Goal: Task Accomplishment & Management: Manage account settings

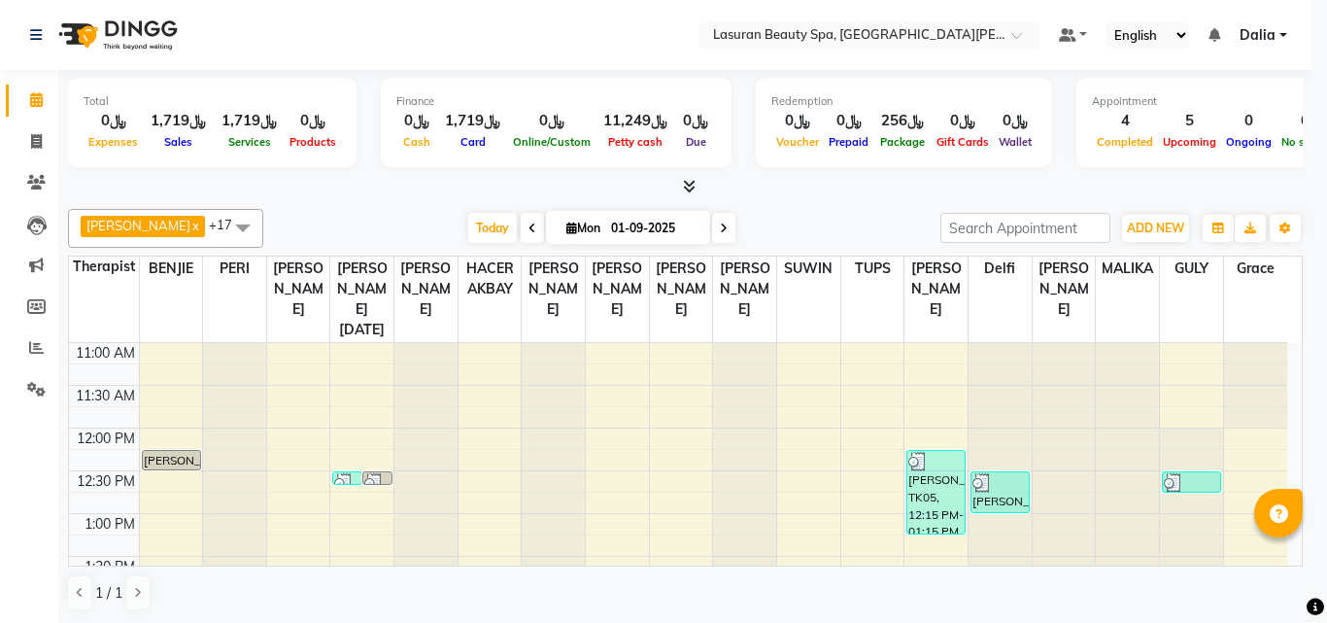
select select "3"
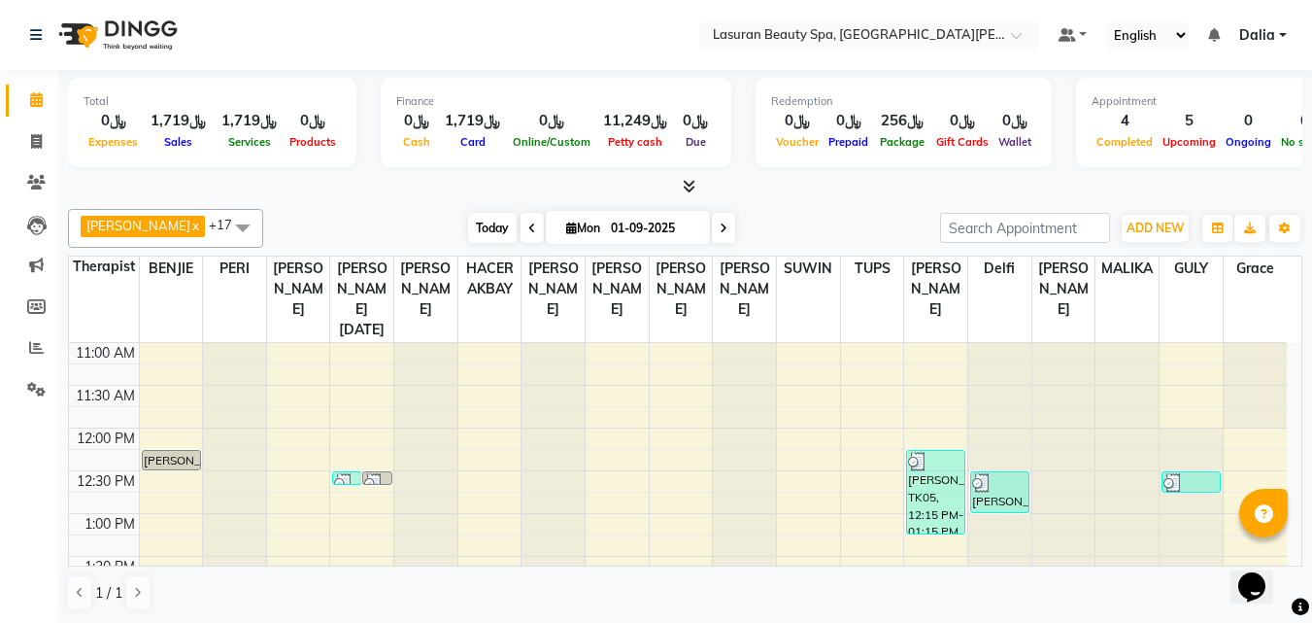
click at [504, 226] on span "Today" at bounding box center [492, 228] width 49 height 30
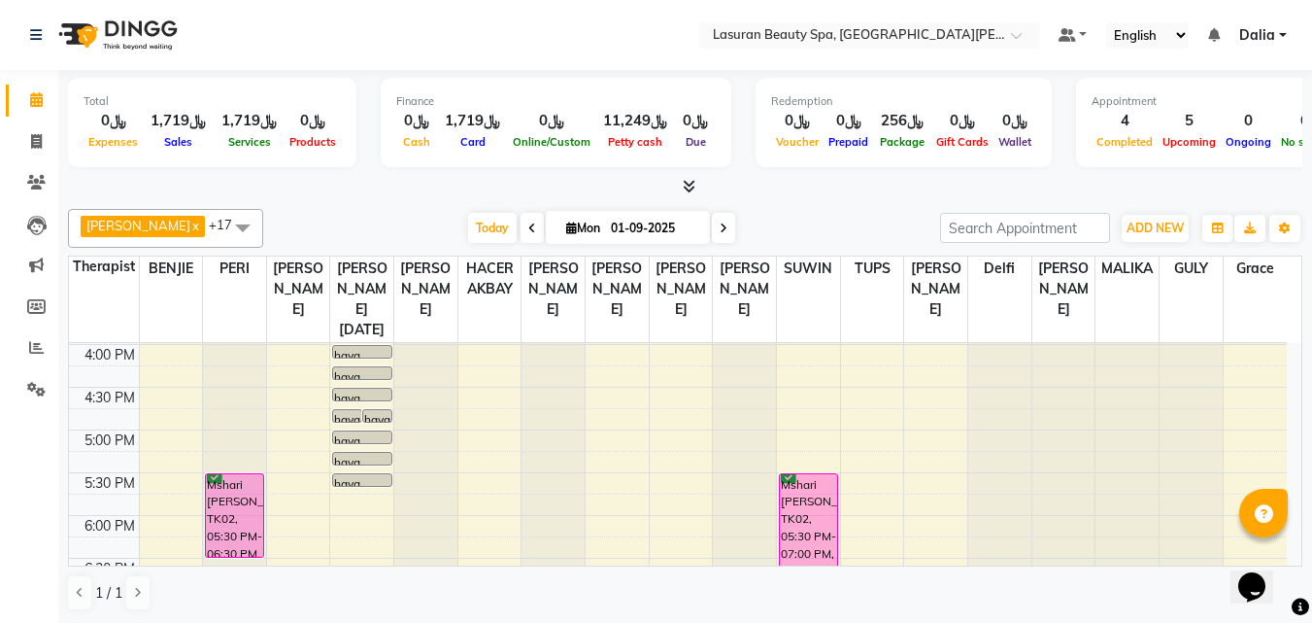
scroll to position [231, 0]
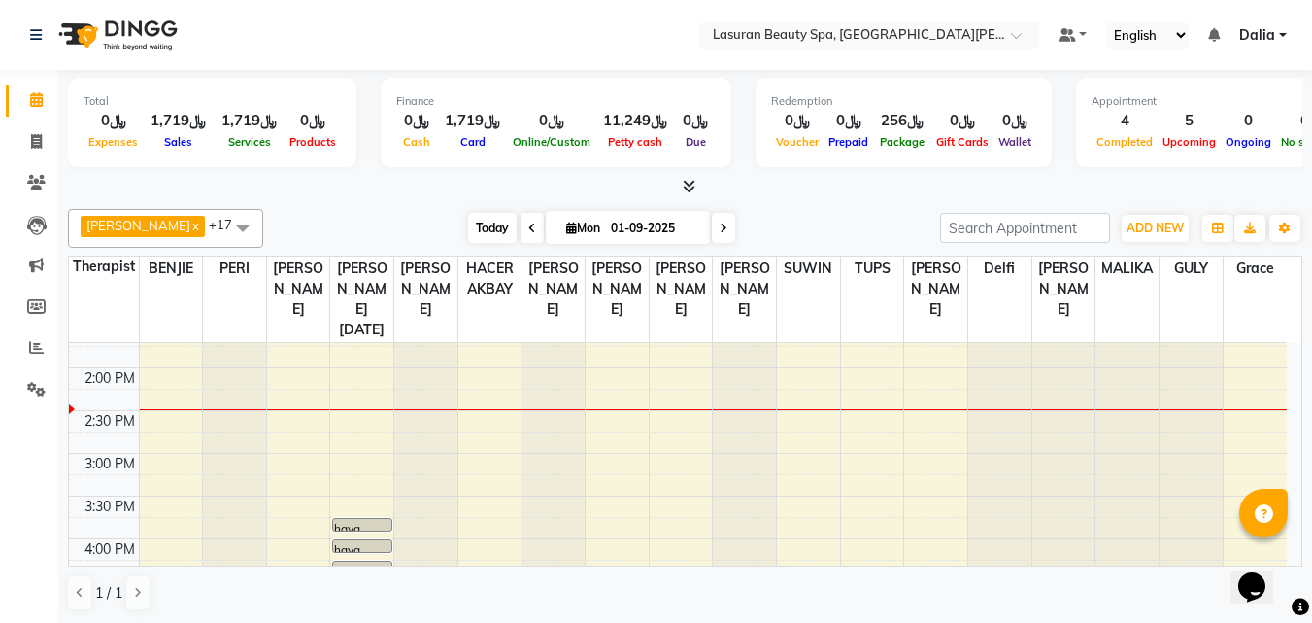
click at [496, 225] on span "Today" at bounding box center [492, 228] width 49 height 30
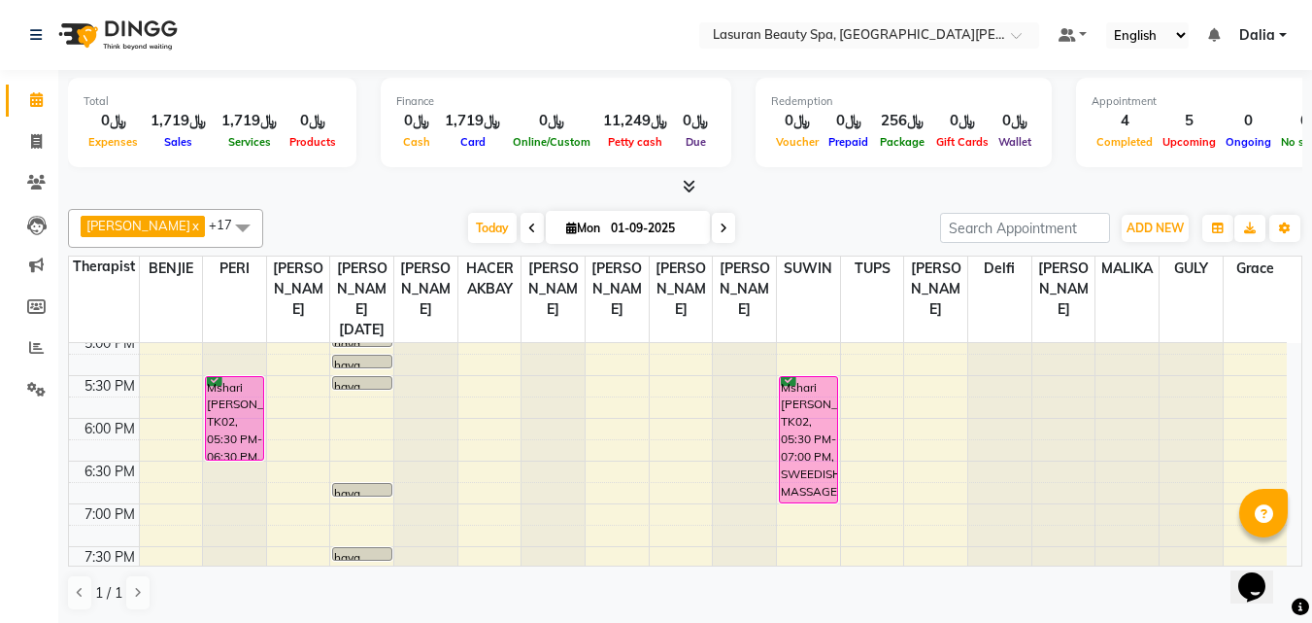
scroll to position [620, 0]
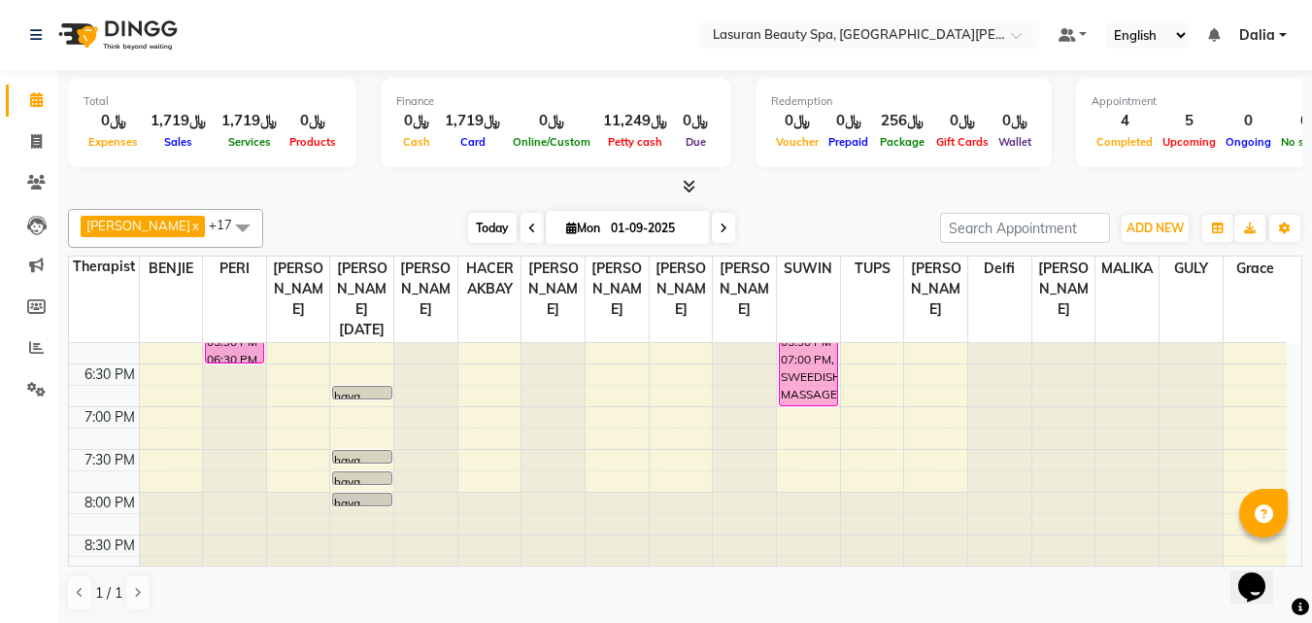
click at [477, 231] on span "Today" at bounding box center [492, 228] width 49 height 30
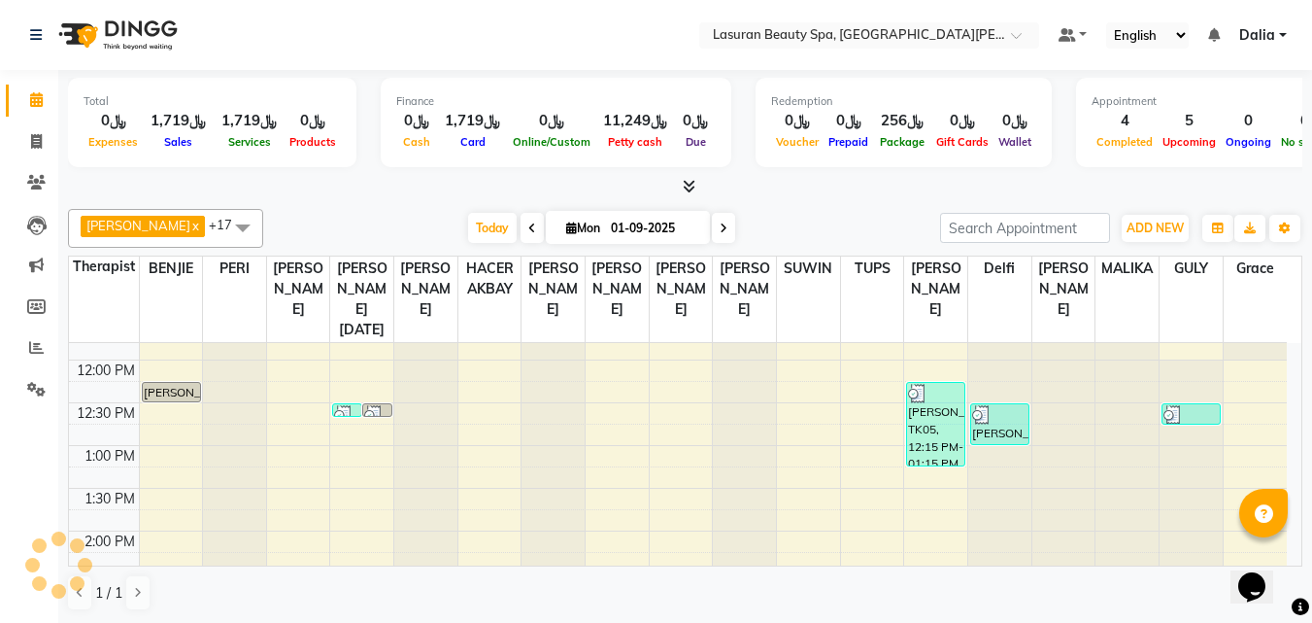
scroll to position [63, 0]
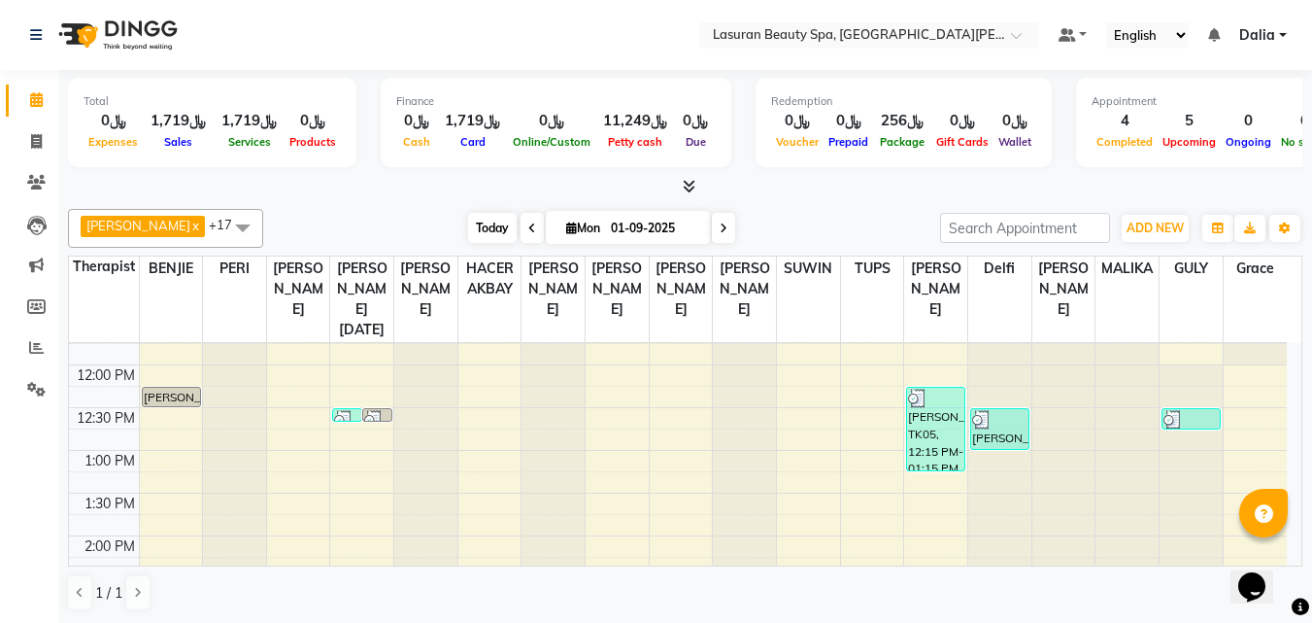
click at [487, 241] on span "Today" at bounding box center [492, 228] width 49 height 30
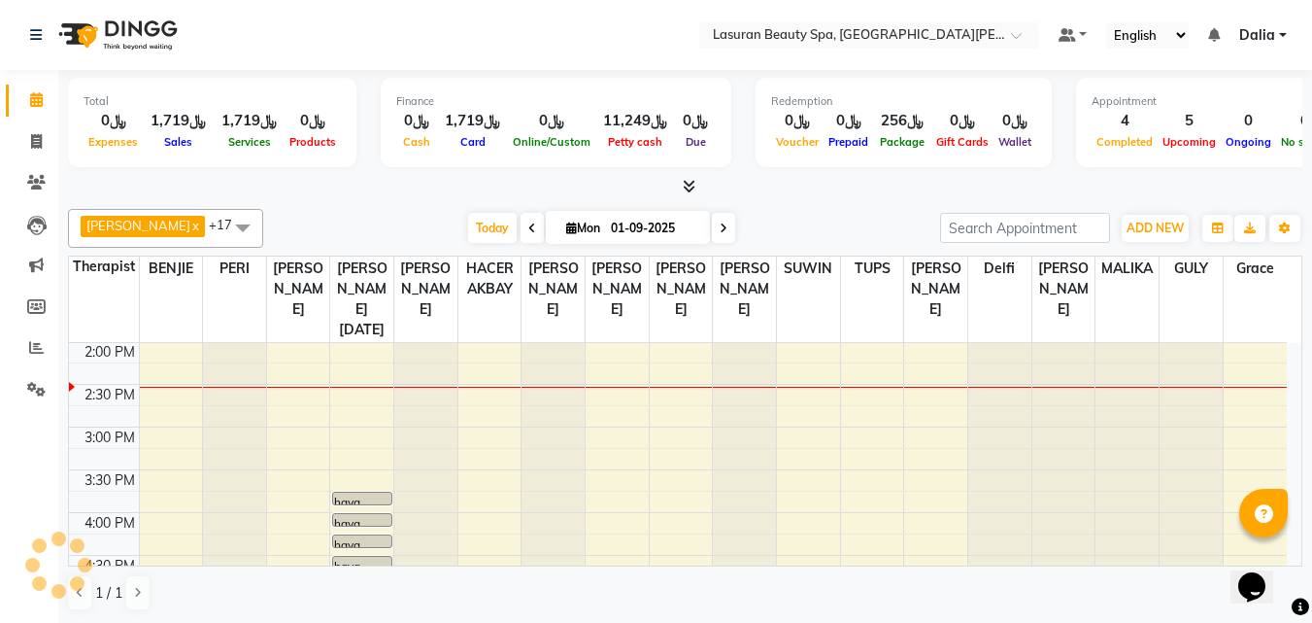
click at [441, 222] on div "Today Mon 01-09-2025" at bounding box center [602, 228] width 658 height 29
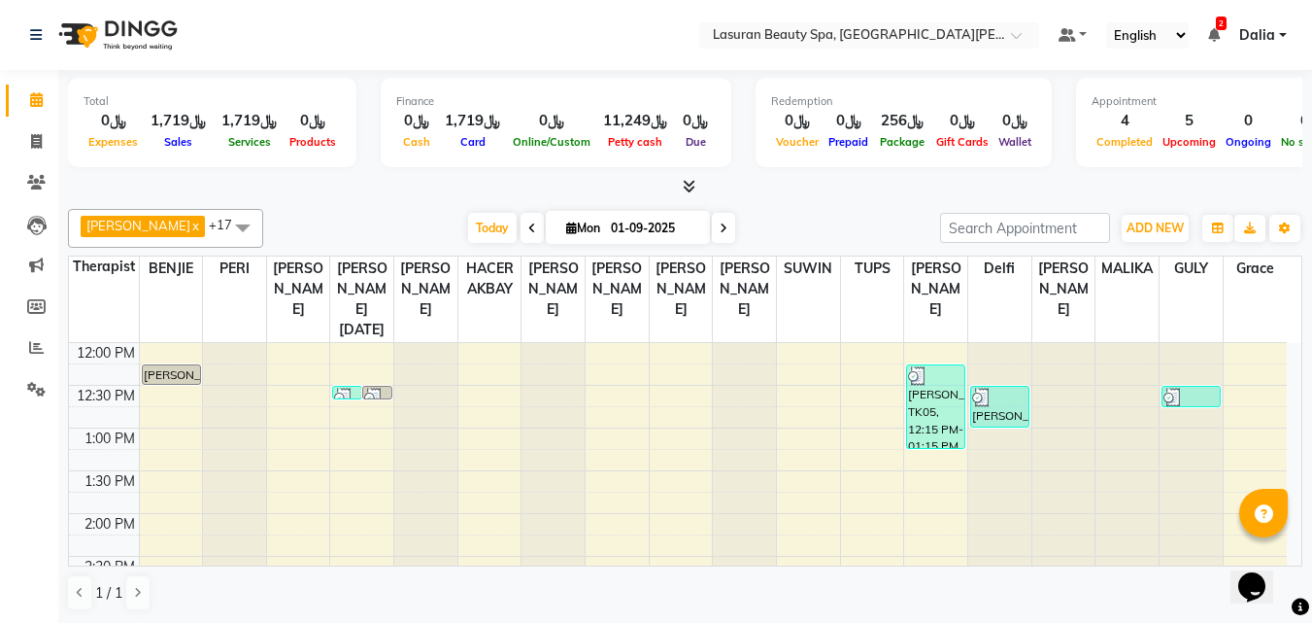
scroll to position [63, 0]
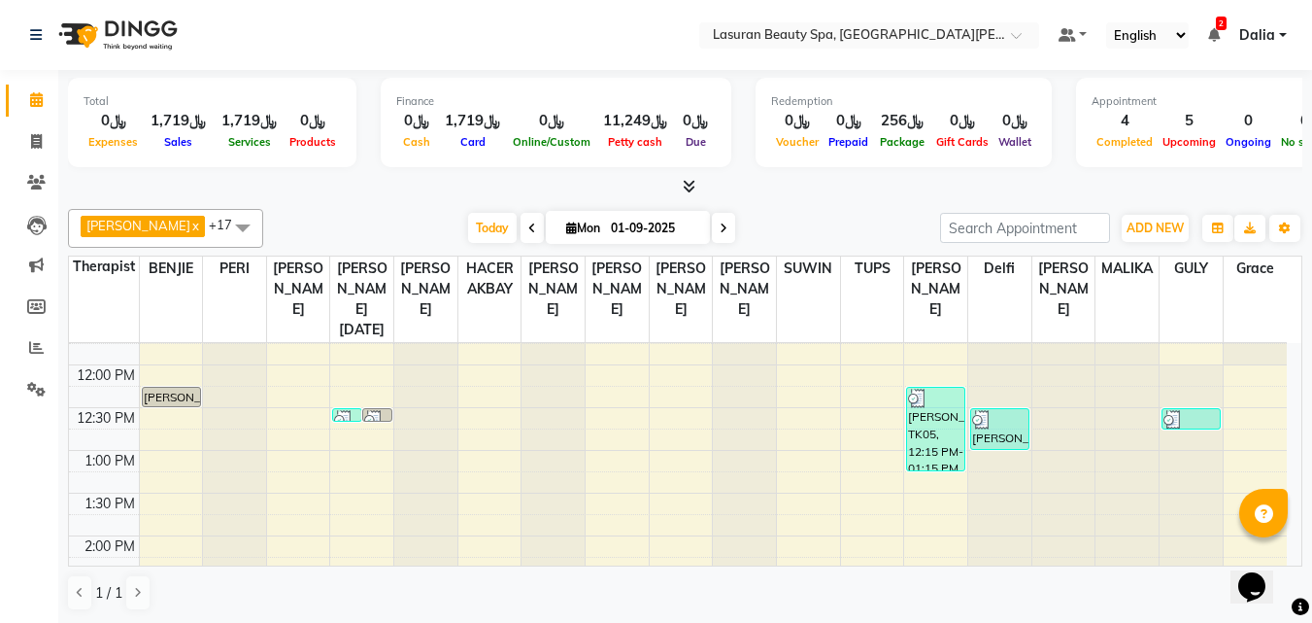
click at [1007, 431] on div "[PERSON_NAME], TK09, 12:30 PM-01:00 PM, Head Neck Shoulder Foot Massage | جلسه …" at bounding box center [999, 429] width 57 height 40
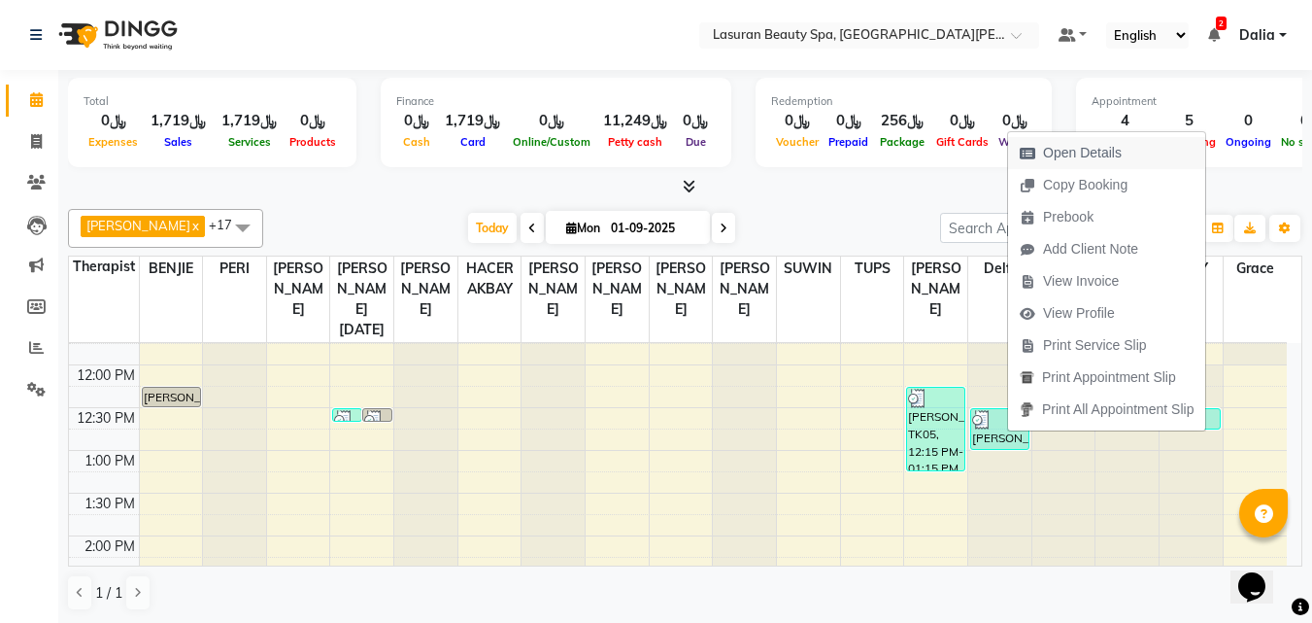
click at [1078, 148] on span "Open Details" at bounding box center [1082, 153] width 79 height 20
select select "3"
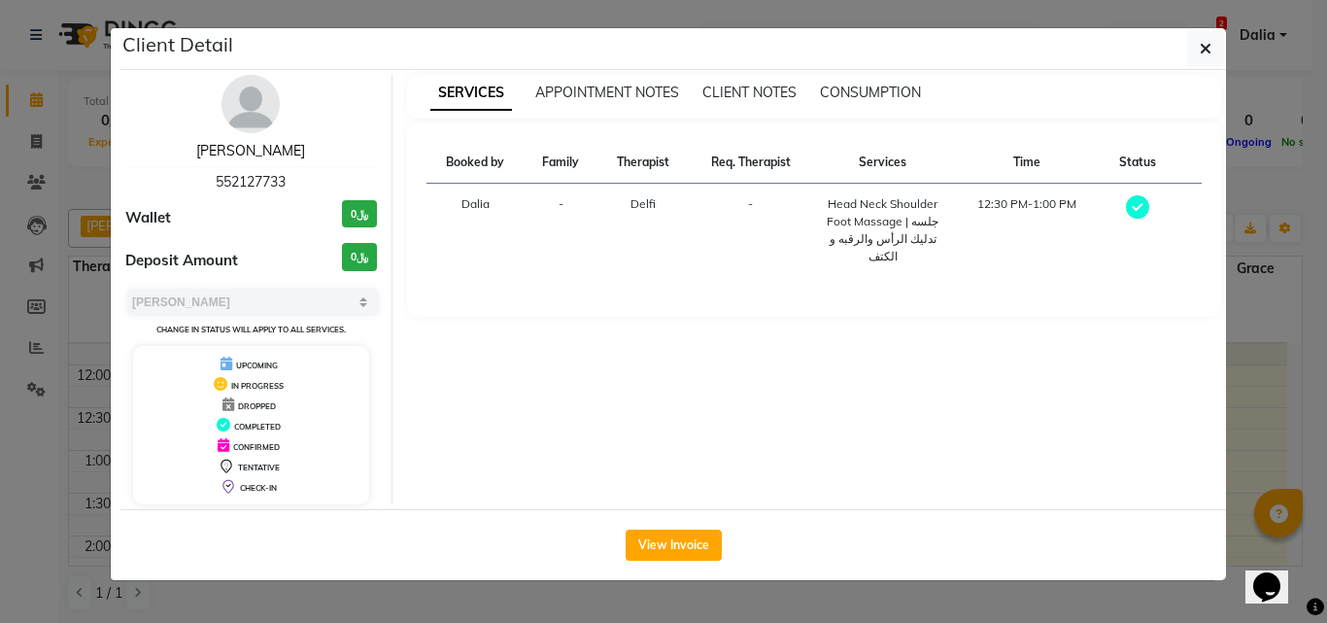
click at [251, 154] on link "Mimi Fraser" at bounding box center [250, 150] width 109 height 17
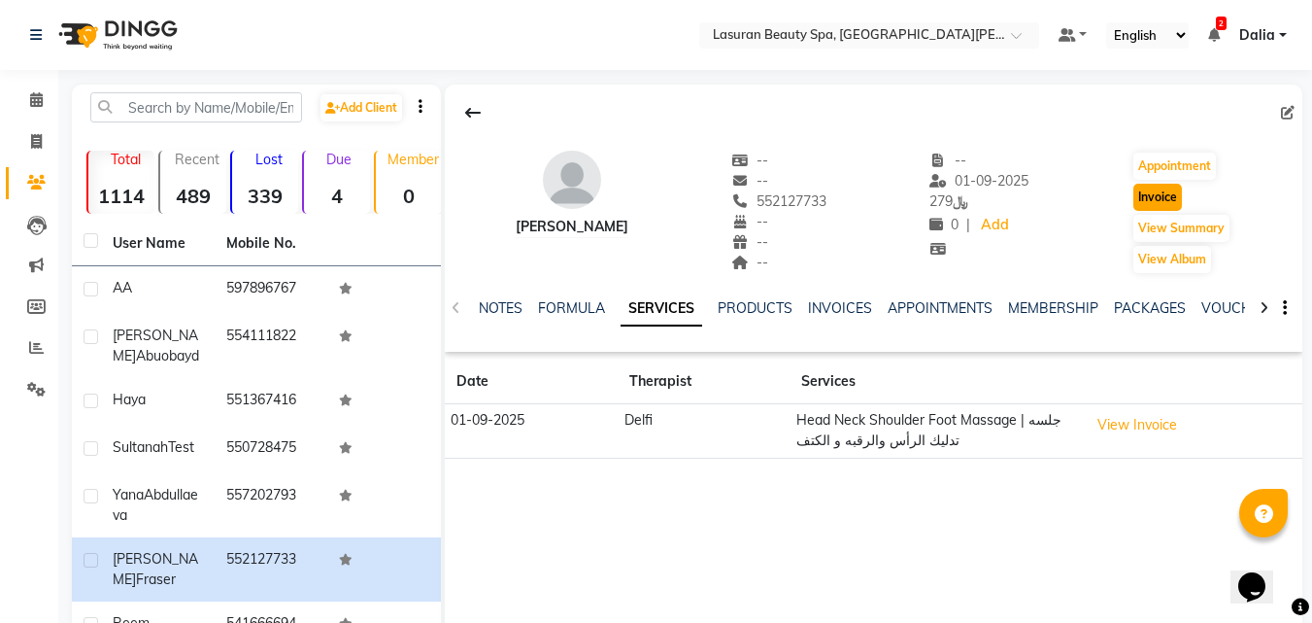
click at [1165, 193] on button "Invoice" at bounding box center [1158, 197] width 49 height 27
select select "service"
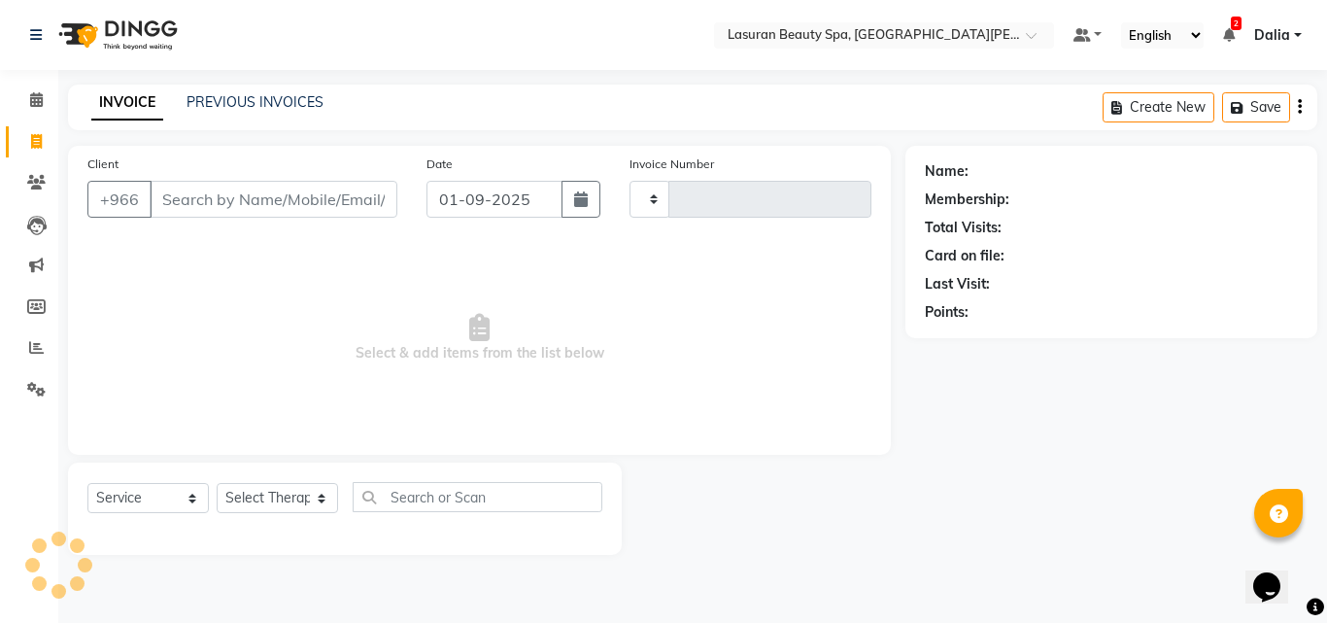
type input "1366"
select select "6941"
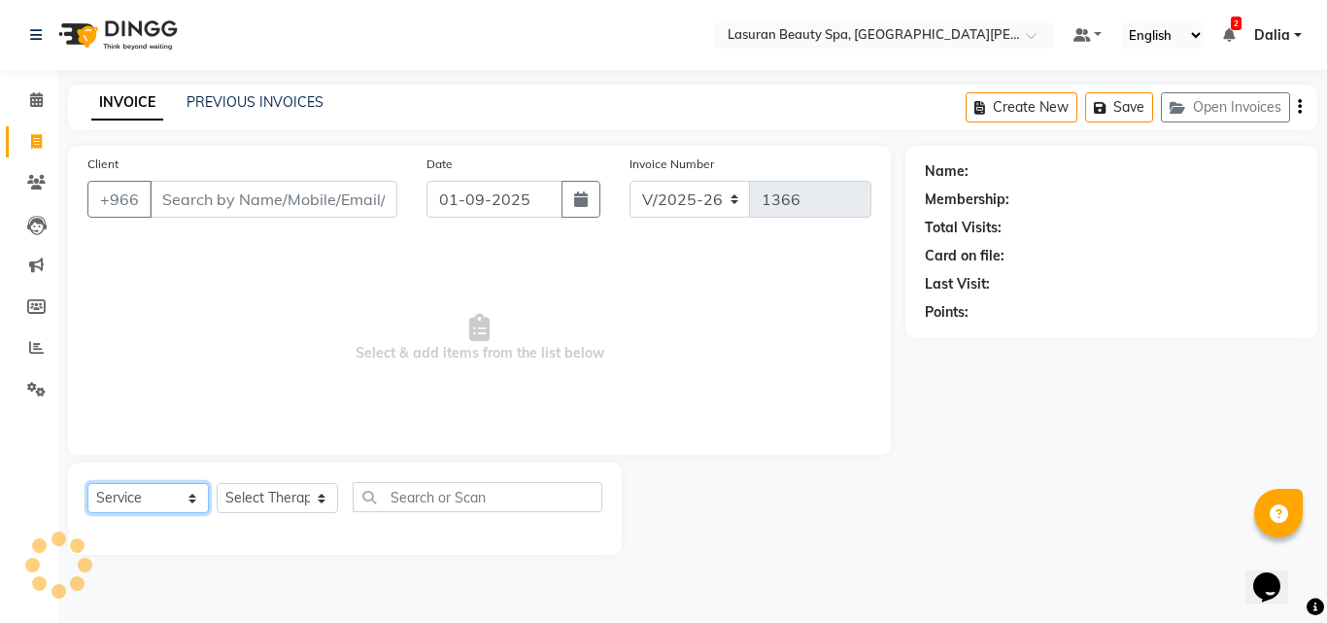
click at [168, 497] on select "Select Service Product Membership Package Voucher Prepaid Gift Card" at bounding box center [147, 498] width 121 height 30
type input "552127733"
select select "V"
select select "66975"
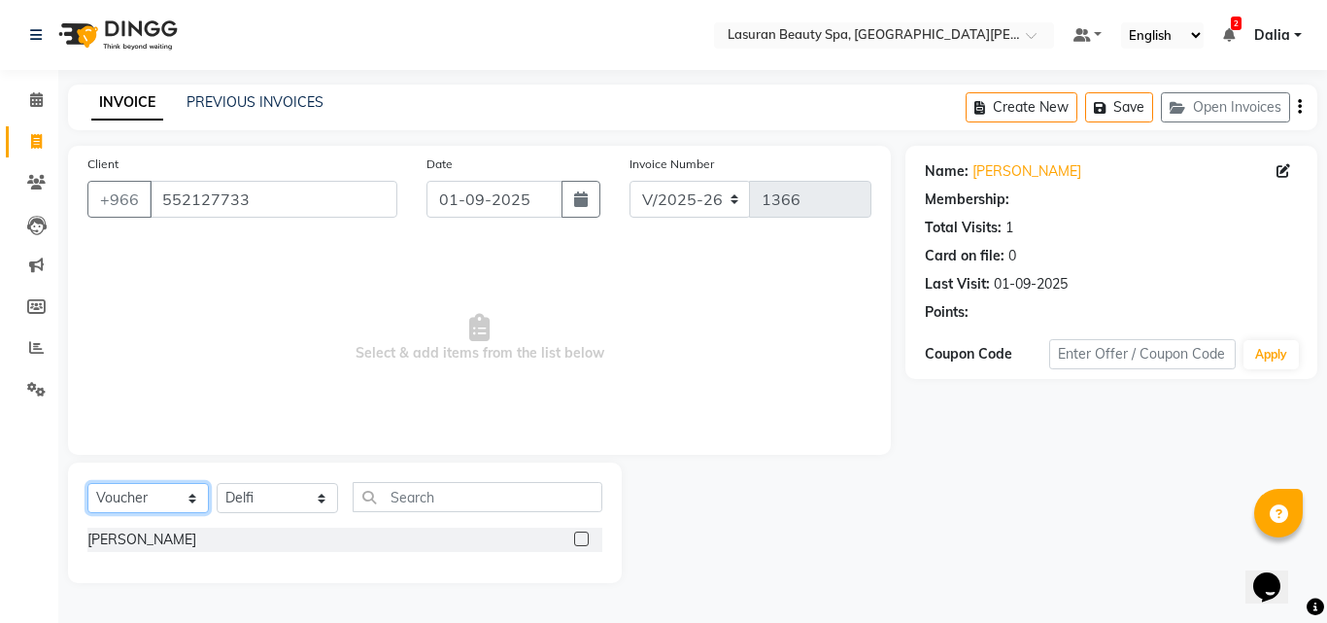
select select "service"
click at [87, 483] on select "Select Service Product Membership Package Voucher Prepaid Gift Card" at bounding box center [147, 498] width 121 height 30
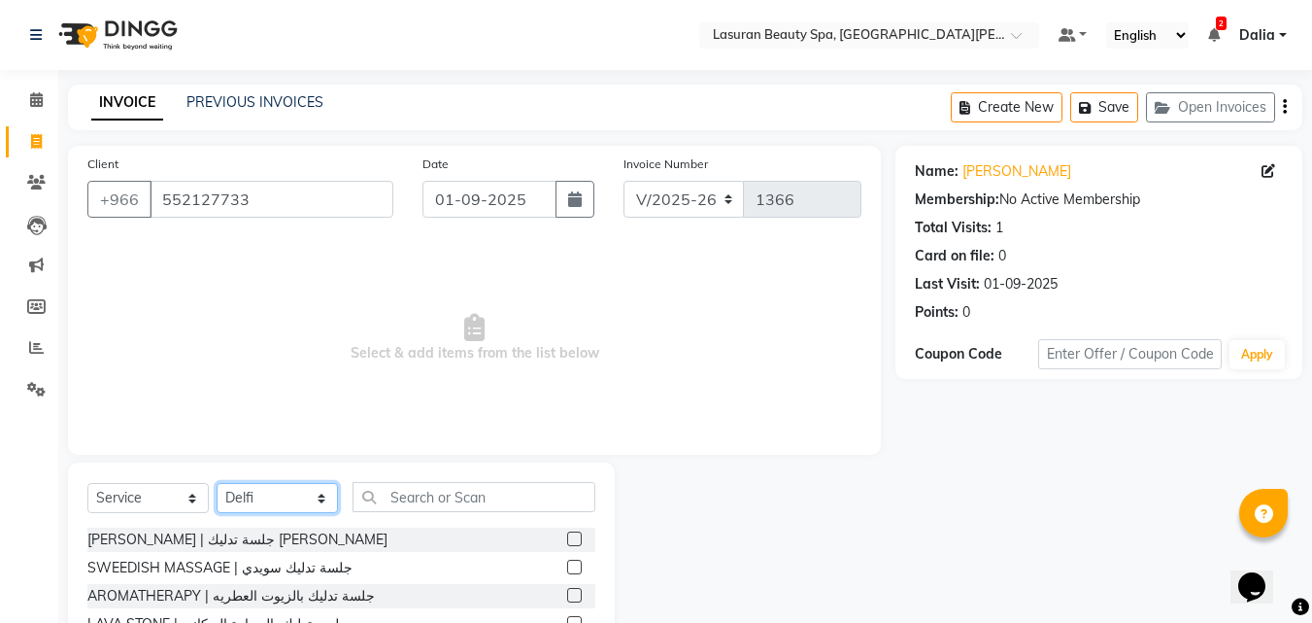
click at [219, 484] on select "Select Therapist [PERSON_NAME] ALJOHARY [PERSON_NAME] Kouraichy [PERSON_NAME] […" at bounding box center [277, 498] width 121 height 30
select select "67194"
click at [217, 483] on select "Select Therapist [PERSON_NAME] ALJOHARY [PERSON_NAME] Kouraichy [PERSON_NAME] […" at bounding box center [277, 498] width 121 height 30
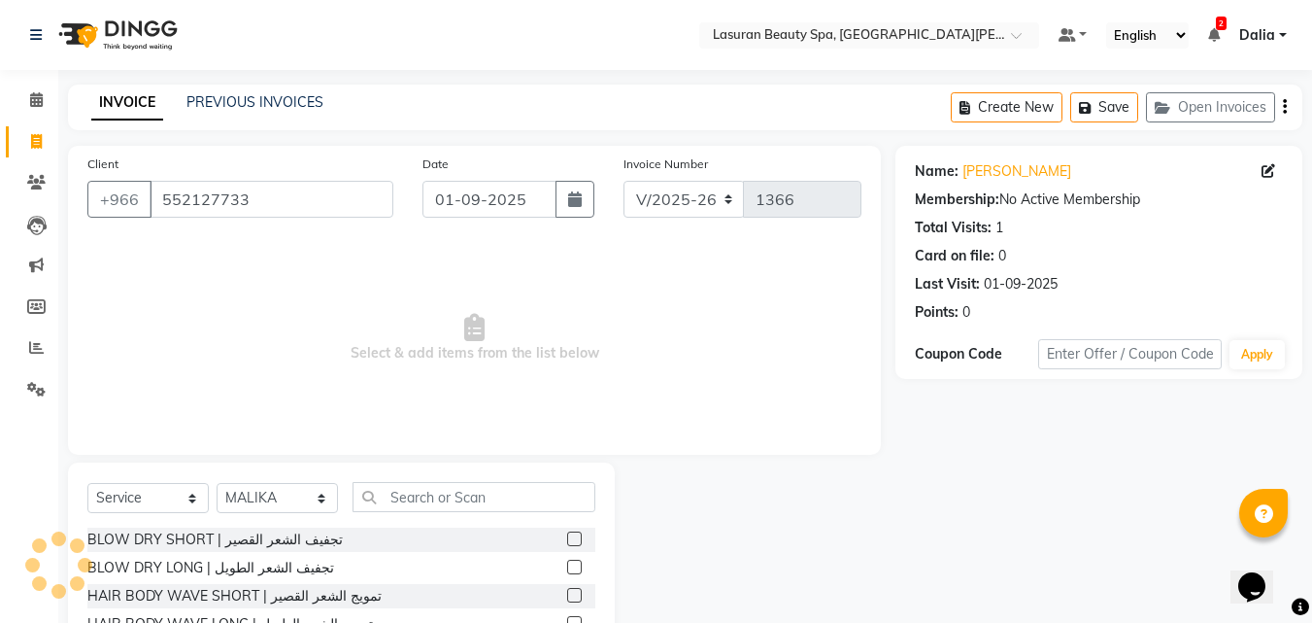
click at [567, 537] on label at bounding box center [574, 538] width 15 height 15
click at [567, 537] on input "checkbox" at bounding box center [573, 539] width 13 height 13
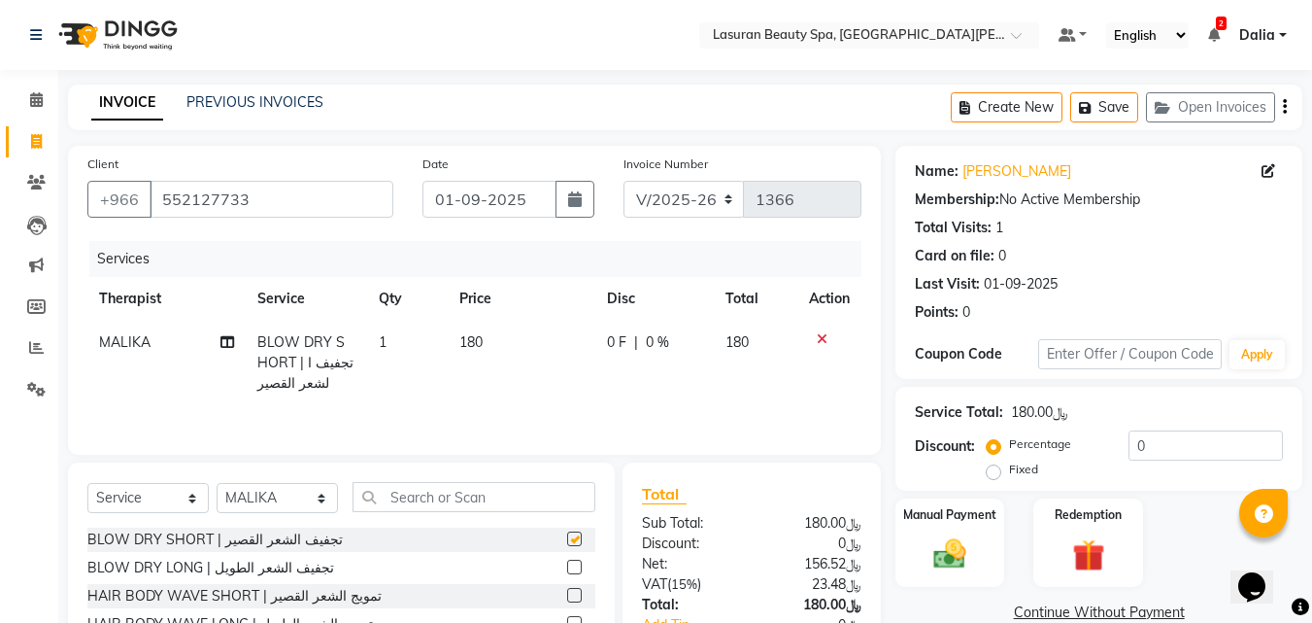
checkbox input "false"
click at [1198, 439] on input "0" at bounding box center [1206, 445] width 154 height 30
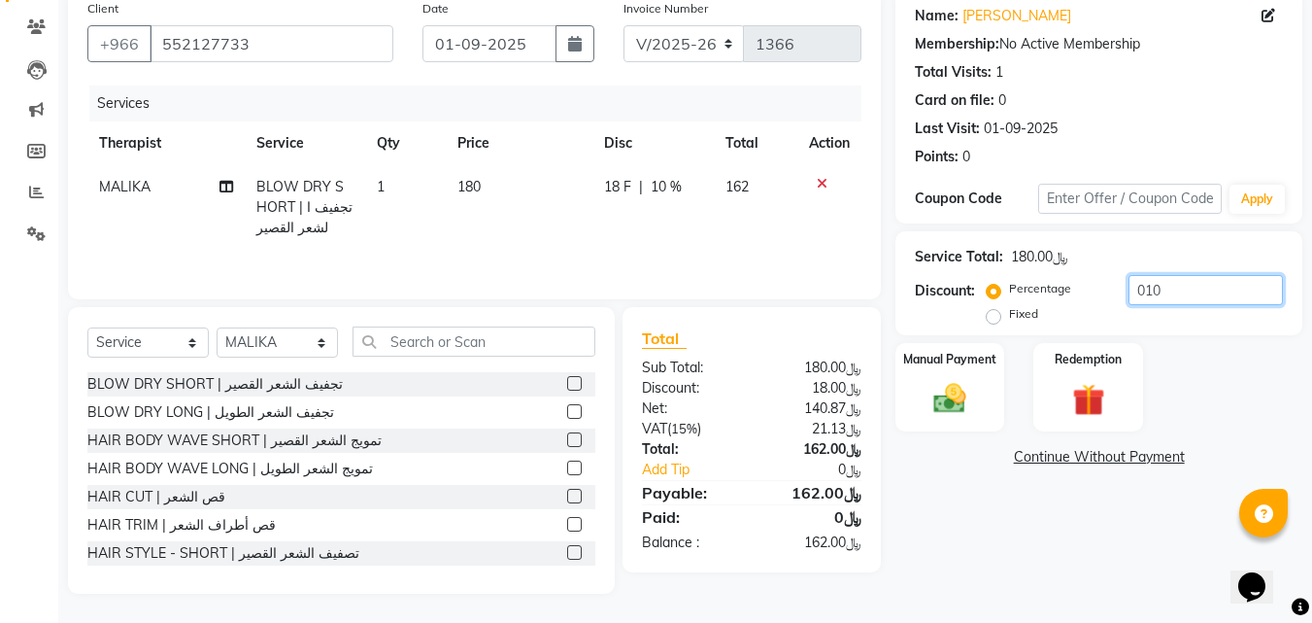
type input "010"
click at [935, 394] on img at bounding box center [950, 398] width 54 height 39
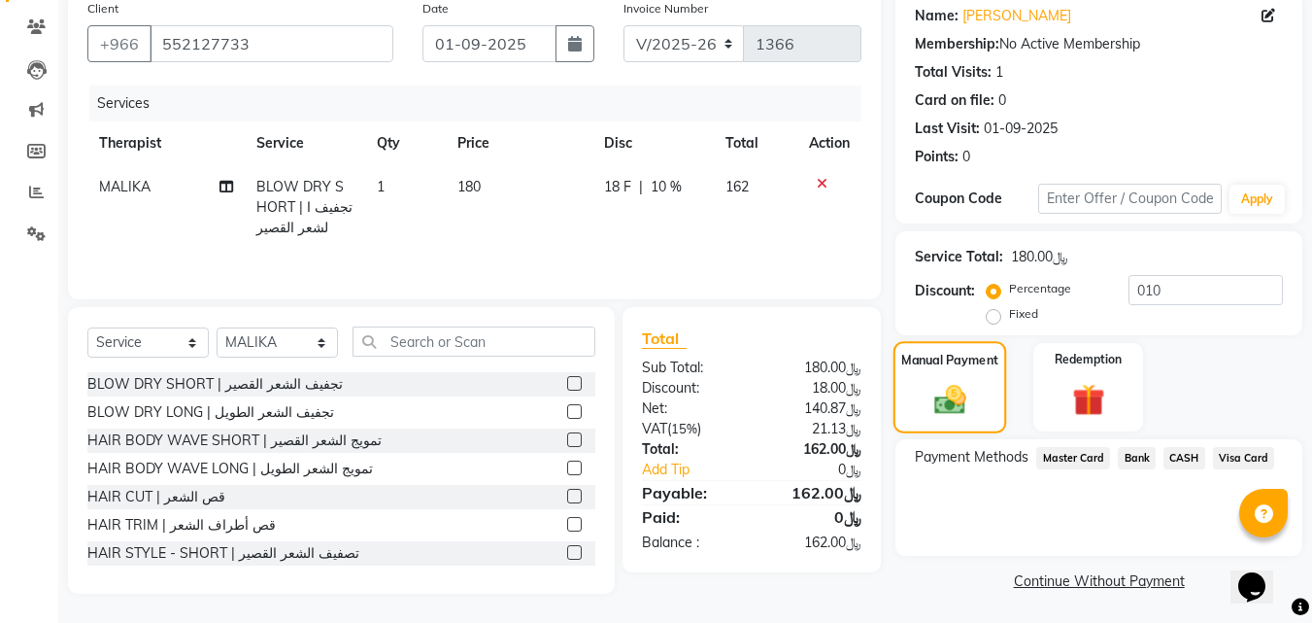
scroll to position [157, 0]
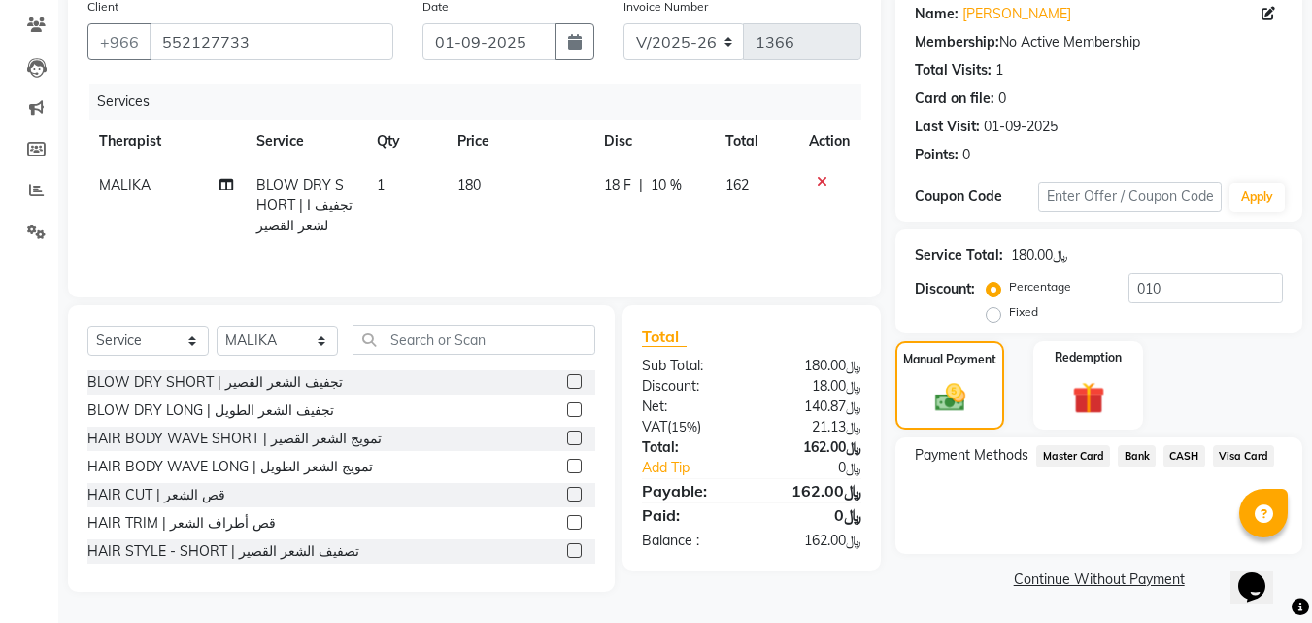
click at [1232, 456] on span "Visa Card" at bounding box center [1244, 456] width 62 height 22
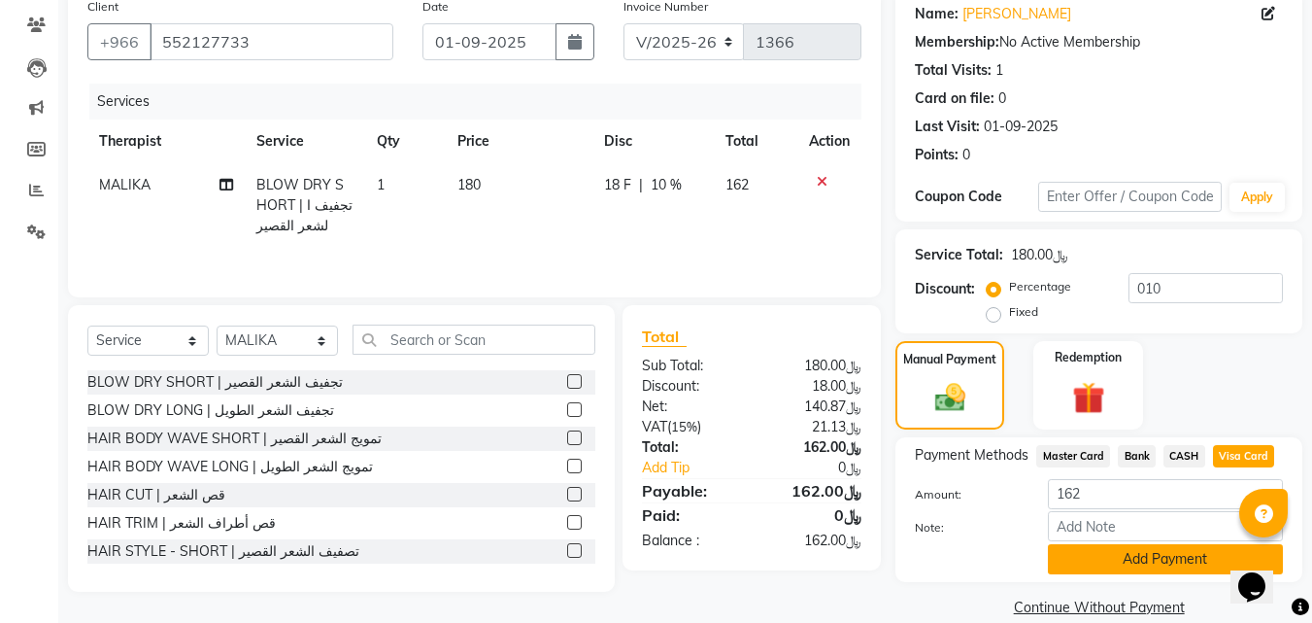
click at [1103, 555] on button "Add Payment" at bounding box center [1165, 559] width 235 height 30
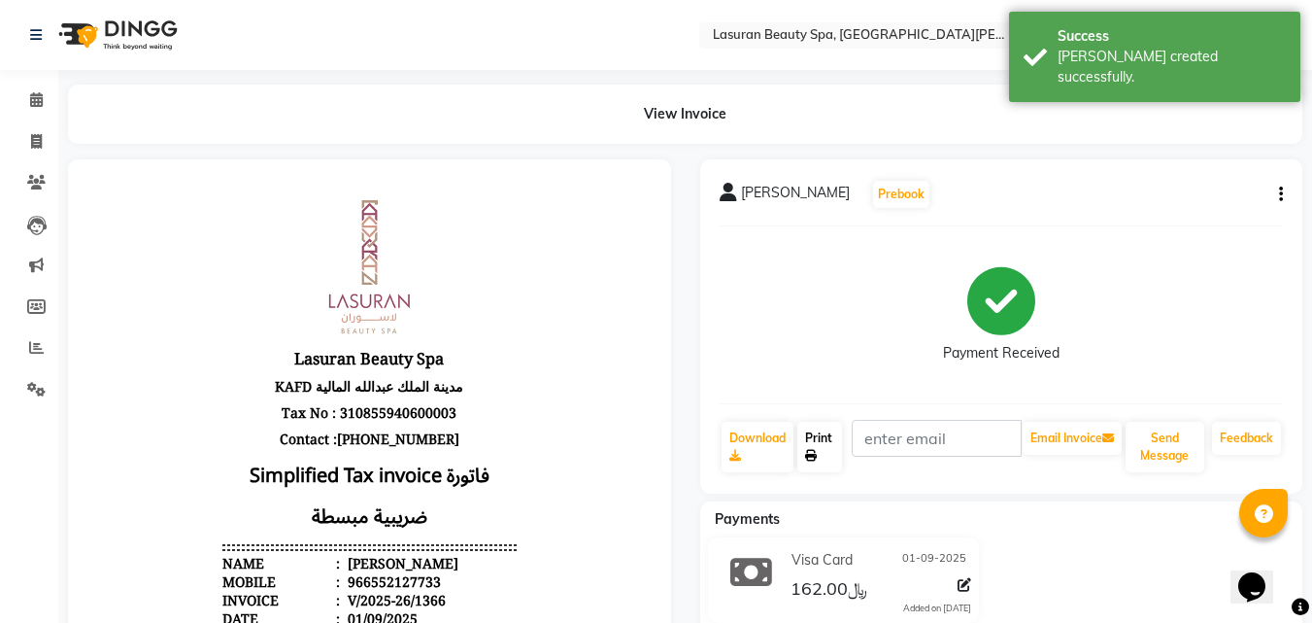
click at [823, 452] on link "Print" at bounding box center [820, 447] width 45 height 51
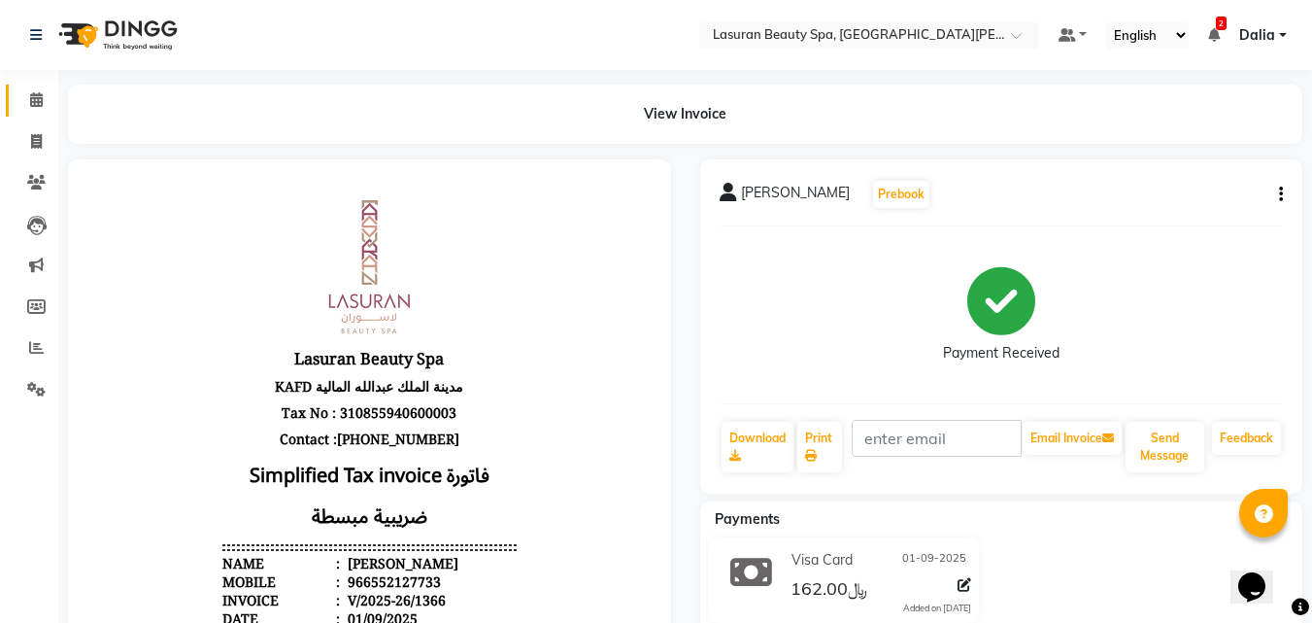
click at [43, 94] on icon at bounding box center [36, 99] width 13 height 15
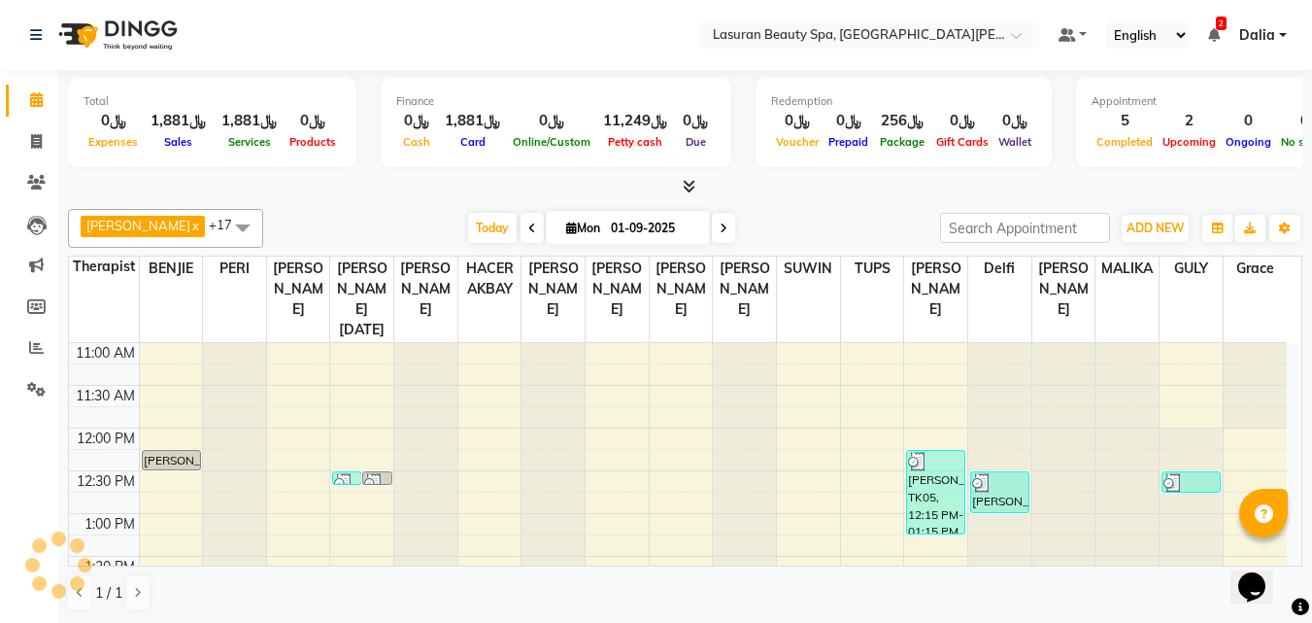
scroll to position [257, 0]
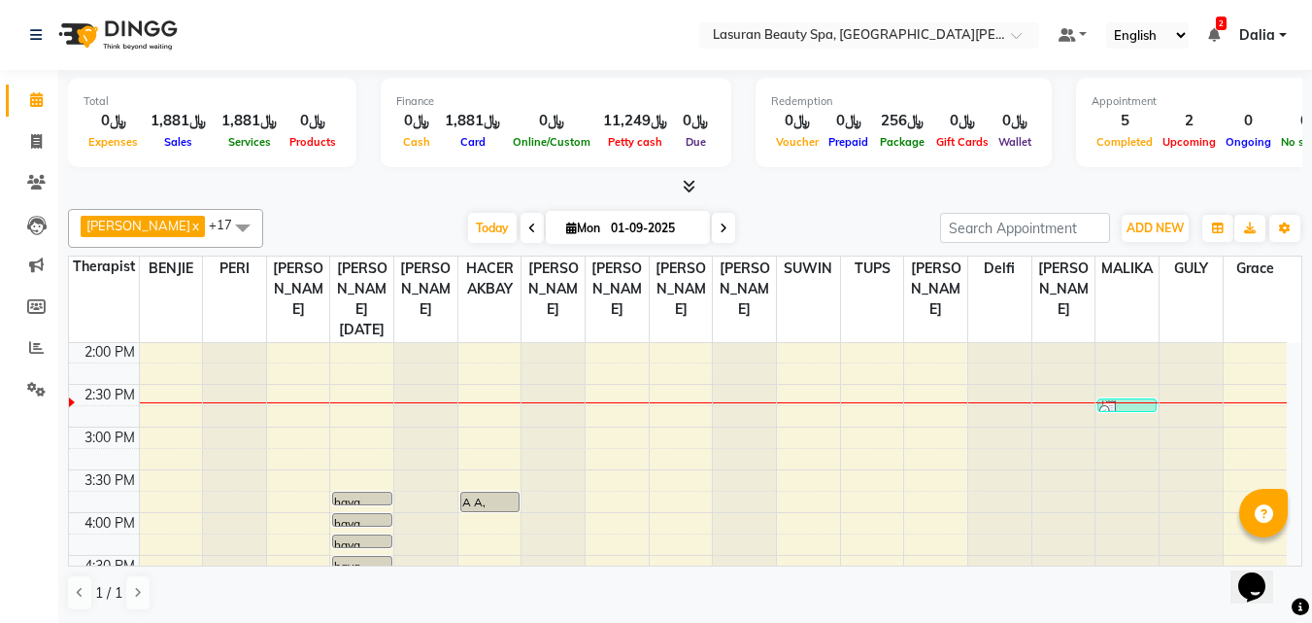
click at [1220, 30] on icon at bounding box center [1214, 35] width 12 height 14
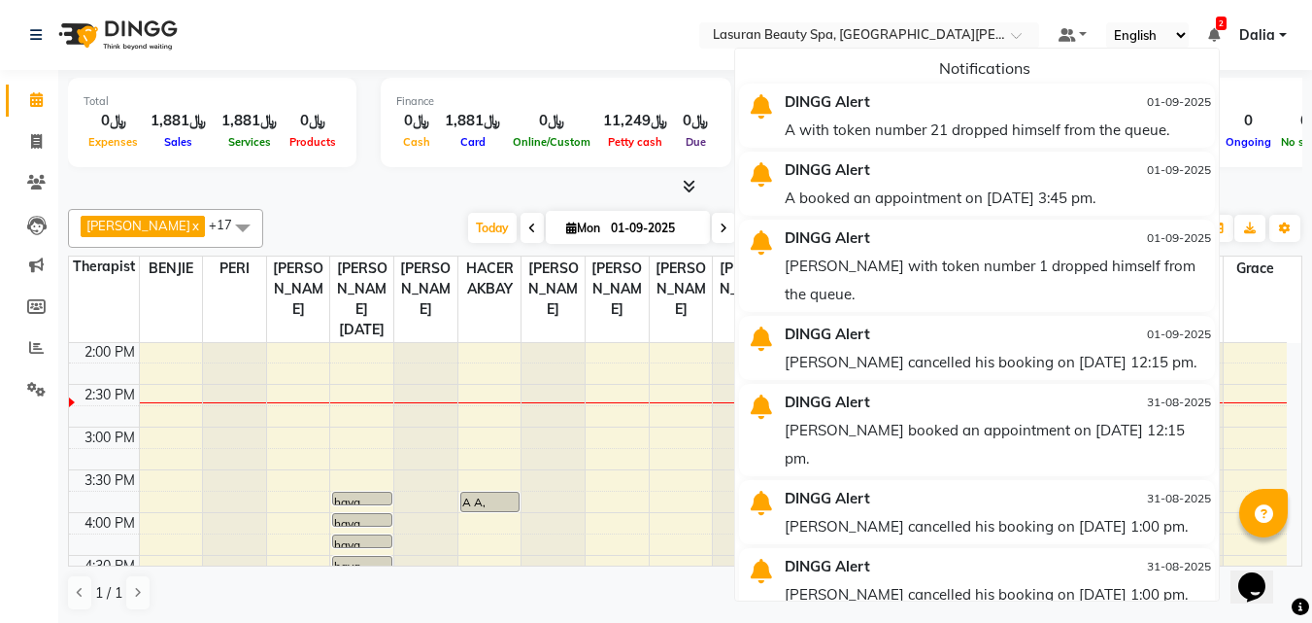
click at [1218, 31] on icon at bounding box center [1214, 35] width 12 height 14
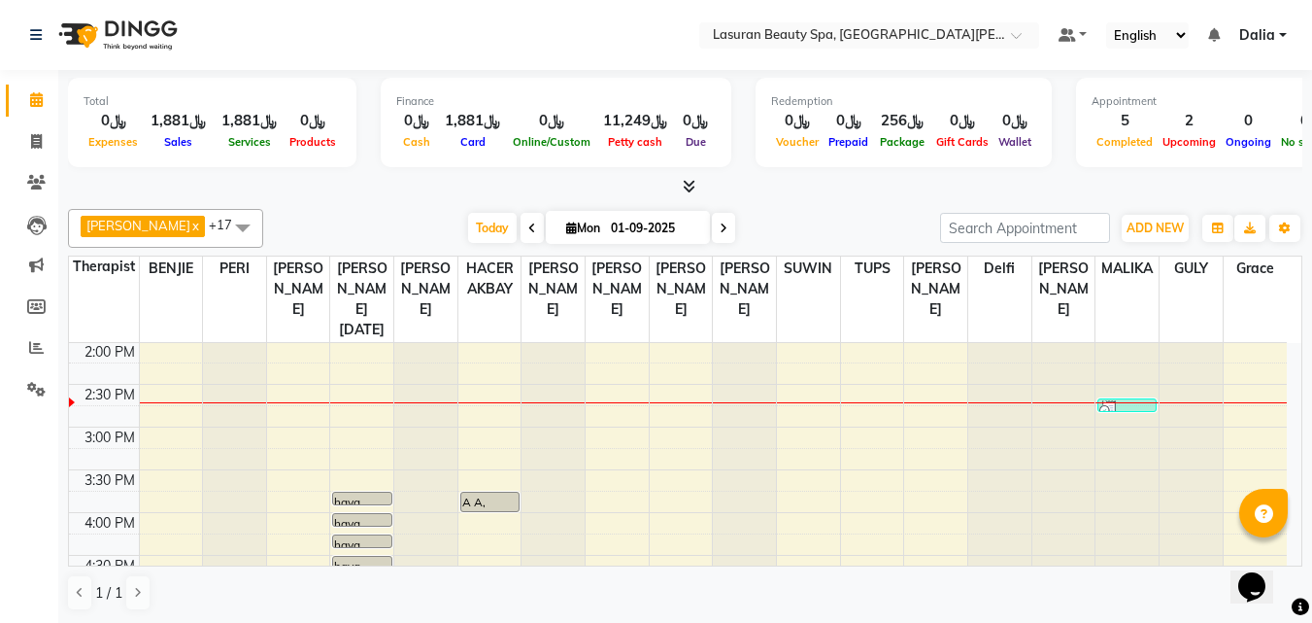
drag, startPoint x: 964, startPoint y: 231, endPoint x: 825, endPoint y: 225, distance: 139.0
click at [825, 231] on div "Today Mon 01-09-2025" at bounding box center [602, 228] width 658 height 29
click at [496, 504] on div "A A, TK21, 03:45 PM-04:00 PM, SWEEDISH MASSAGE" at bounding box center [489, 502] width 57 height 18
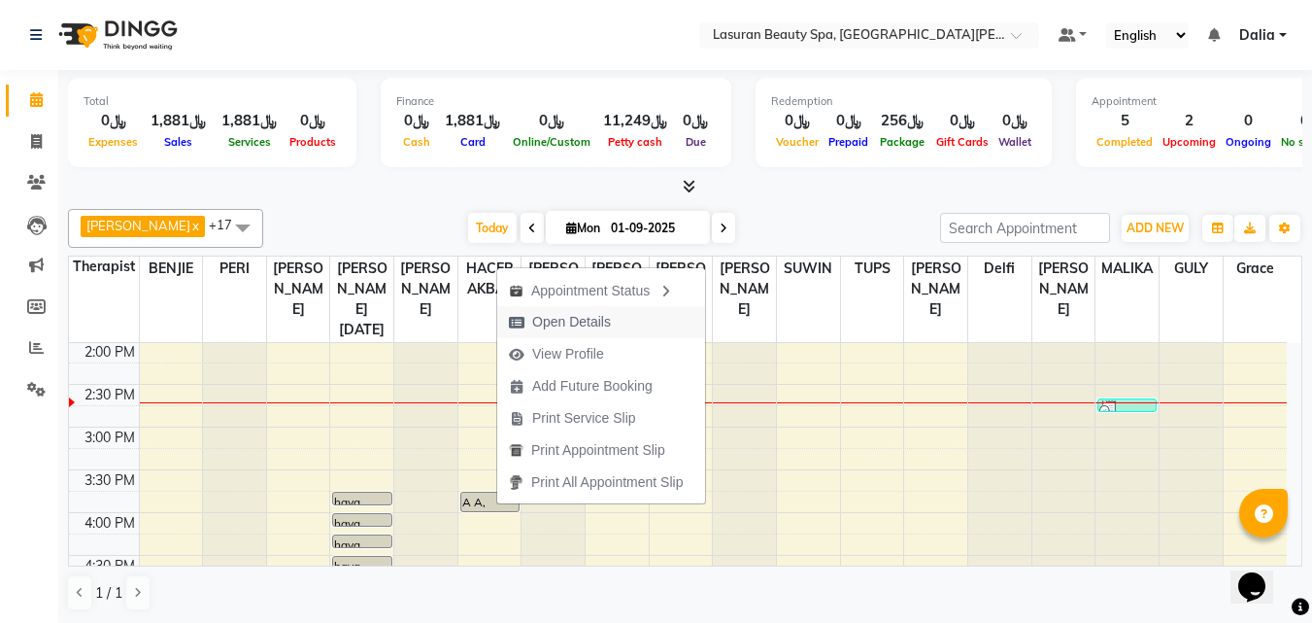
click at [533, 320] on span "Open Details" at bounding box center [571, 322] width 79 height 20
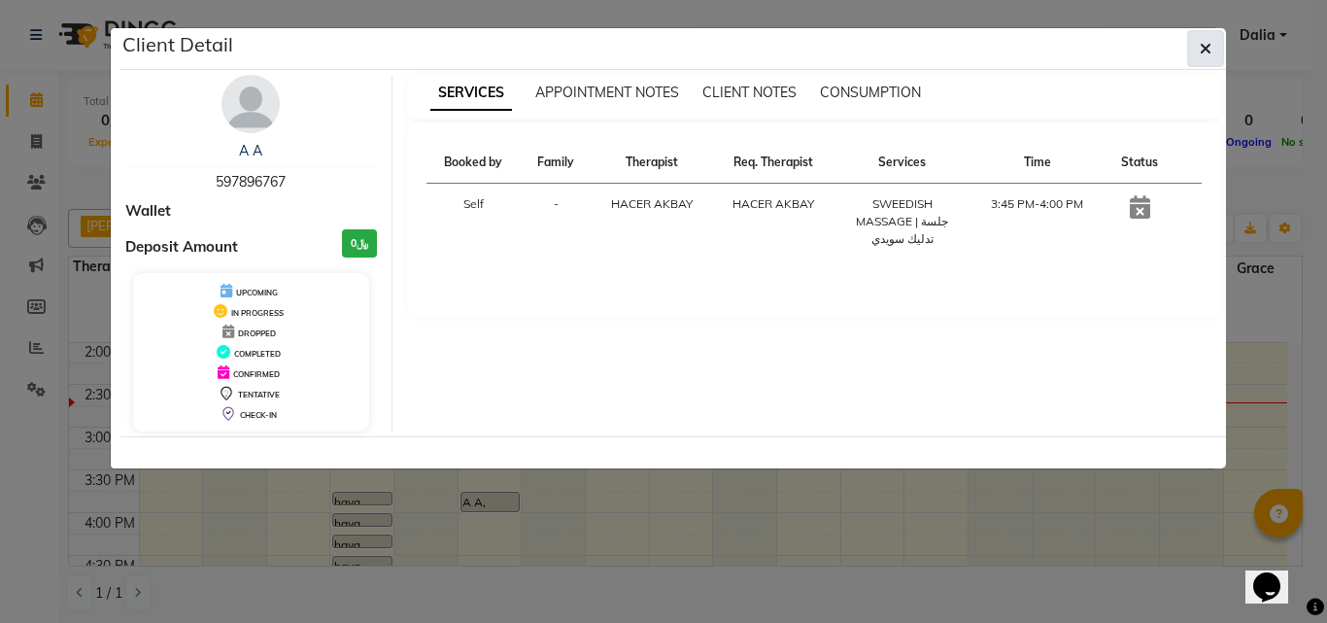
click at [1202, 45] on icon "button" at bounding box center [1206, 49] width 12 height 16
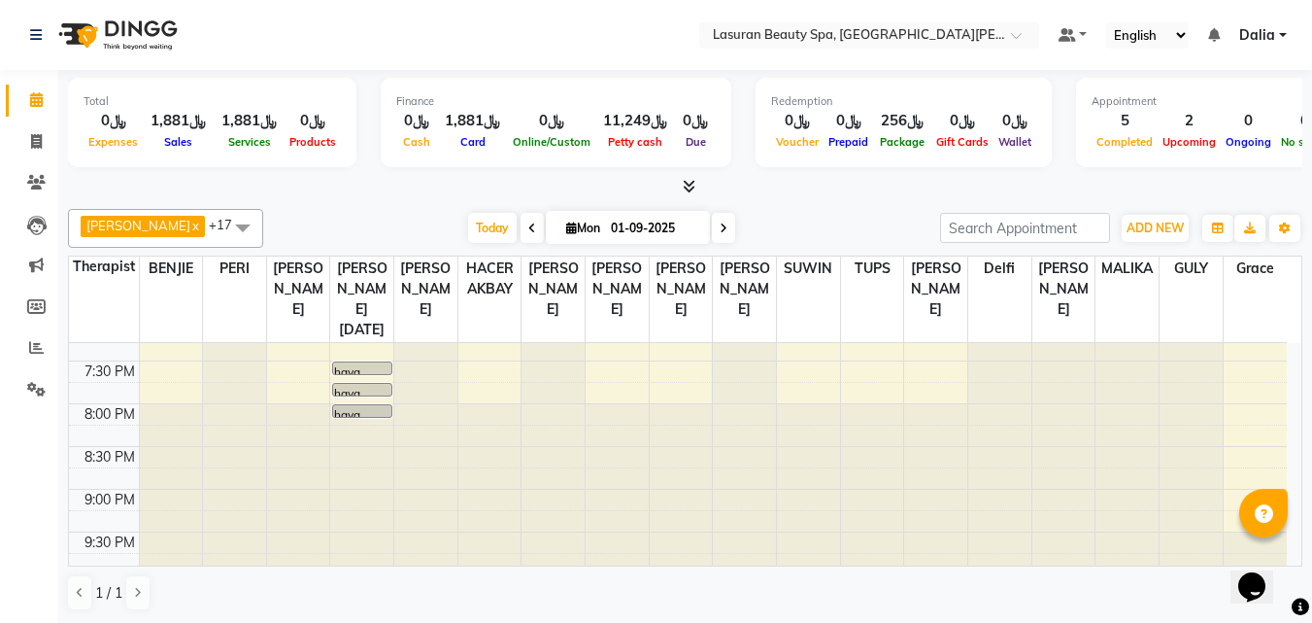
scroll to position [717, 0]
click at [468, 233] on span "Today" at bounding box center [492, 228] width 49 height 30
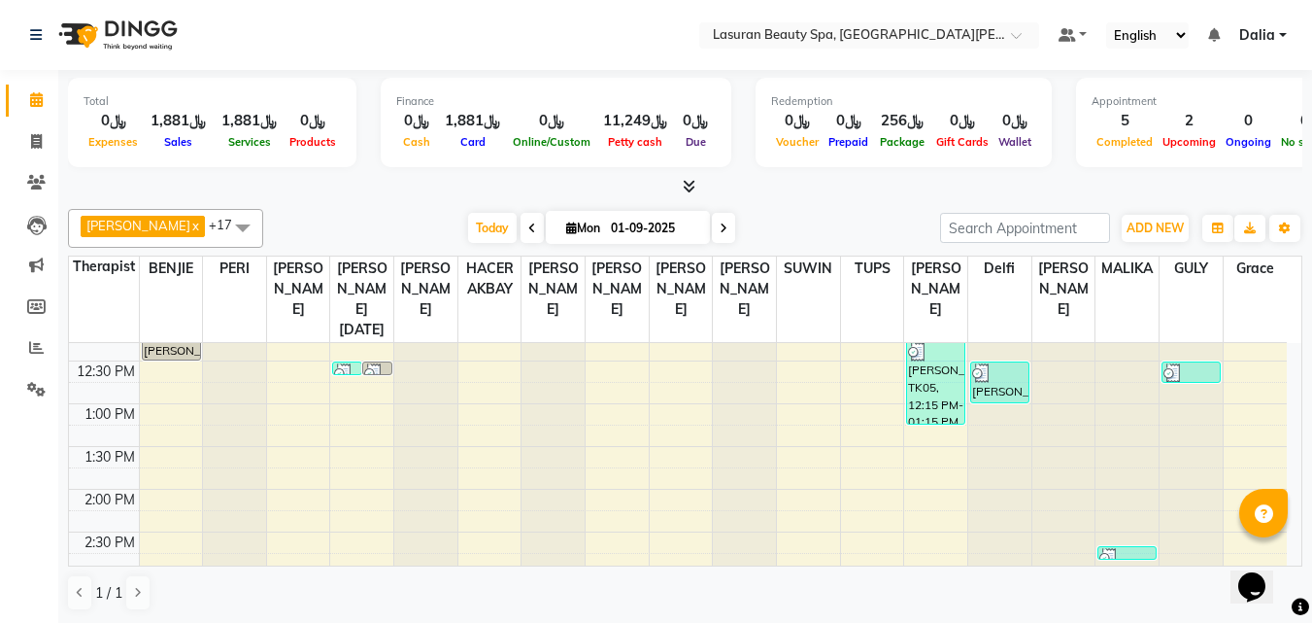
scroll to position [63, 0]
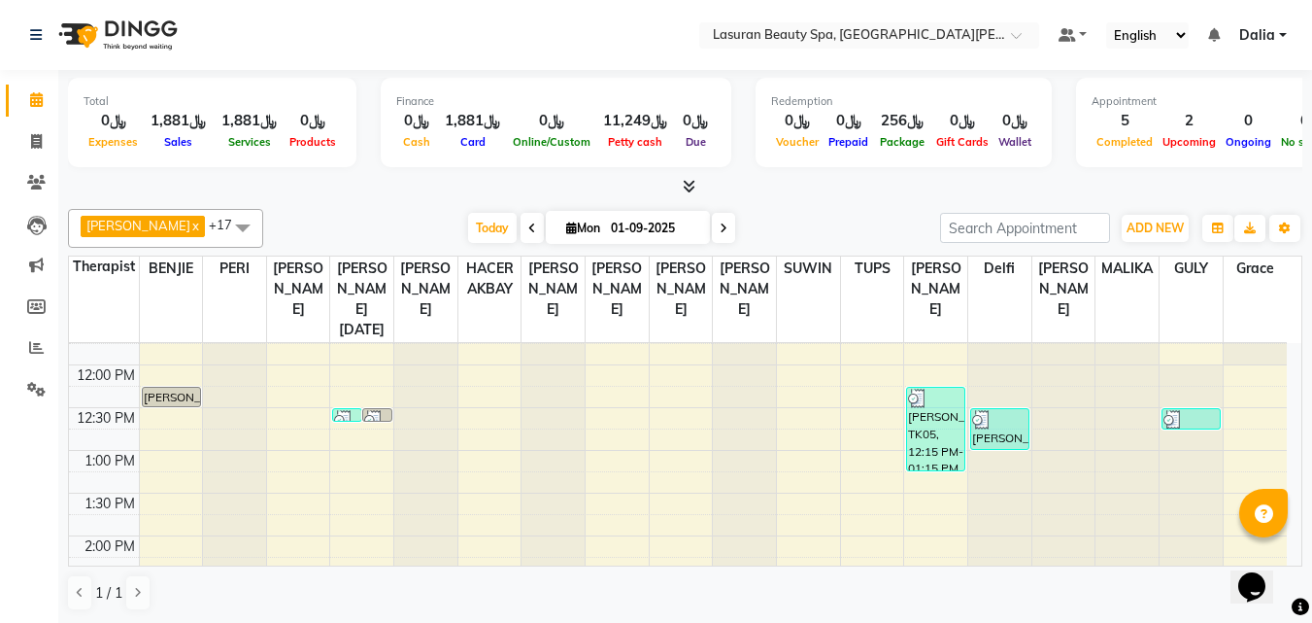
click at [349, 416] on img at bounding box center [343, 419] width 19 height 19
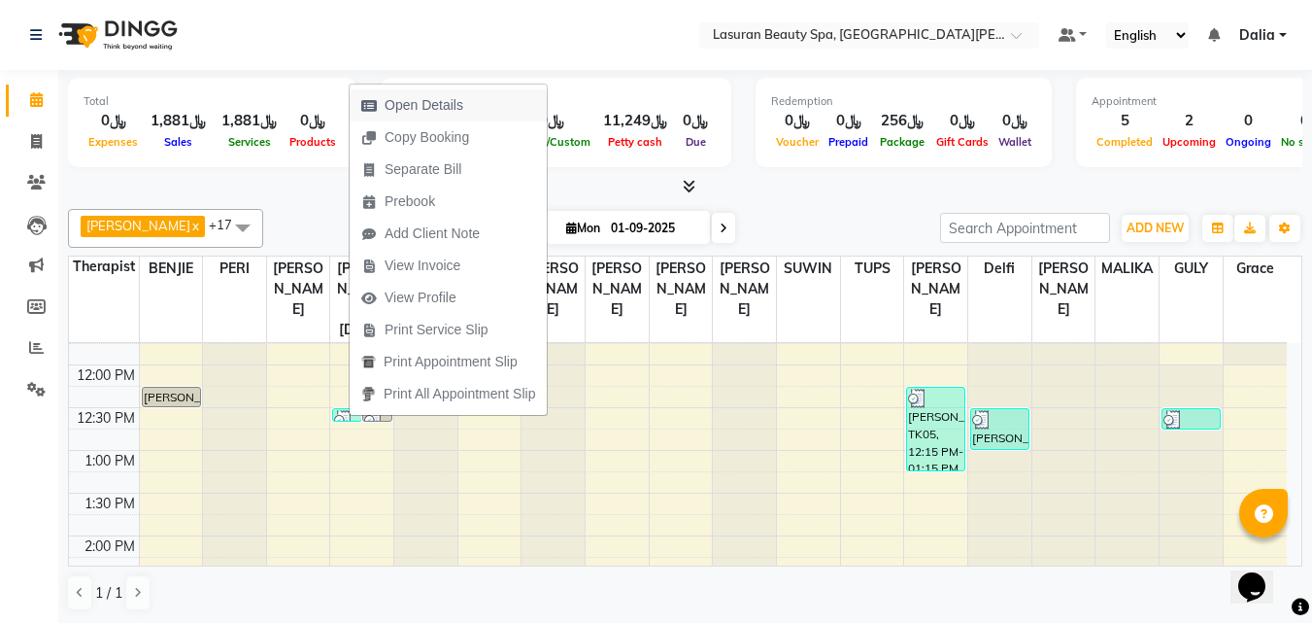
click at [452, 116] on span "Open Details" at bounding box center [412, 105] width 125 height 32
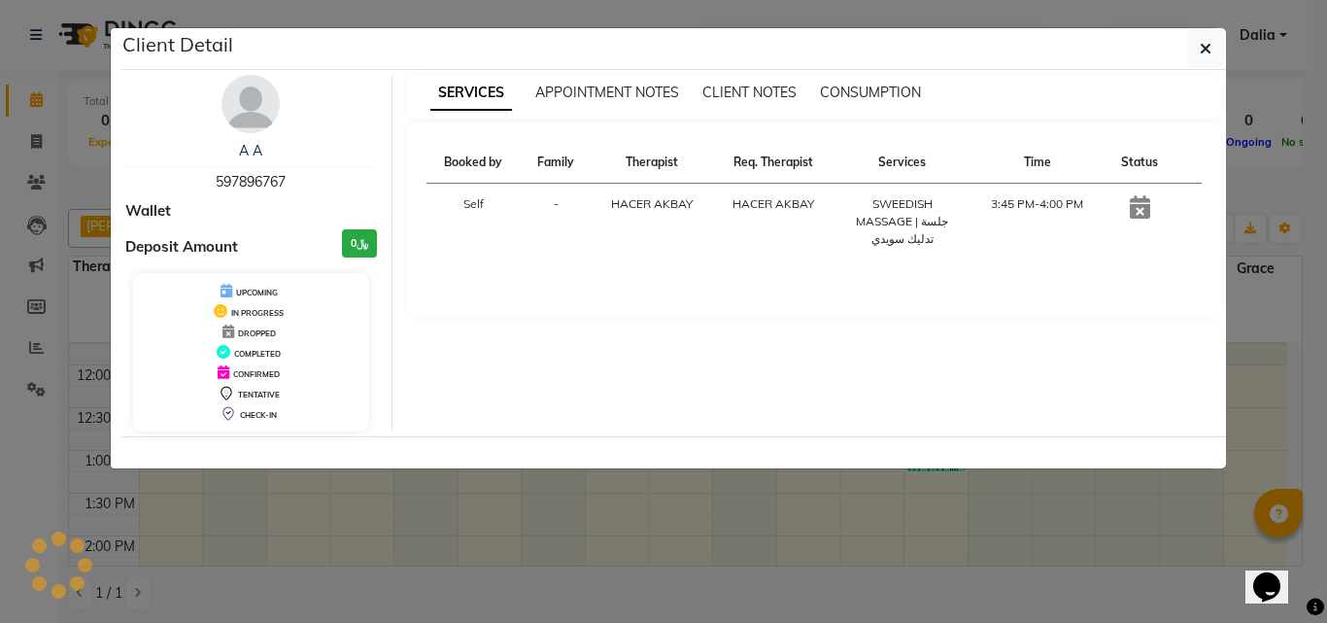
select select "3"
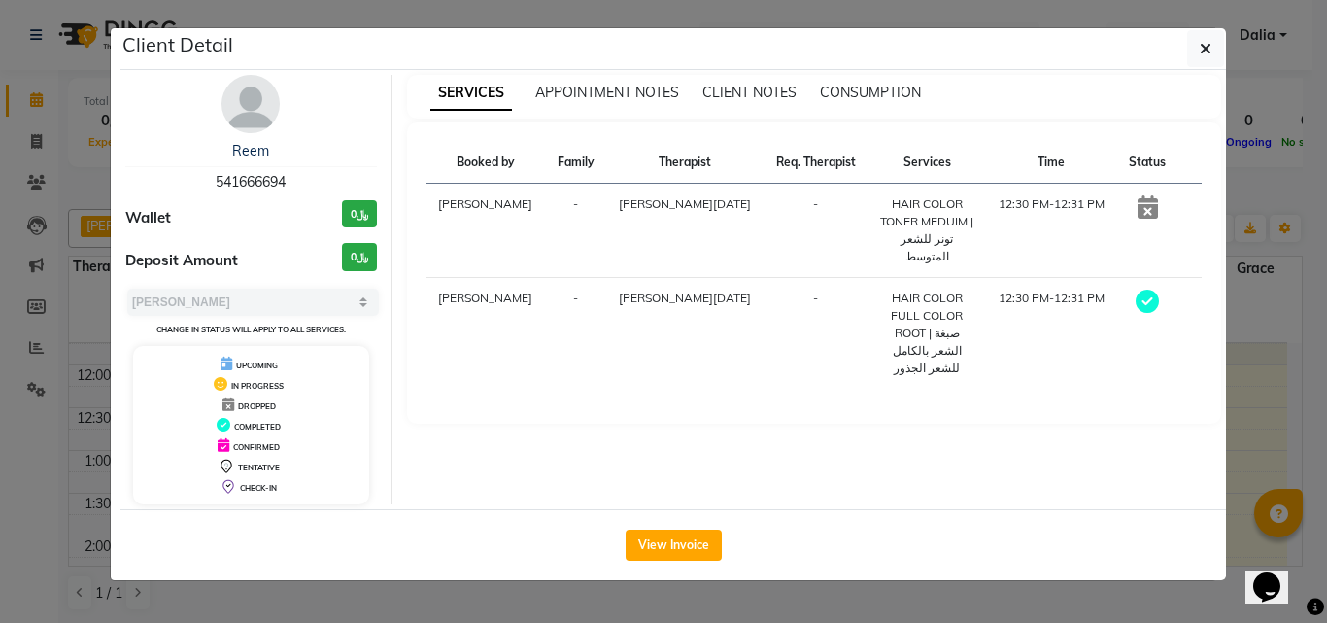
click at [247, 175] on span "541666694" at bounding box center [251, 181] width 70 height 17
click at [247, 174] on span "541666694" at bounding box center [251, 181] width 70 height 17
copy span "541666694"
click at [1204, 56] on span "button" at bounding box center [1206, 48] width 12 height 19
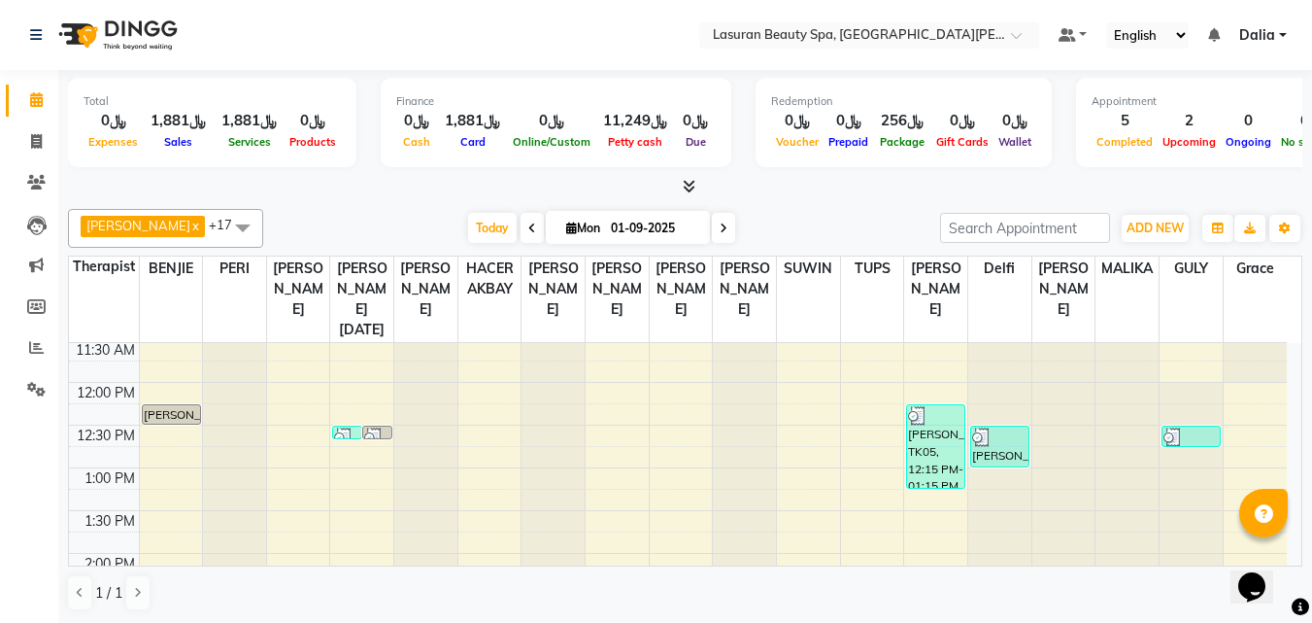
scroll to position [0, 0]
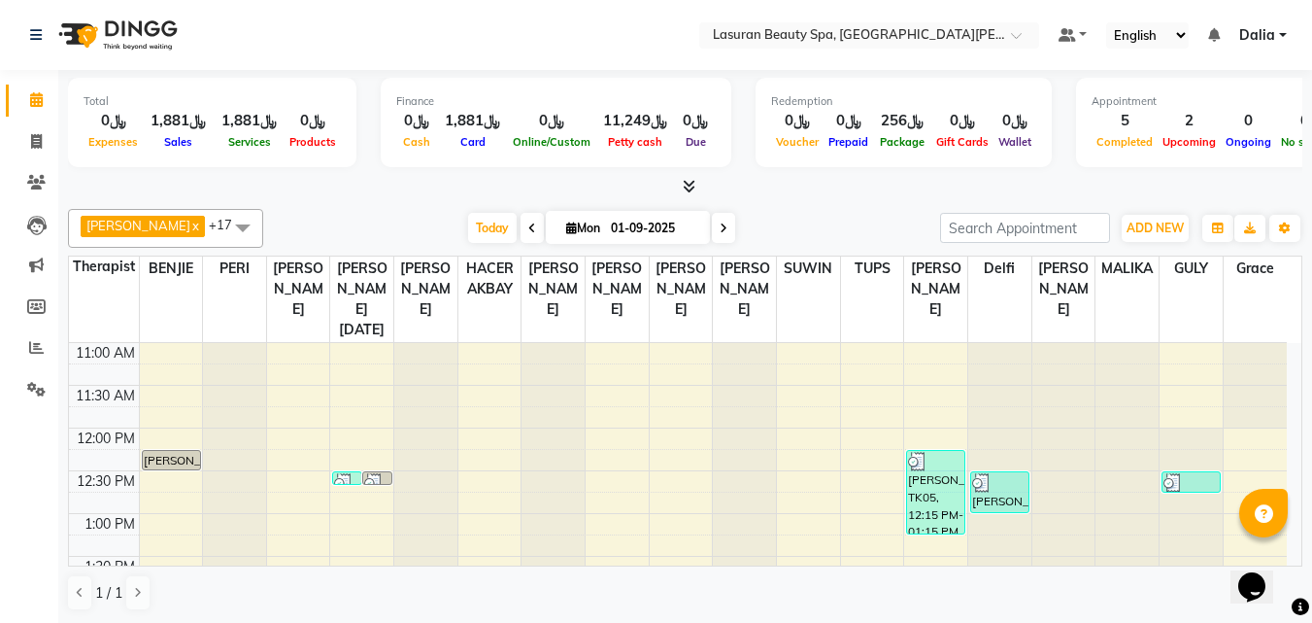
click at [955, 480] on div "[PERSON_NAME], TK05, 12:15 PM-01:15 PM, CLASSIC COMBO M&P | كومبو كلاسيك (باديك…" at bounding box center [935, 492] width 57 height 83
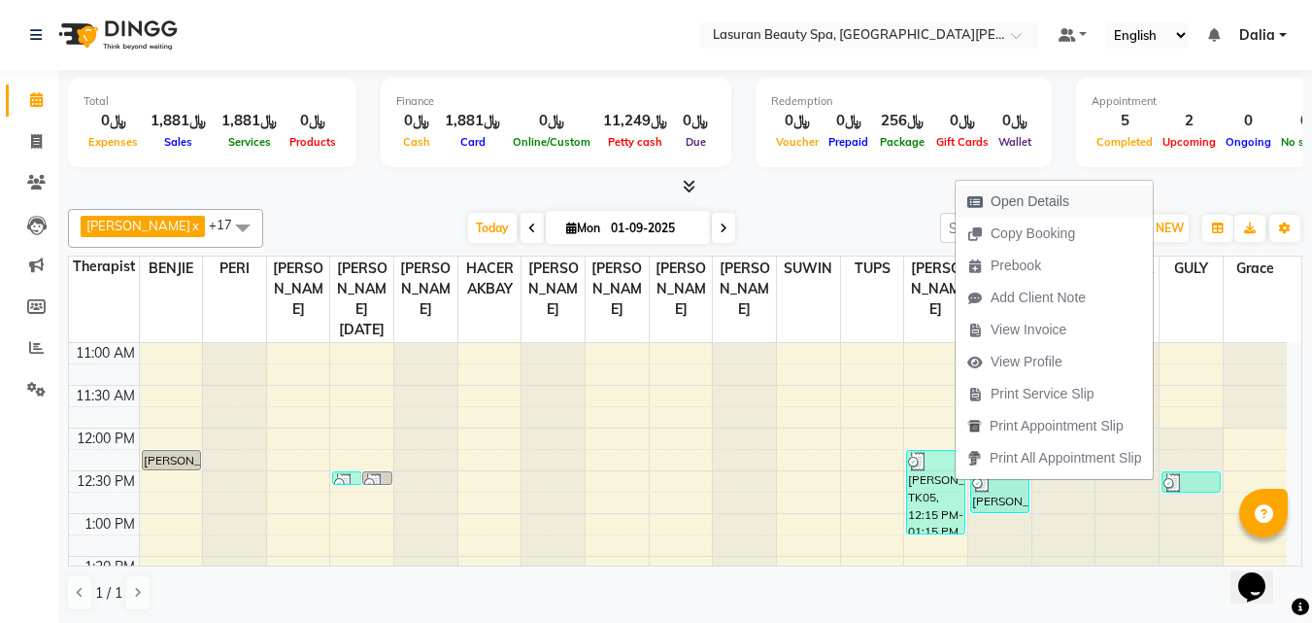
click at [999, 194] on span "Open Details" at bounding box center [1030, 201] width 79 height 20
select select "3"
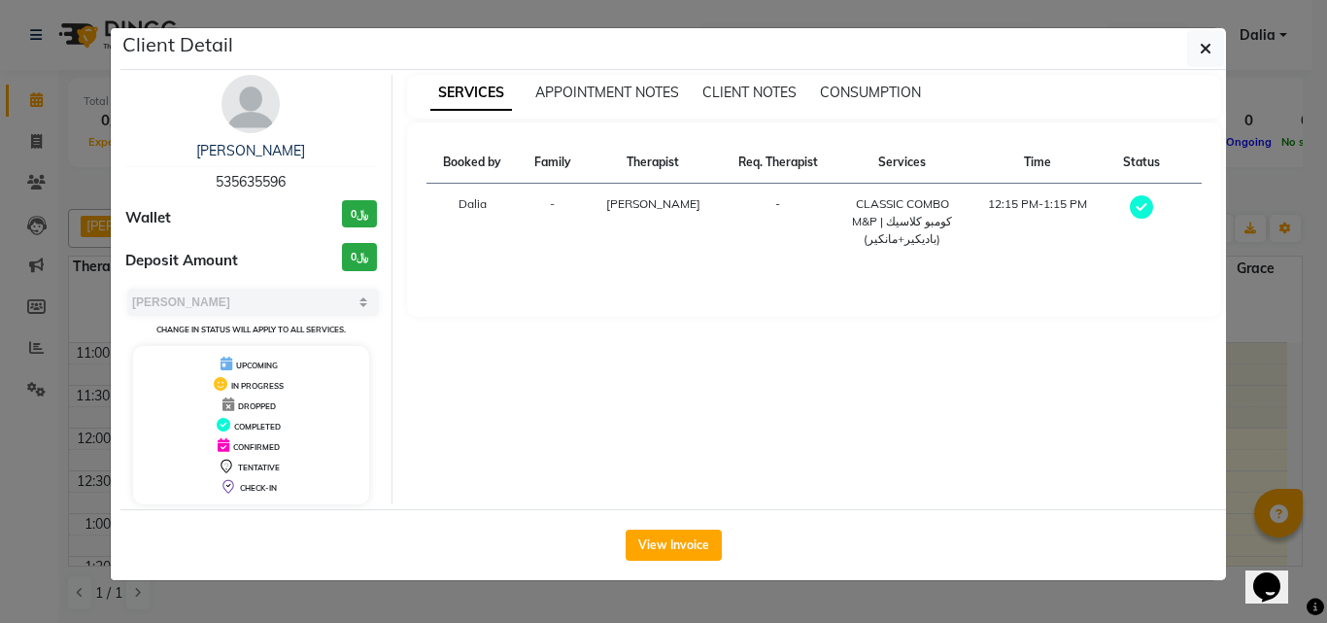
click at [258, 177] on span "535635596" at bounding box center [251, 181] width 70 height 17
copy span "535635596"
click at [1191, 49] on button "button" at bounding box center [1205, 48] width 37 height 37
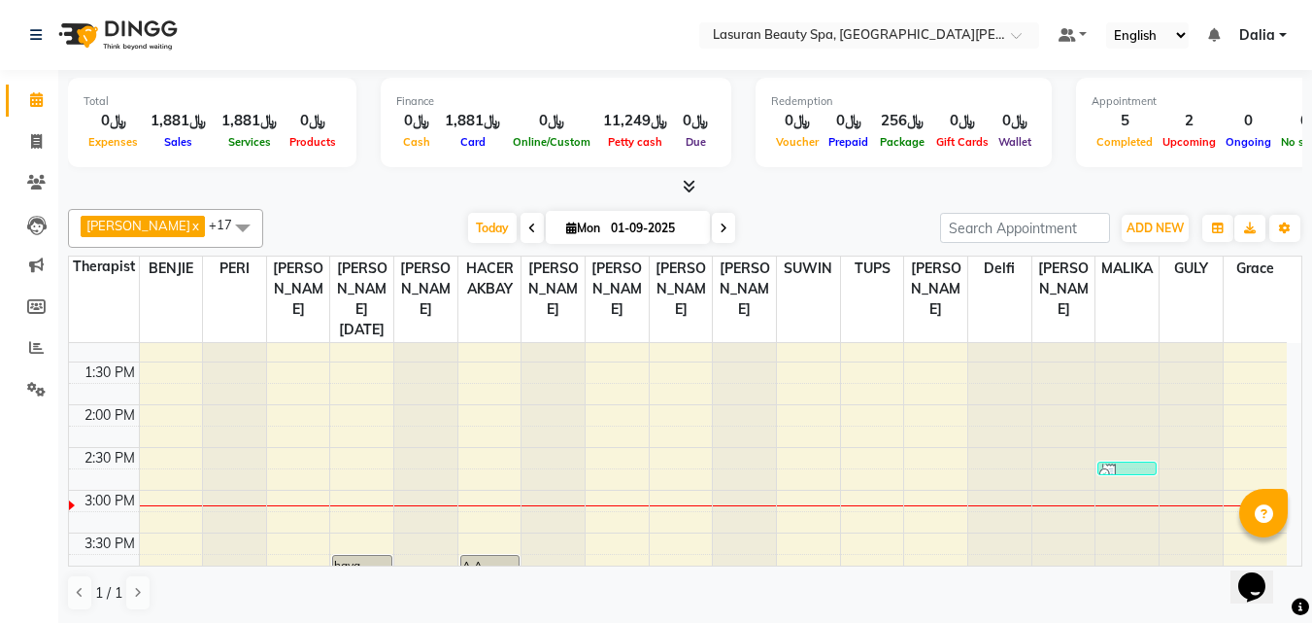
scroll to position [291, 0]
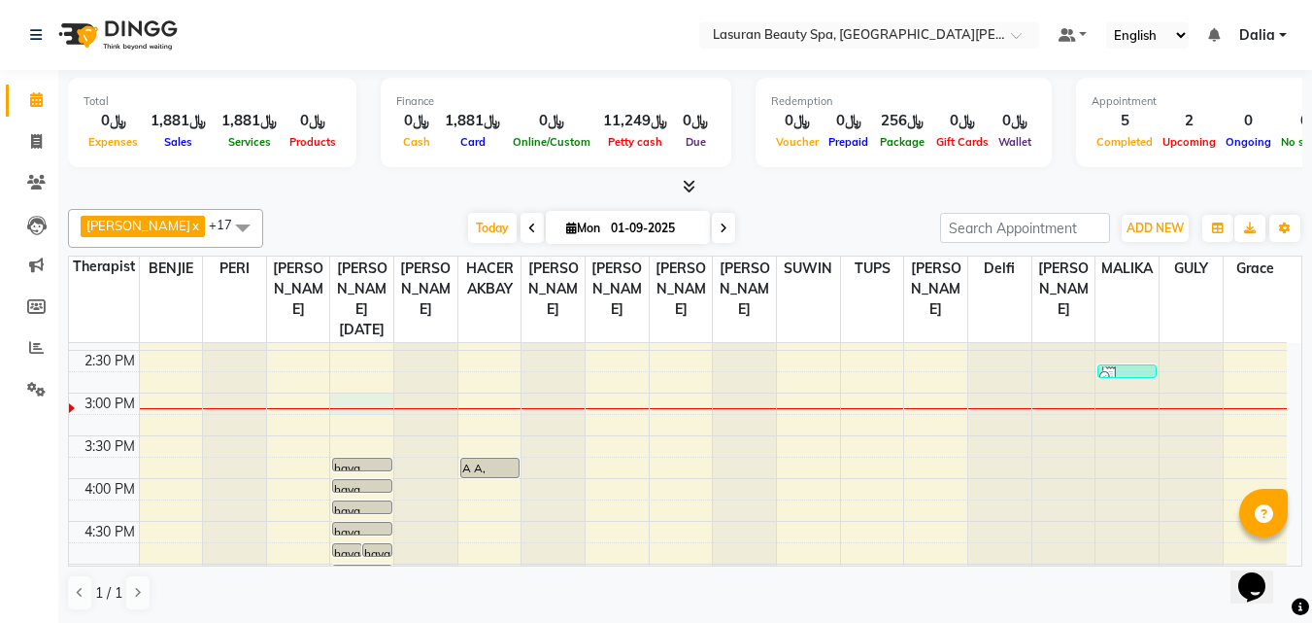
click at [361, 396] on div "11:00 AM 11:30 AM 12:00 PM 12:30 PM 1:00 PM 1:30 PM 2:00 PM 2:30 PM 3:00 PM 3:3…" at bounding box center [678, 520] width 1218 height 939
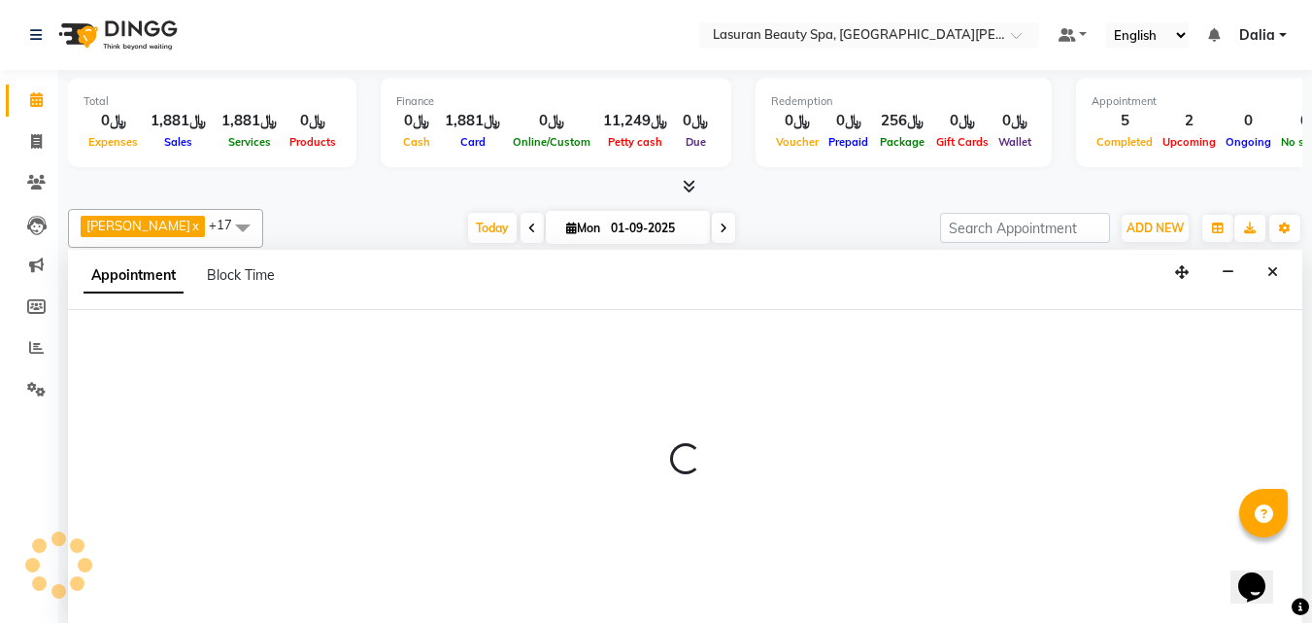
scroll to position [1, 0]
select select "54626"
select select "900"
select select "tentative"
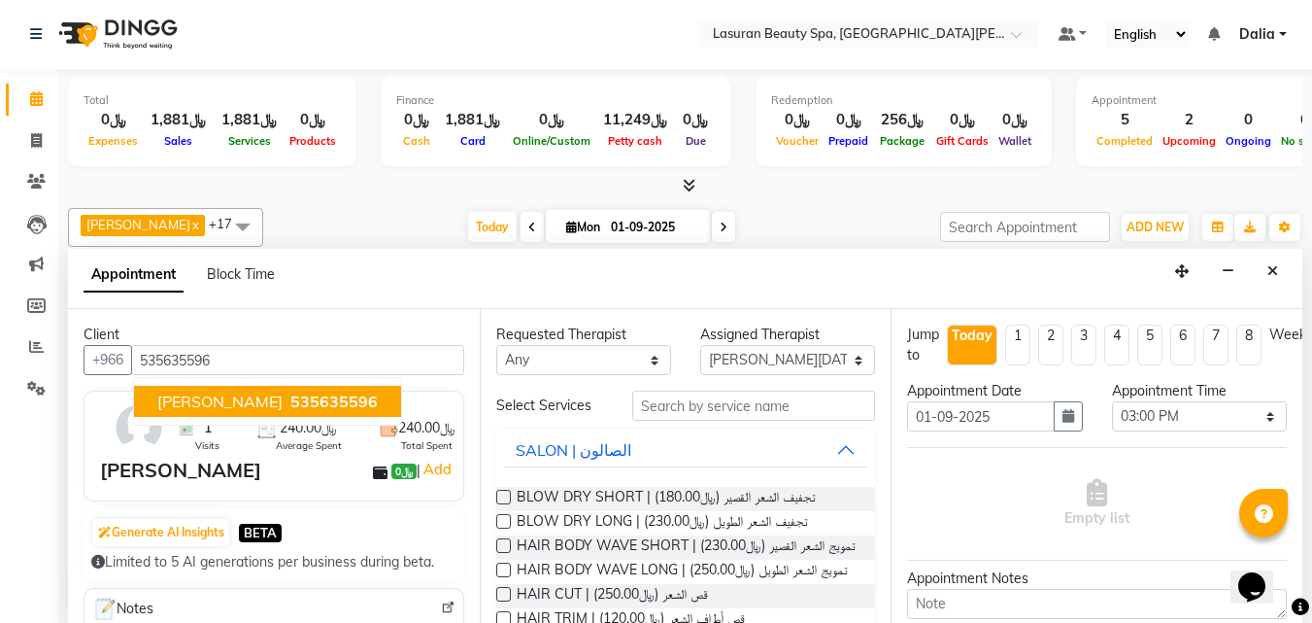
click at [203, 398] on span "Nada Alghamdi" at bounding box center [219, 400] width 125 height 19
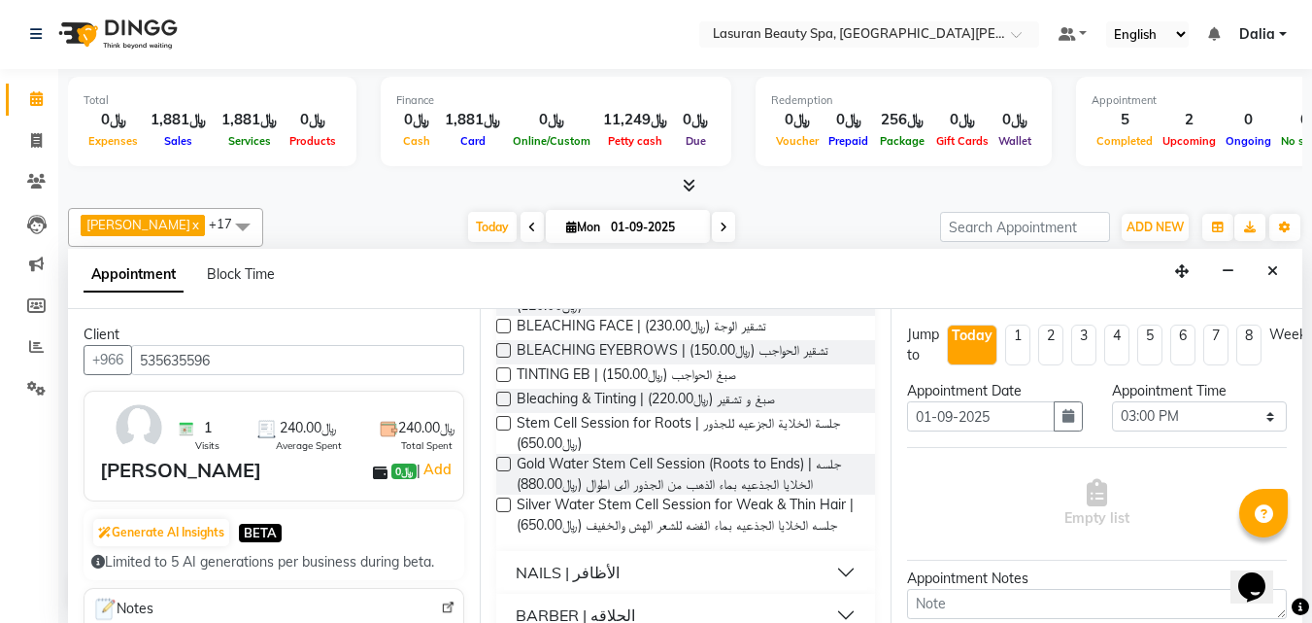
scroll to position [1281, 0]
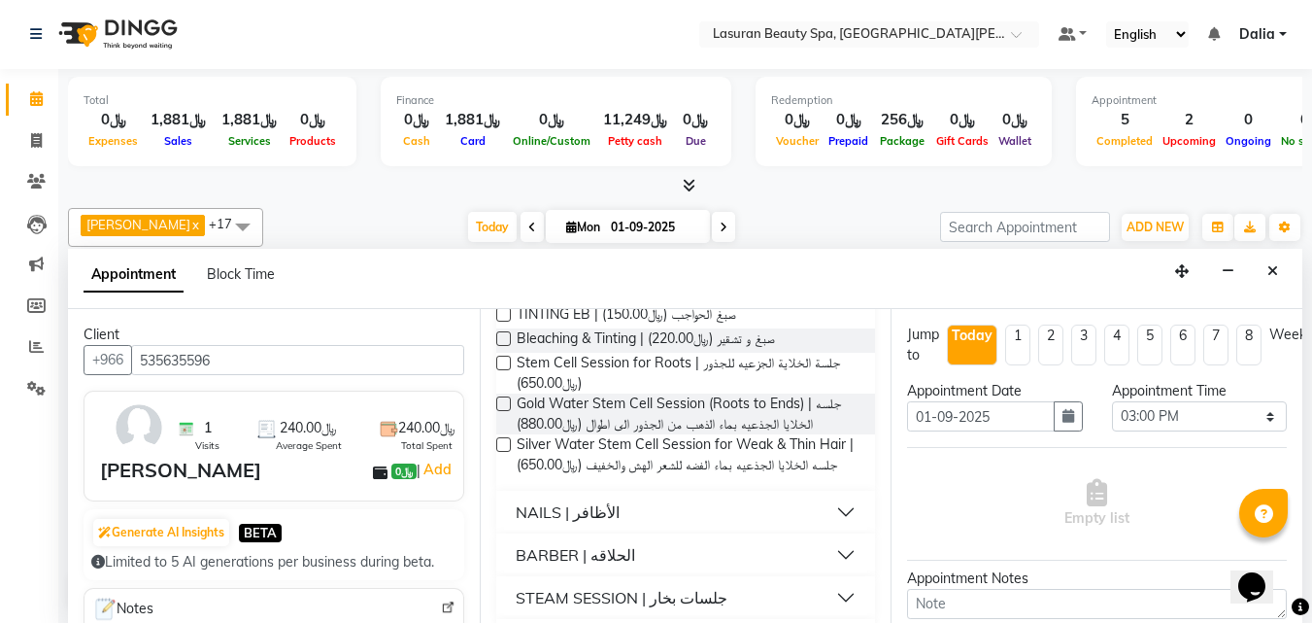
type input "535635596"
click at [506, 370] on label at bounding box center [503, 363] width 15 height 15
click at [506, 371] on input "checkbox" at bounding box center [502, 364] width 13 height 13
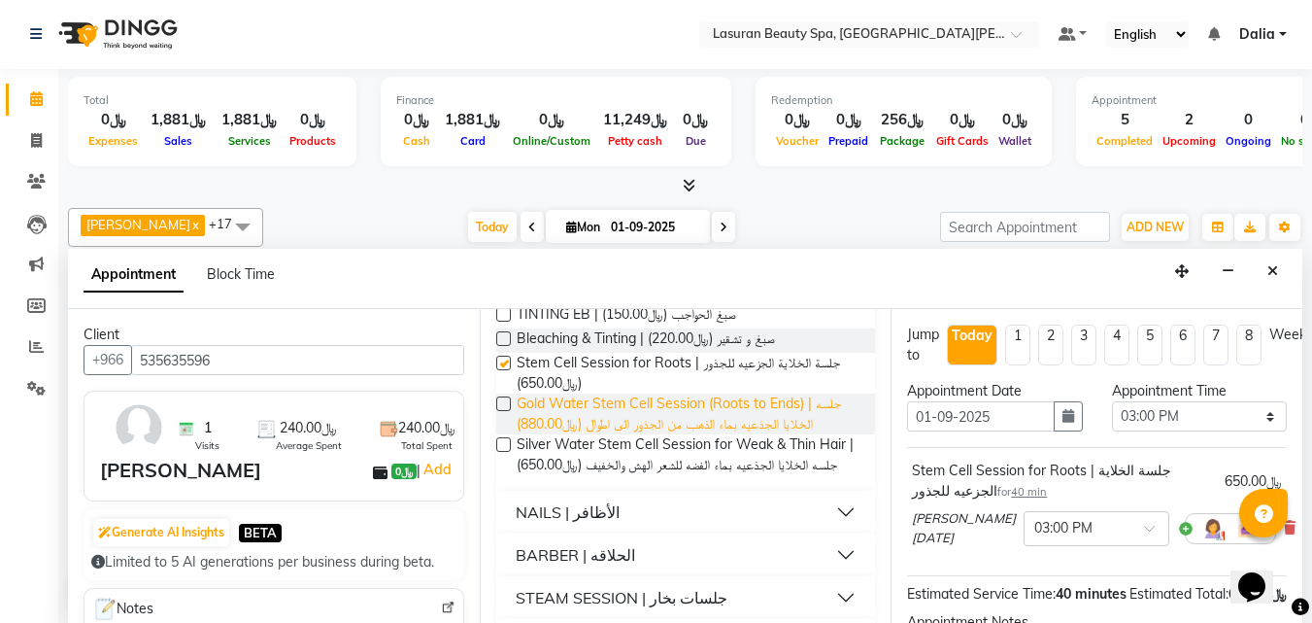
checkbox input "false"
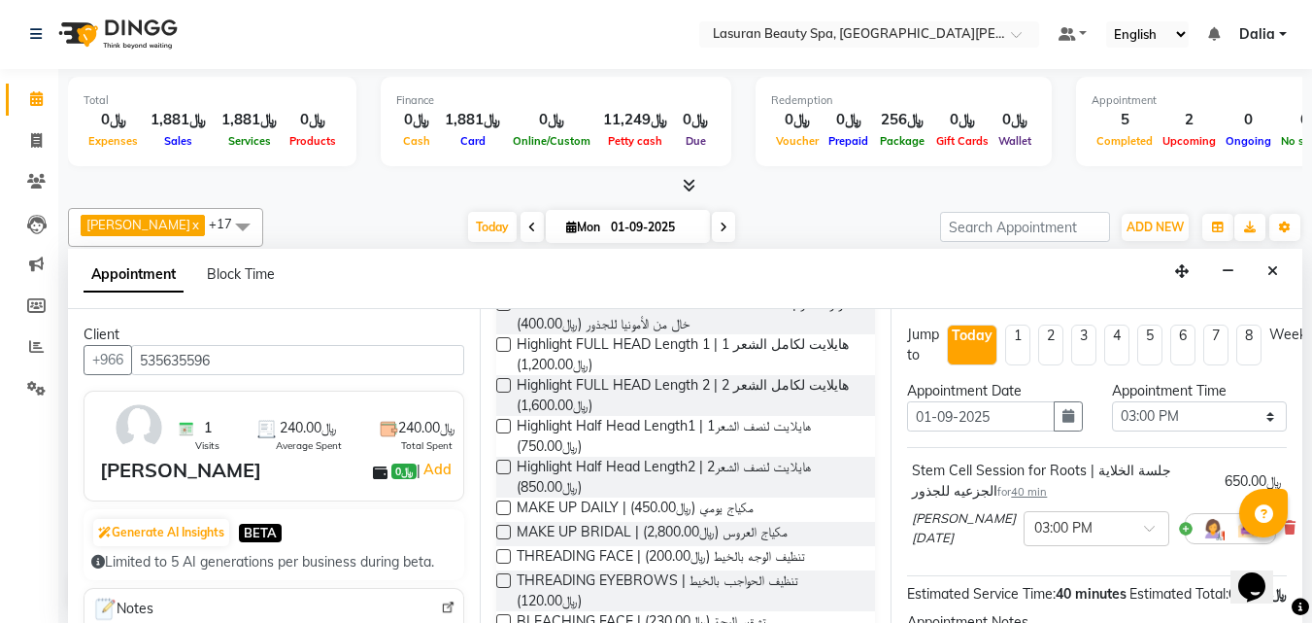
scroll to position [884, 0]
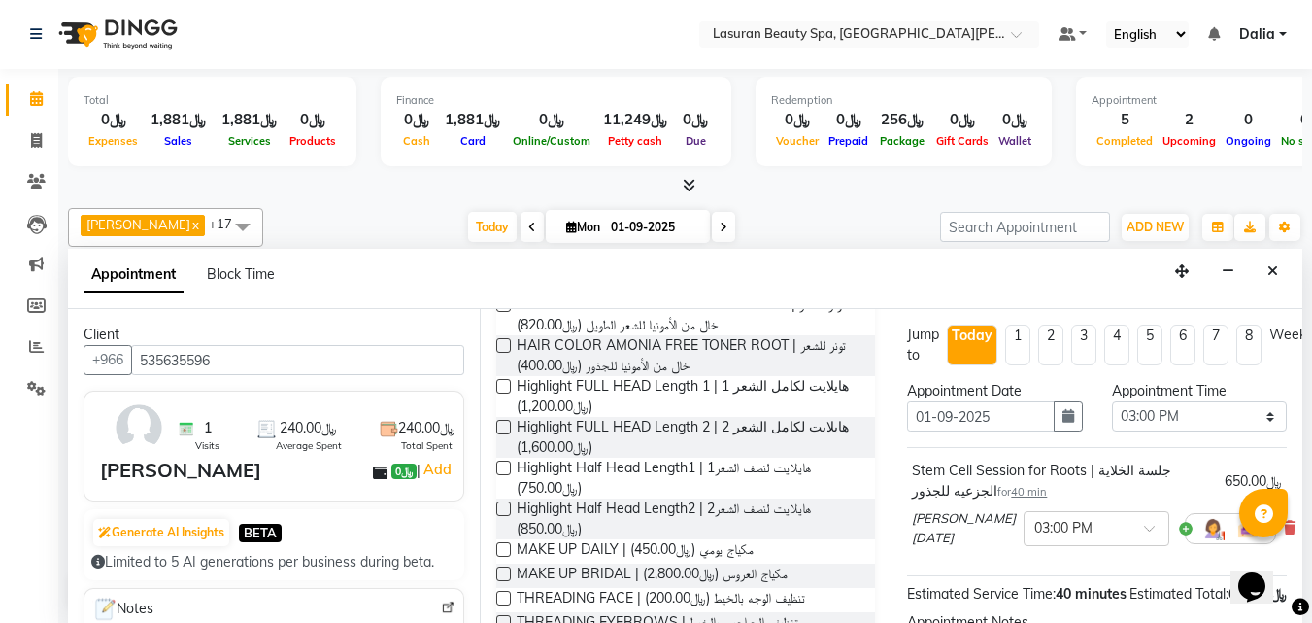
click at [506, 353] on label at bounding box center [503, 345] width 15 height 15
click at [506, 354] on input "checkbox" at bounding box center [502, 347] width 13 height 13
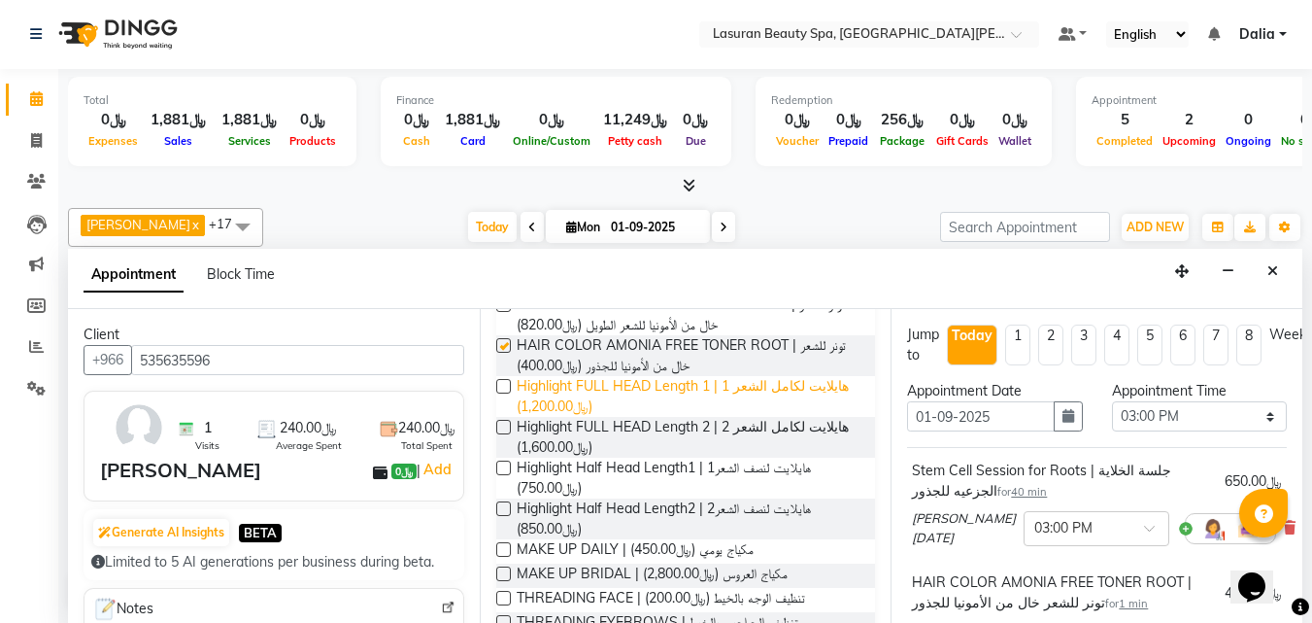
checkbox input "false"
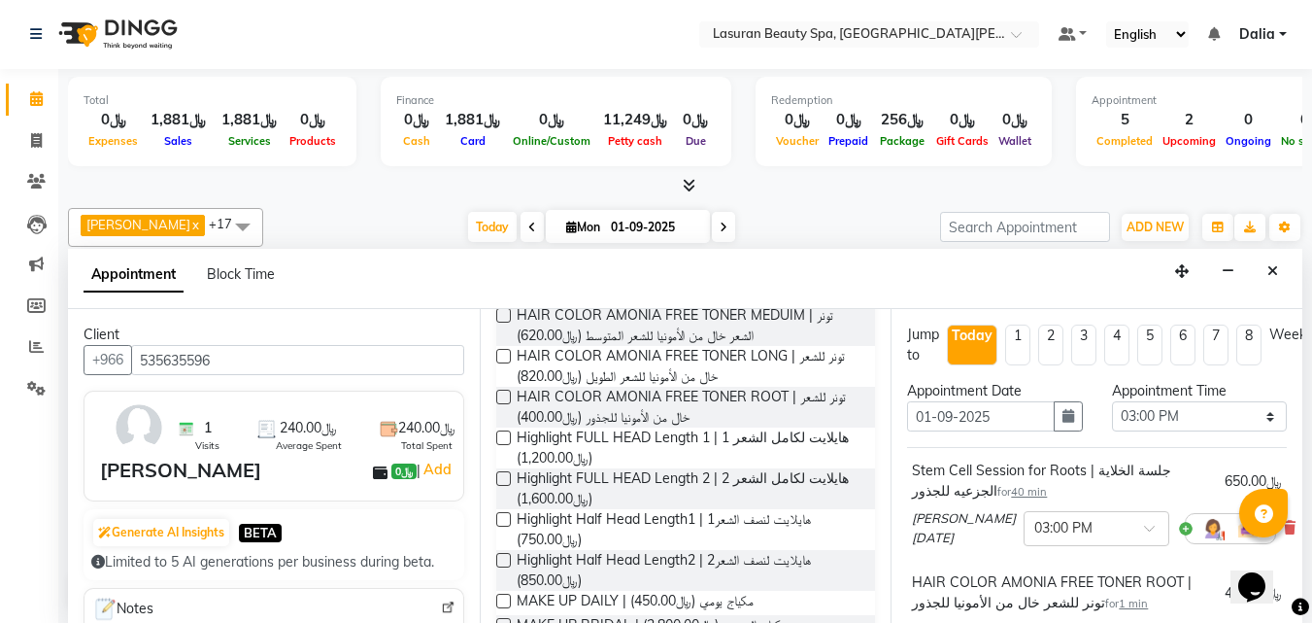
scroll to position [787, 0]
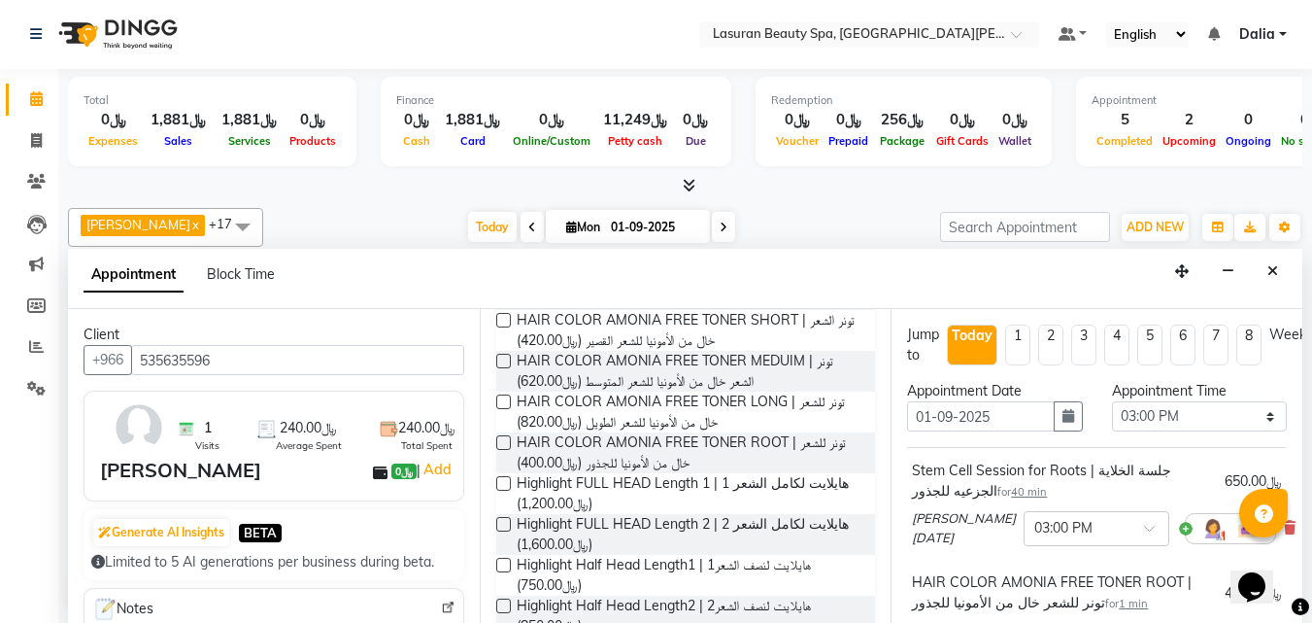
click at [505, 327] on label at bounding box center [503, 320] width 15 height 15
click at [505, 328] on input "checkbox" at bounding box center [502, 322] width 13 height 13
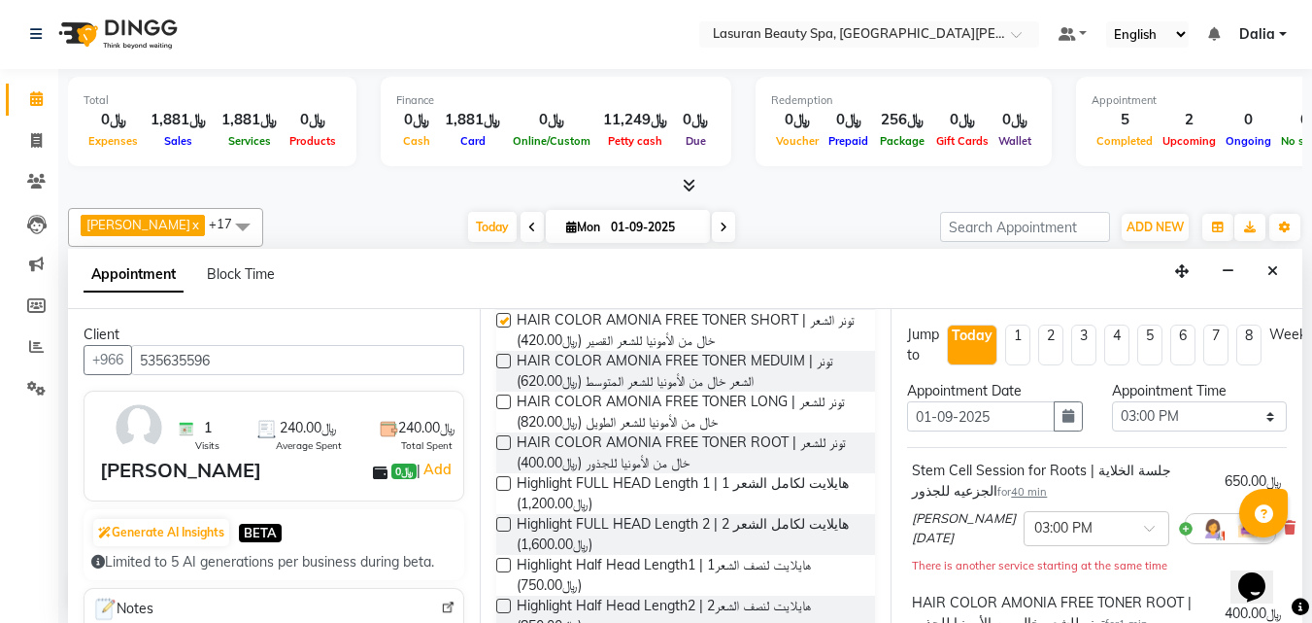
checkbox input "false"
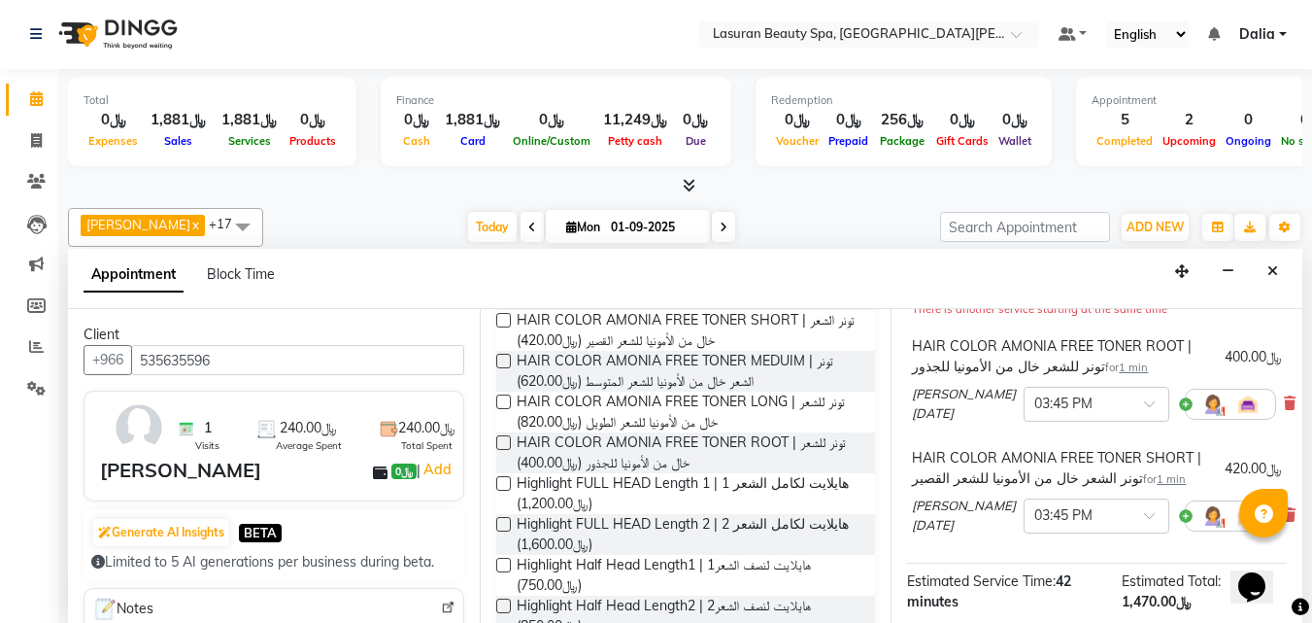
scroll to position [291, 0]
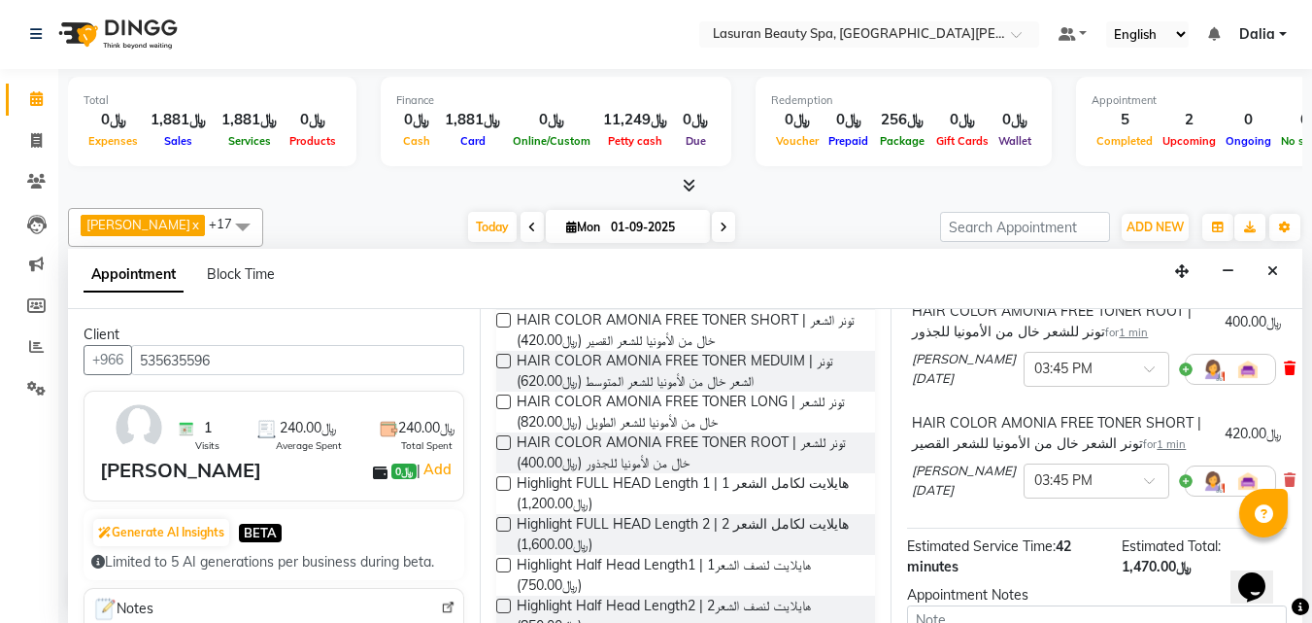
click at [1284, 364] on icon at bounding box center [1290, 368] width 12 height 14
click at [1284, 369] on icon at bounding box center [1290, 368] width 12 height 14
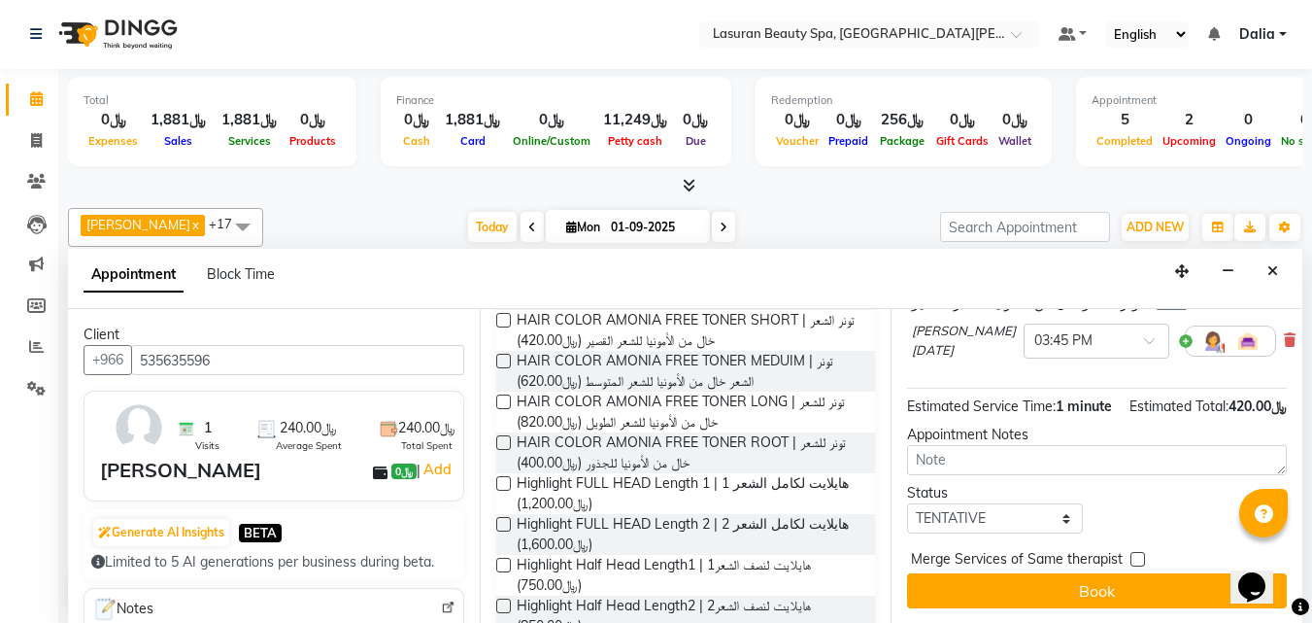
scroll to position [223, 0]
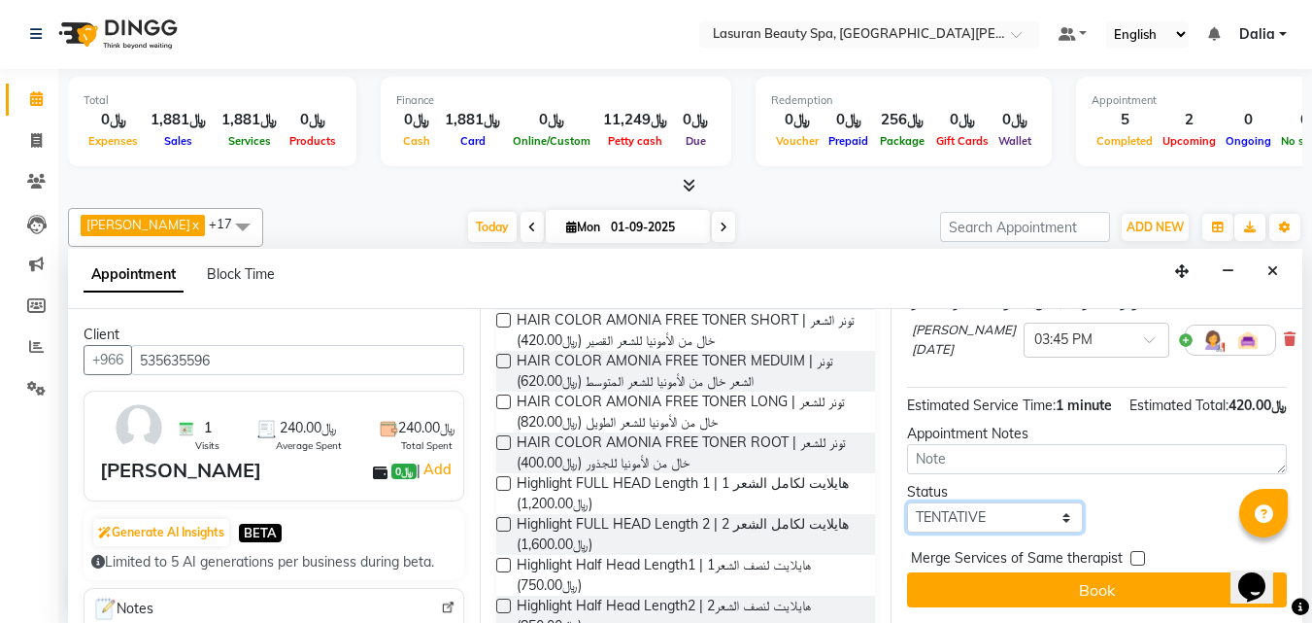
click at [939, 505] on select "Select TENTATIVE CONFIRM CHECK-IN UPCOMING" at bounding box center [994, 517] width 175 height 30
select select "confirm booking"
click at [907, 502] on select "Select TENTATIVE CONFIRM CHECK-IN UPCOMING" at bounding box center [994, 517] width 175 height 30
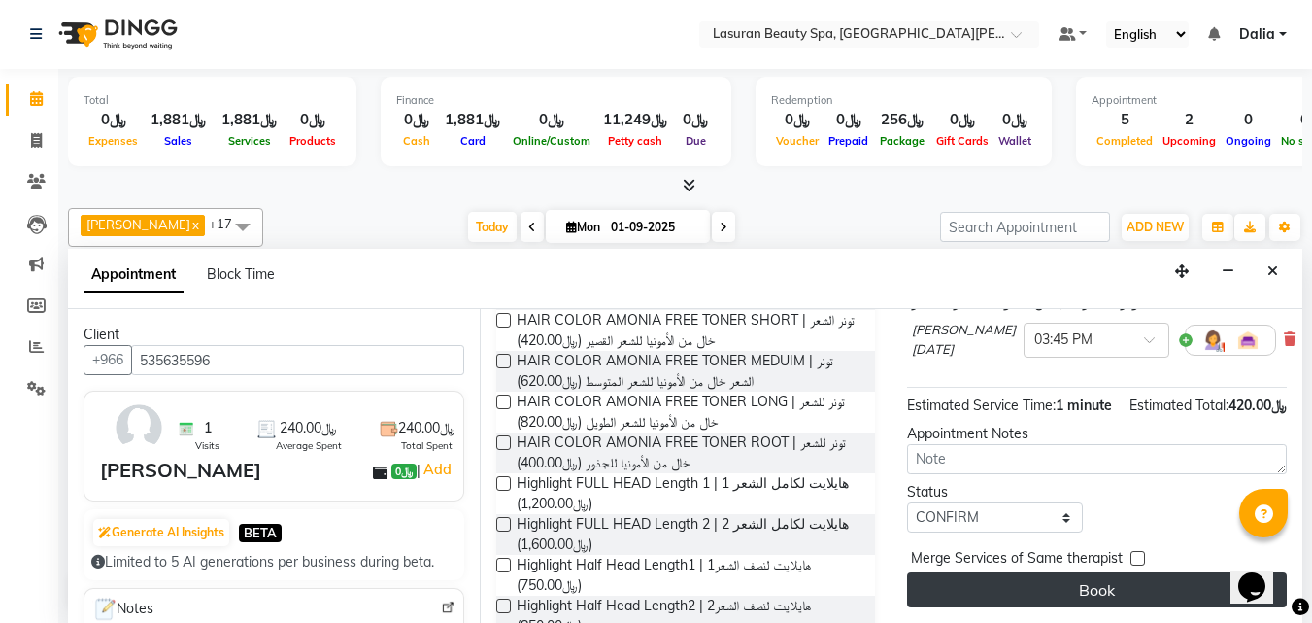
click at [1004, 579] on button "Book" at bounding box center [1097, 589] width 380 height 35
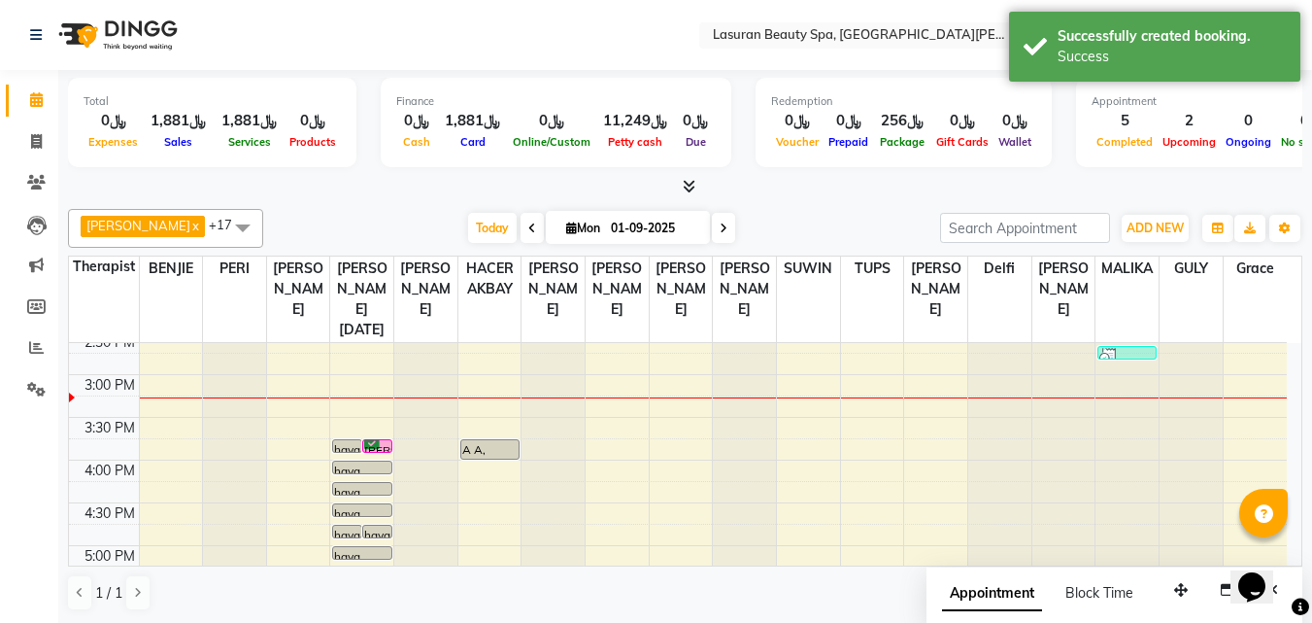
scroll to position [291, 0]
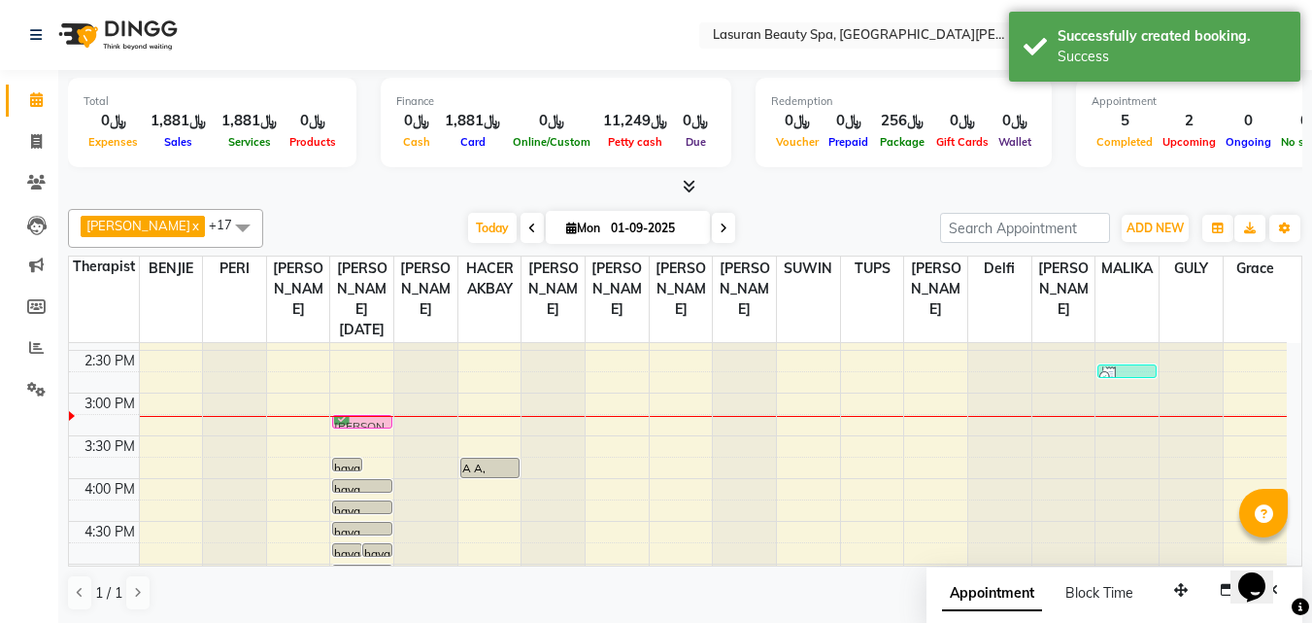
drag, startPoint x: 383, startPoint y: 464, endPoint x: 376, endPoint y: 433, distance: 31.8
click at [376, 433] on div "11:00 AM 11:30 AM 12:00 PM 12:30 PM 1:00 PM 1:30 PM 2:00 PM 2:30 PM 3:00 PM 3:3…" at bounding box center [678, 520] width 1218 height 939
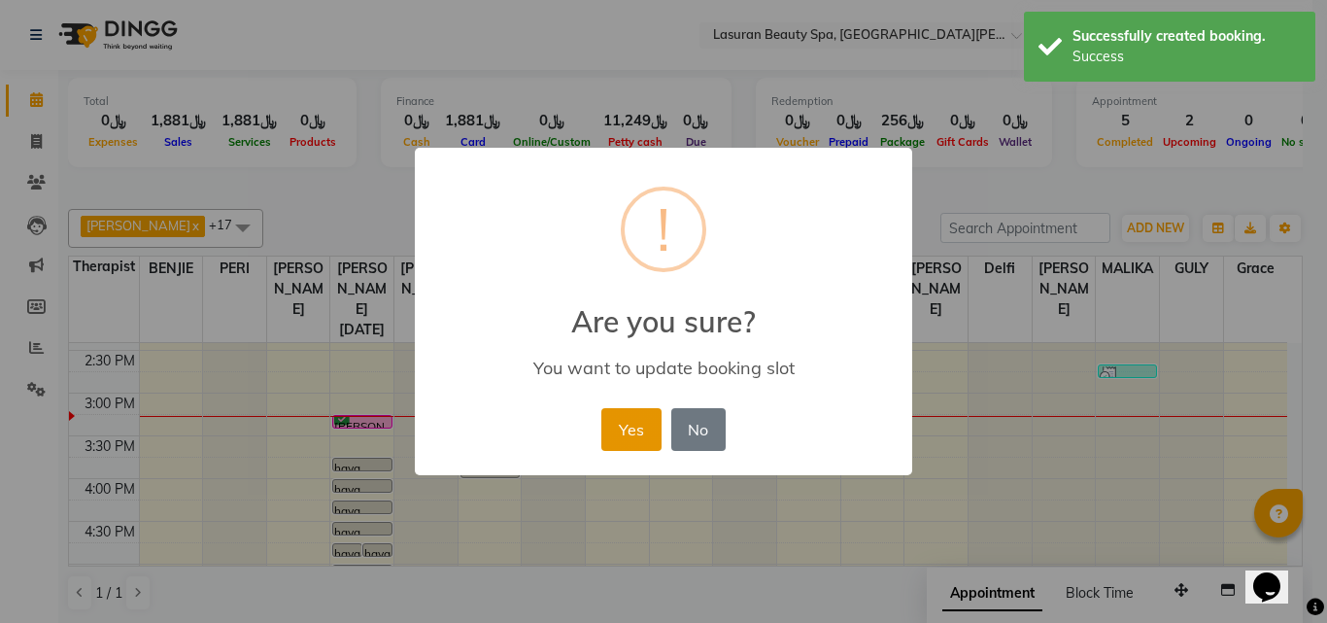
click at [639, 436] on button "Yes" at bounding box center [630, 429] width 59 height 43
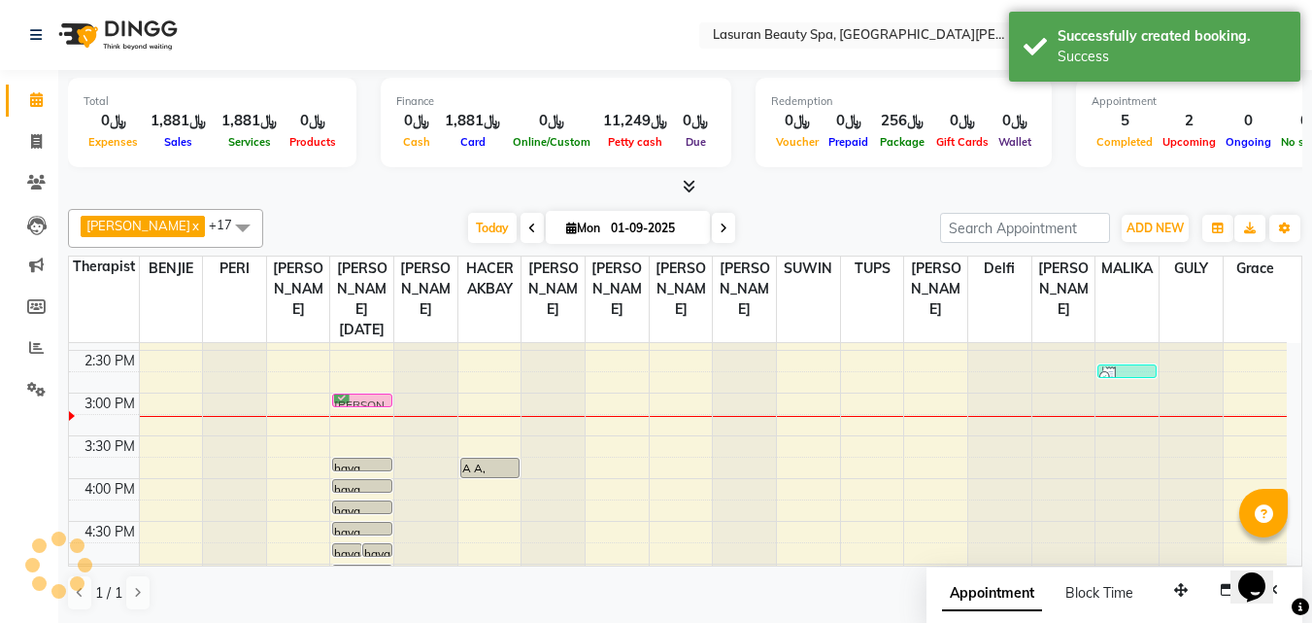
click at [372, 412] on div "11:00 AM 11:30 AM 12:00 PM 12:30 PM 1:00 PM 1:30 PM 2:00 PM 2:30 PM 3:00 PM 3:3…" at bounding box center [678, 520] width 1218 height 939
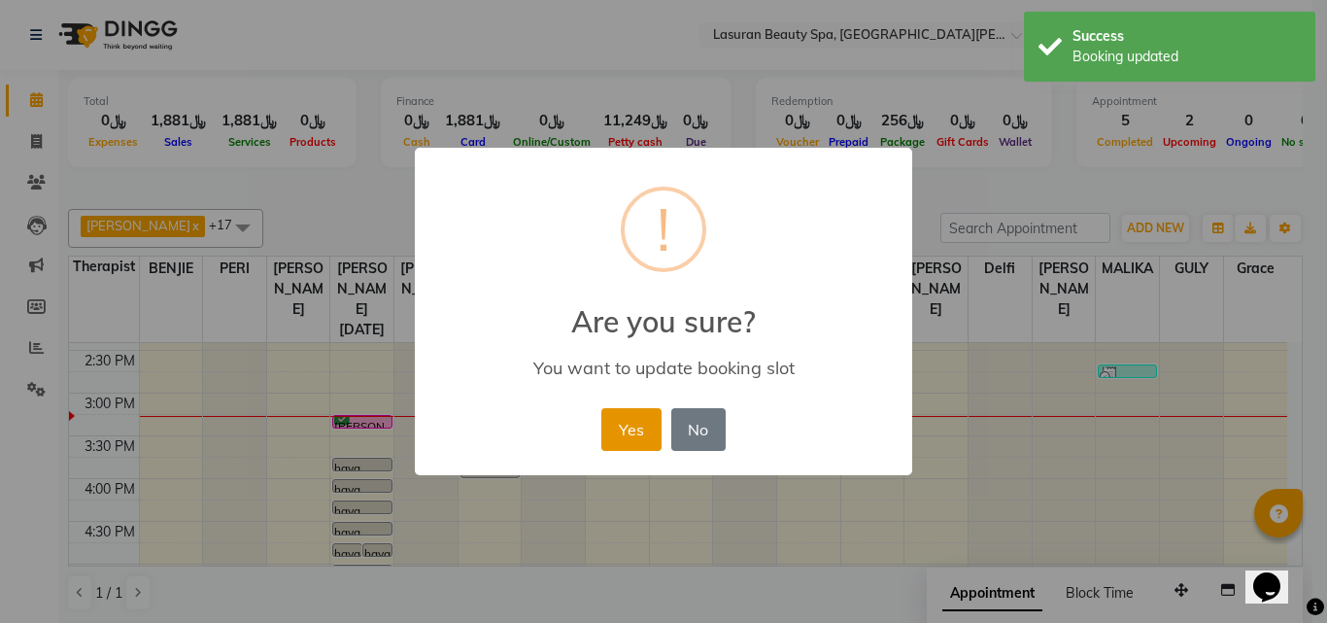
click at [633, 434] on button "Yes" at bounding box center [630, 429] width 59 height 43
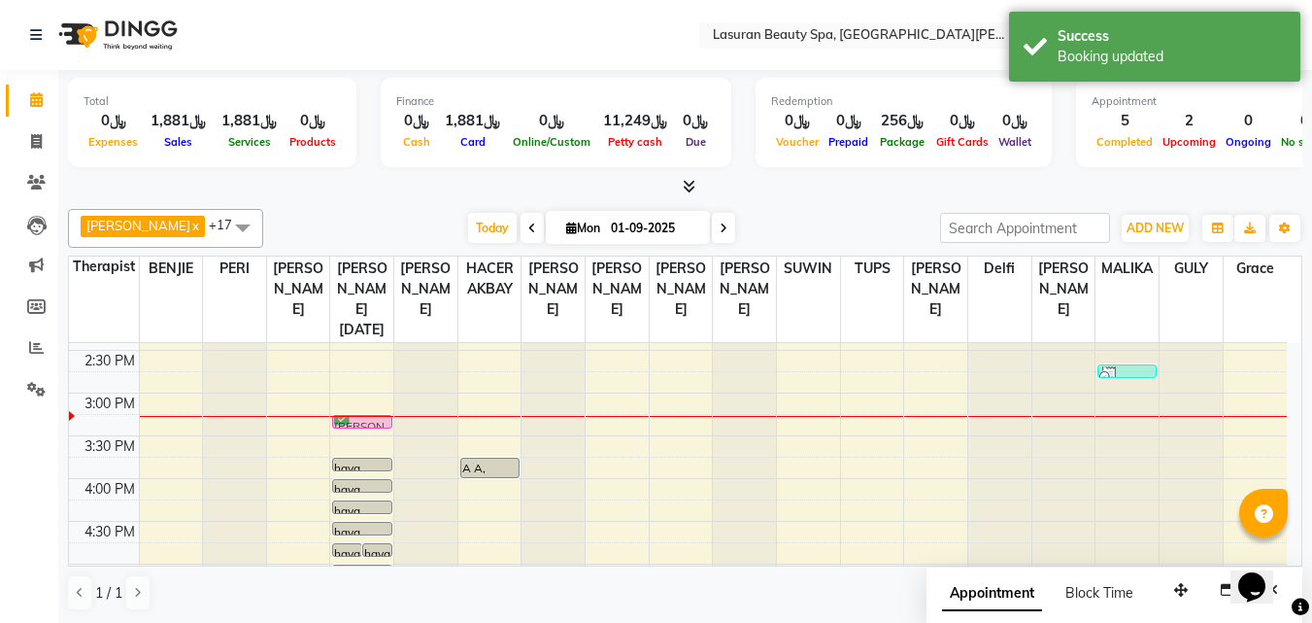
drag, startPoint x: 375, startPoint y: 442, endPoint x: 373, endPoint y: 425, distance: 16.6
click at [373, 425] on div "Reem, TK03, 12:30 PM-12:31 PM, HAIR COLOR FULL COLOR ROOT | صبغة الشعر بالكامل …" at bounding box center [361, 520] width 63 height 939
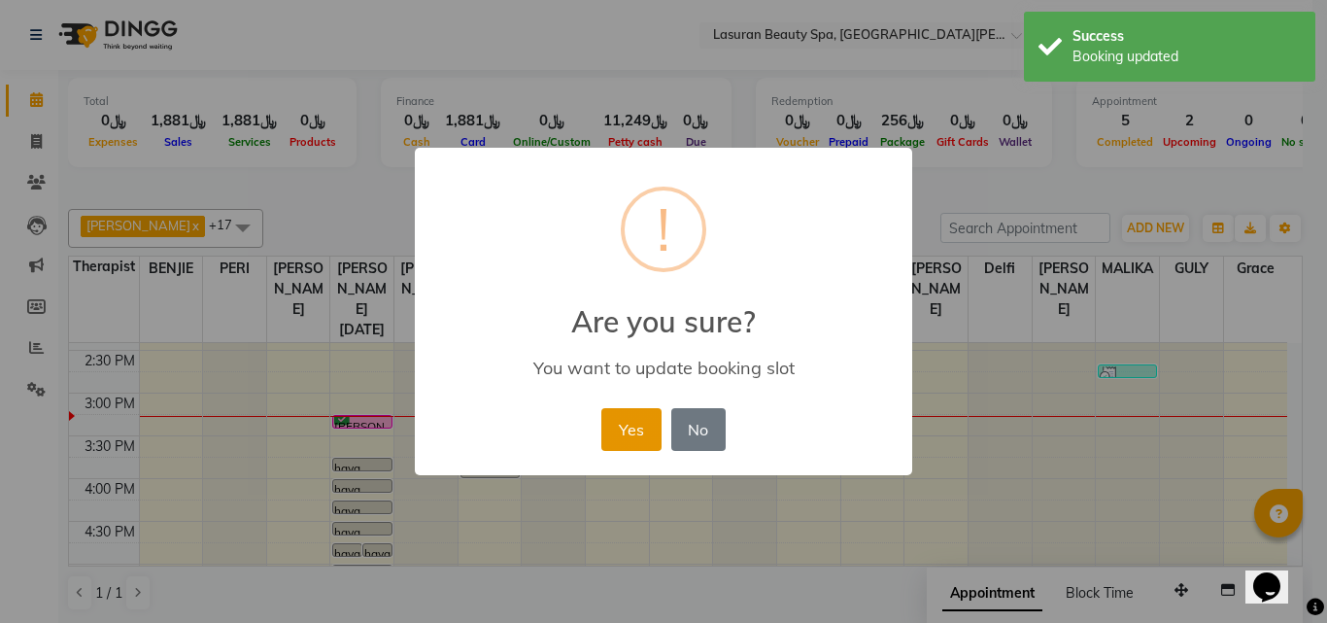
click at [610, 427] on button "Yes" at bounding box center [630, 429] width 59 height 43
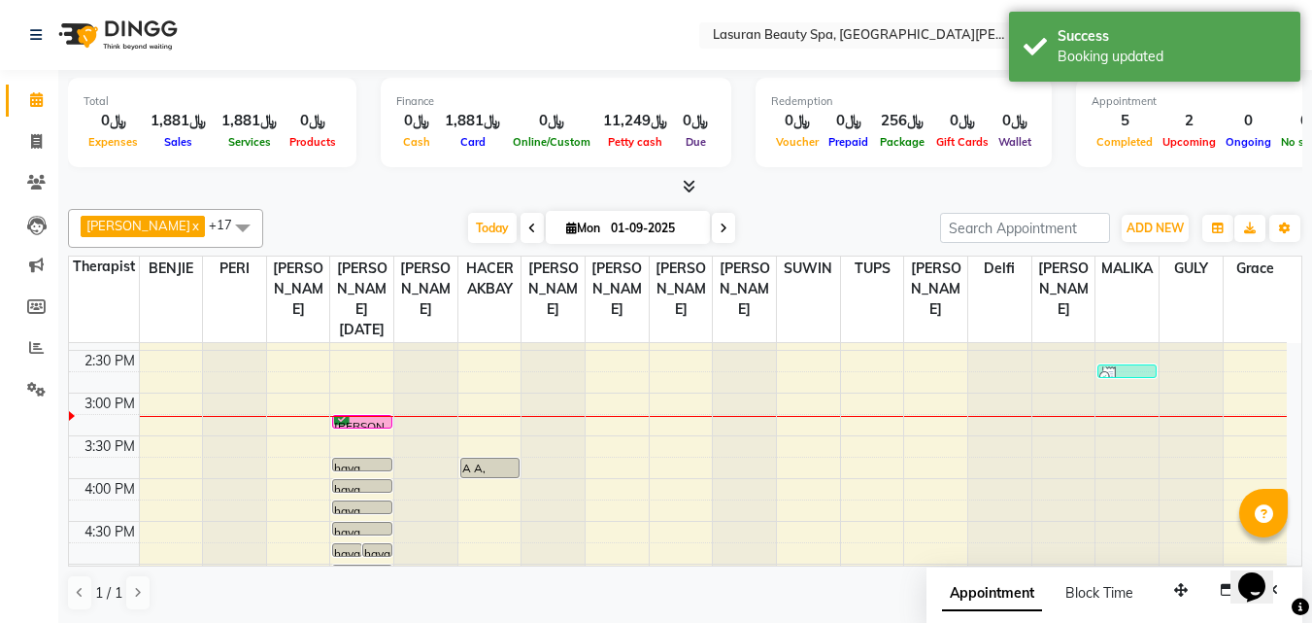
click at [370, 421] on div "[PERSON_NAME], TK23, 03:15 PM-03:16 PM, HAIR COLOR AMONIA FREE TONER SHORT | تو…" at bounding box center [361, 422] width 57 height 12
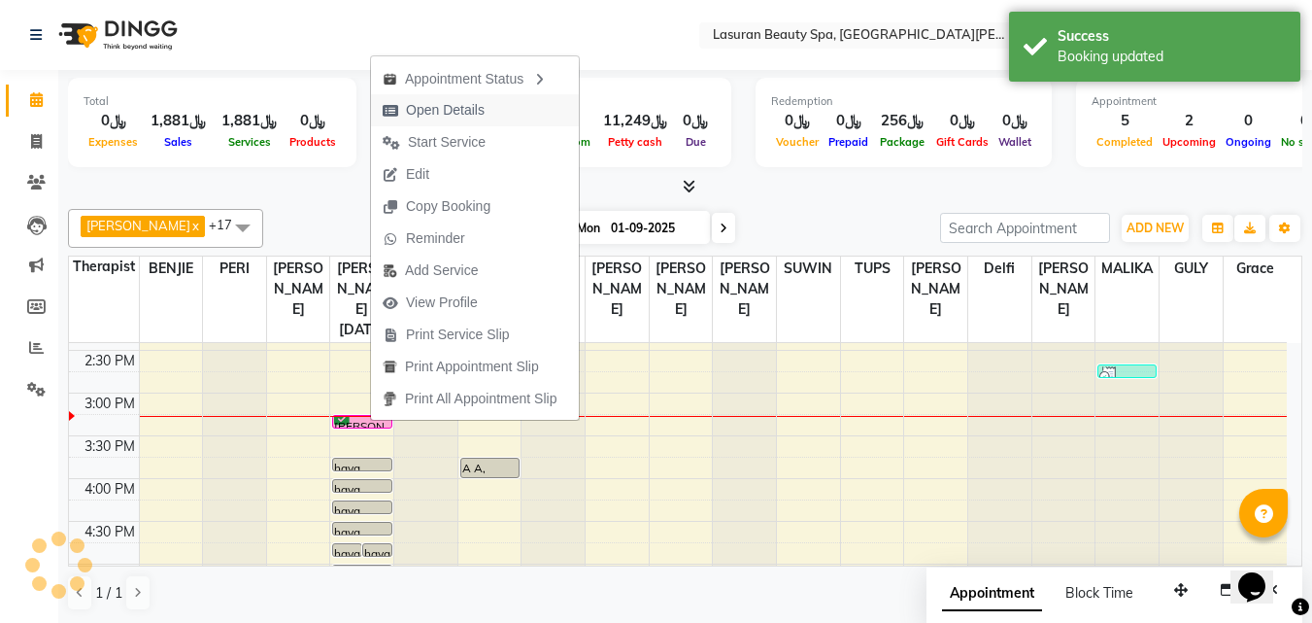
click at [444, 114] on span "Open Details" at bounding box center [445, 110] width 79 height 20
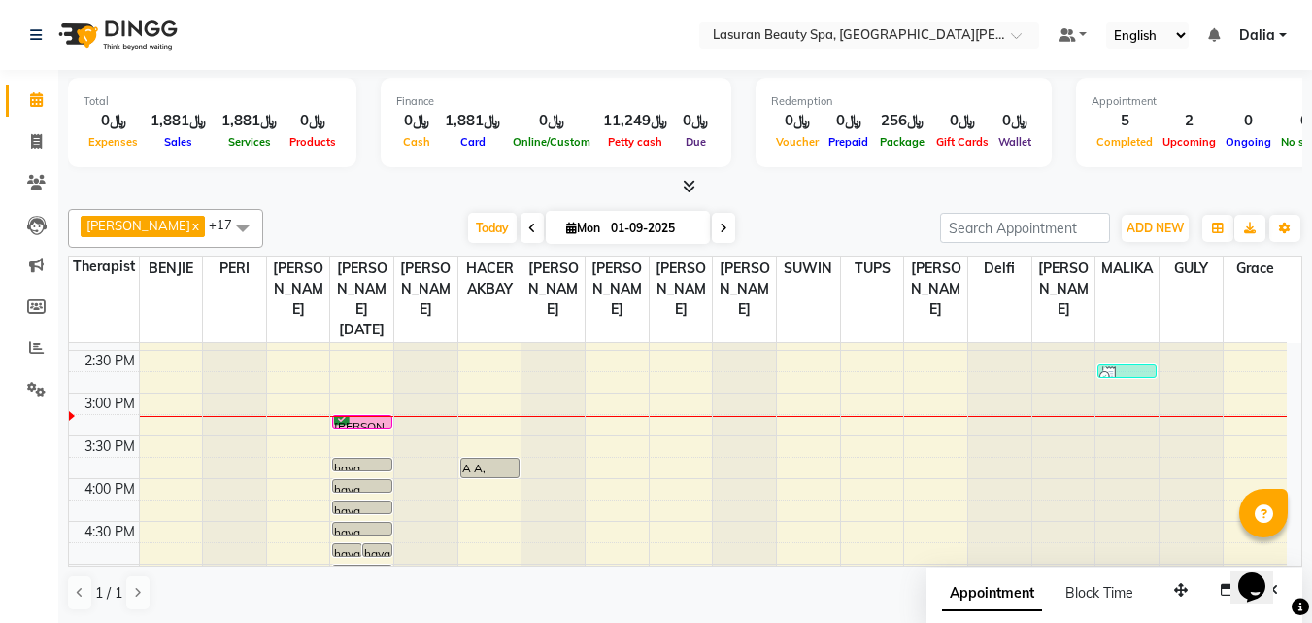
click at [357, 420] on div "[PERSON_NAME], TK23, 03:15 PM-03:16 PM, HAIR COLOR AMONIA FREE TONER SHORT | تو…" at bounding box center [361, 422] width 57 height 12
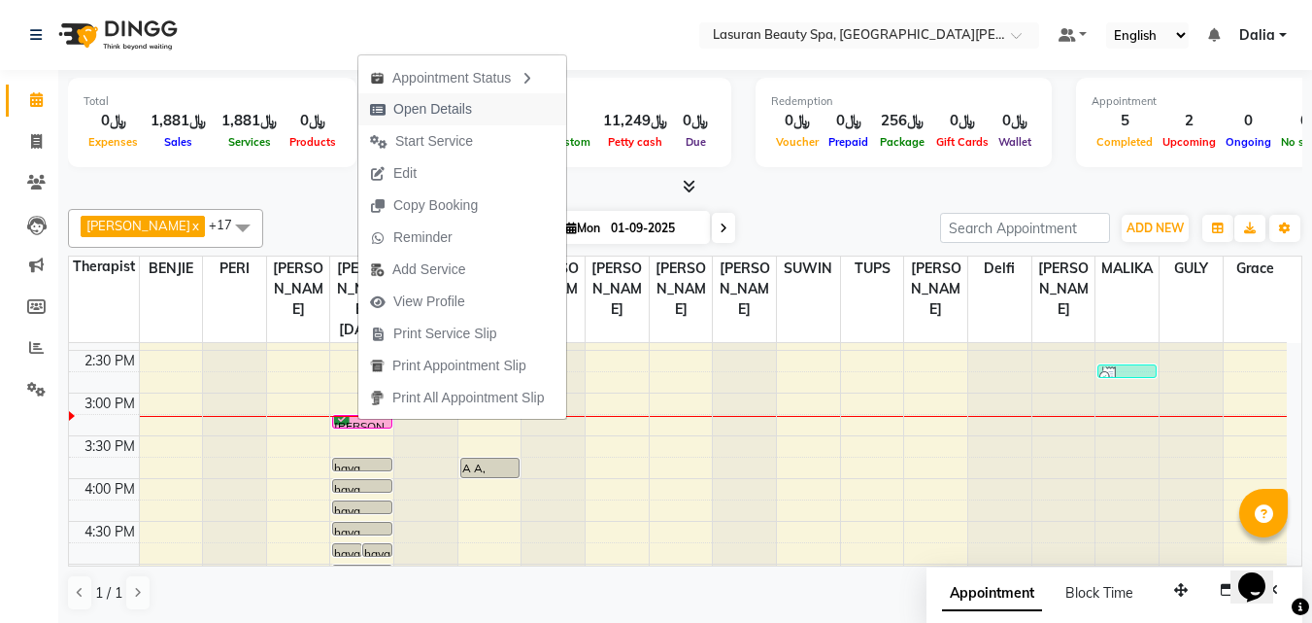
click at [447, 108] on span "Open Details" at bounding box center [432, 109] width 79 height 20
select select "6"
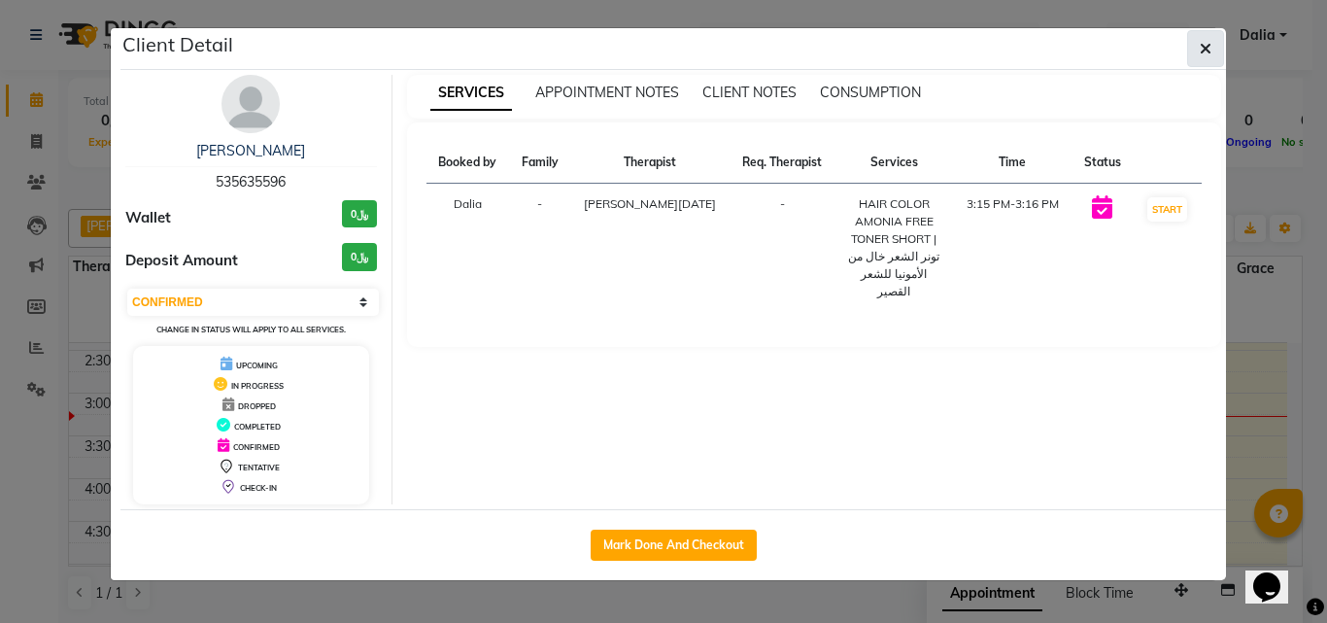
click at [1207, 46] on icon "button" at bounding box center [1206, 49] width 12 height 16
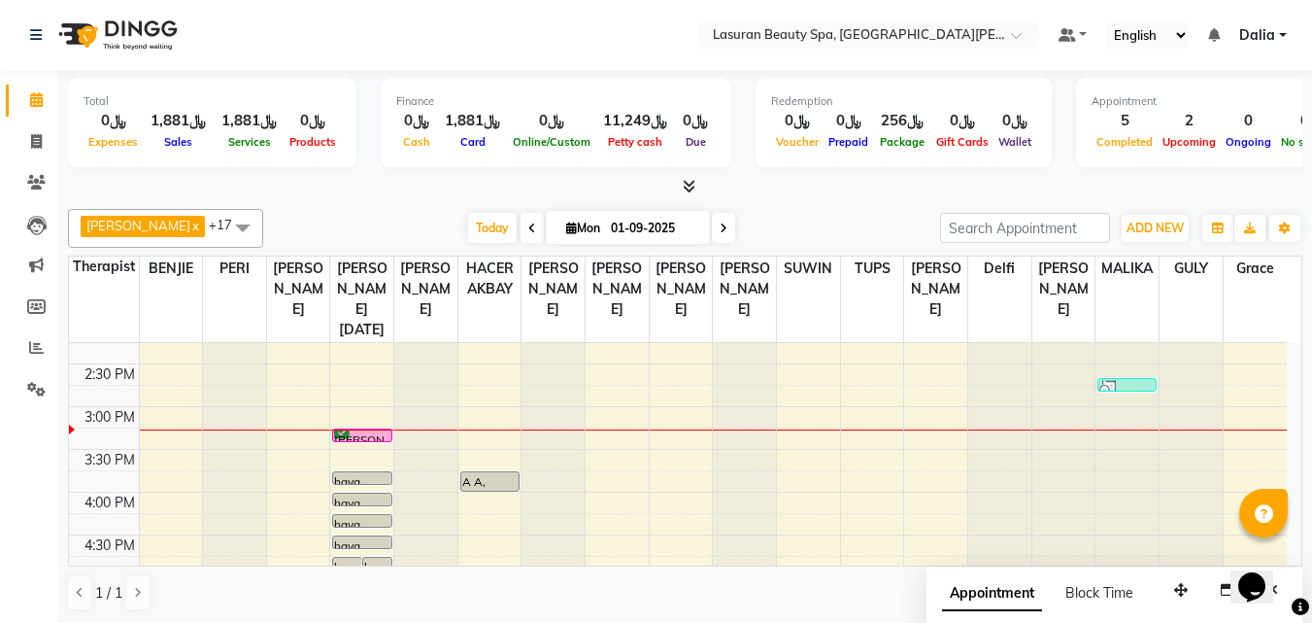
scroll to position [231, 0]
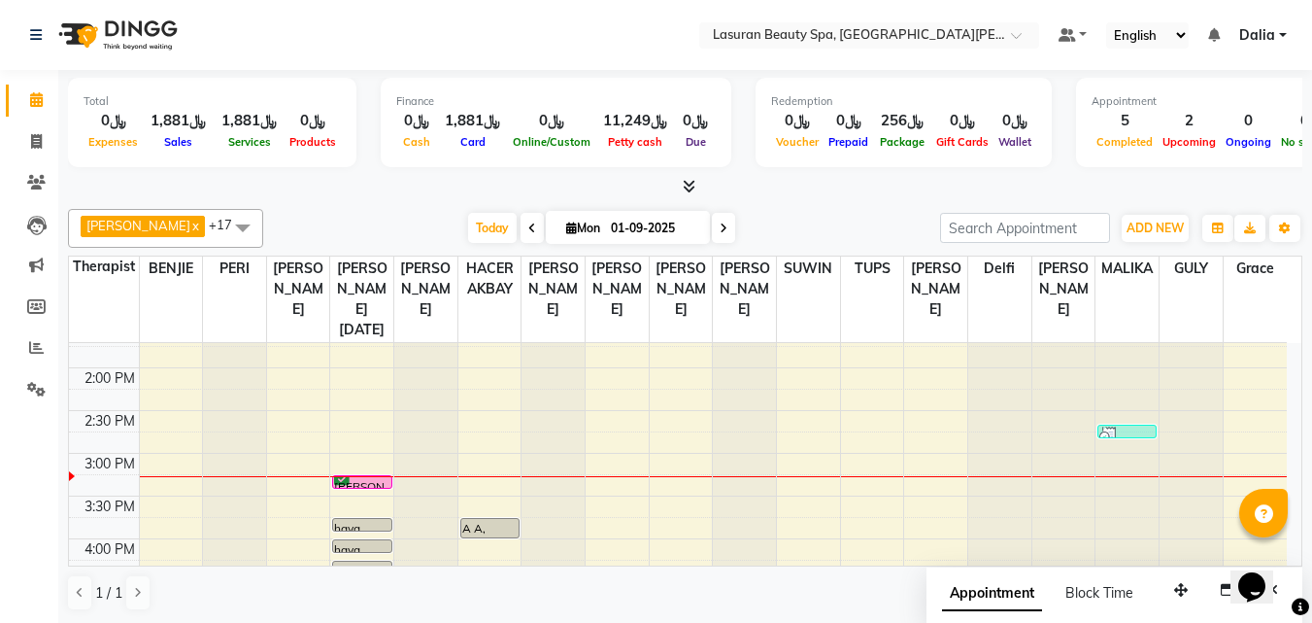
click at [358, 481] on div "[PERSON_NAME], TK23, 03:15 PM-03:16 PM, HAIR COLOR AMONIA FREE TONER SHORT | تو…" at bounding box center [361, 482] width 57 height 12
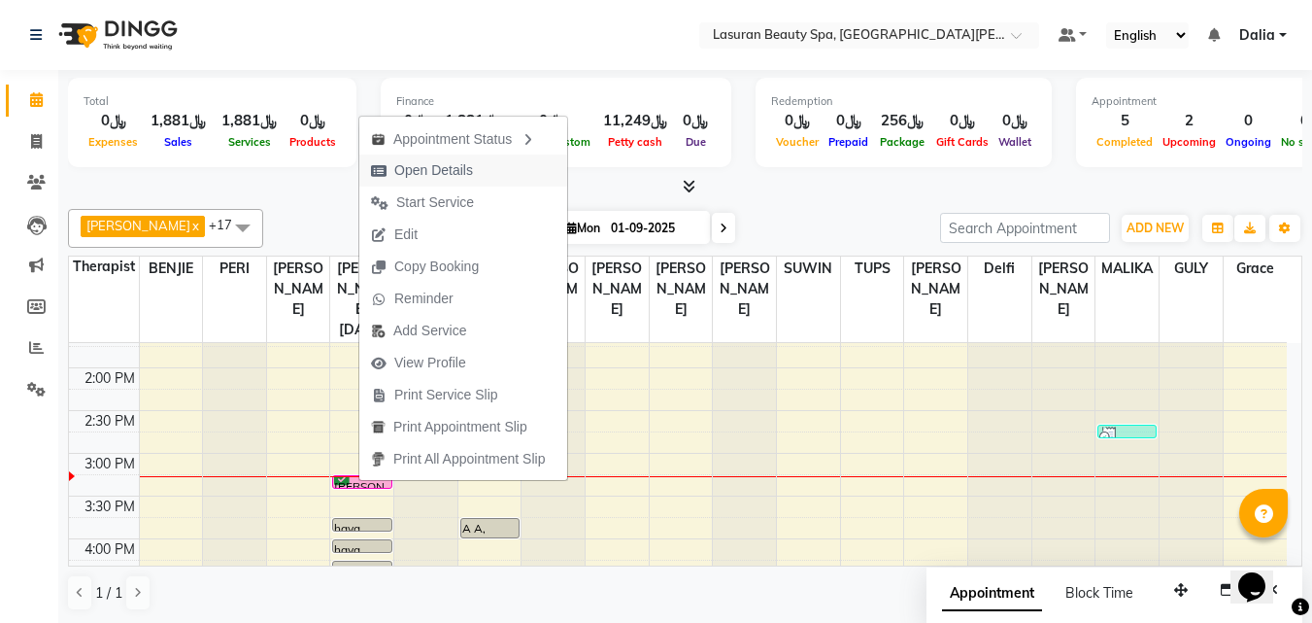
click at [391, 180] on span "Open Details" at bounding box center [421, 170] width 125 height 32
select select "6"
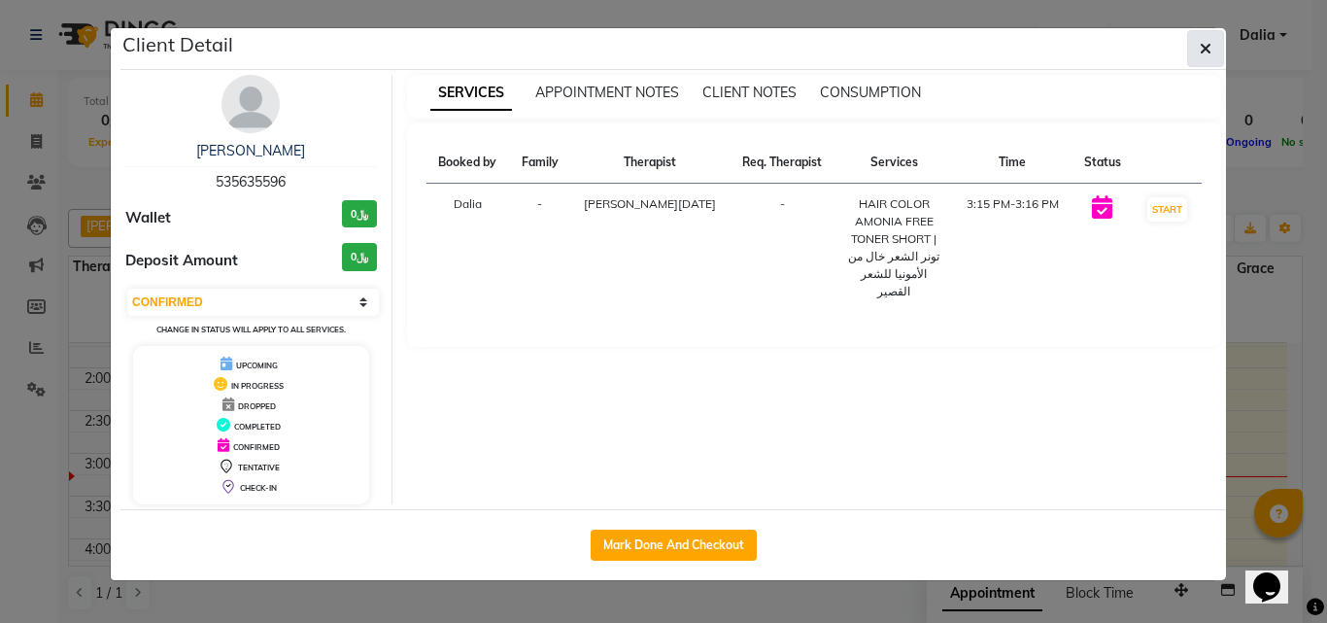
click at [1201, 42] on icon "button" at bounding box center [1206, 49] width 12 height 16
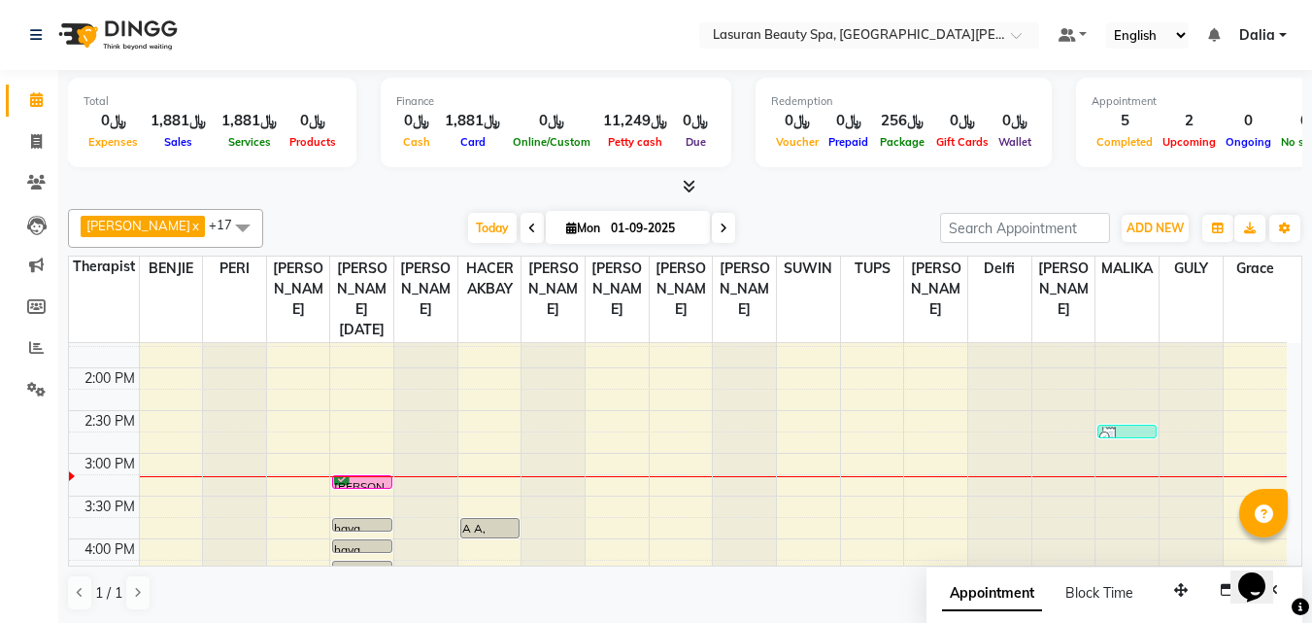
click at [372, 480] on div "[PERSON_NAME], TK23, 03:15 PM-03:16 PM, HAIR COLOR AMONIA FREE TONER SHORT | تو…" at bounding box center [361, 482] width 57 height 12
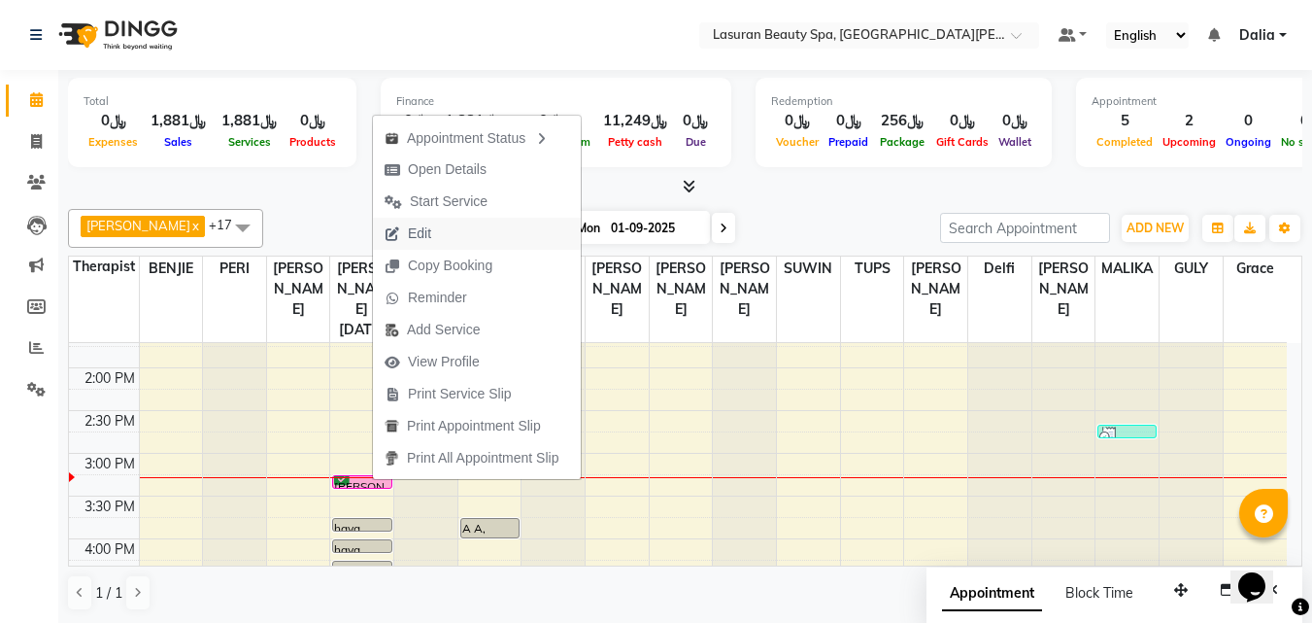
click at [415, 232] on span "Edit" at bounding box center [419, 233] width 23 height 20
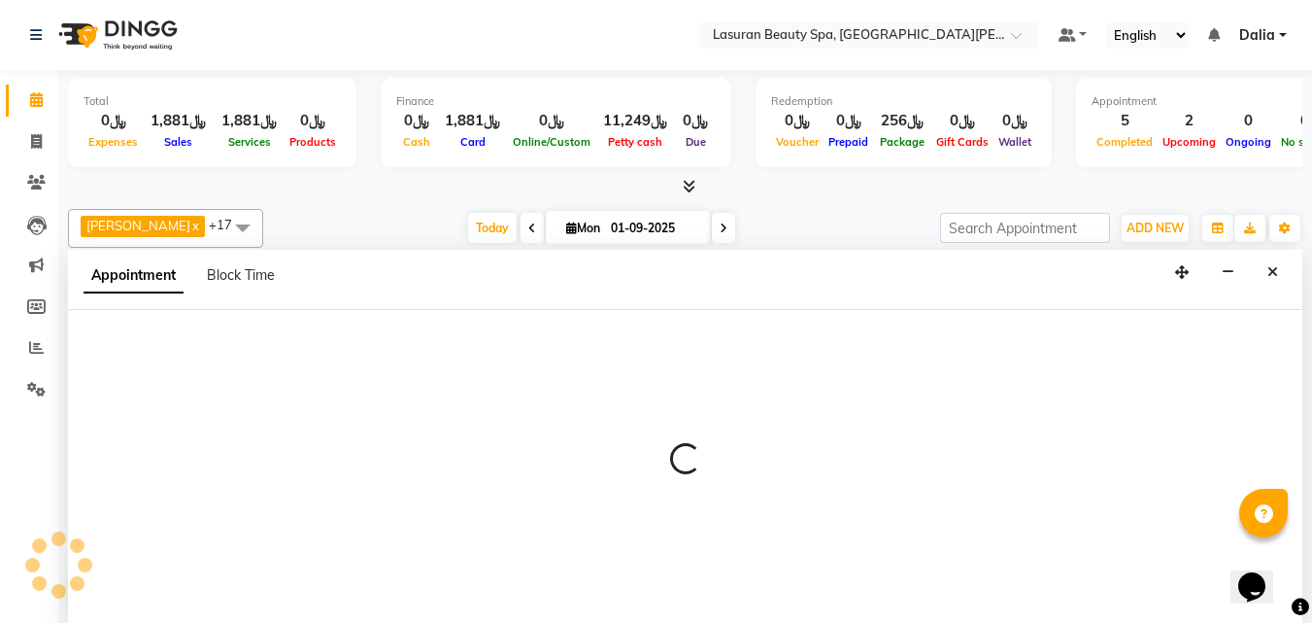
select select "tentative"
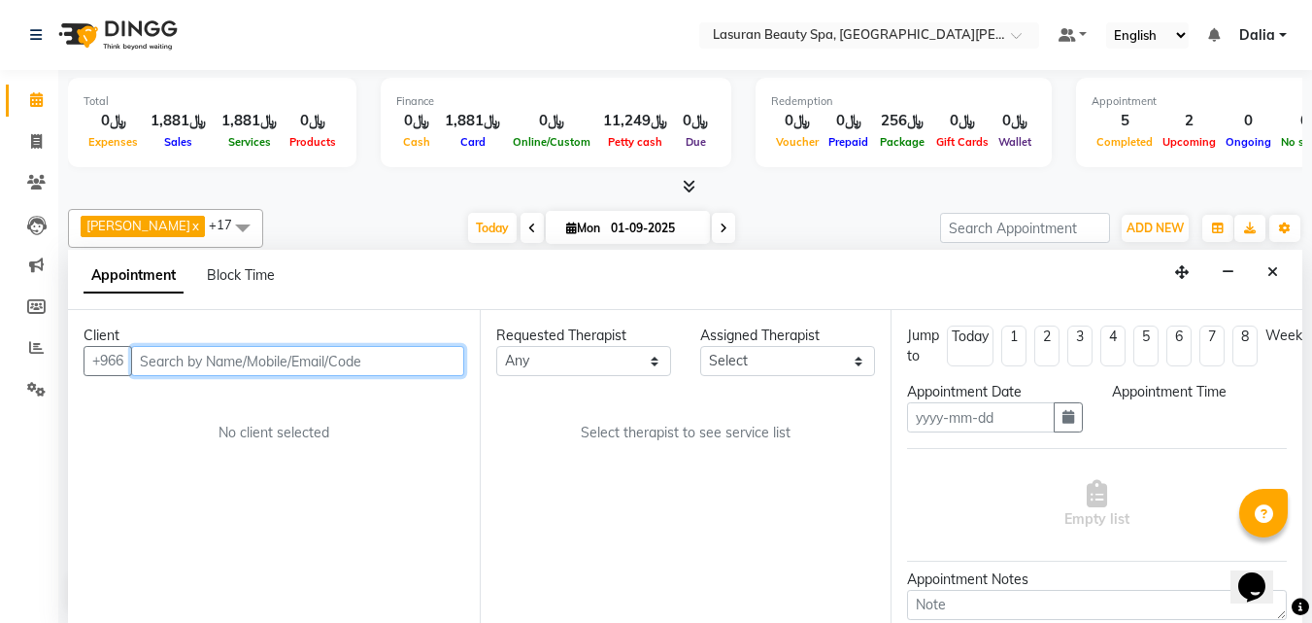
scroll to position [1, 0]
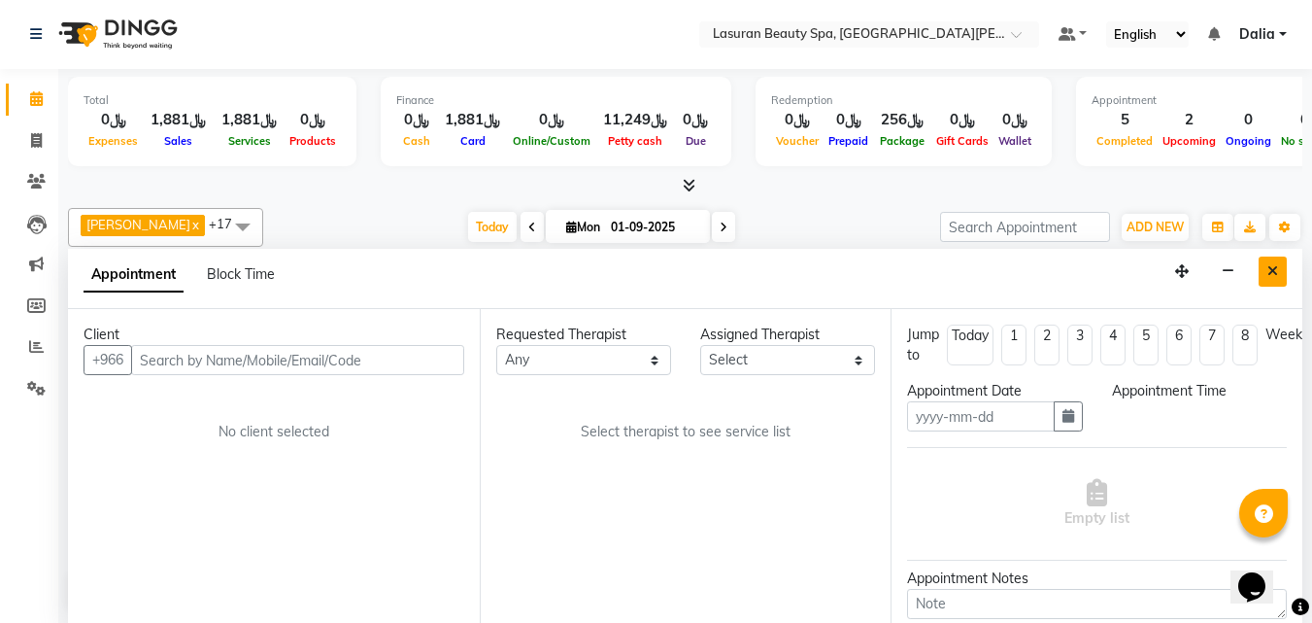
click at [1271, 278] on icon "Close" at bounding box center [1273, 271] width 11 height 14
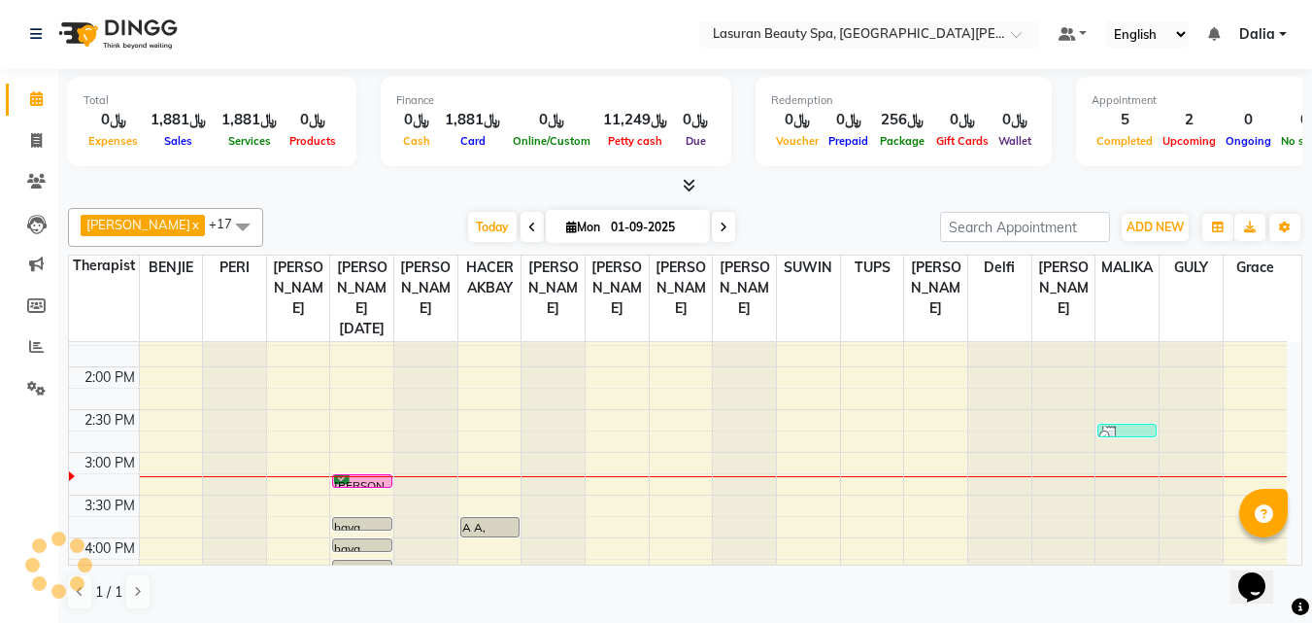
click at [360, 481] on div "[PERSON_NAME], TK23, 03:15 PM-03:16 PM, HAIR COLOR AMONIA FREE TONER SHORT | تو…" at bounding box center [361, 481] width 57 height 12
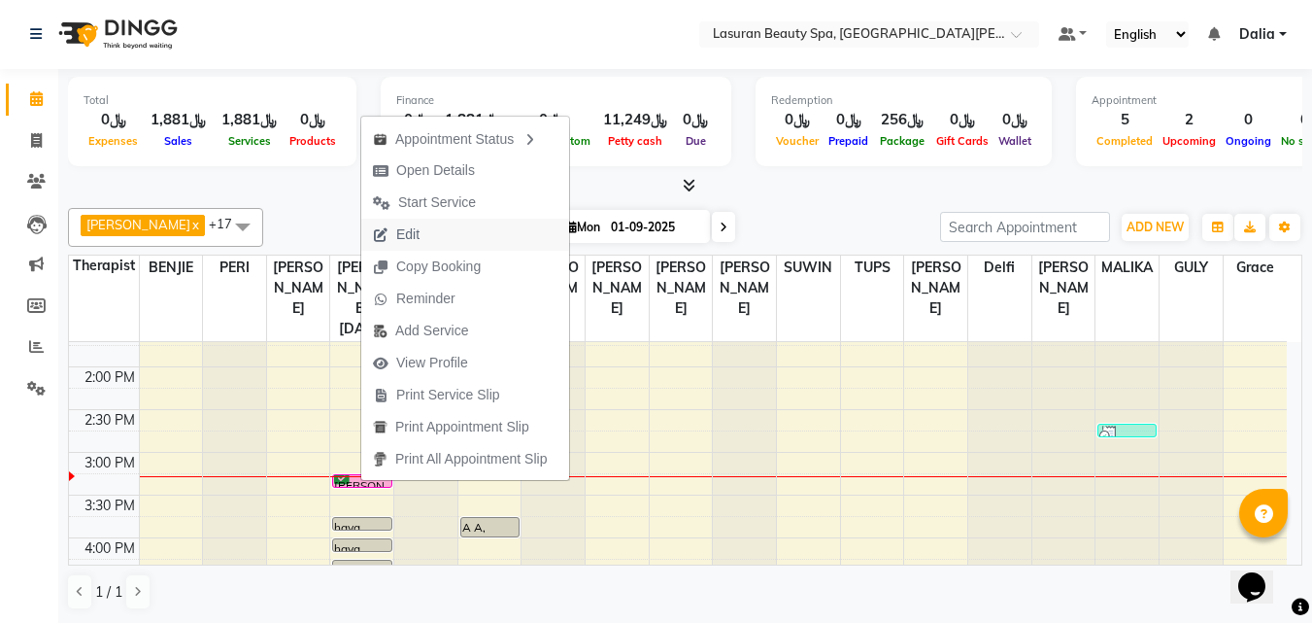
click at [412, 234] on span "Edit" at bounding box center [407, 234] width 23 height 20
select select "tentative"
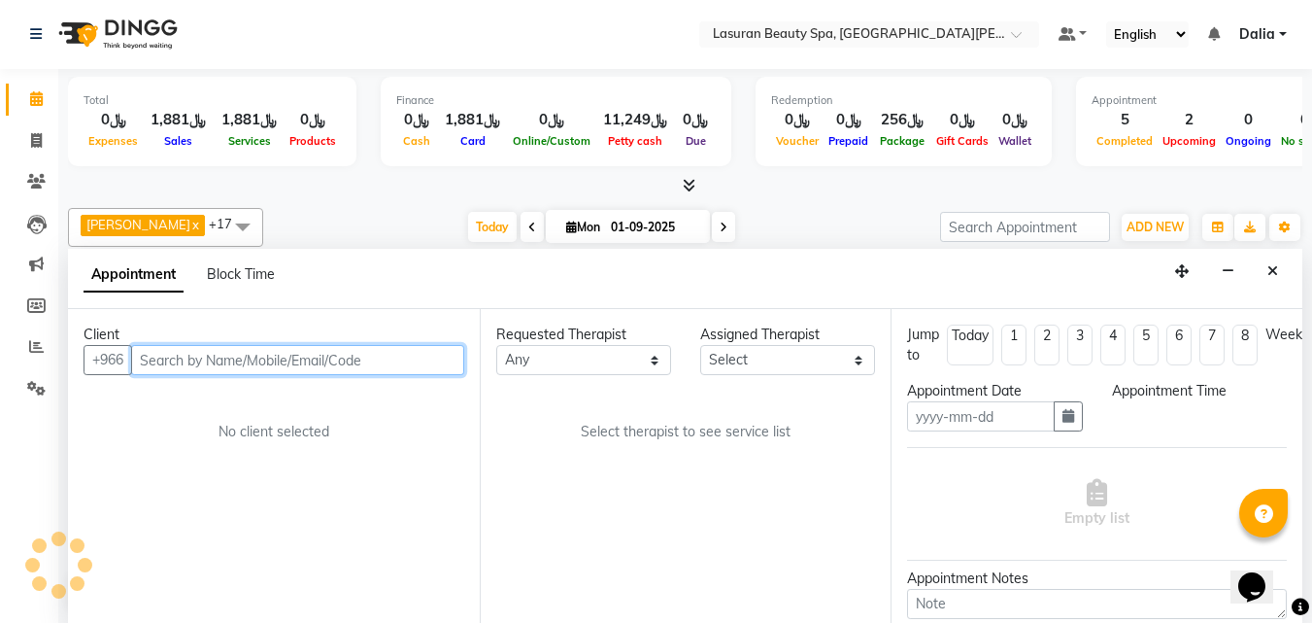
type input "01-09-2025"
select select "confirm booking"
select select "54626"
select select "915"
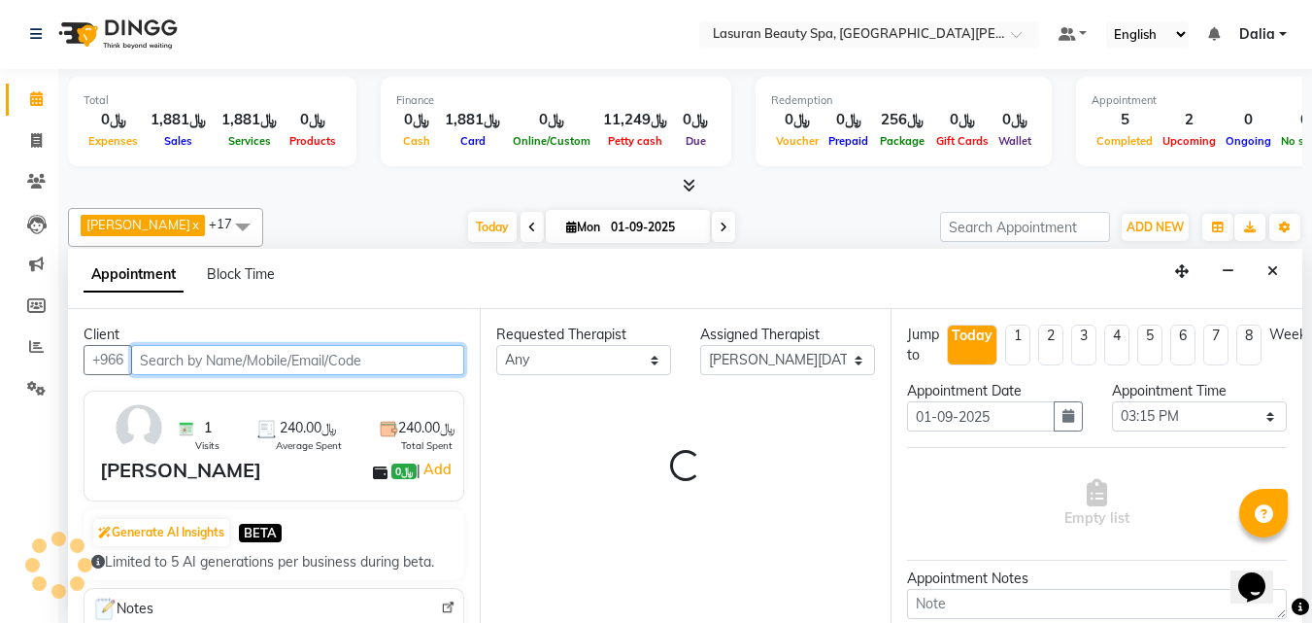
select select "4097"
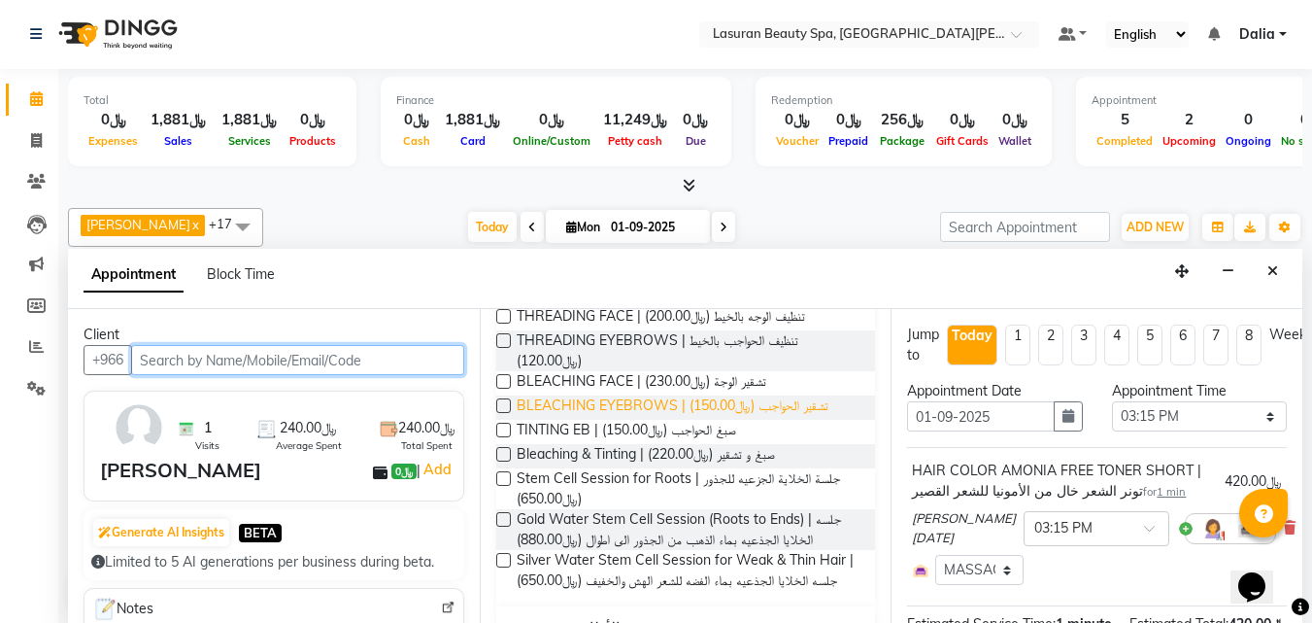
scroll to position [1263, 0]
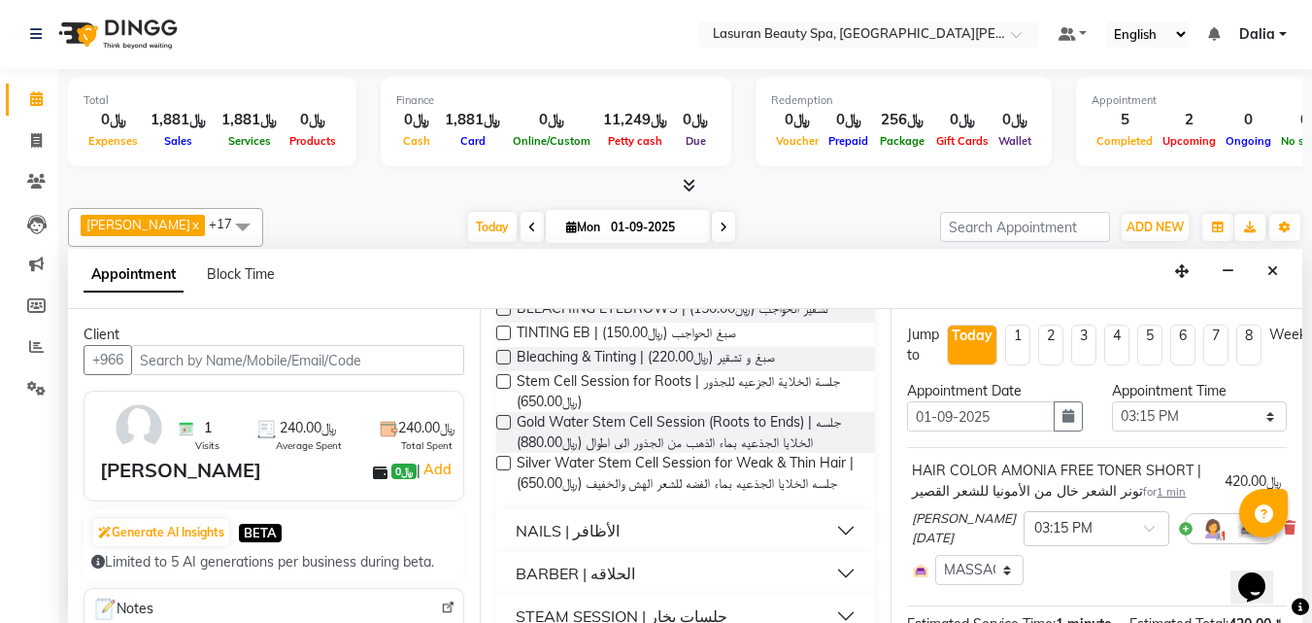
click at [510, 389] on label at bounding box center [503, 381] width 15 height 15
click at [509, 390] on input "checkbox" at bounding box center [502, 383] width 13 height 13
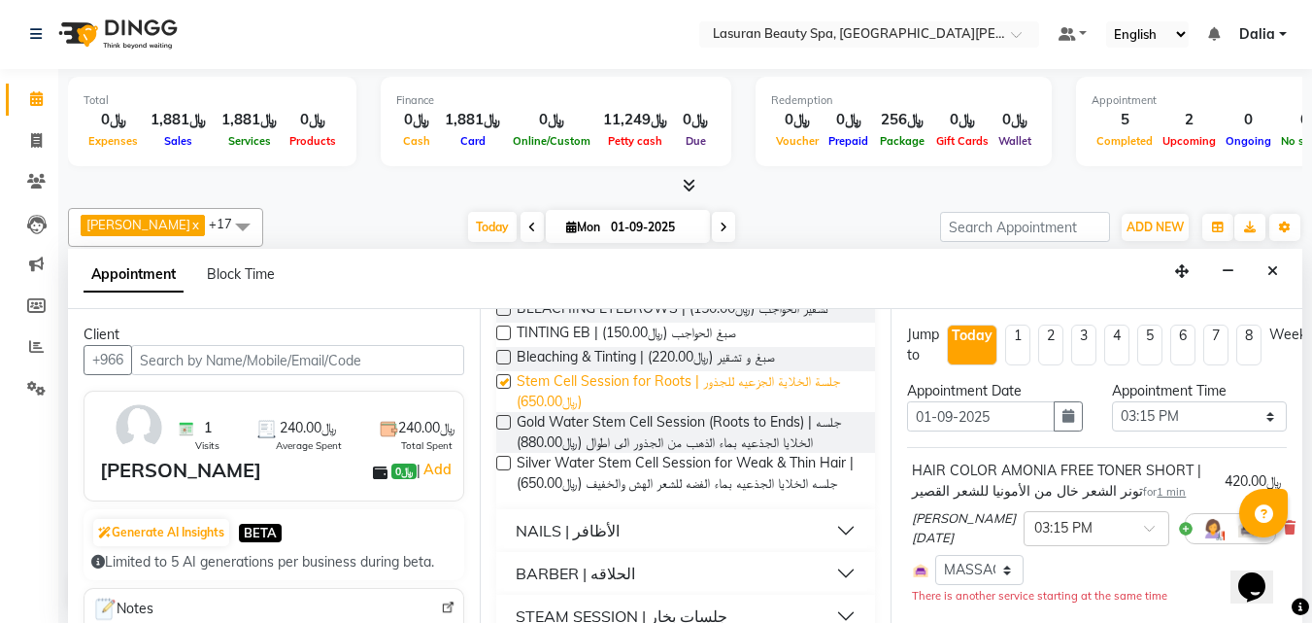
checkbox input "false"
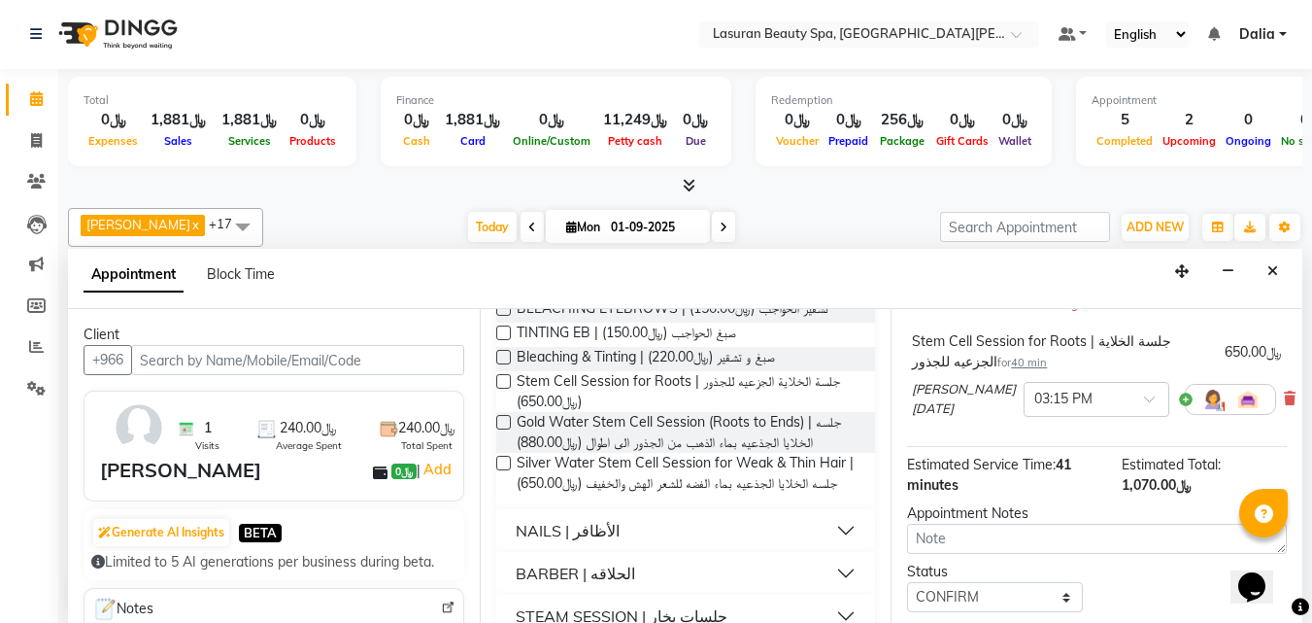
scroll to position [361, 0]
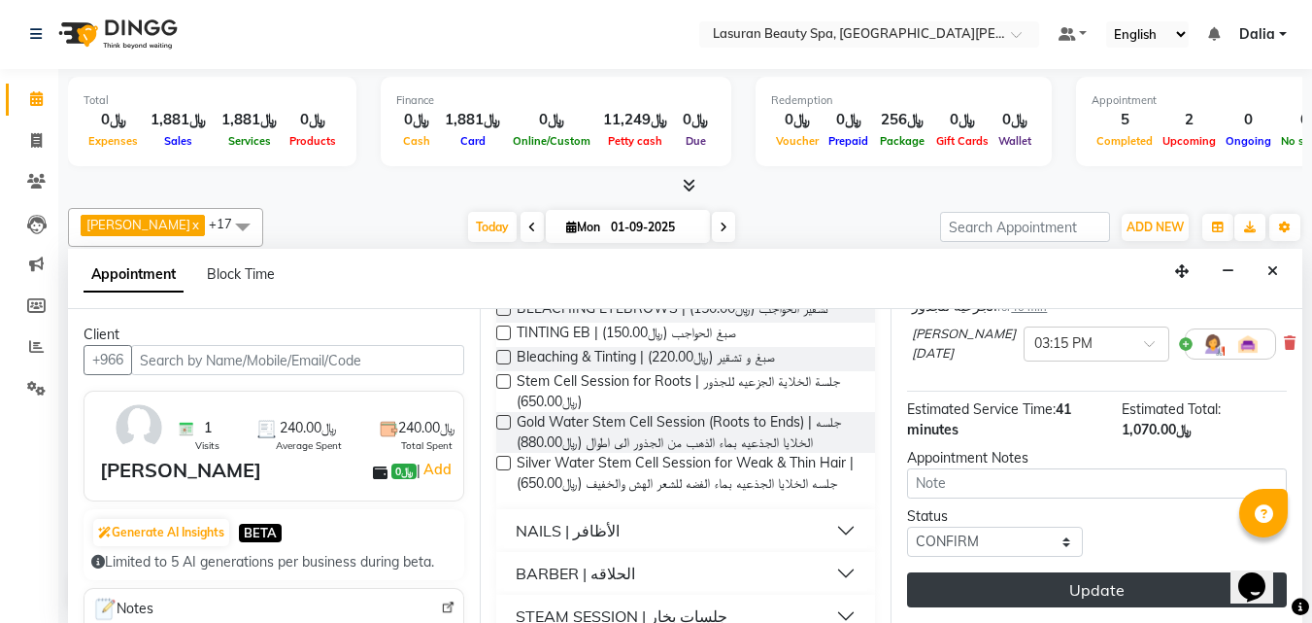
click at [979, 572] on button "Update" at bounding box center [1097, 589] width 380 height 35
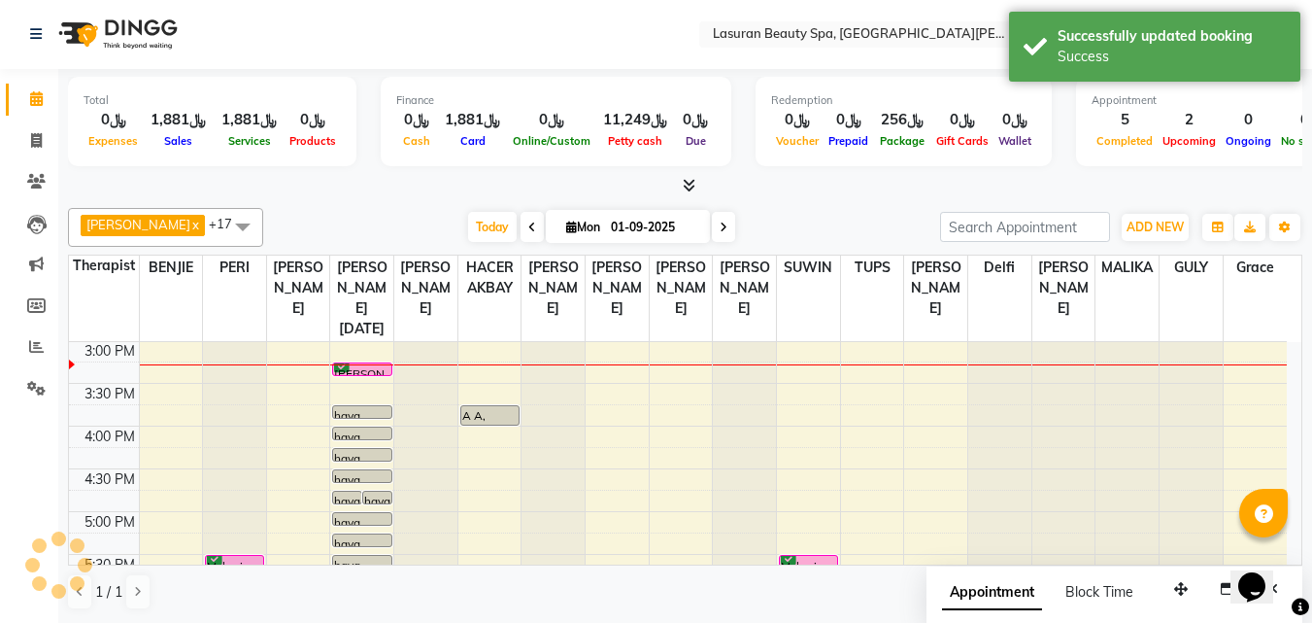
scroll to position [0, 0]
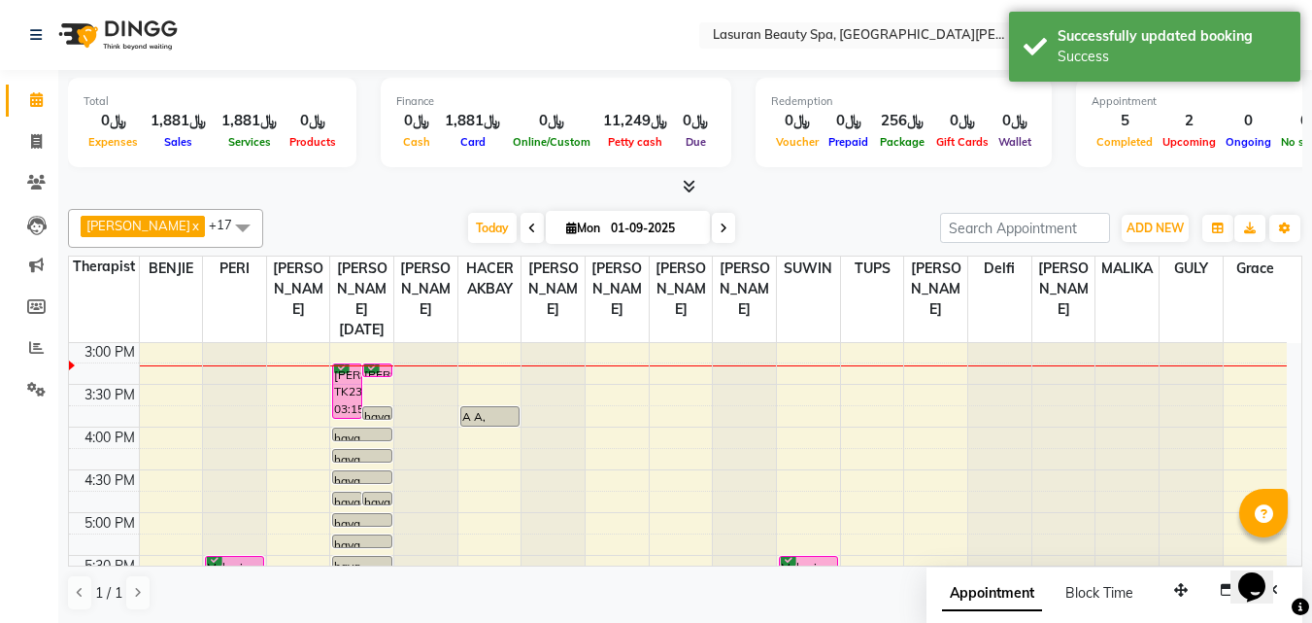
click at [347, 389] on div "Nada Alghamdi, TK23, 03:15 PM-03:55 PM, Stem Cell Session for Roots | جلسة الخل…" at bounding box center [347, 390] width 28 height 53
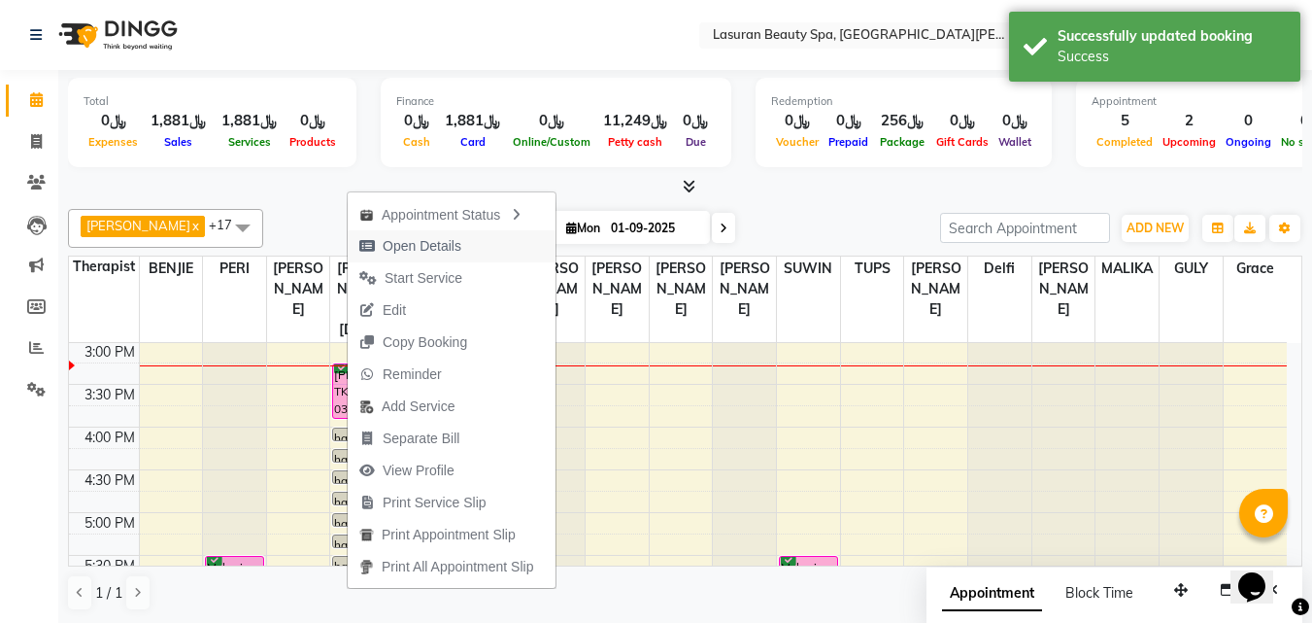
click at [400, 246] on span "Open Details" at bounding box center [422, 246] width 79 height 20
select select "6"
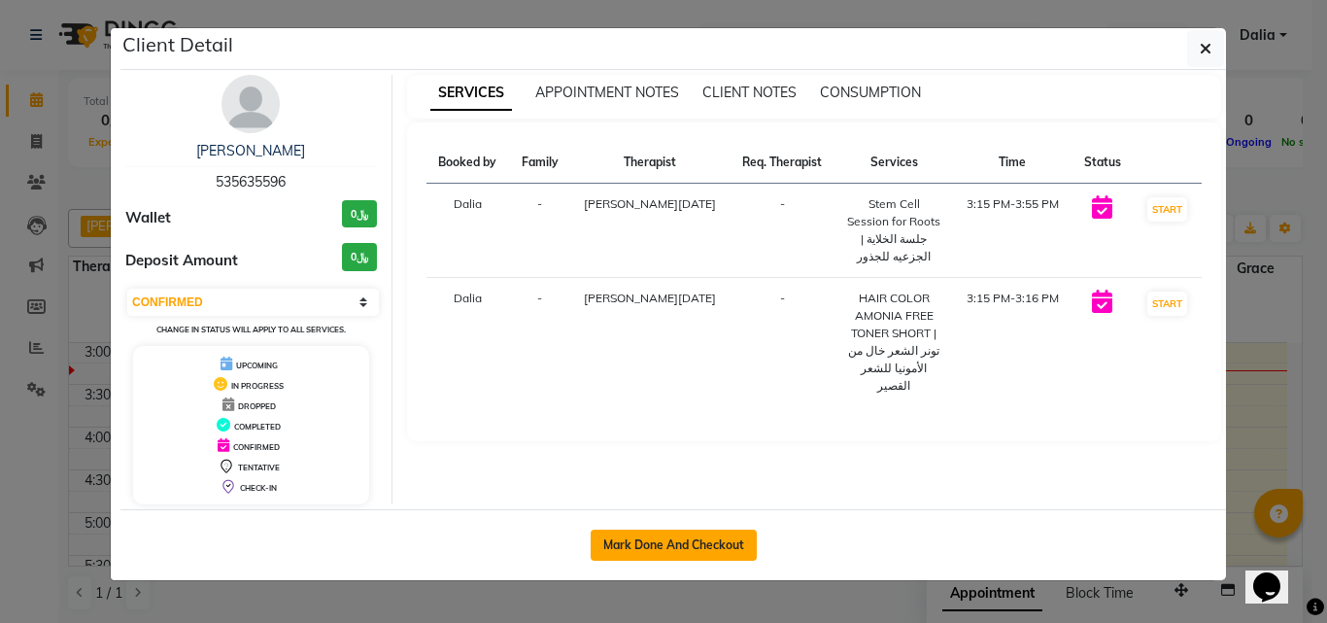
click at [637, 550] on button "Mark Done And Checkout" at bounding box center [674, 544] width 166 height 31
select select "service"
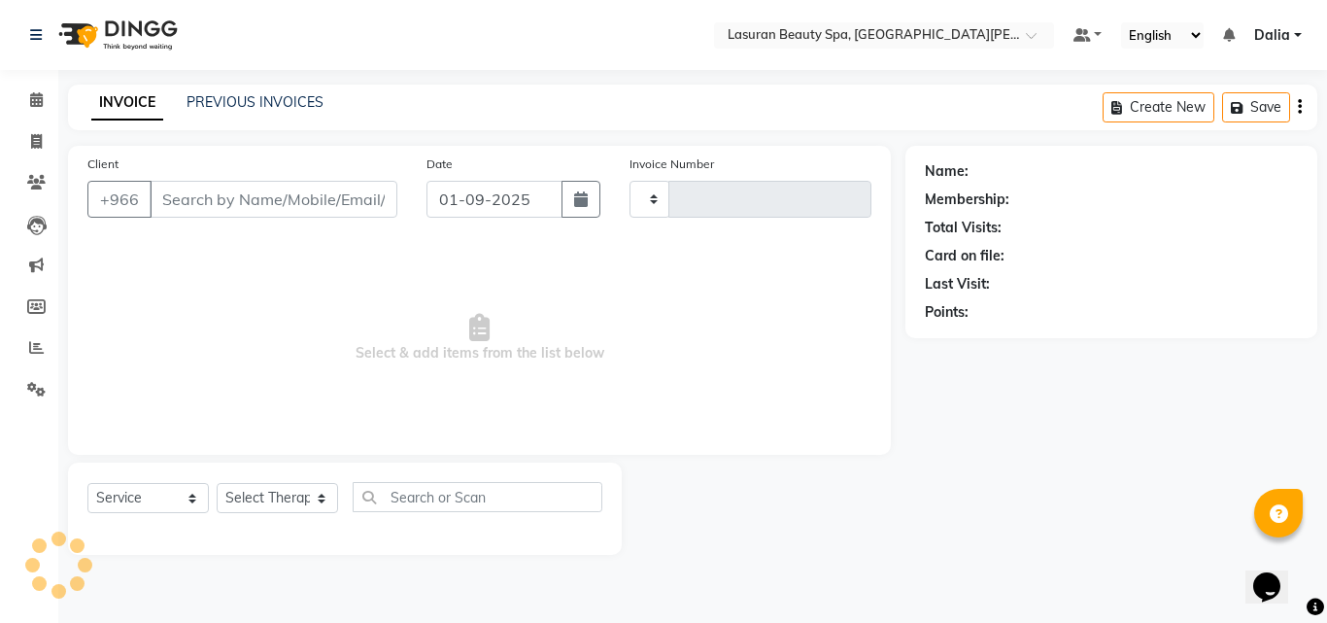
type input "1367"
select select "6941"
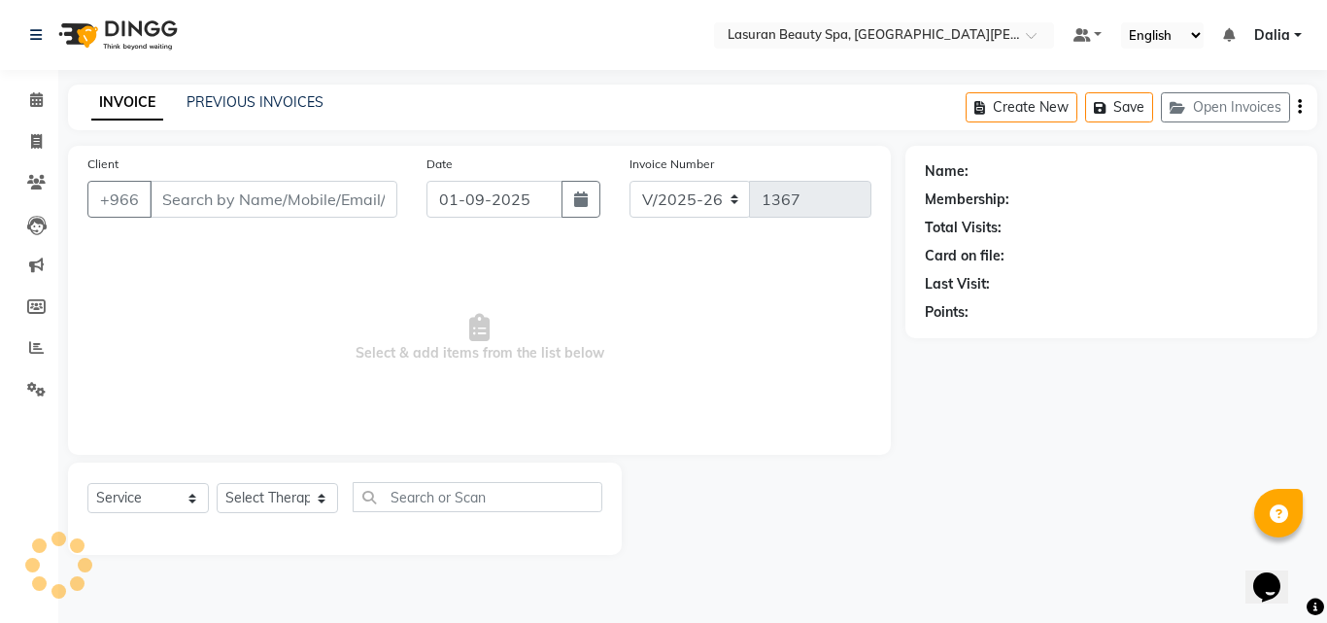
select select "V"
select select "66975"
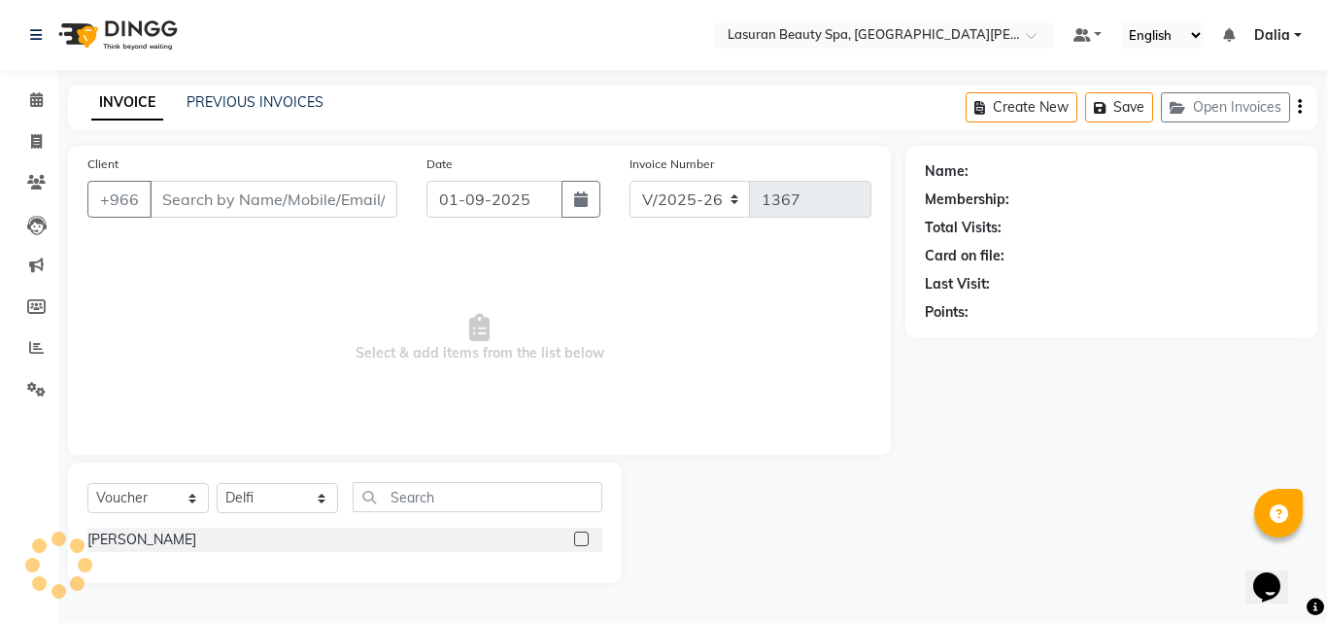
type input "535635596"
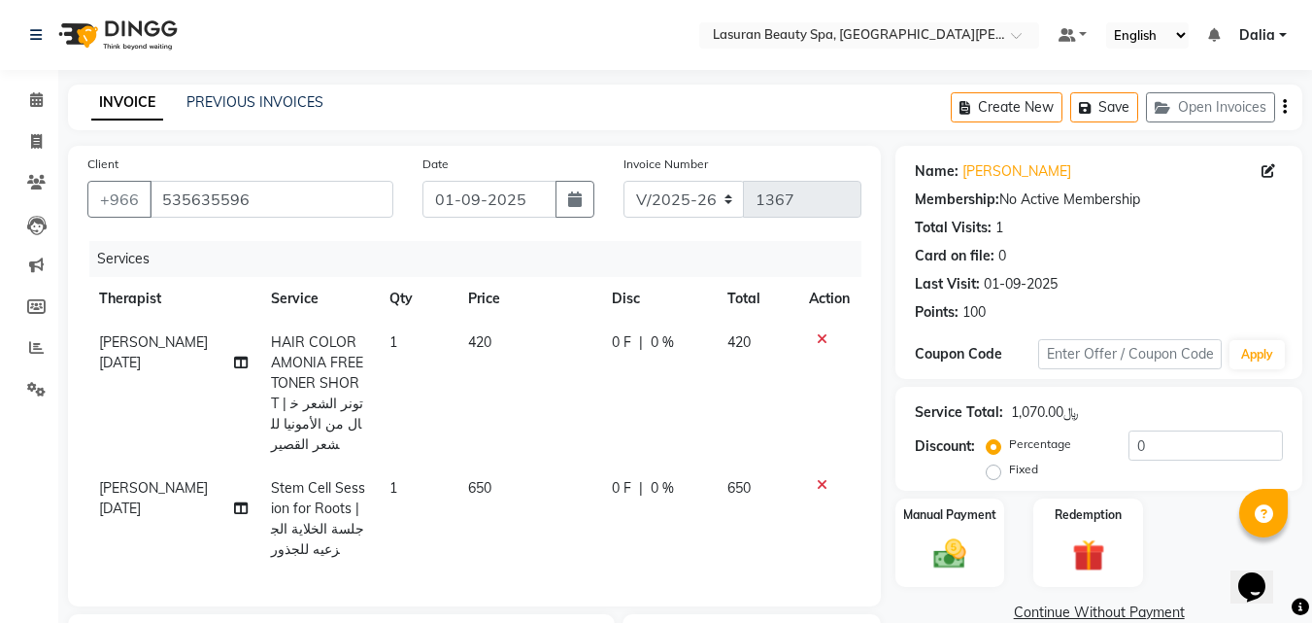
scroll to position [194, 0]
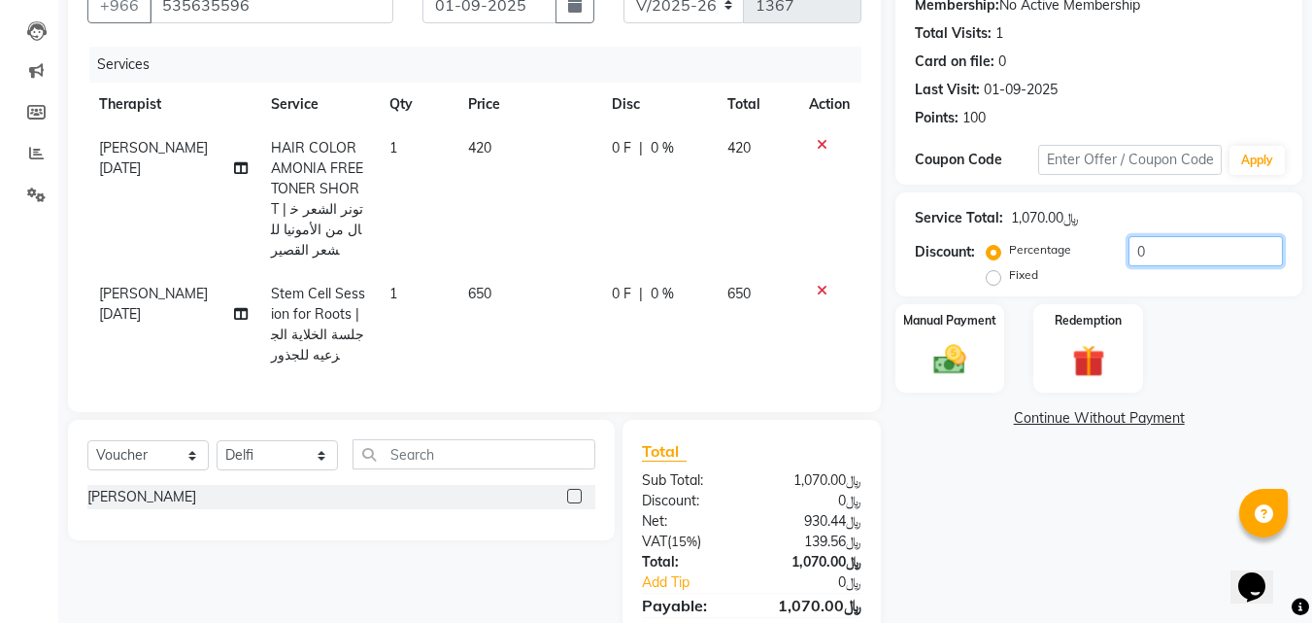
click at [1172, 266] on input "0" at bounding box center [1206, 251] width 154 height 30
click at [1171, 266] on input "0" at bounding box center [1206, 251] width 154 height 30
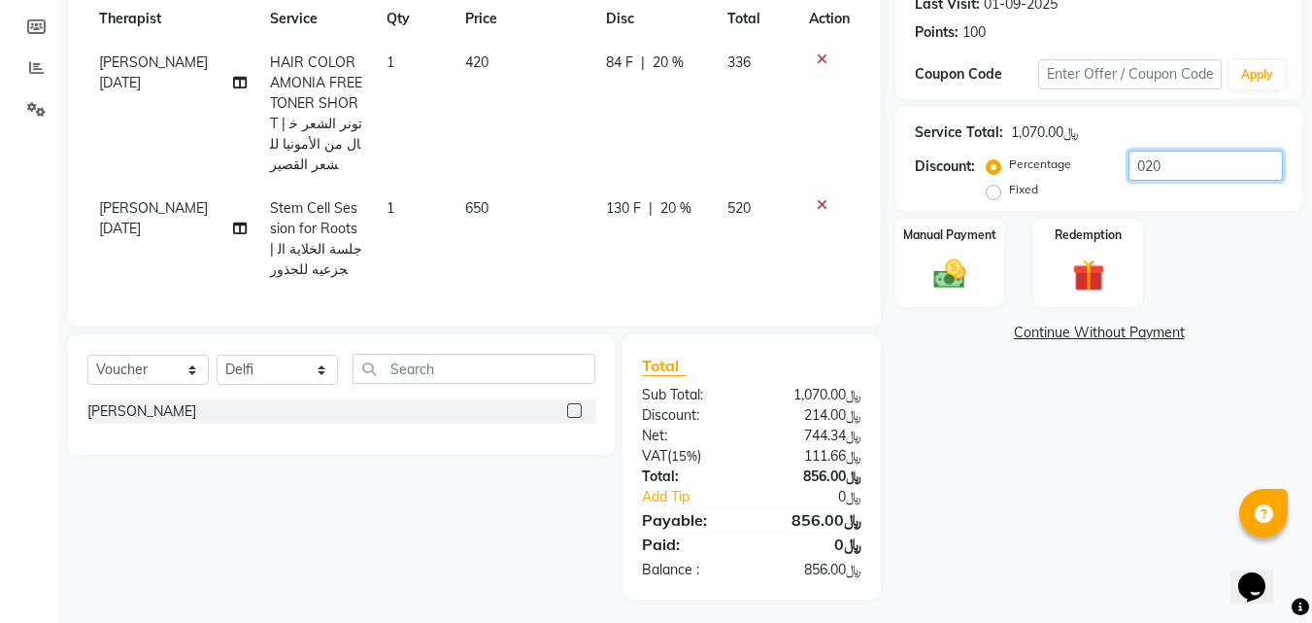
scroll to position [183, 0]
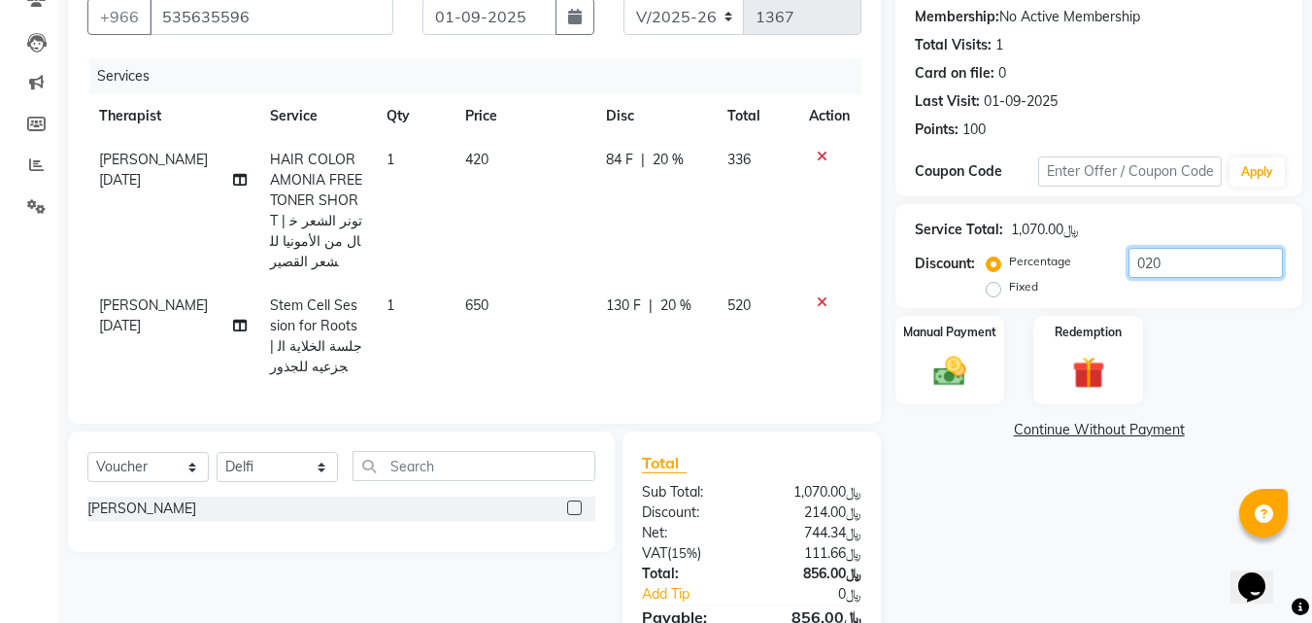
drag, startPoint x: 1162, startPoint y: 261, endPoint x: 1140, endPoint y: 261, distance: 22.3
click at [1140, 261] on input "020" at bounding box center [1206, 263] width 154 height 30
drag, startPoint x: 1161, startPoint y: 261, endPoint x: 1141, endPoint y: 258, distance: 19.6
click at [1141, 258] on input "015" at bounding box center [1206, 263] width 154 height 30
type input "020"
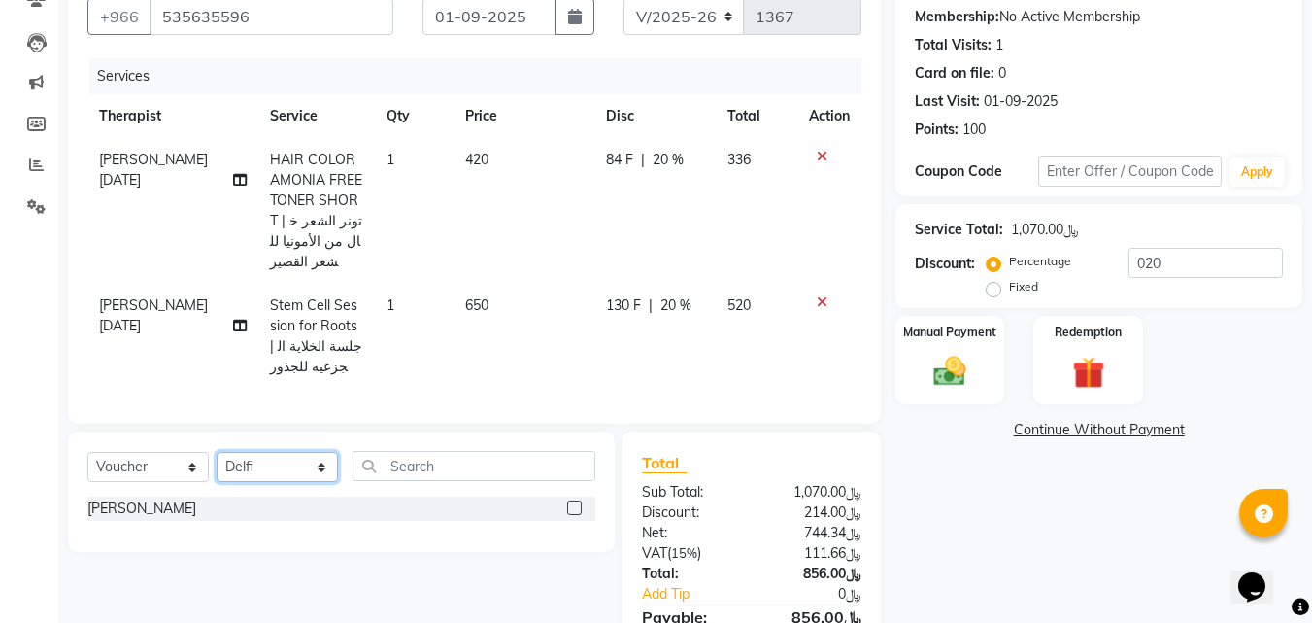
click at [290, 459] on select "Select Therapist [PERSON_NAME] ALJOHARY [PERSON_NAME] Kouraichy [PERSON_NAME] […" at bounding box center [277, 467] width 121 height 30
click at [303, 461] on select "Select Therapist [PERSON_NAME] ALJOHARY [PERSON_NAME] Kouraichy [PERSON_NAME] […" at bounding box center [277, 467] width 121 height 30
select select "54626"
click at [217, 452] on select "Select Therapist [PERSON_NAME] ALJOHARY [PERSON_NAME] Kouraichy [PERSON_NAME] […" at bounding box center [277, 467] width 121 height 30
click at [194, 454] on select "Select Service Product Membership Package Voucher Prepaid Gift Card" at bounding box center [147, 467] width 121 height 30
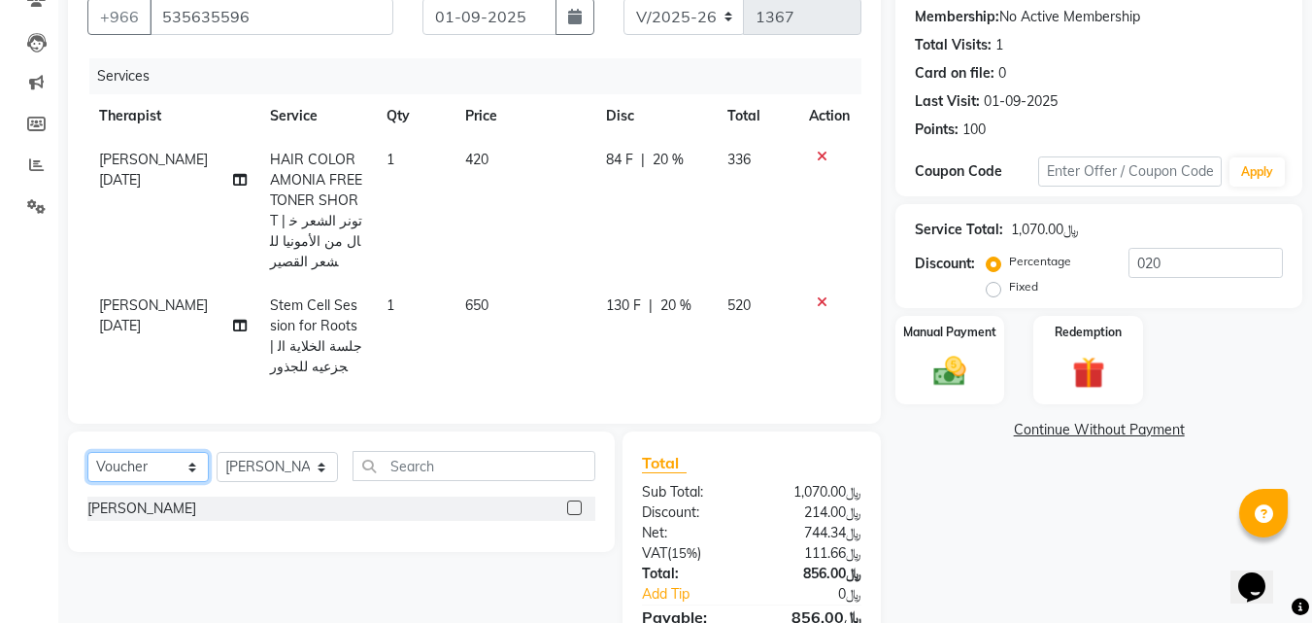
select select "service"
click at [87, 452] on select "Select Service Product Membership Package Voucher Prepaid Gift Card" at bounding box center [147, 467] width 121 height 30
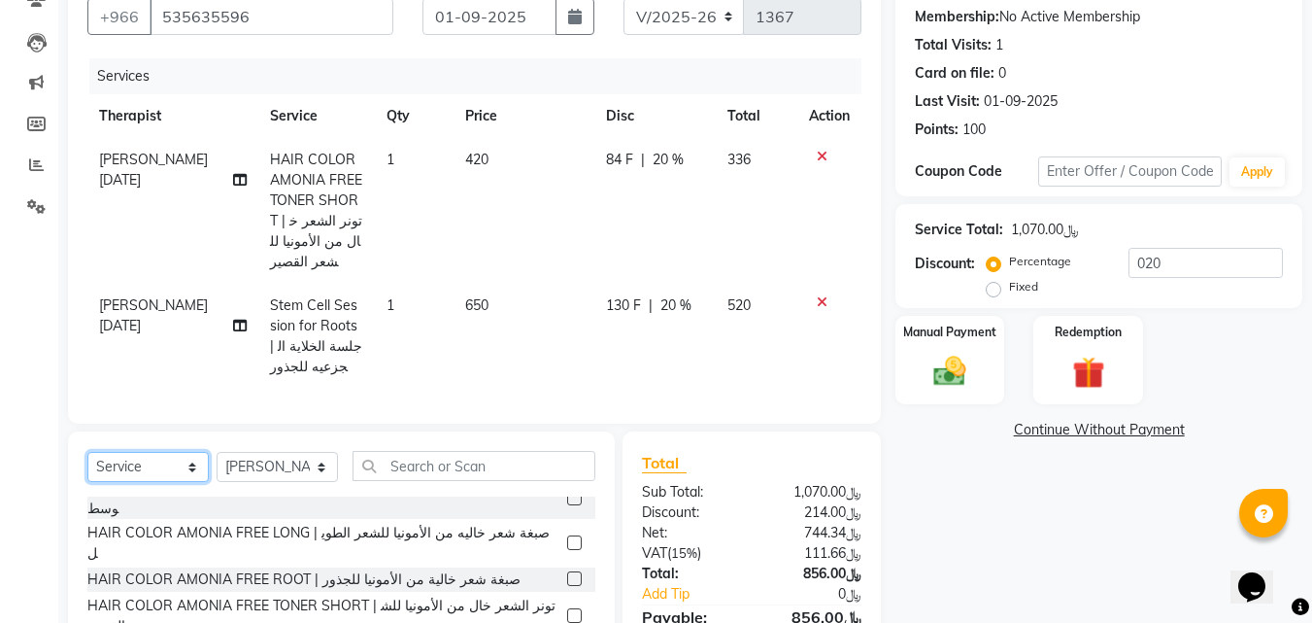
scroll to position [280, 0]
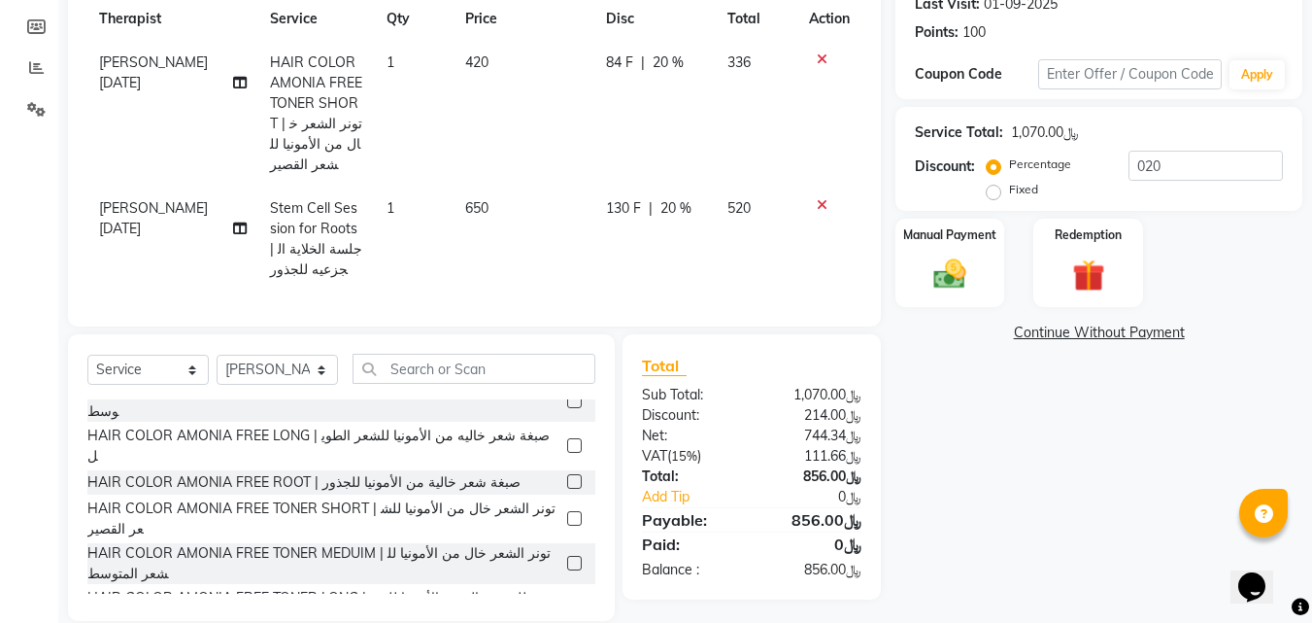
click at [567, 556] on label at bounding box center [574, 563] width 15 height 15
click at [567, 558] on input "checkbox" at bounding box center [573, 564] width 13 height 13
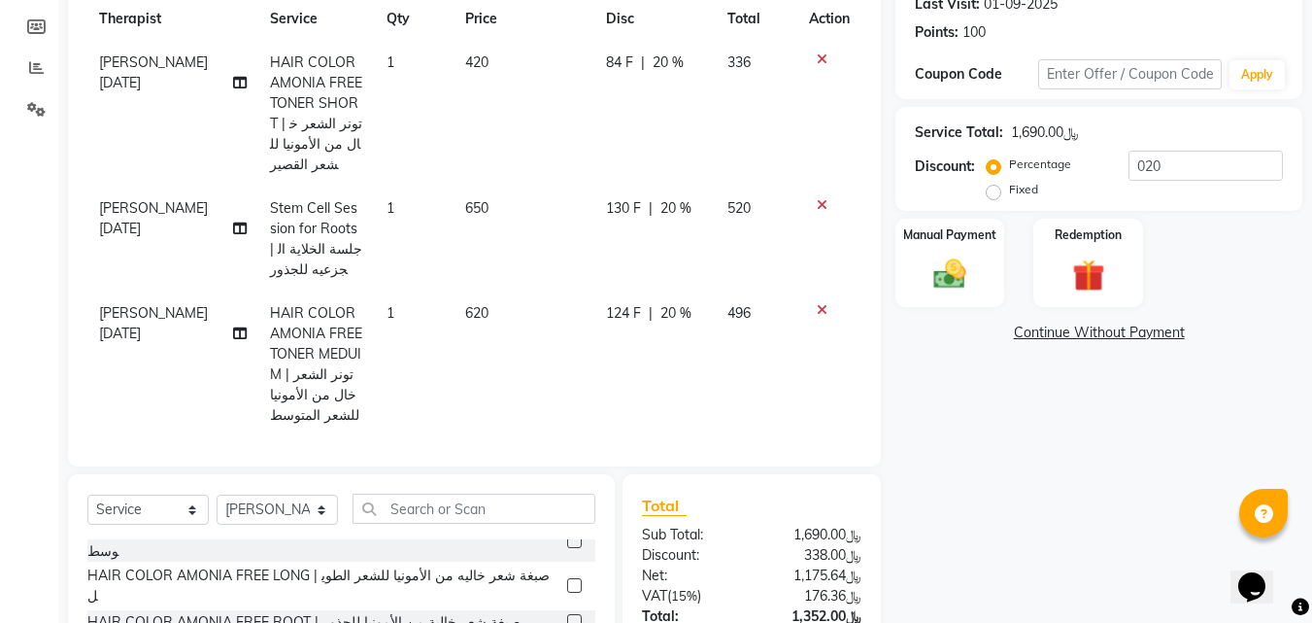
checkbox input "false"
click at [817, 303] on icon at bounding box center [822, 310] width 11 height 14
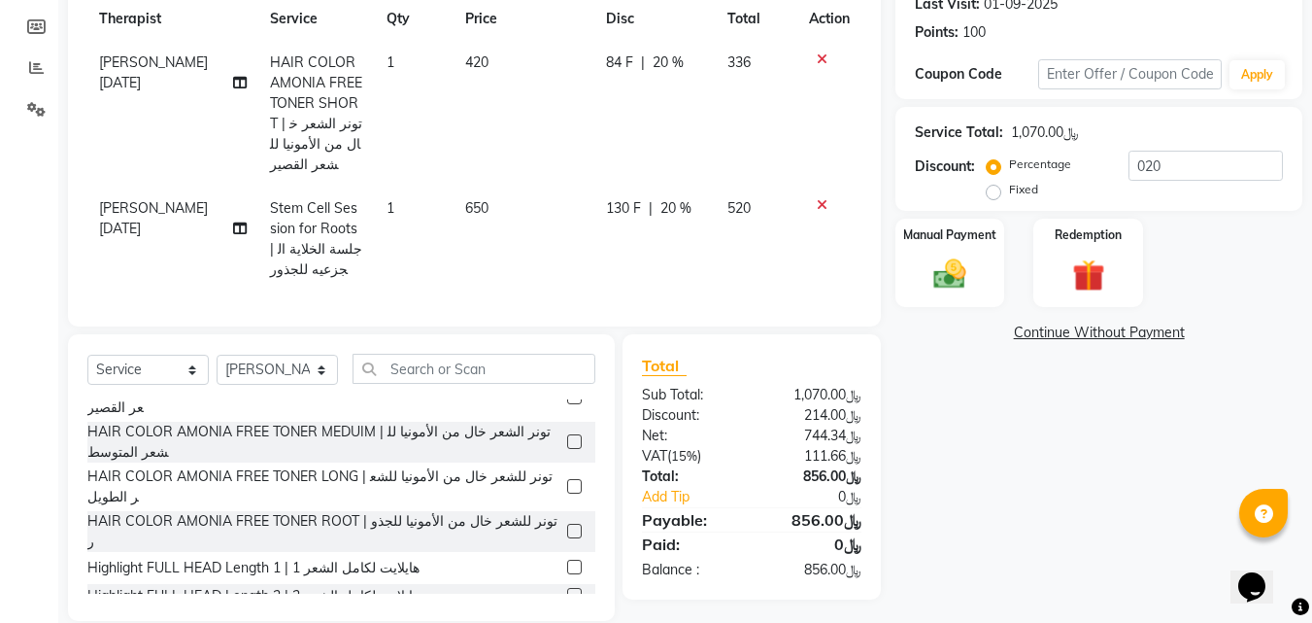
scroll to position [573, 0]
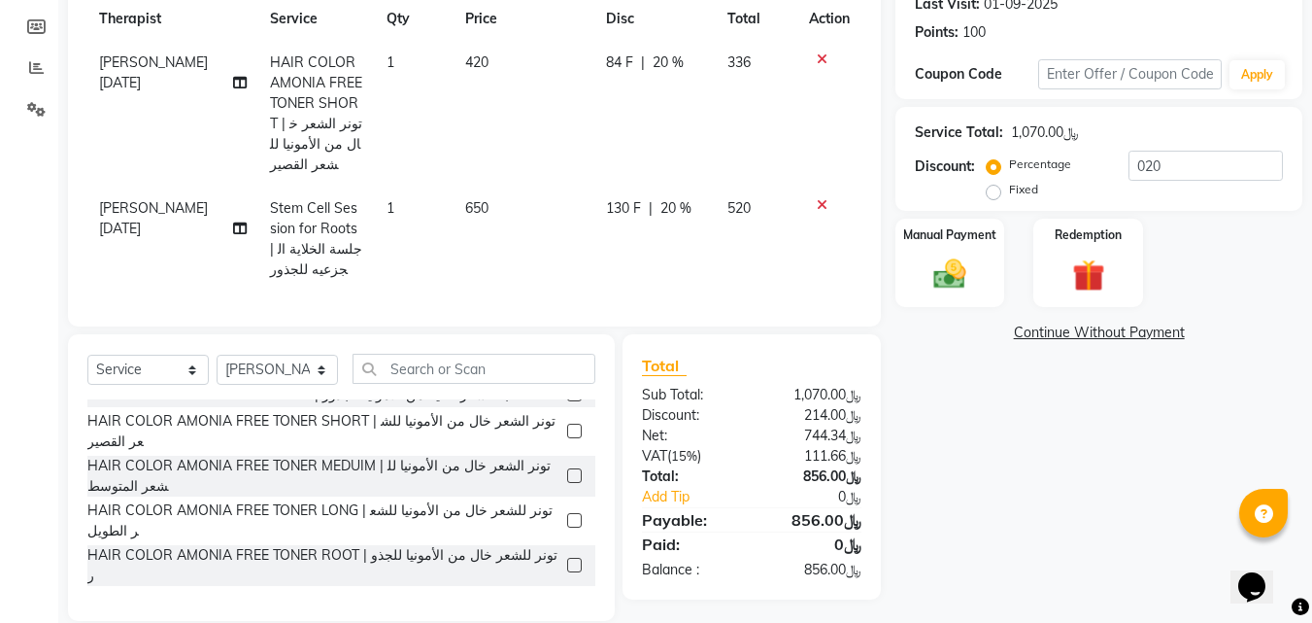
click at [567, 558] on label at bounding box center [574, 565] width 15 height 15
click at [567, 560] on input "checkbox" at bounding box center [573, 566] width 13 height 13
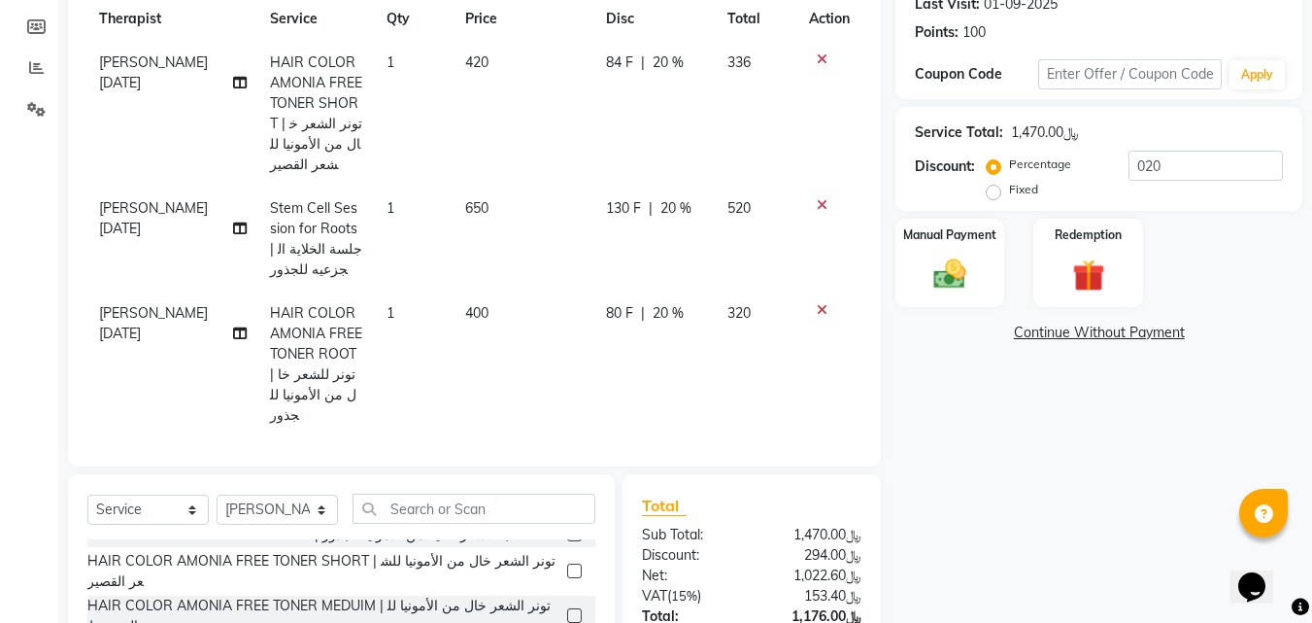
checkbox input "false"
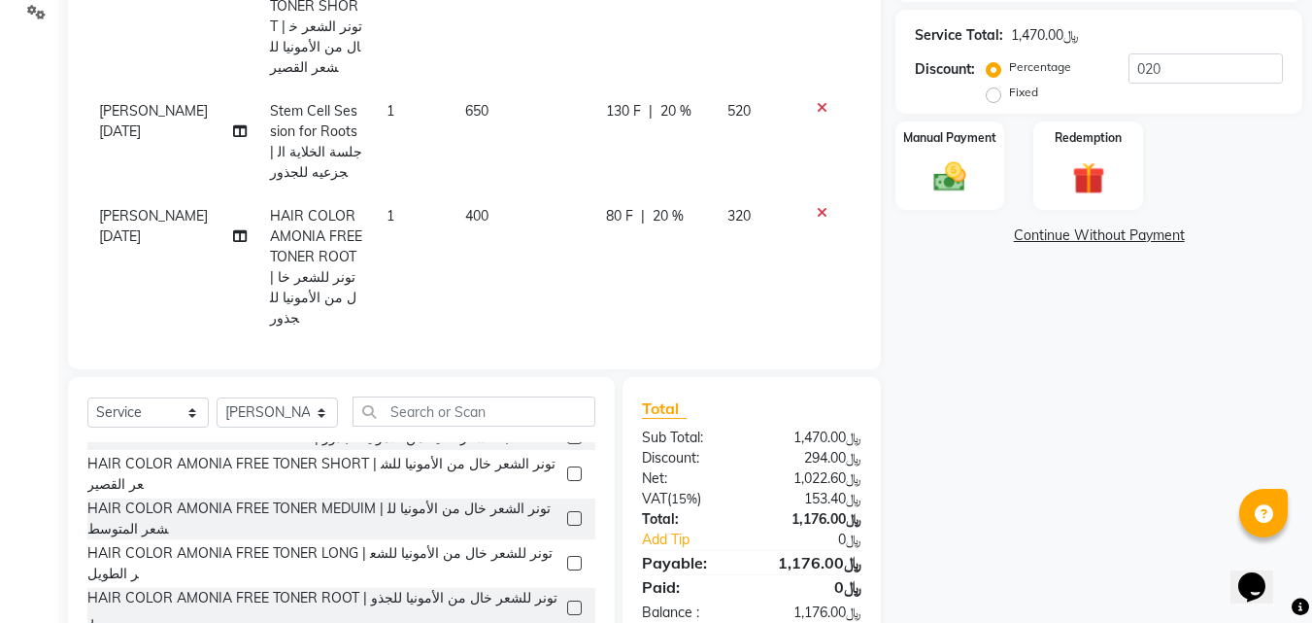
click at [567, 556] on label at bounding box center [574, 563] width 15 height 15
click at [567, 558] on input "checkbox" at bounding box center [573, 564] width 13 height 13
checkbox input "false"
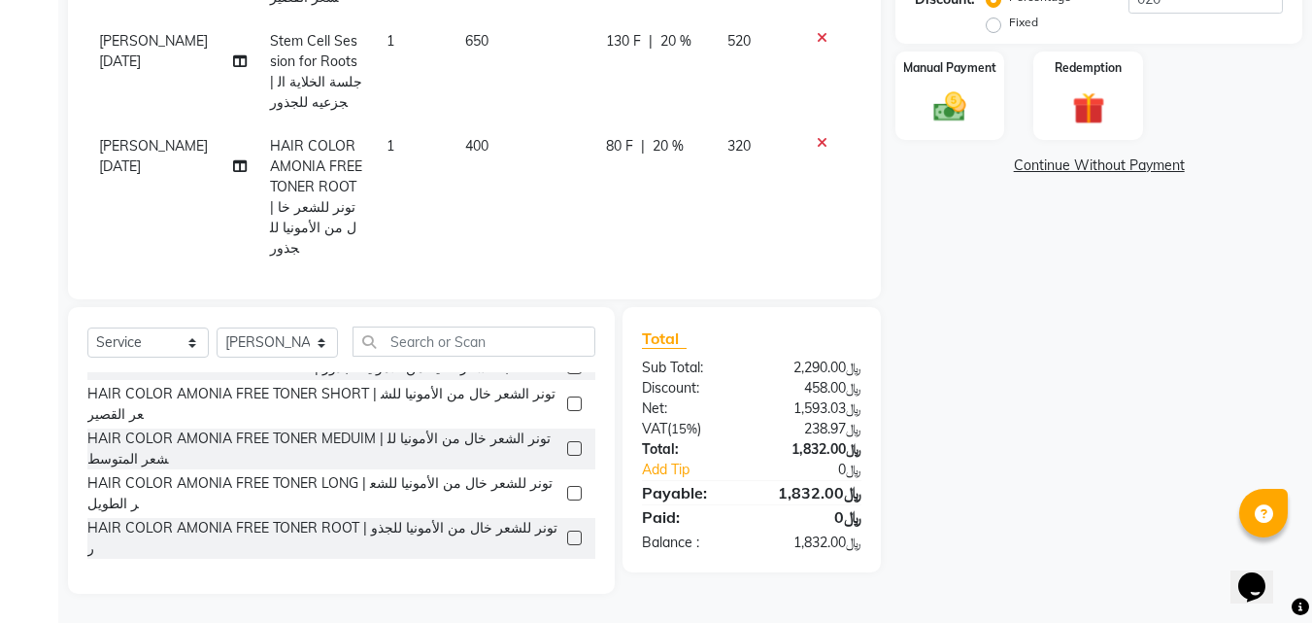
click at [817, 143] on icon at bounding box center [822, 143] width 11 height 14
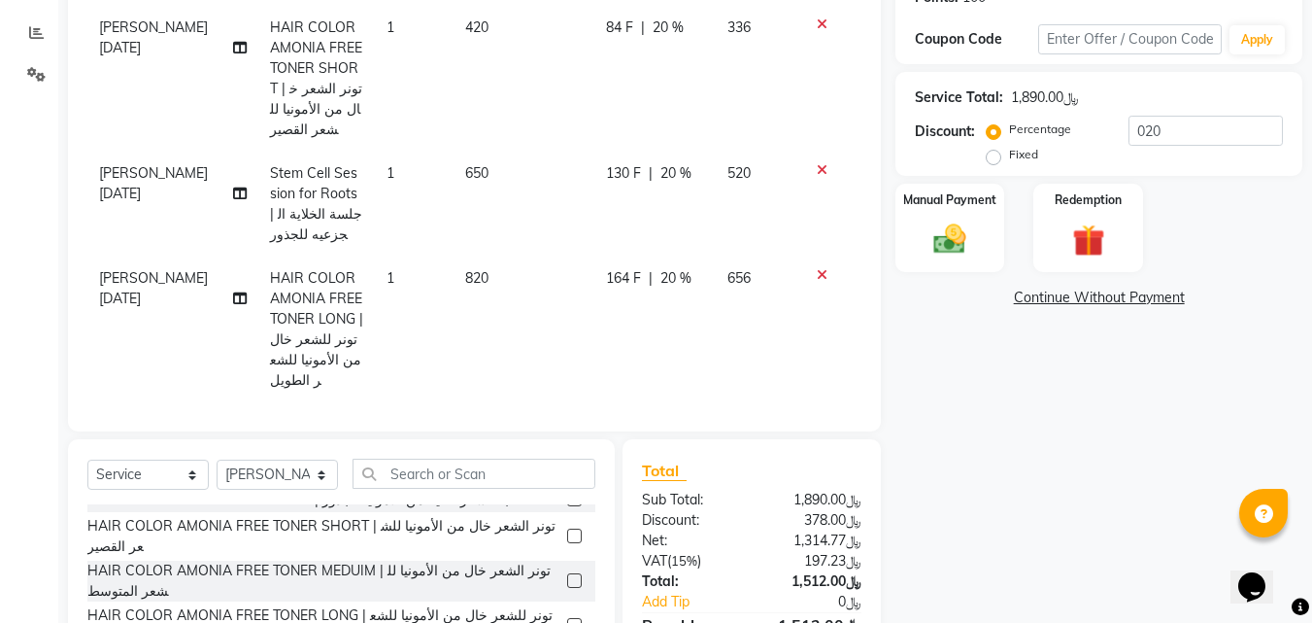
scroll to position [412, 0]
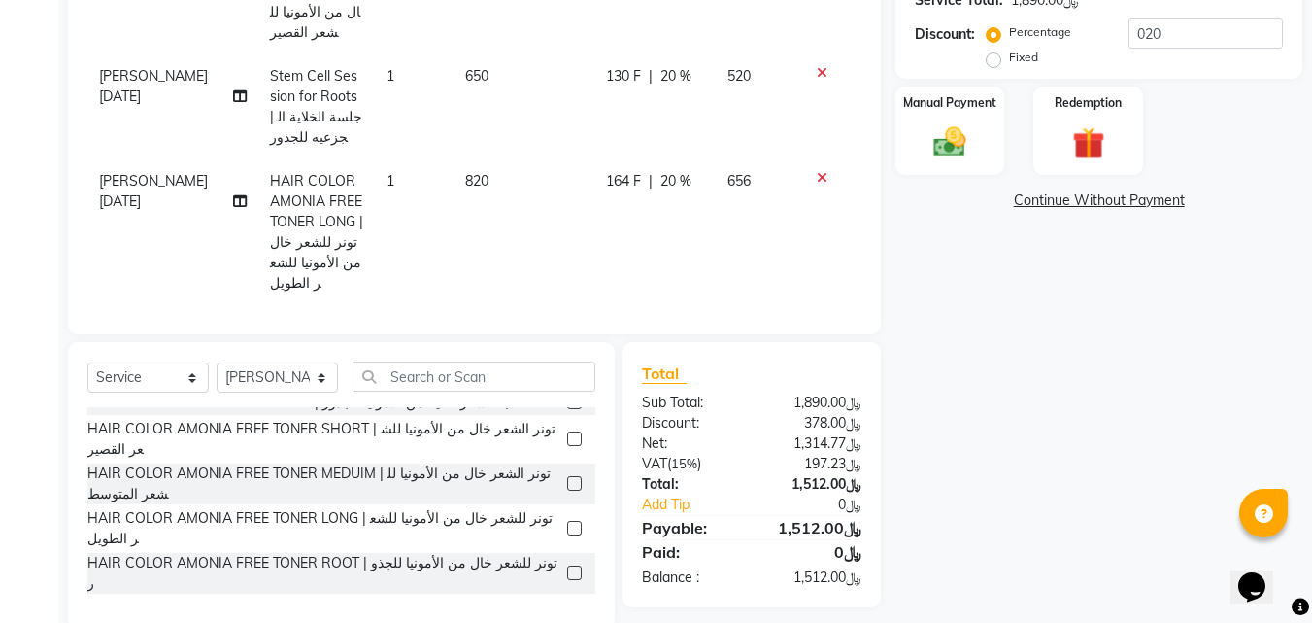
click at [567, 565] on label at bounding box center [574, 572] width 15 height 15
click at [567, 567] on input "checkbox" at bounding box center [573, 573] width 13 height 13
checkbox input "false"
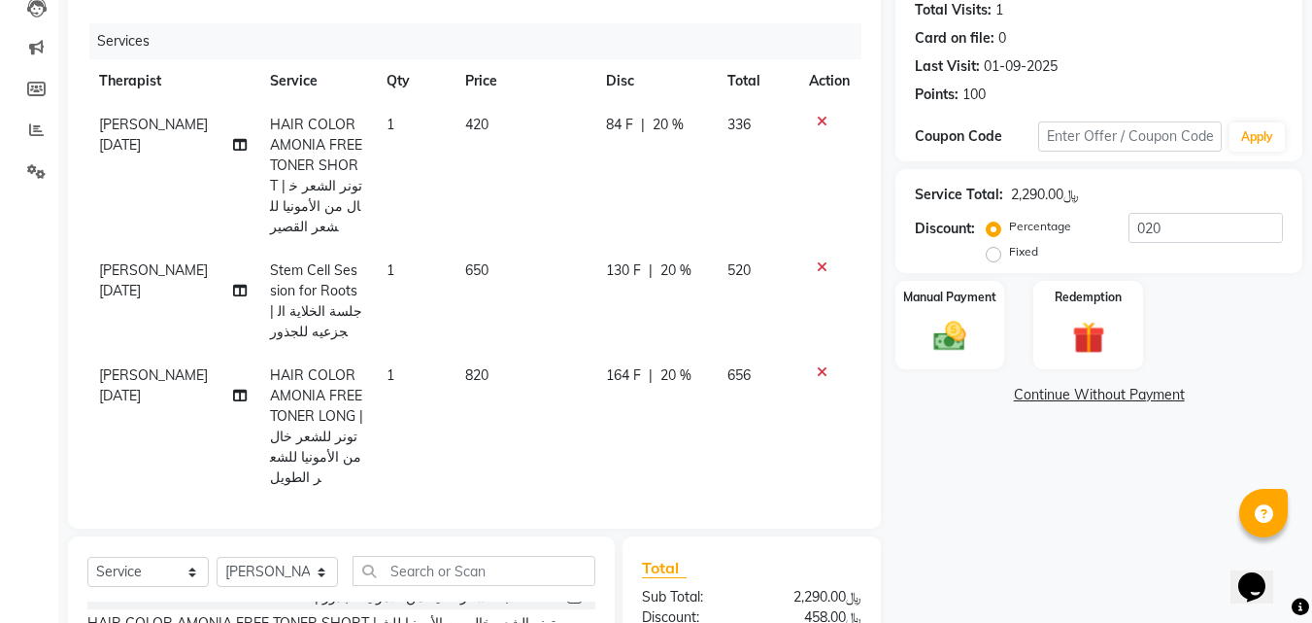
click at [817, 368] on icon at bounding box center [822, 372] width 11 height 14
click at [821, 365] on icon at bounding box center [822, 372] width 11 height 14
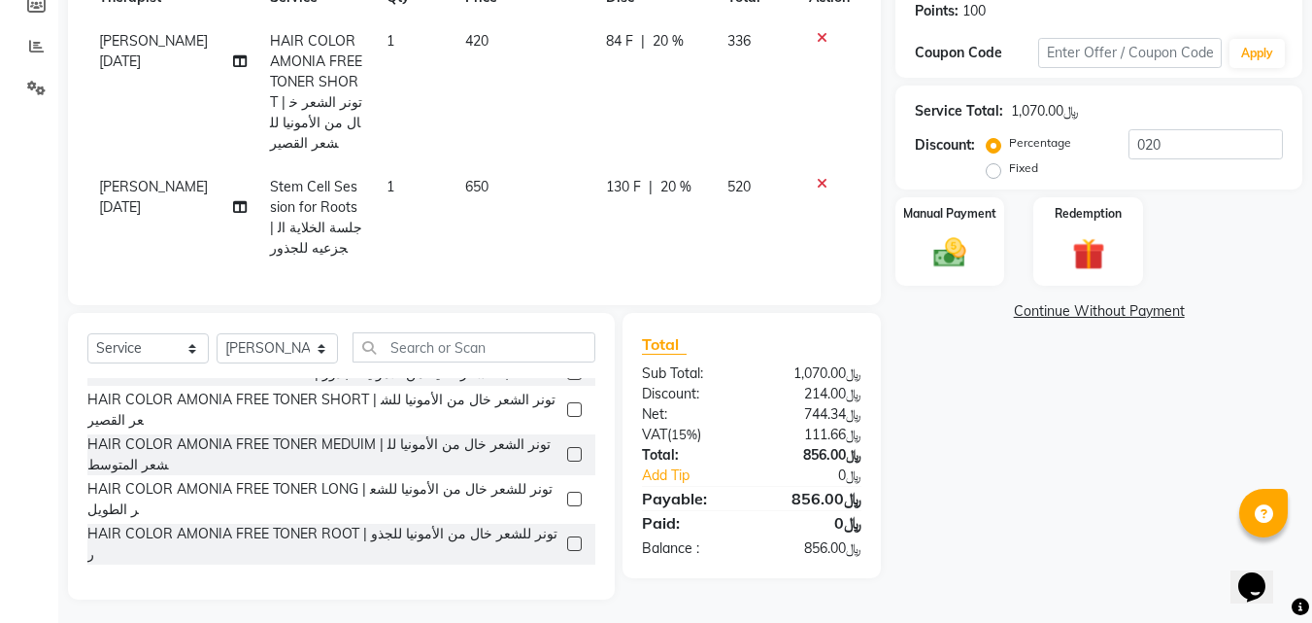
scroll to position [476, 0]
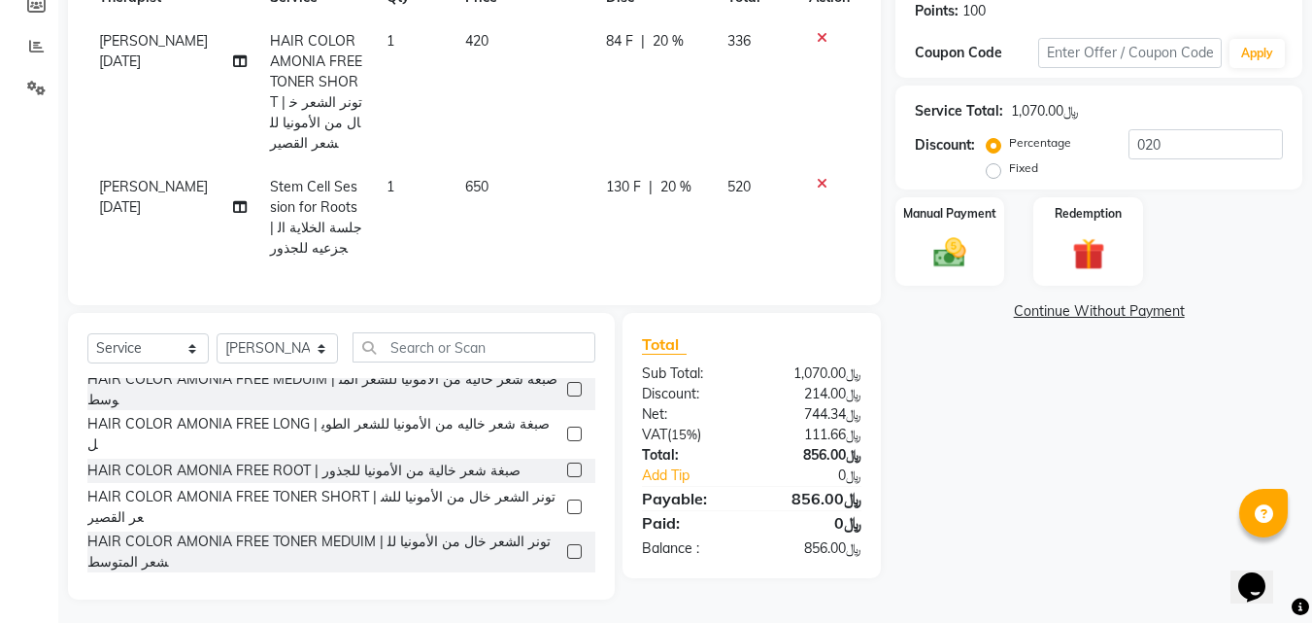
click at [567, 462] on label at bounding box center [574, 469] width 15 height 15
click at [567, 464] on input "checkbox" at bounding box center [573, 470] width 13 height 13
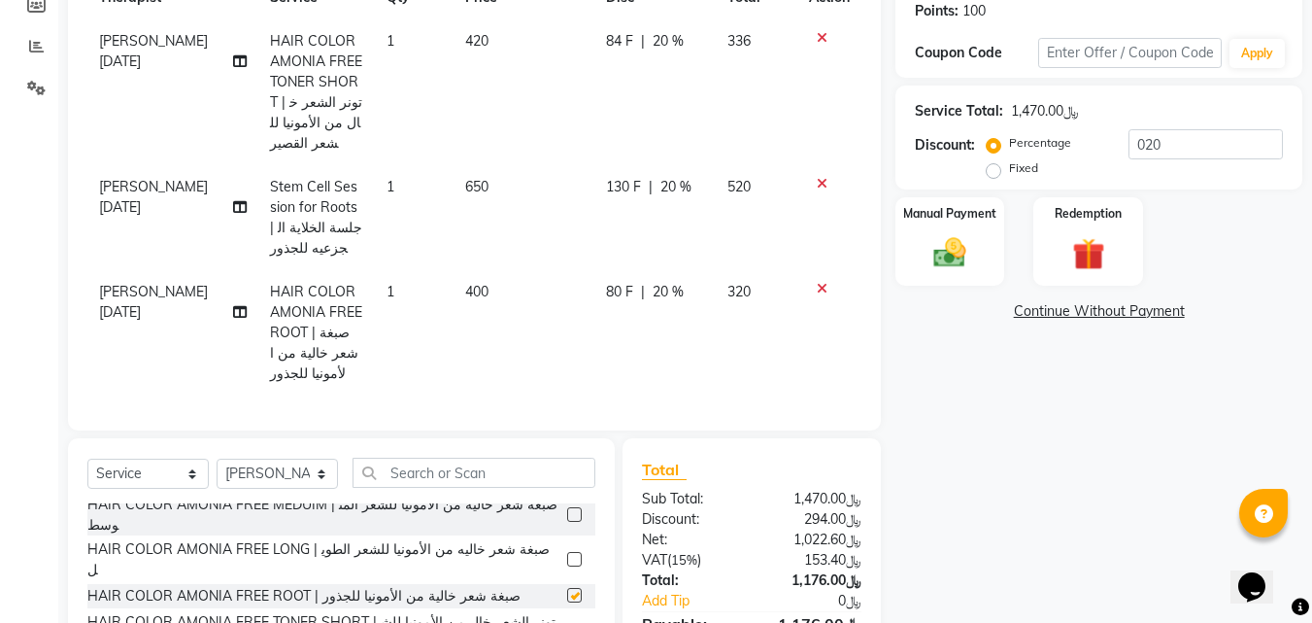
checkbox input "false"
click at [821, 282] on icon at bounding box center [822, 289] width 11 height 14
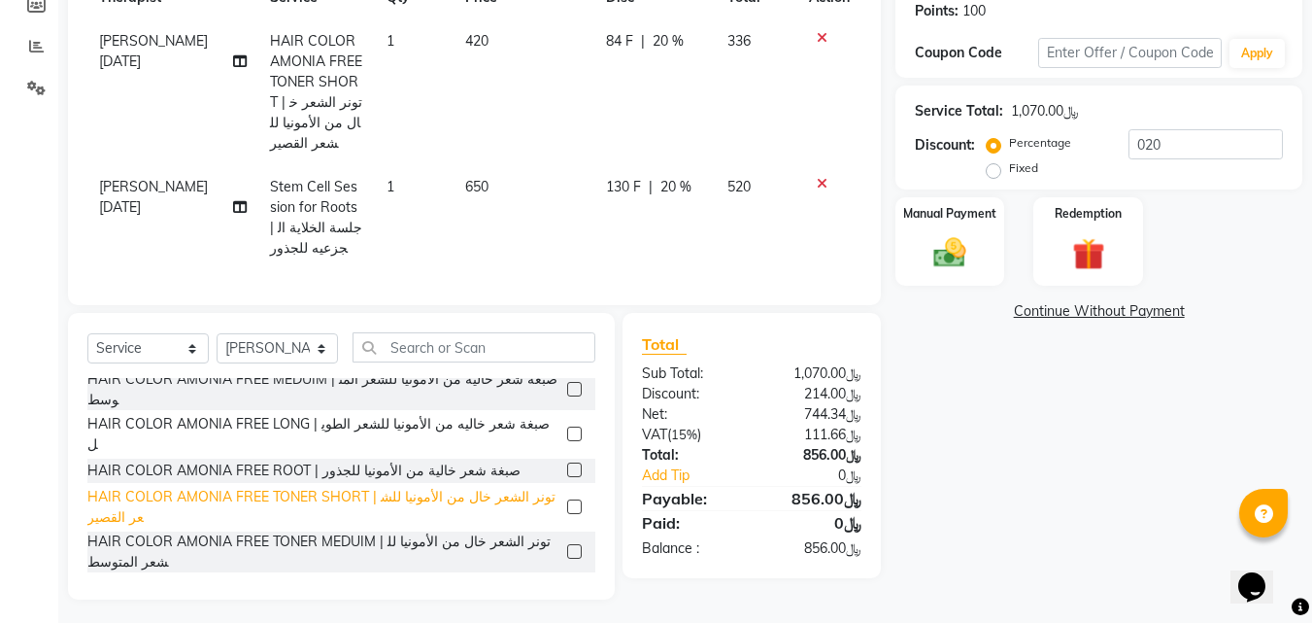
scroll to position [379, 0]
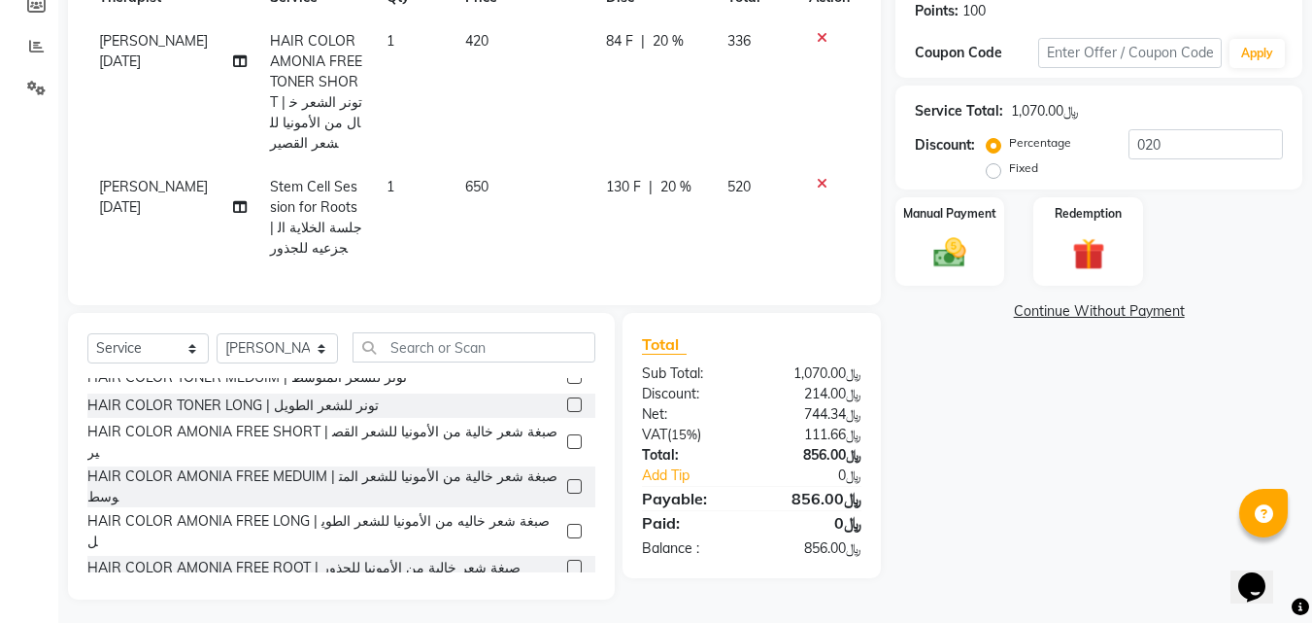
click at [567, 479] on label at bounding box center [574, 486] width 15 height 15
click at [567, 481] on input "checkbox" at bounding box center [573, 487] width 13 height 13
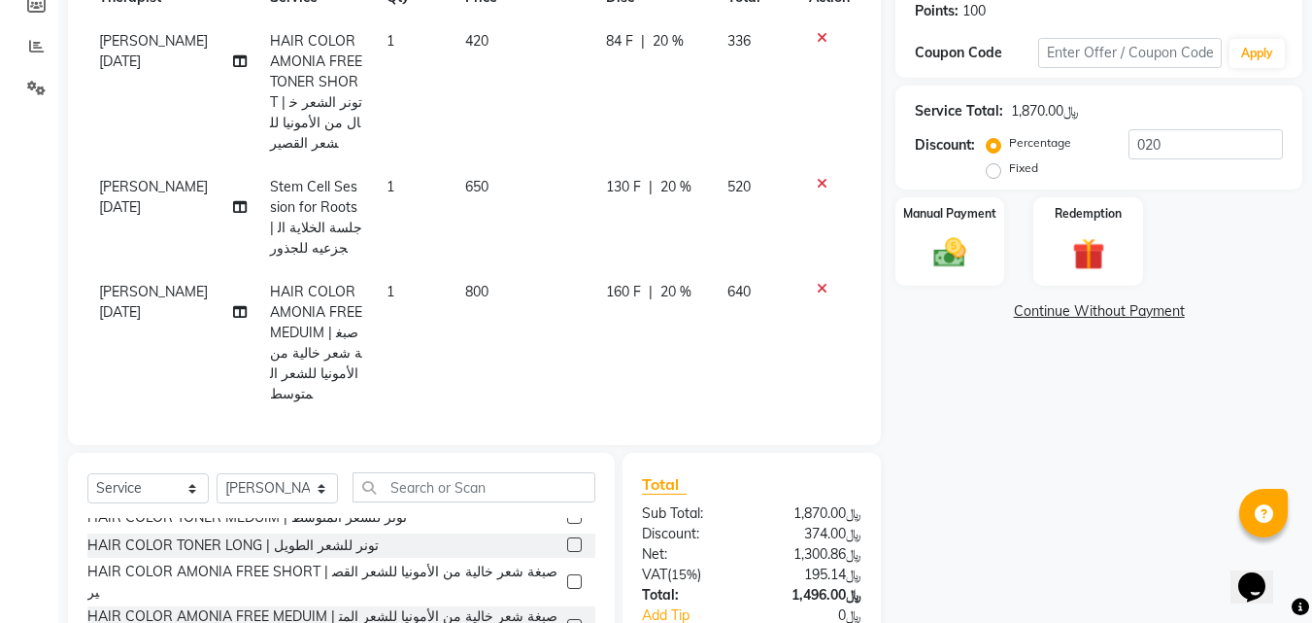
checkbox input "false"
click at [817, 282] on icon at bounding box center [822, 289] width 11 height 14
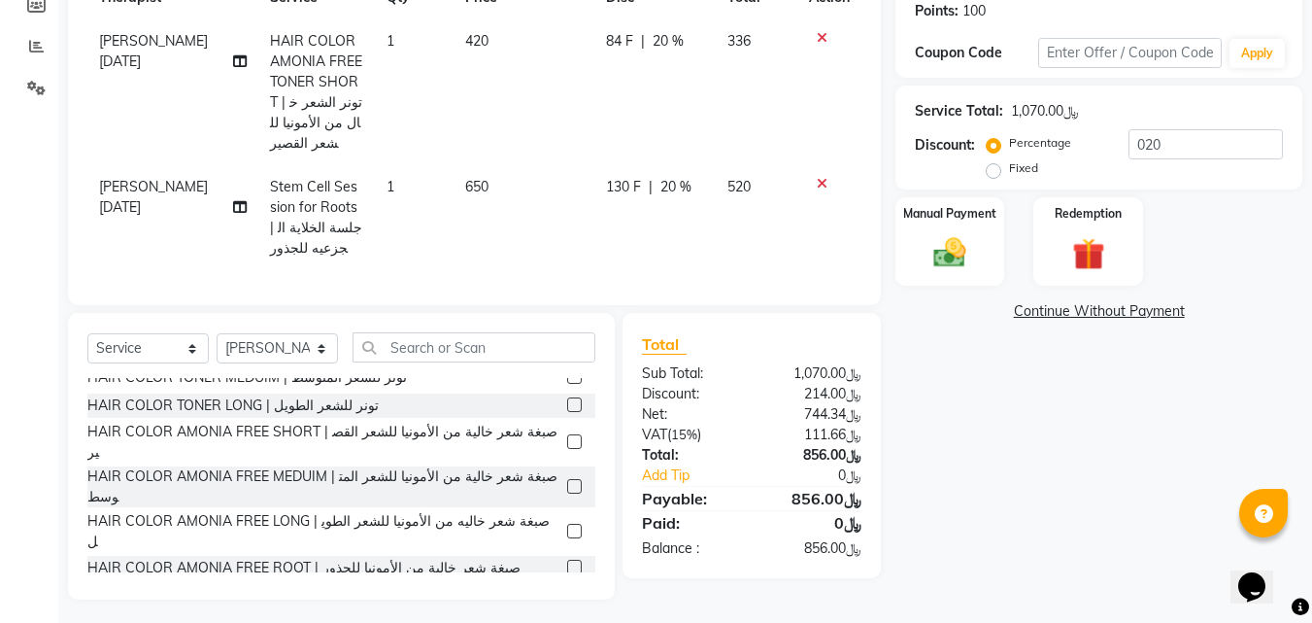
click at [567, 434] on label at bounding box center [574, 441] width 15 height 15
click at [567, 436] on input "checkbox" at bounding box center [573, 442] width 13 height 13
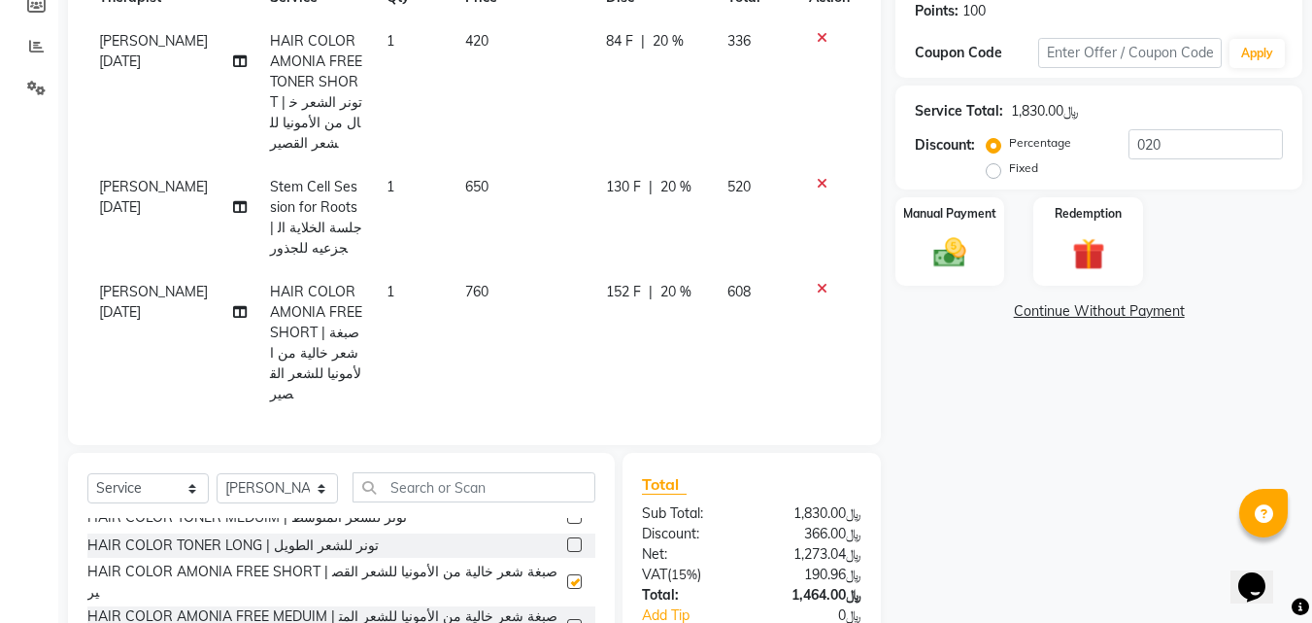
checkbox input "false"
click at [821, 282] on icon at bounding box center [822, 289] width 11 height 14
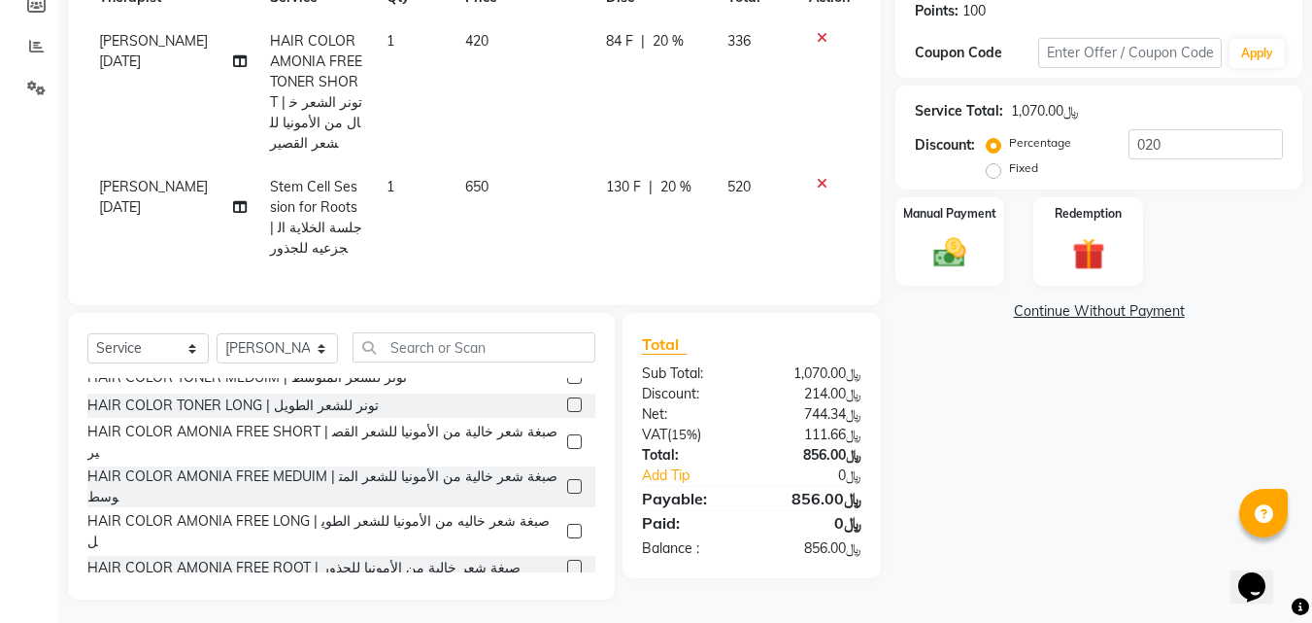
click at [567, 401] on label at bounding box center [574, 404] width 15 height 15
click at [567, 401] on input "checkbox" at bounding box center [573, 405] width 13 height 13
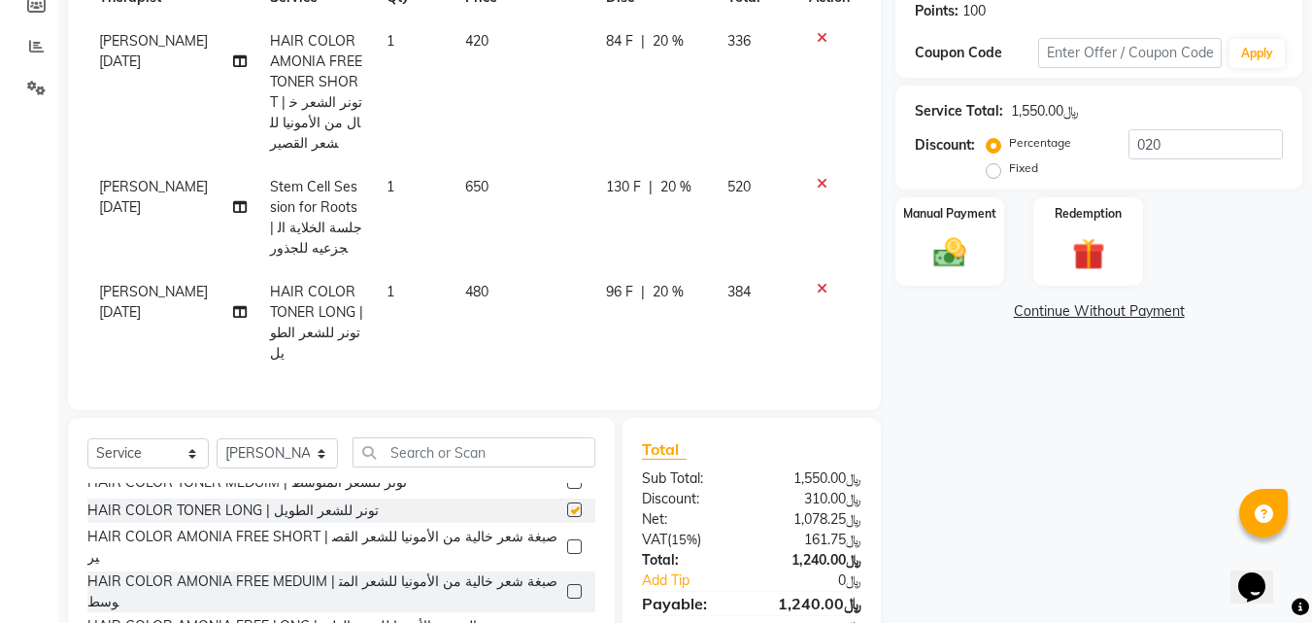
checkbox input "false"
click at [824, 282] on icon at bounding box center [822, 289] width 11 height 14
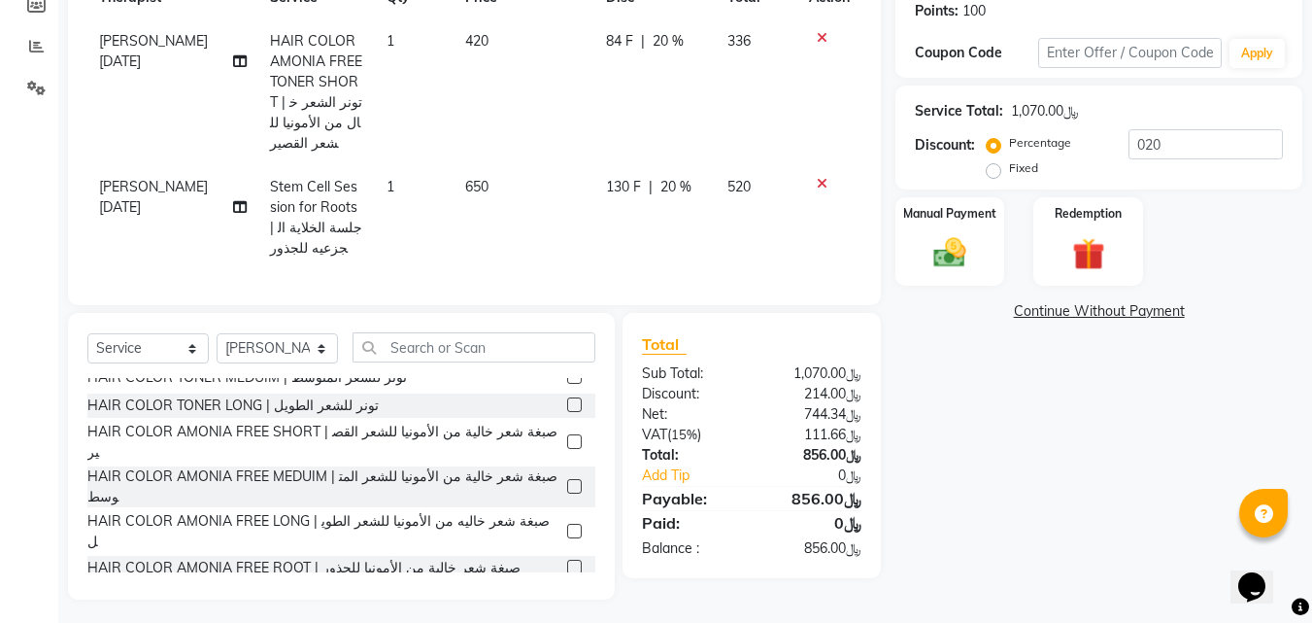
click at [567, 434] on label at bounding box center [574, 441] width 15 height 15
click at [567, 436] on input "checkbox" at bounding box center [573, 442] width 13 height 13
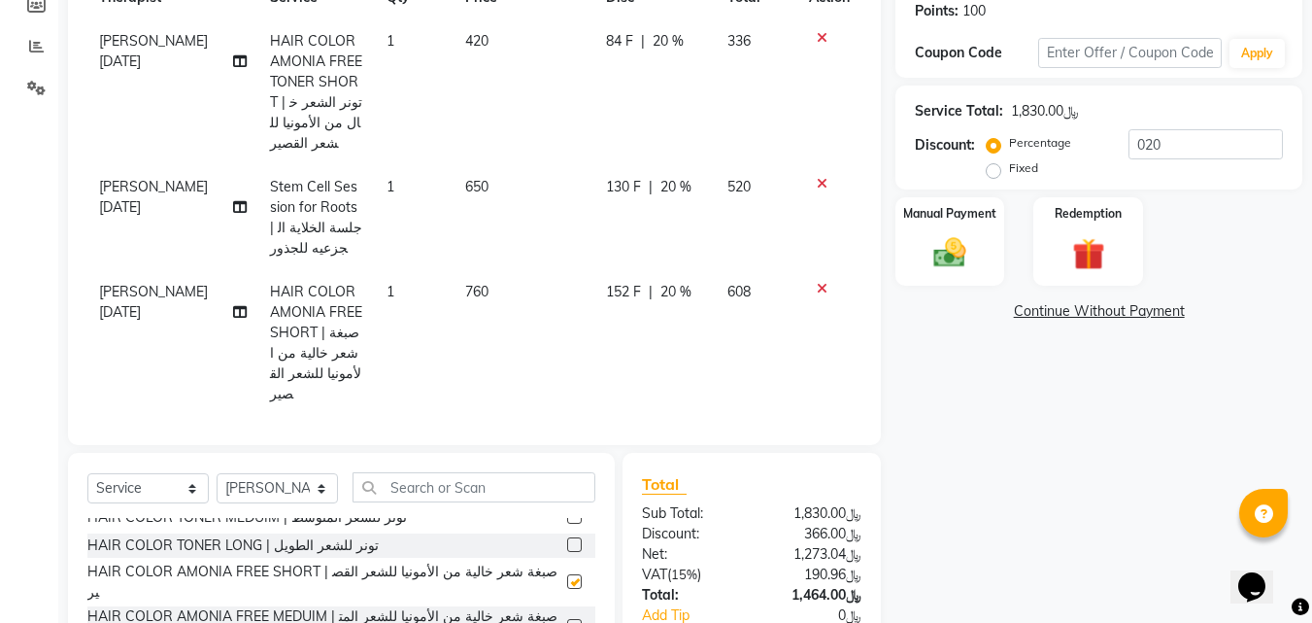
checkbox input "false"
click at [819, 282] on icon at bounding box center [822, 289] width 11 height 14
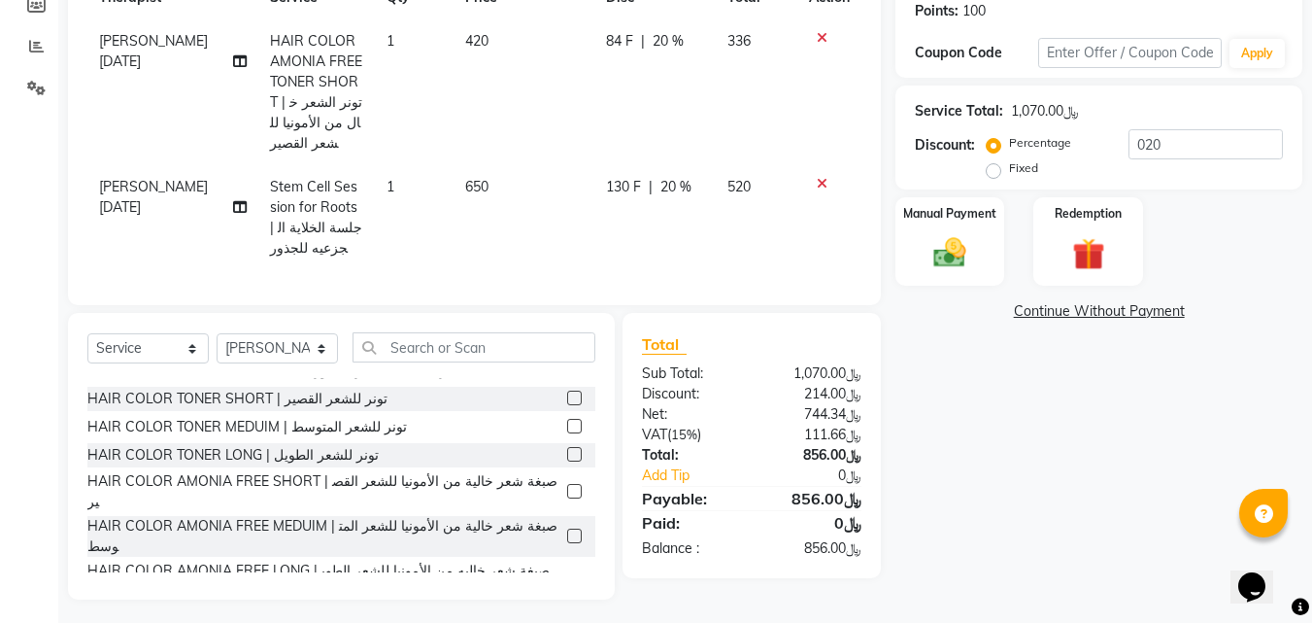
scroll to position [282, 0]
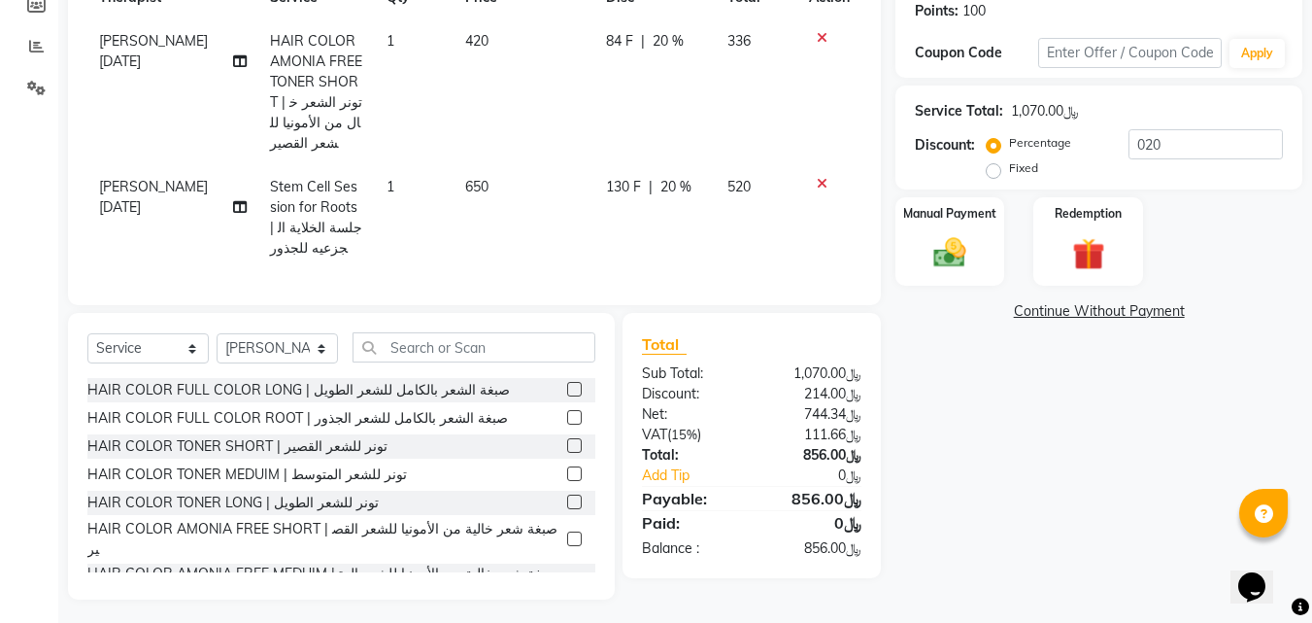
click at [567, 466] on label at bounding box center [574, 473] width 15 height 15
click at [567, 468] on input "checkbox" at bounding box center [573, 474] width 13 height 13
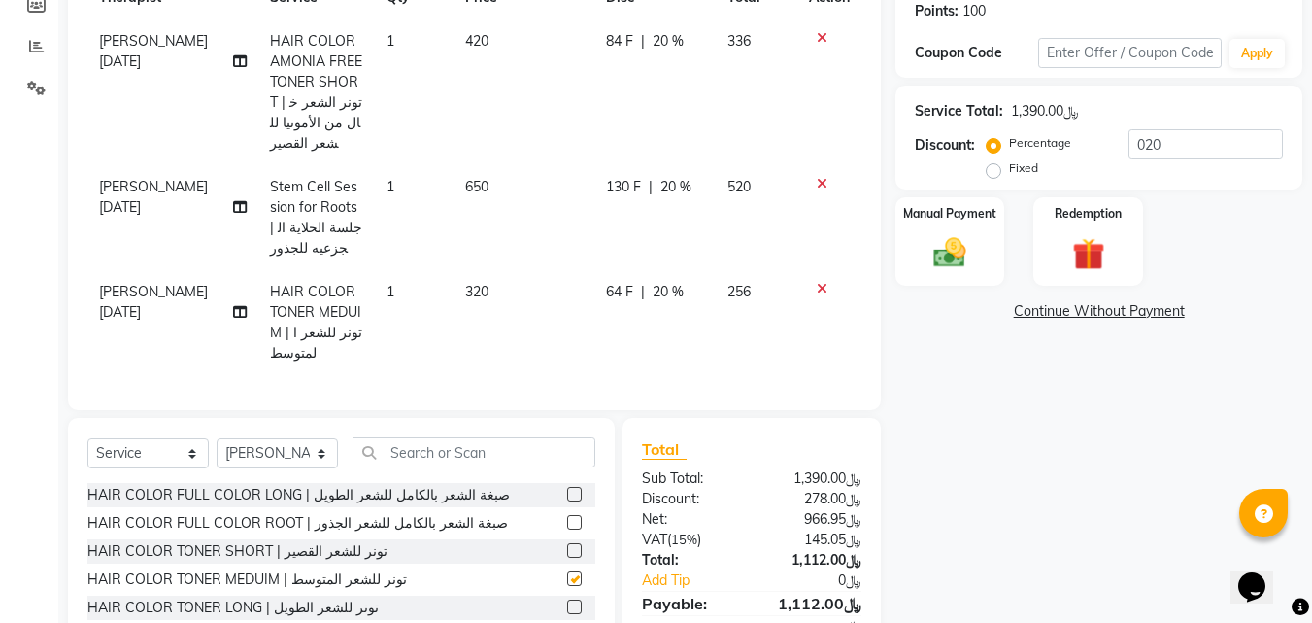
checkbox input "false"
click at [817, 282] on icon at bounding box center [822, 289] width 11 height 14
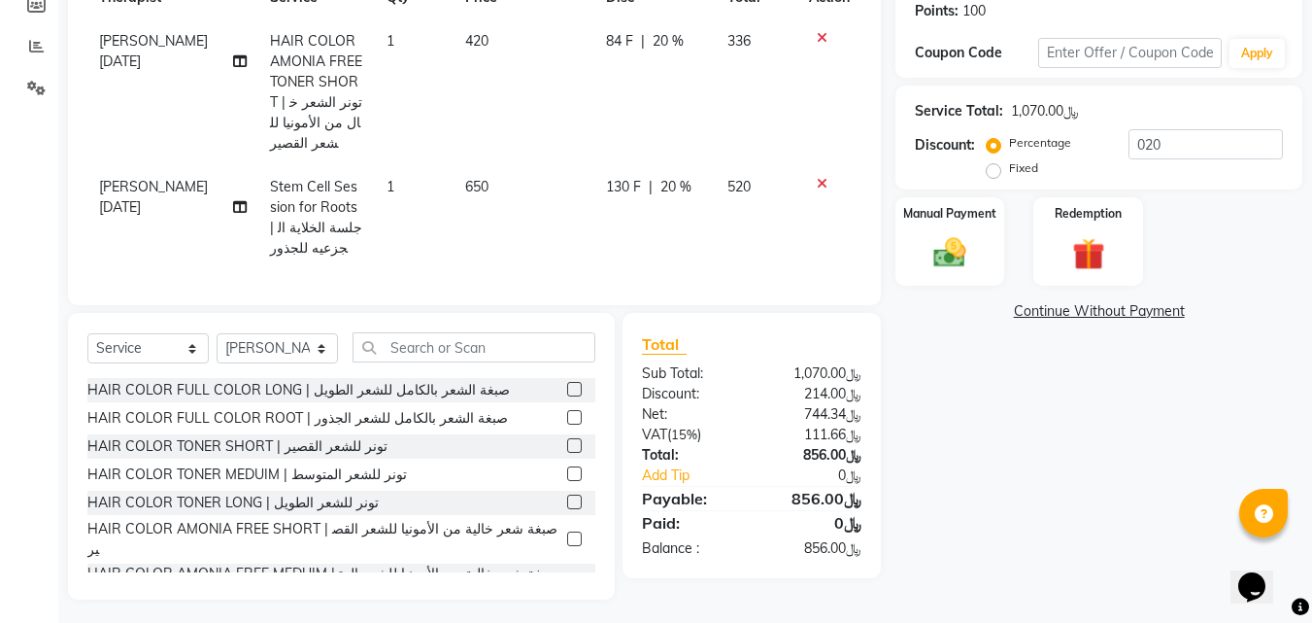
click at [567, 494] on label at bounding box center [574, 501] width 15 height 15
click at [567, 496] on input "checkbox" at bounding box center [573, 502] width 13 height 13
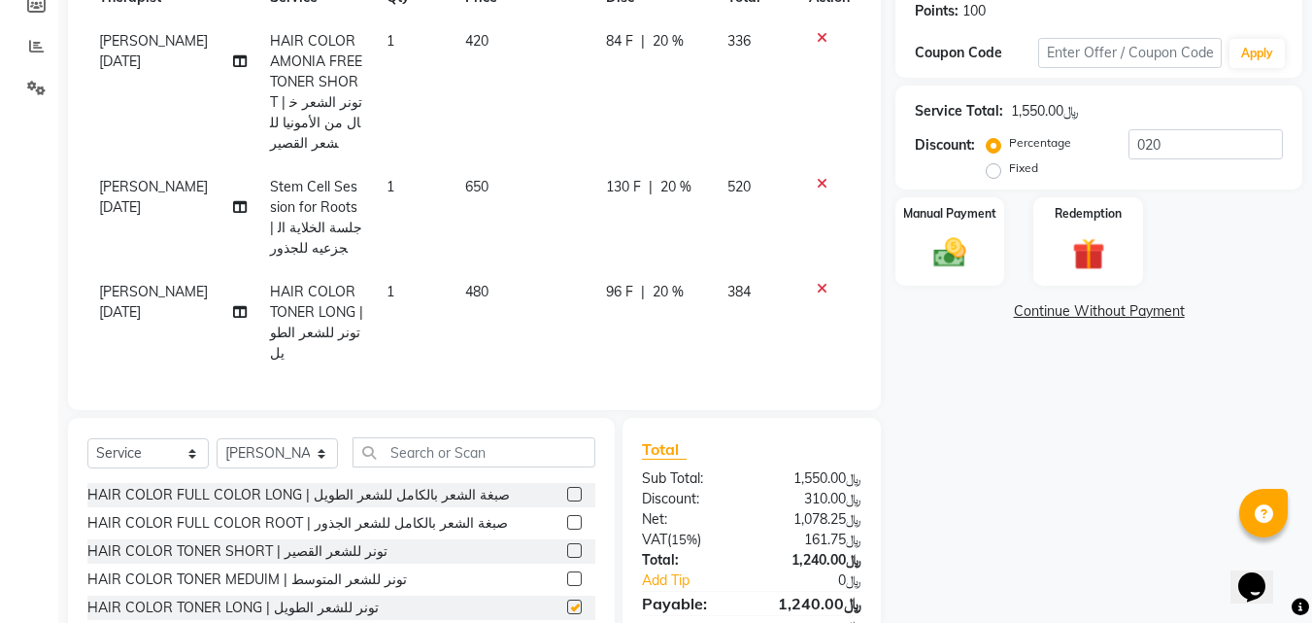
checkbox input "false"
click at [817, 282] on icon at bounding box center [822, 289] width 11 height 14
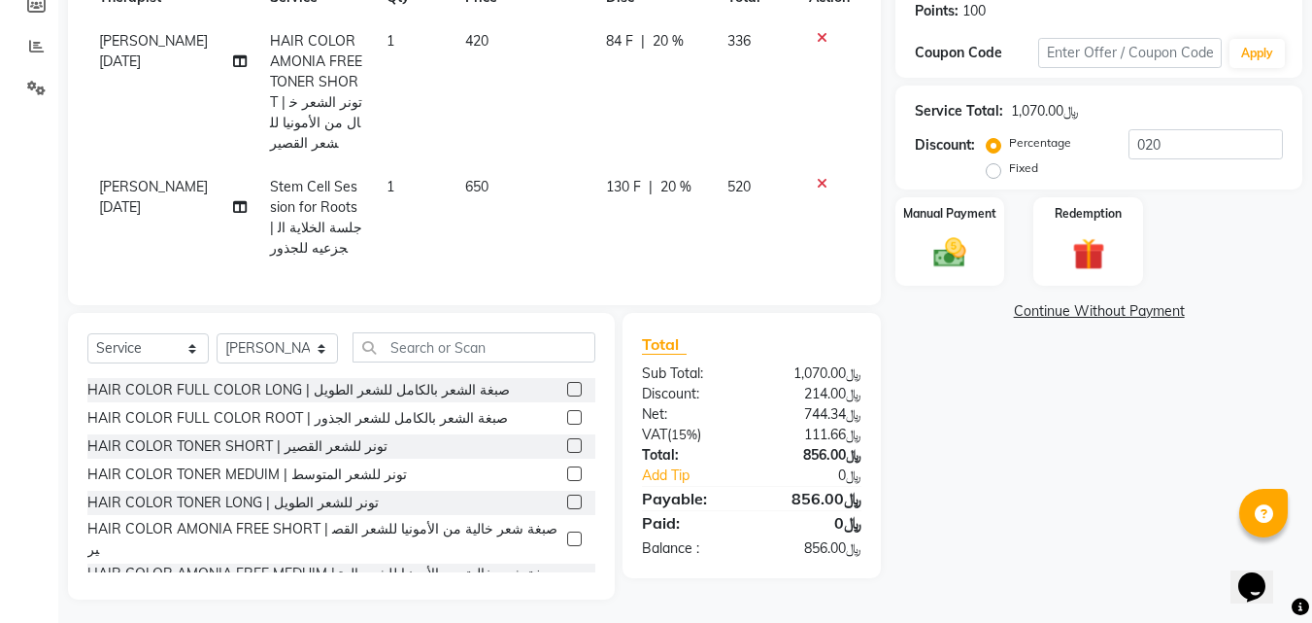
click at [567, 438] on label at bounding box center [574, 445] width 15 height 15
click at [567, 440] on input "checkbox" at bounding box center [573, 446] width 13 height 13
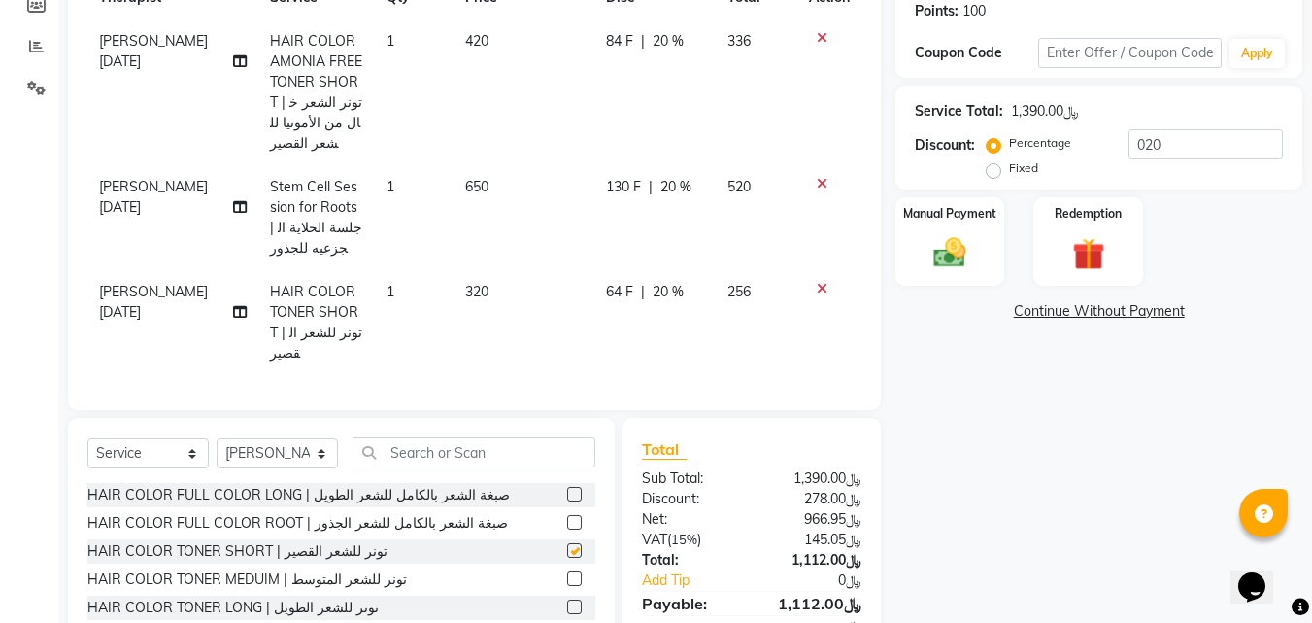
checkbox input "false"
click at [825, 282] on icon at bounding box center [822, 289] width 11 height 14
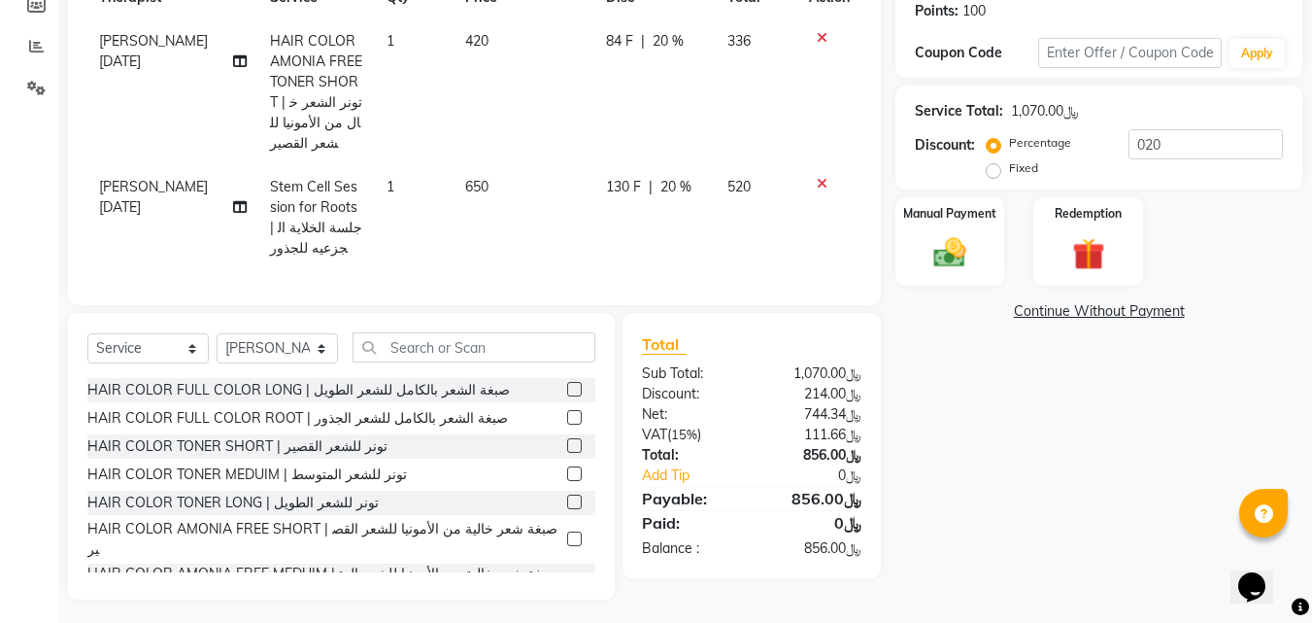
click at [567, 415] on label at bounding box center [574, 417] width 15 height 15
click at [567, 415] on input "checkbox" at bounding box center [573, 418] width 13 height 13
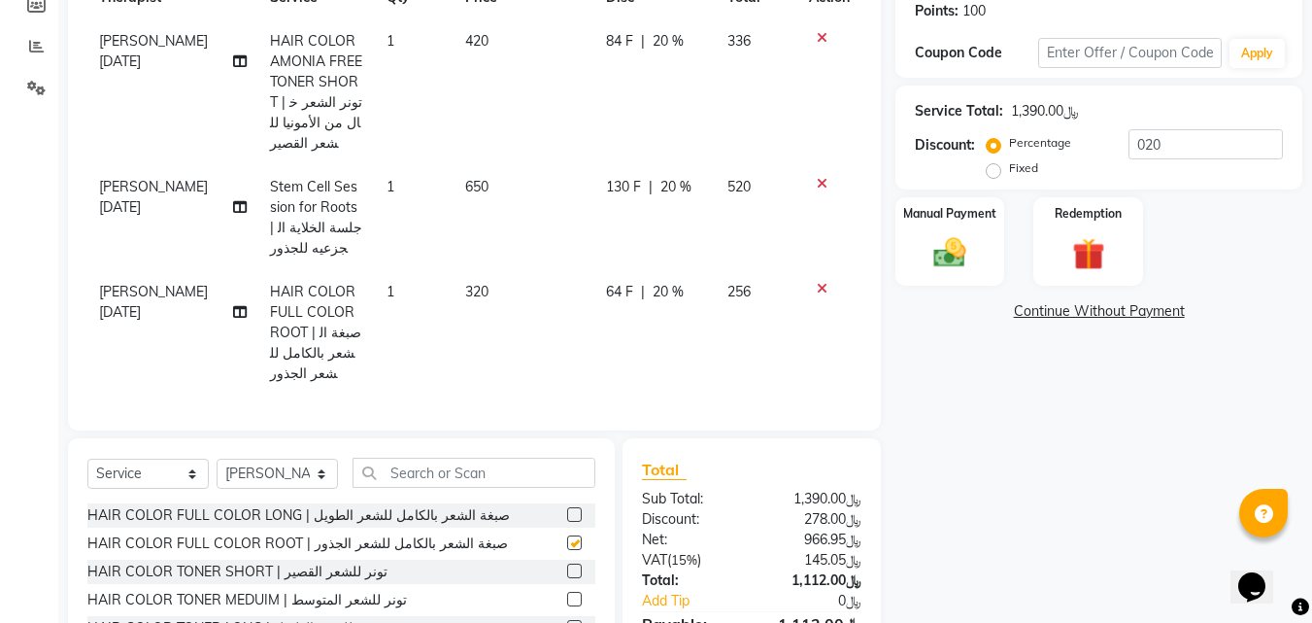
checkbox input "false"
click at [817, 282] on icon at bounding box center [822, 289] width 11 height 14
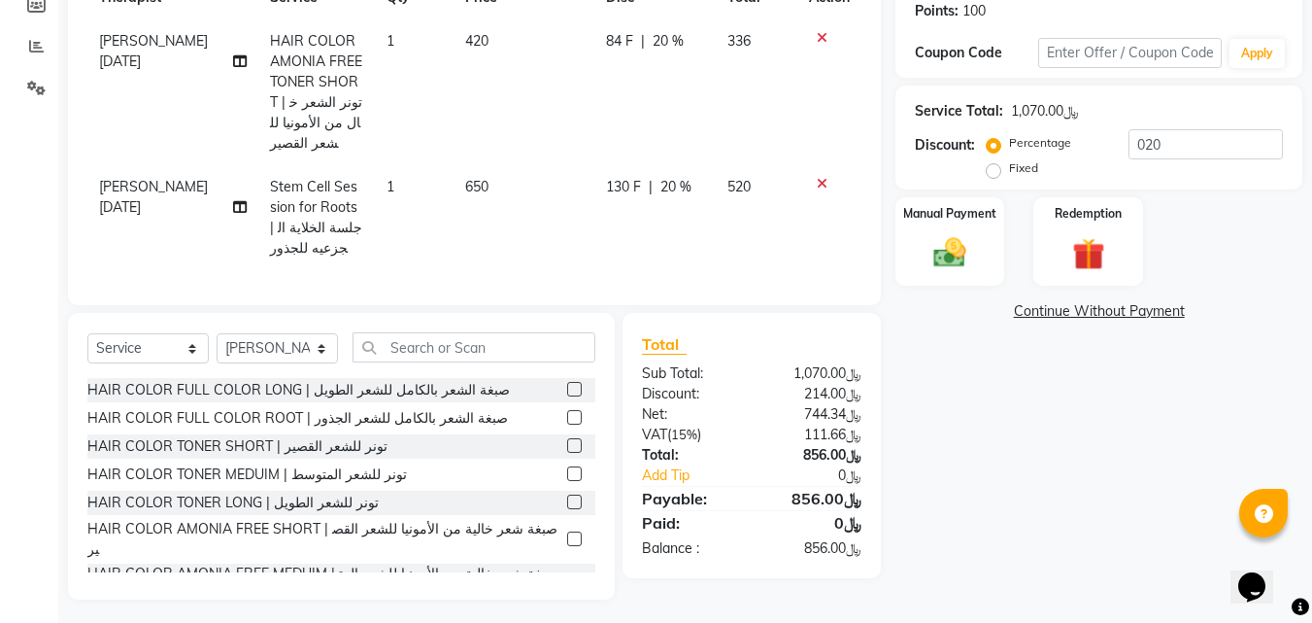
click at [567, 386] on label at bounding box center [574, 389] width 15 height 15
click at [567, 386] on input "checkbox" at bounding box center [573, 390] width 13 height 13
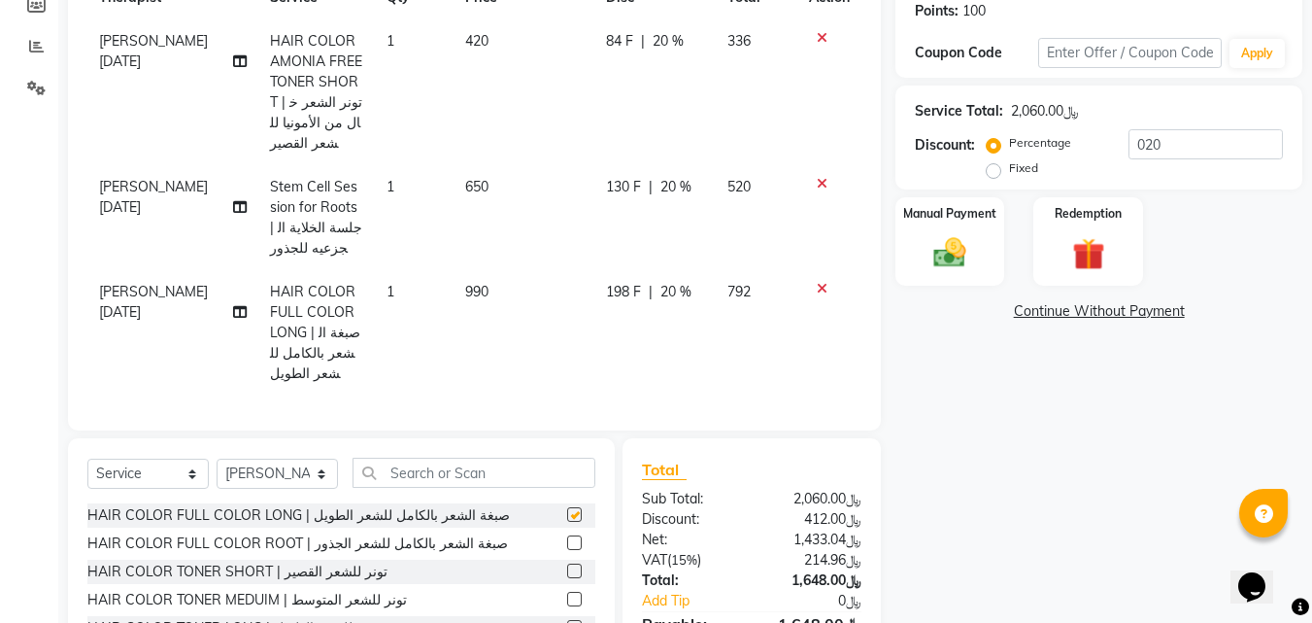
checkbox input "false"
click at [827, 282] on div at bounding box center [829, 289] width 41 height 14
click at [825, 282] on icon at bounding box center [822, 289] width 11 height 14
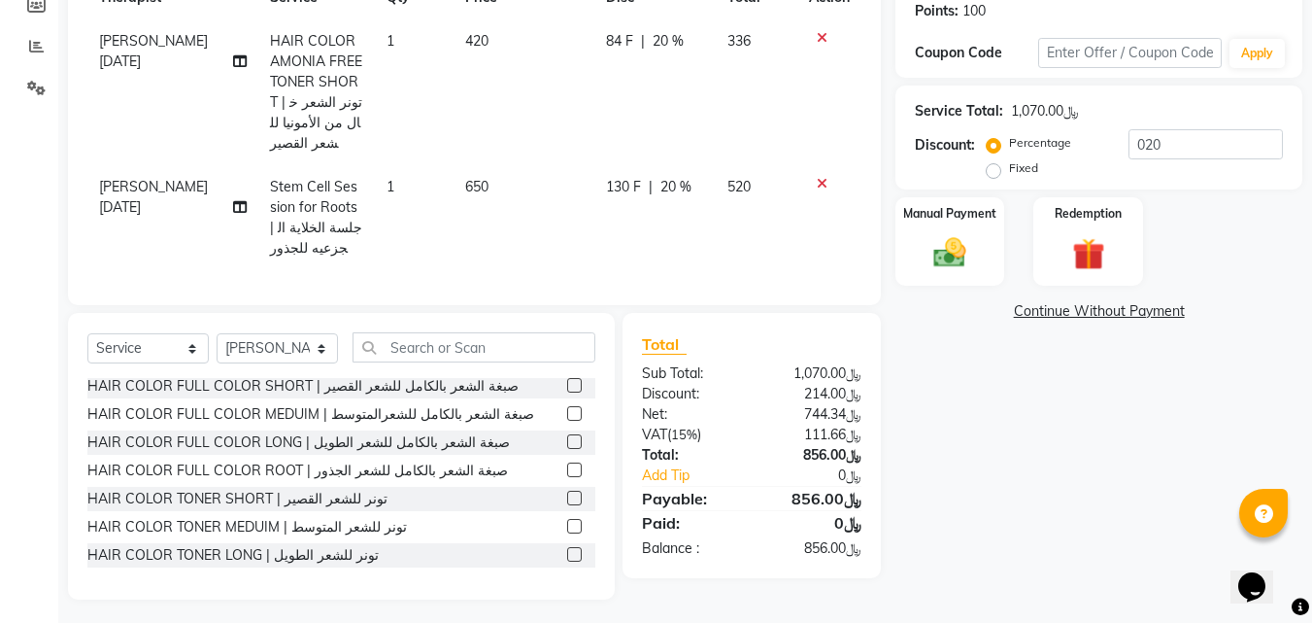
scroll to position [185, 0]
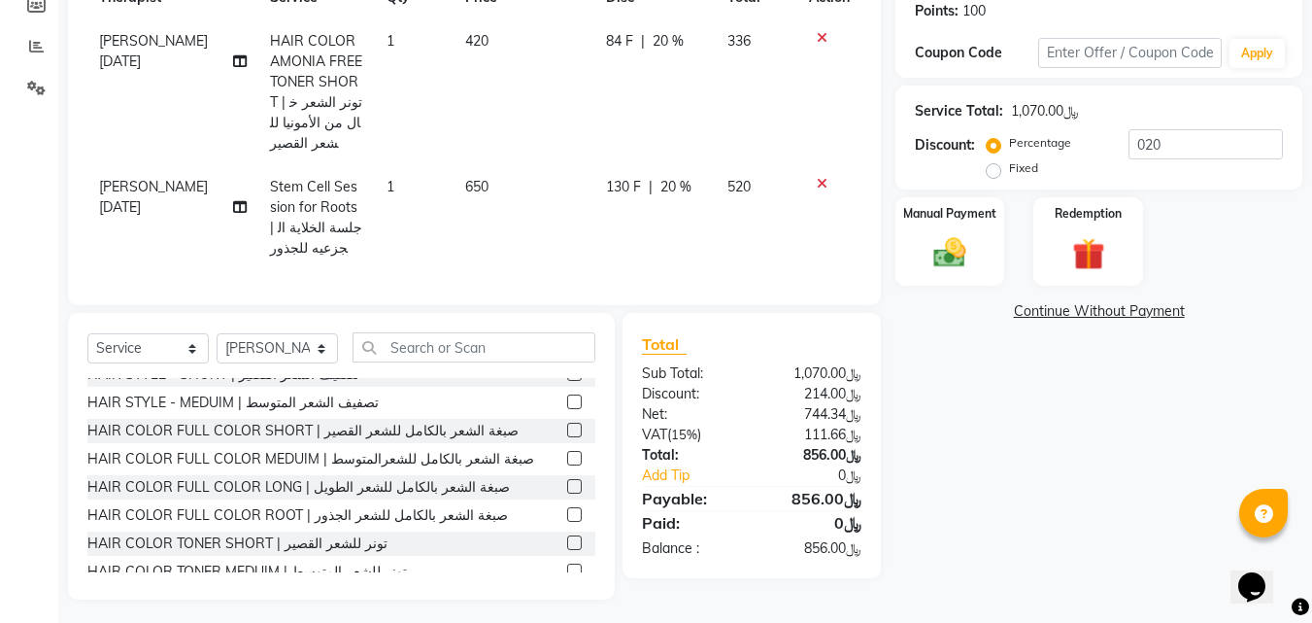
click at [567, 452] on label at bounding box center [574, 458] width 15 height 15
click at [567, 453] on input "checkbox" at bounding box center [573, 459] width 13 height 13
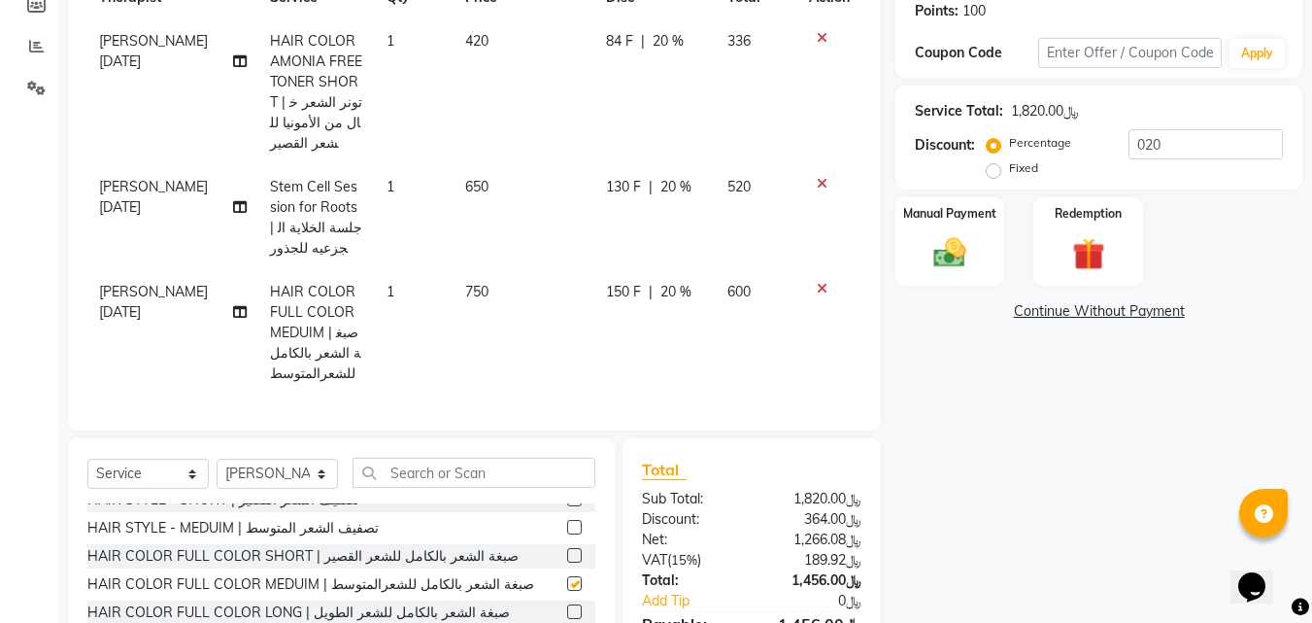
checkbox input "false"
click at [819, 282] on icon at bounding box center [822, 289] width 11 height 14
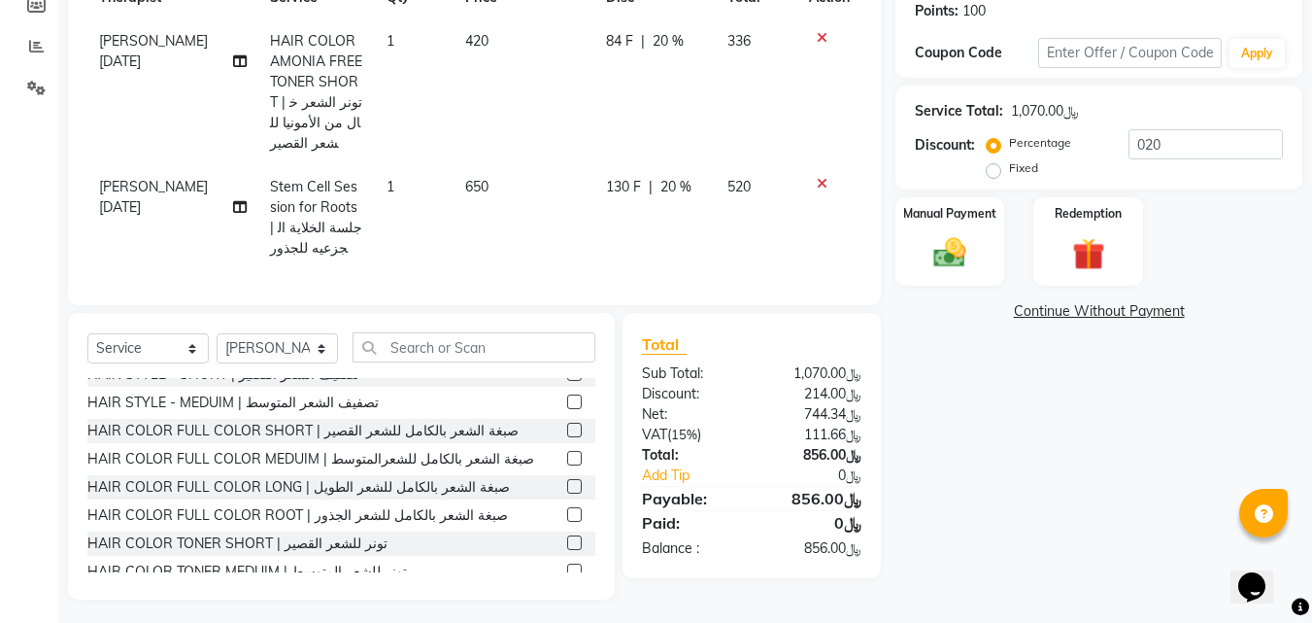
click at [567, 423] on label at bounding box center [574, 430] width 15 height 15
click at [567, 425] on input "checkbox" at bounding box center [573, 431] width 13 height 13
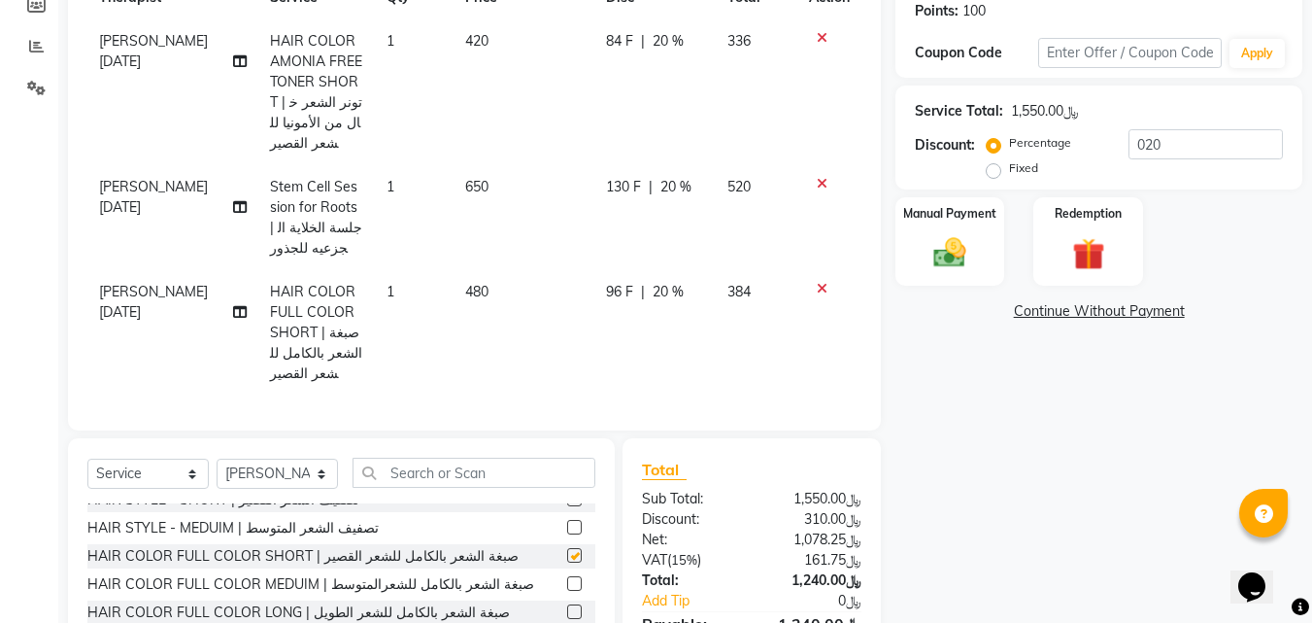
checkbox input "false"
click at [819, 282] on icon at bounding box center [822, 289] width 11 height 14
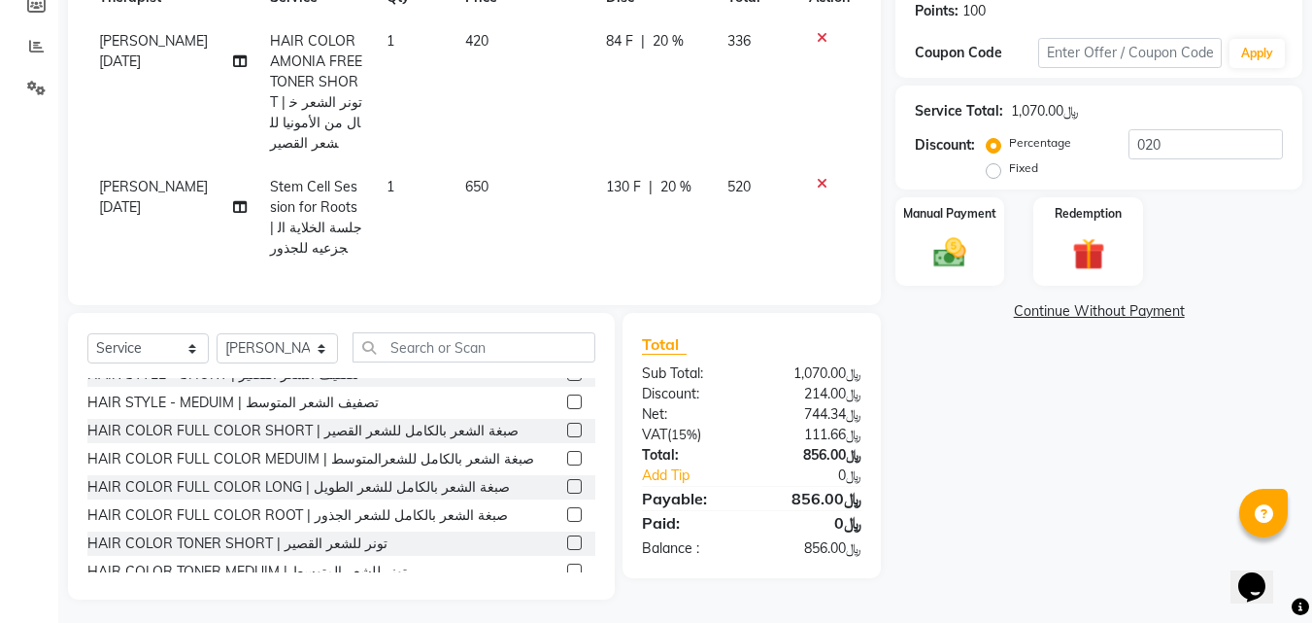
click at [567, 483] on label at bounding box center [574, 486] width 15 height 15
click at [567, 483] on input "checkbox" at bounding box center [573, 487] width 13 height 13
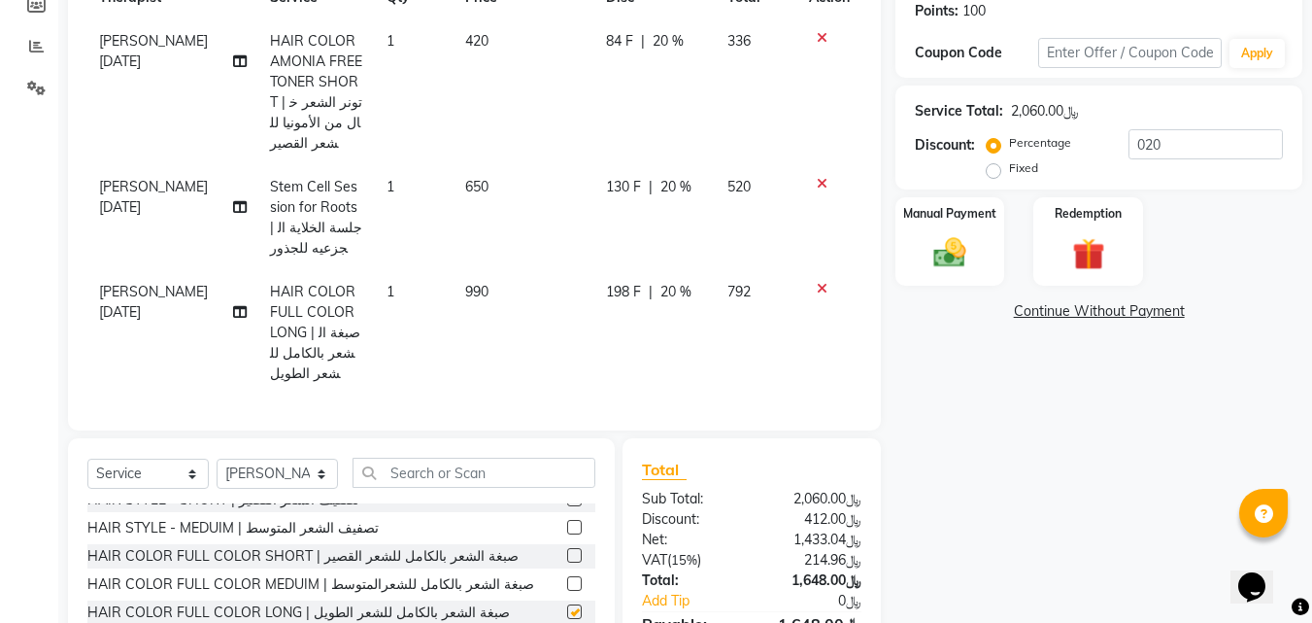
checkbox input "false"
click at [822, 282] on icon at bounding box center [822, 289] width 11 height 14
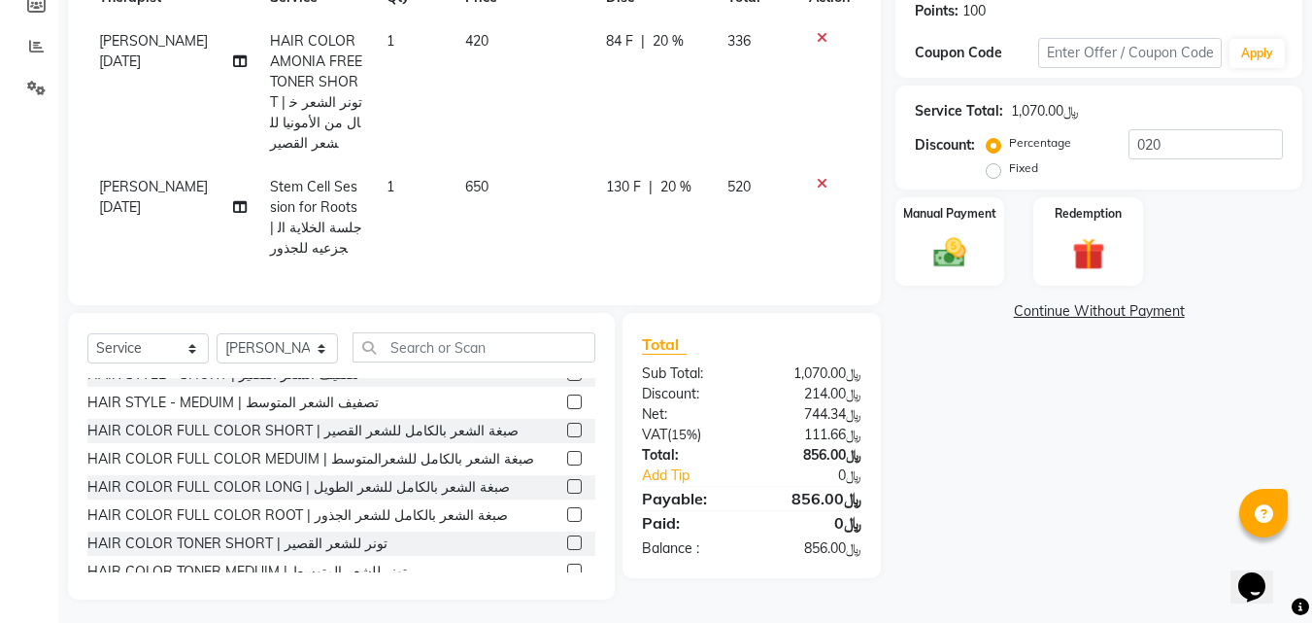
click at [567, 423] on label at bounding box center [574, 430] width 15 height 15
click at [567, 425] on input "checkbox" at bounding box center [573, 431] width 13 height 13
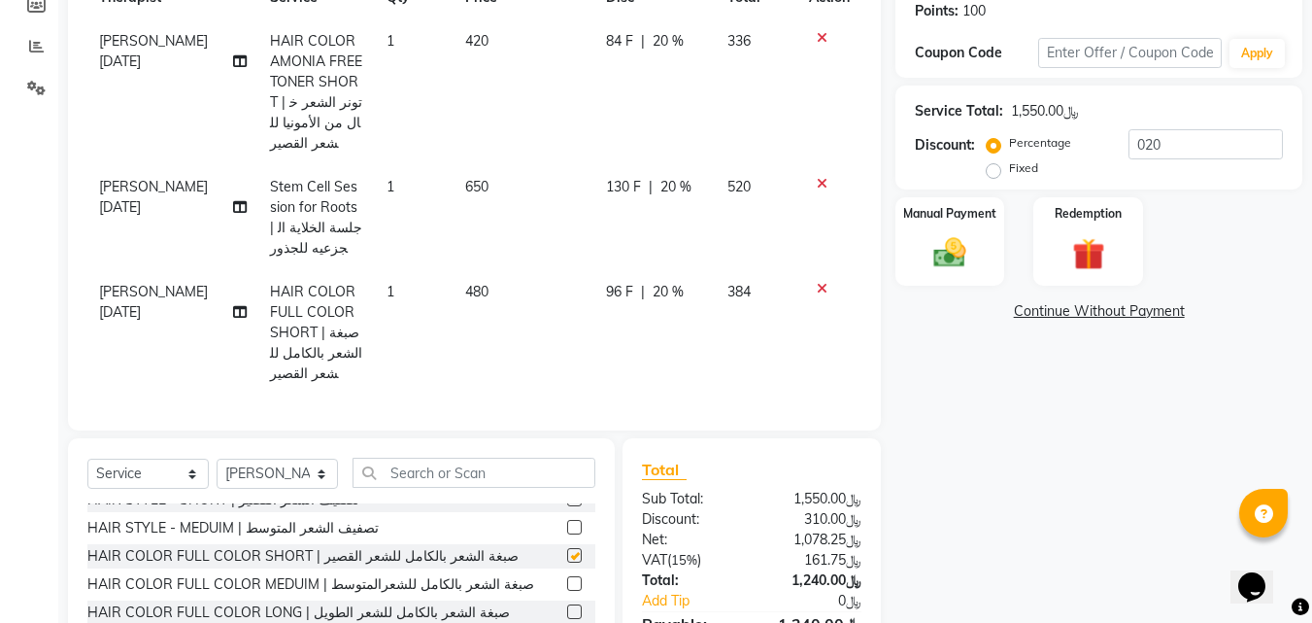
checkbox input "false"
click at [820, 282] on icon at bounding box center [822, 289] width 11 height 14
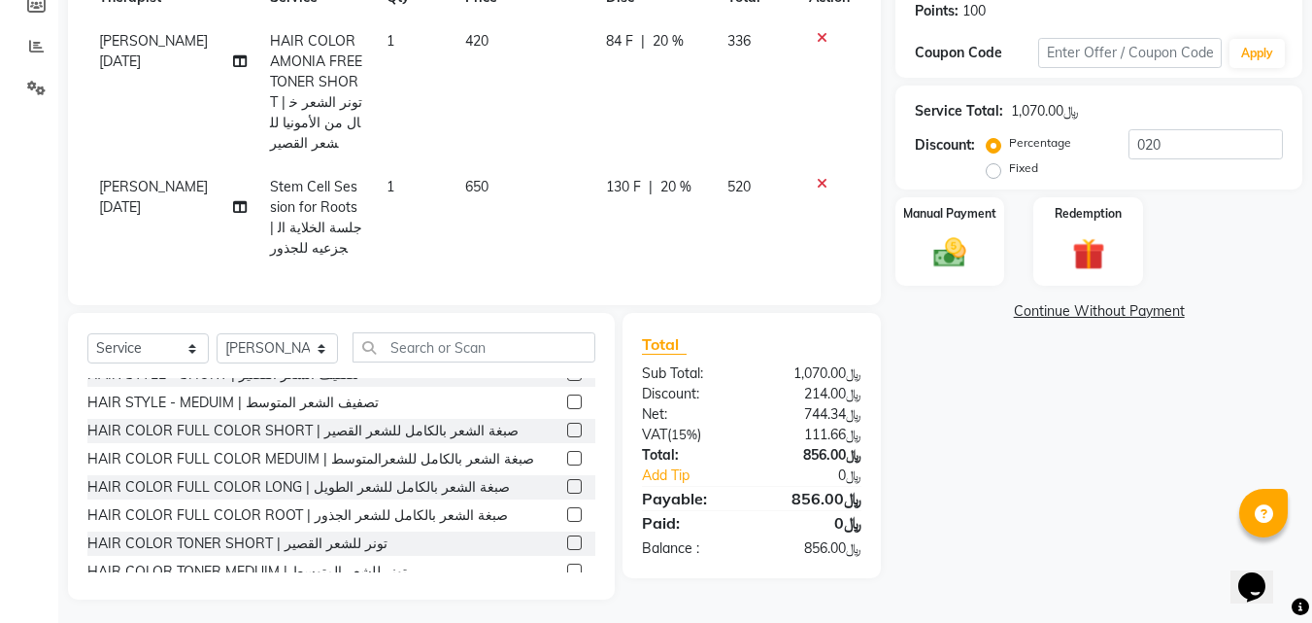
click at [567, 394] on label at bounding box center [574, 401] width 15 height 15
click at [567, 396] on input "checkbox" at bounding box center [573, 402] width 13 height 13
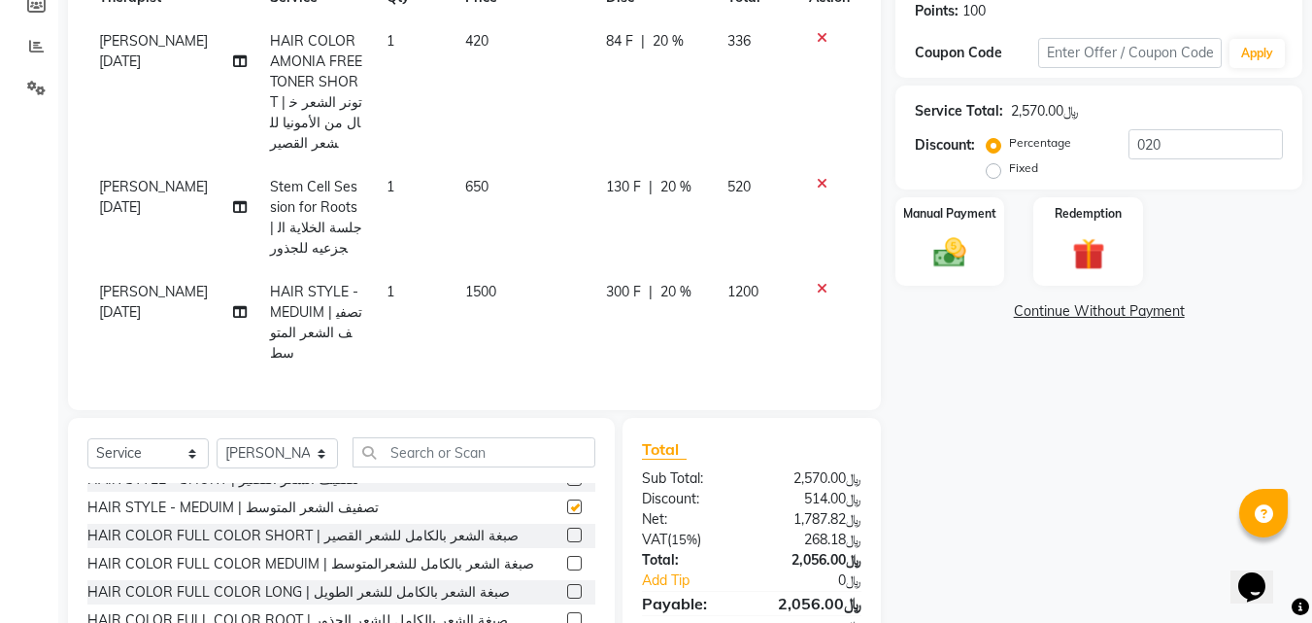
checkbox input "false"
click at [824, 282] on icon at bounding box center [822, 289] width 11 height 14
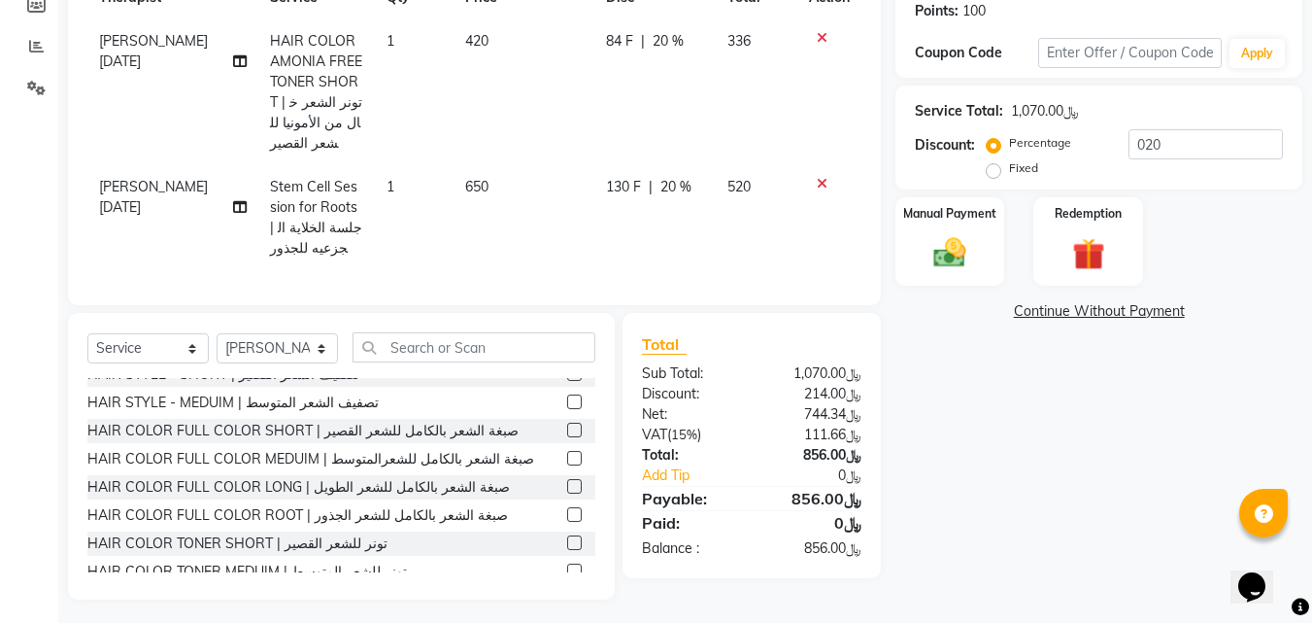
scroll to position [87, 0]
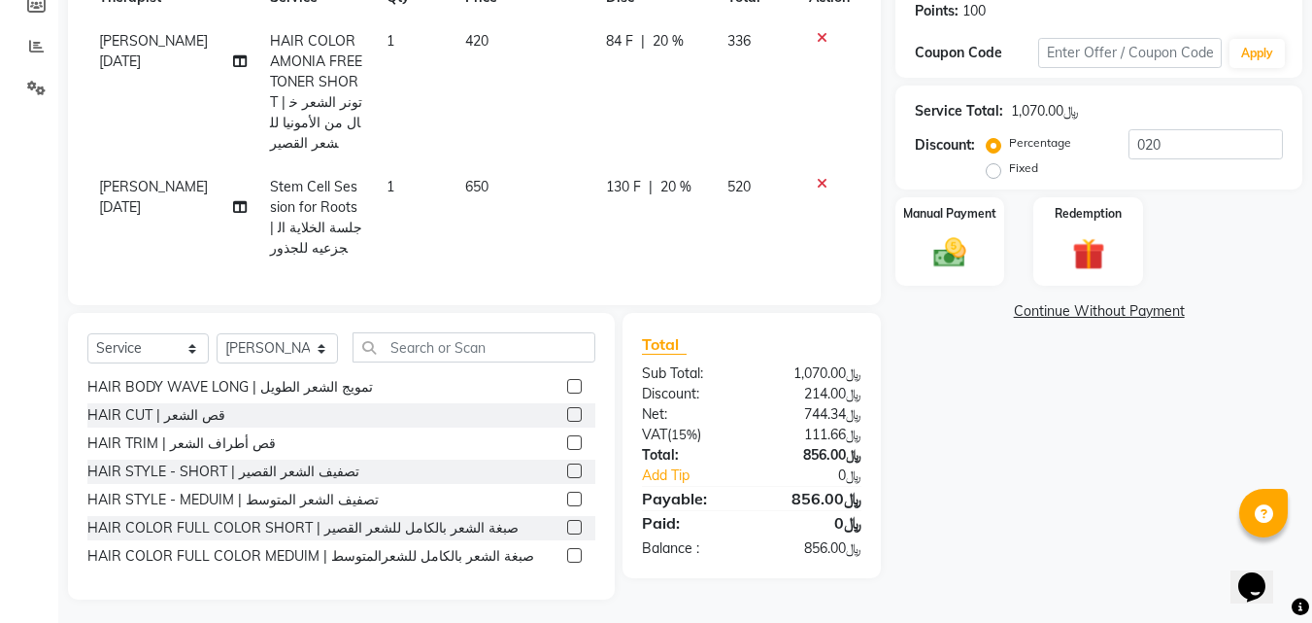
click at [567, 466] on label at bounding box center [574, 470] width 15 height 15
click at [567, 466] on input "checkbox" at bounding box center [573, 471] width 13 height 13
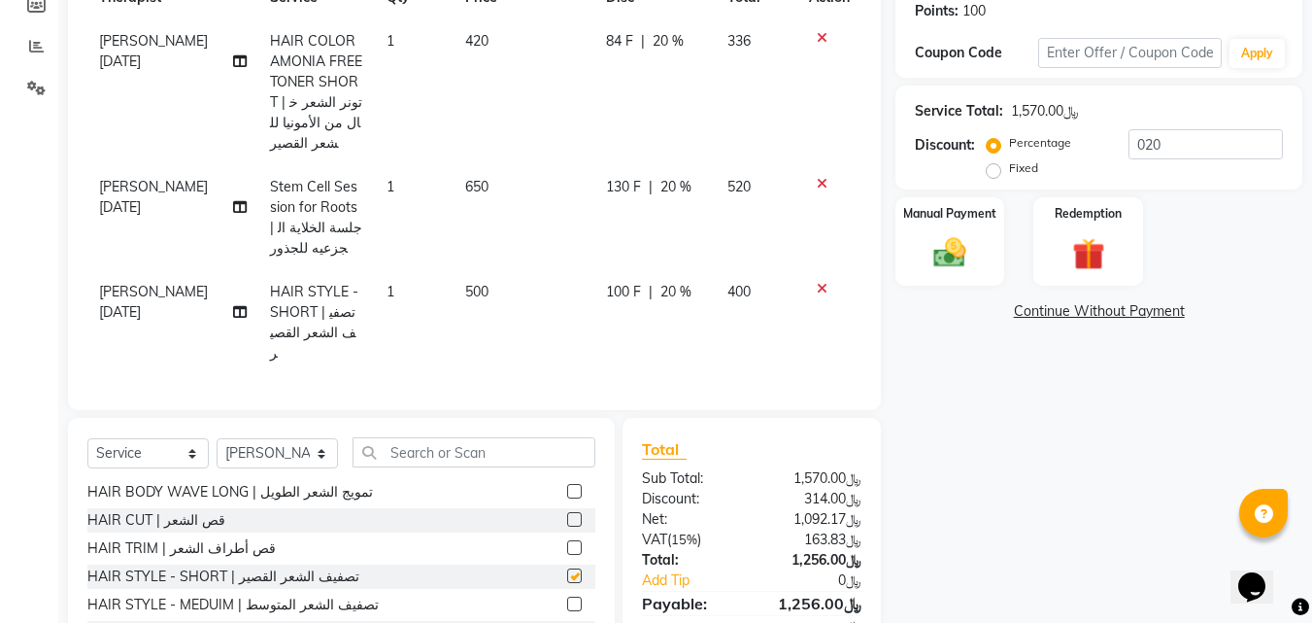
checkbox input "false"
click at [824, 282] on icon at bounding box center [822, 289] width 11 height 14
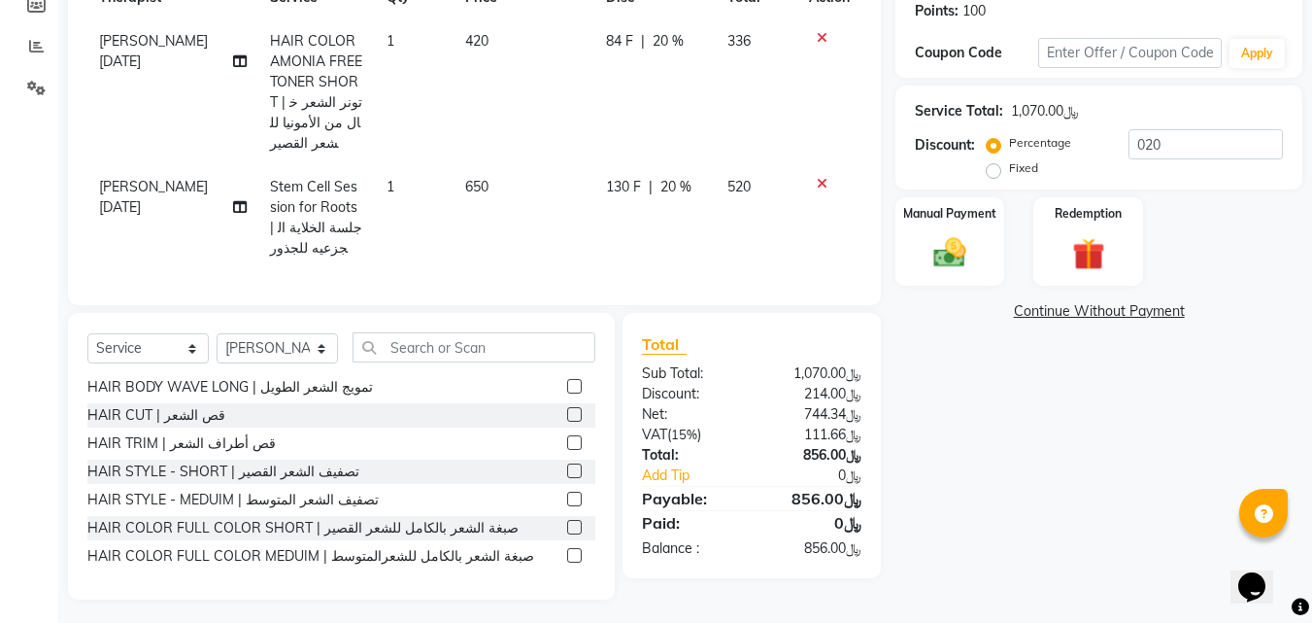
click at [567, 437] on label at bounding box center [574, 442] width 15 height 15
click at [567, 437] on input "checkbox" at bounding box center [573, 443] width 13 height 13
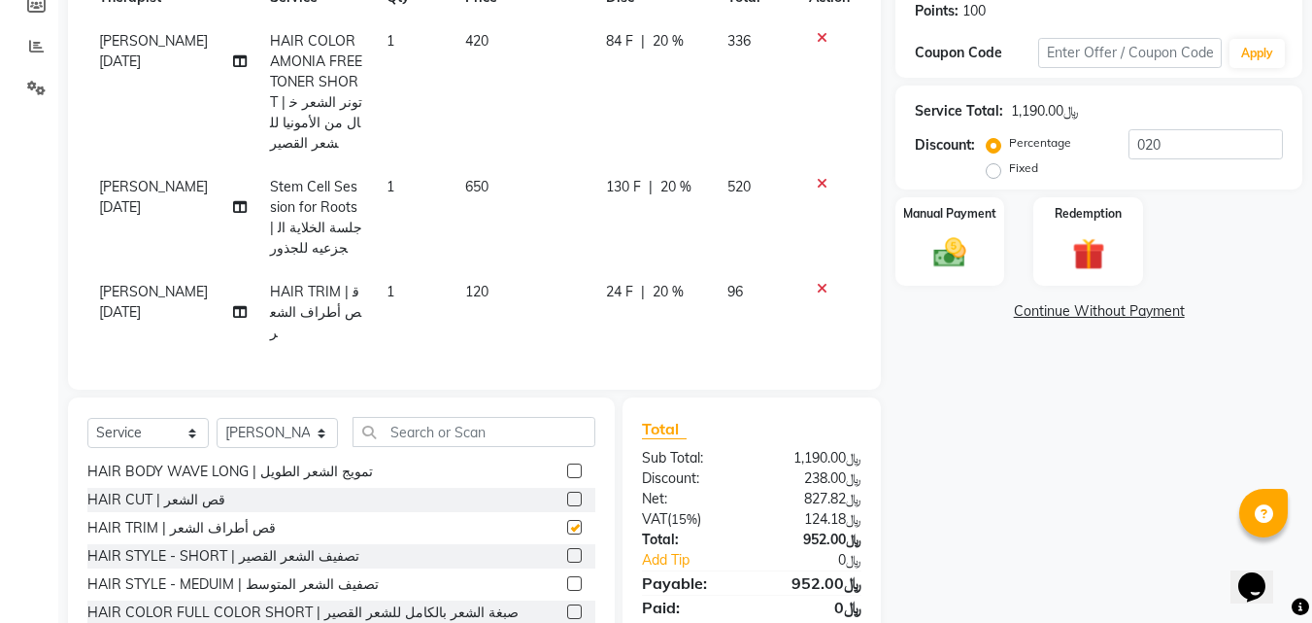
checkbox input "false"
click at [822, 282] on icon at bounding box center [822, 289] width 11 height 14
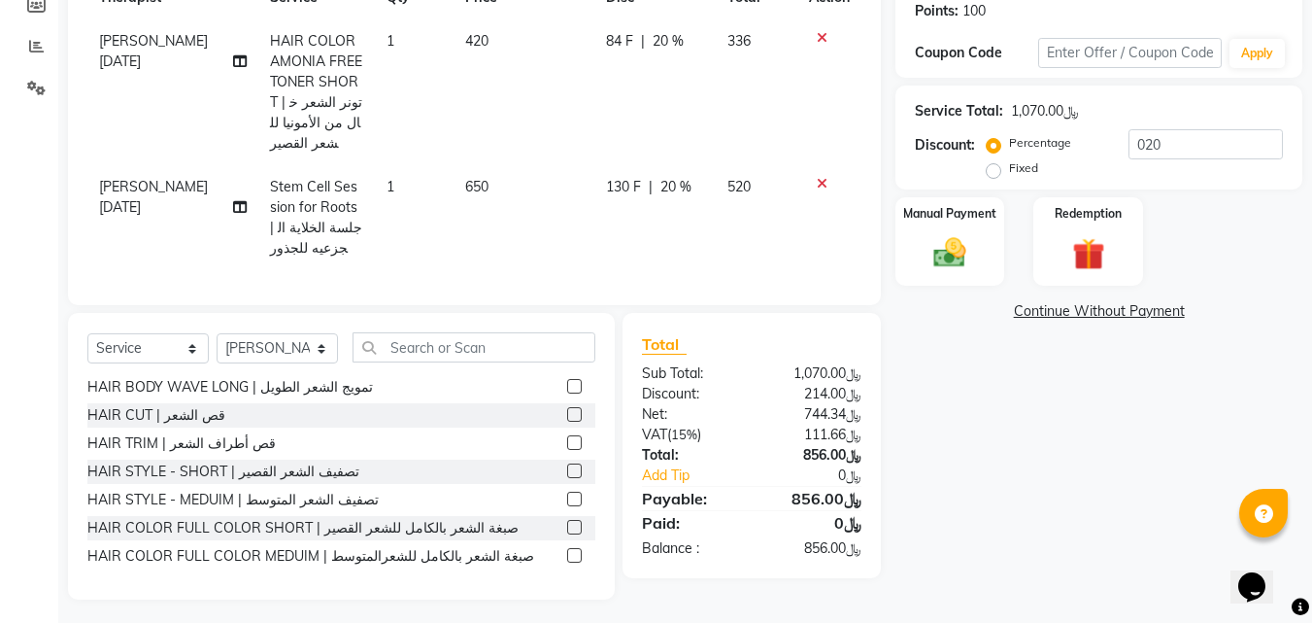
scroll to position [0, 0]
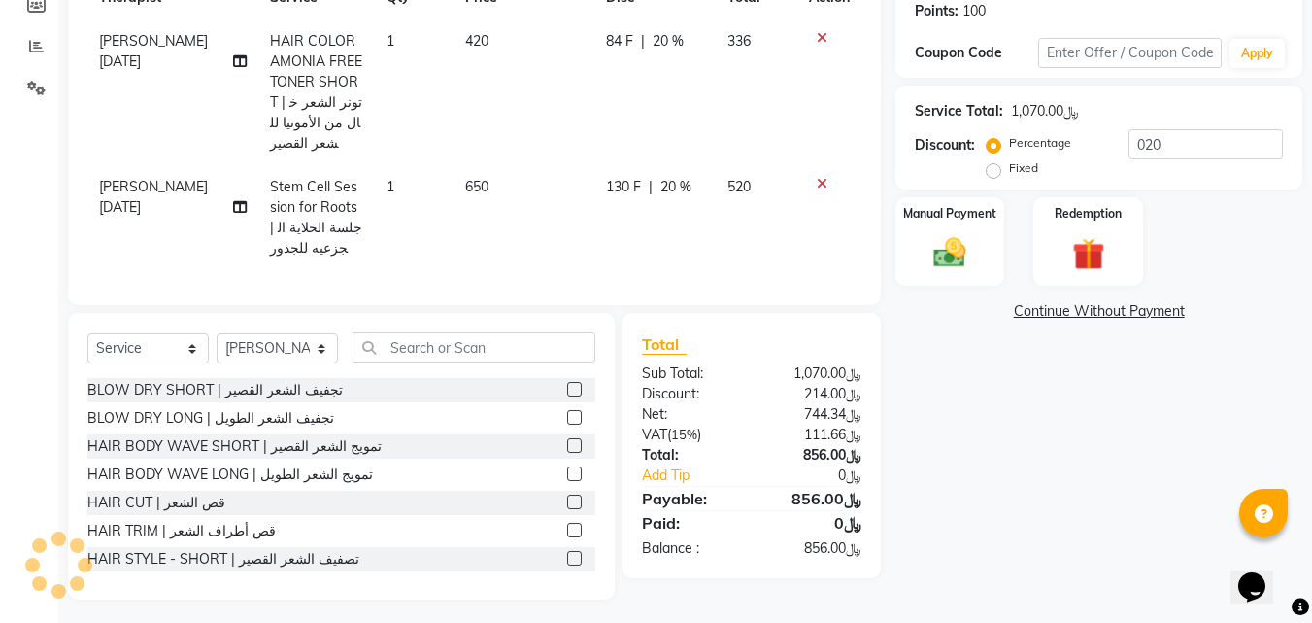
click at [567, 497] on label at bounding box center [574, 501] width 15 height 15
click at [567, 497] on input "checkbox" at bounding box center [573, 502] width 13 height 13
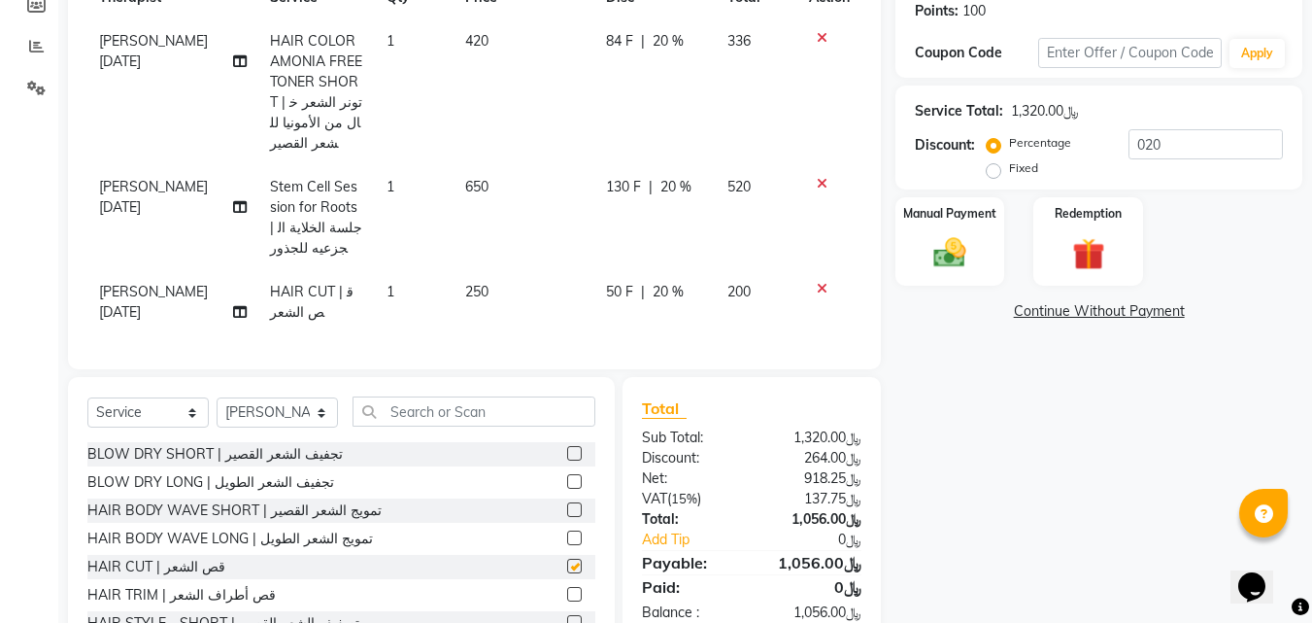
checkbox input "false"
click at [818, 282] on icon at bounding box center [822, 289] width 11 height 14
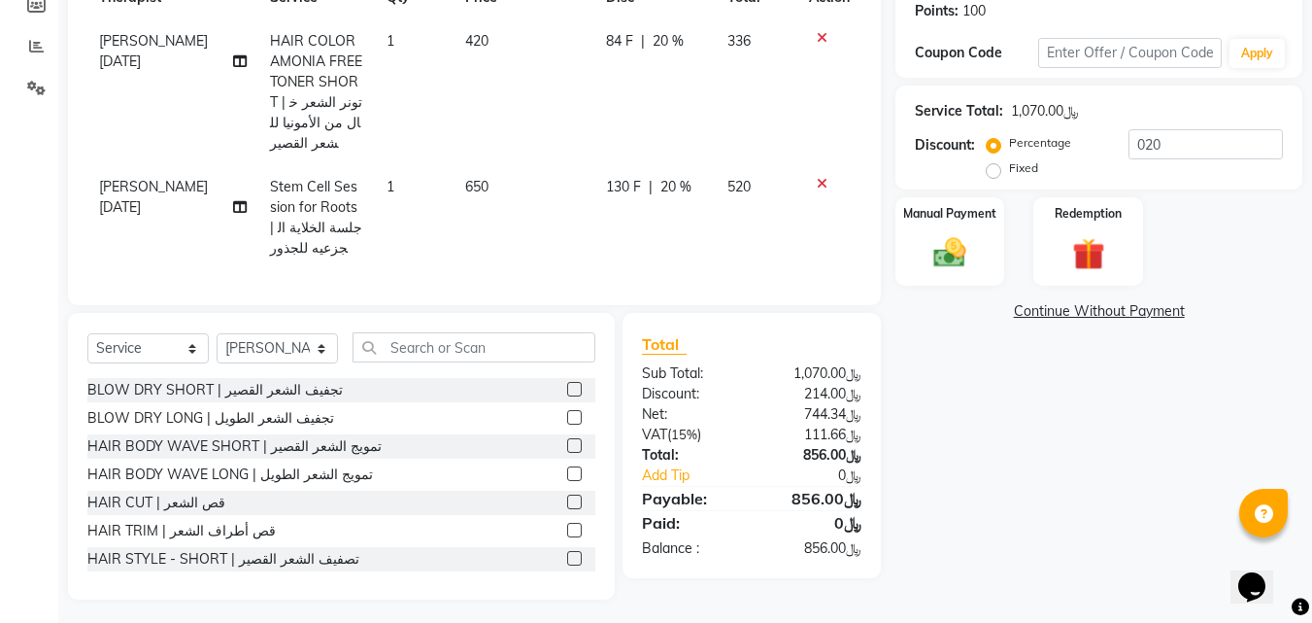
scroll to position [204, 0]
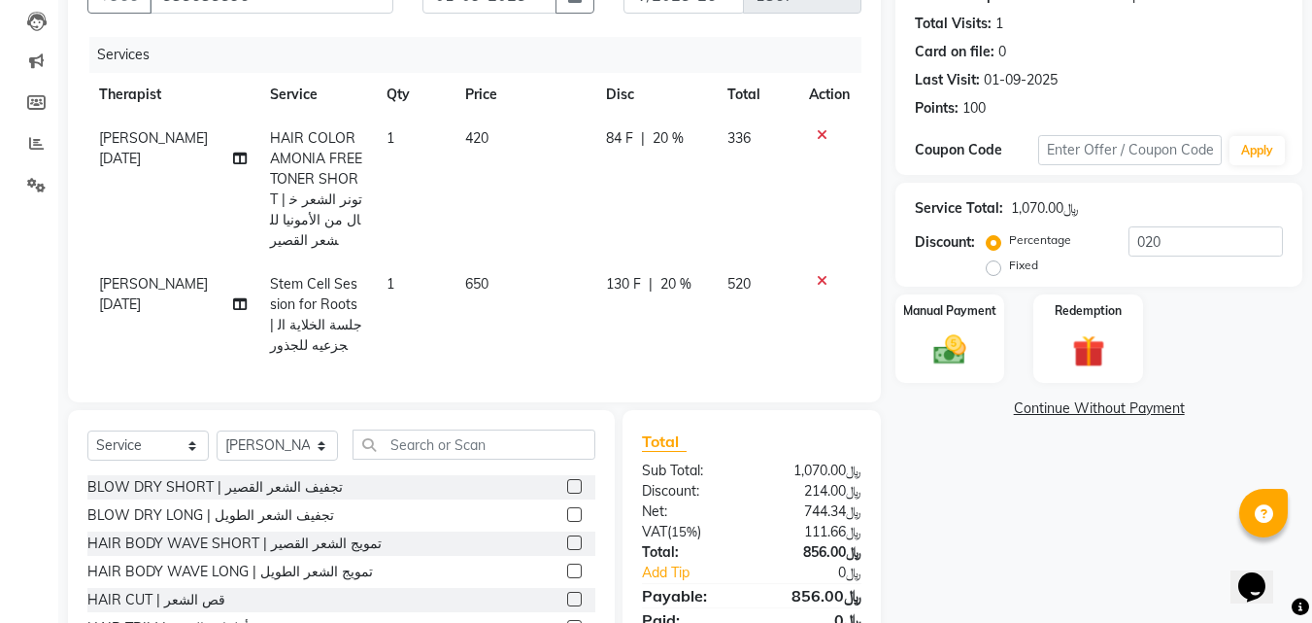
click at [567, 511] on label at bounding box center [574, 514] width 15 height 15
click at [567, 511] on input "checkbox" at bounding box center [573, 515] width 13 height 13
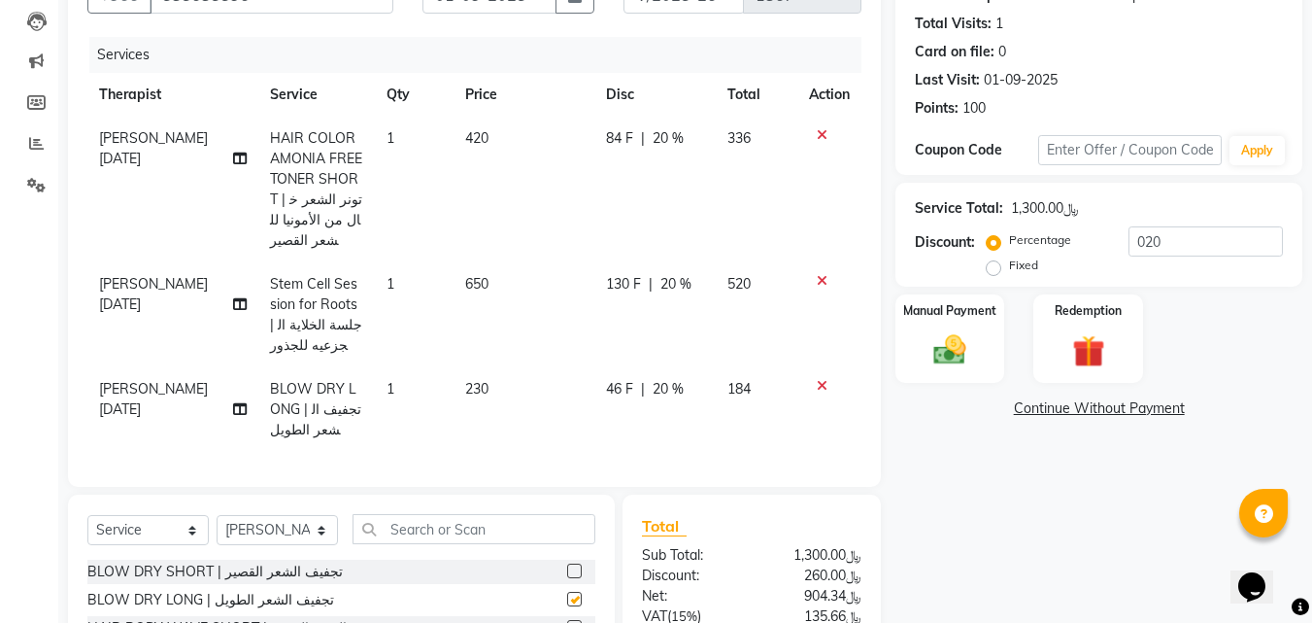
checkbox input "false"
click at [819, 379] on icon at bounding box center [822, 386] width 11 height 14
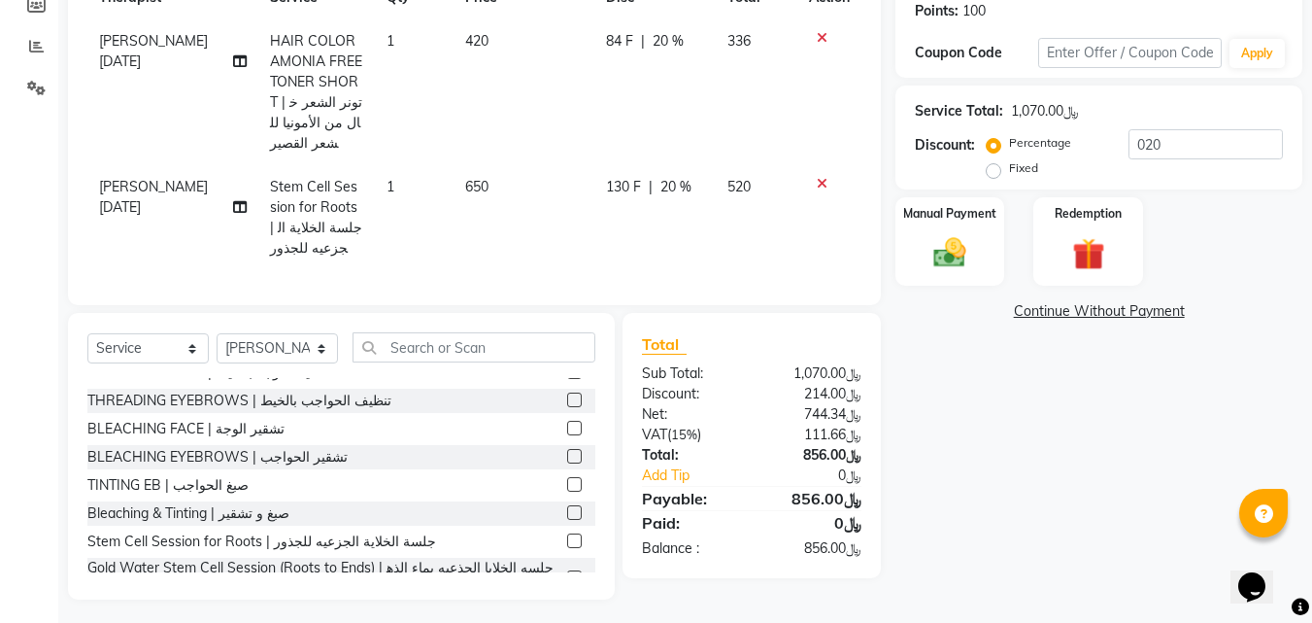
scroll to position [1156, 0]
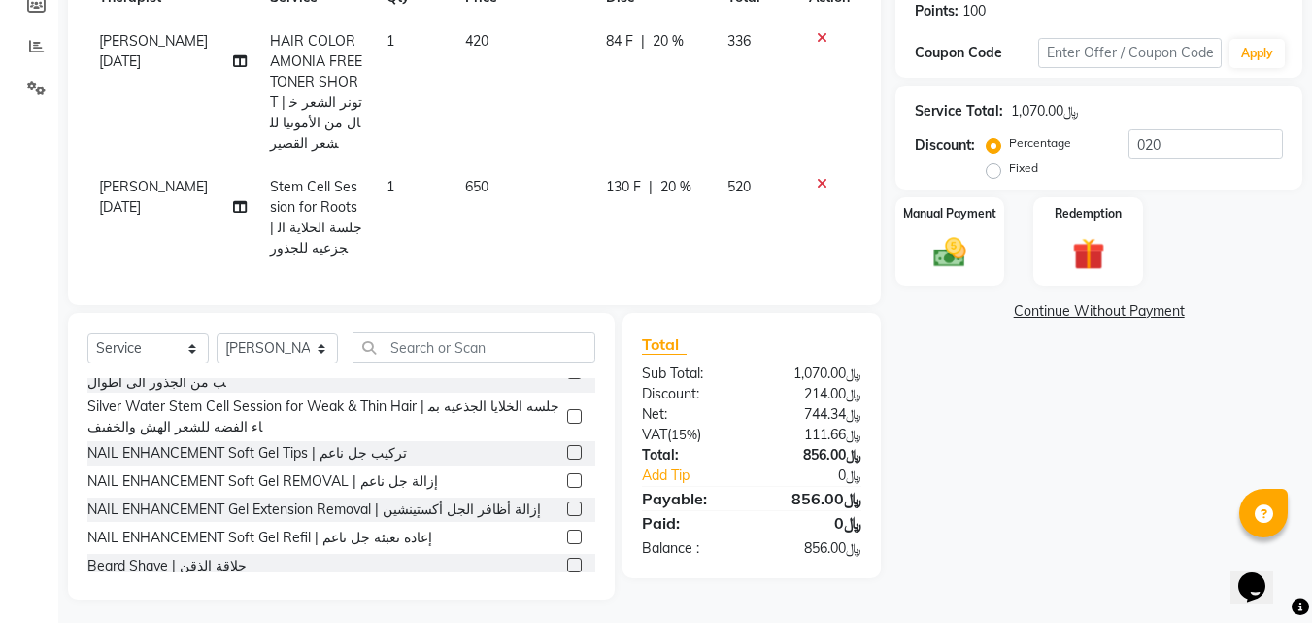
click at [567, 586] on label at bounding box center [574, 593] width 15 height 15
click at [567, 588] on input "checkbox" at bounding box center [573, 594] width 13 height 13
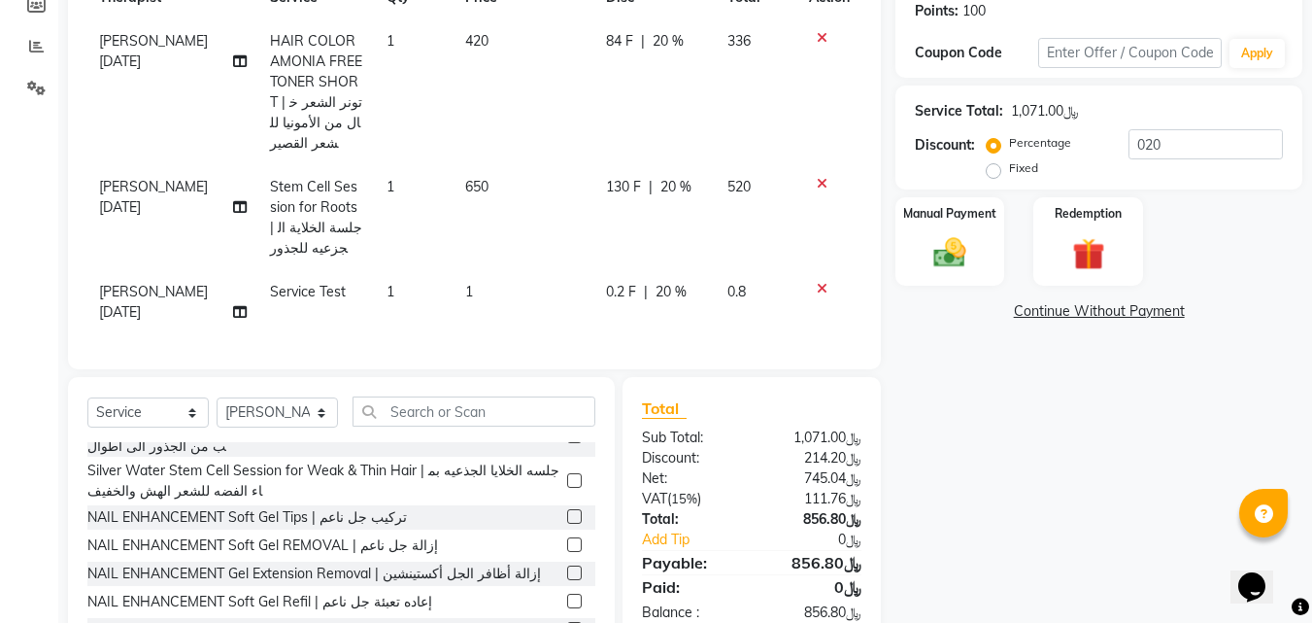
checkbox input "false"
click at [821, 282] on icon at bounding box center [822, 289] width 11 height 14
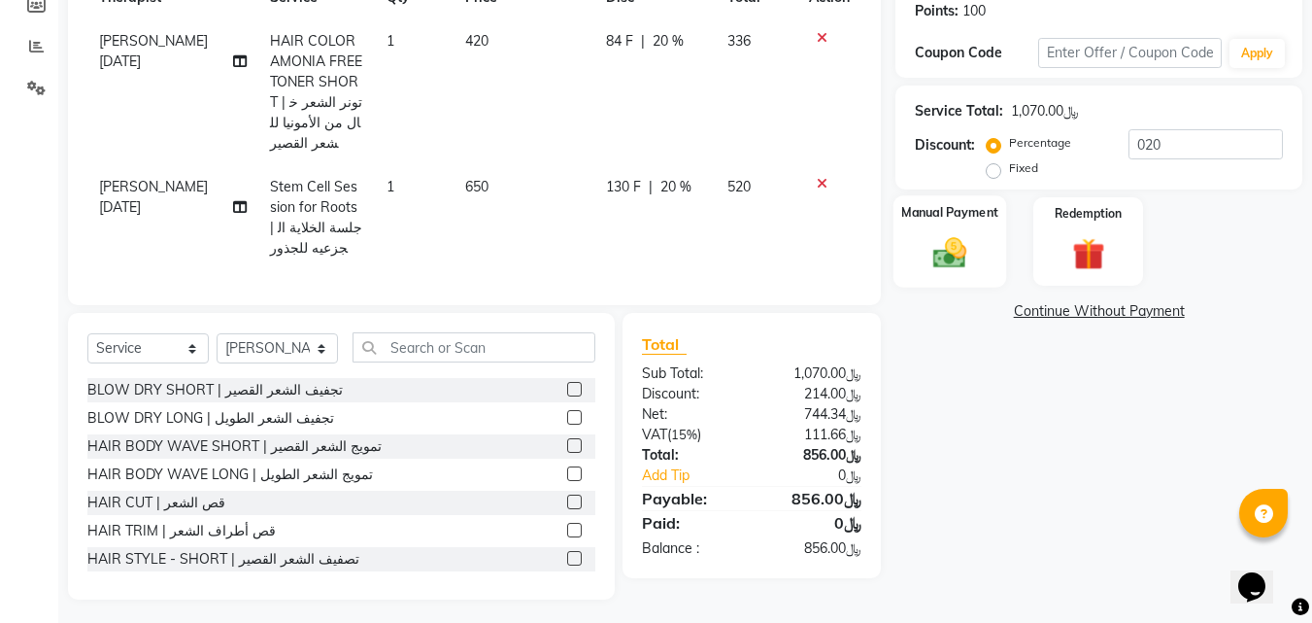
scroll to position [107, 0]
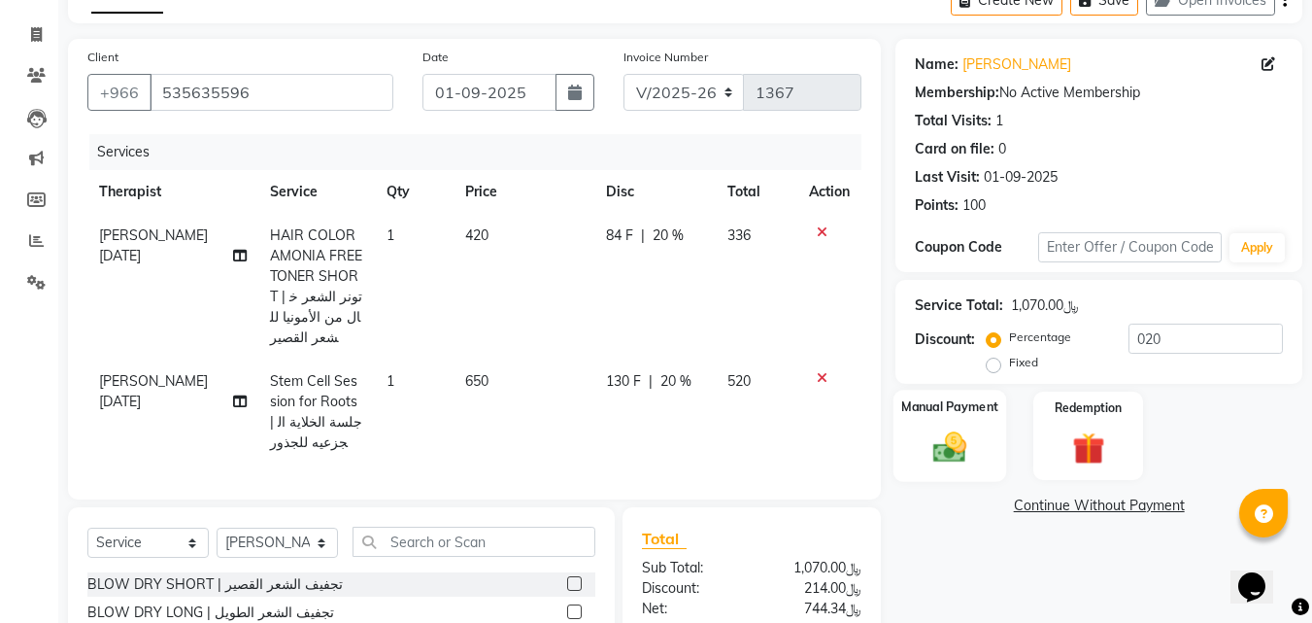
click at [980, 430] on div "Manual Payment" at bounding box center [951, 436] width 114 height 92
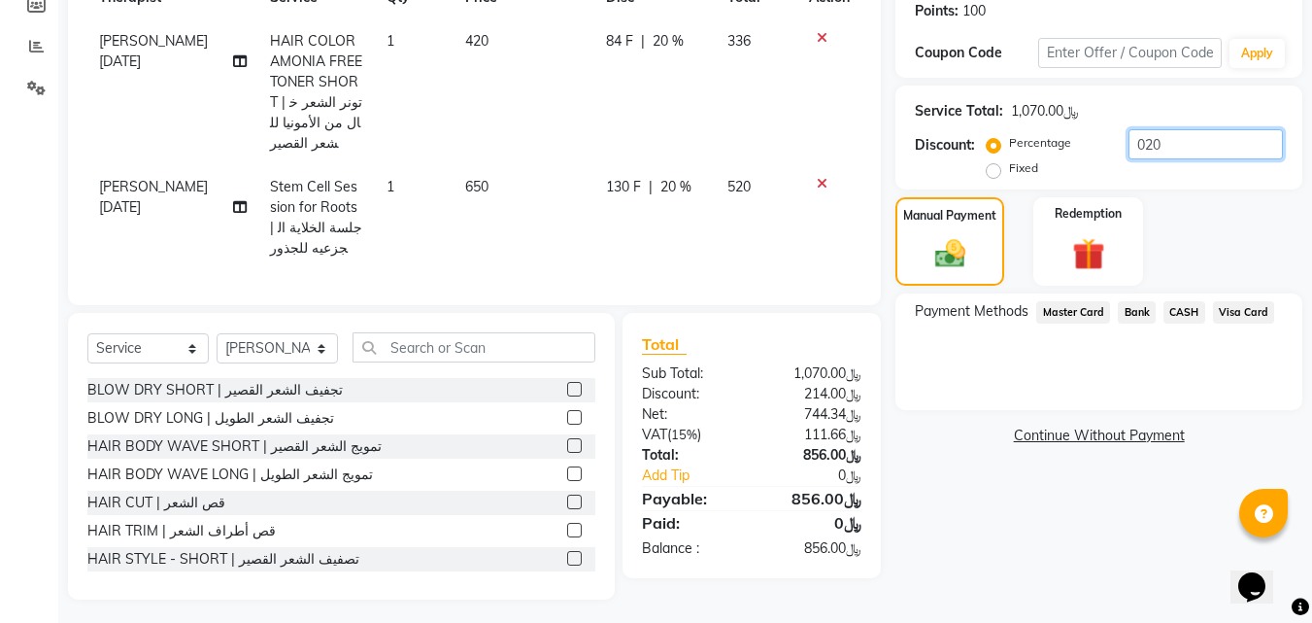
drag, startPoint x: 1163, startPoint y: 147, endPoint x: 1143, endPoint y: 144, distance: 19.6
click at [1143, 144] on input "020" at bounding box center [1206, 144] width 154 height 30
click at [1152, 145] on input "019" at bounding box center [1206, 144] width 154 height 30
click at [1151, 140] on input "018" at bounding box center [1206, 144] width 154 height 30
click at [1153, 143] on input "017" at bounding box center [1206, 144] width 154 height 30
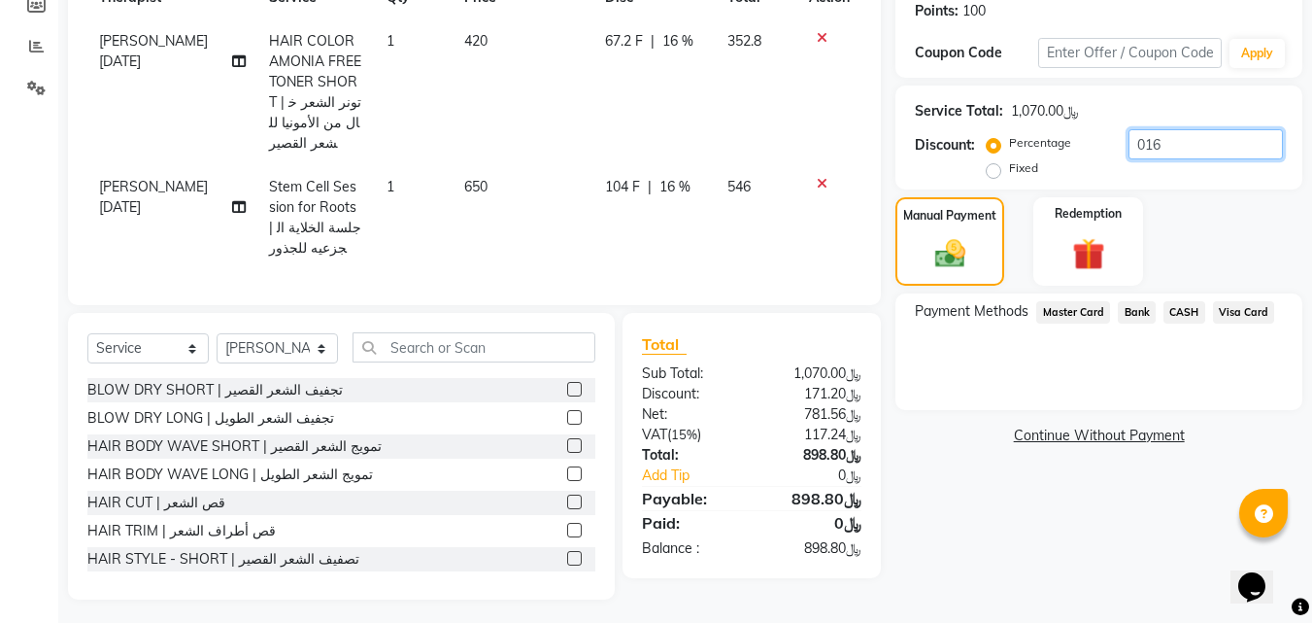
drag, startPoint x: 1169, startPoint y: 137, endPoint x: 1143, endPoint y: 138, distance: 25.3
click at [1143, 138] on input "016" at bounding box center [1206, 144] width 154 height 30
drag, startPoint x: 1159, startPoint y: 145, endPoint x: 1145, endPoint y: 145, distance: 13.6
click at [1145, 145] on input "019" at bounding box center [1206, 144] width 154 height 30
click at [1310, 410] on div "Name: Nada Alghamdi Membership: No Active Membership Total Visits: 1 Card on fi…" at bounding box center [1107, 222] width 422 height 755
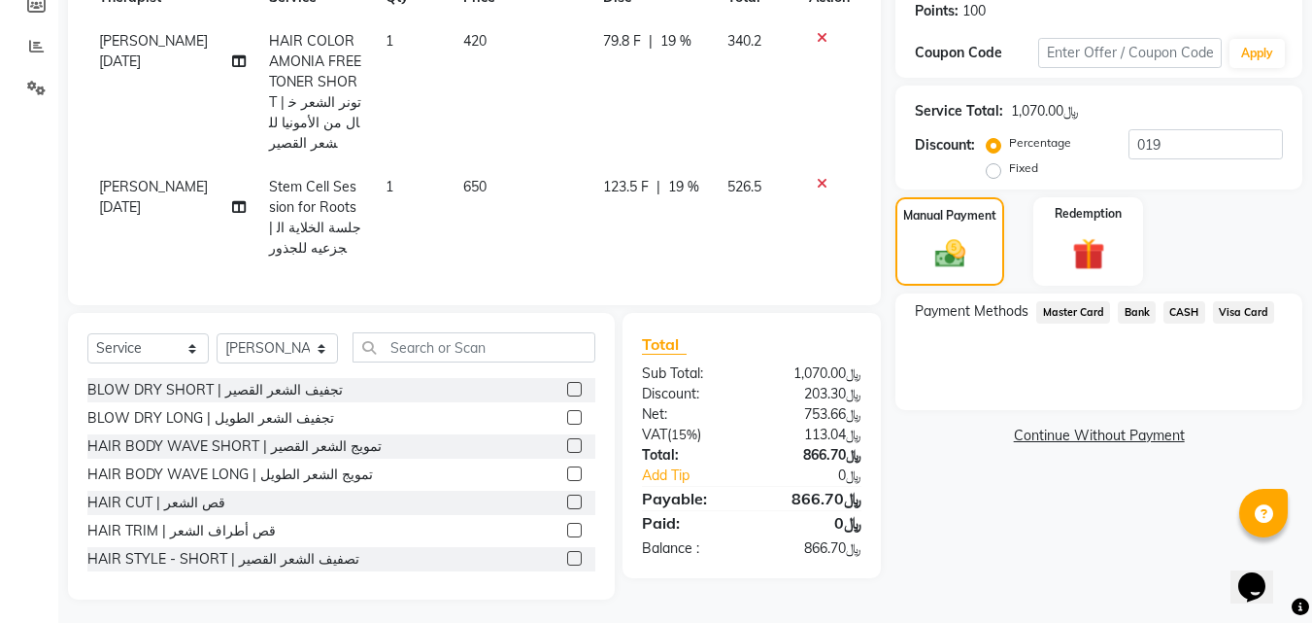
click at [1240, 314] on span "Visa Card" at bounding box center [1244, 312] width 62 height 22
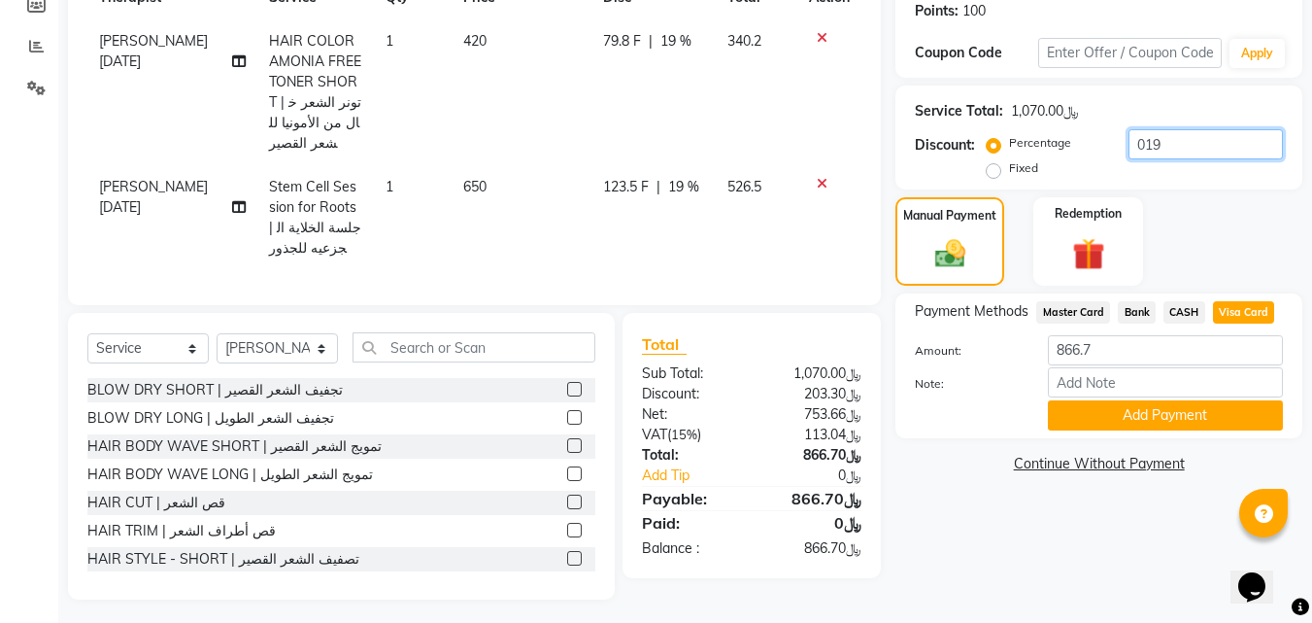
drag, startPoint x: 1166, startPoint y: 142, endPoint x: 1140, endPoint y: 140, distance: 25.3
click at [1140, 140] on input "019" at bounding box center [1206, 144] width 154 height 30
type input "020"
click at [1170, 307] on span "CASH" at bounding box center [1185, 312] width 42 height 22
type input "856"
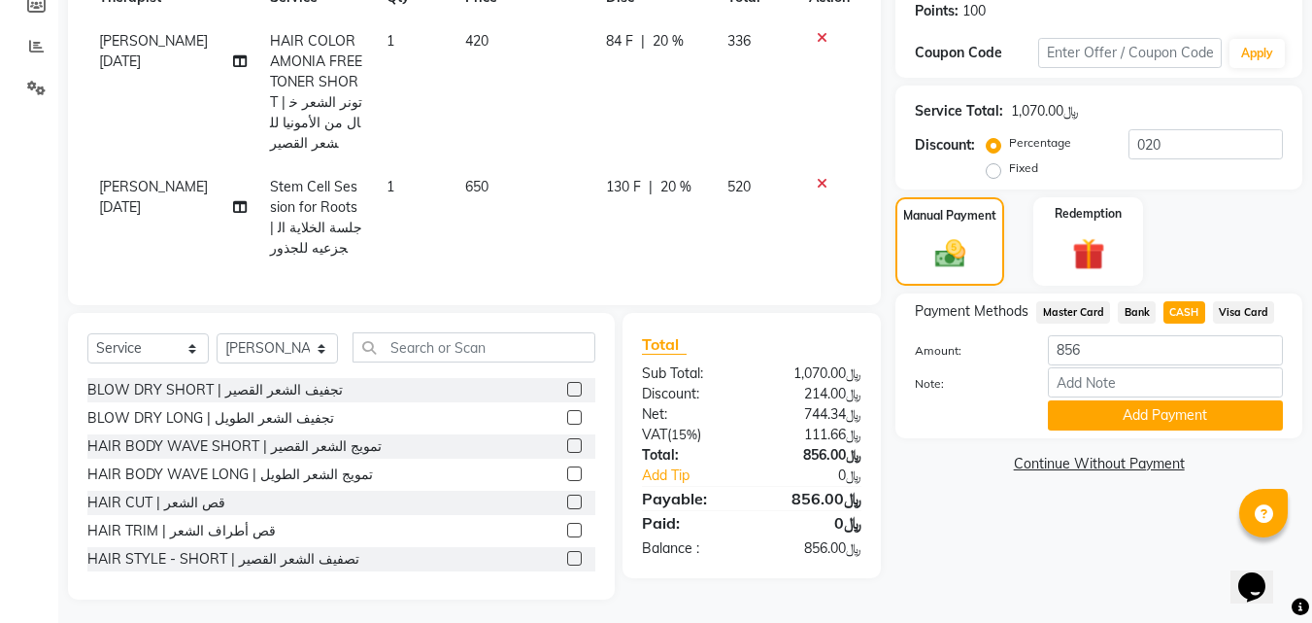
click at [1215, 318] on span "Visa Card" at bounding box center [1244, 312] width 62 height 22
drag, startPoint x: 1143, startPoint y: 139, endPoint x: 1157, endPoint y: 142, distance: 13.9
click at [1157, 142] on input "020" at bounding box center [1206, 144] width 154 height 30
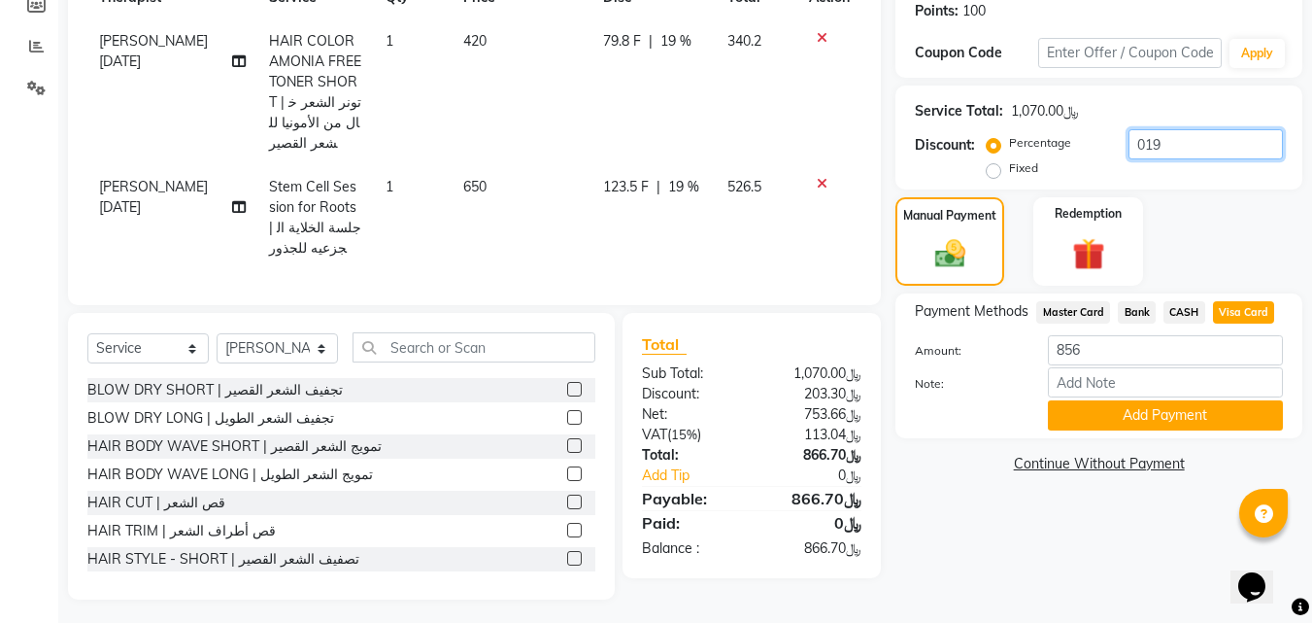
scroll to position [204, 0]
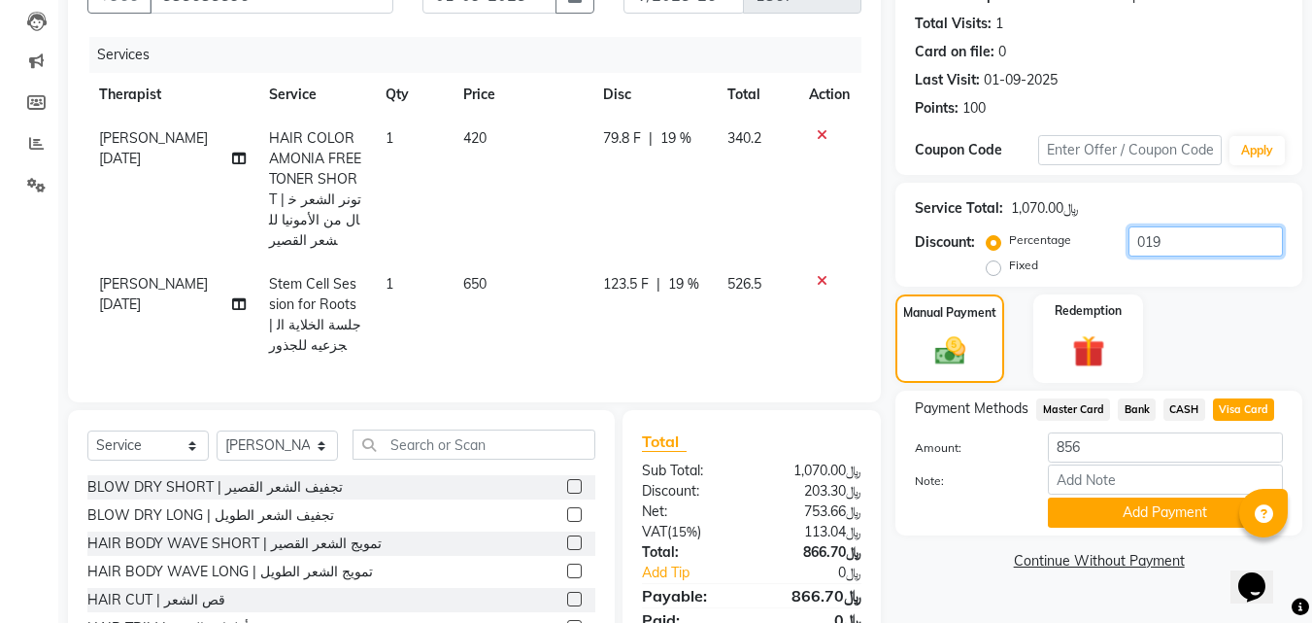
drag, startPoint x: 1141, startPoint y: 239, endPoint x: 1158, endPoint y: 244, distance: 17.2
click at [1158, 244] on input "019" at bounding box center [1206, 241] width 154 height 30
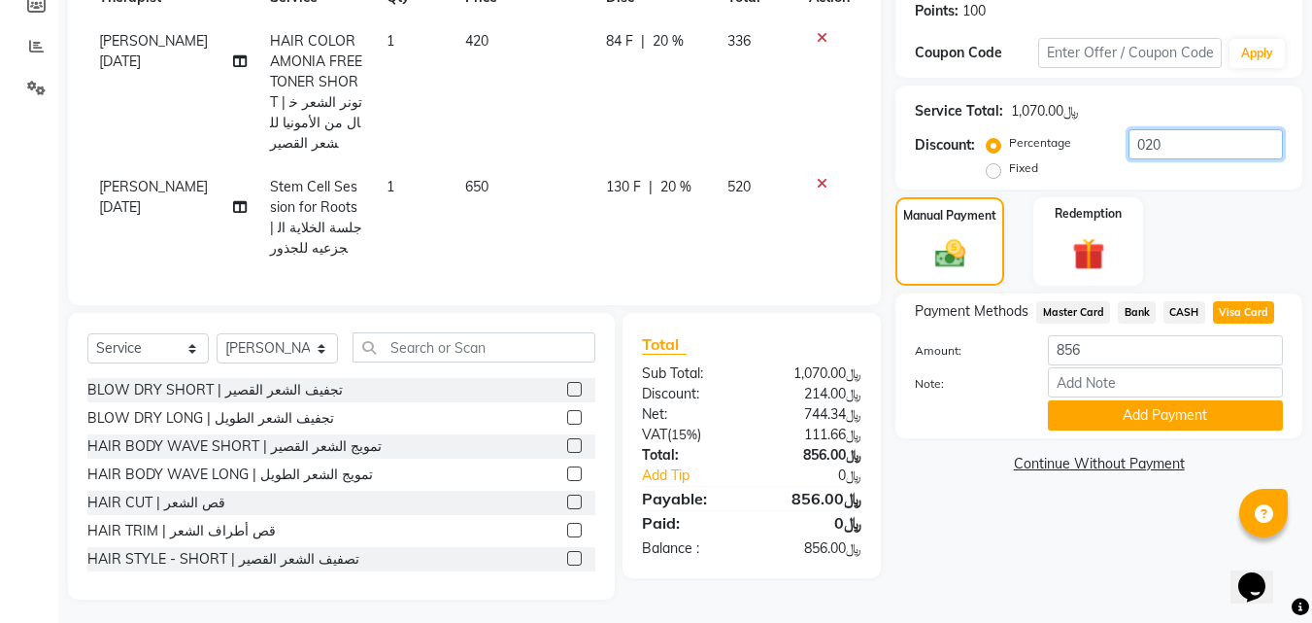
drag, startPoint x: 1143, startPoint y: 136, endPoint x: 1155, endPoint y: 137, distance: 11.7
click at [1155, 137] on input "020" at bounding box center [1206, 144] width 154 height 30
click at [898, 510] on div "Name: Nada Alghamdi Membership: No Active Membership Total Visits: 1 Card on fi…" at bounding box center [1107, 222] width 422 height 755
drag, startPoint x: 1141, startPoint y: 141, endPoint x: 1170, endPoint y: 146, distance: 28.6
click at [1170, 146] on input "019" at bounding box center [1206, 144] width 154 height 30
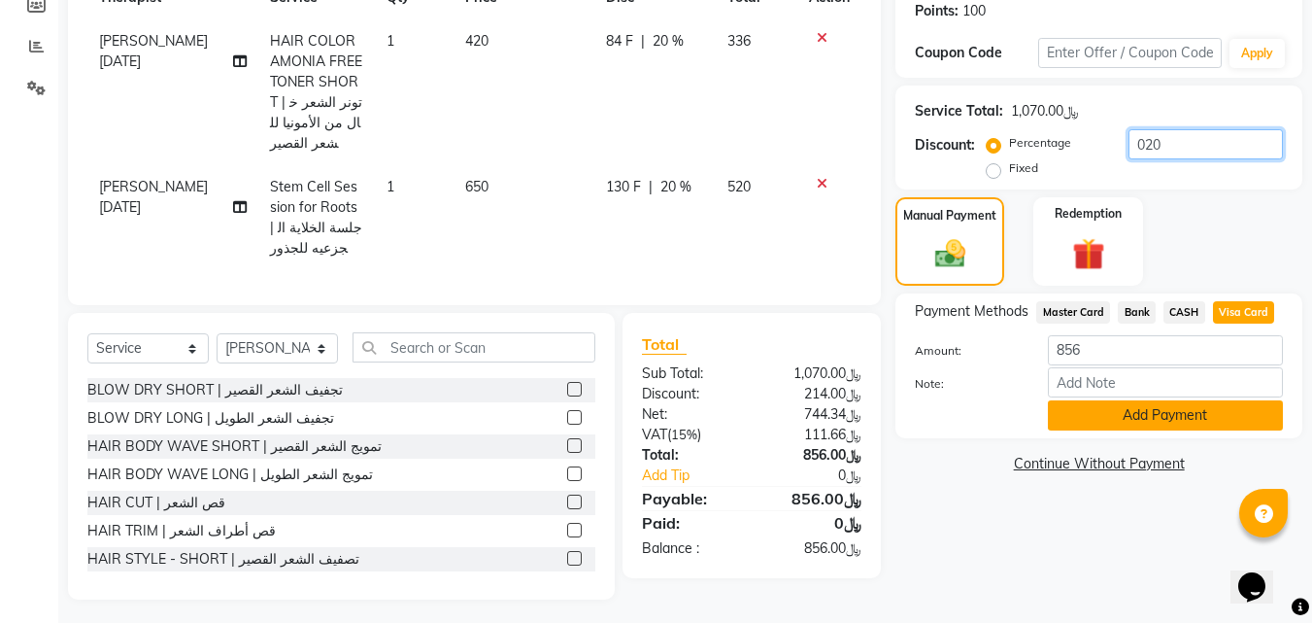
type input "020"
click at [1120, 424] on button "Add Payment" at bounding box center [1165, 415] width 235 height 30
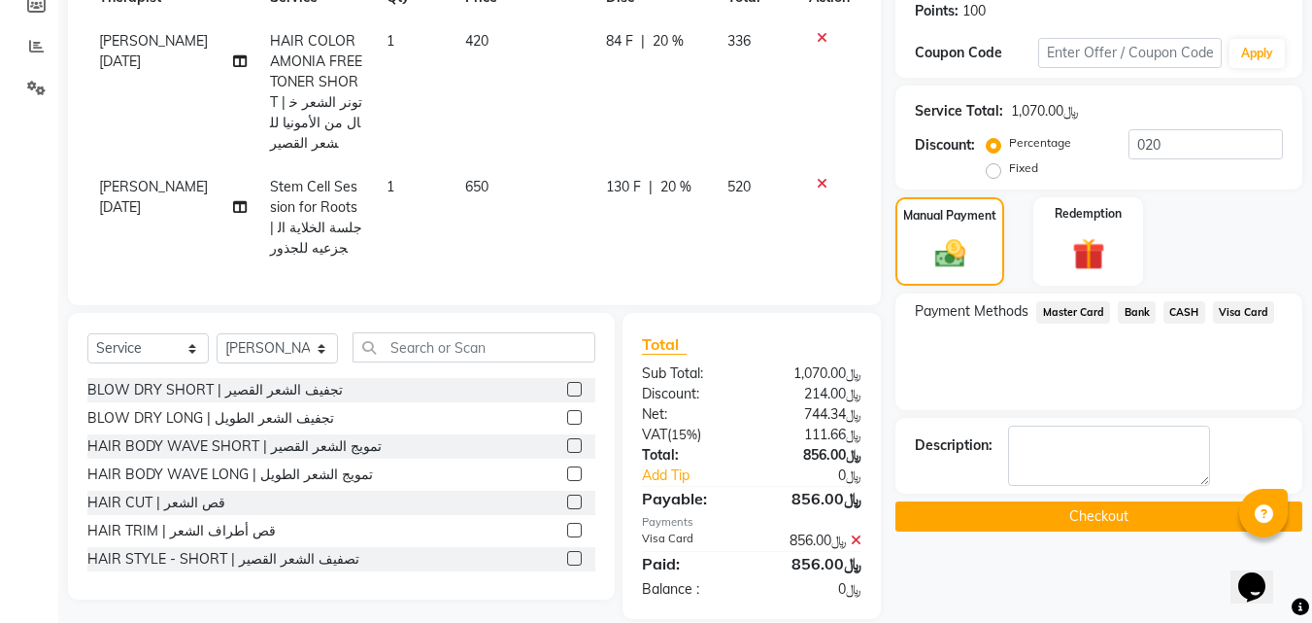
click at [973, 501] on button "Checkout" at bounding box center [1099, 516] width 407 height 30
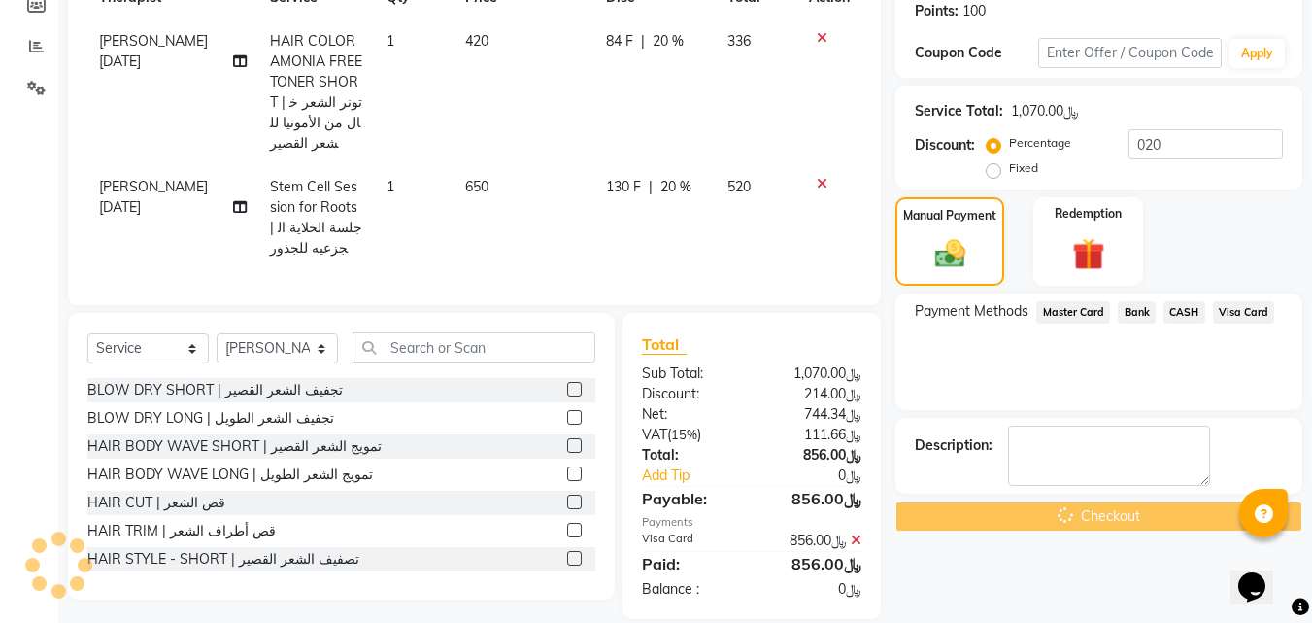
scroll to position [321, 0]
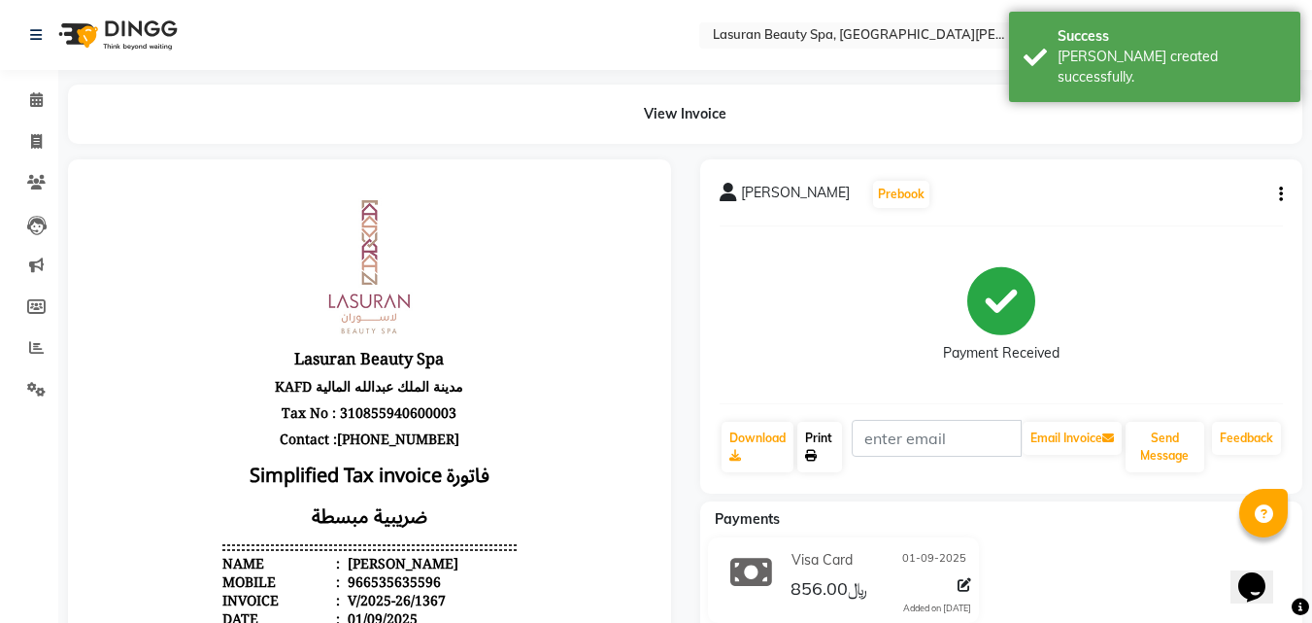
click at [829, 459] on link "Print" at bounding box center [820, 447] width 45 height 51
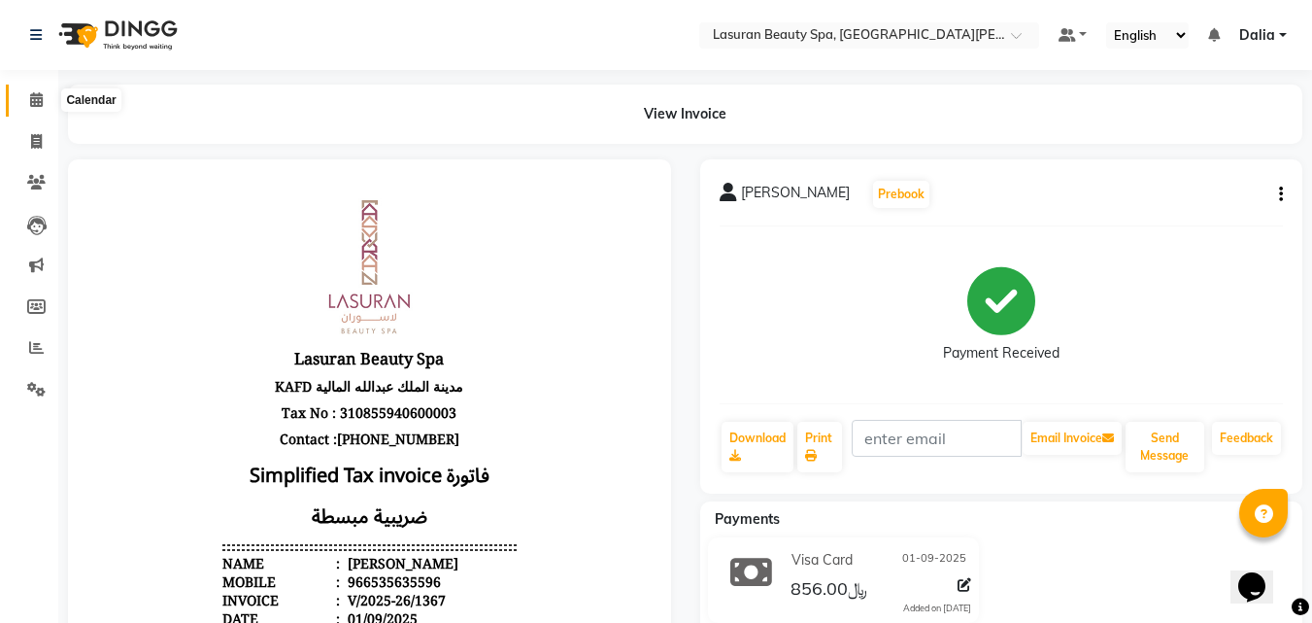
click at [37, 93] on icon at bounding box center [36, 99] width 13 height 15
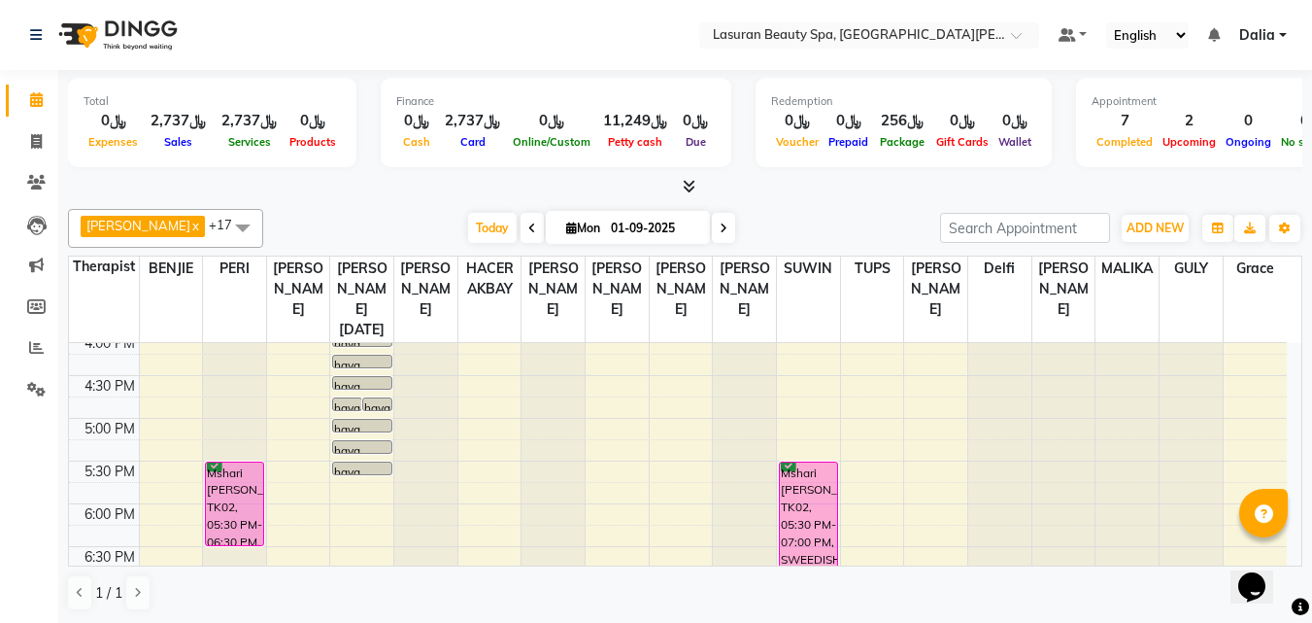
scroll to position [389, 0]
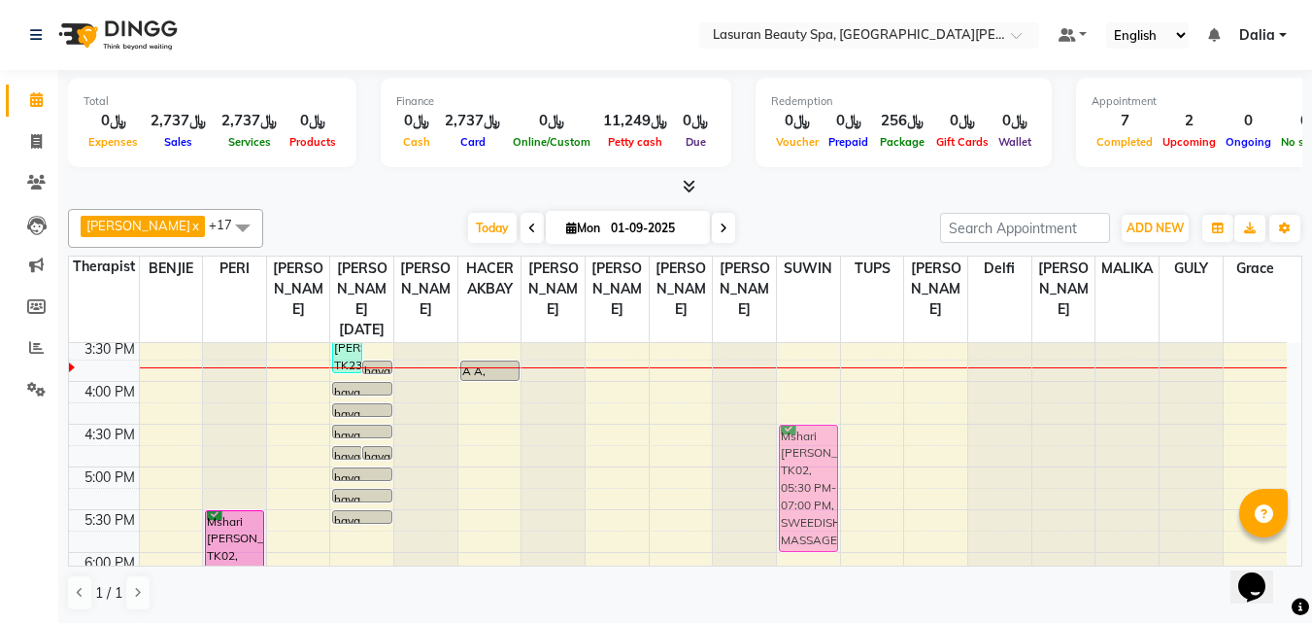
drag, startPoint x: 809, startPoint y: 529, endPoint x: 805, endPoint y: 452, distance: 77.8
click at [805, 452] on div "Mshari Al Mutairi, TK02, 05:30 PM-07:00 PM, SWEEDISH MASSAGE | جلسة لتدليك سويد…" at bounding box center [808, 423] width 63 height 939
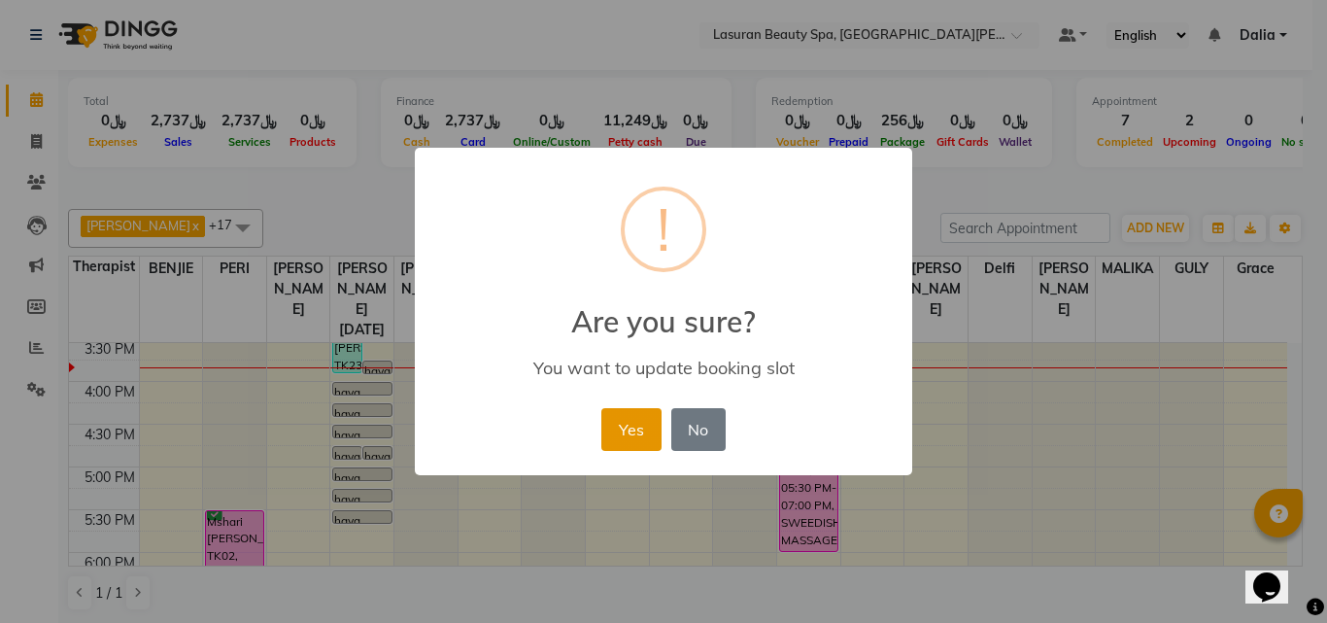
click at [632, 433] on button "Yes" at bounding box center [630, 429] width 59 height 43
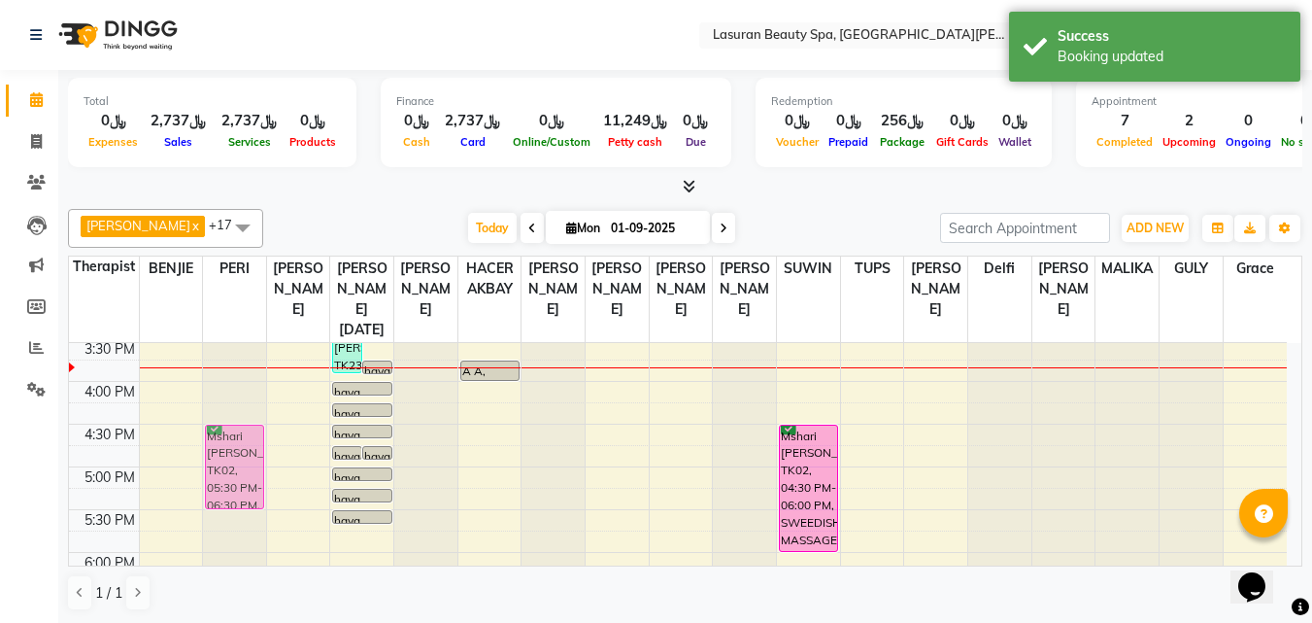
drag, startPoint x: 219, startPoint y: 531, endPoint x: 220, endPoint y: 442, distance: 89.4
click at [220, 442] on div "Mshari Al Mutairi, TK02, 05:30 PM-06:30 PM, LUMI LUMI | جلسة تدليك لومي لومي Ms…" at bounding box center [234, 423] width 63 height 939
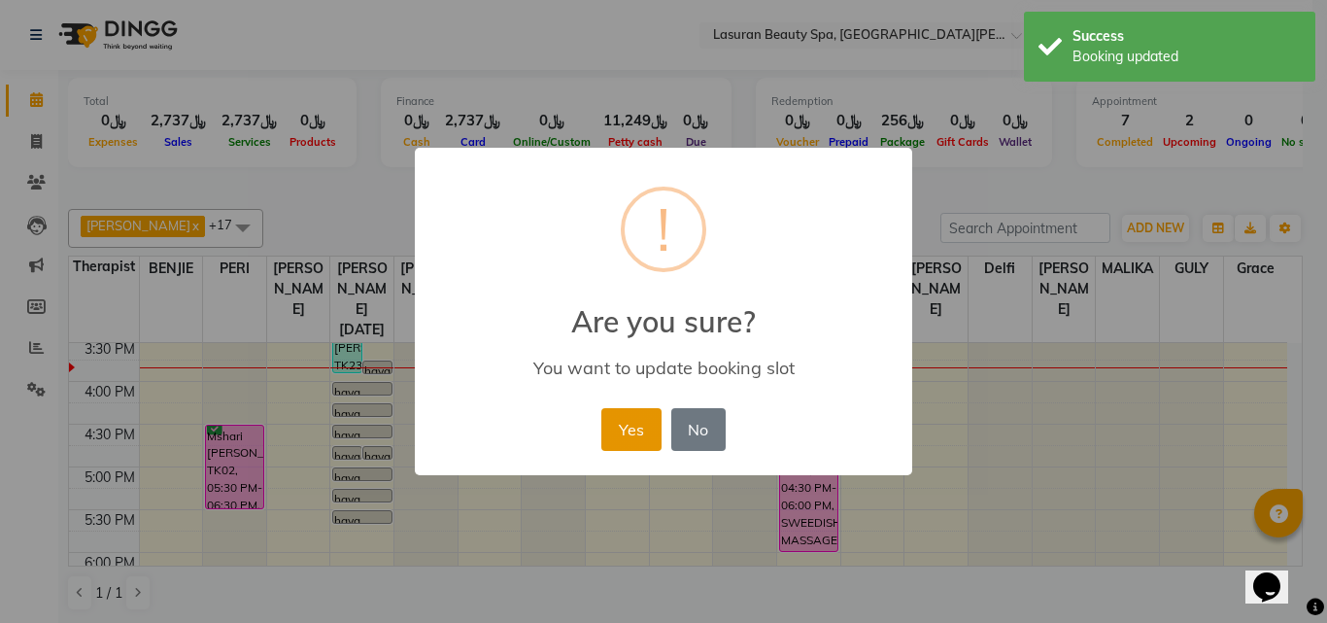
click at [615, 426] on button "Yes" at bounding box center [630, 429] width 59 height 43
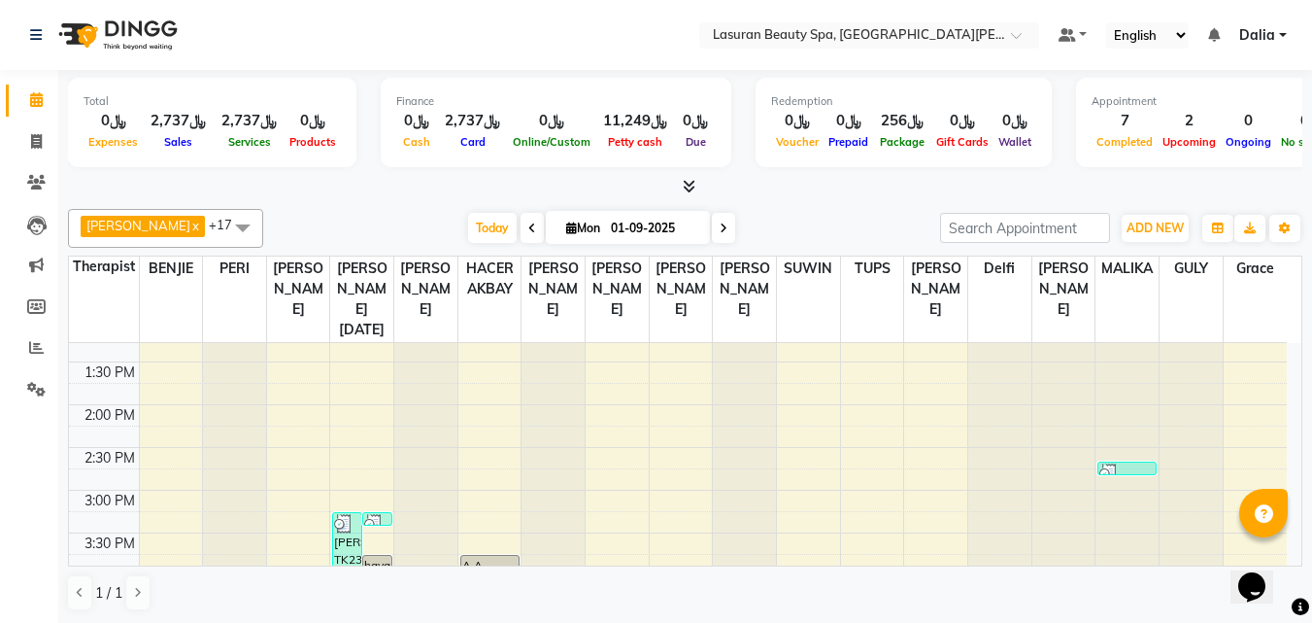
scroll to position [291, 0]
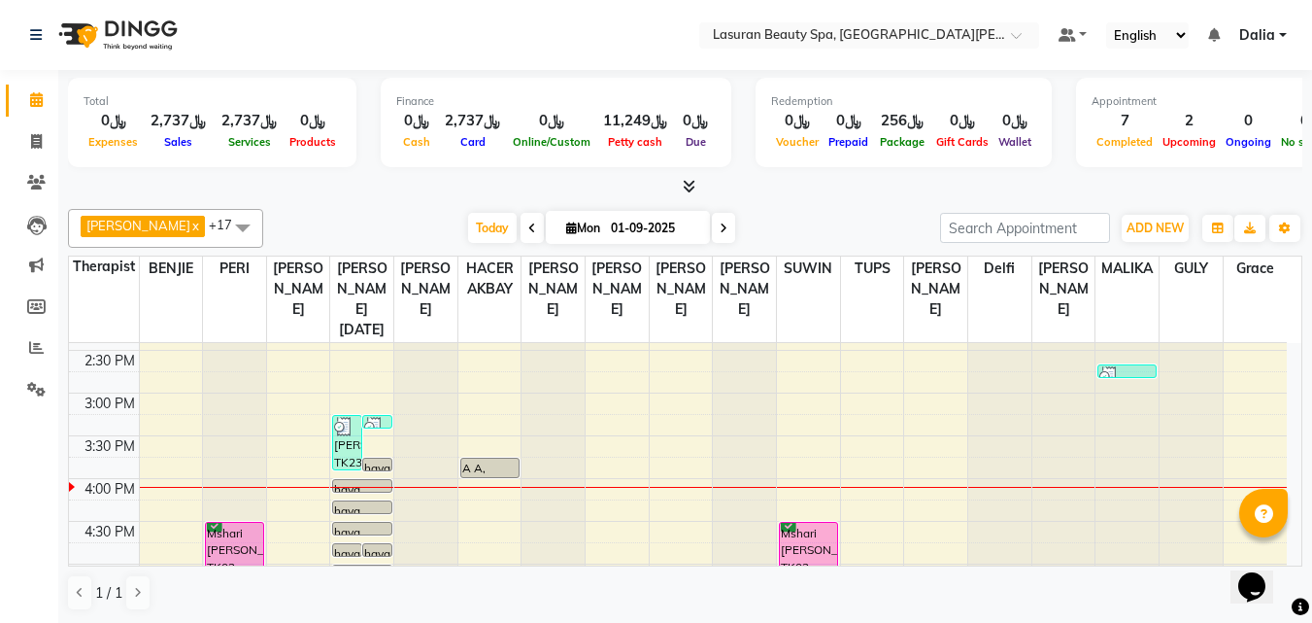
click at [352, 437] on div "Nada Alghamdi, TK23, 03:15 PM-03:55 PM, Stem Cell Session for Roots | جلسة الخل…" at bounding box center [347, 442] width 28 height 53
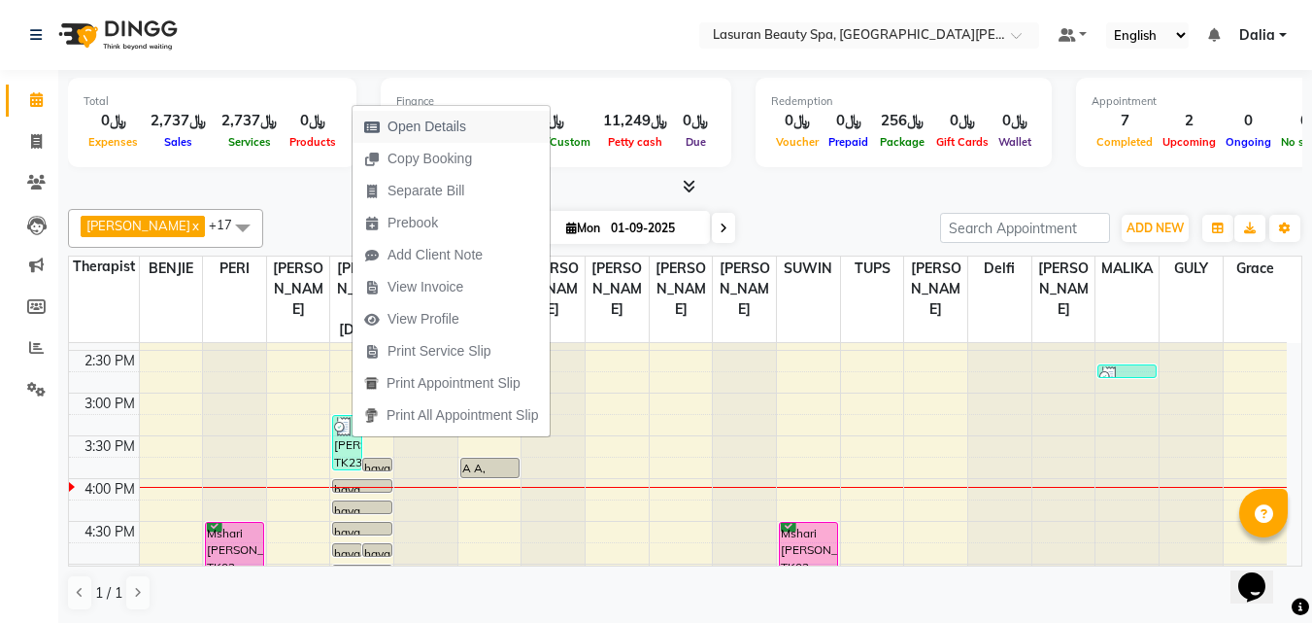
click at [411, 122] on span "Open Details" at bounding box center [427, 127] width 79 height 20
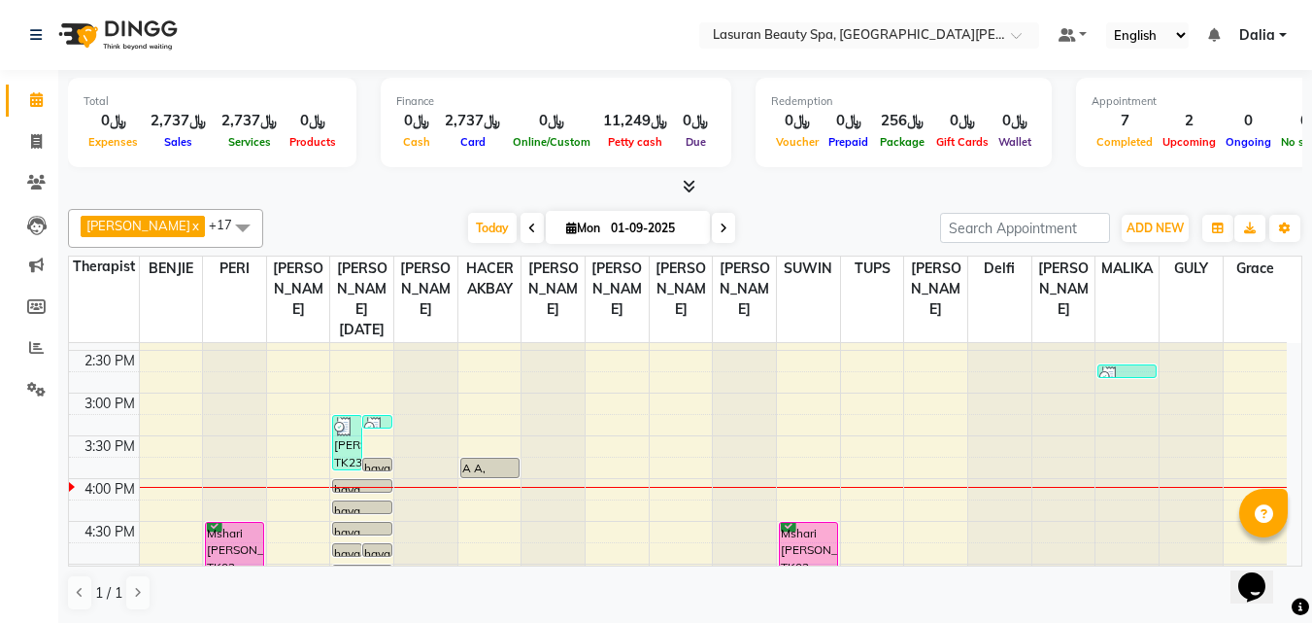
click at [342, 427] on img at bounding box center [343, 426] width 19 height 19
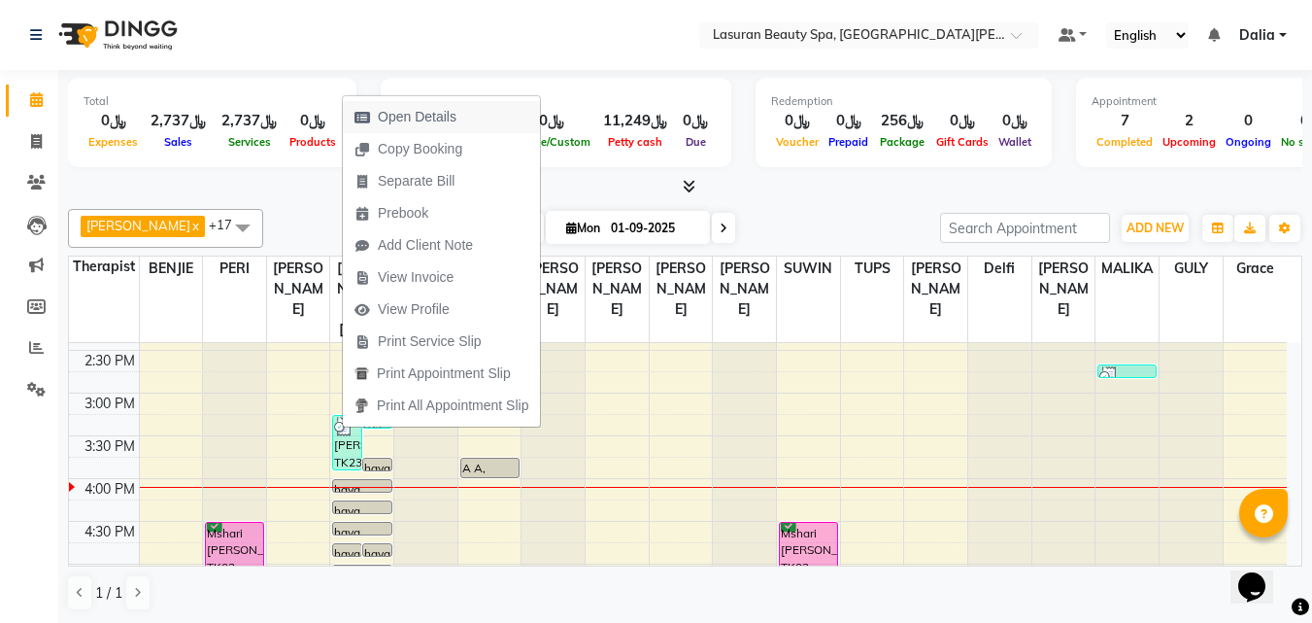
click at [377, 121] on span "Open Details" at bounding box center [405, 117] width 125 height 32
select select "3"
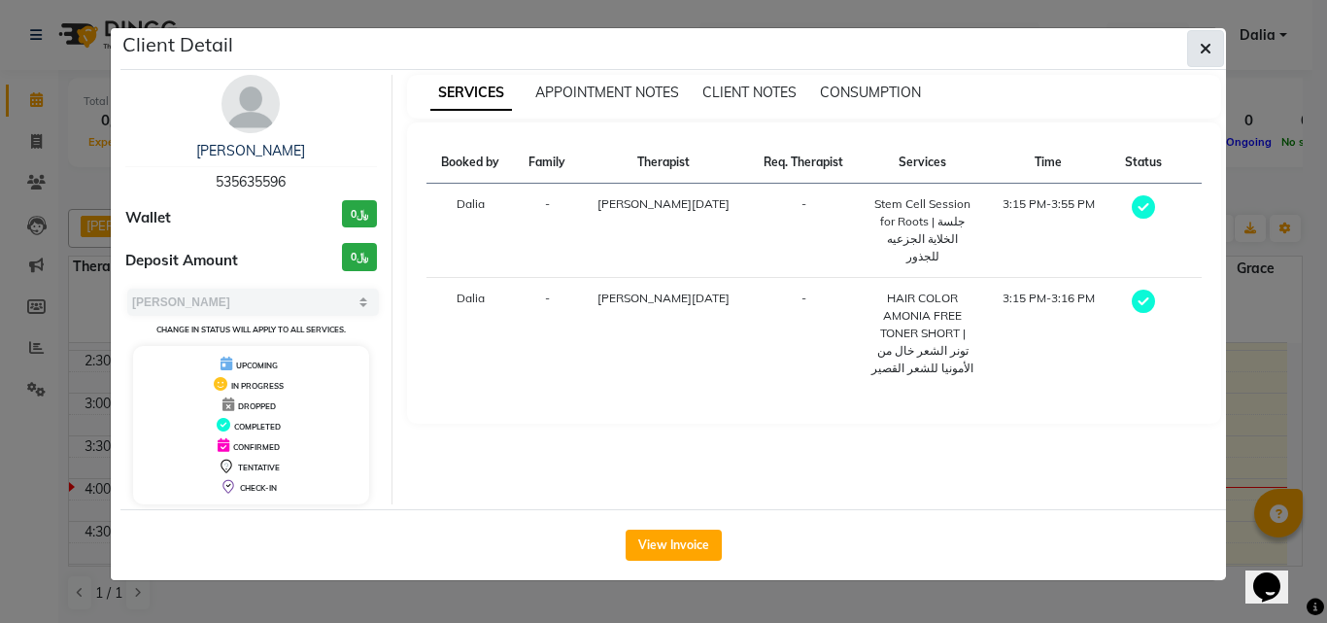
click at [1208, 55] on icon "button" at bounding box center [1206, 49] width 12 height 16
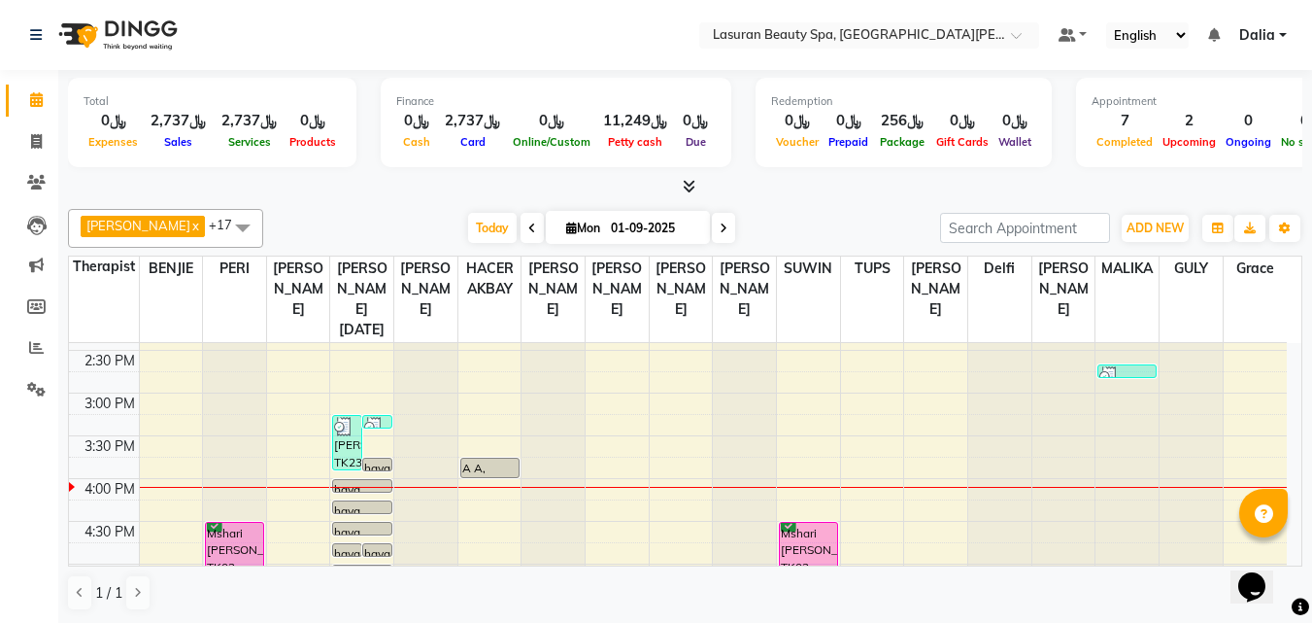
click at [346, 437] on div "Nada Alghamdi, TK23, 03:15 PM-03:55 PM, Stem Cell Session for Roots | جلسة الخل…" at bounding box center [347, 442] width 28 height 53
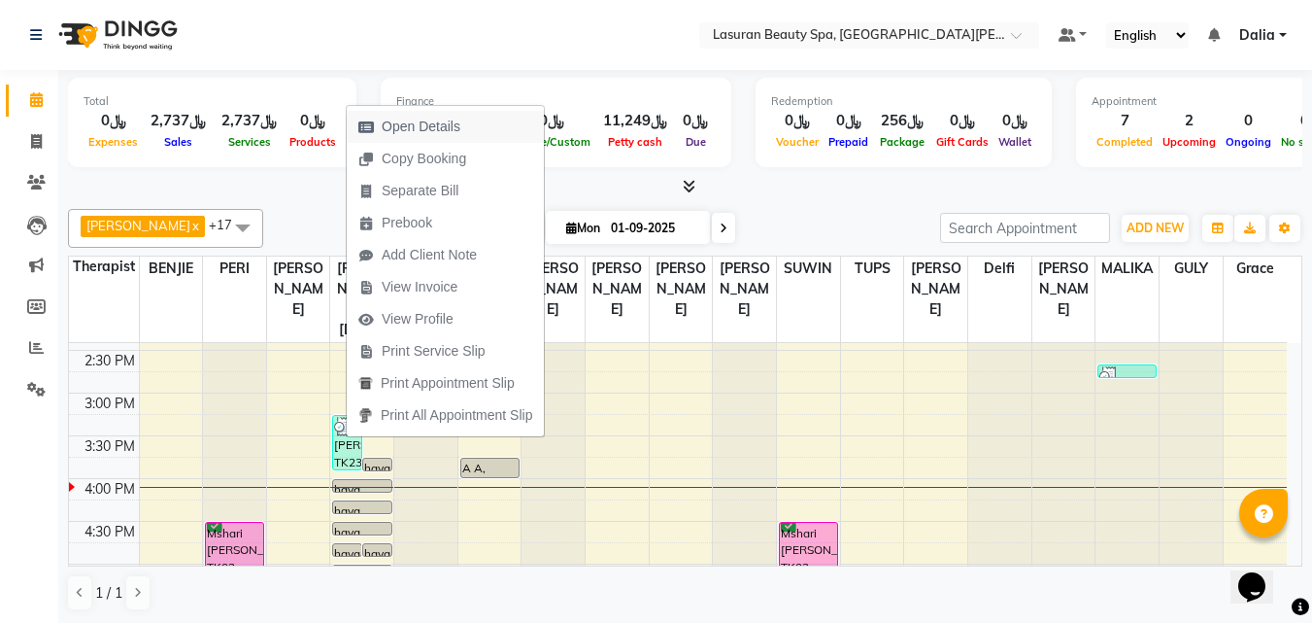
click at [439, 123] on span "Open Details" at bounding box center [421, 127] width 79 height 20
select select "3"
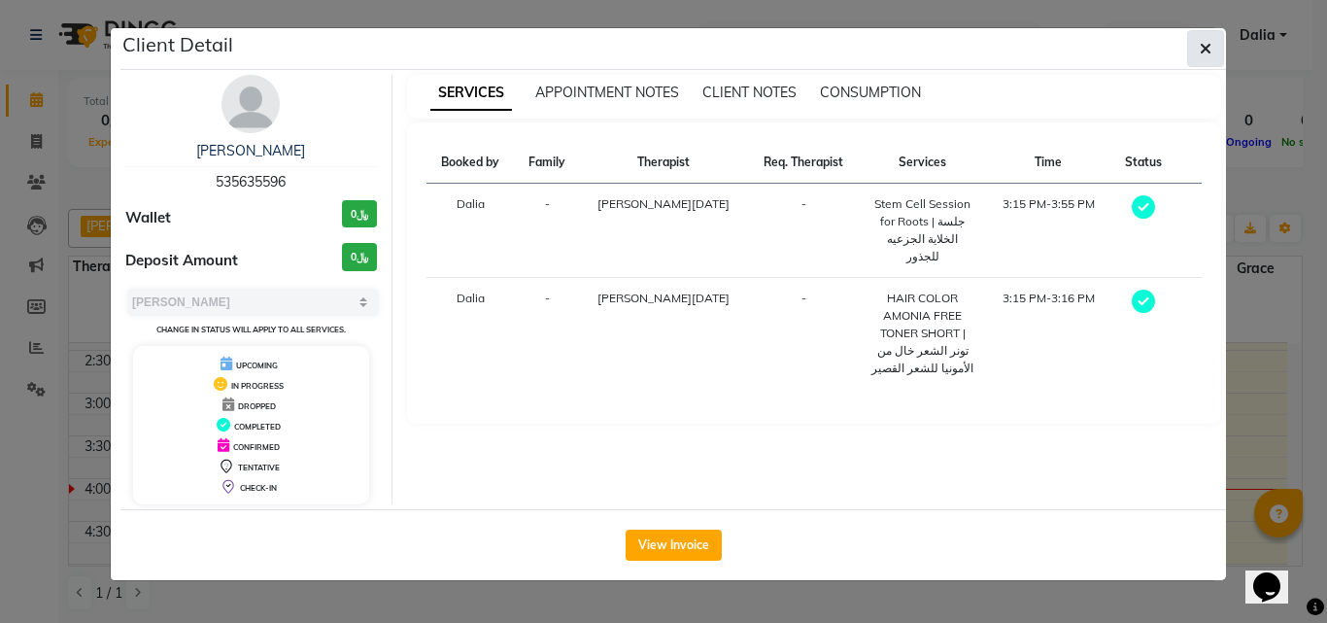
click at [1207, 62] on button "button" at bounding box center [1205, 48] width 37 height 37
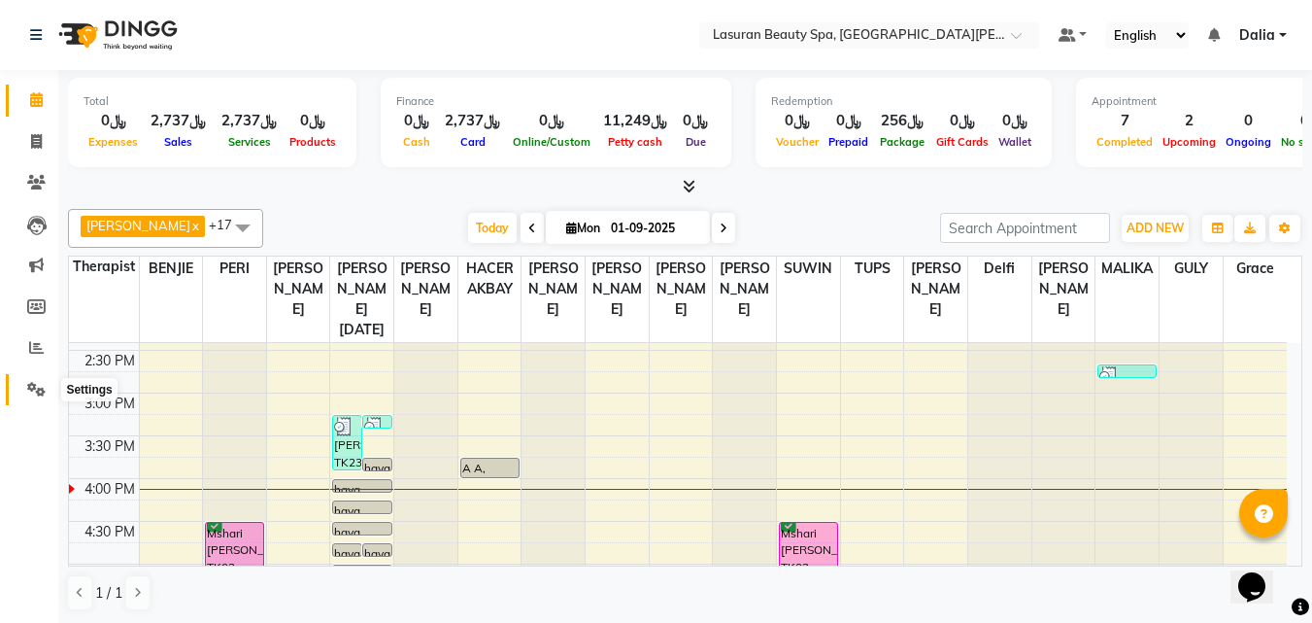
click at [27, 389] on span at bounding box center [36, 390] width 34 height 22
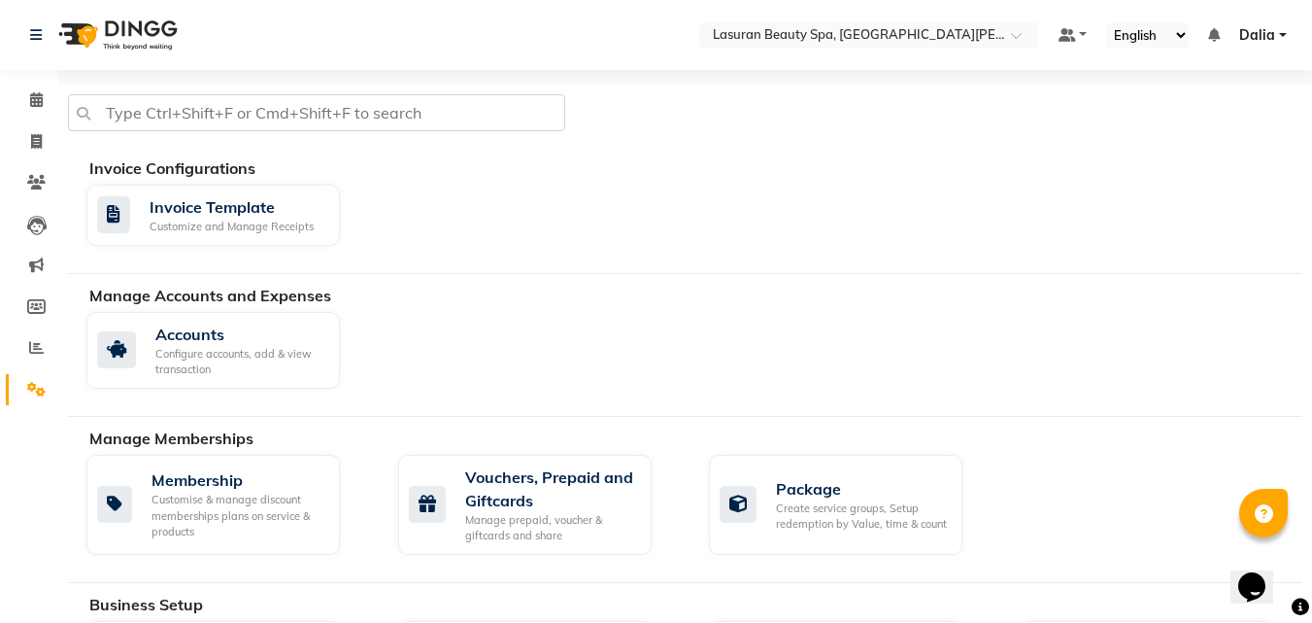
scroll to position [291, 0]
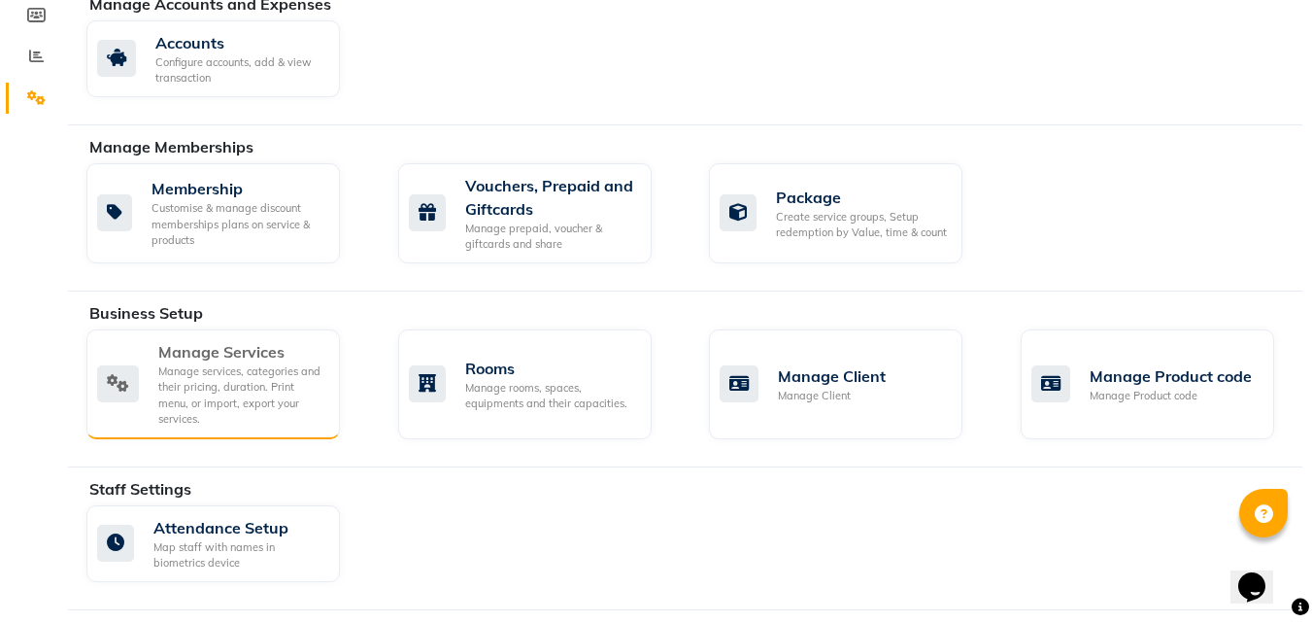
click at [281, 391] on div "Manage services, categories and their pricing, duration. Print menu, or import,…" at bounding box center [241, 395] width 166 height 64
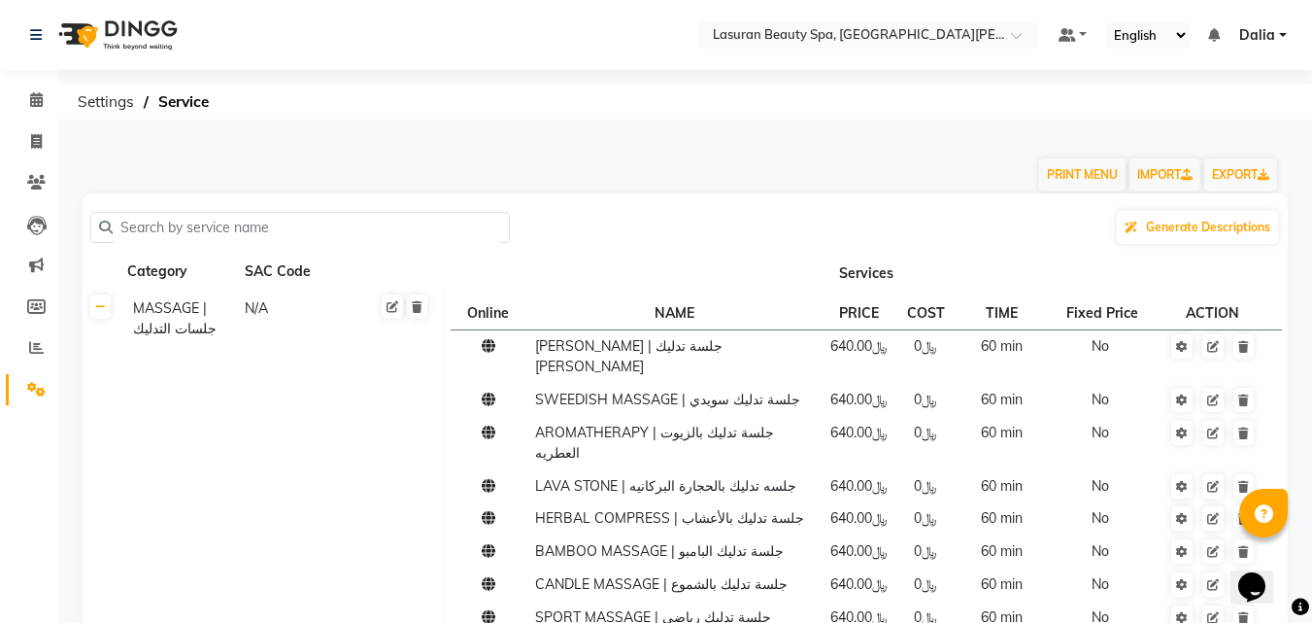
scroll to position [1028, 0]
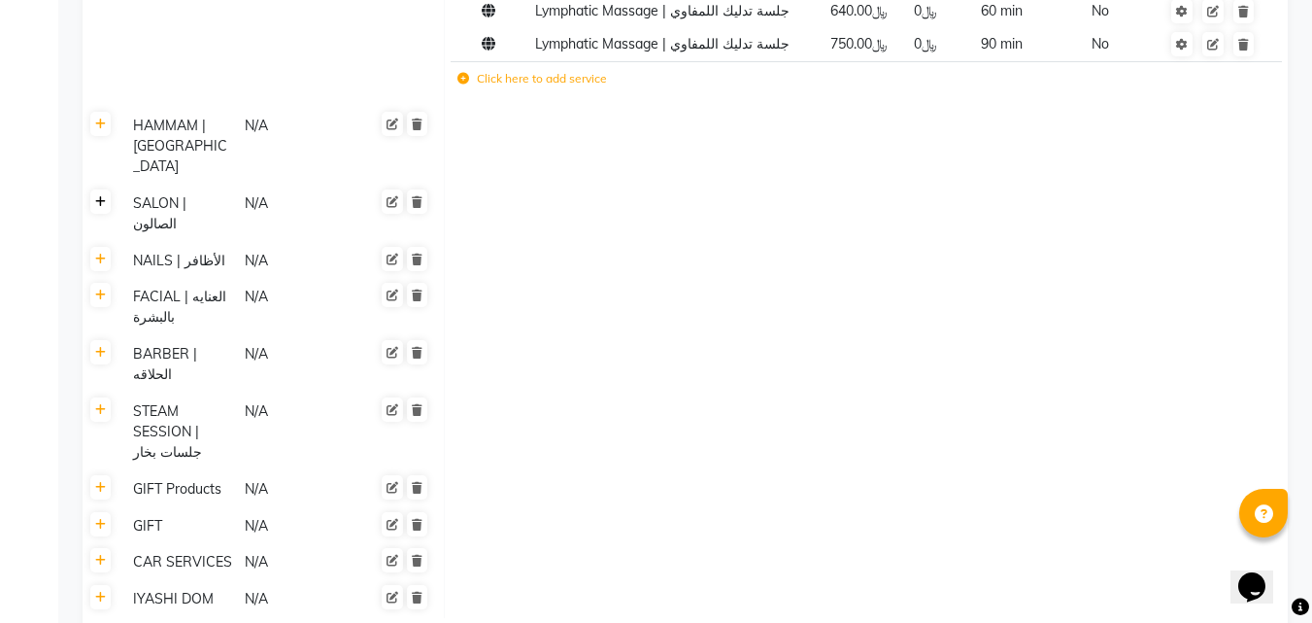
click at [92, 189] on link at bounding box center [100, 201] width 20 height 24
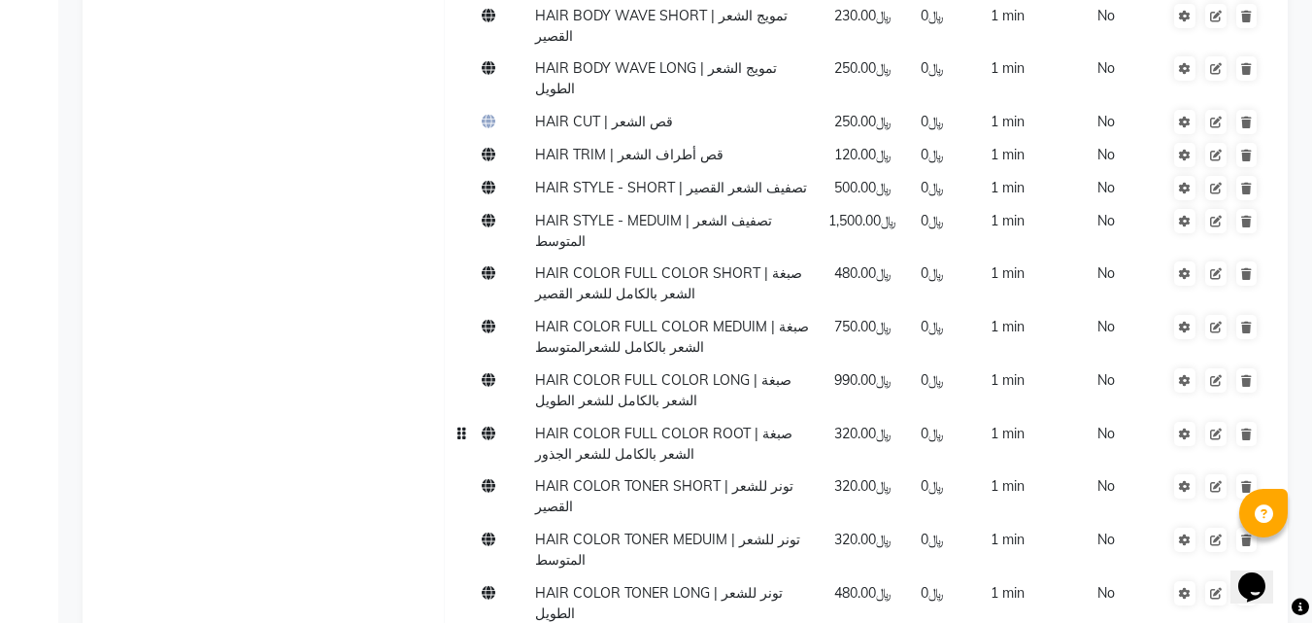
scroll to position [1222, 0]
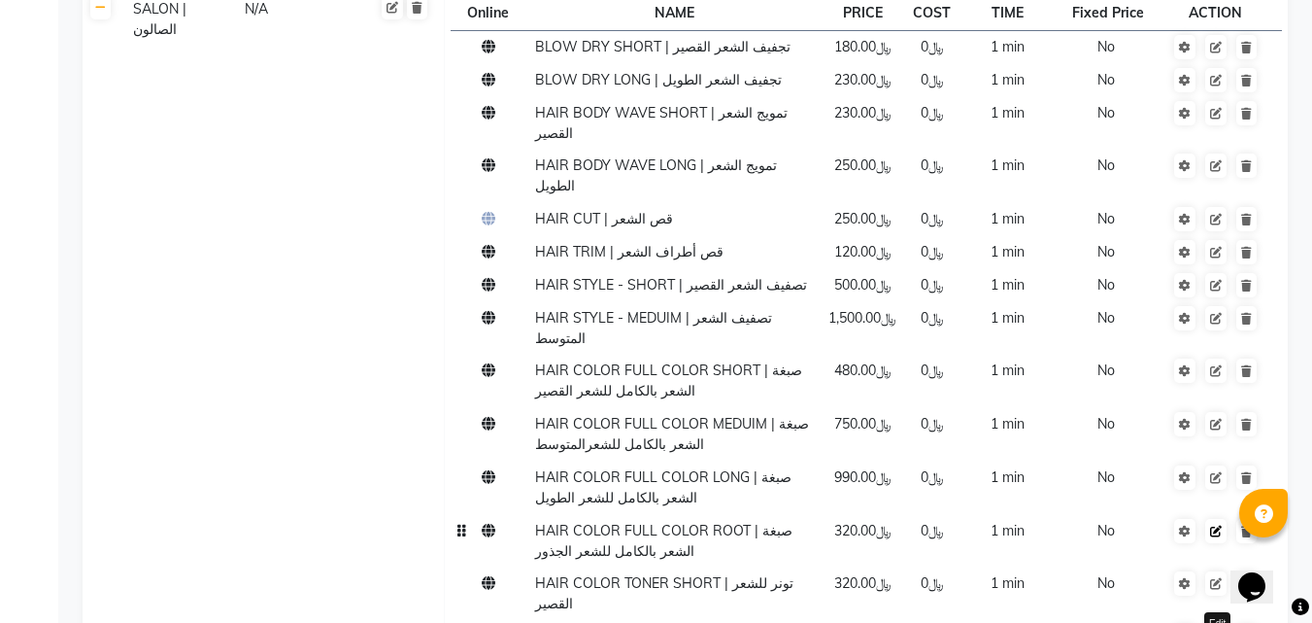
click at [1221, 519] on link at bounding box center [1216, 531] width 21 height 24
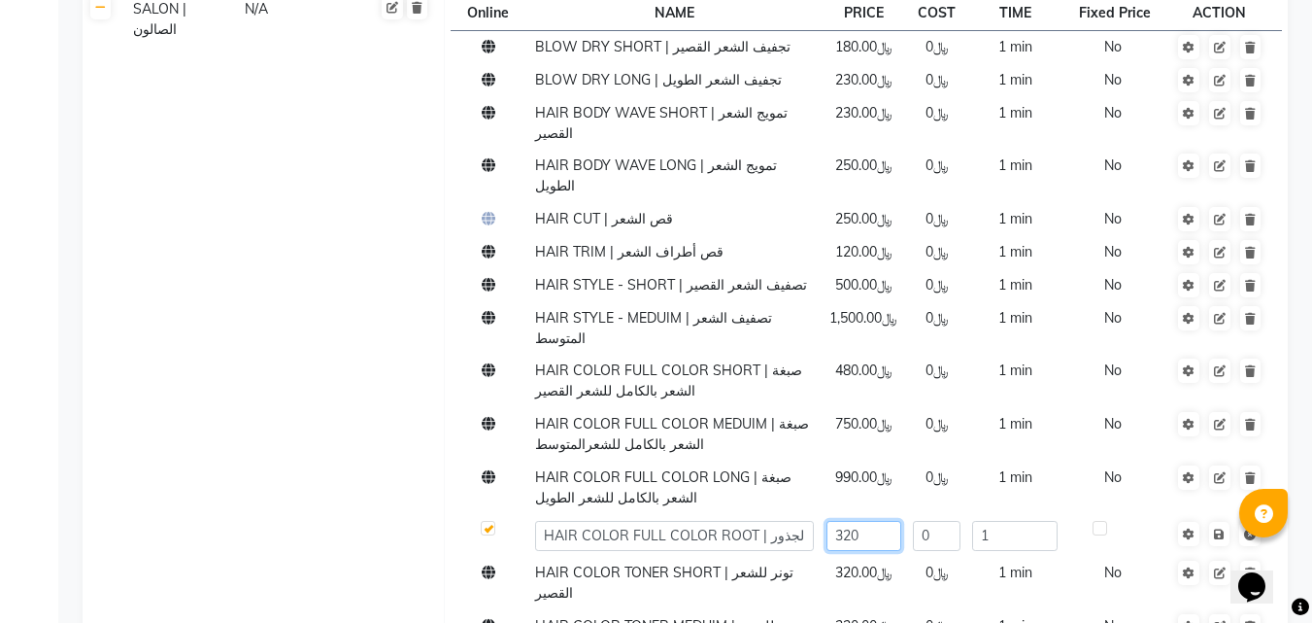
click at [897, 521] on input "320" at bounding box center [864, 536] width 75 height 30
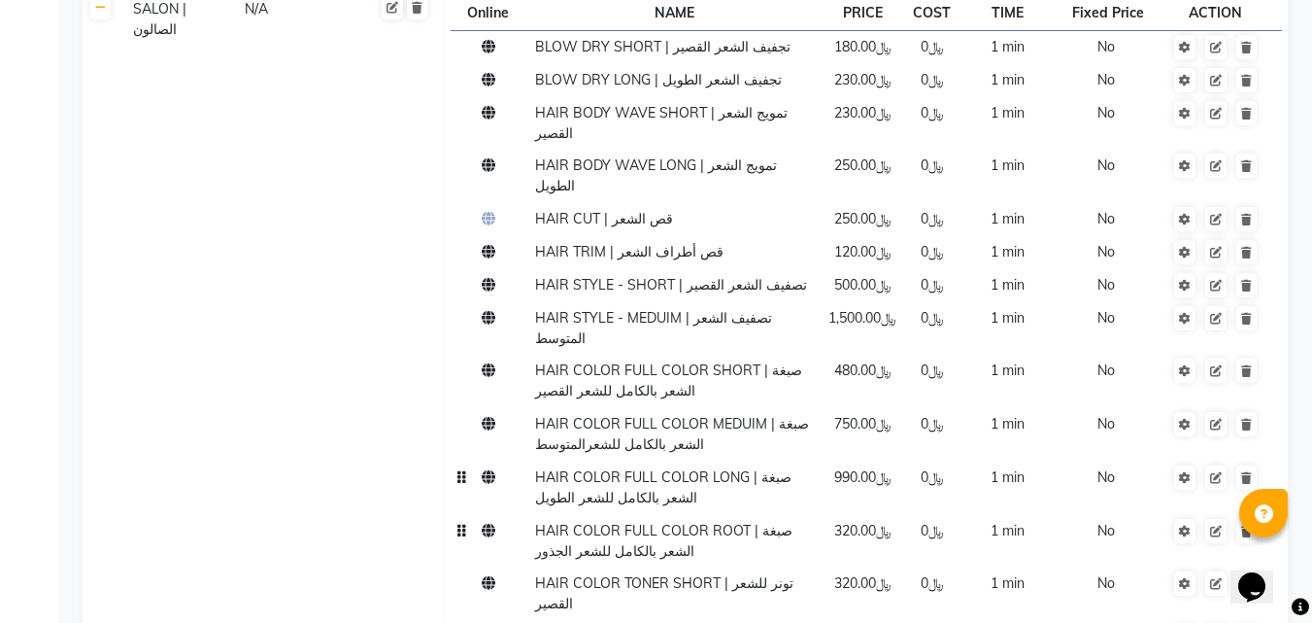
click at [910, 461] on td "﷼0" at bounding box center [931, 487] width 53 height 53
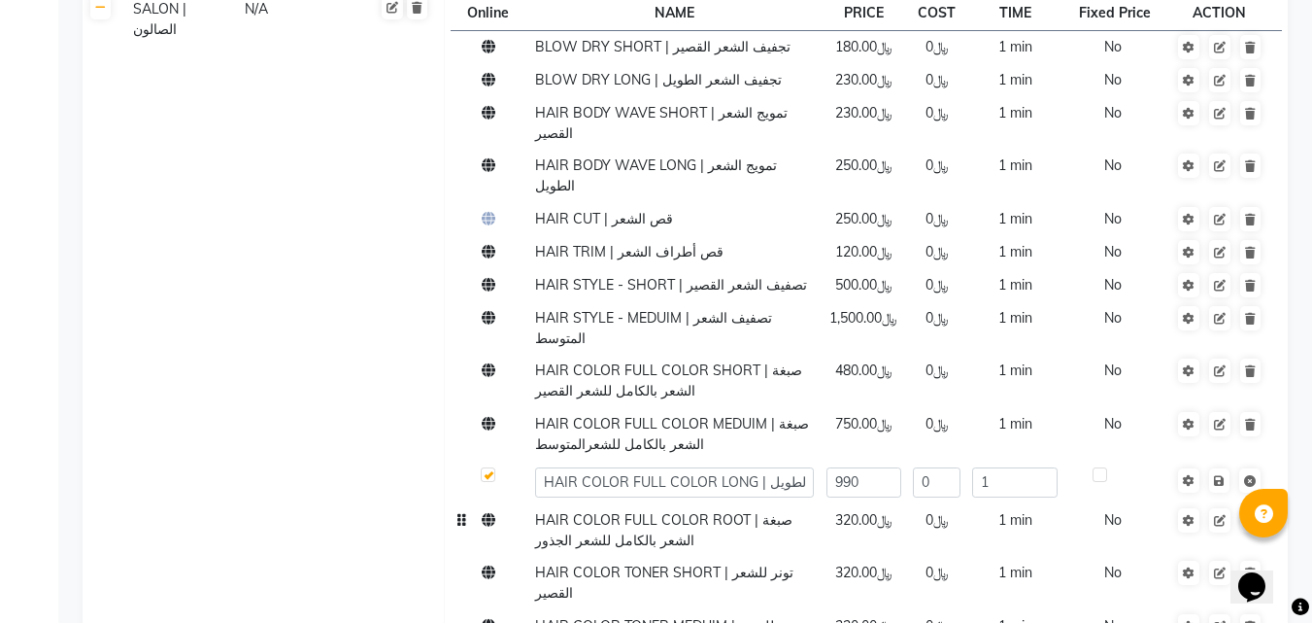
click at [903, 503] on td "﷼320.00" at bounding box center [863, 529] width 87 height 53
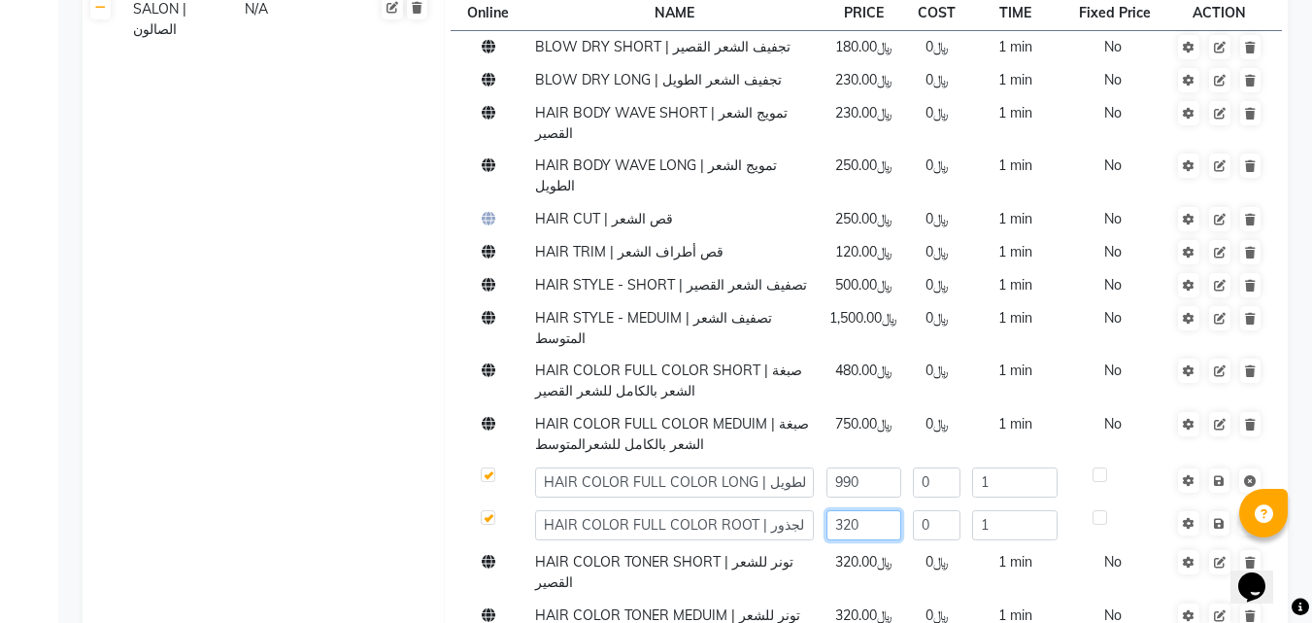
click at [861, 510] on input "320" at bounding box center [864, 525] width 75 height 30
type input "3"
click at [890, 510] on input "text" at bounding box center [864, 525] width 75 height 30
type input "430"
click at [493, 461] on td at bounding box center [490, 482] width 78 height 43
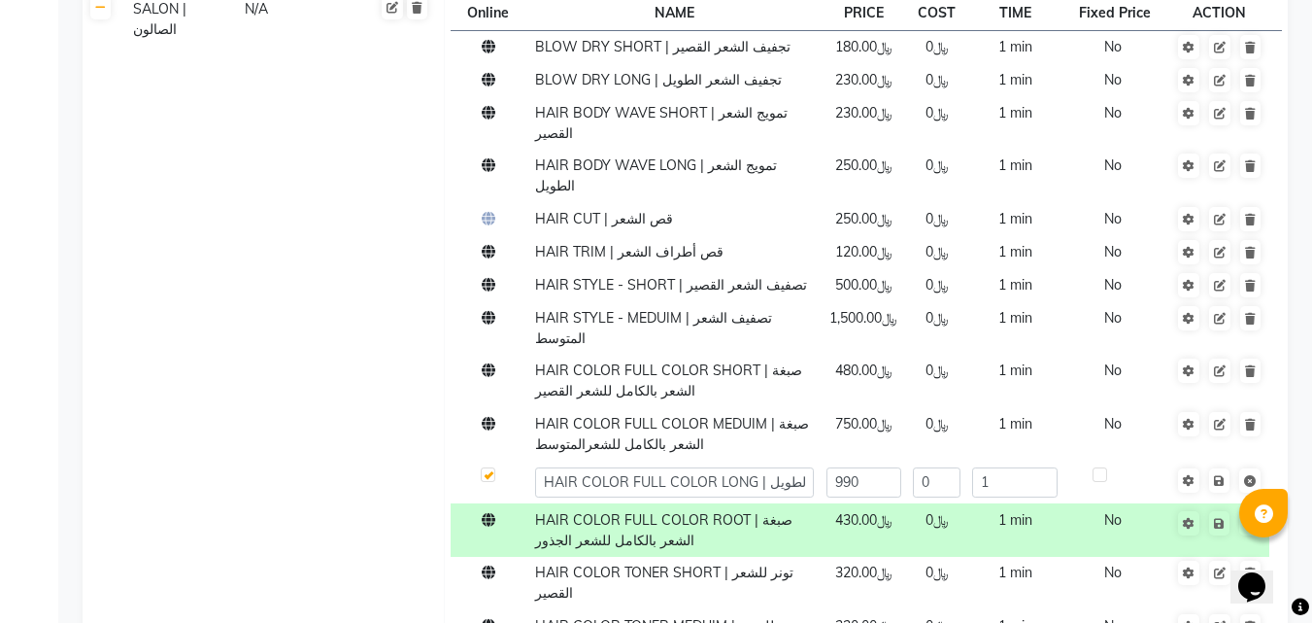
click at [498, 461] on td at bounding box center [490, 482] width 78 height 43
click at [490, 467] on label at bounding box center [488, 474] width 15 height 15
click at [490, 469] on input "checkbox" at bounding box center [487, 475] width 13 height 13
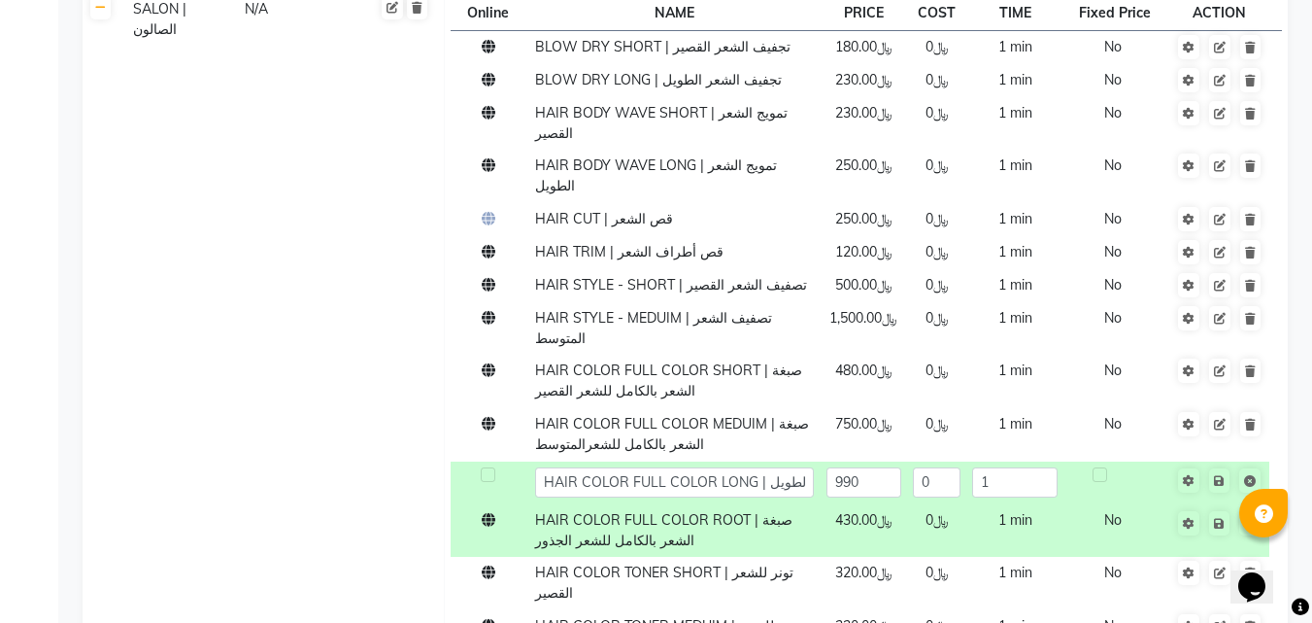
click at [485, 467] on label at bounding box center [488, 474] width 15 height 15
click at [485, 469] on input "checkbox" at bounding box center [487, 475] width 13 height 13
checkbox input "true"
click at [532, 461] on td "HAIR COLOR FULL COLOR LONG | صبغة الشعر بالكامل للشعر الطويل" at bounding box center [673, 482] width 291 height 43
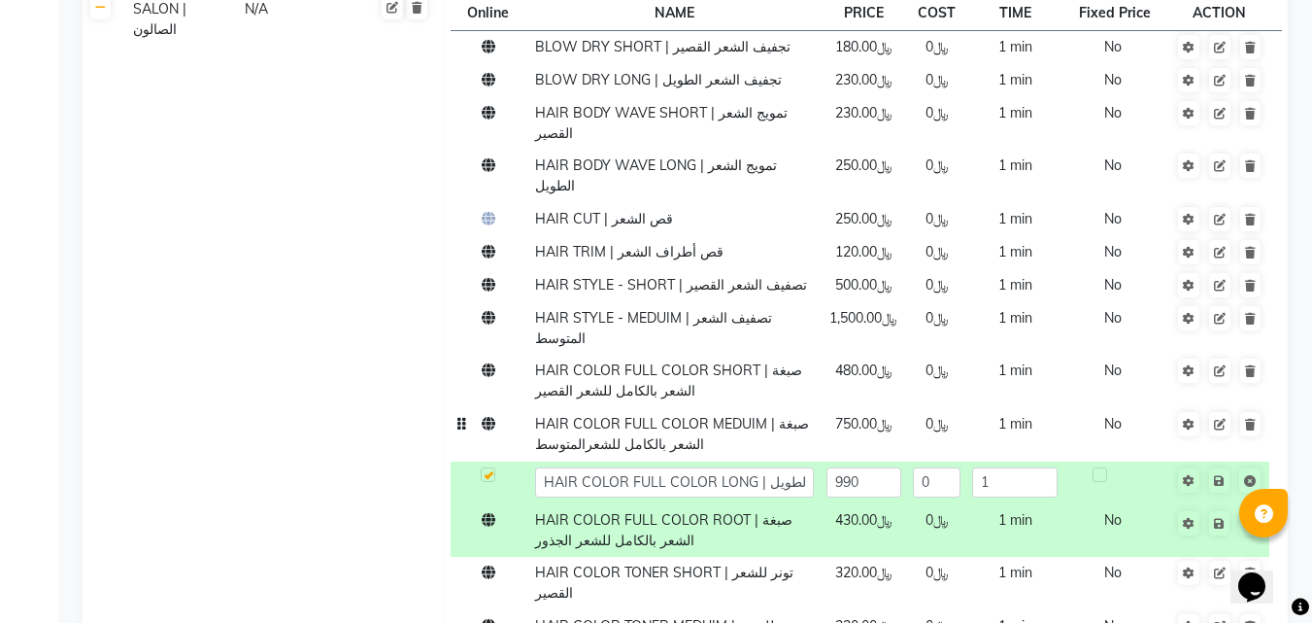
click at [1120, 408] on td "No" at bounding box center [1117, 434] width 107 height 53
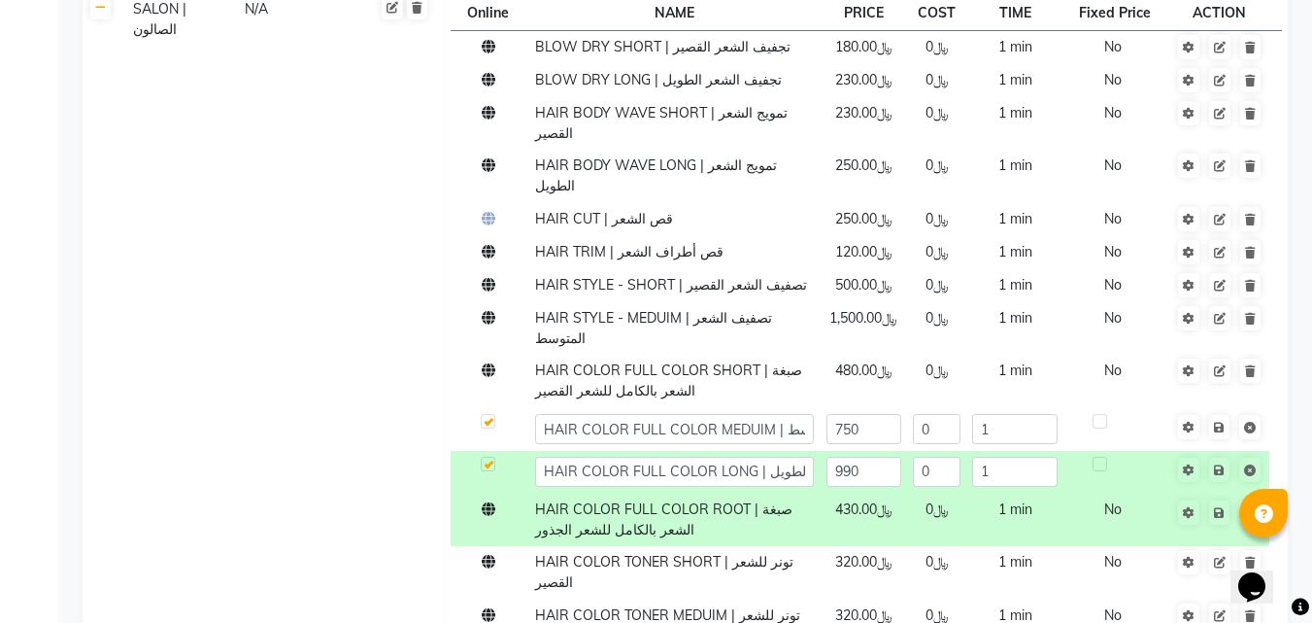
click at [1133, 408] on td at bounding box center [1117, 429] width 107 height 43
click at [1128, 451] on td at bounding box center [1117, 472] width 107 height 43
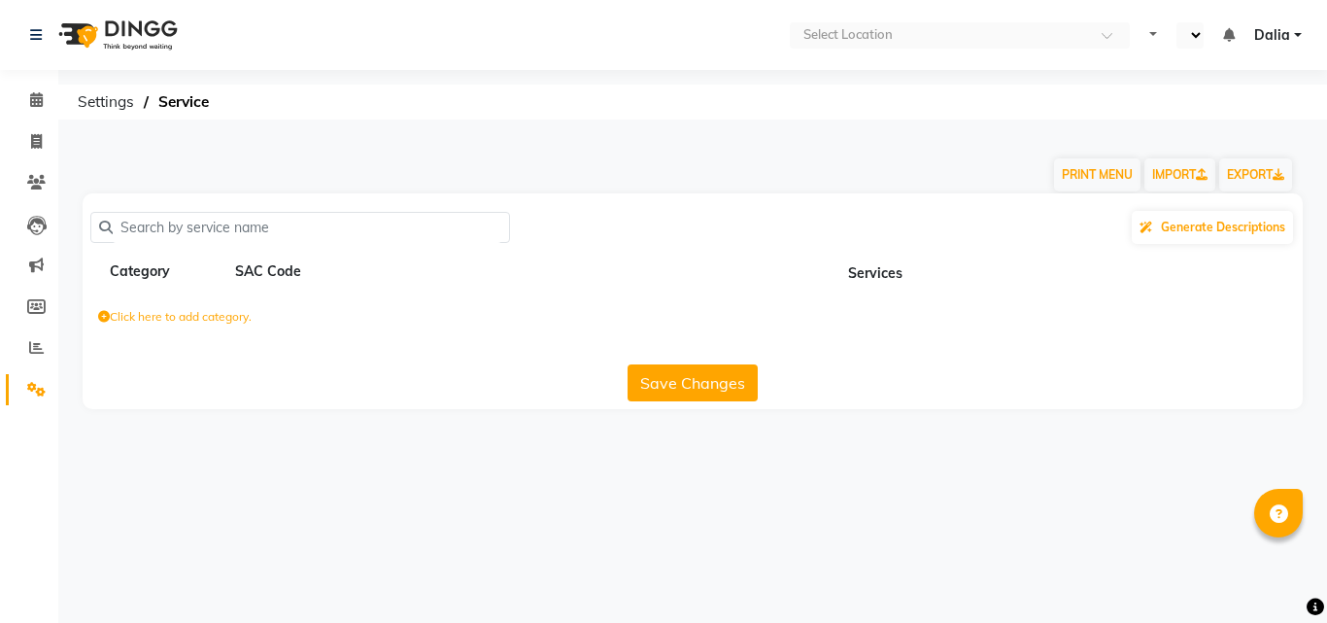
select select "en"
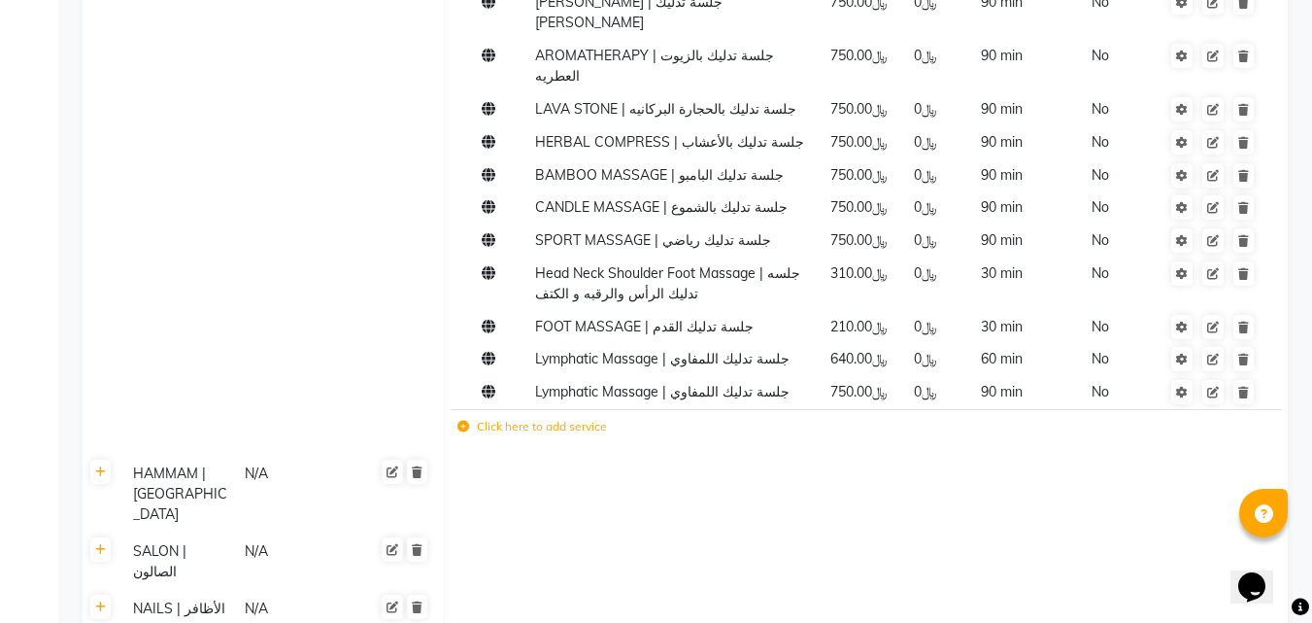
scroll to position [777, 0]
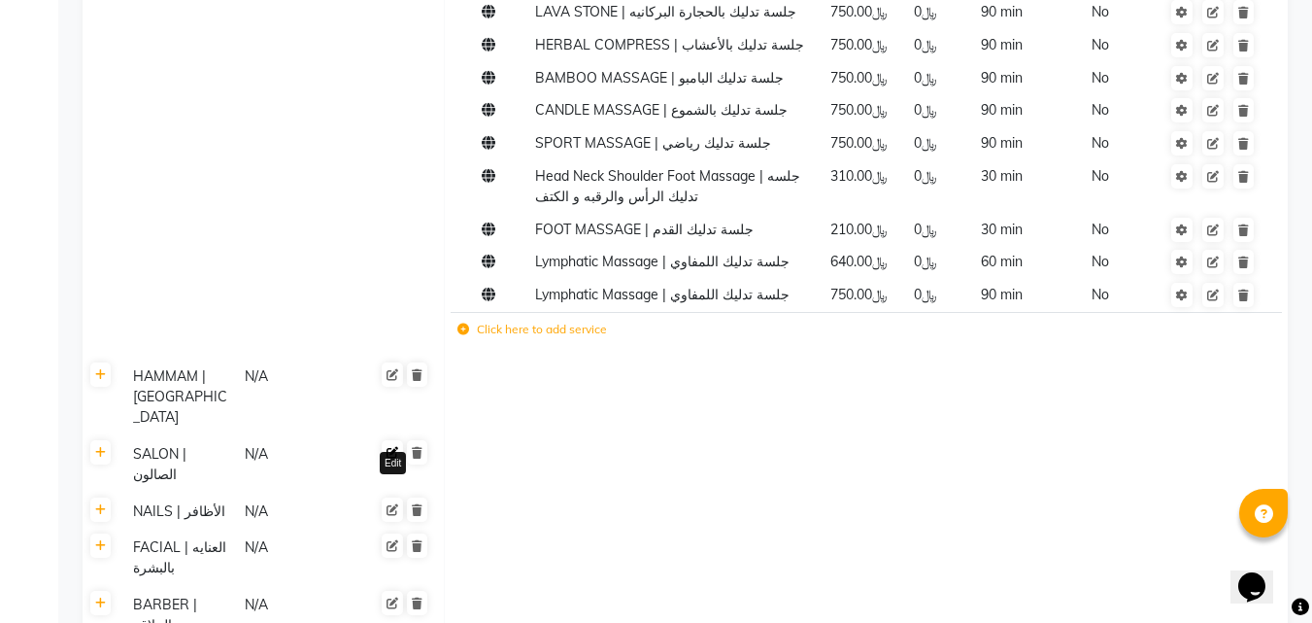
click at [394, 440] on link at bounding box center [392, 452] width 21 height 24
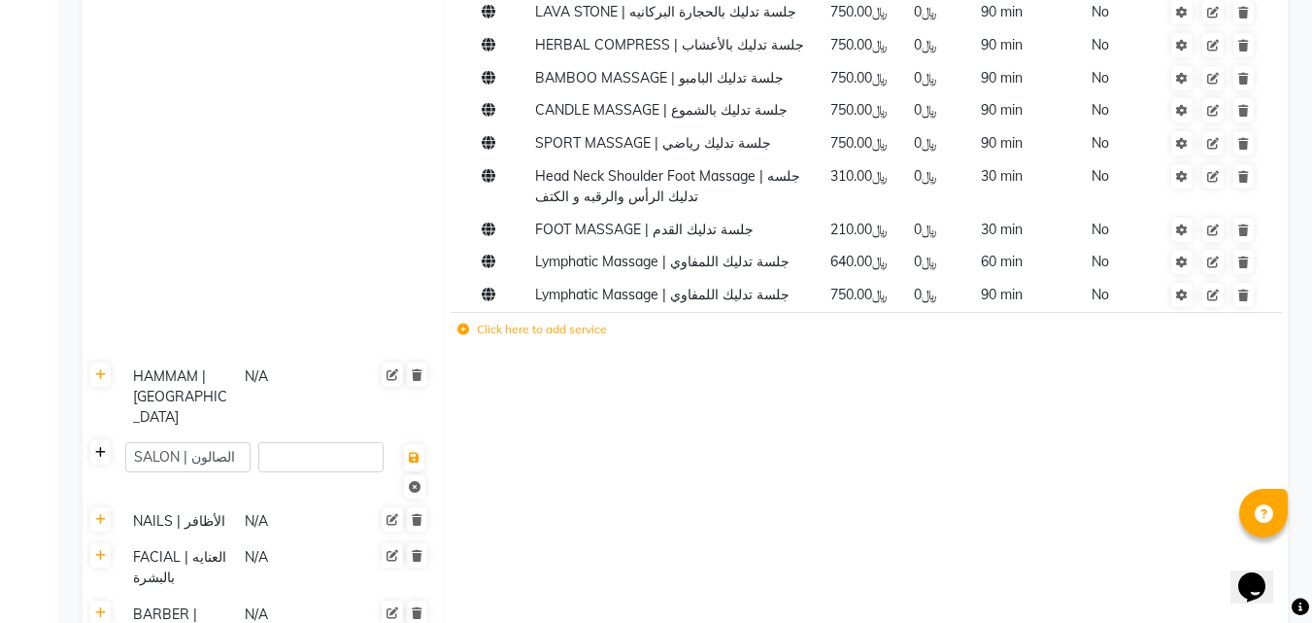
click at [94, 440] on link at bounding box center [100, 452] width 20 height 24
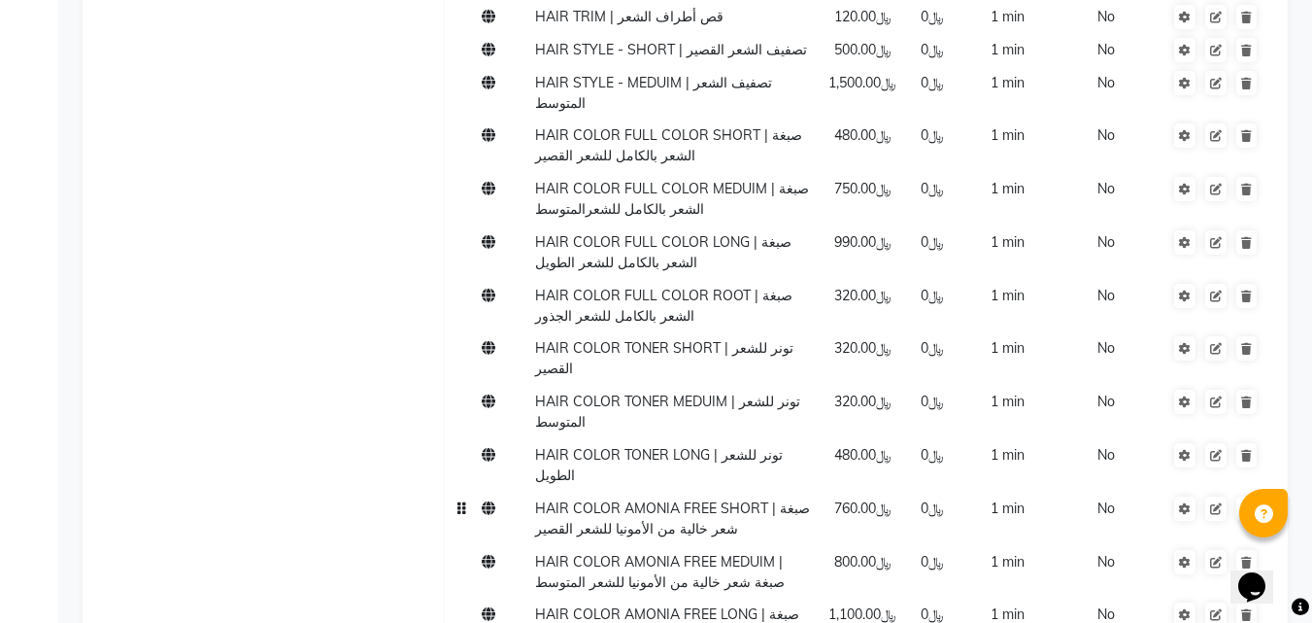
scroll to position [1360, 0]
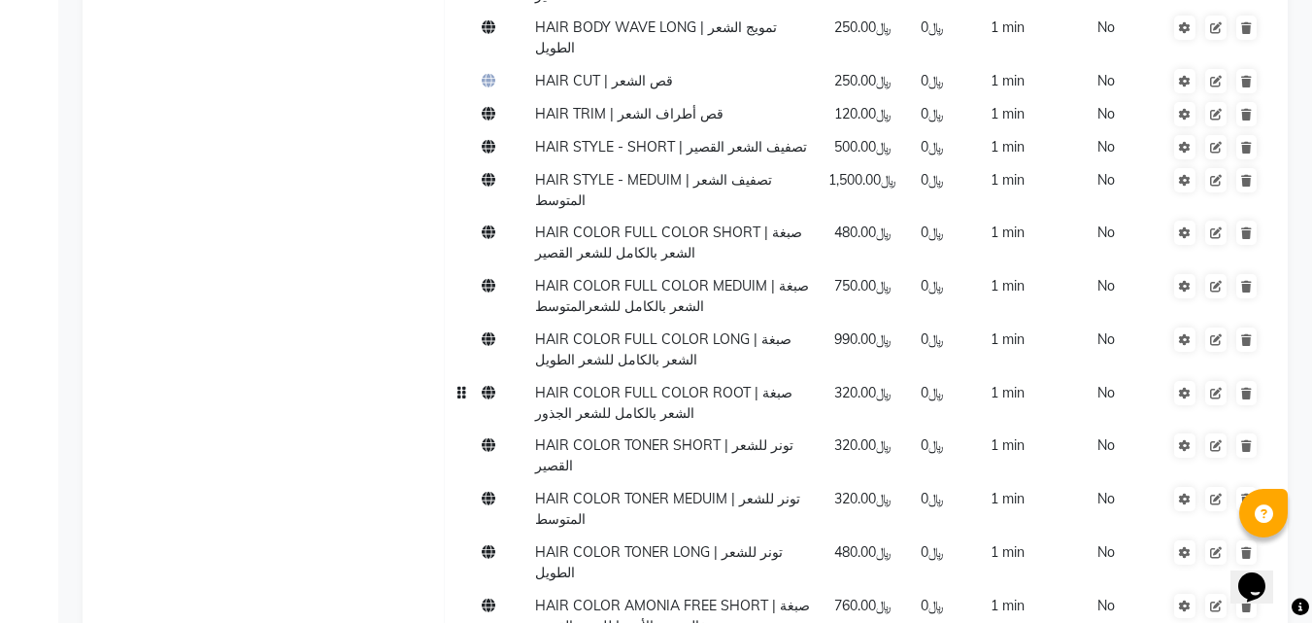
click at [867, 376] on td "﷼320.00" at bounding box center [862, 402] width 85 height 53
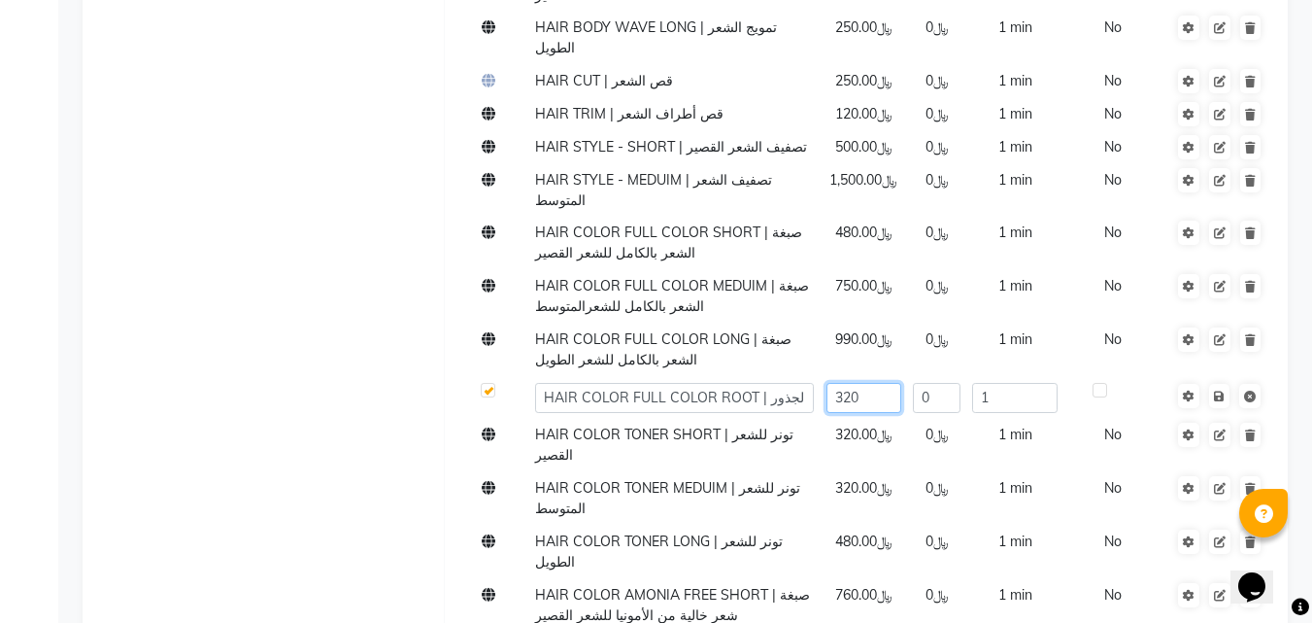
click at [867, 383] on input "320" at bounding box center [864, 398] width 75 height 30
type input "3"
type input "430"
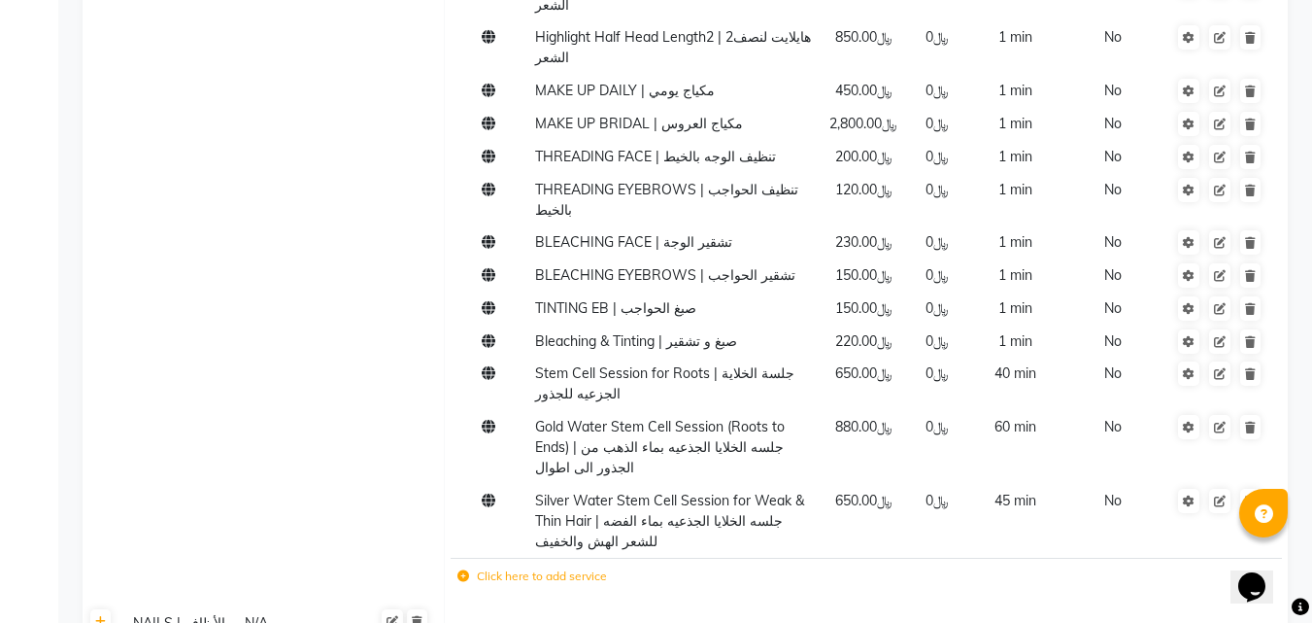
scroll to position [2763, 0]
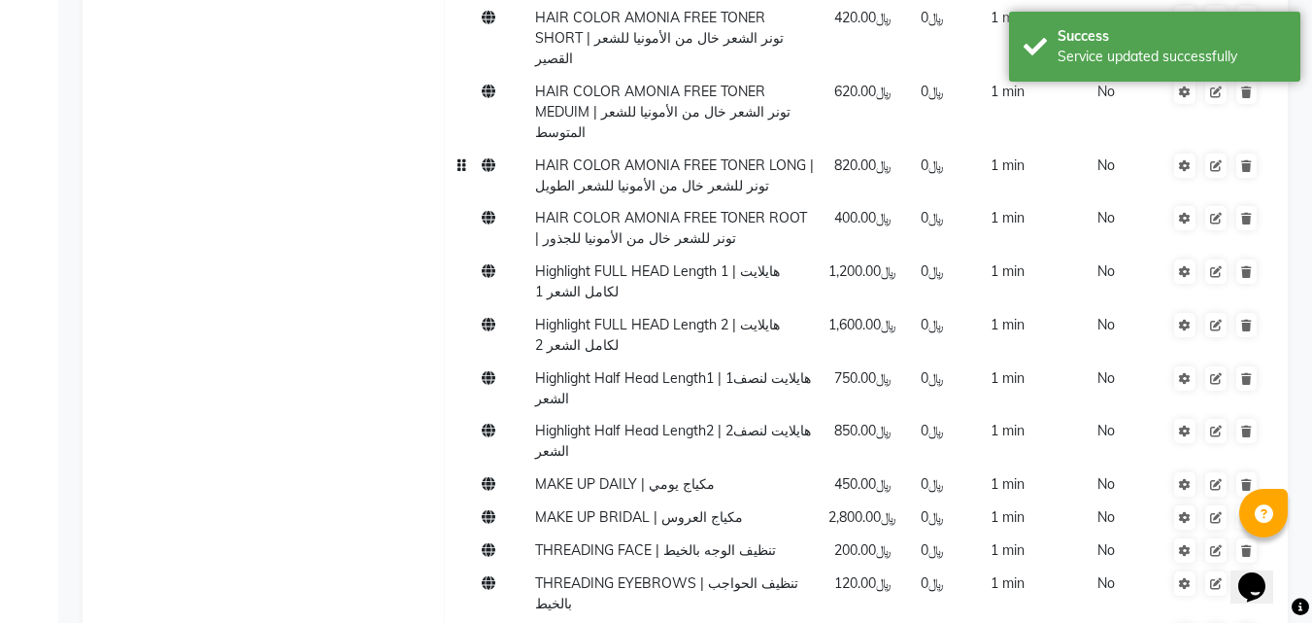
scroll to position [1791, 0]
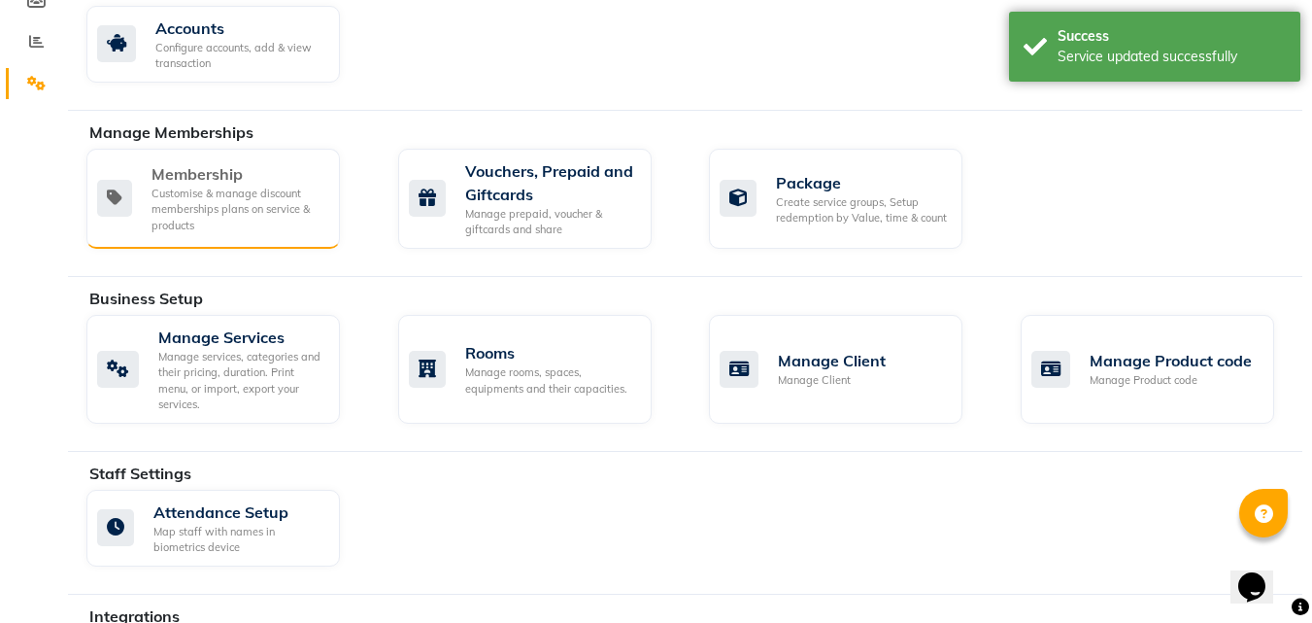
scroll to position [291, 0]
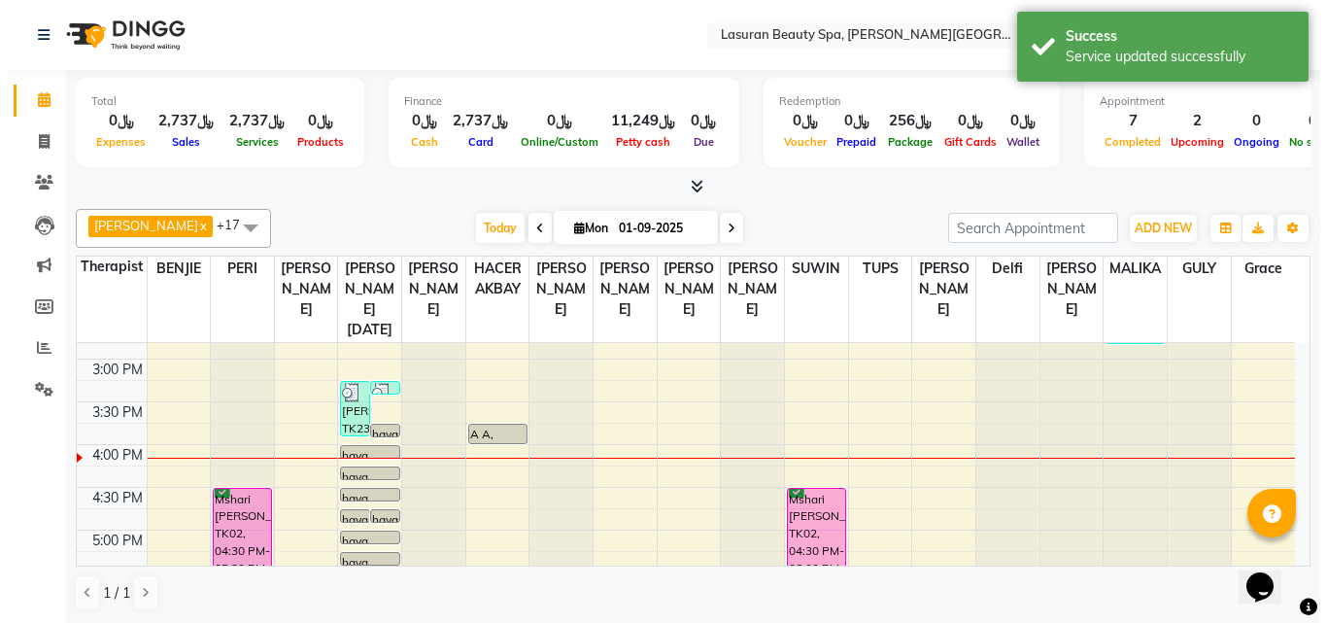
scroll to position [291, 0]
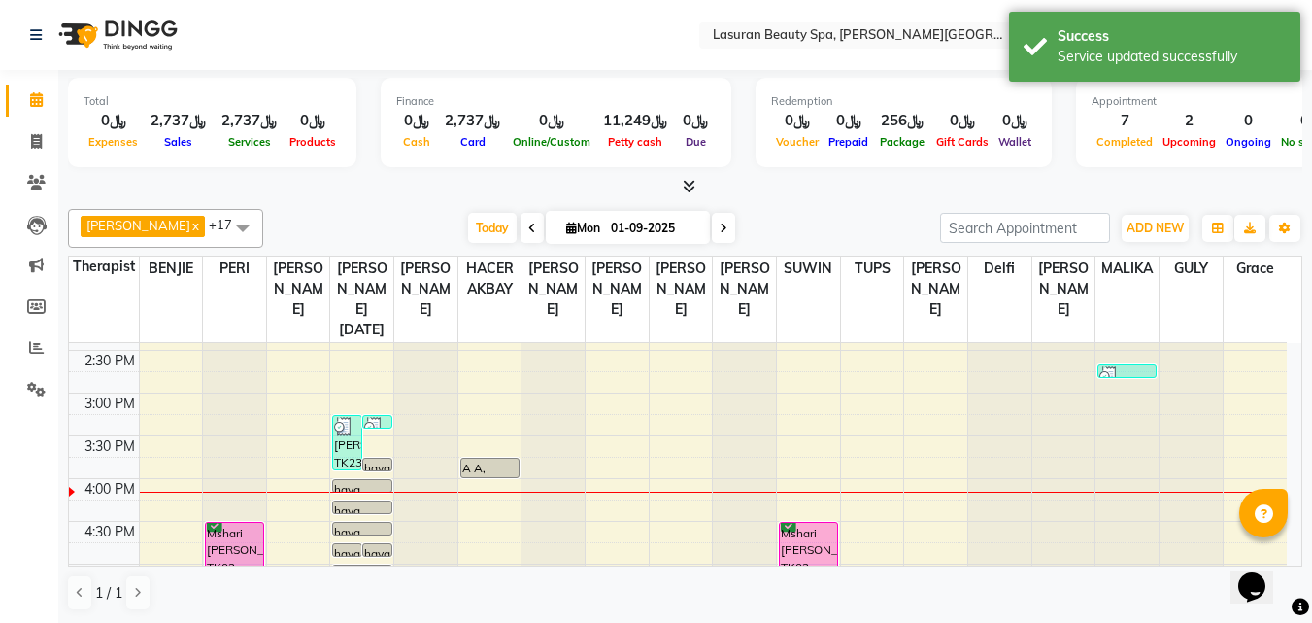
click at [338, 437] on div "Nada Alghamdi, TK23, 03:15 PM-03:55 PM, Stem Cell Session for Roots | جلسة الخل…" at bounding box center [347, 442] width 28 height 53
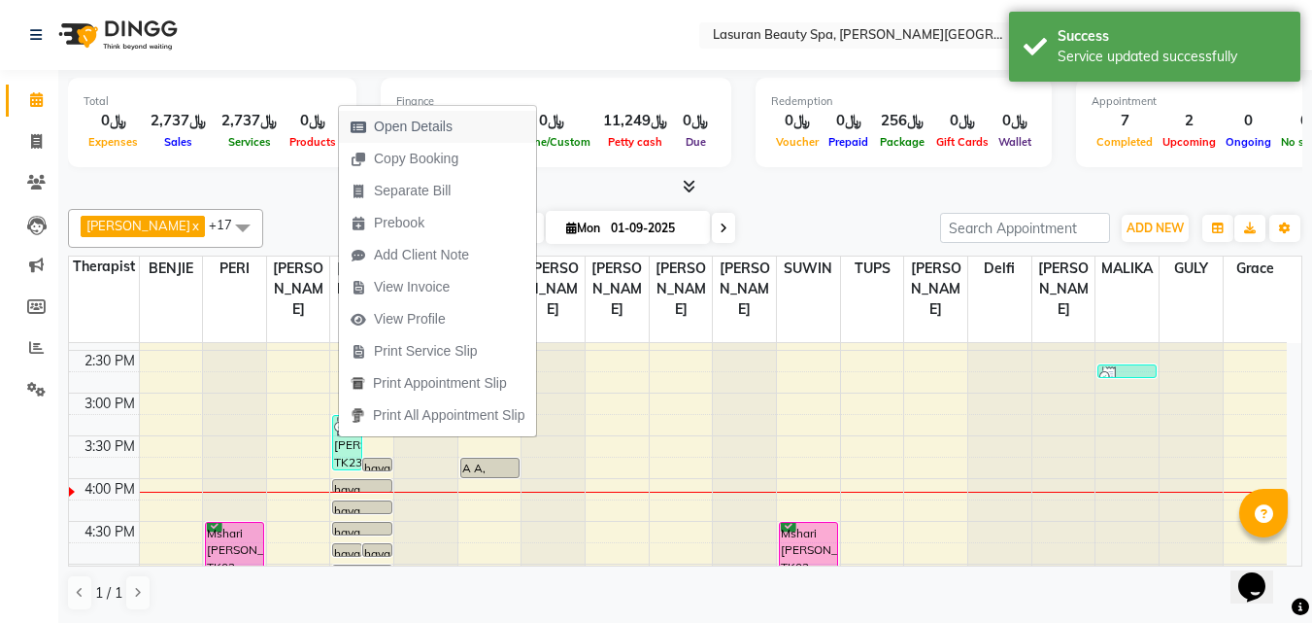
click at [378, 128] on span "Open Details" at bounding box center [413, 127] width 79 height 20
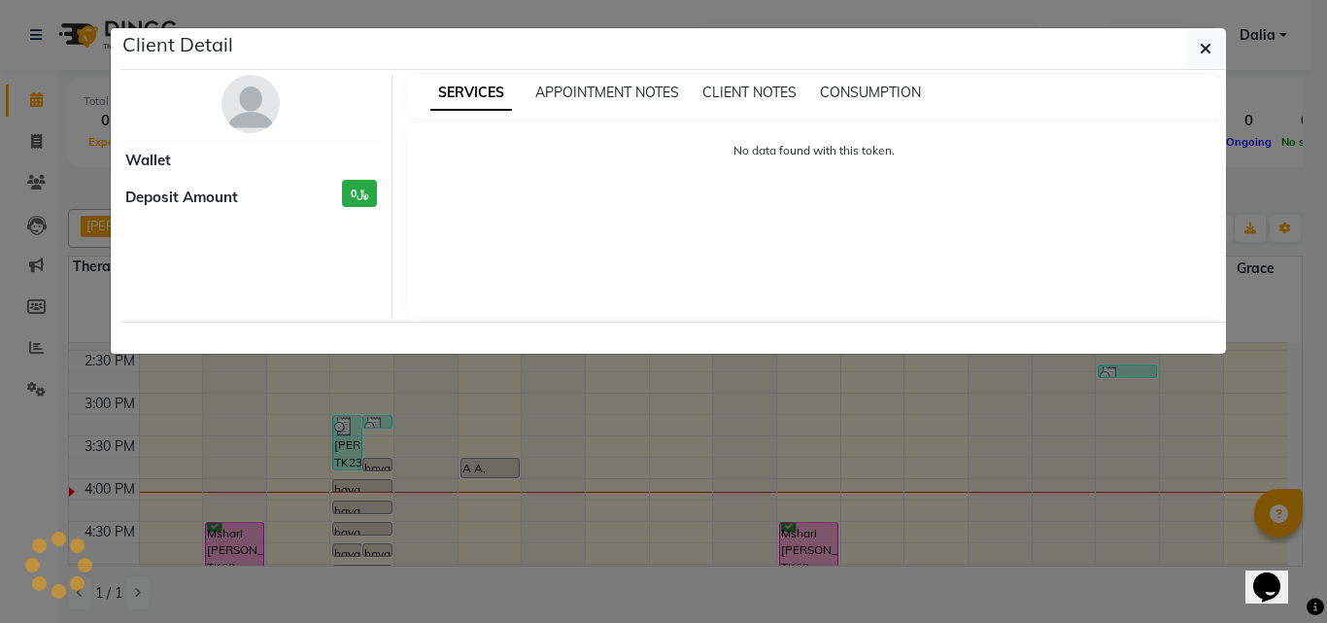
select select "3"
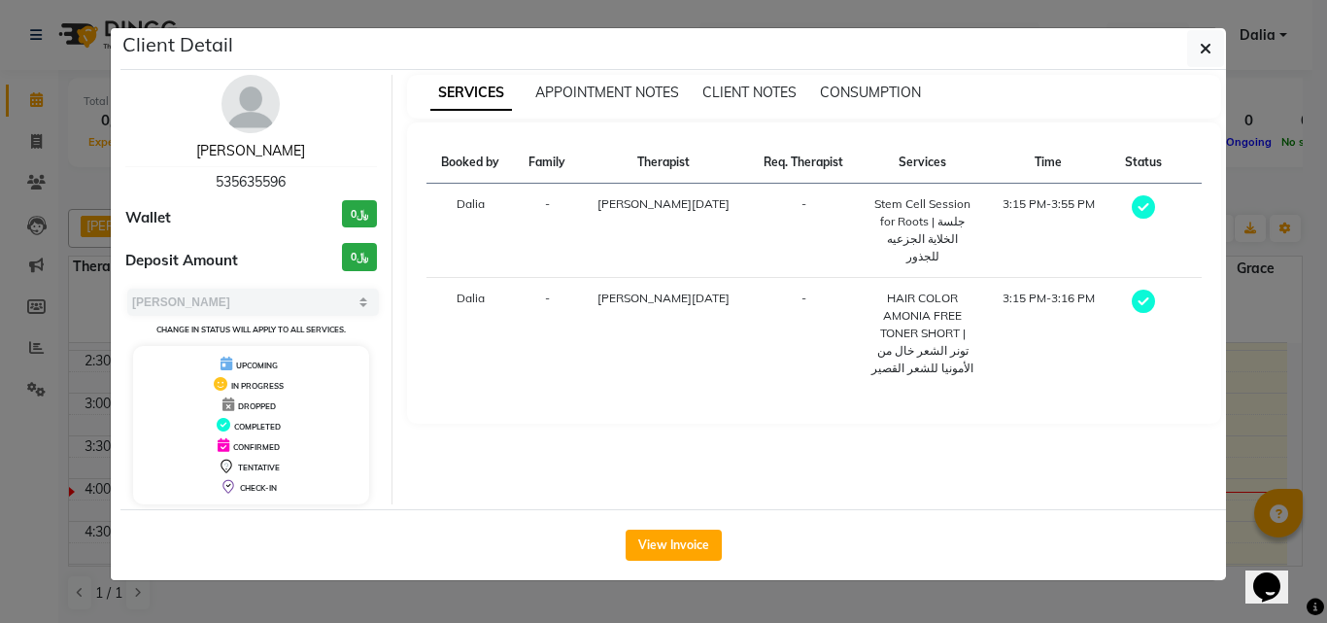
click at [258, 154] on link "Nada Alghamdi" at bounding box center [250, 150] width 109 height 17
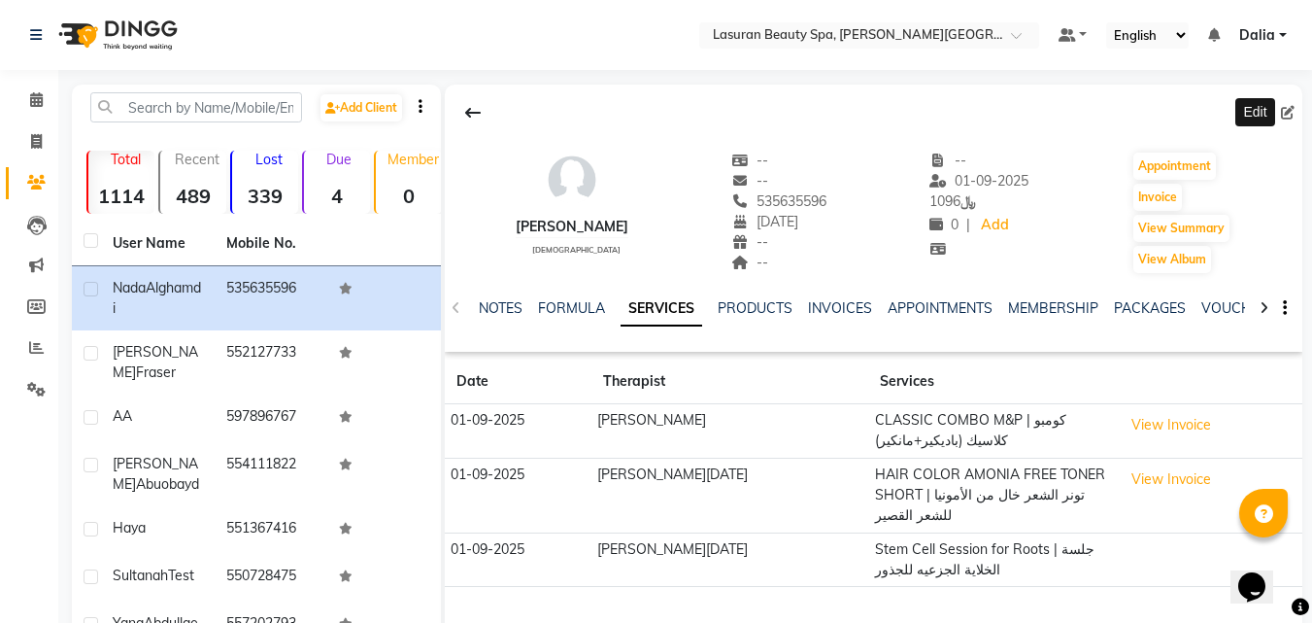
click at [1297, 110] on span at bounding box center [1291, 113] width 21 height 20
click at [1154, 425] on button "View Invoice" at bounding box center [1171, 425] width 97 height 30
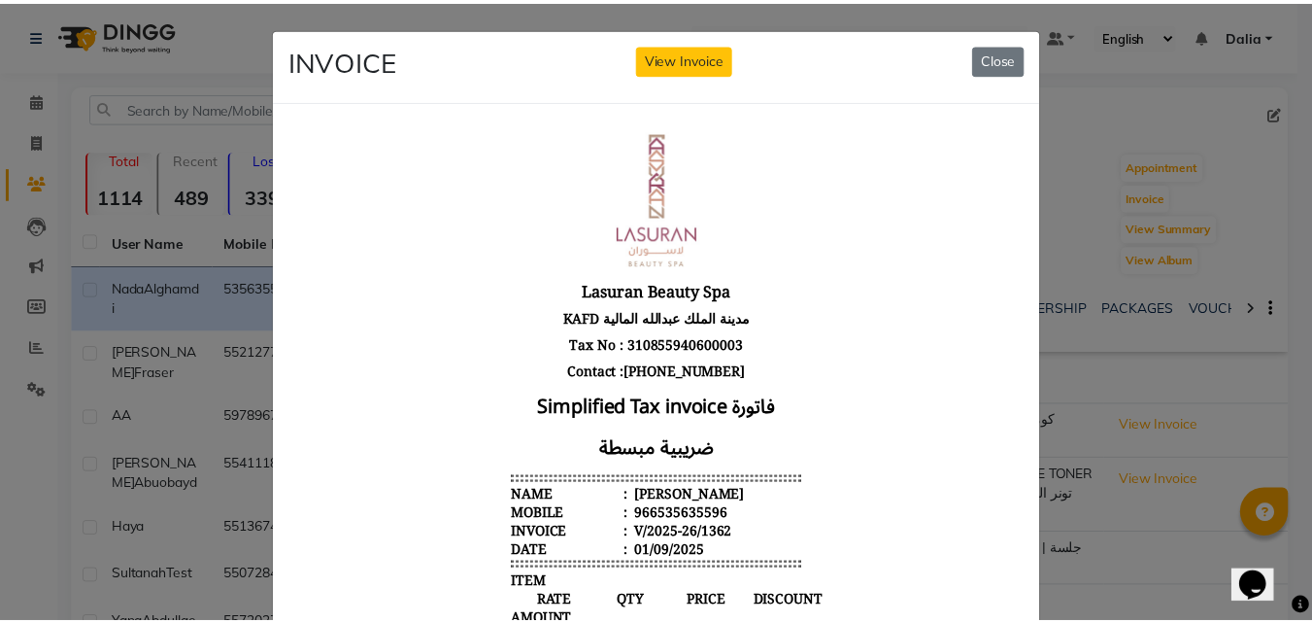
scroll to position [16, 0]
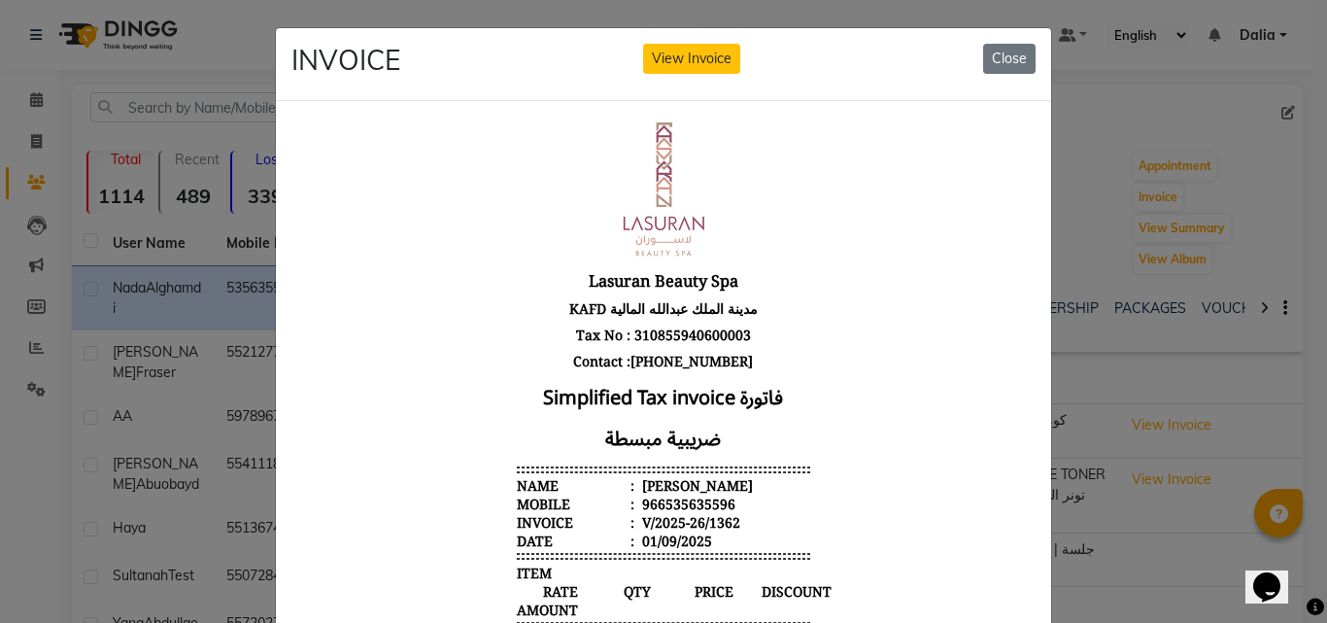
click at [1144, 329] on ngb-modal-window "INVOICE View Invoice Close" at bounding box center [663, 311] width 1327 height 623
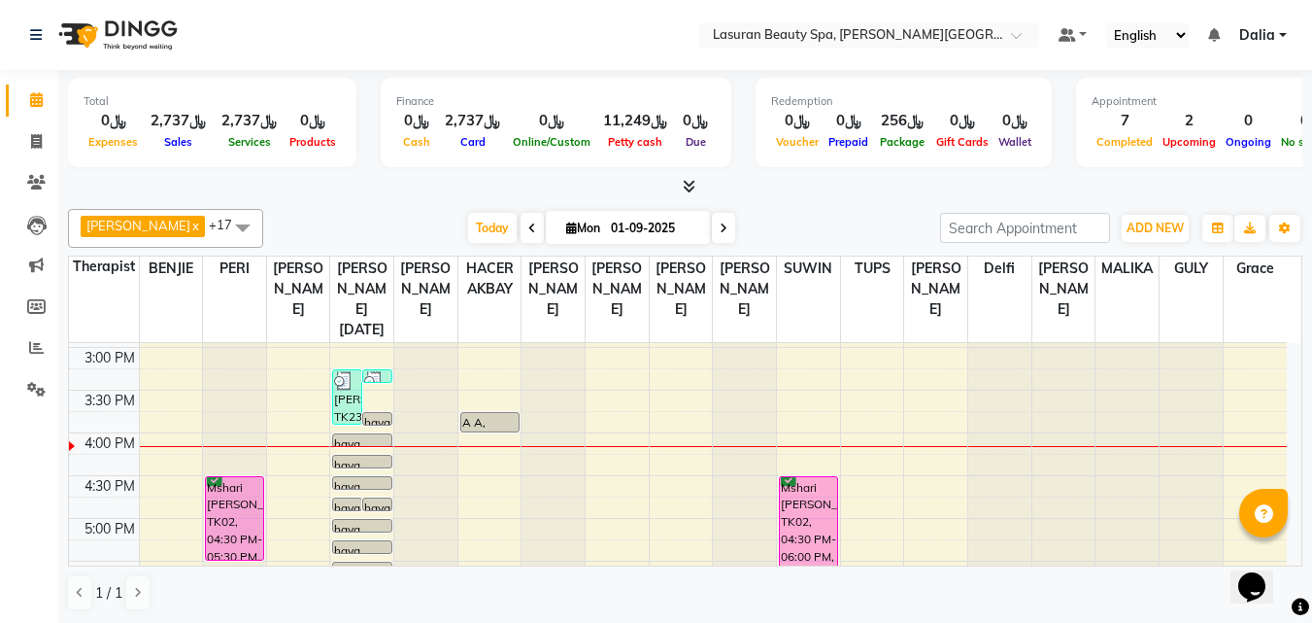
scroll to position [291, 0]
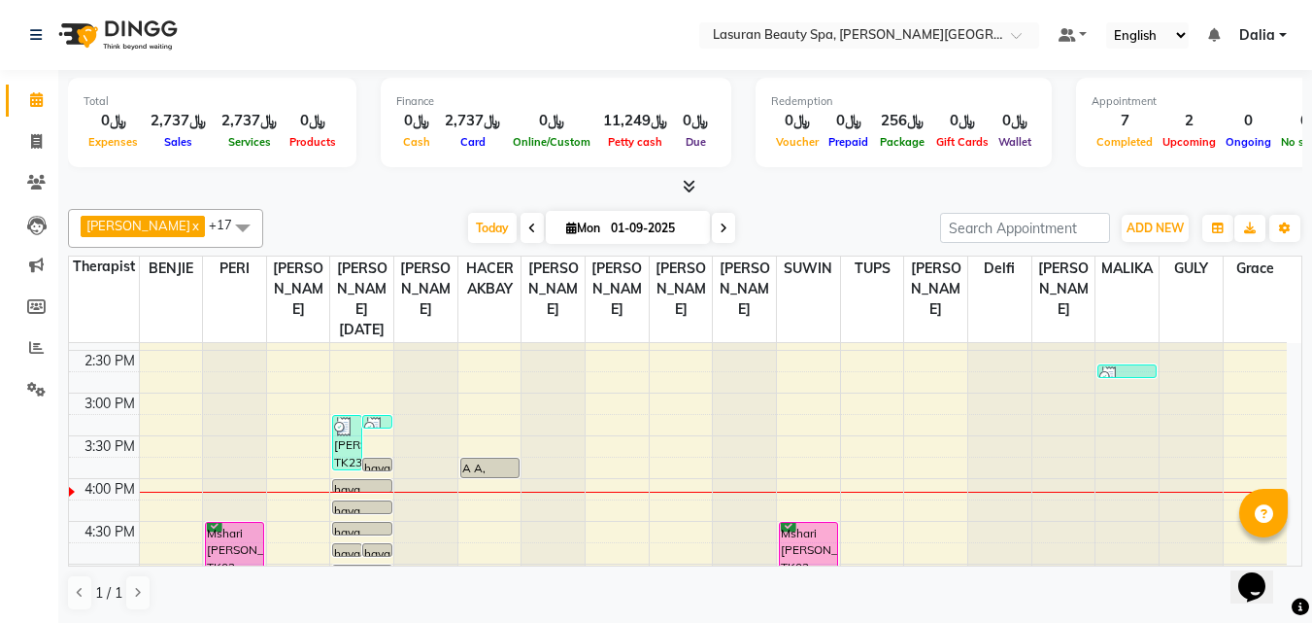
click at [345, 436] on div "Nada Alghamdi, TK23, 03:15 PM-03:55 PM, Stem Cell Session for Roots | جلسة الخل…" at bounding box center [347, 442] width 28 height 53
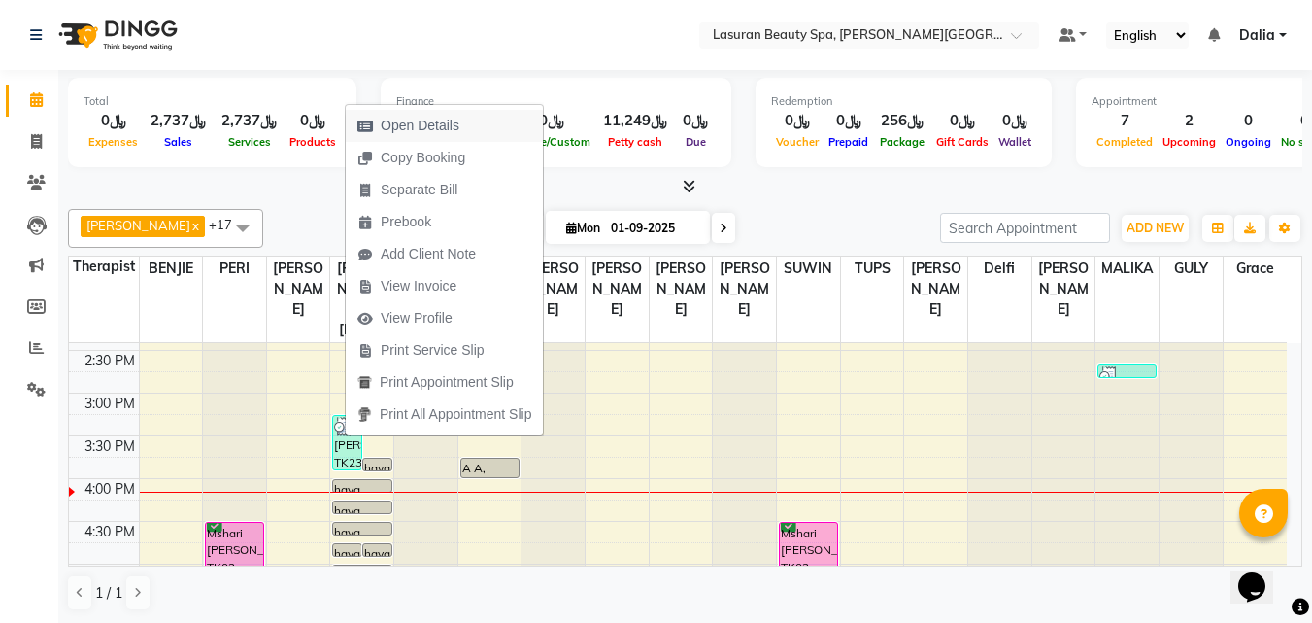
click at [393, 131] on span "Open Details" at bounding box center [420, 126] width 79 height 20
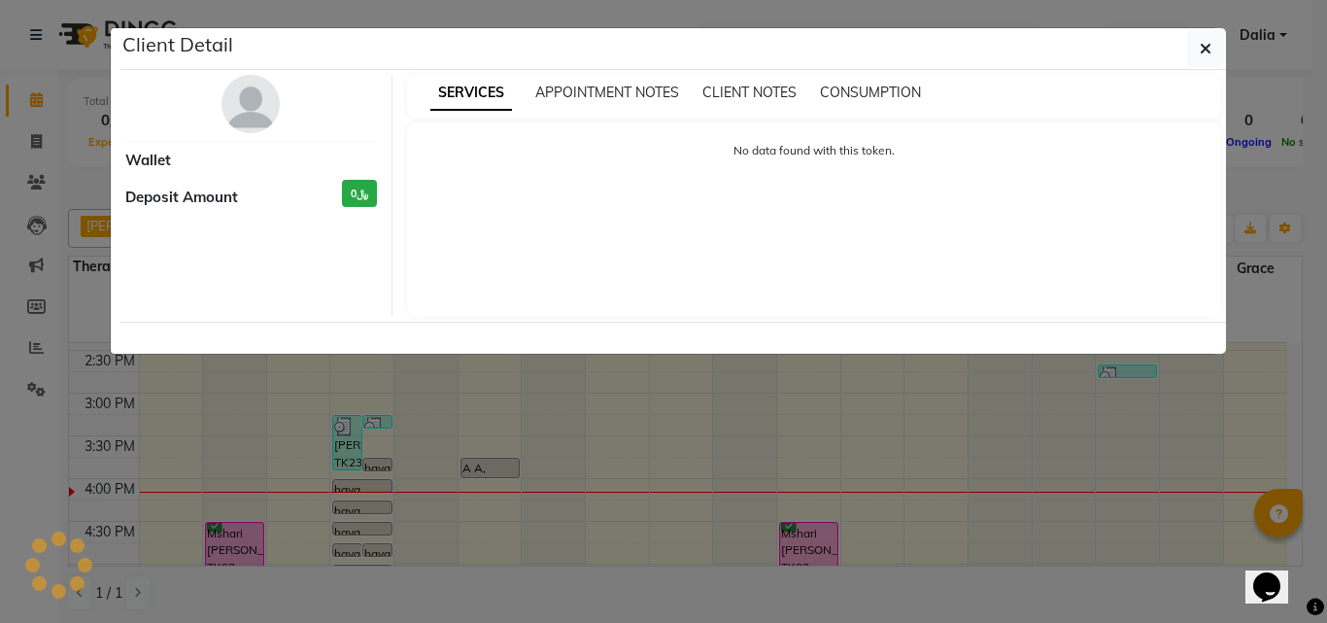
select select "3"
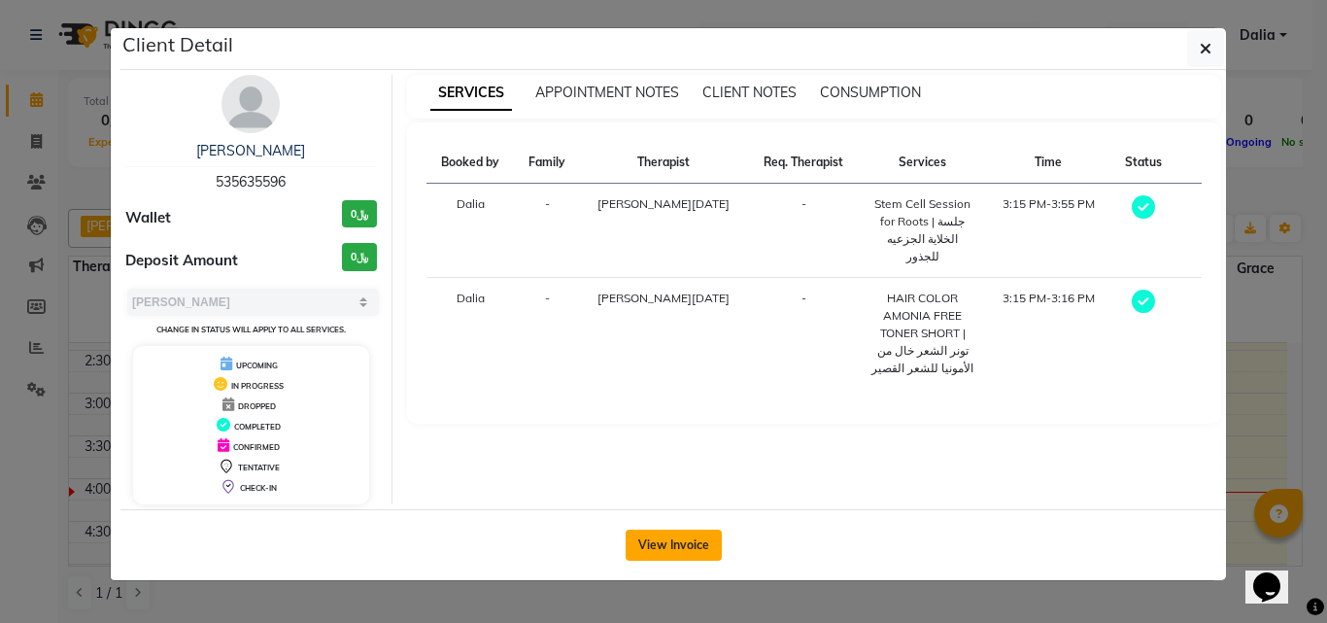
click at [688, 544] on button "View Invoice" at bounding box center [674, 544] width 96 height 31
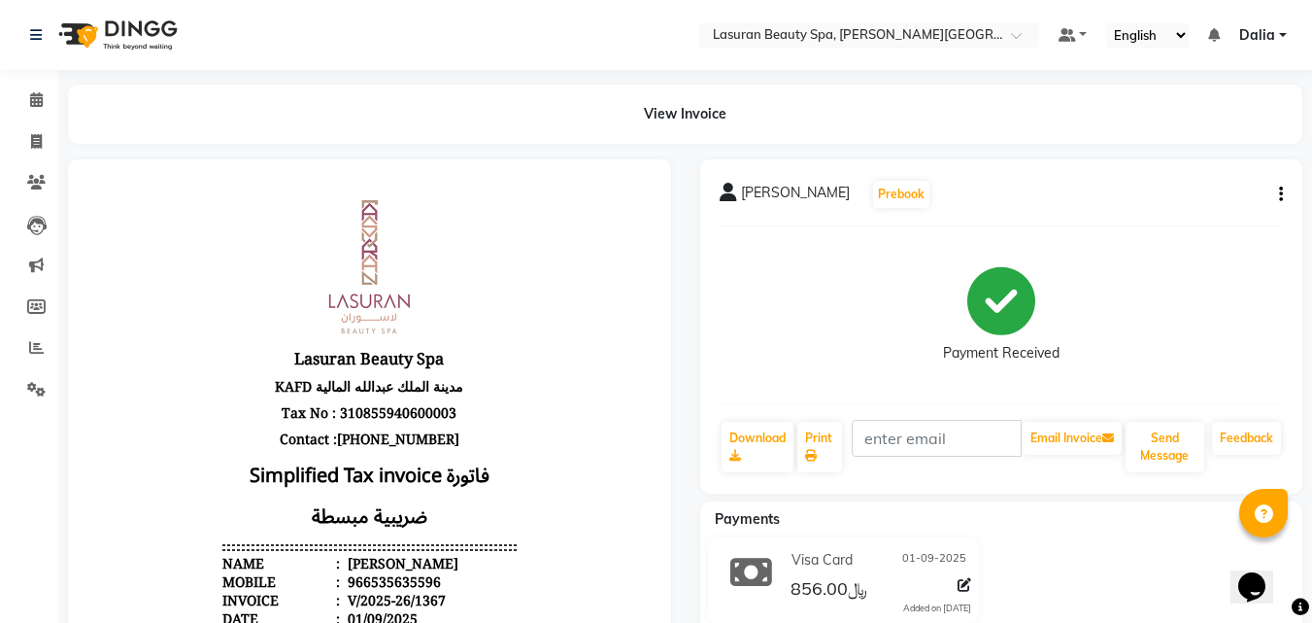
click at [1279, 195] on icon "button" at bounding box center [1281, 194] width 4 height 1
click at [1235, 229] on div "Edit Invoice" at bounding box center [1184, 219] width 133 height 24
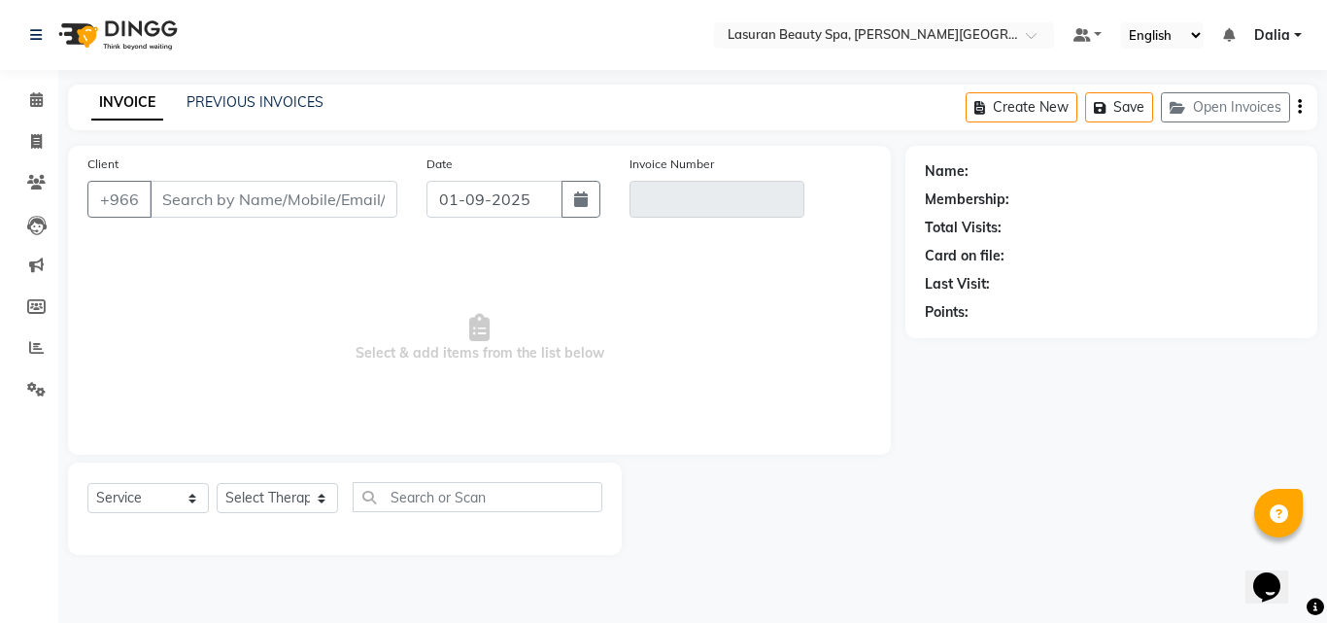
select select "V"
select select "66975"
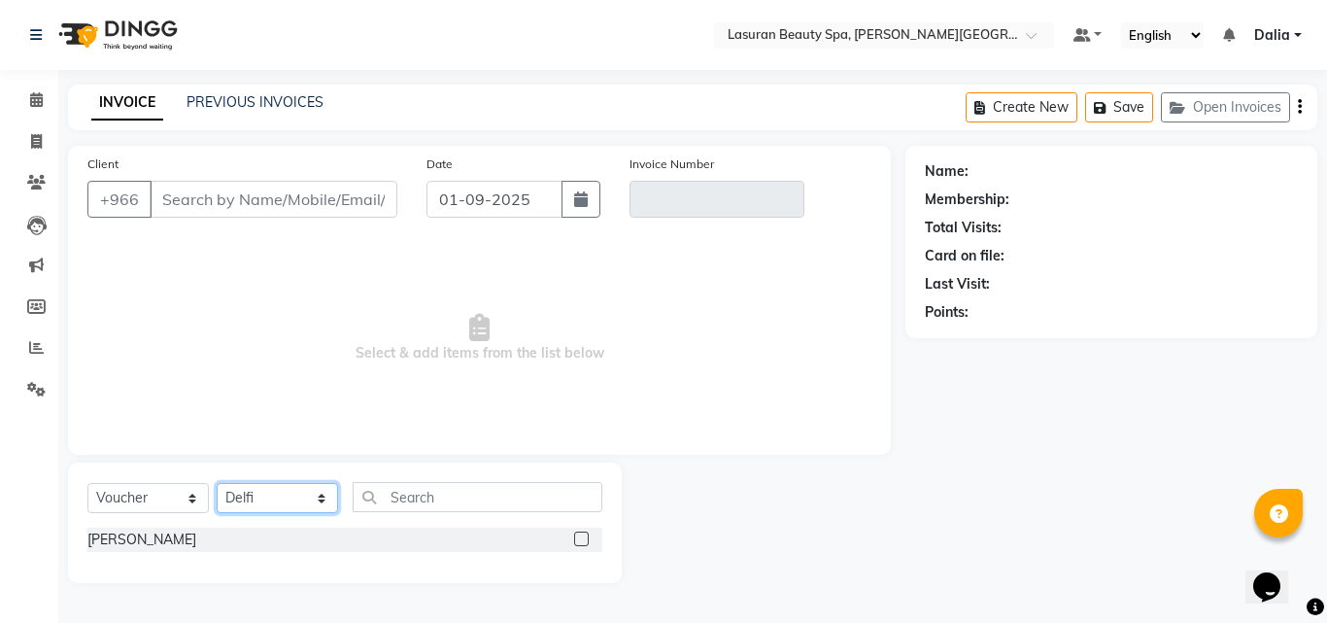
click at [278, 496] on select "Select Therapist [PERSON_NAME] ALJOHARY [PERSON_NAME] Kouraichy [PERSON_NAME] […" at bounding box center [277, 498] width 121 height 30
type input "535635596"
type input "V/2025-26/1367"
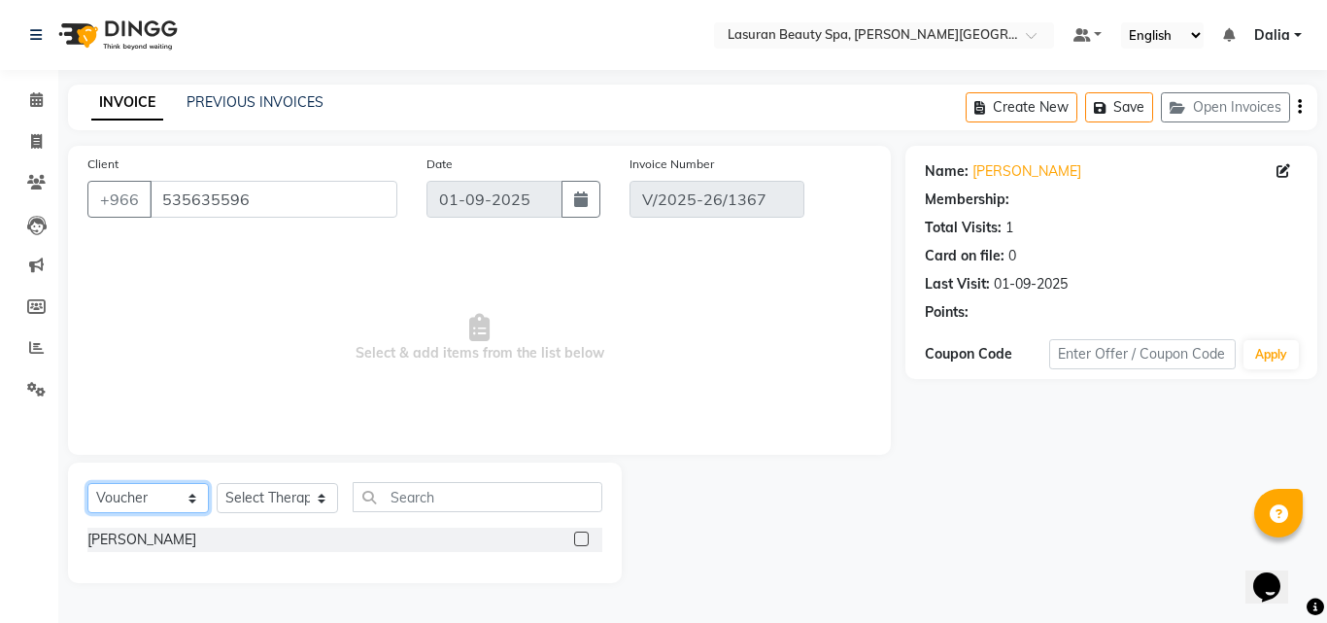
click at [173, 493] on select "Select Service Product Membership Package Voucher Prepaid Gift Card" at bounding box center [147, 498] width 121 height 30
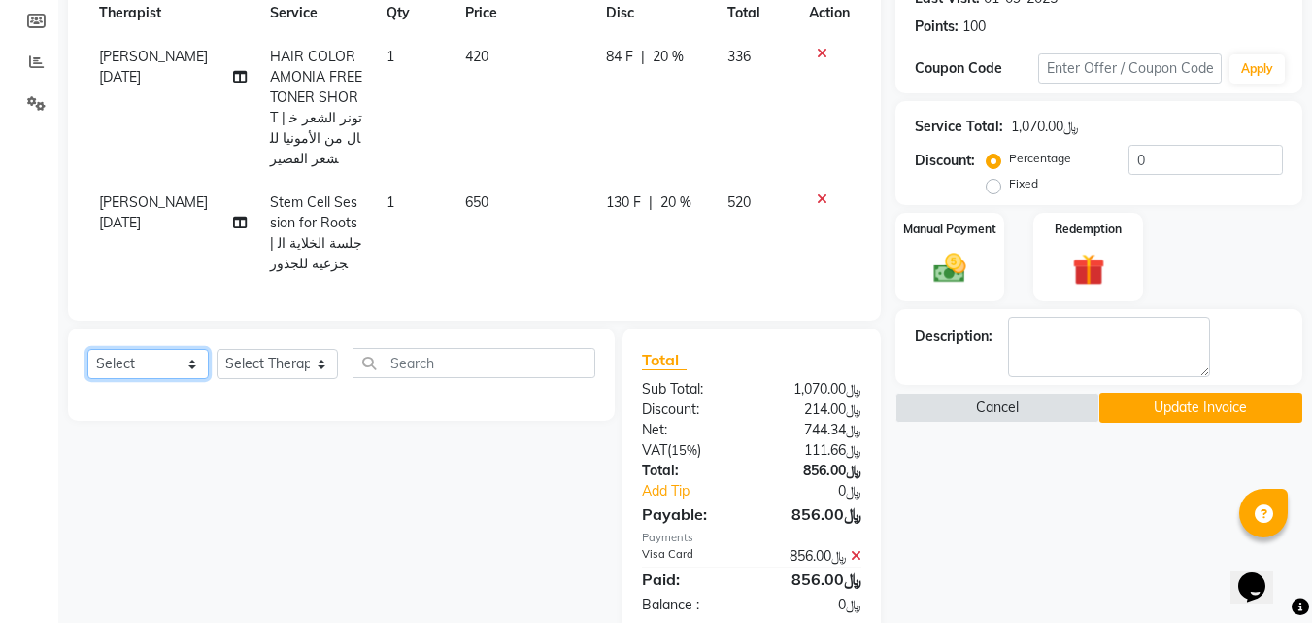
scroll to position [321, 0]
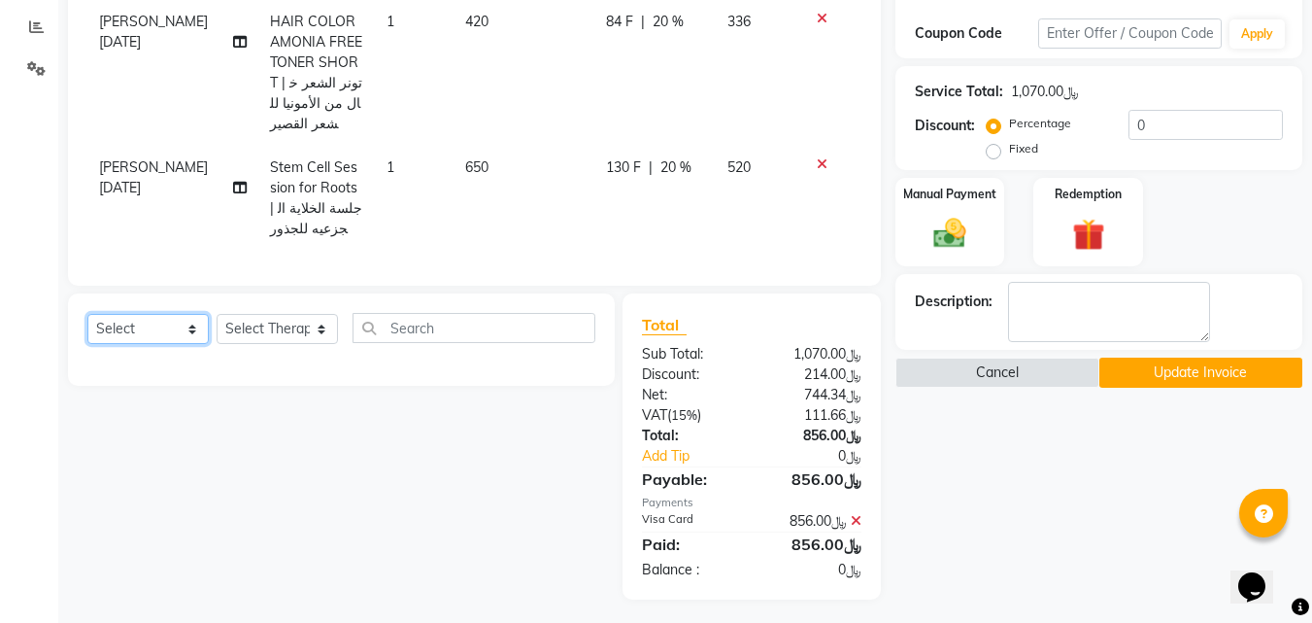
click at [152, 338] on select "Select Service Product Membership Package Voucher Prepaid Gift Card" at bounding box center [147, 329] width 121 height 30
select select "service"
click at [87, 314] on select "Select Service Product Membership Package Voucher Prepaid Gift Card" at bounding box center [147, 329] width 121 height 30
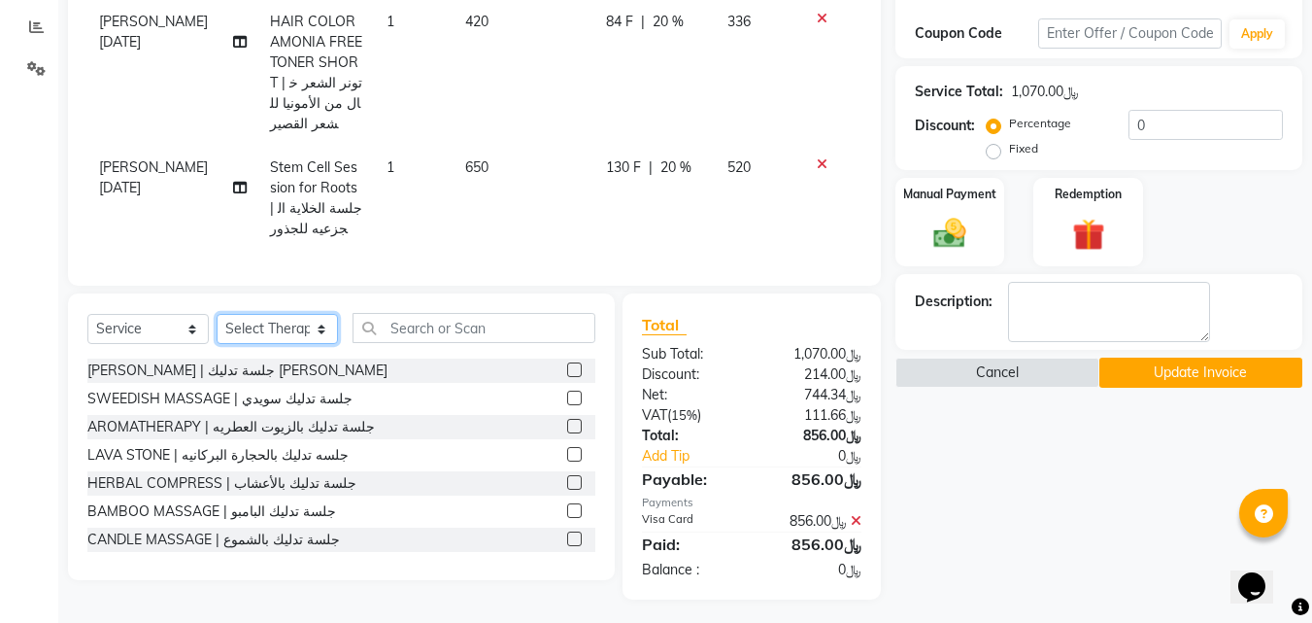
click at [257, 321] on select "Select Therapist [PERSON_NAME] ALJOHARY [PERSON_NAME] Kouraichy [PERSON_NAME] […" at bounding box center [277, 329] width 121 height 30
select select "54626"
click at [217, 314] on select "Select Therapist [PERSON_NAME] ALJOHARY [PERSON_NAME] Kouraichy [PERSON_NAME] […" at bounding box center [277, 329] width 121 height 30
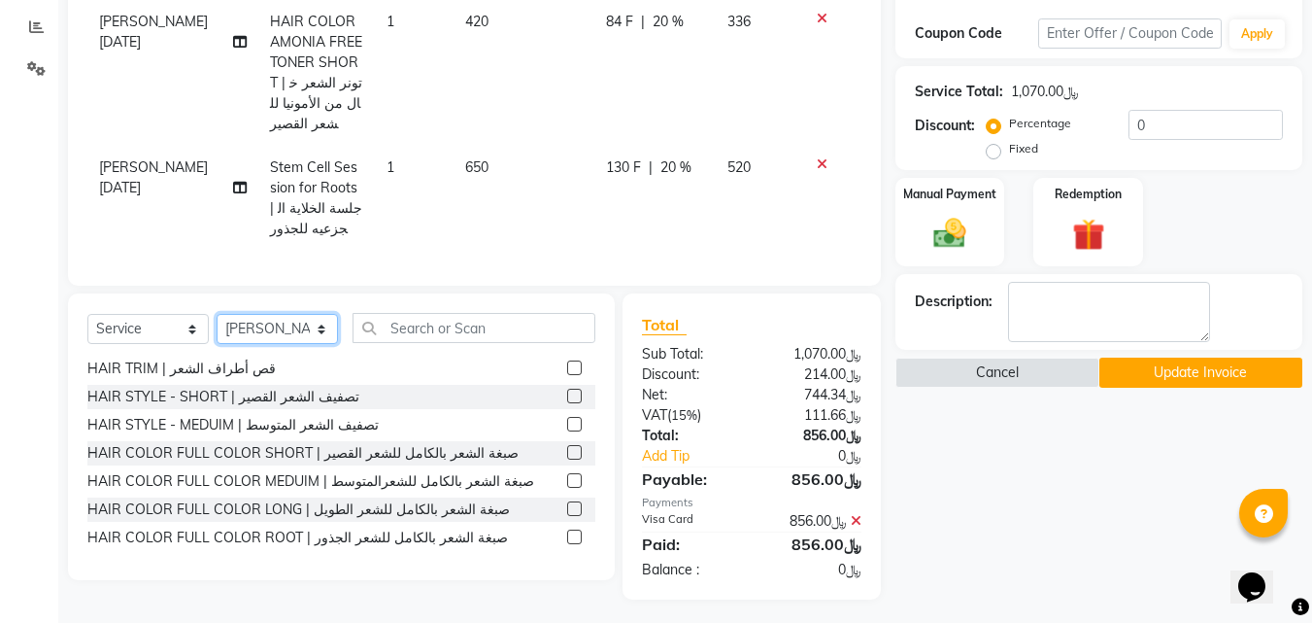
scroll to position [194, 0]
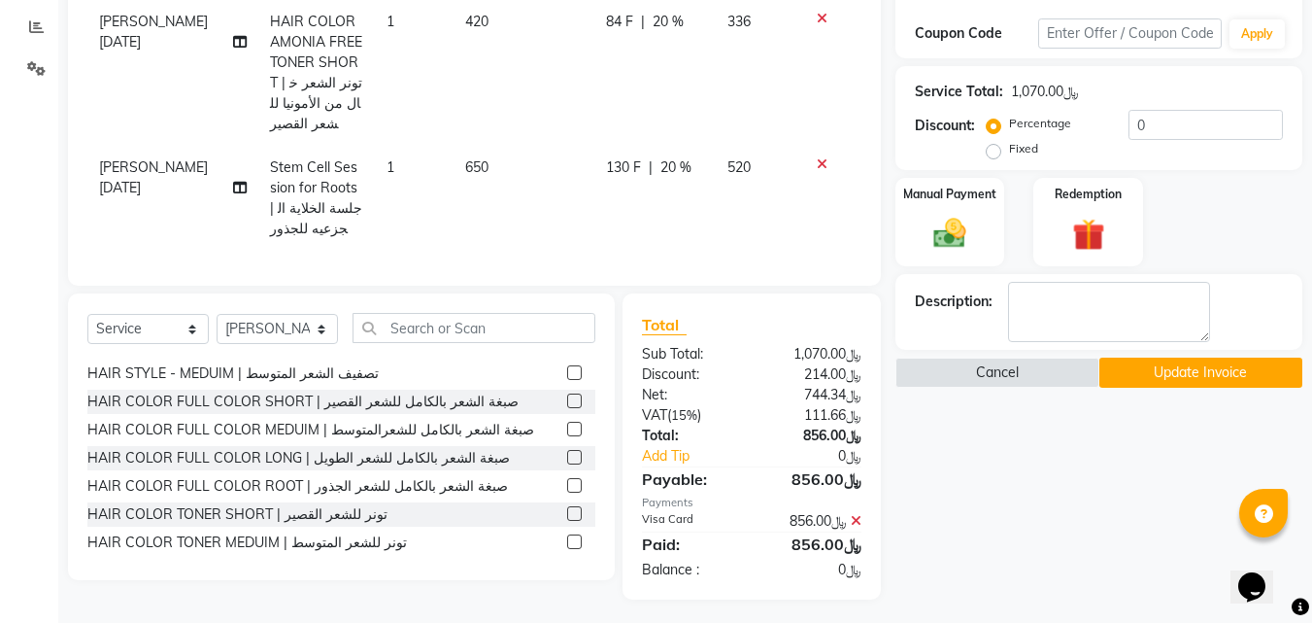
click at [567, 481] on label at bounding box center [574, 485] width 15 height 15
click at [567, 481] on input "checkbox" at bounding box center [573, 486] width 13 height 13
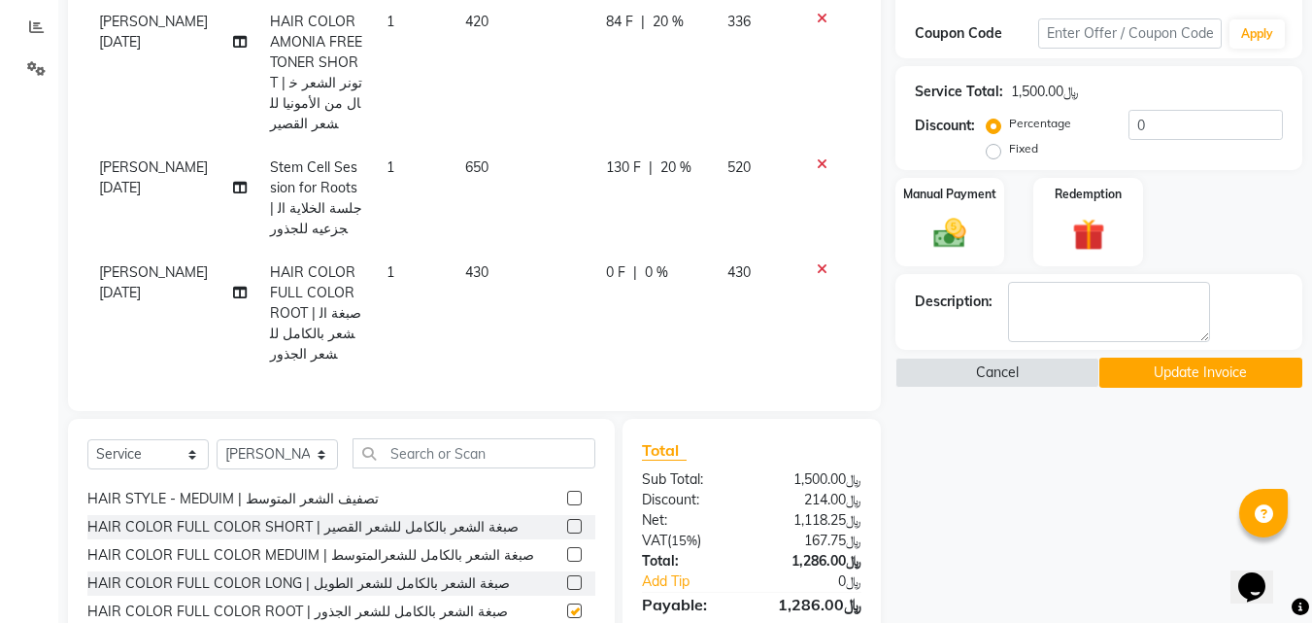
checkbox input "false"
click at [824, 17] on icon at bounding box center [822, 19] width 11 height 14
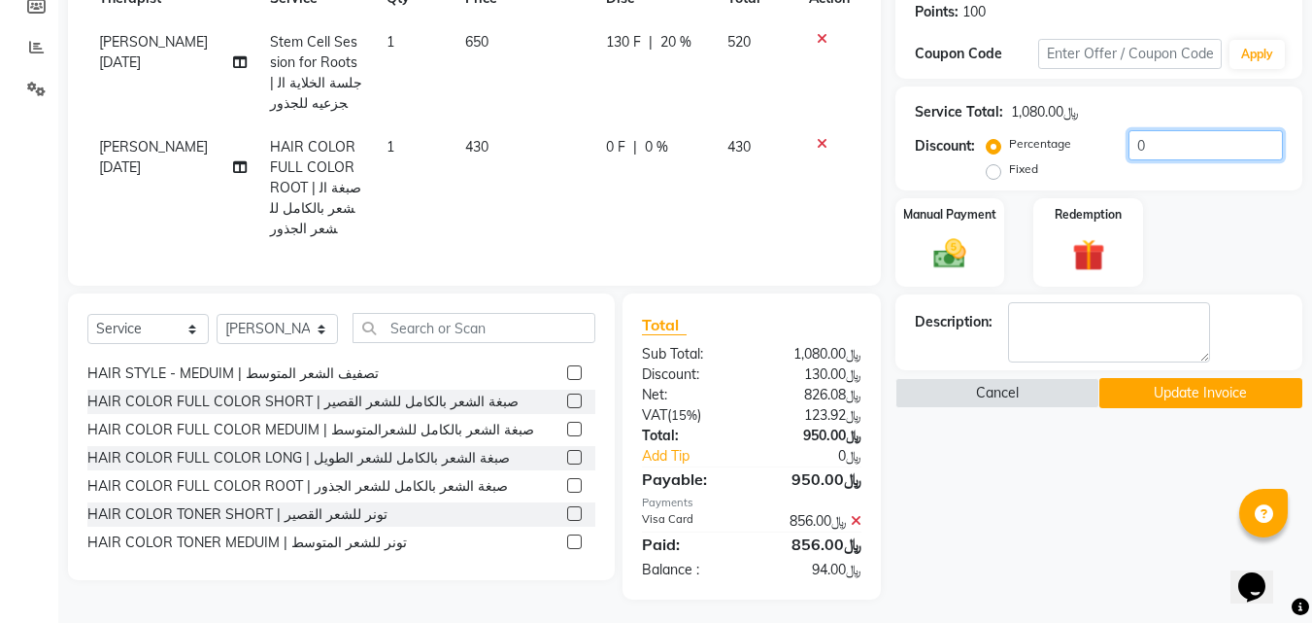
click at [1206, 153] on input "0" at bounding box center [1206, 145] width 154 height 30
type input "020"
click at [855, 514] on icon at bounding box center [856, 521] width 11 height 14
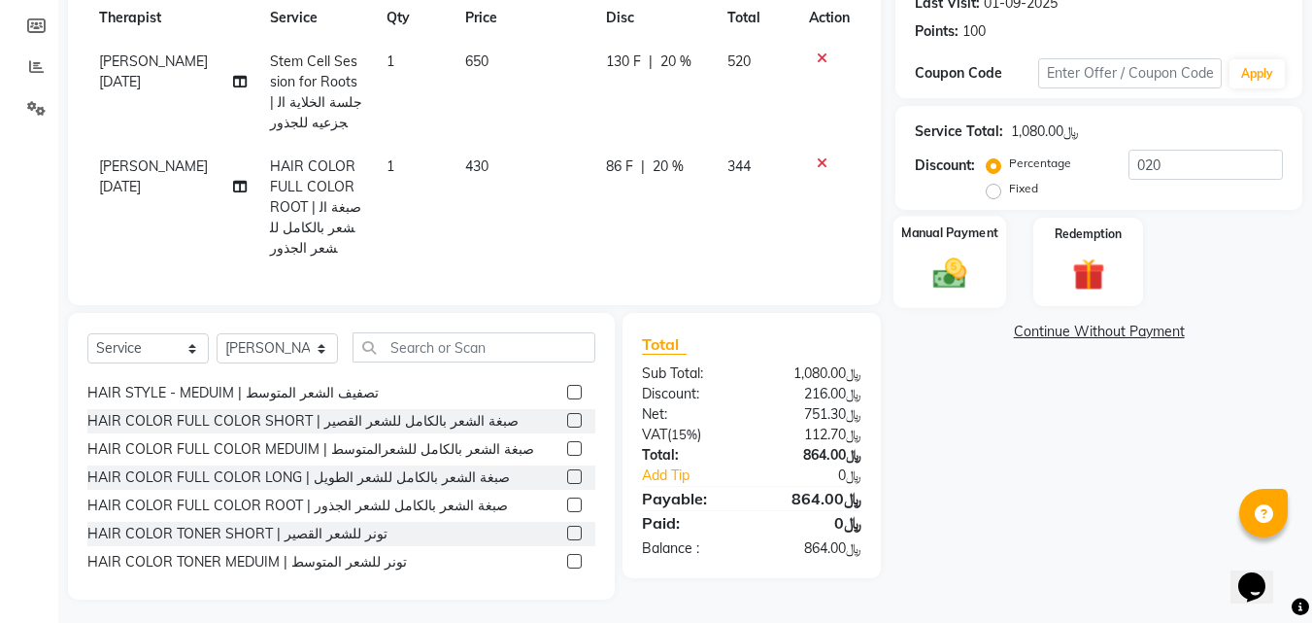
click at [917, 257] on div "Manual Payment" at bounding box center [951, 262] width 114 height 92
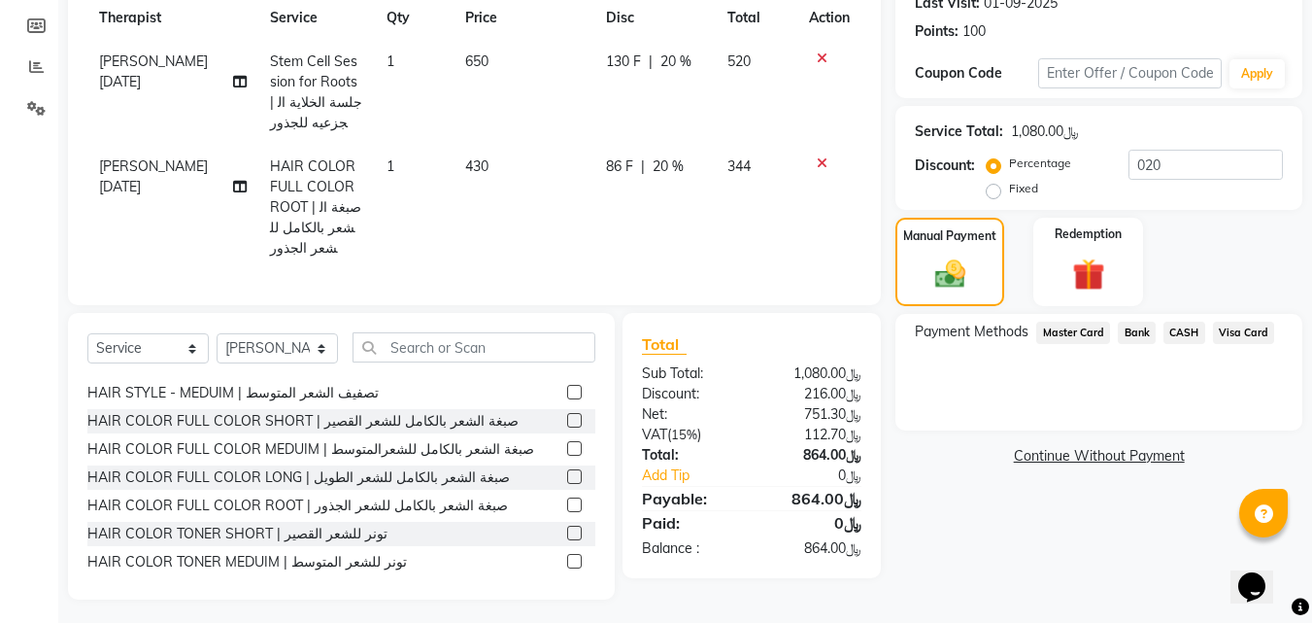
click at [1254, 335] on span "Visa Card" at bounding box center [1244, 333] width 62 height 22
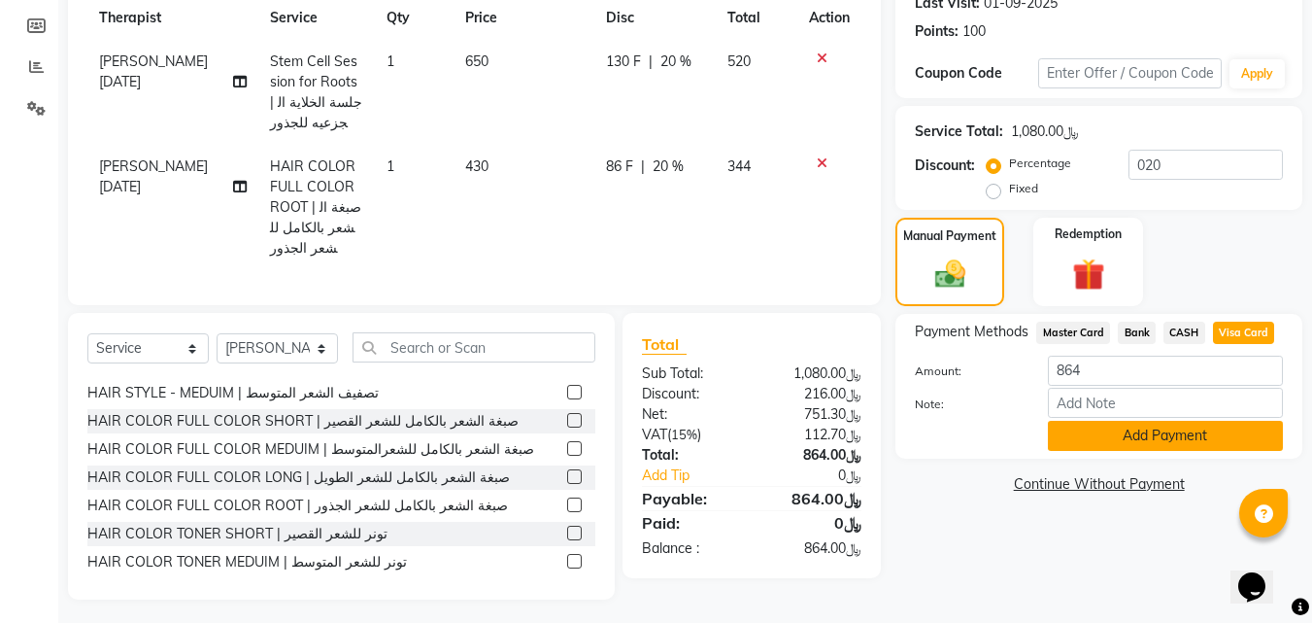
click at [1237, 441] on button "Add Payment" at bounding box center [1165, 436] width 235 height 30
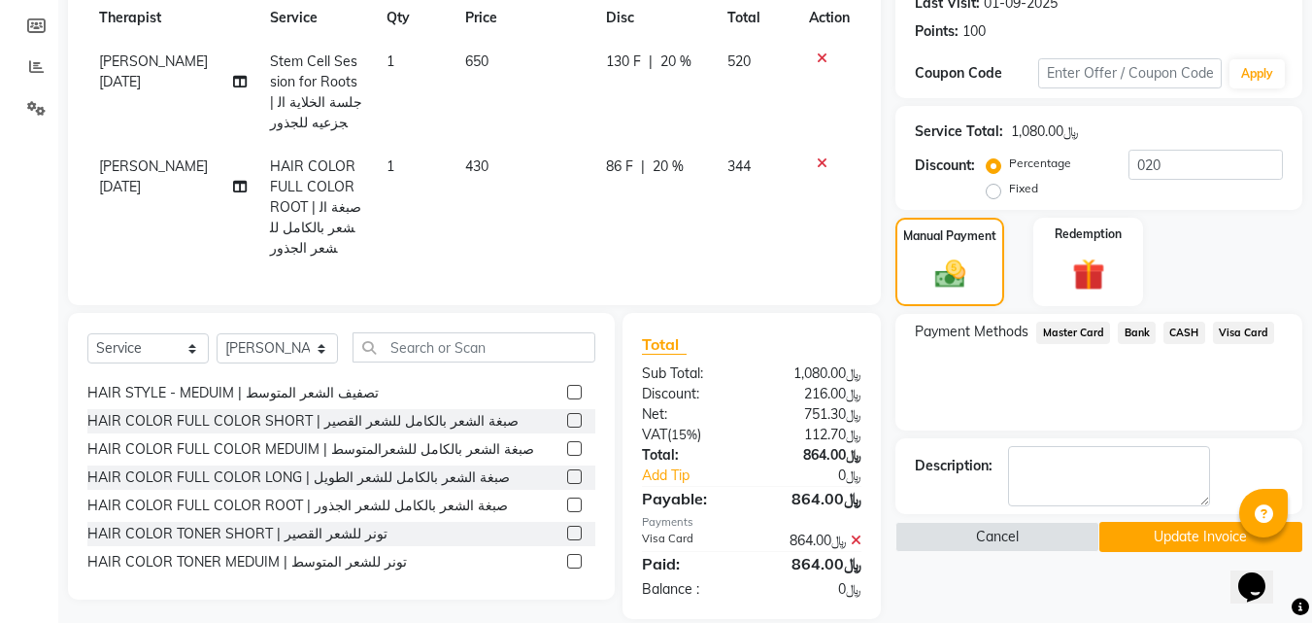
click at [1137, 530] on button "Update Invoice" at bounding box center [1201, 537] width 203 height 30
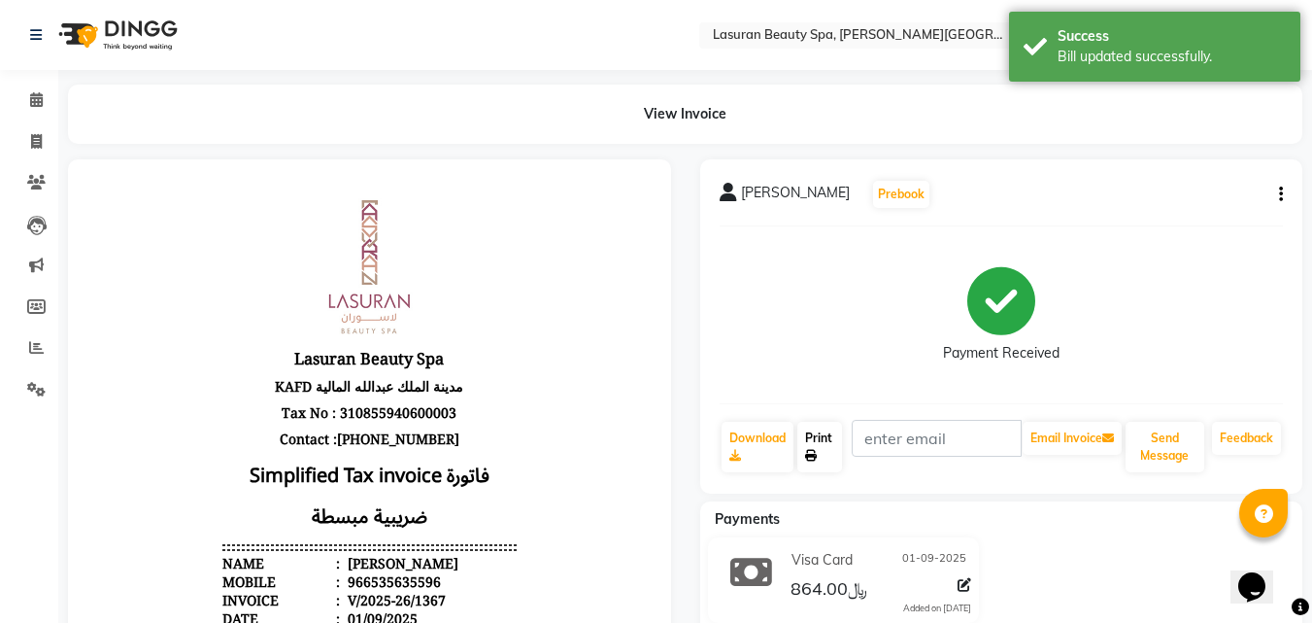
click at [826, 454] on link "Print" at bounding box center [820, 447] width 45 height 51
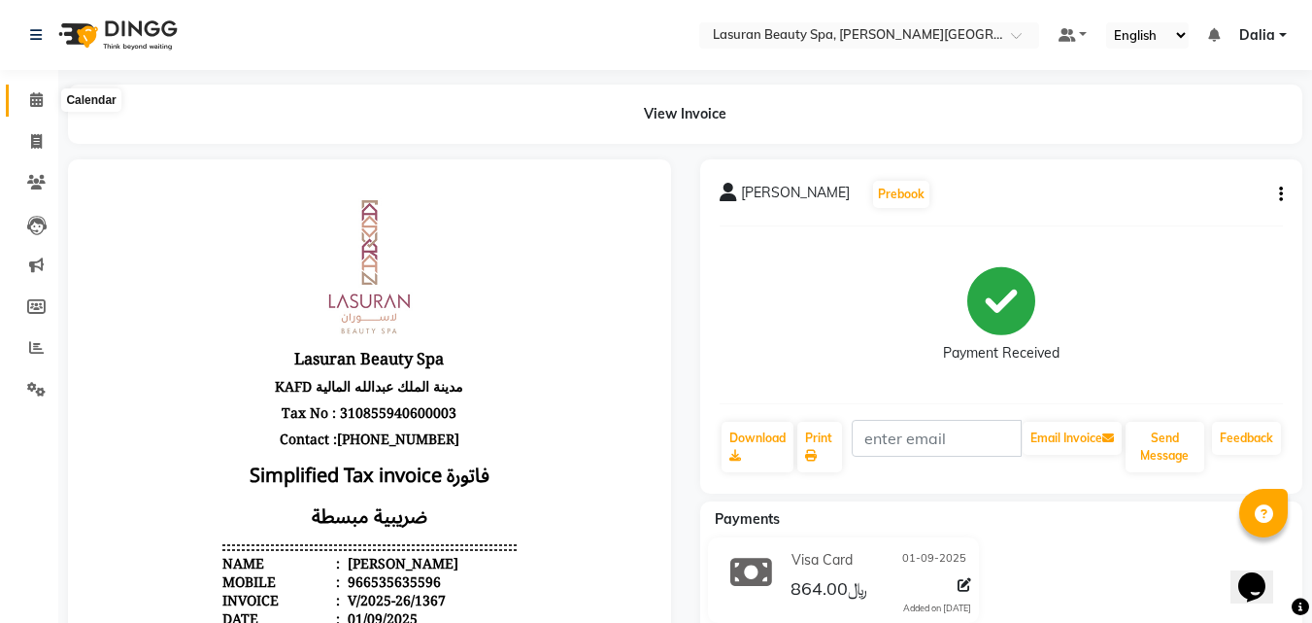
click at [22, 106] on span at bounding box center [36, 100] width 34 height 22
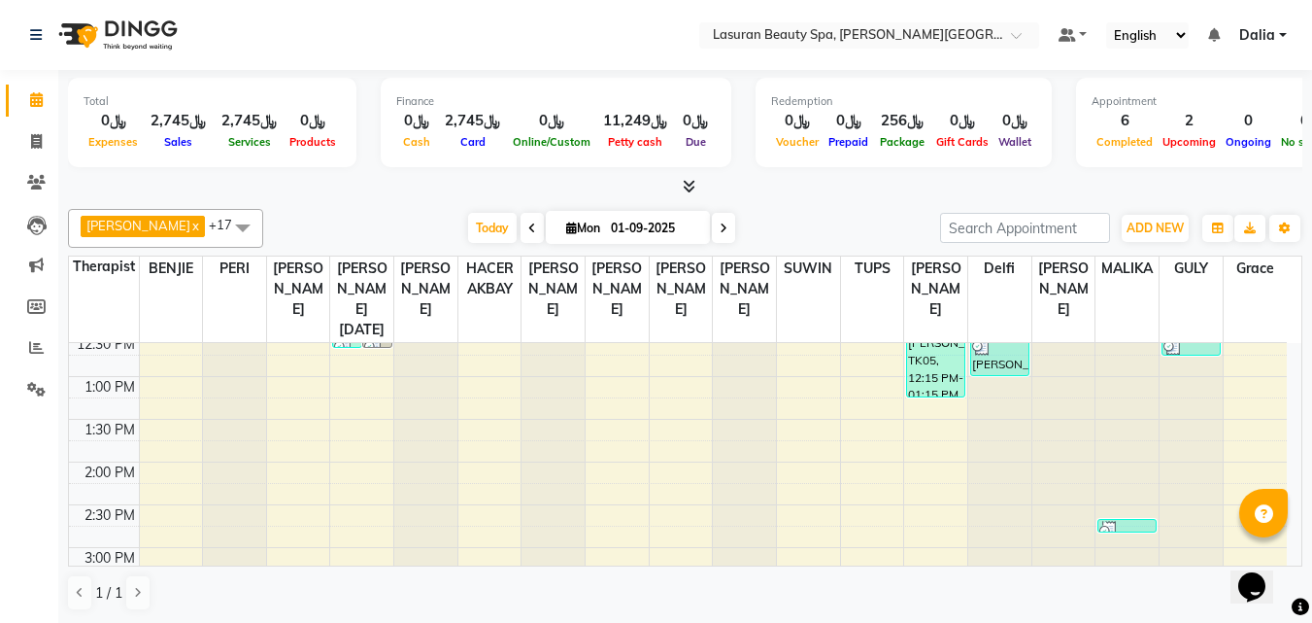
scroll to position [194, 0]
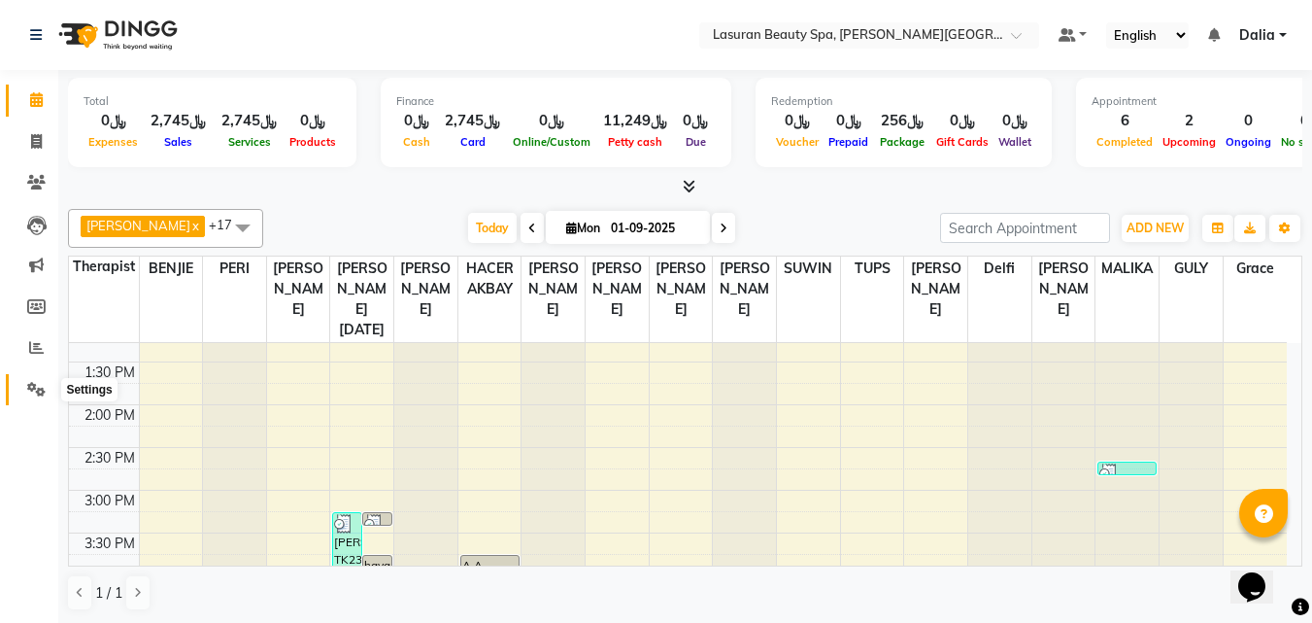
click at [29, 387] on icon at bounding box center [36, 389] width 18 height 15
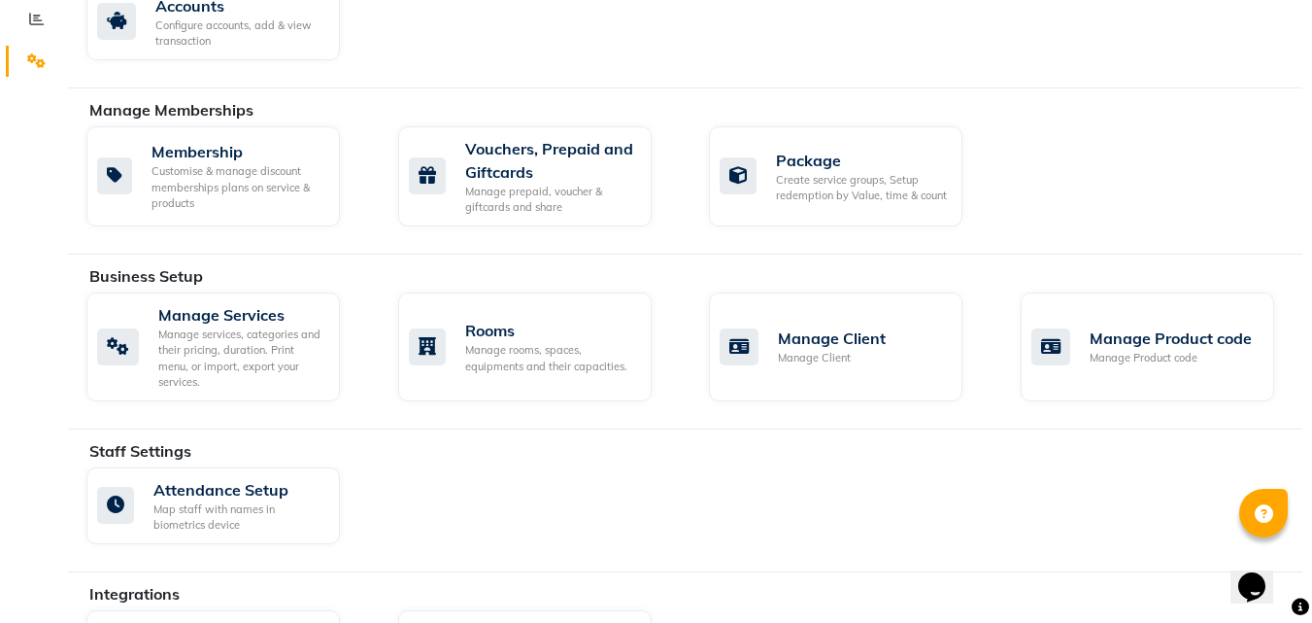
scroll to position [389, 0]
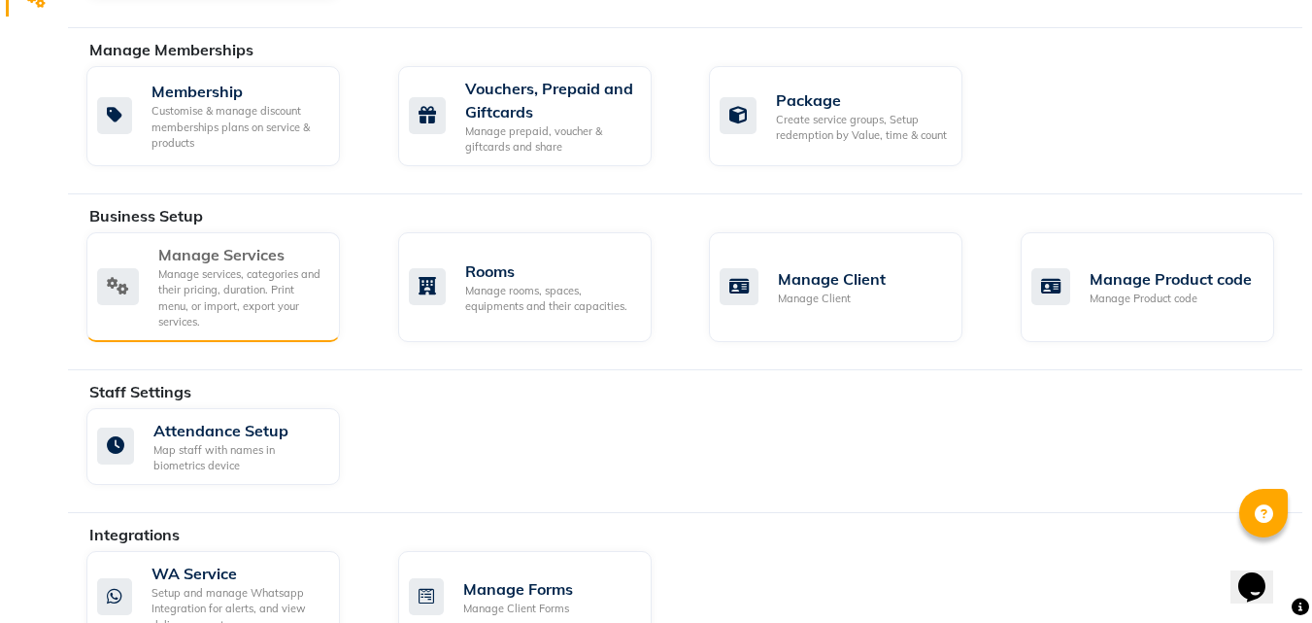
click at [252, 292] on div "Manage services, categories and their pricing, duration. Print menu, or import,…" at bounding box center [241, 298] width 166 height 64
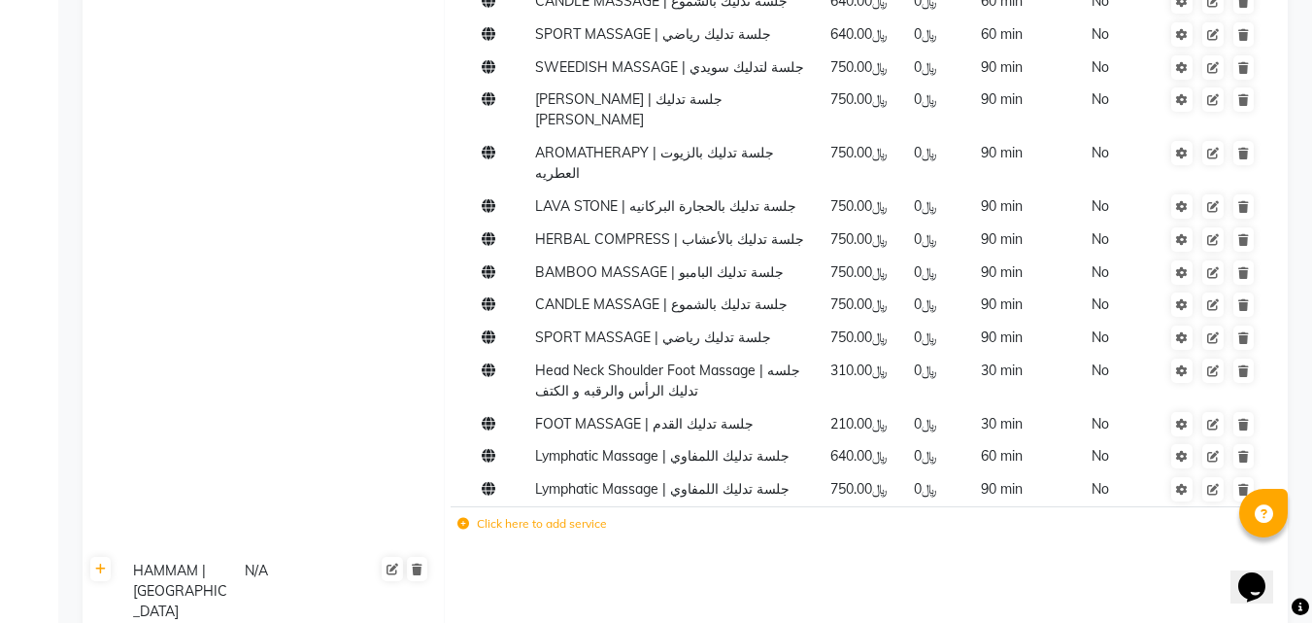
scroll to position [971, 0]
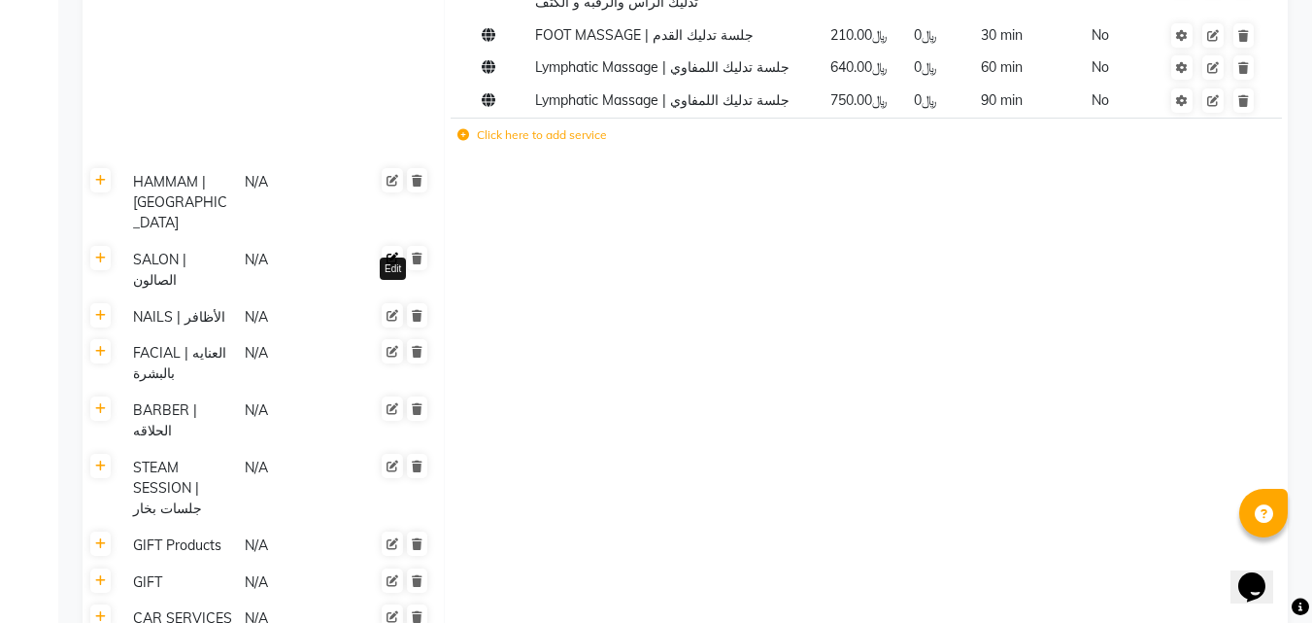
click at [392, 253] on icon at bounding box center [393, 259] width 12 height 12
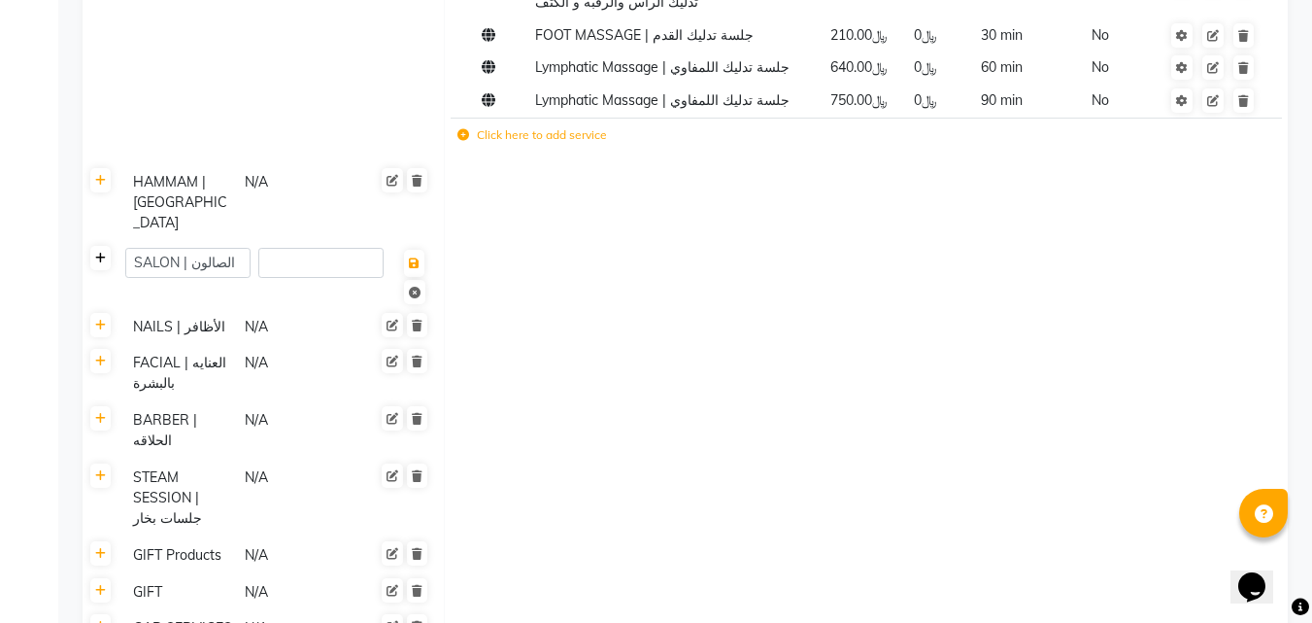
click at [108, 246] on link at bounding box center [100, 258] width 20 height 24
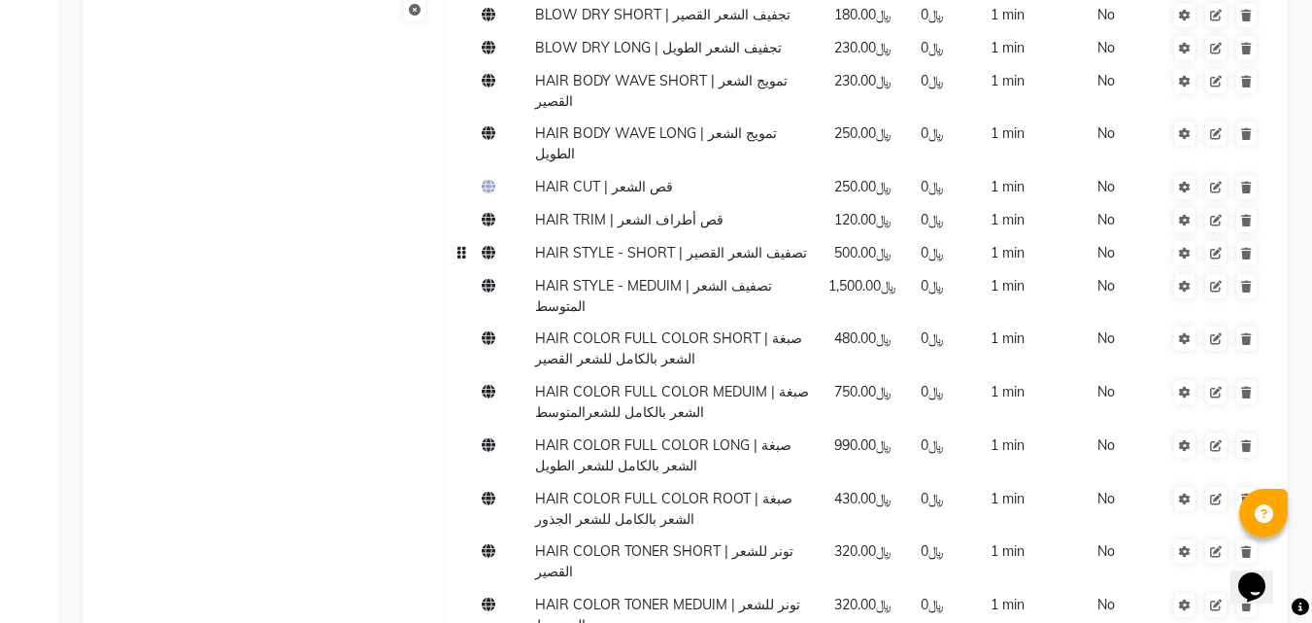
scroll to position [1263, 0]
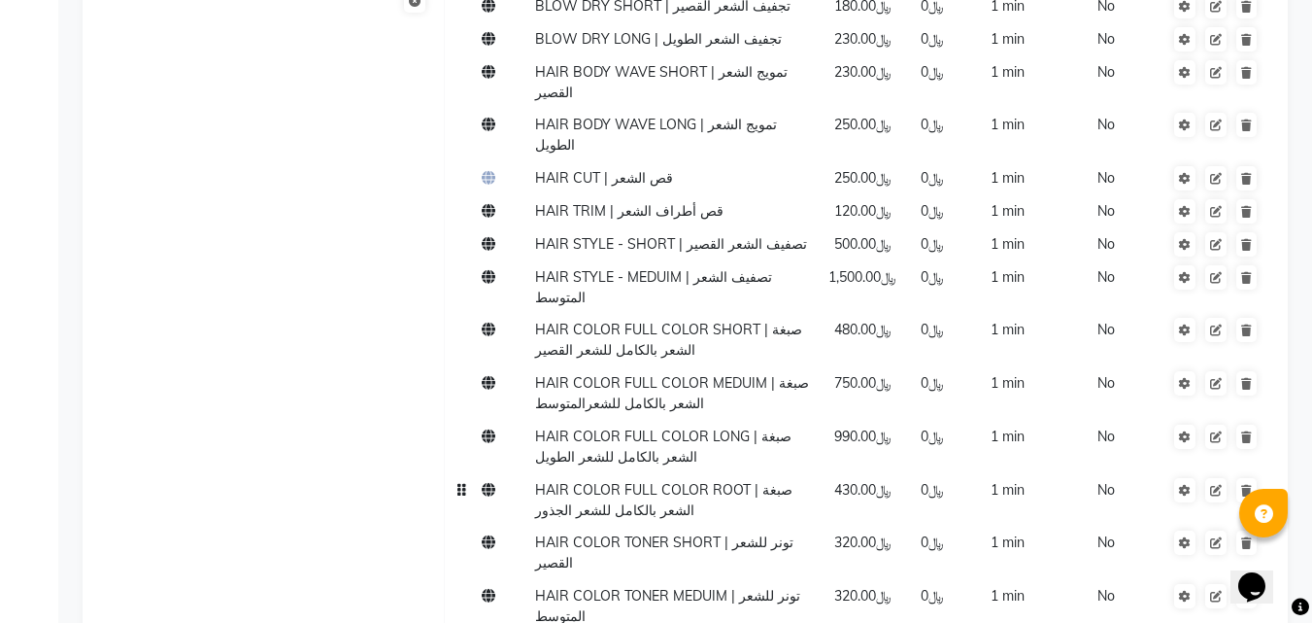
click at [851, 481] on span "﷼430.00" at bounding box center [862, 489] width 57 height 17
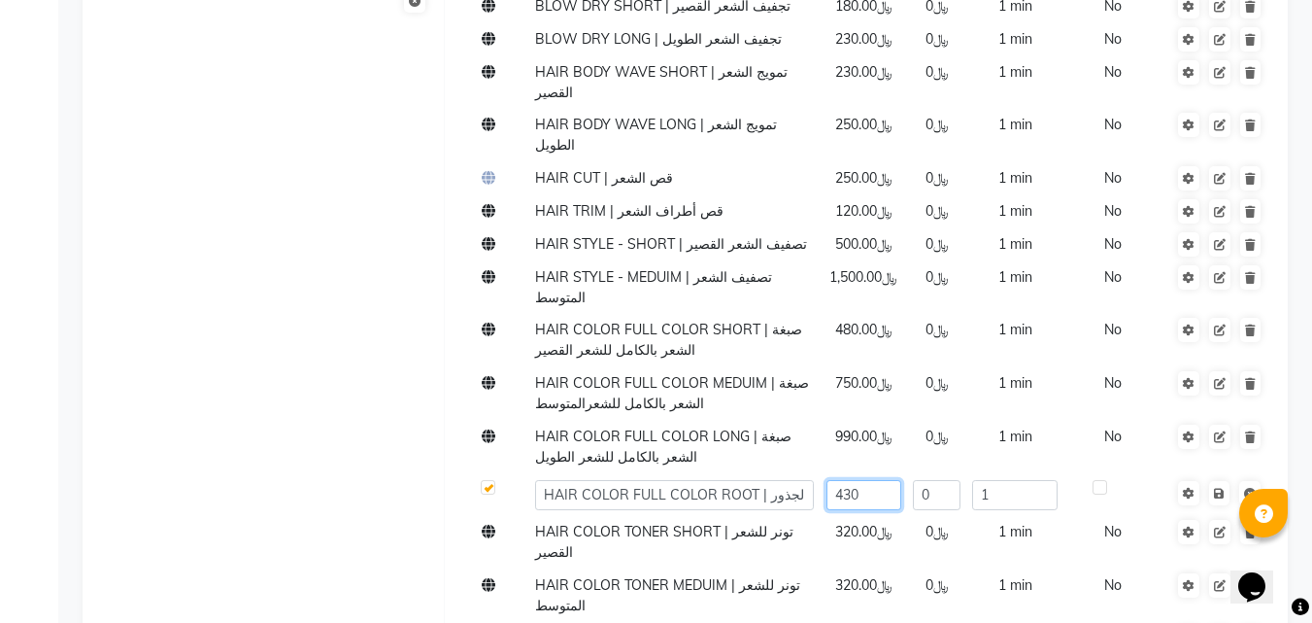
click at [876, 480] on input "430" at bounding box center [864, 495] width 75 height 30
type input "4"
type input "320"
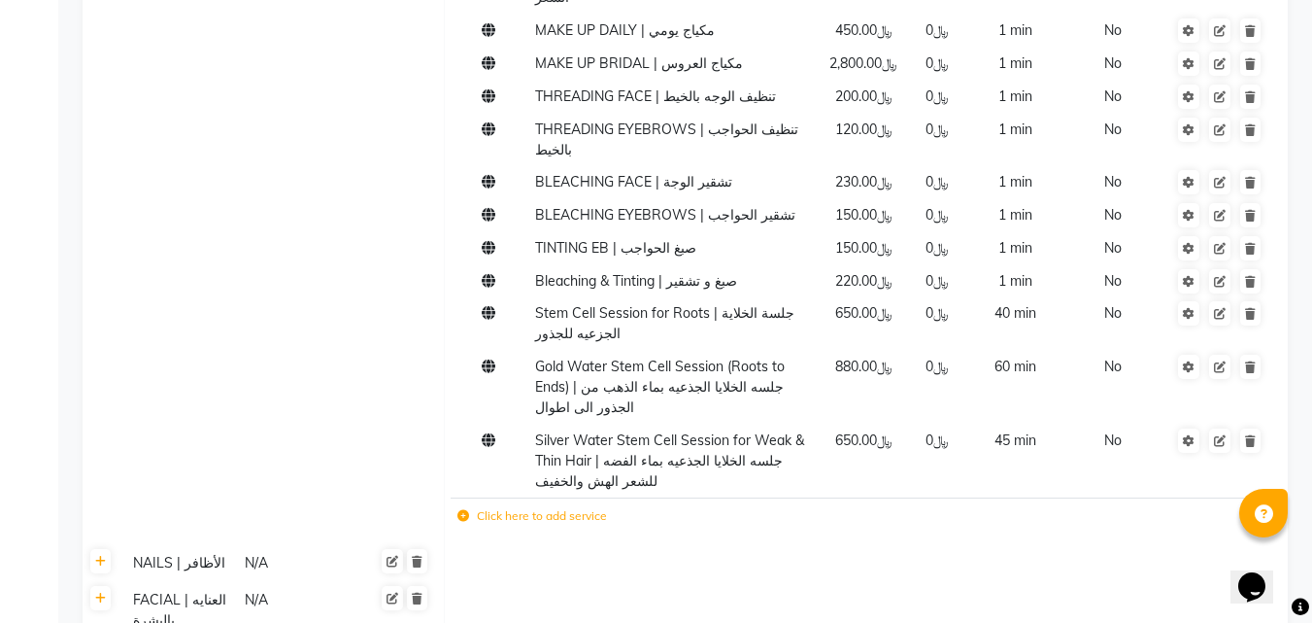
scroll to position [2763, 0]
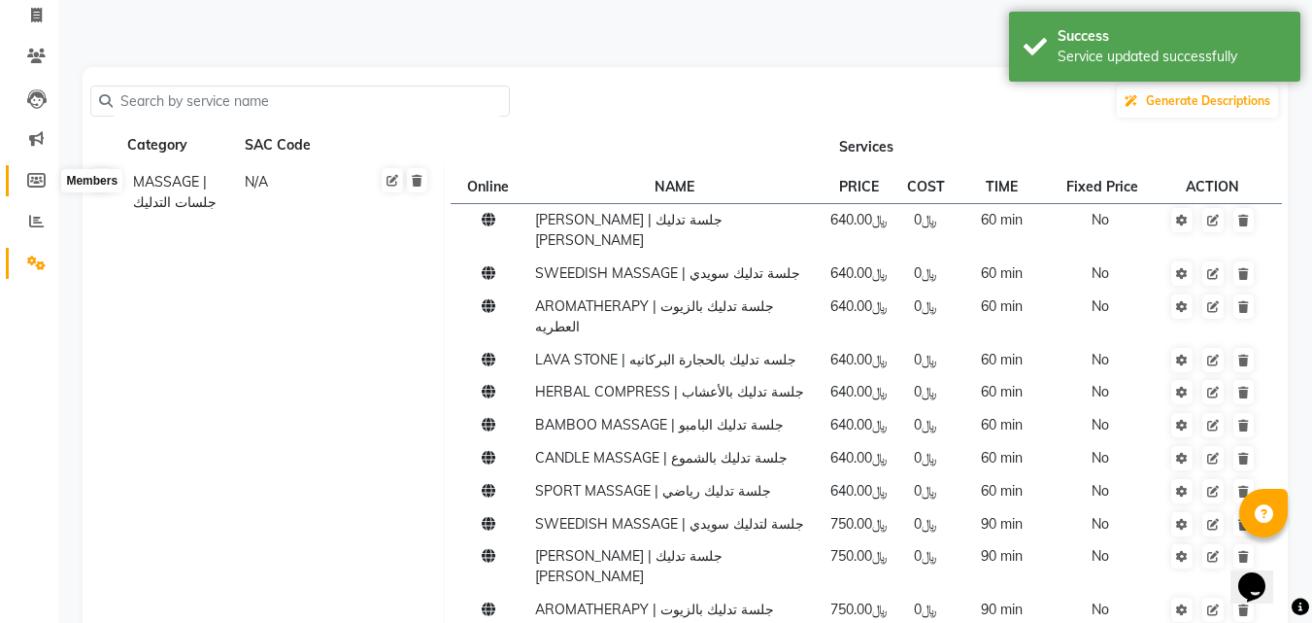
scroll to position [0, 0]
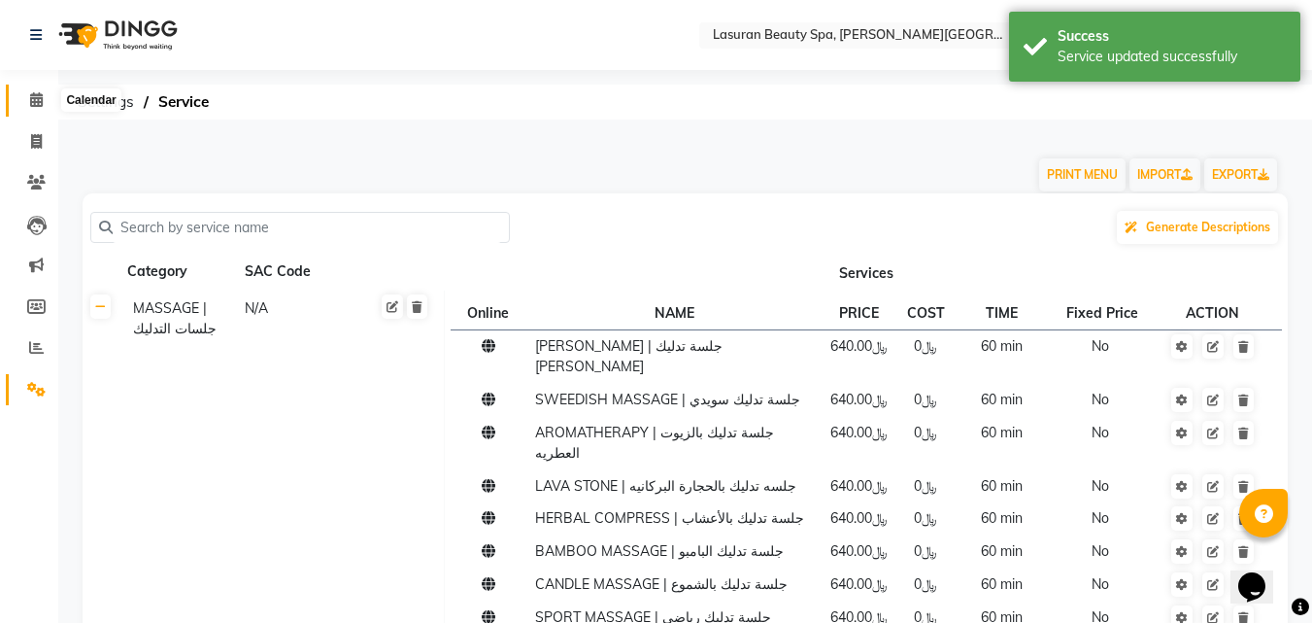
click at [36, 105] on icon at bounding box center [36, 99] width 13 height 15
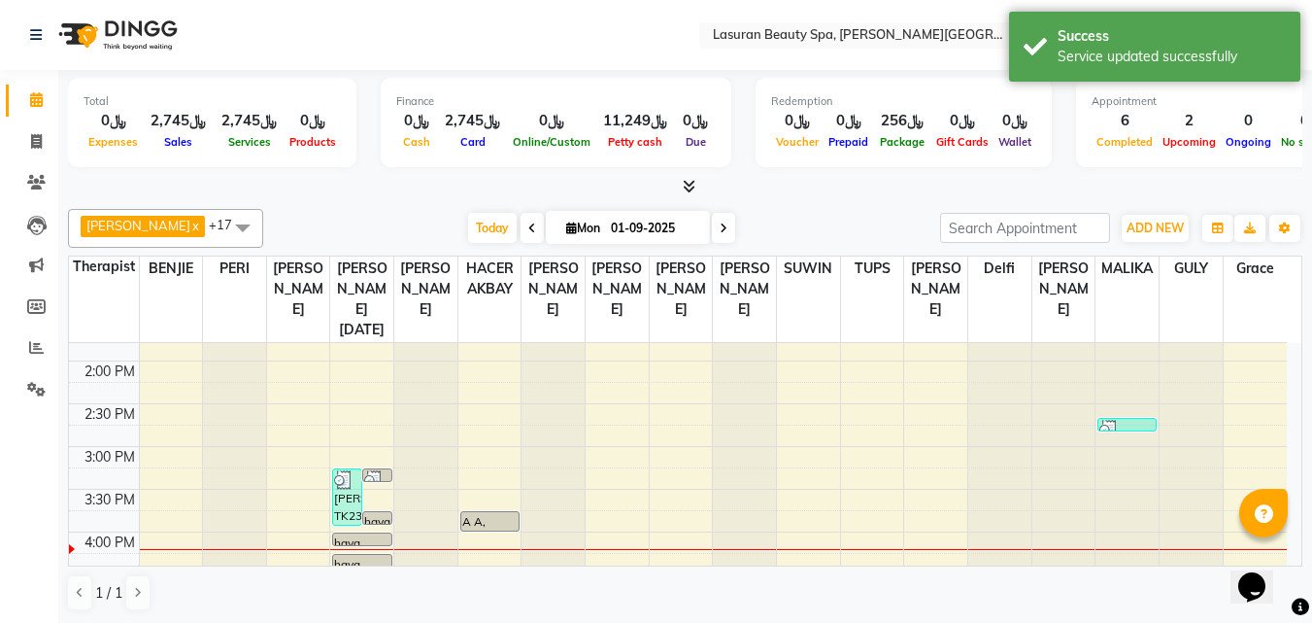
scroll to position [194, 0]
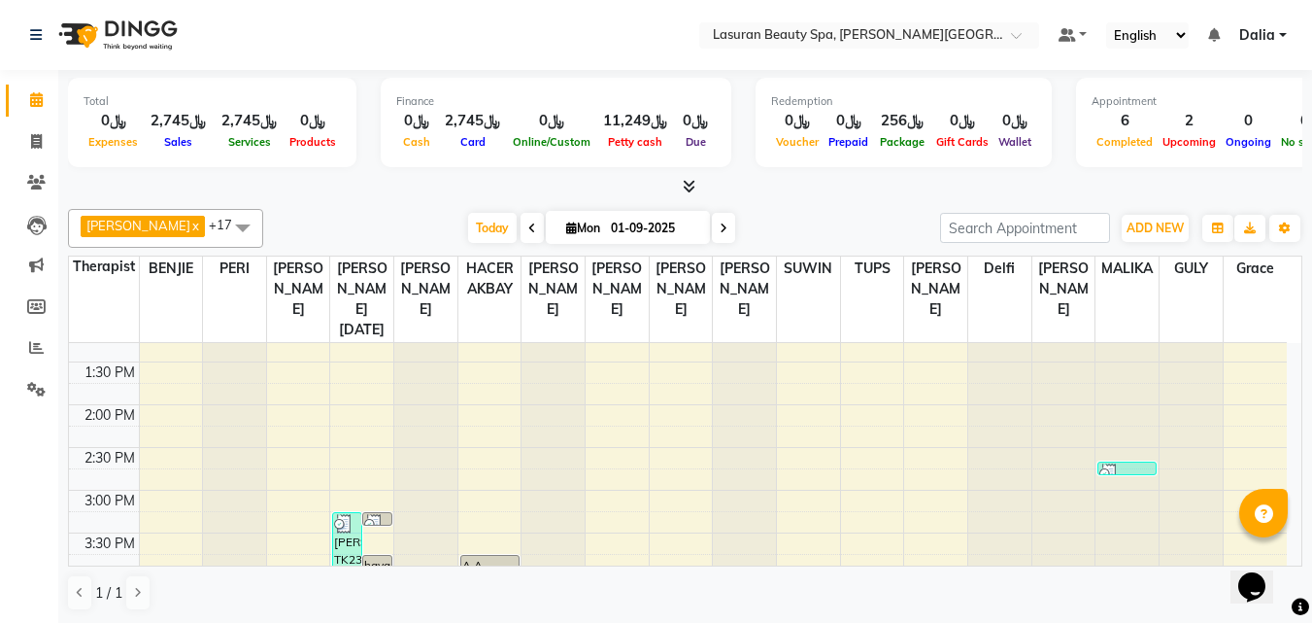
click at [351, 530] on img at bounding box center [343, 523] width 19 height 19
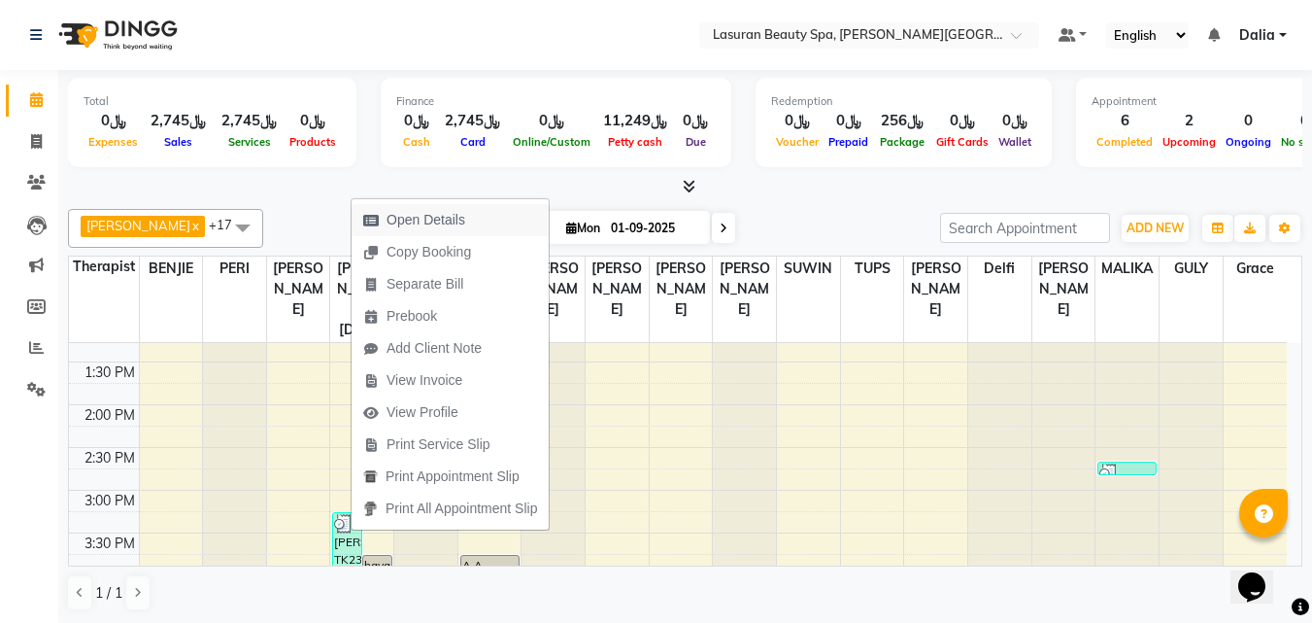
click at [439, 215] on span "Open Details" at bounding box center [426, 220] width 79 height 20
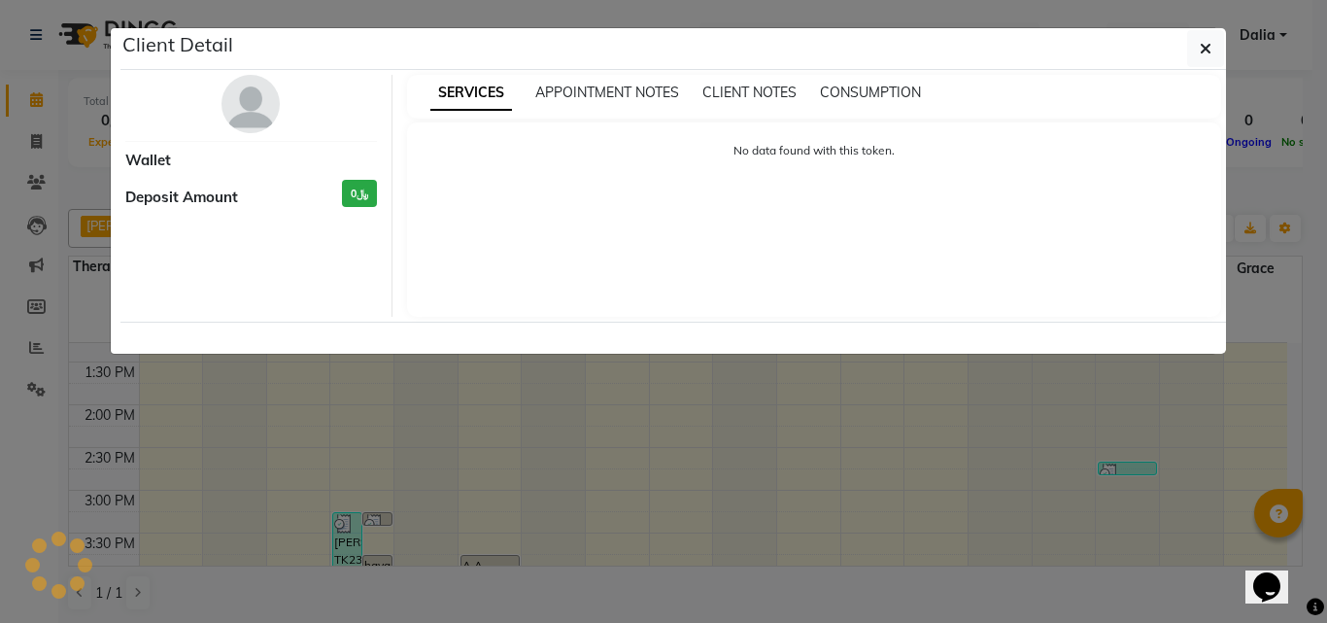
select select "3"
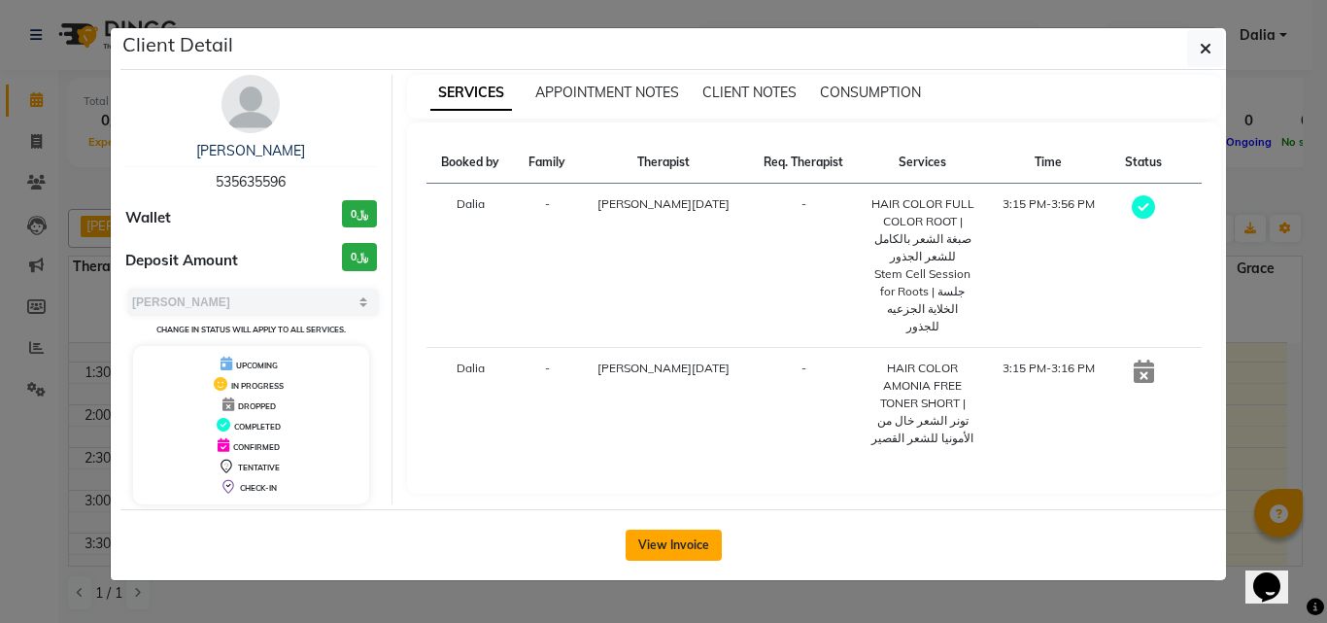
click at [684, 547] on button "View Invoice" at bounding box center [674, 544] width 96 height 31
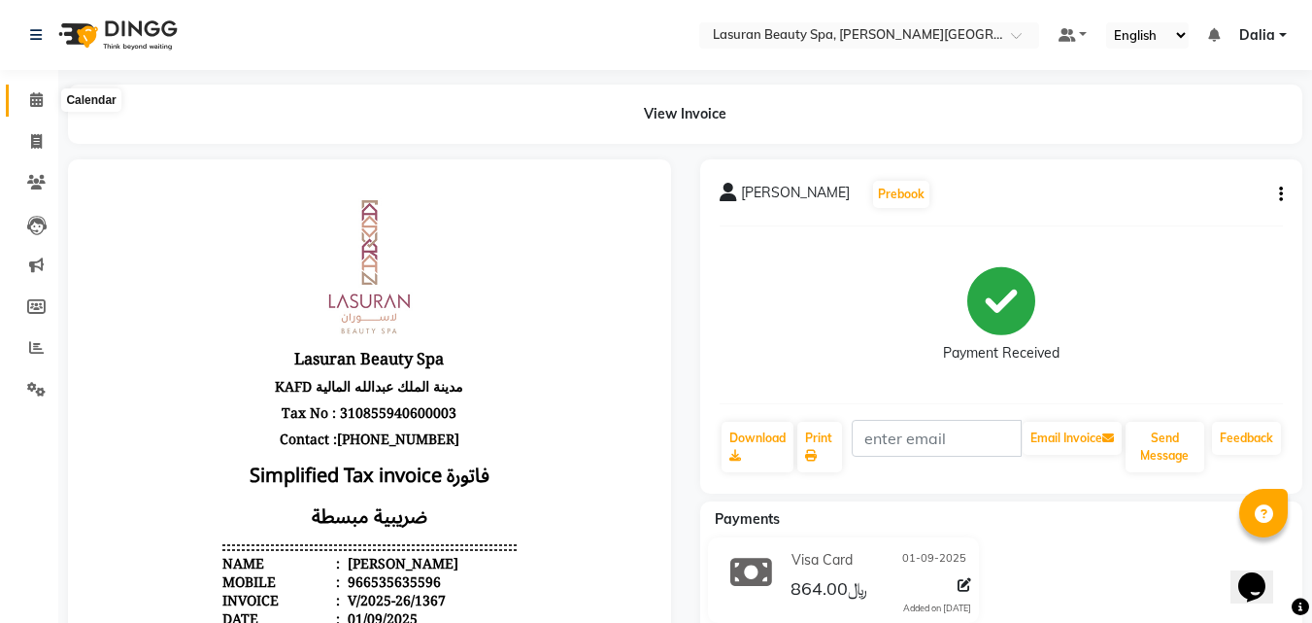
click at [42, 106] on icon at bounding box center [36, 99] width 13 height 15
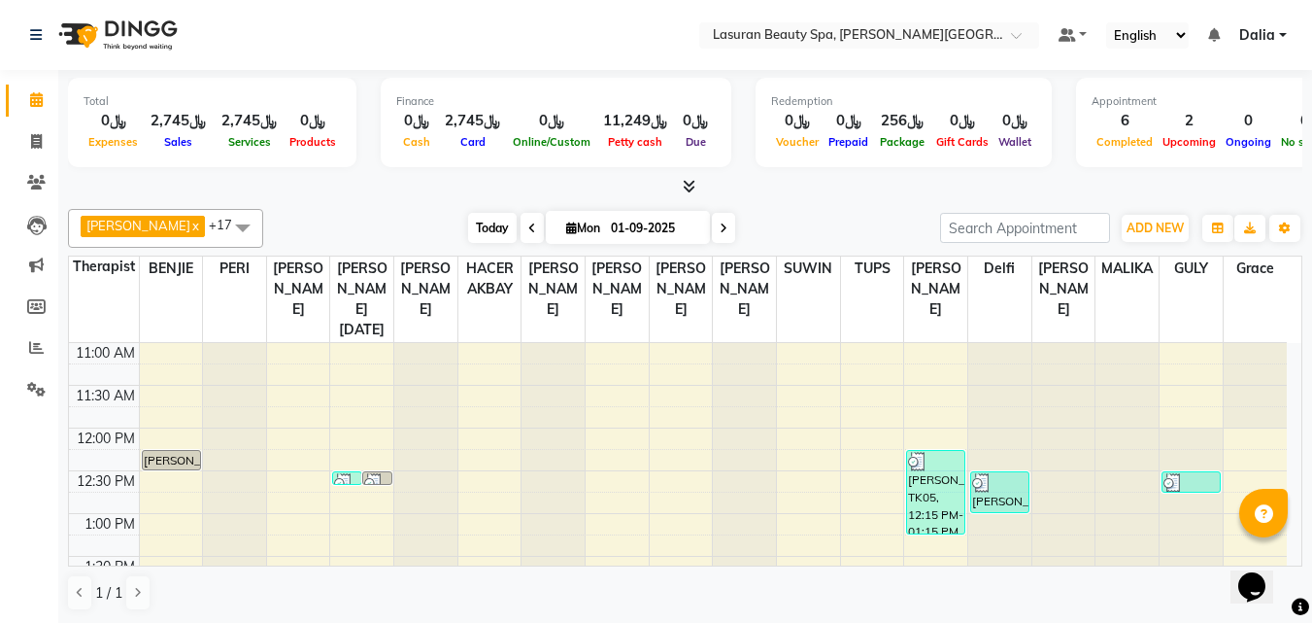
click at [508, 229] on span "Today" at bounding box center [492, 228] width 49 height 30
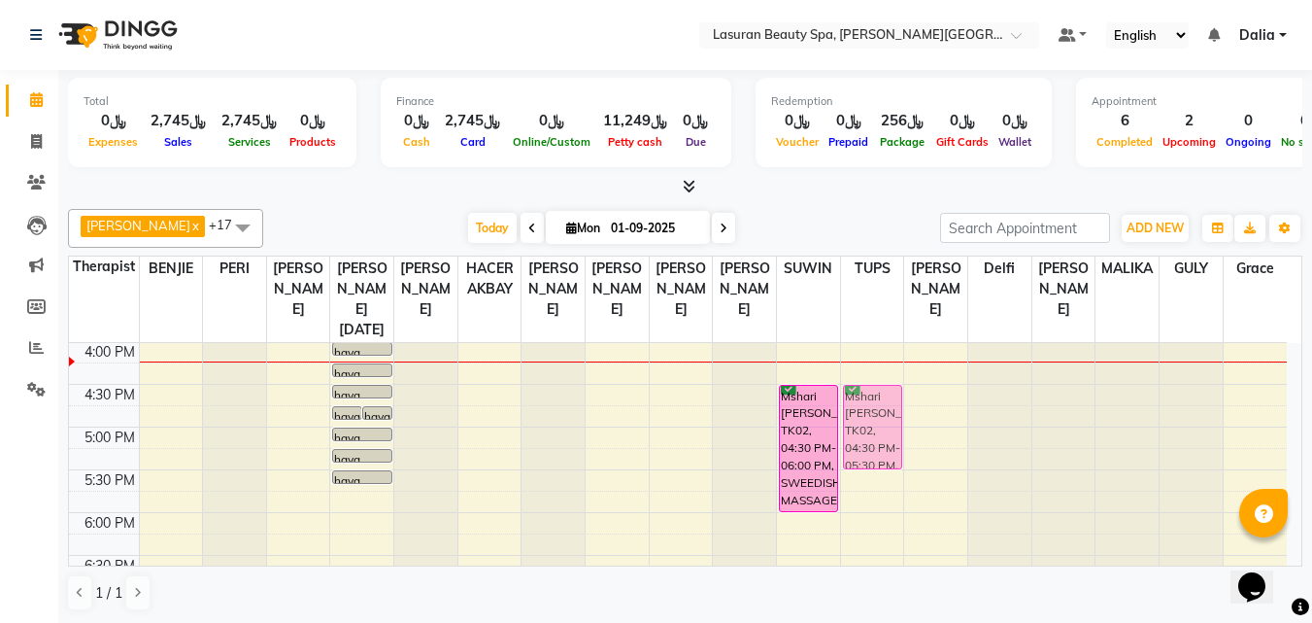
drag, startPoint x: 244, startPoint y: 435, endPoint x: 886, endPoint y: 444, distance: 642.2
click at [886, 444] on tr "Abdulellah Malisho, TK01, 12:15 PM-12:30 PM, IYASHE DOME | جلسة إياشي دوم Mshar…" at bounding box center [678, 384] width 1218 height 939
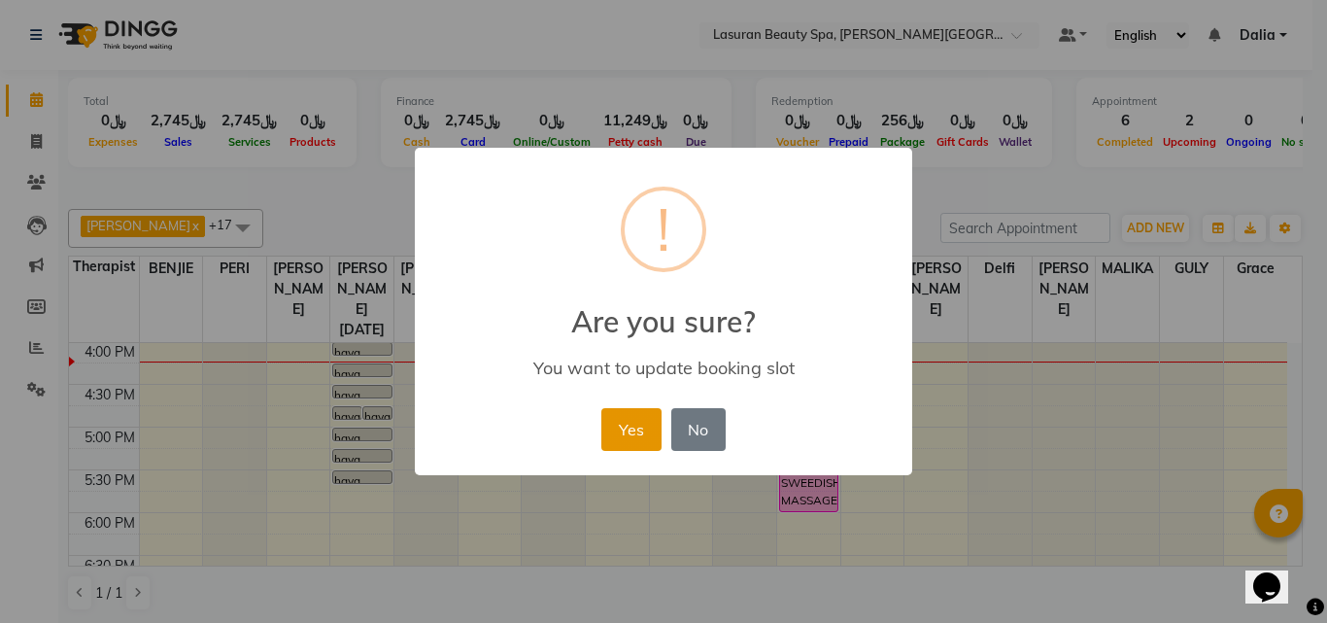
click at [641, 427] on button "Yes" at bounding box center [630, 429] width 59 height 43
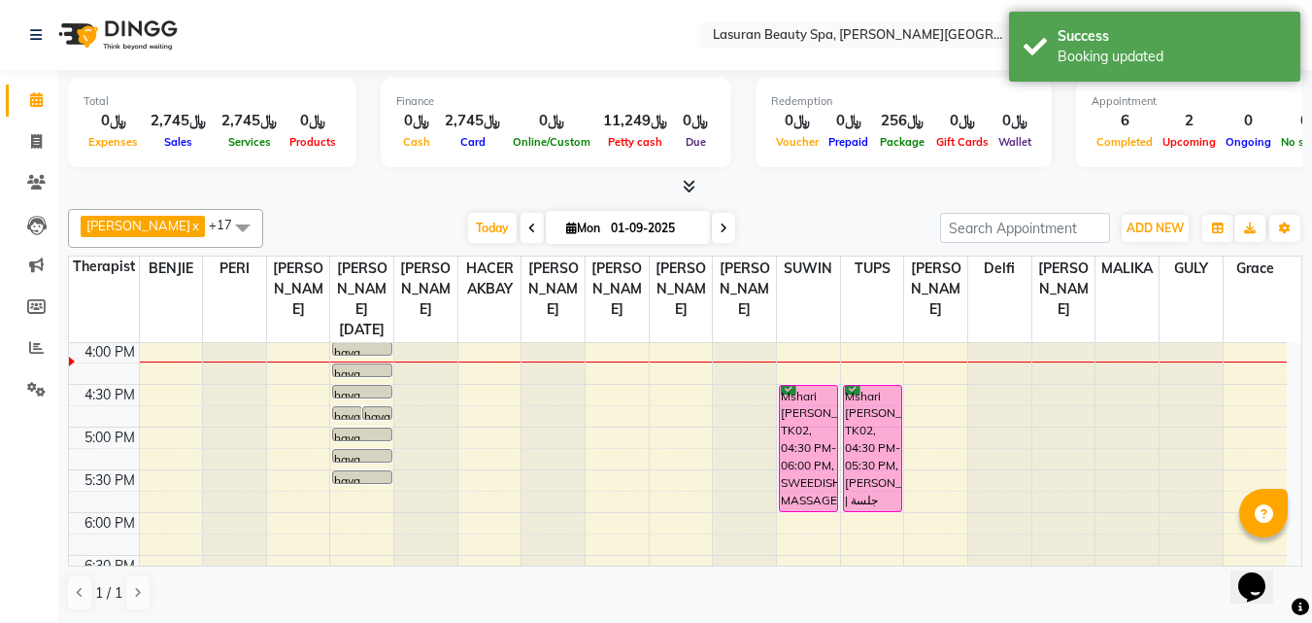
drag, startPoint x: 869, startPoint y: 471, endPoint x: 869, endPoint y: 516, distance: 44.7
click at [869, 516] on div "11:00 AM 11:30 AM 12:00 PM 12:30 PM 1:00 PM 1:30 PM 2:00 PM 2:30 PM 3:00 PM 3:3…" at bounding box center [678, 384] width 1218 height 939
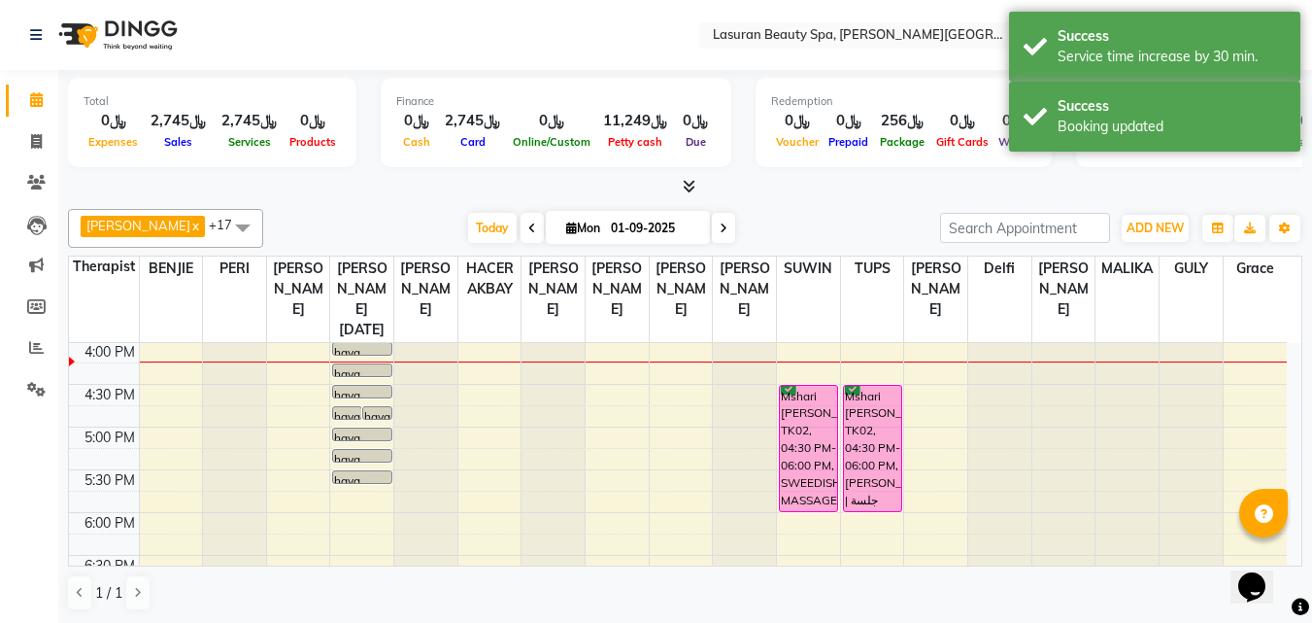
click at [883, 409] on div "Mshari Al Mutairi, TK02, 04:30 PM-06:00 PM, LUMI LUMI | جلسة تدليك لومي لومي" at bounding box center [872, 448] width 57 height 125
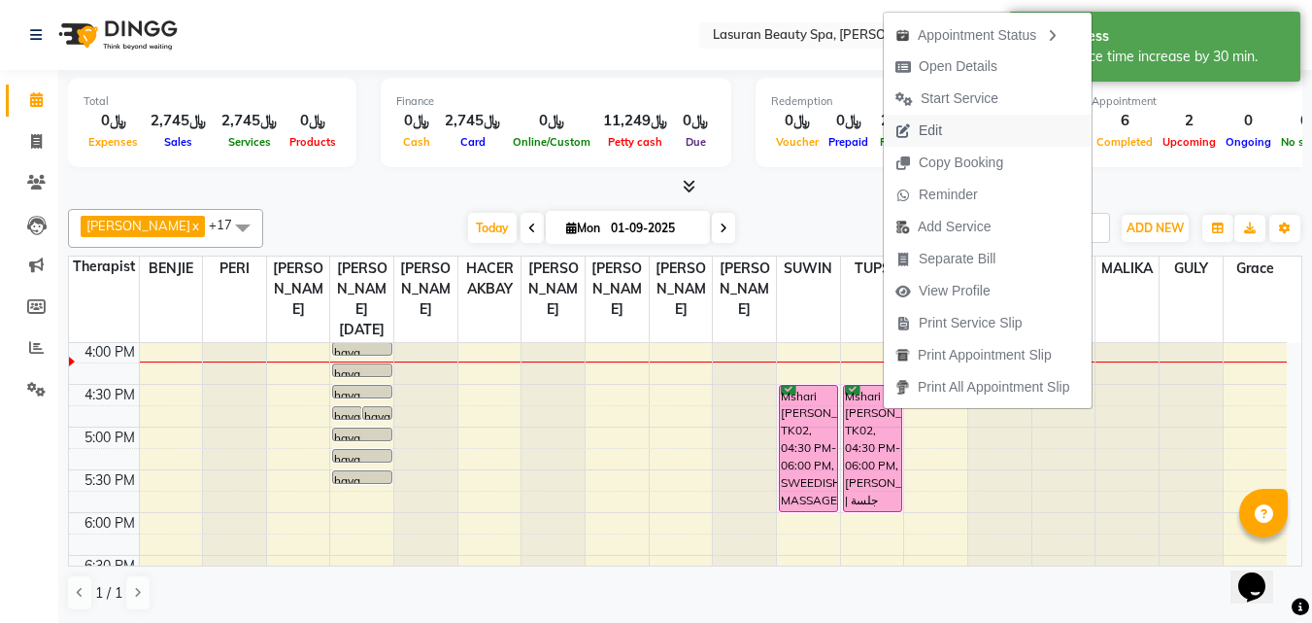
click at [944, 121] on span "Edit" at bounding box center [919, 131] width 70 height 32
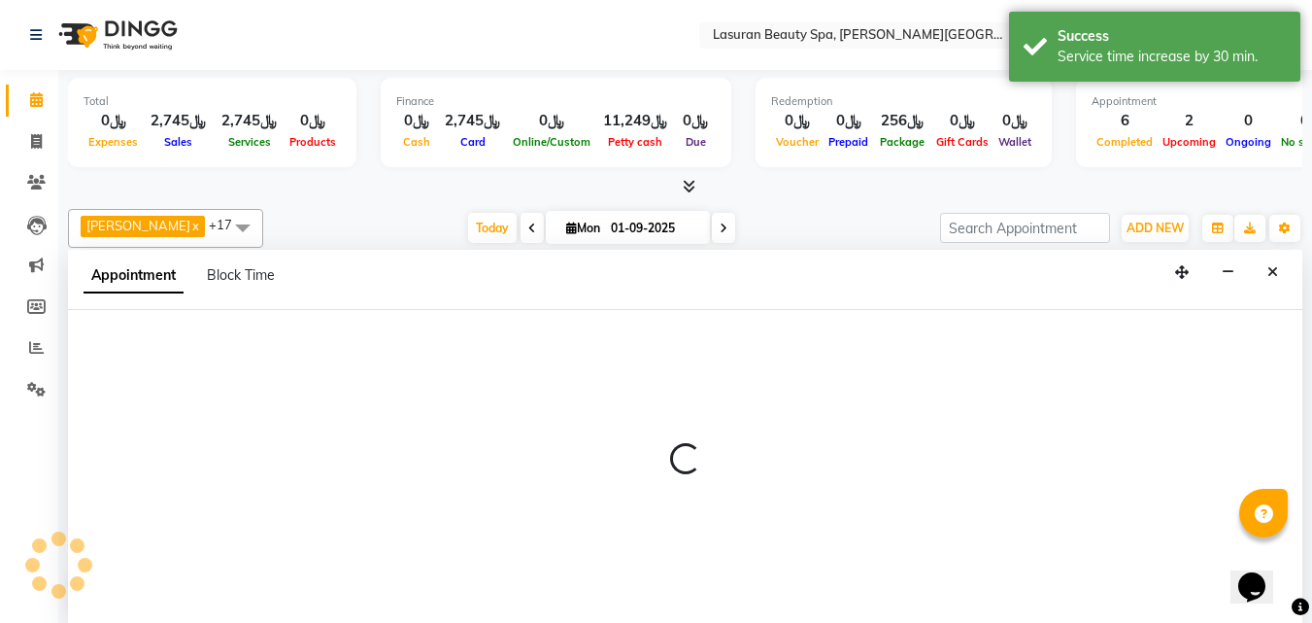
scroll to position [1, 0]
select select "tentative"
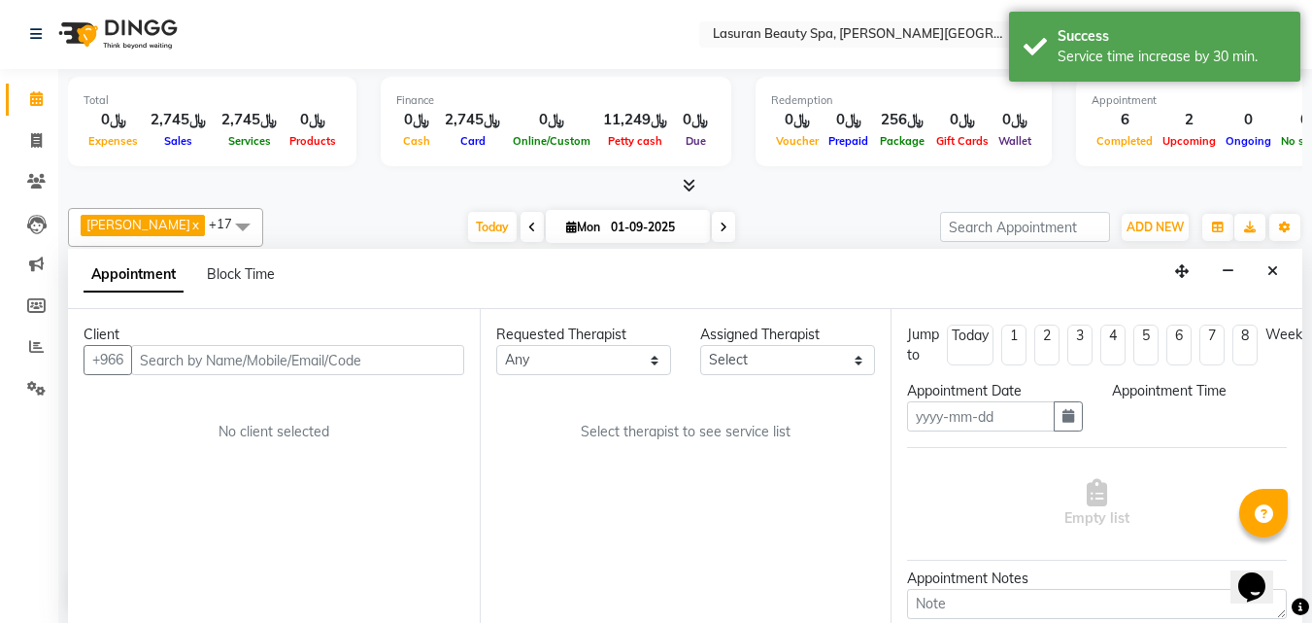
type input "01-09-2025"
select select "confirm booking"
select select "990"
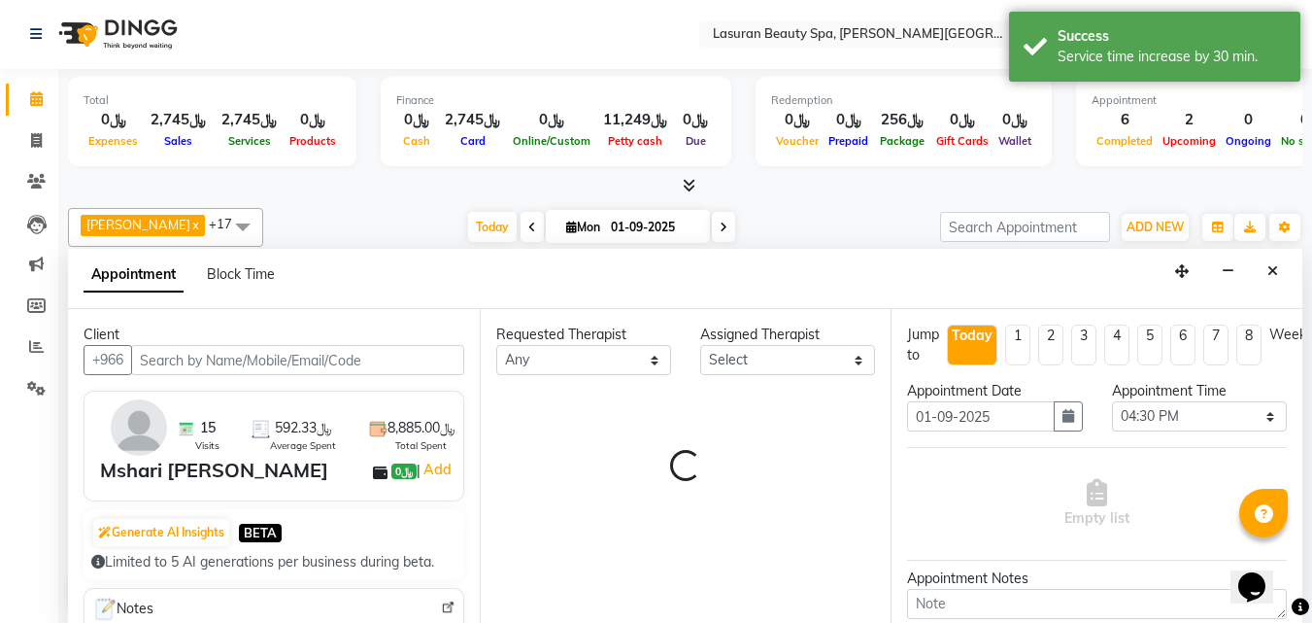
select select "54647"
select select "54646"
select select "3459"
select select "4097"
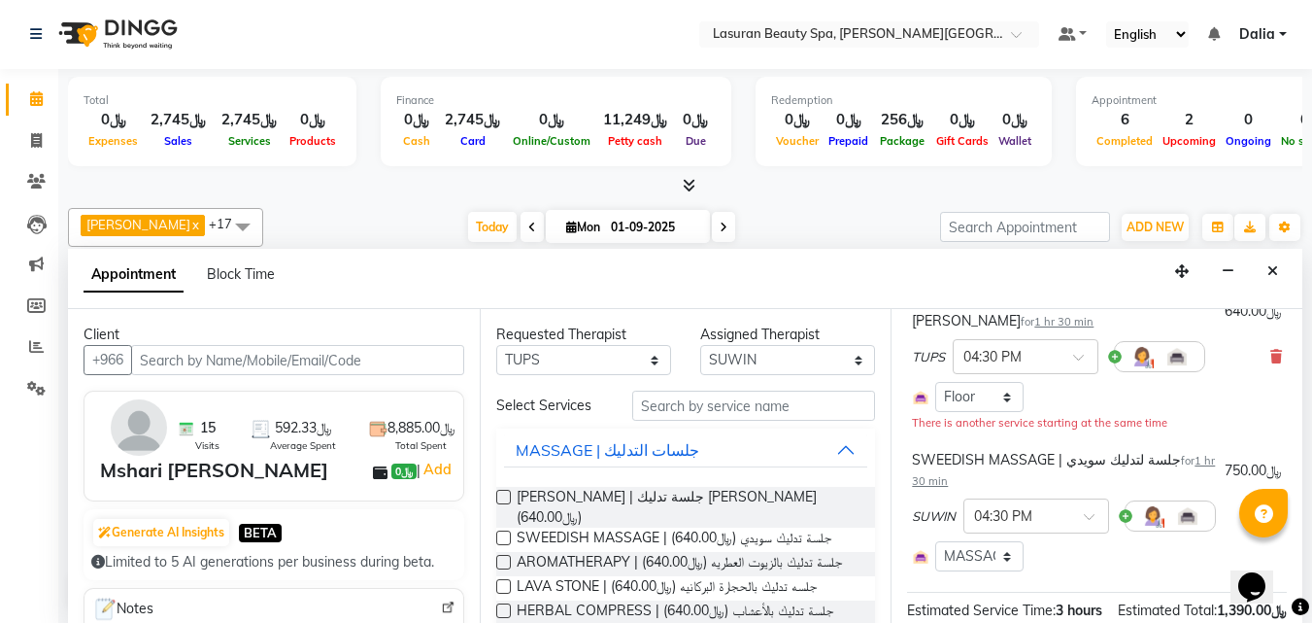
scroll to position [153, 0]
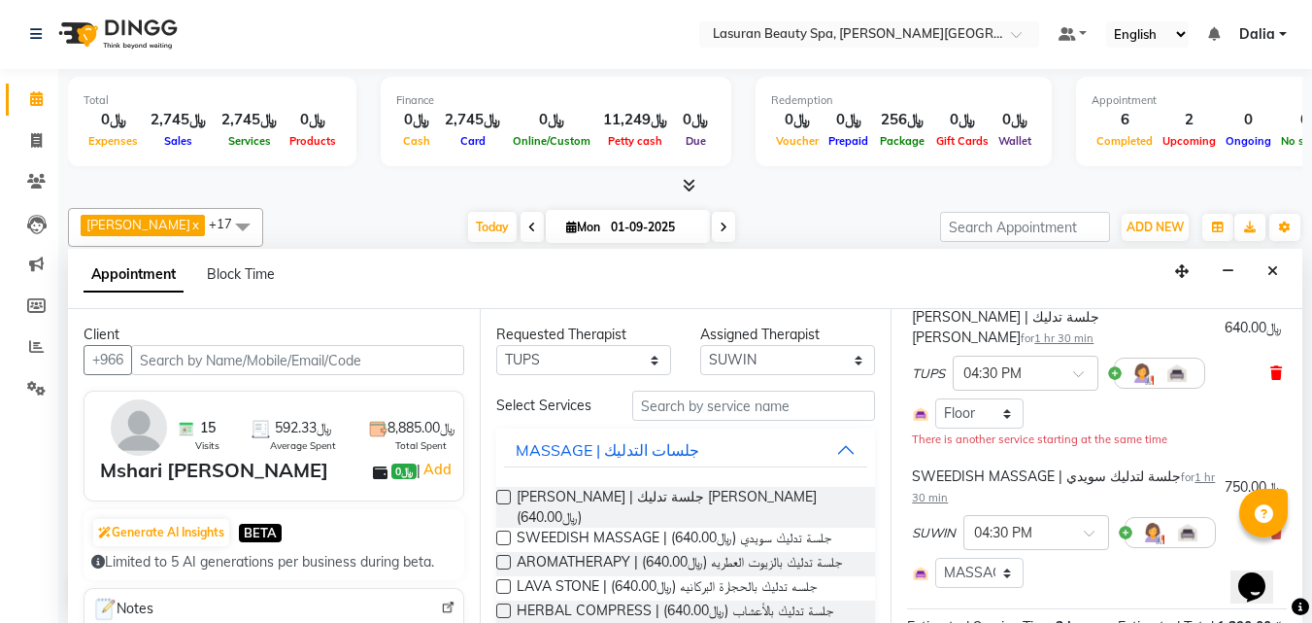
click at [1271, 366] on icon at bounding box center [1277, 373] width 12 height 14
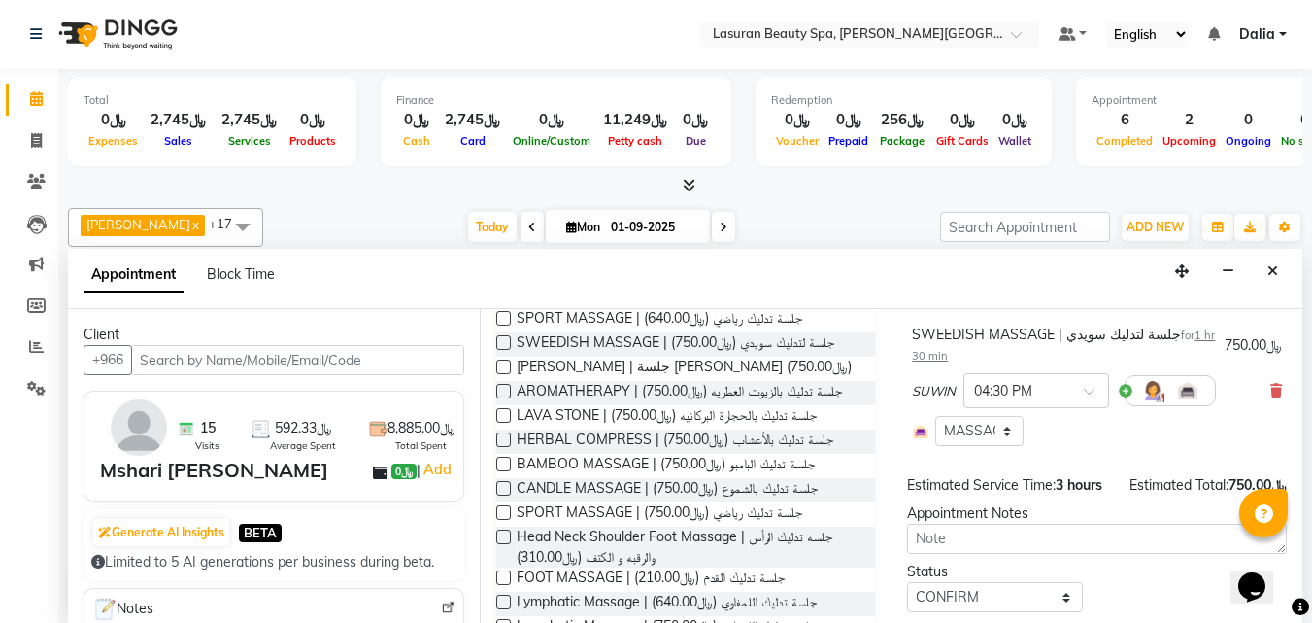
scroll to position [379, 0]
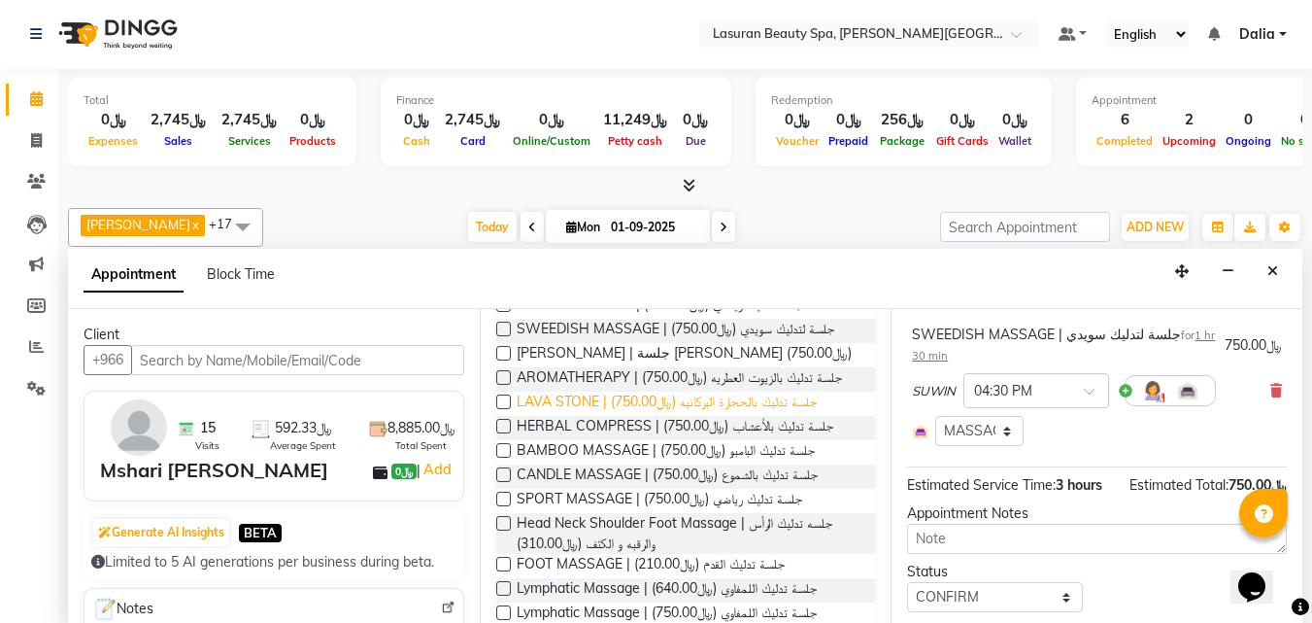
click at [695, 391] on span "LAVA STONE | جلسة تدليك بالحجارة البركانيه (﷼750.00)" at bounding box center [667, 403] width 300 height 24
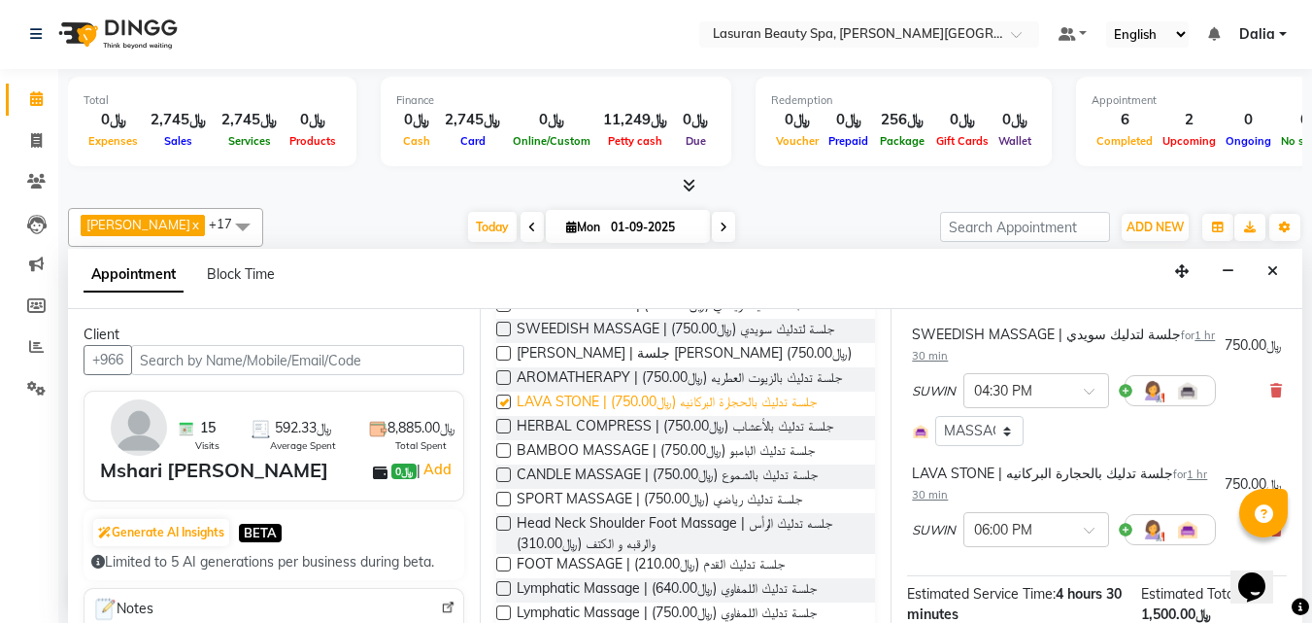
checkbox input "false"
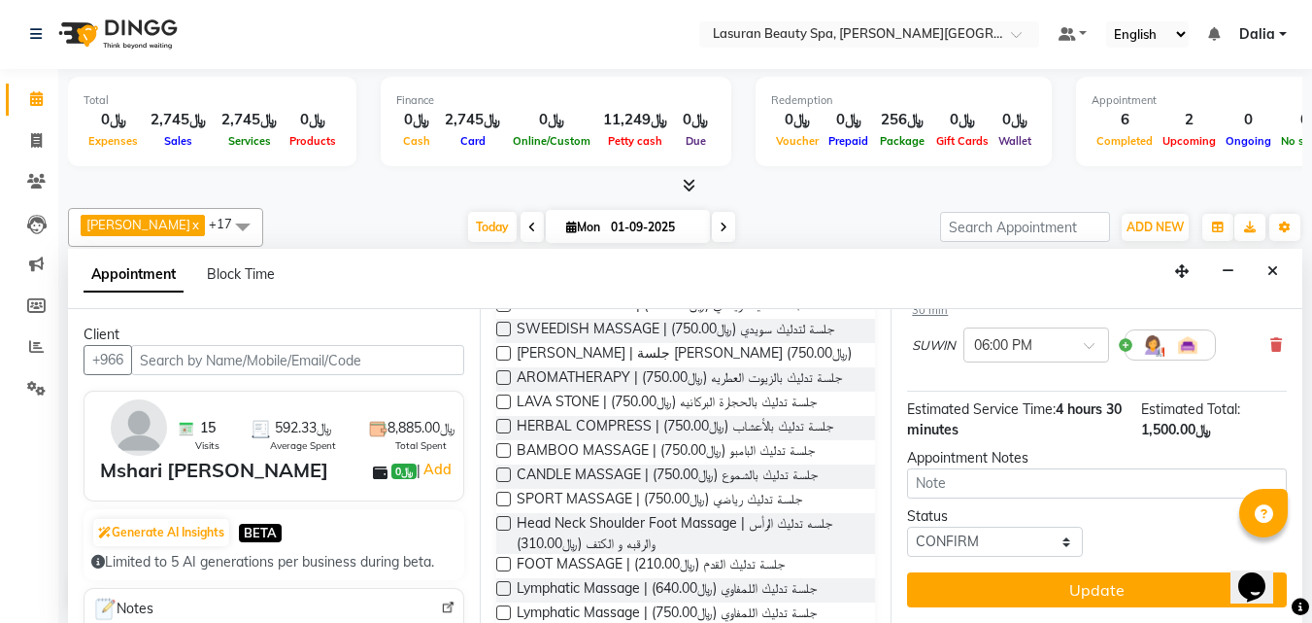
click at [1258, 424] on div "Estimated Total: ﷼1,500.00" at bounding box center [1214, 419] width 146 height 41
click at [1271, 338] on icon at bounding box center [1277, 345] width 12 height 14
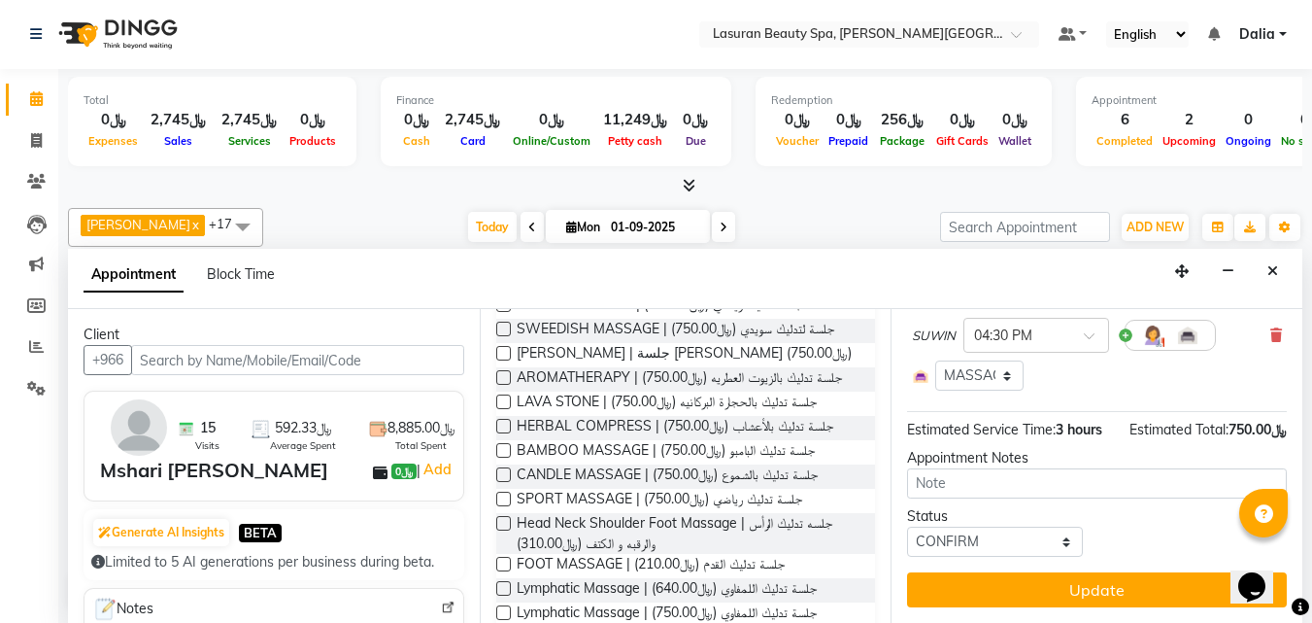
scroll to position [0, 0]
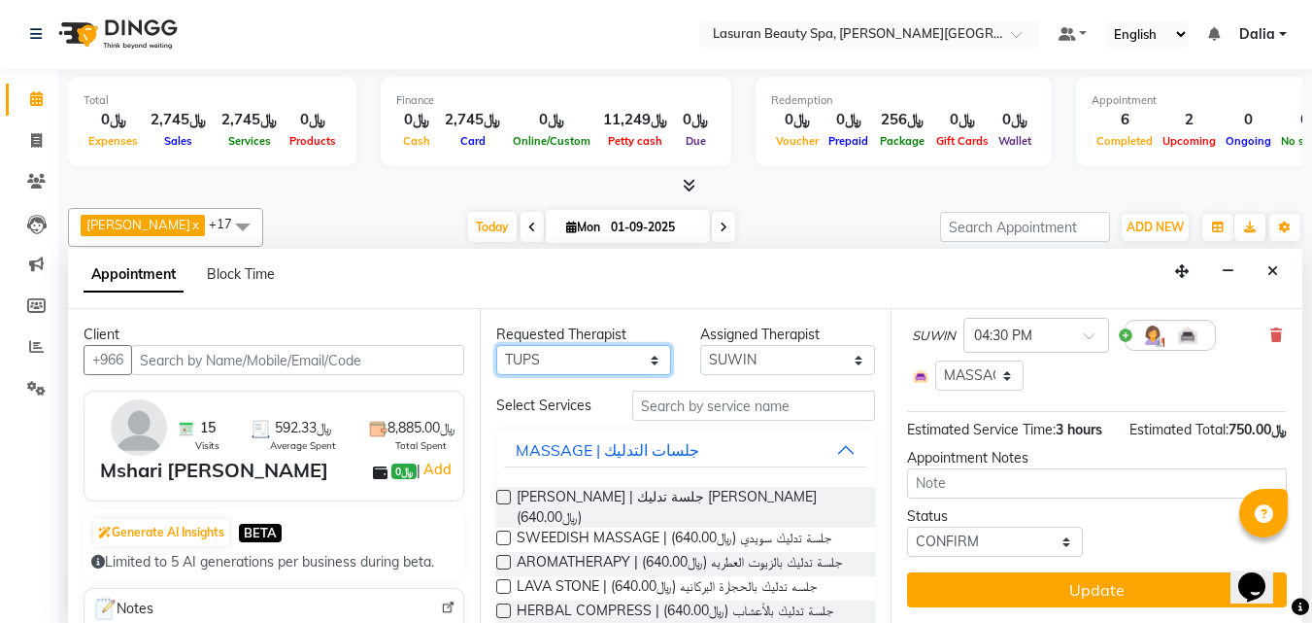
click at [587, 370] on select "Any AHMED ALJOHARY Ahmed Kouraichy Ali Marlea Angel BENJIE Chaima BLHAMIDIYA Da…" at bounding box center [583, 360] width 175 height 30
click at [496, 345] on select "Any AHMED ALJOHARY Ahmed Kouraichy Ali Marlea Angel BENJIE Chaima BLHAMIDIYA Da…" at bounding box center [583, 360] width 175 height 30
click at [762, 357] on select "Select AHMED ALJOHARY Ahmed Kouraichy Ali Marlea Angel BENJIE Chaima BLHAMIDIYA…" at bounding box center [787, 360] width 175 height 30
select select "54647"
click at [700, 345] on select "Select AHMED ALJOHARY Ahmed Kouraichy Ali Marlea Angel BENJIE Chaima BLHAMIDIYA…" at bounding box center [787, 360] width 175 height 30
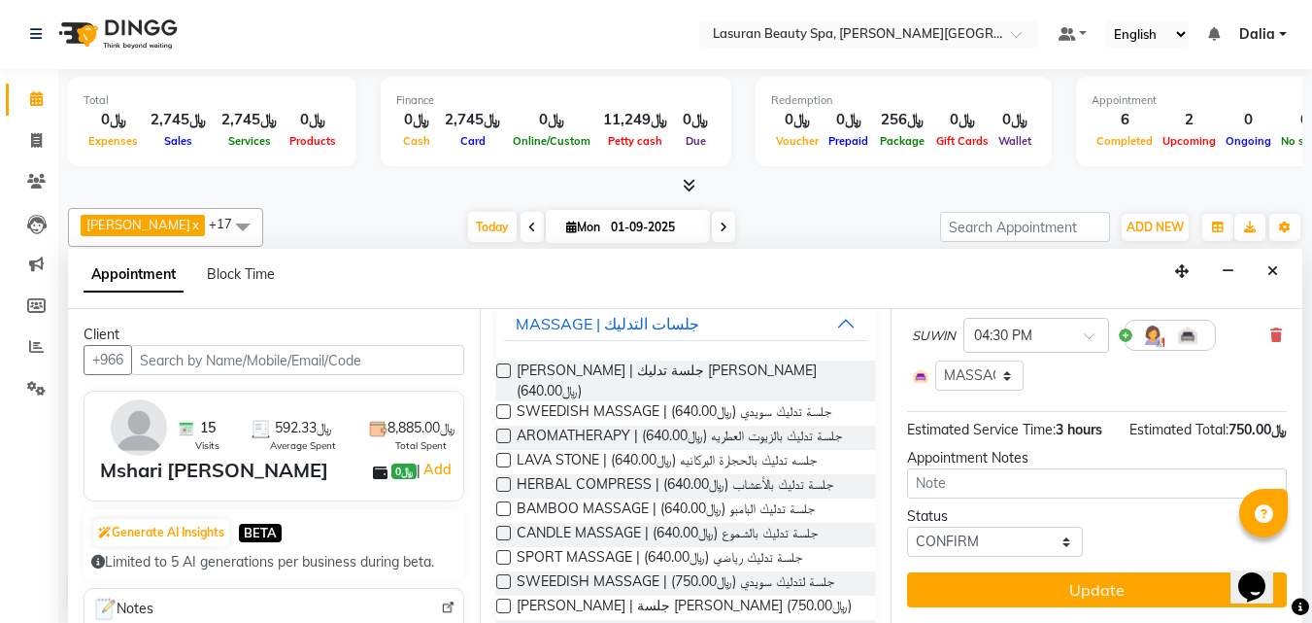
scroll to position [300, 0]
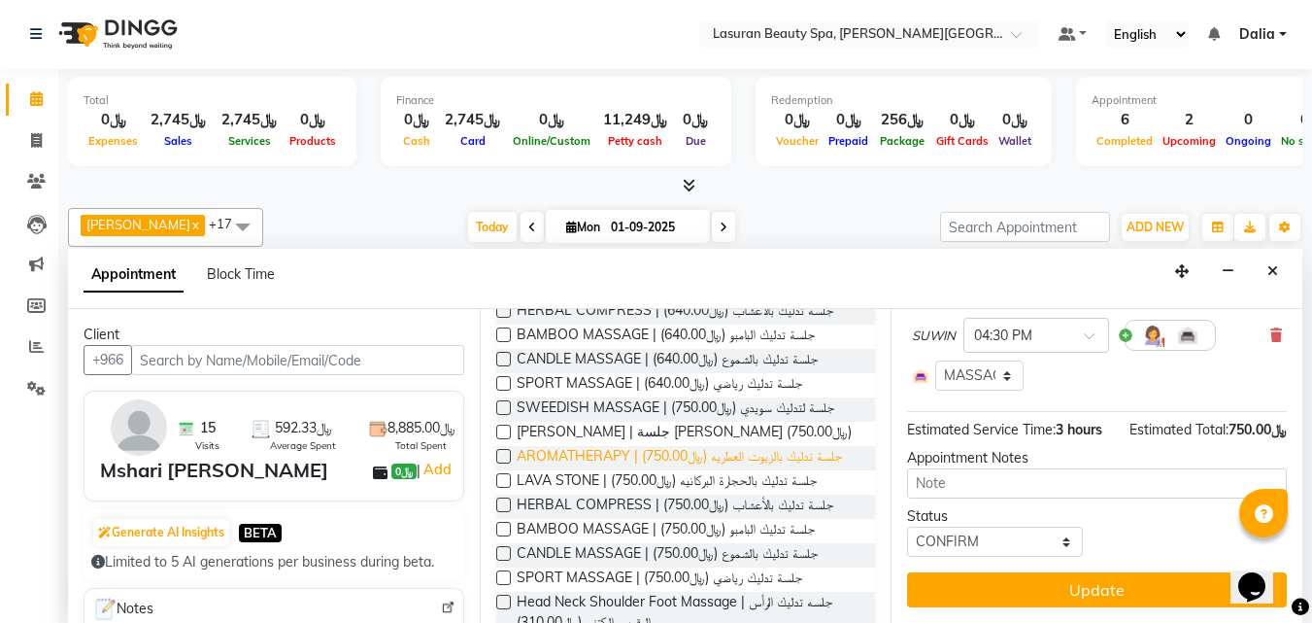
click at [678, 446] on span "AROMATHERAPY | جلسة تدليك بالزيوت العطريه (﷼750.00)" at bounding box center [679, 458] width 325 height 24
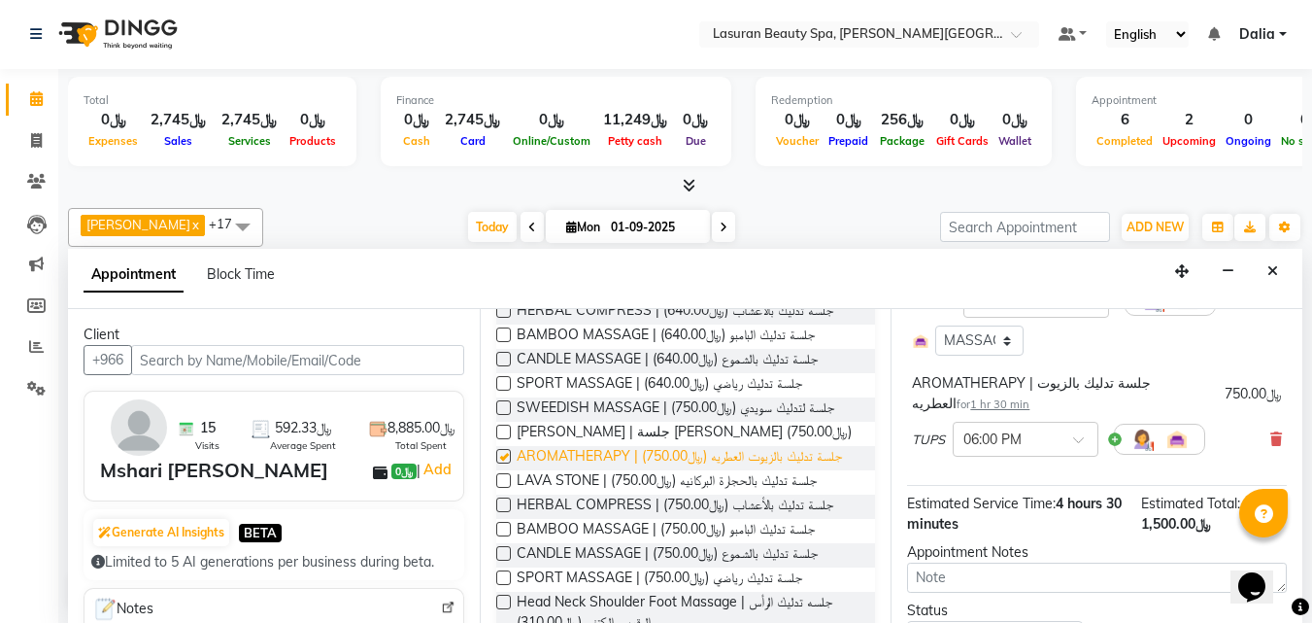
scroll to position [353, 0]
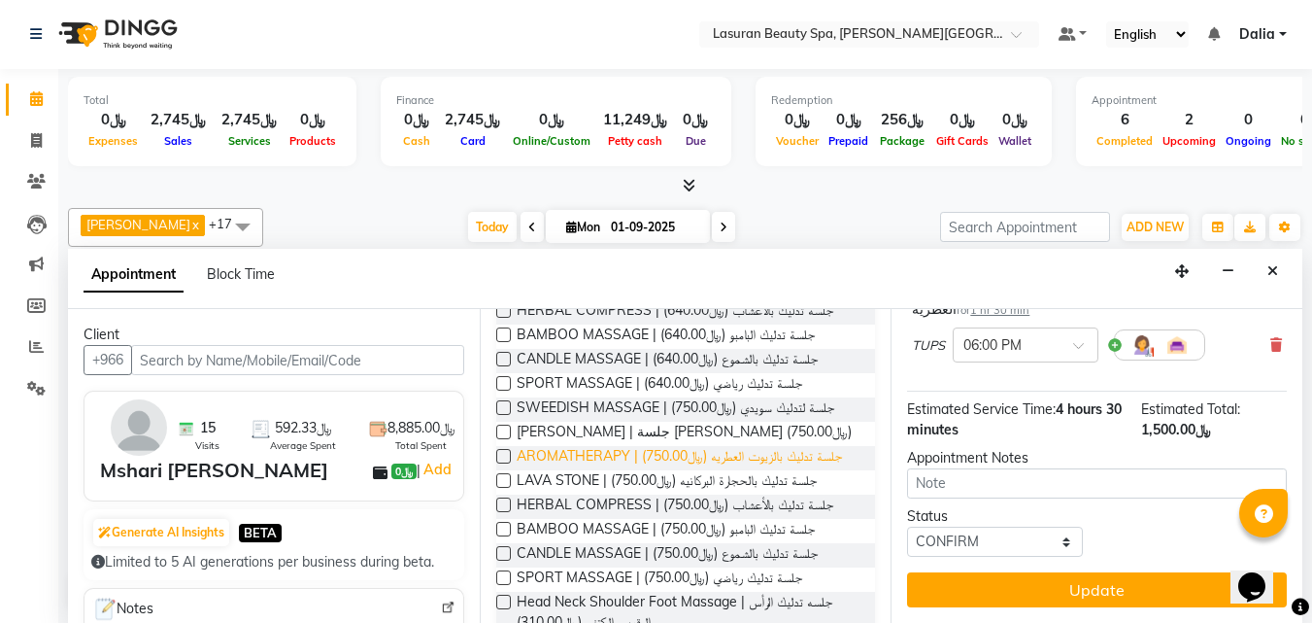
checkbox input "false"
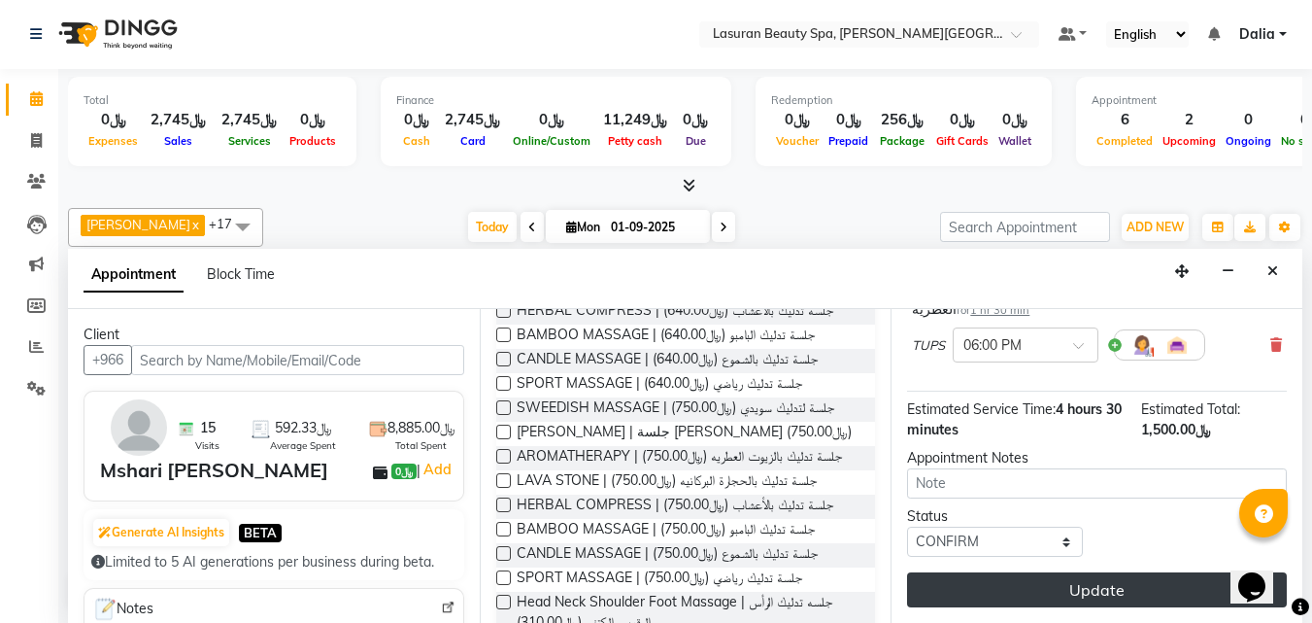
click at [1064, 576] on button "Update" at bounding box center [1097, 589] width 380 height 35
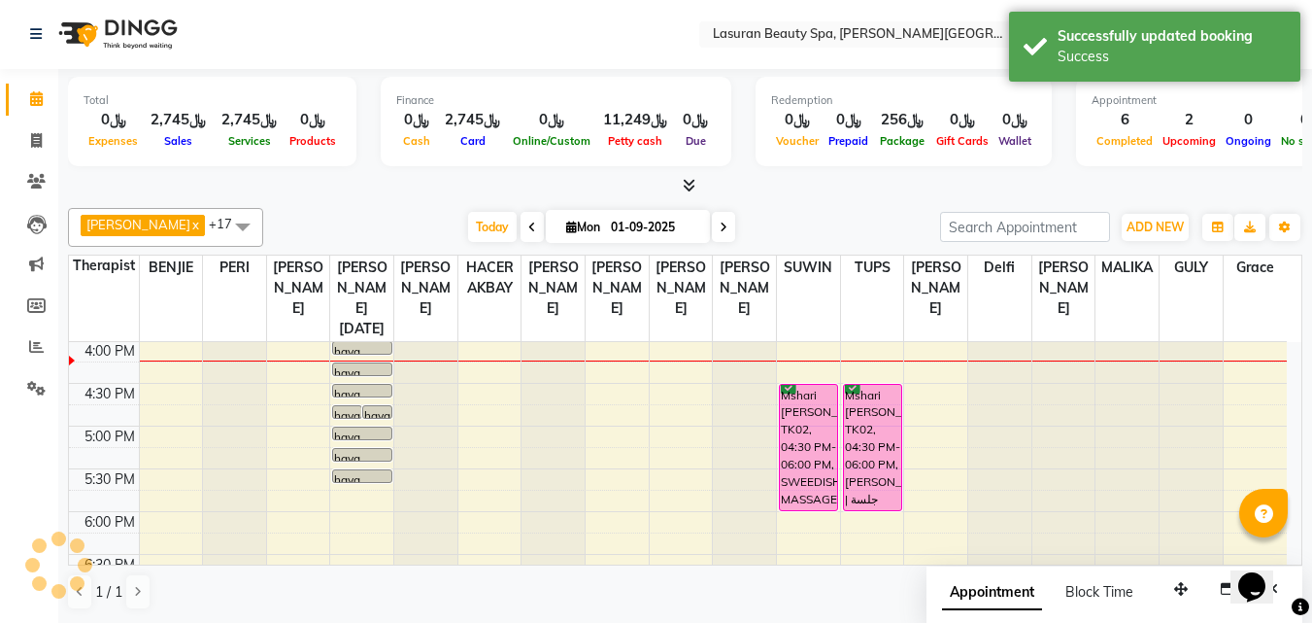
scroll to position [0, 0]
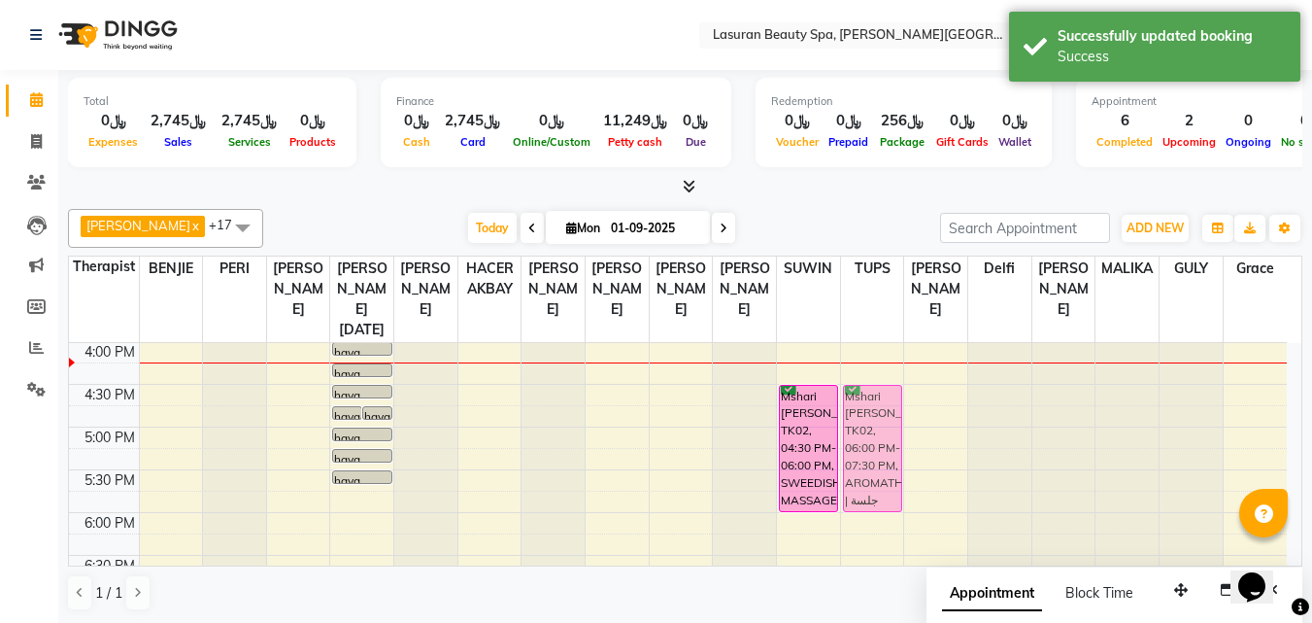
drag, startPoint x: 889, startPoint y: 530, endPoint x: 860, endPoint y: 405, distance: 128.7
click at [860, 405] on div "Mshari Al Mutairi, TK02, 06:00 PM-07:30 PM, AROMATHERAPY | جلسة تدليك بالزيوت ا…" at bounding box center [872, 384] width 63 height 939
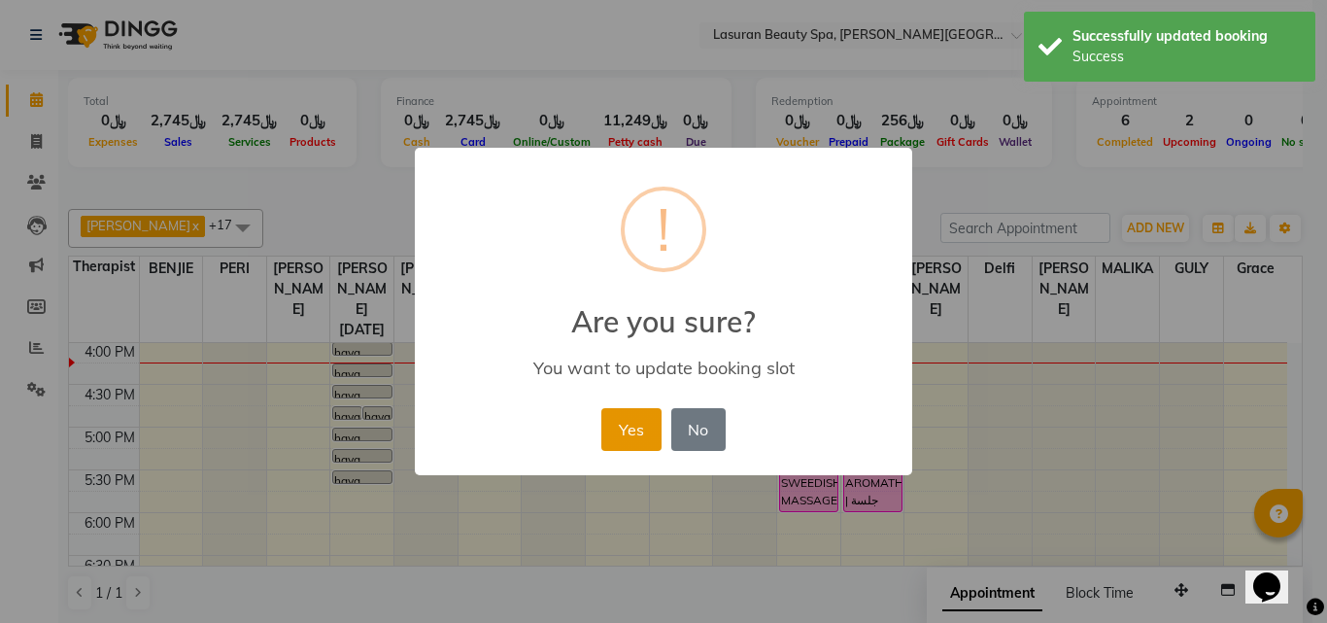
click at [634, 440] on button "Yes" at bounding box center [630, 429] width 59 height 43
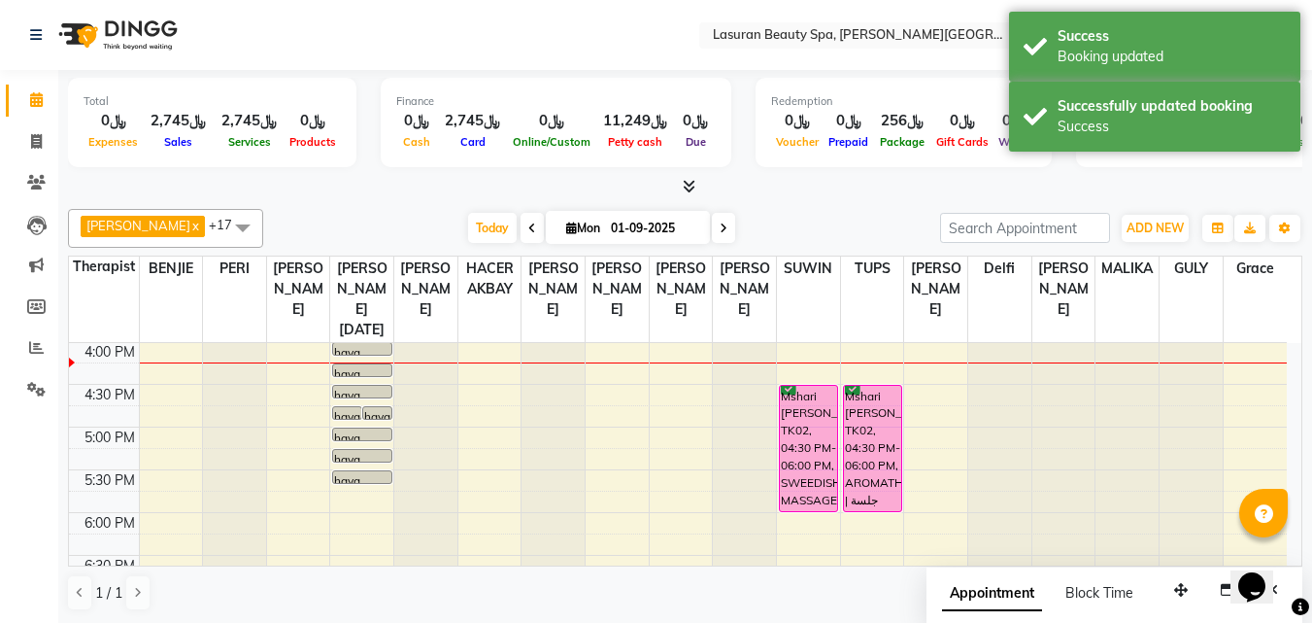
click at [460, 227] on div "Today Mon 01-09-2025" at bounding box center [602, 228] width 658 height 29
click at [476, 231] on span "Today" at bounding box center [492, 228] width 49 height 30
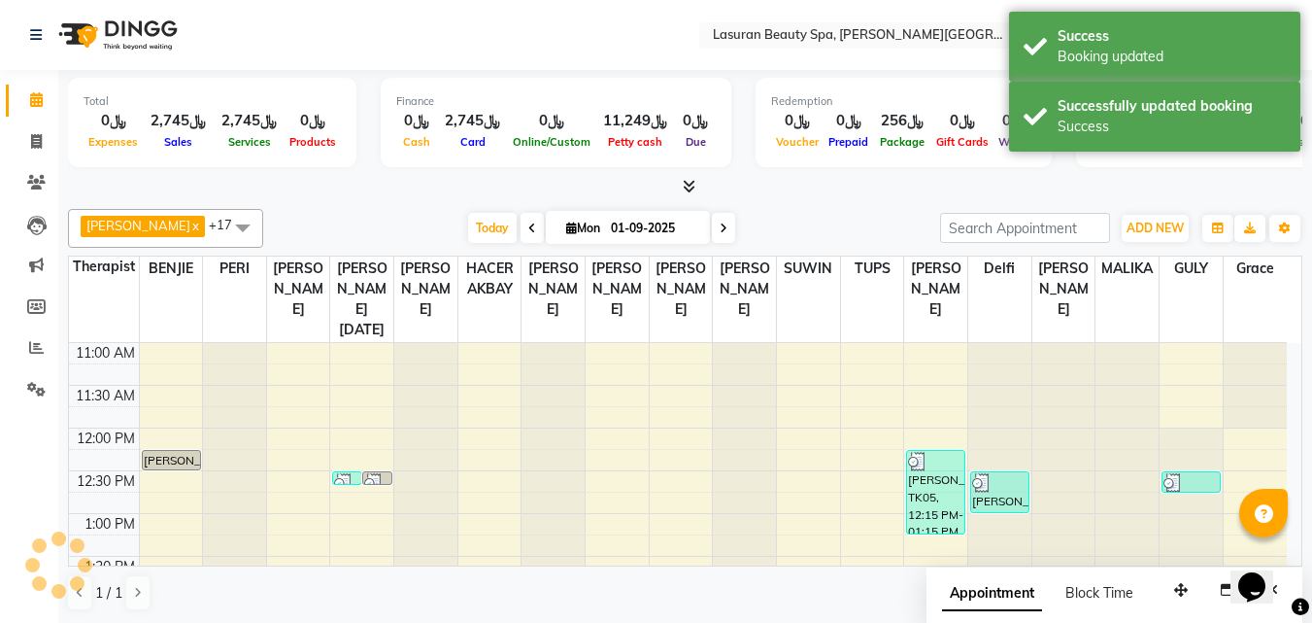
scroll to position [428, 0]
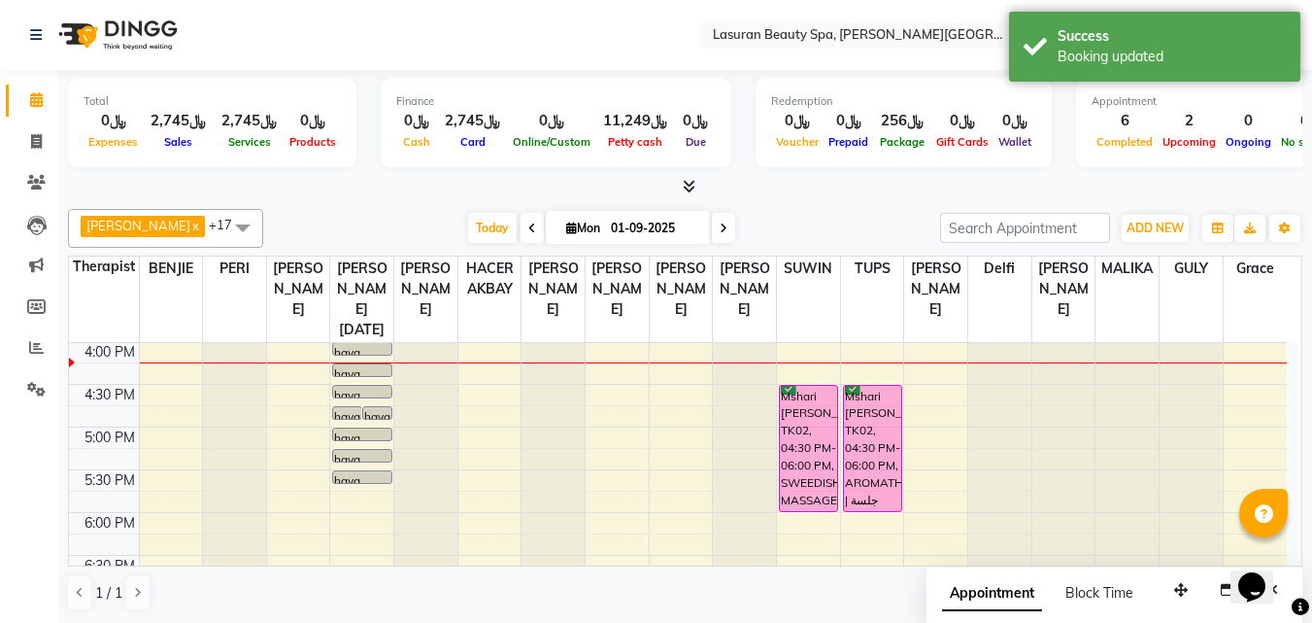
click at [425, 218] on div "Today Mon 01-09-2025" at bounding box center [602, 228] width 658 height 29
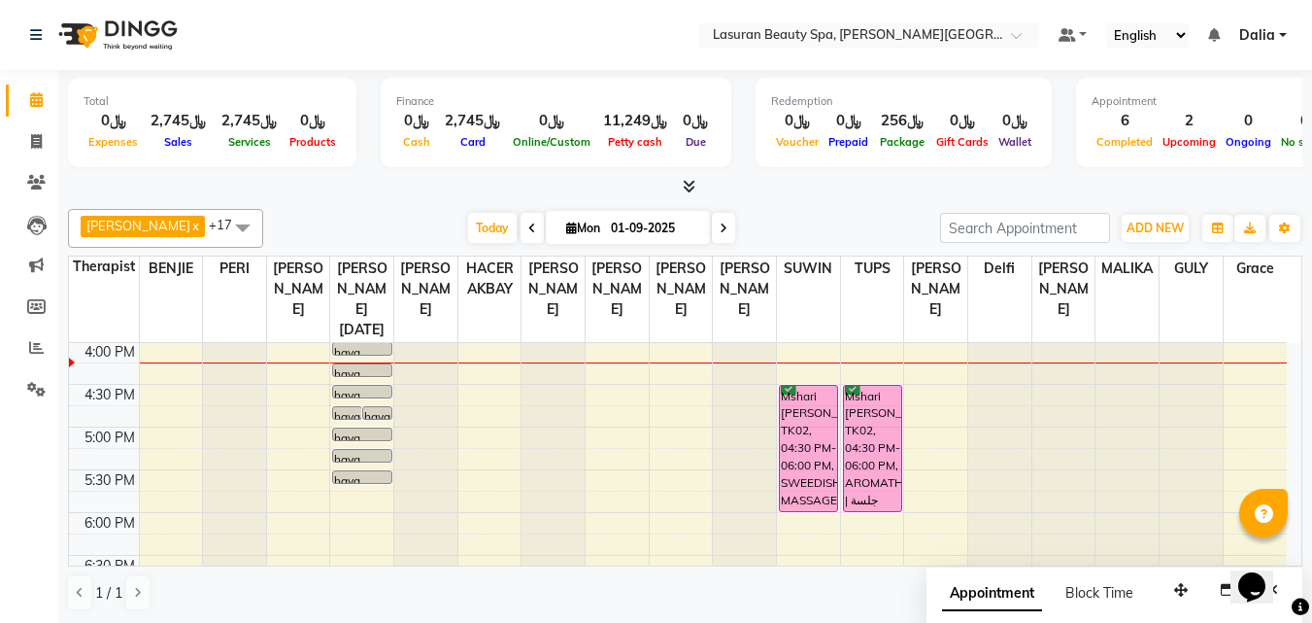
click at [425, 218] on div "Today Mon 01-09-2025" at bounding box center [602, 228] width 658 height 29
click at [397, 211] on div "Ahmed Kouraichy x BENJIE CABAHUG SUMANDO x CHAIMAE BALHAMIDIYA x GULCHEKHRA x H…" at bounding box center [685, 228] width 1235 height 39
click at [888, 413] on div "Mshari [PERSON_NAME], TK02, 04:30 PM-06:00 PM, AROMATHERAPY | جلسة تدليك بالزيو…" at bounding box center [872, 448] width 57 height 125
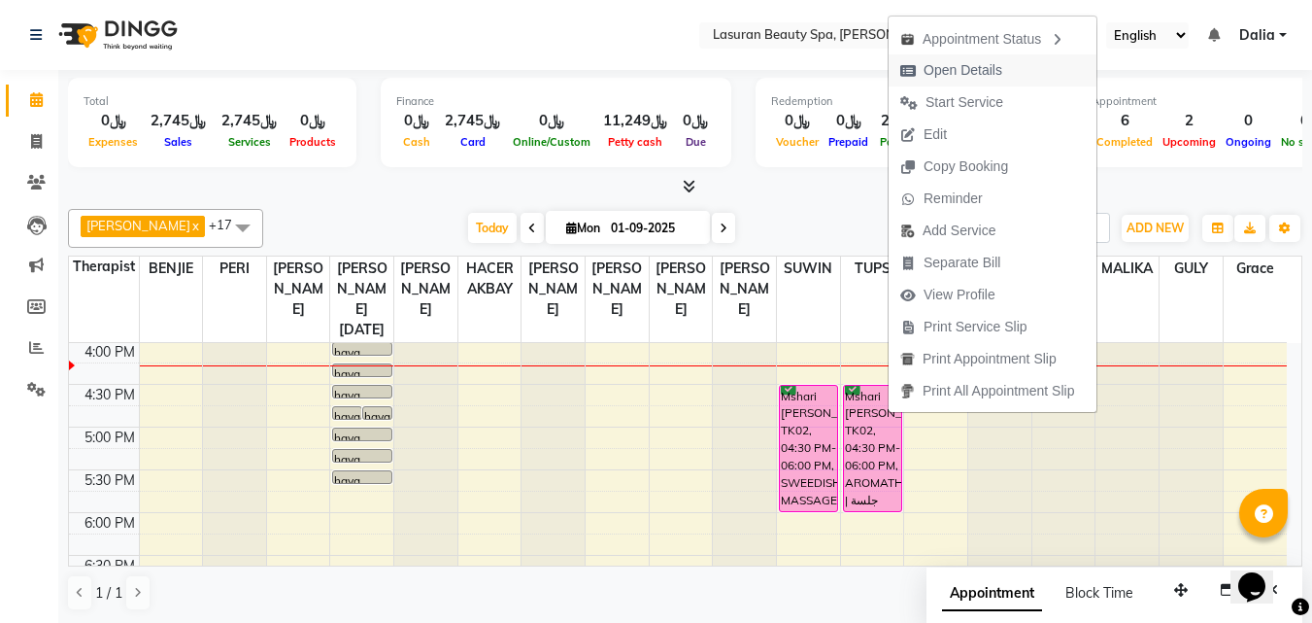
click at [952, 74] on span "Open Details" at bounding box center [963, 70] width 79 height 20
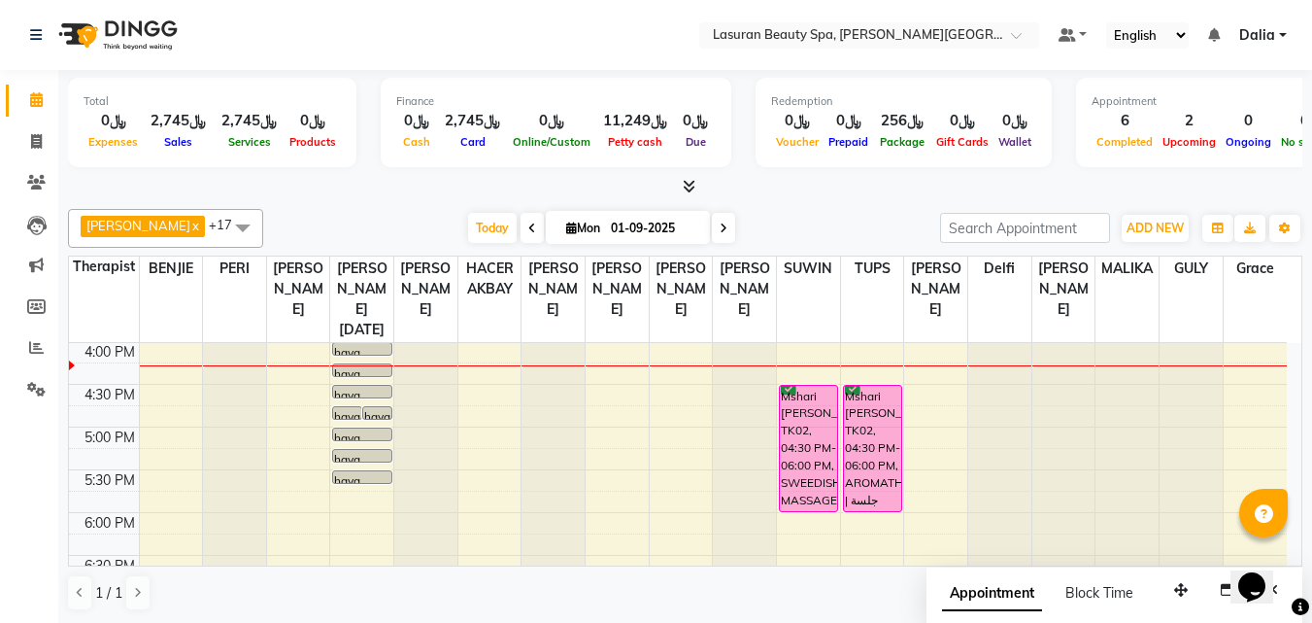
click at [870, 429] on div "Mshari [PERSON_NAME], TK02, 04:30 PM-06:00 PM, AROMATHERAPY | جلسة تدليك بالزيو…" at bounding box center [872, 448] width 57 height 125
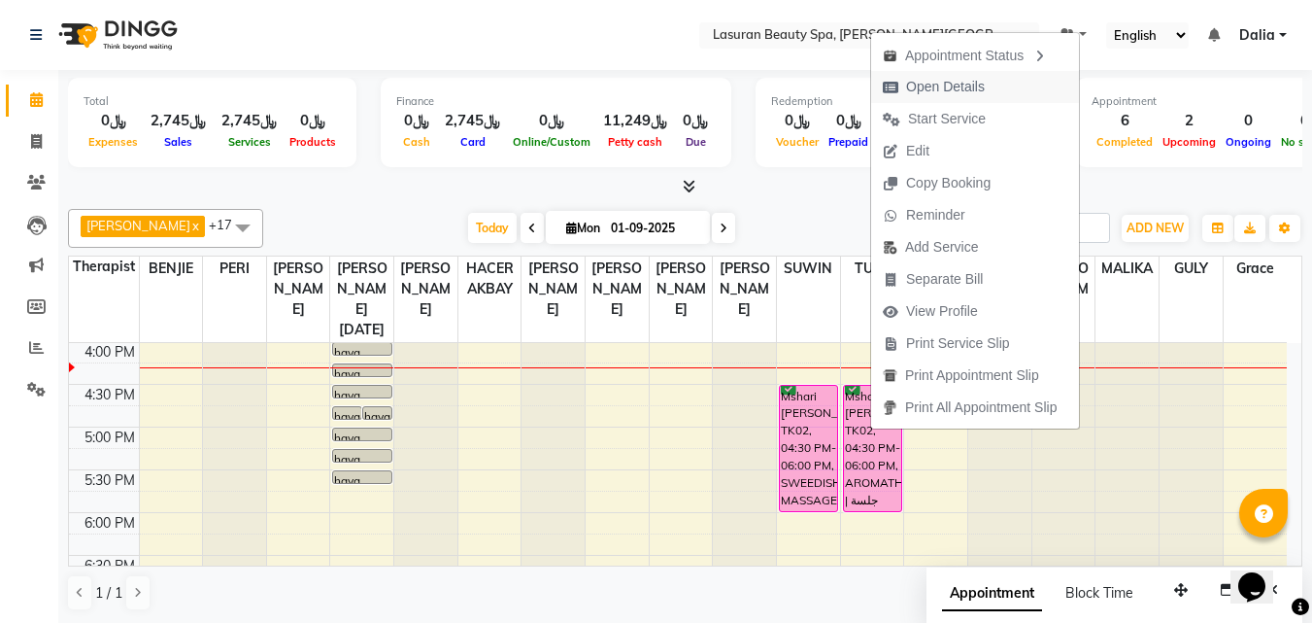
click at [951, 77] on span "Open Details" at bounding box center [945, 87] width 79 height 20
select select "6"
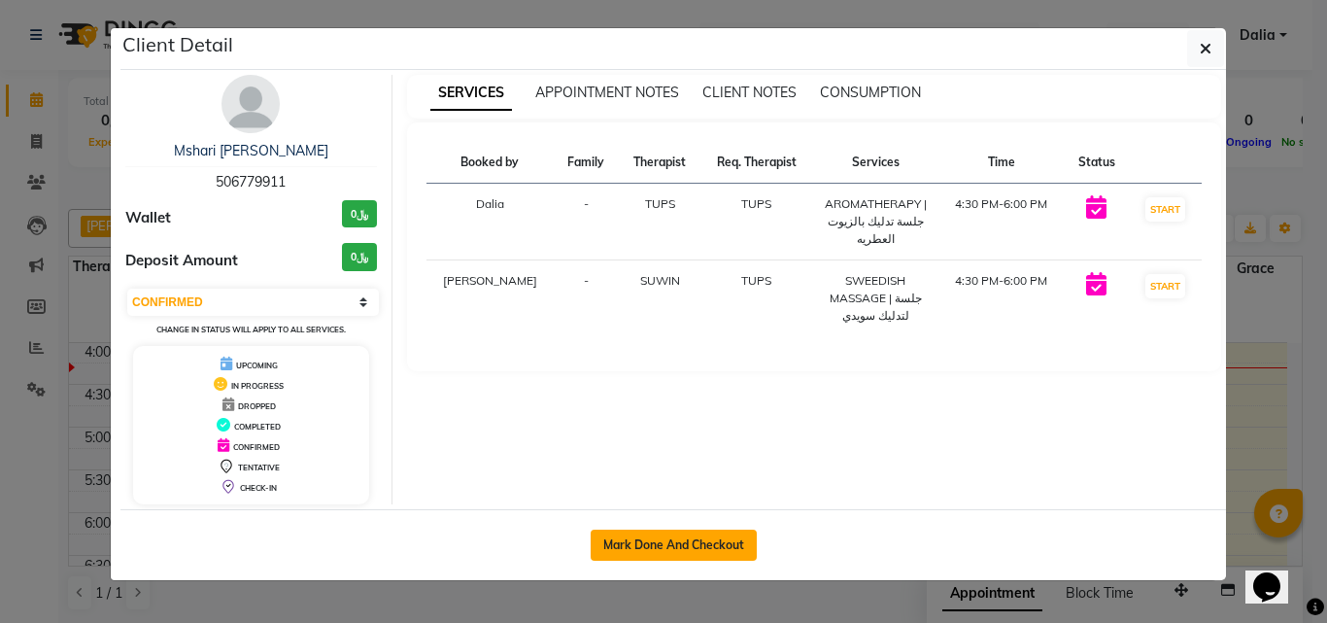
click at [705, 545] on button "Mark Done And Checkout" at bounding box center [674, 544] width 166 height 31
select select "service"
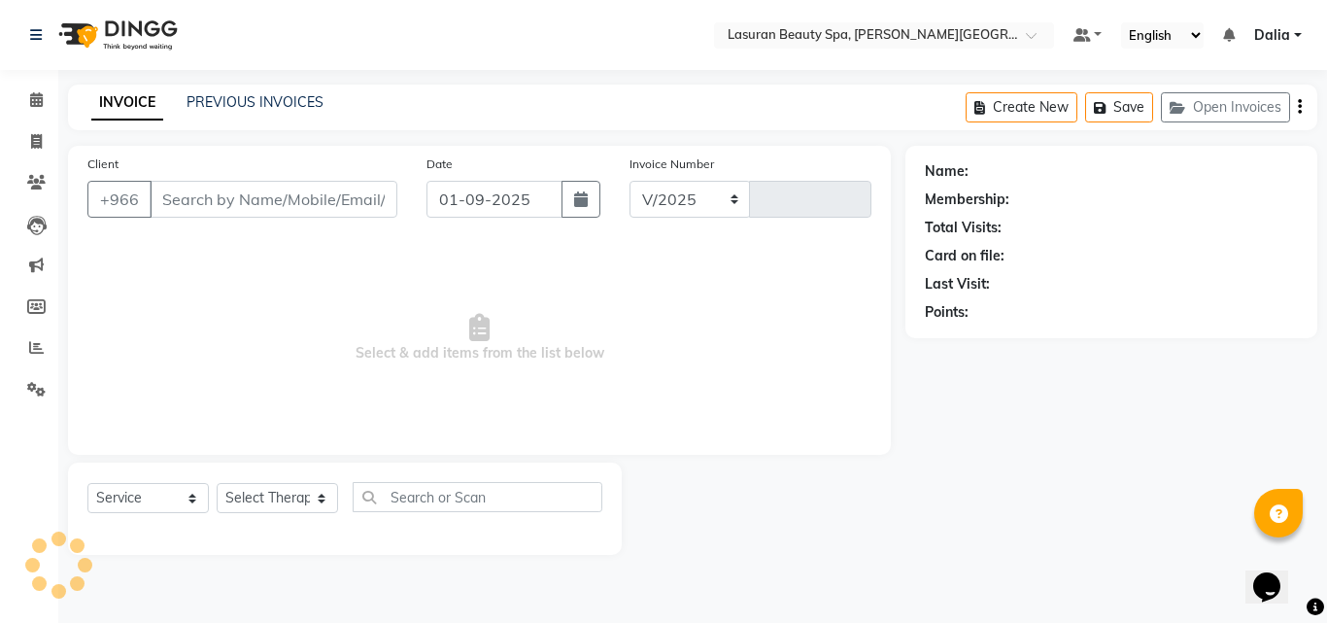
select select "6941"
type input "1368"
select select "V"
select select "66975"
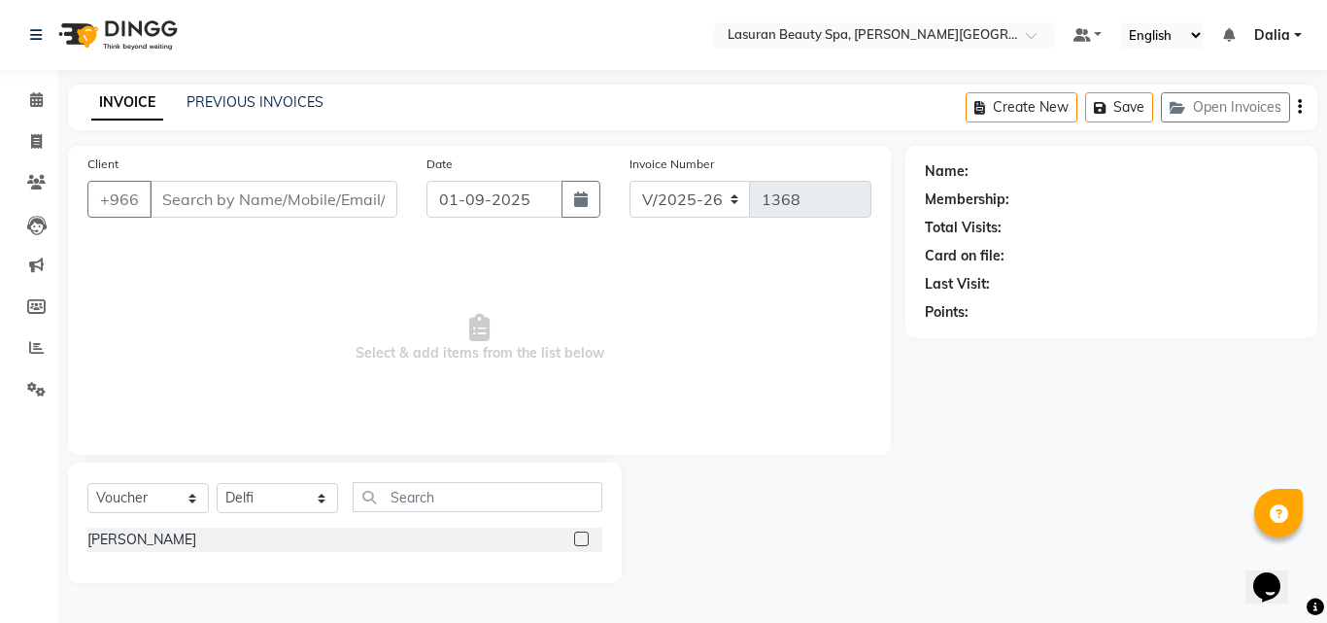
type input "506779911"
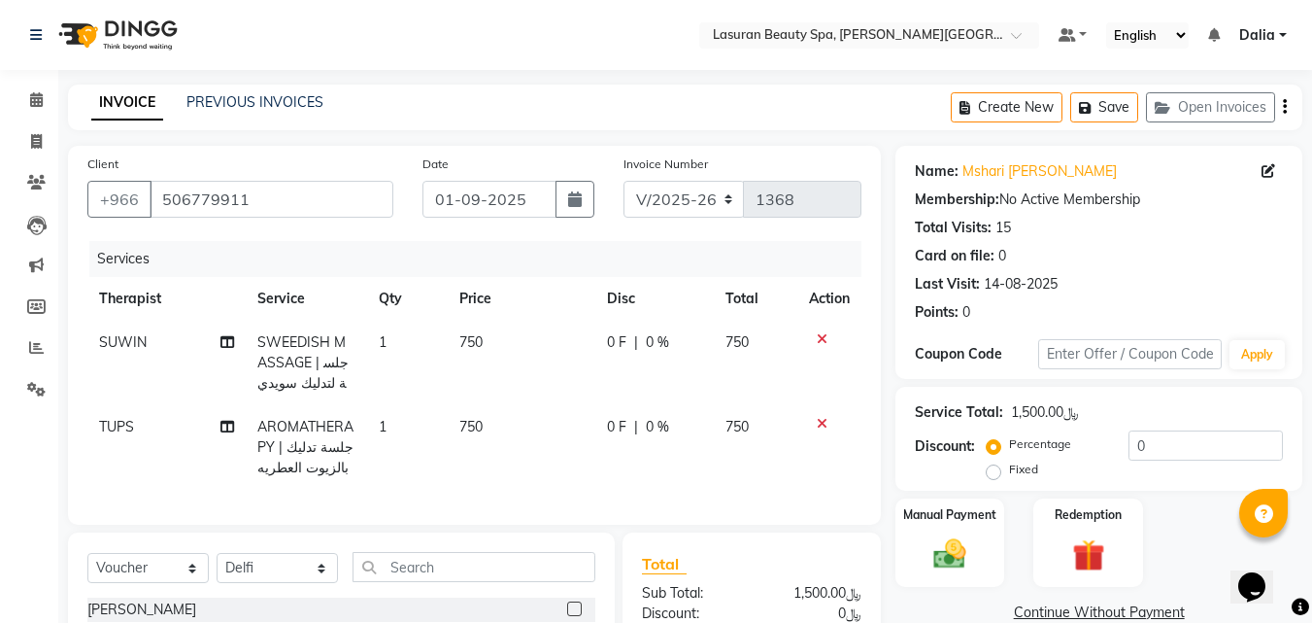
click at [820, 423] on icon at bounding box center [822, 424] width 11 height 14
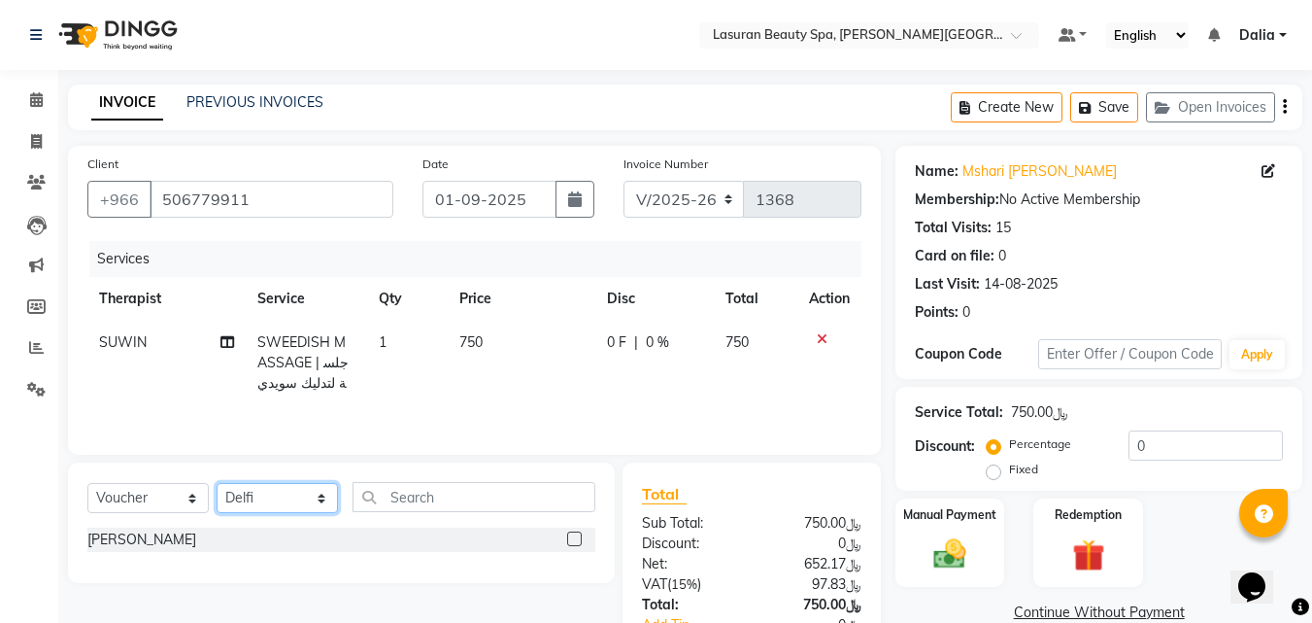
click at [260, 501] on select "Select Therapist [PERSON_NAME] ALJOHARY [PERSON_NAME] Kouraichy [PERSON_NAME] […" at bounding box center [277, 498] width 121 height 30
select select "54647"
click at [217, 483] on select "Select Therapist [PERSON_NAME] ALJOHARY [PERSON_NAME] Kouraichy [PERSON_NAME] […" at bounding box center [277, 498] width 121 height 30
click at [144, 501] on select "Select Service Product Membership Package Voucher Prepaid Gift Card" at bounding box center [147, 498] width 121 height 30
select select "service"
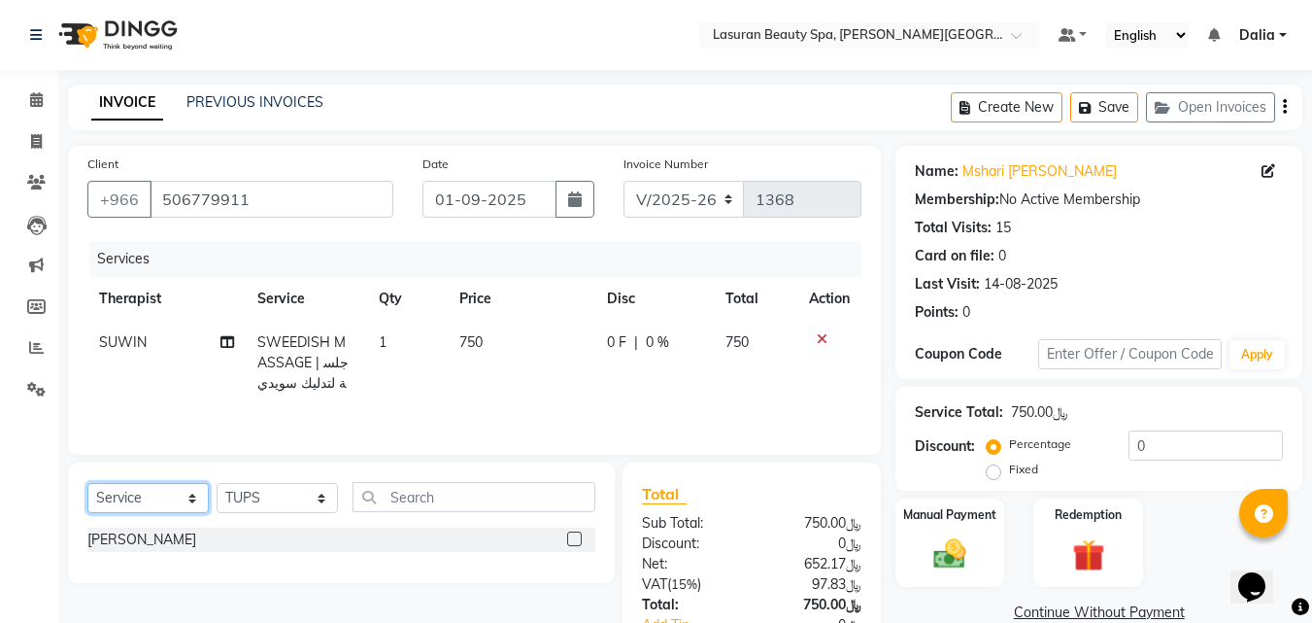
click at [87, 483] on select "Select Service Product Membership Package Voucher Prepaid Gift Card" at bounding box center [147, 498] width 121 height 30
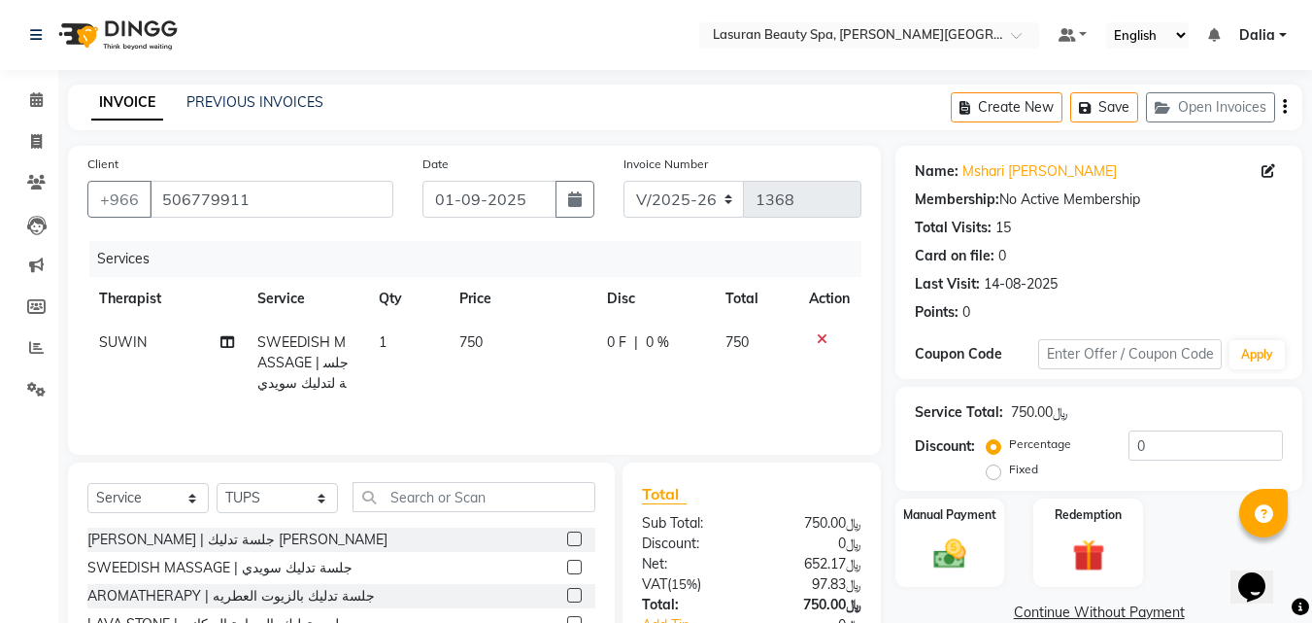
click at [567, 570] on label at bounding box center [574, 567] width 15 height 15
click at [567, 570] on input "checkbox" at bounding box center [573, 568] width 13 height 13
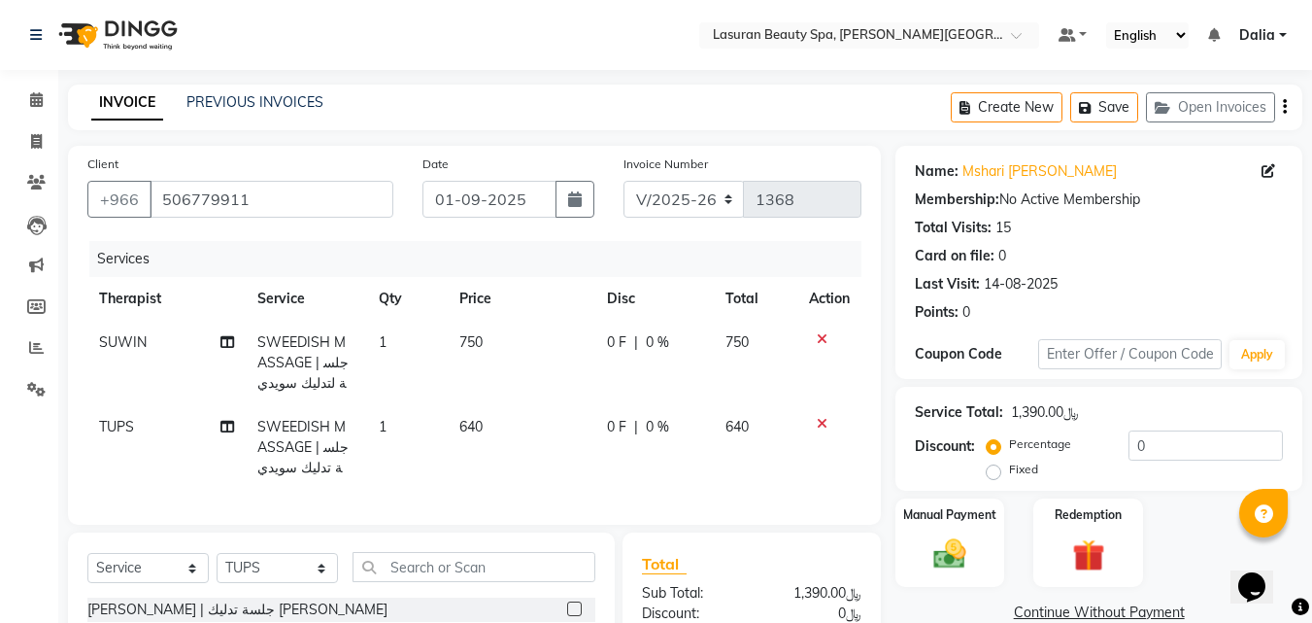
checkbox input "false"
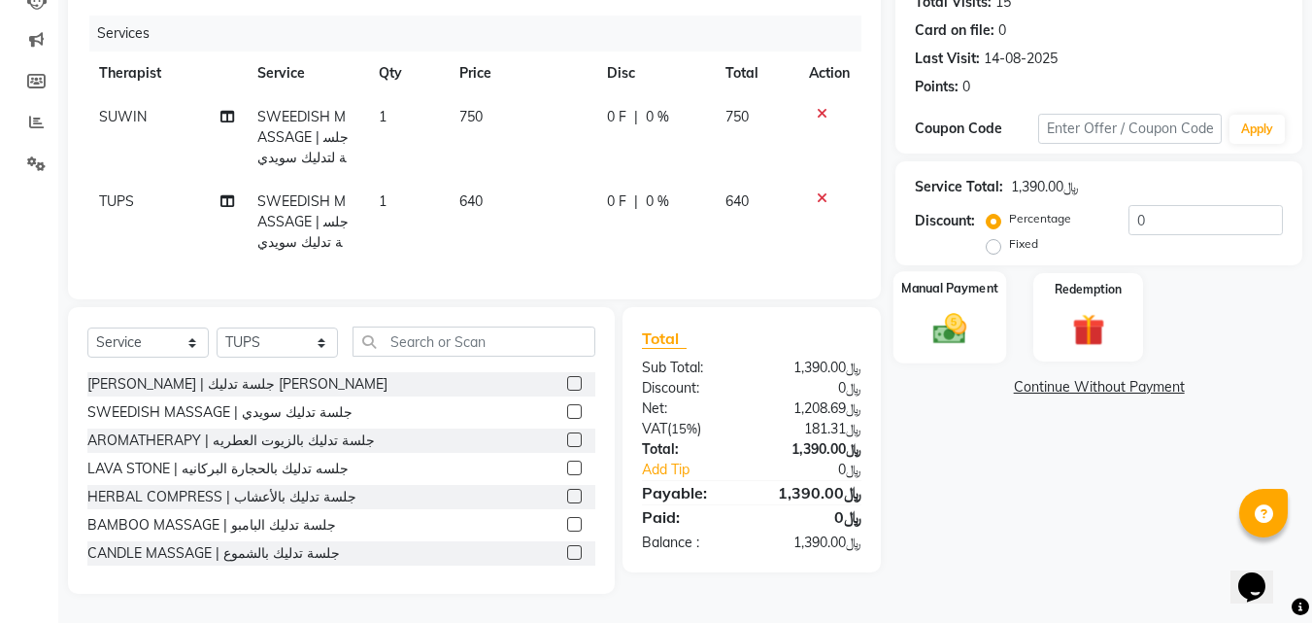
scroll to position [240, 0]
click at [957, 309] on img at bounding box center [950, 328] width 54 height 39
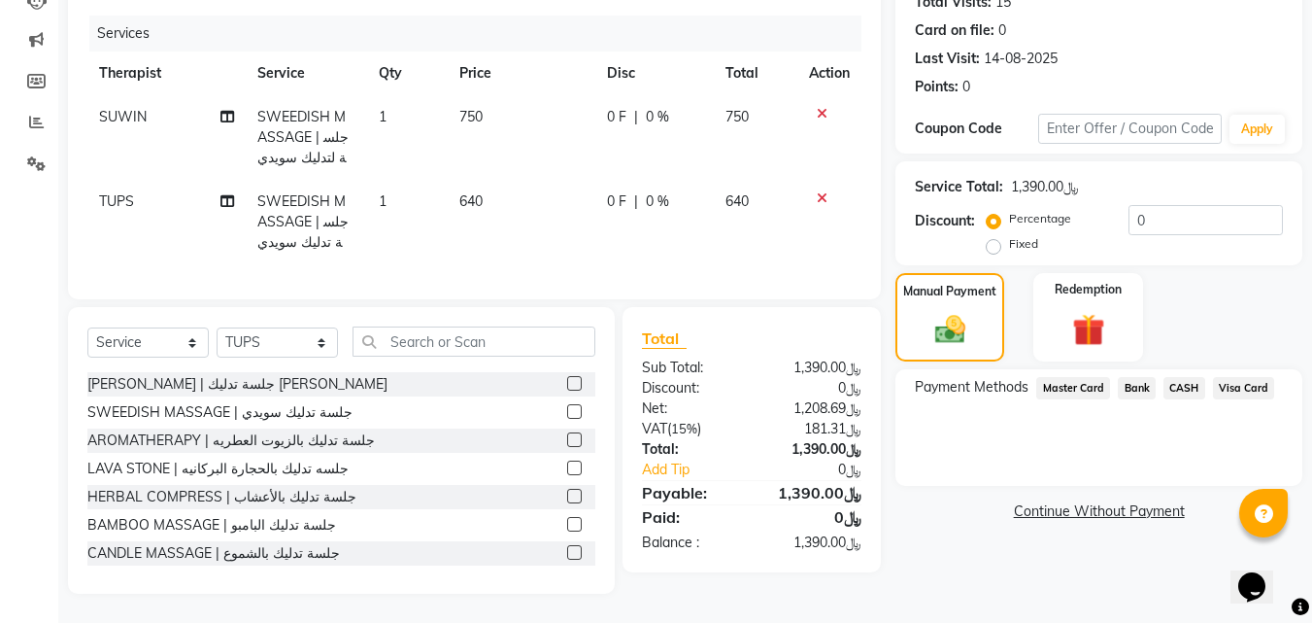
click at [1231, 377] on span "Visa Card" at bounding box center [1244, 388] width 62 height 22
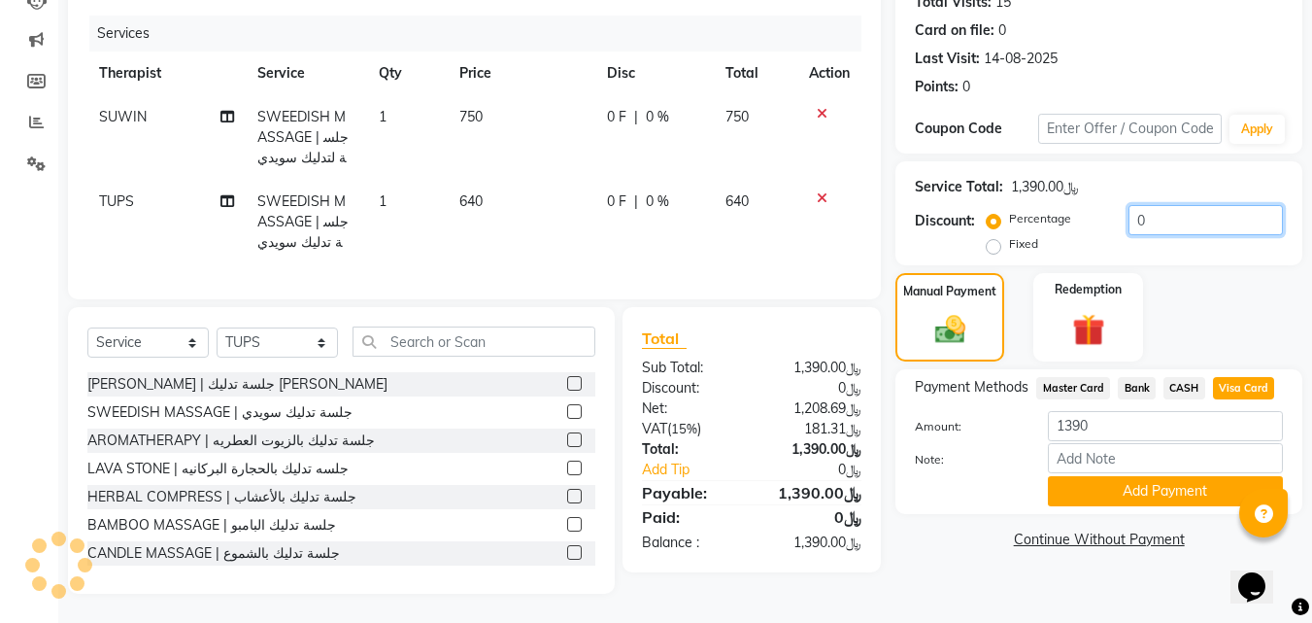
click at [1159, 208] on input "0" at bounding box center [1206, 220] width 154 height 30
type input "010"
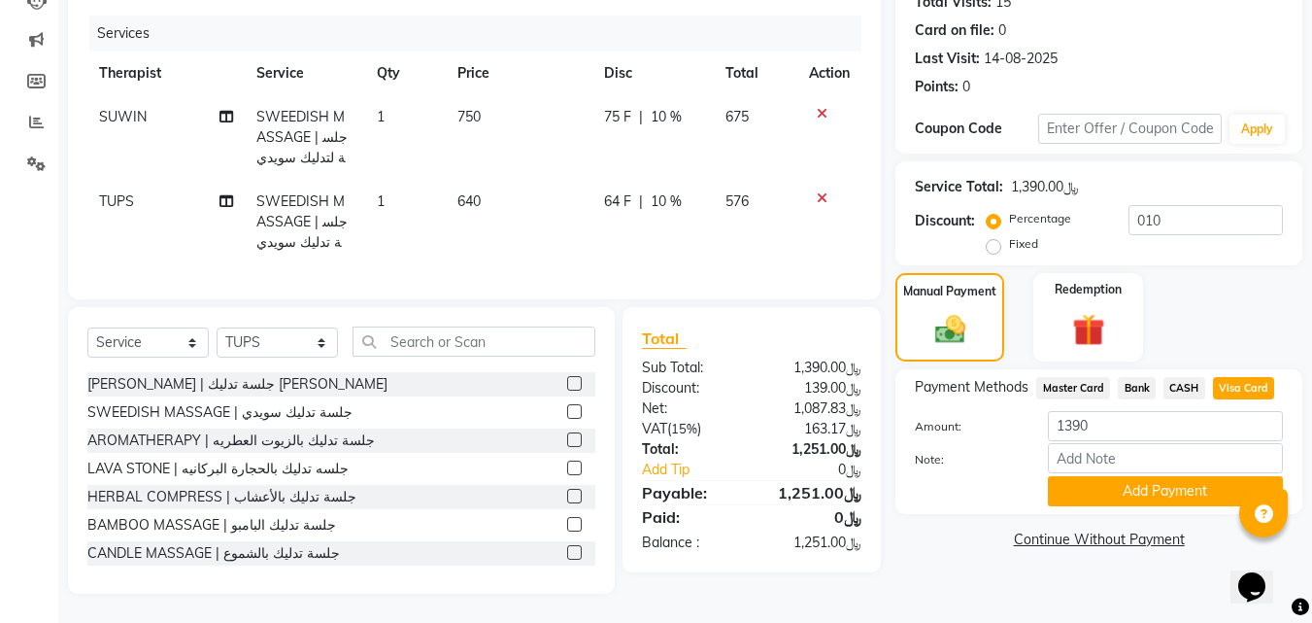
click at [1081, 378] on span "Master Card" at bounding box center [1074, 388] width 74 height 22
type input "1251"
click at [1247, 377] on span "Visa Card" at bounding box center [1244, 388] width 62 height 22
click at [1156, 483] on button "Add Payment" at bounding box center [1165, 491] width 235 height 30
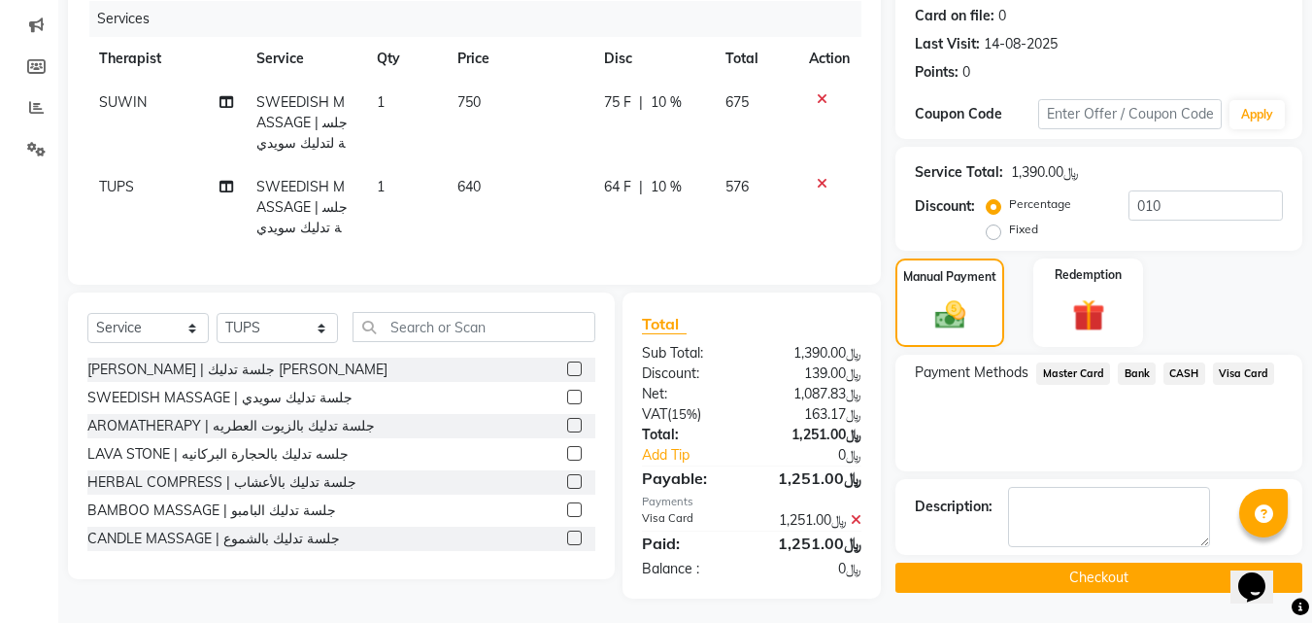
click at [1067, 578] on button "Checkout" at bounding box center [1099, 577] width 407 height 30
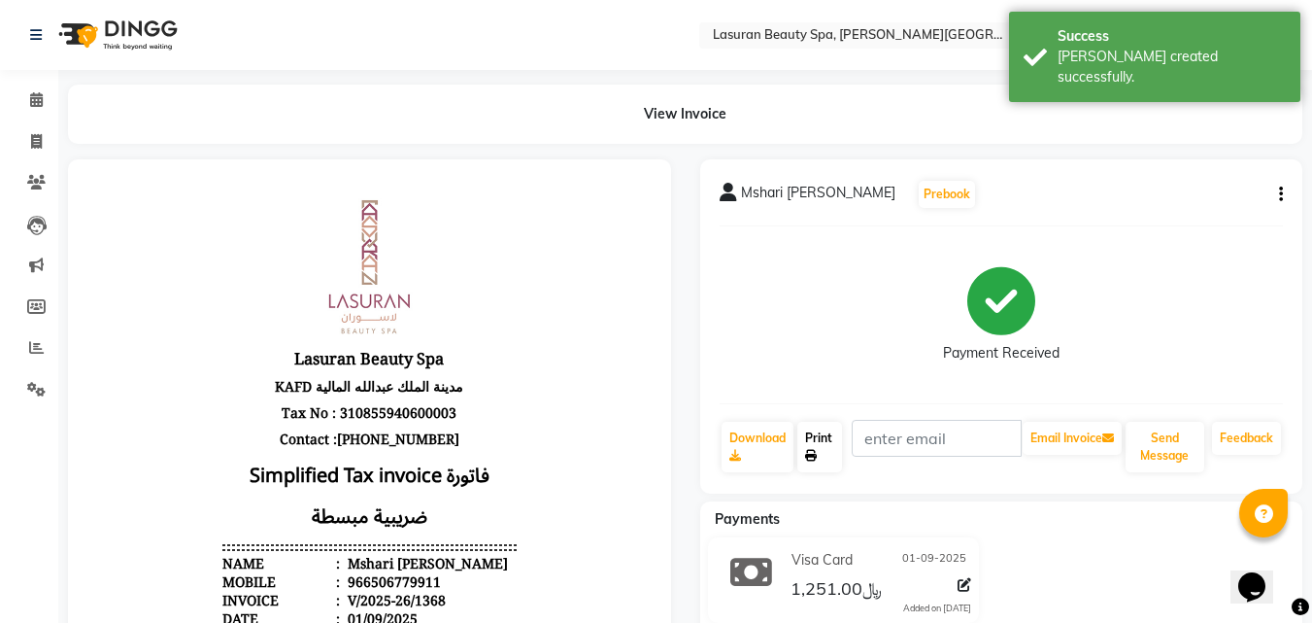
click at [827, 452] on link "Print" at bounding box center [820, 447] width 45 height 51
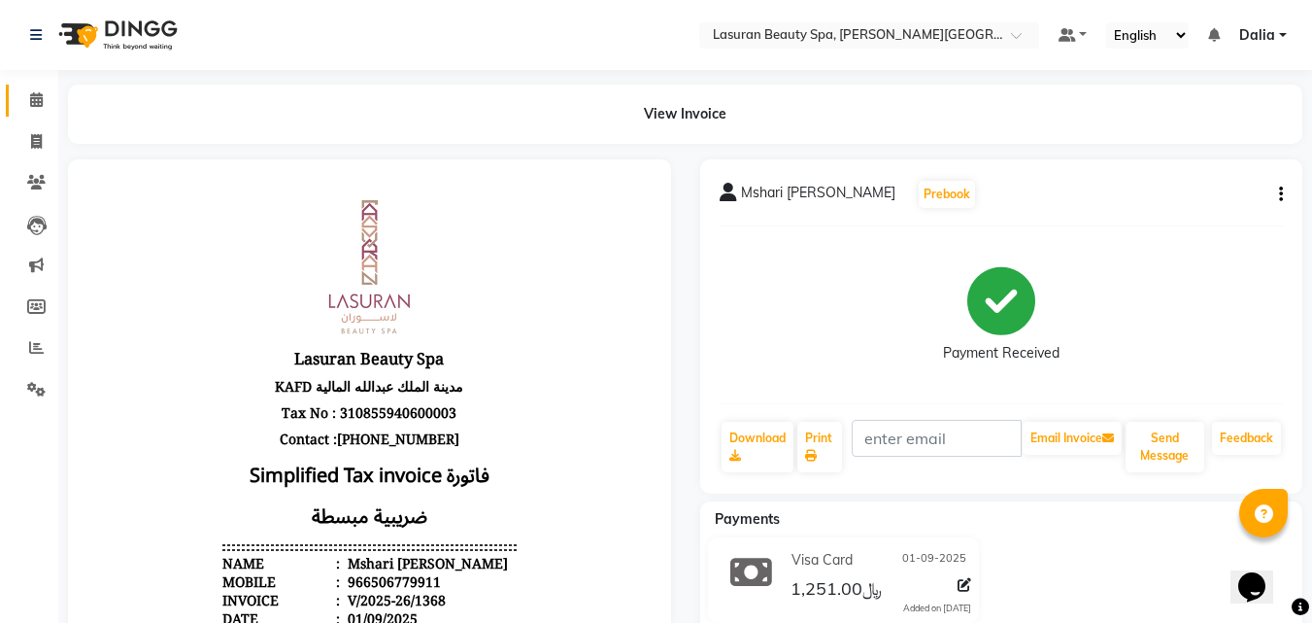
click at [36, 99] on icon at bounding box center [36, 99] width 13 height 15
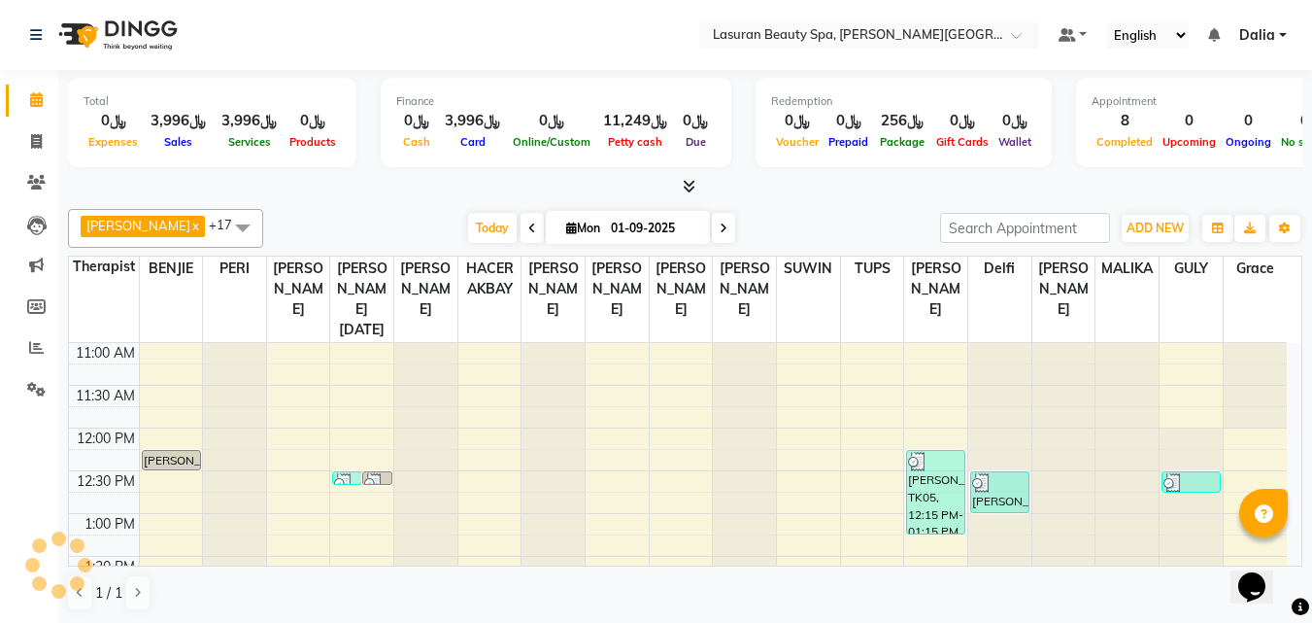
scroll to position [428, 0]
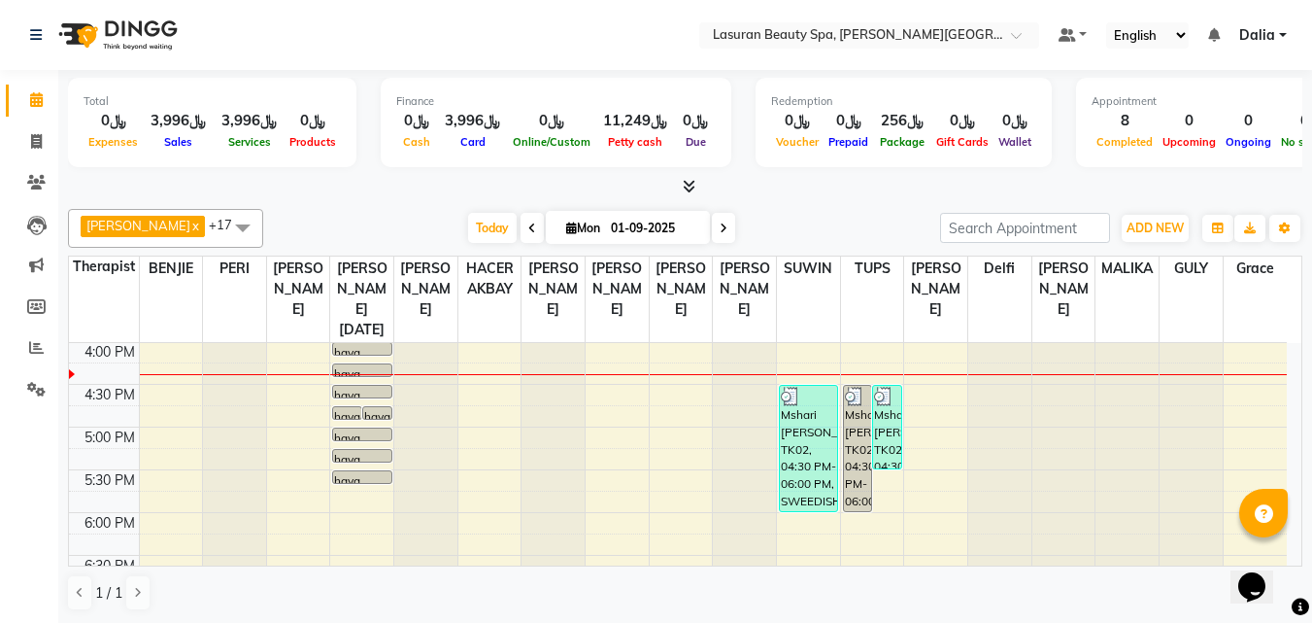
click at [693, 183] on icon at bounding box center [689, 186] width 13 height 15
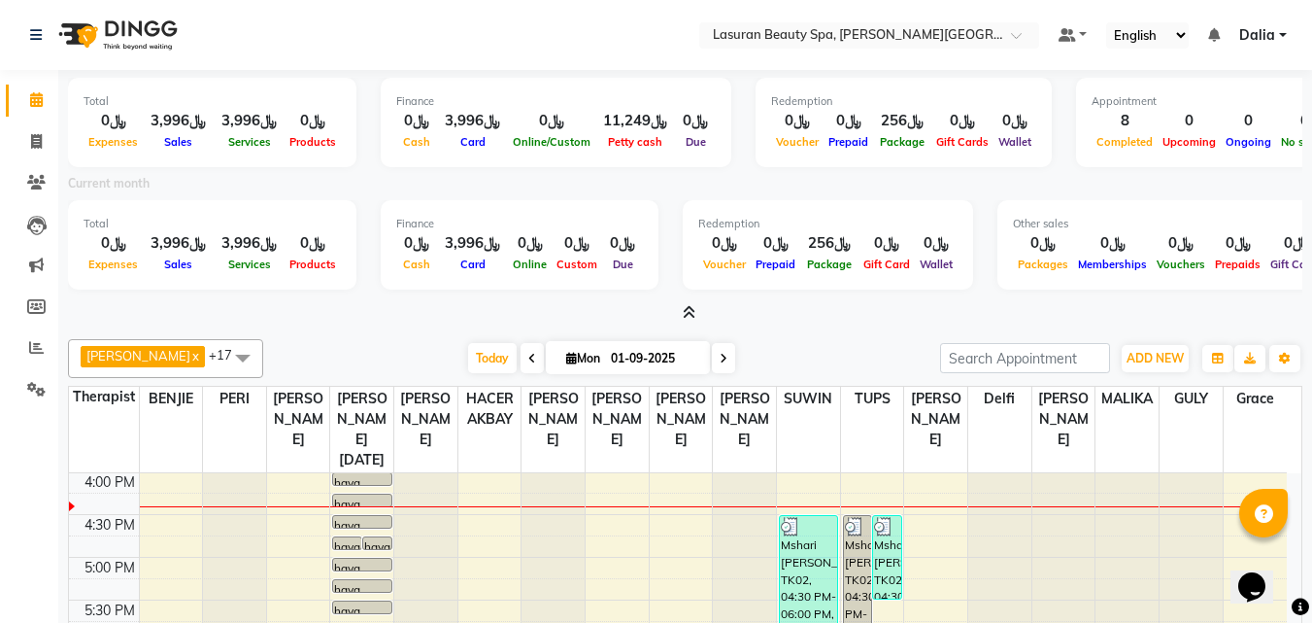
click at [694, 308] on icon at bounding box center [689, 312] width 13 height 15
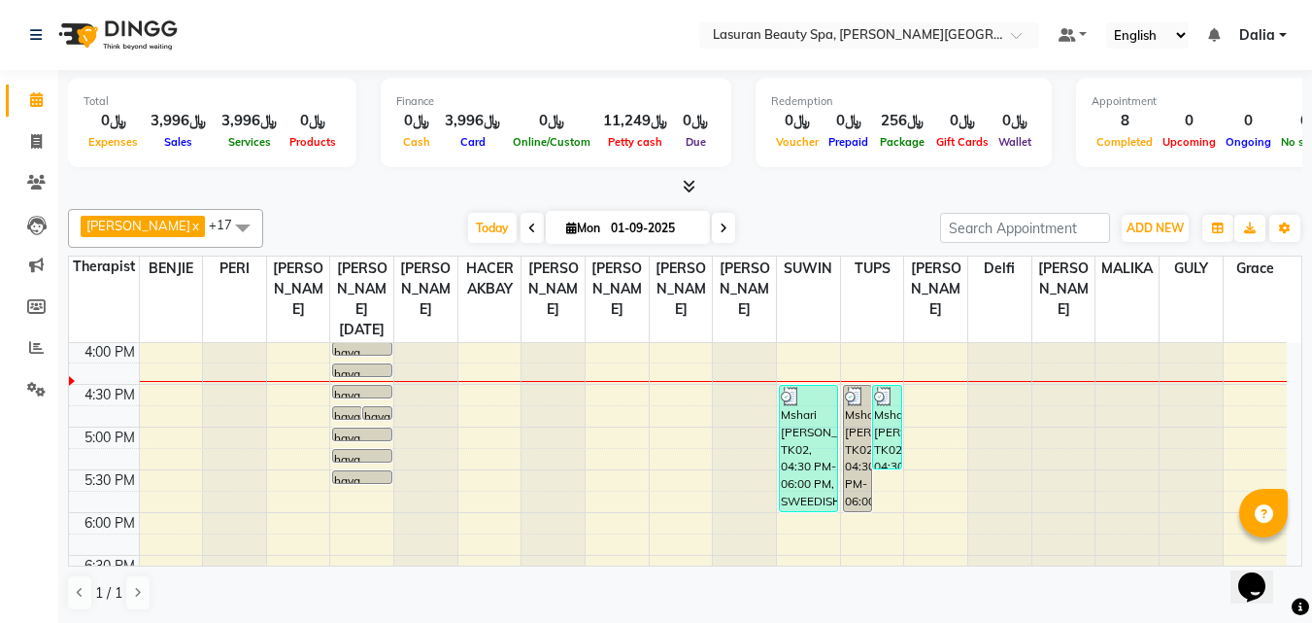
click at [805, 486] on div "Mshari [PERSON_NAME], TK02, 04:30 PM-06:00 PM, SWEEDISH MASSAGE | جلسة لتدليك س…" at bounding box center [808, 448] width 57 height 125
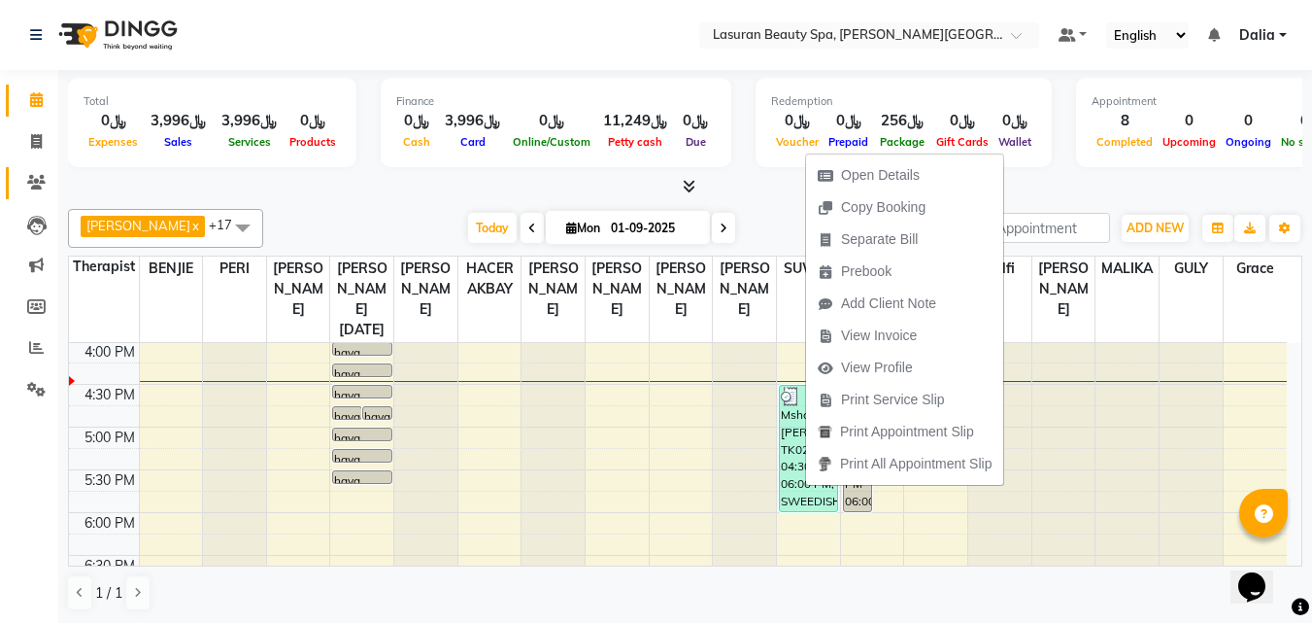
click at [30, 187] on icon at bounding box center [36, 182] width 18 height 15
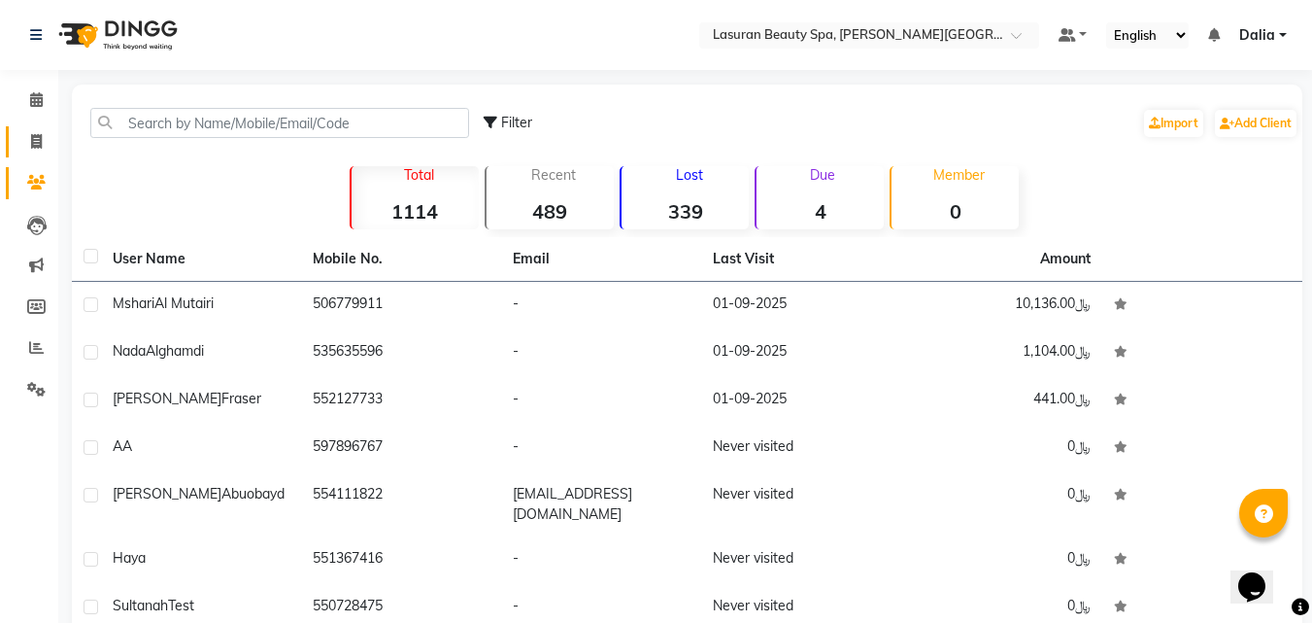
click at [36, 145] on icon at bounding box center [36, 141] width 11 height 15
select select "service"
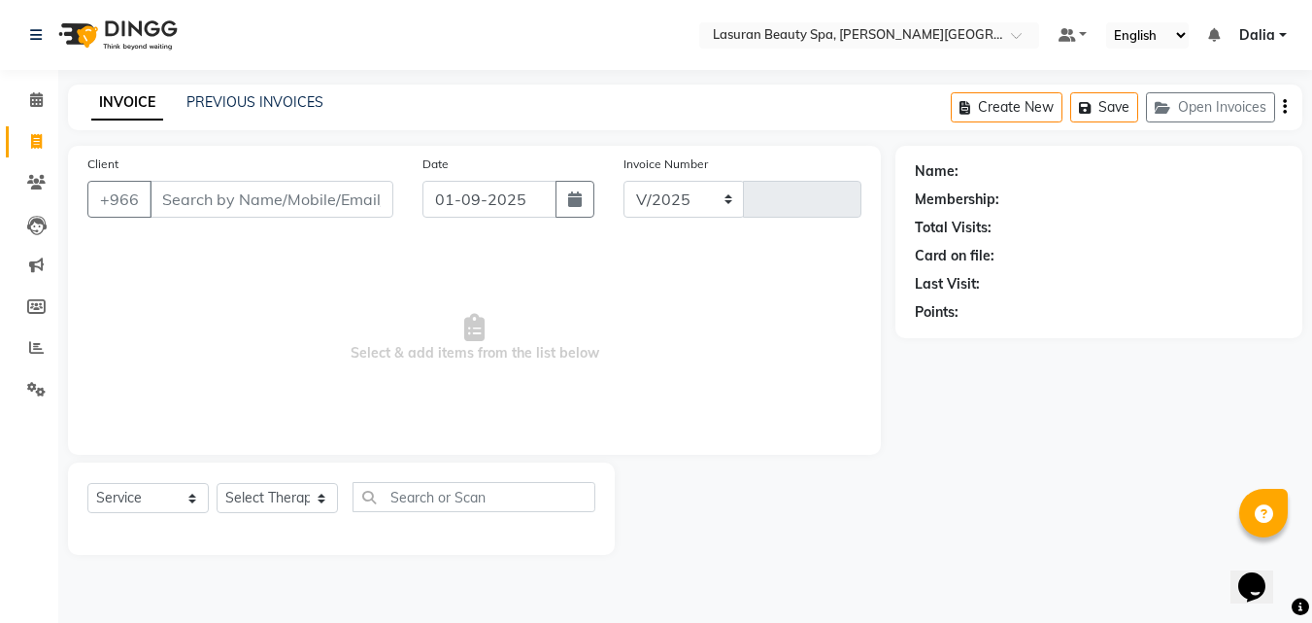
select select "6941"
type input "1369"
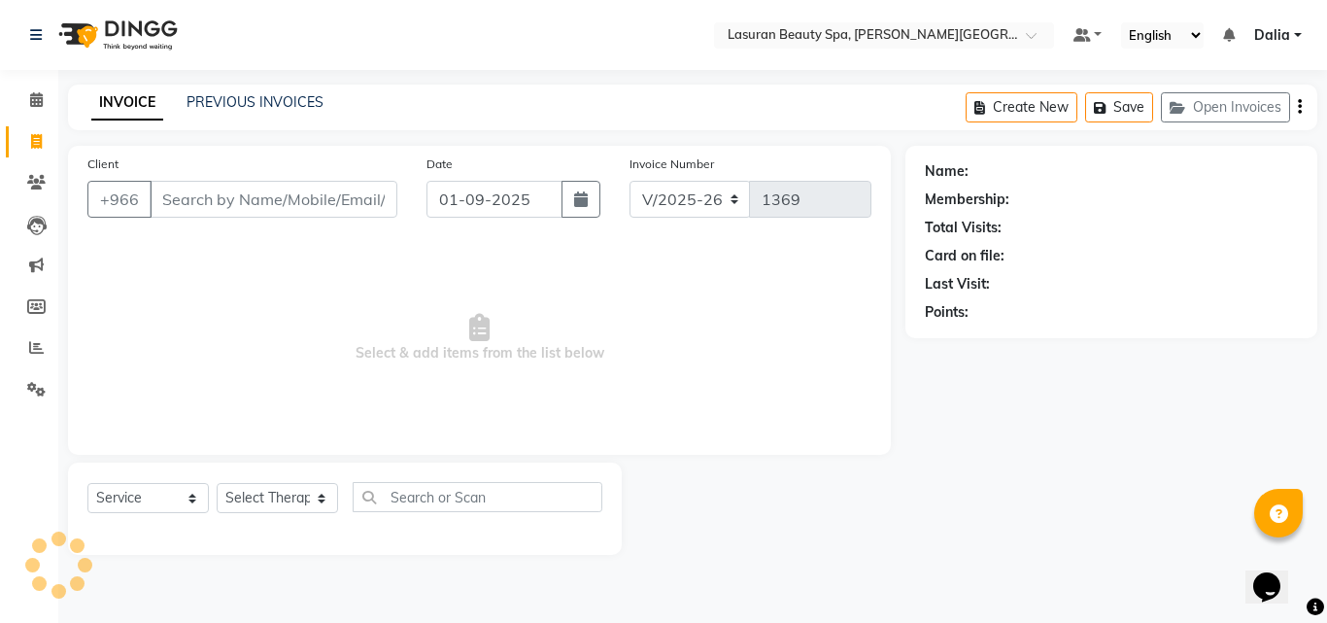
select select "V"
select select "66975"
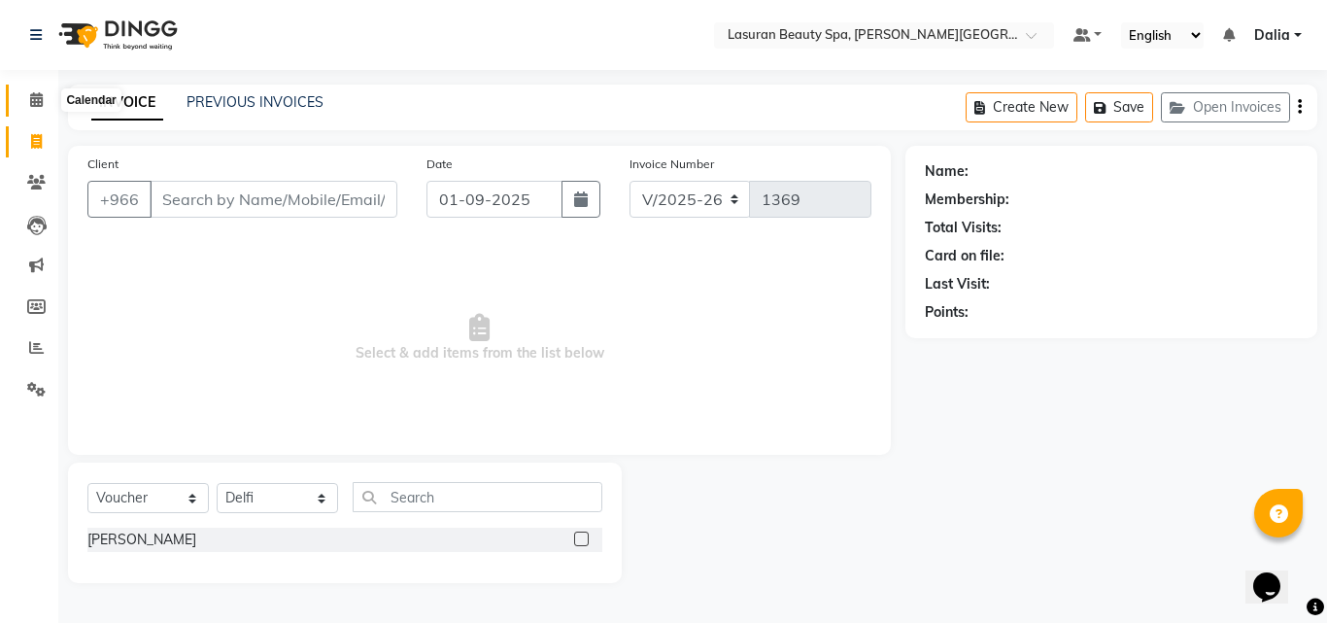
click at [33, 104] on icon at bounding box center [36, 99] width 13 height 15
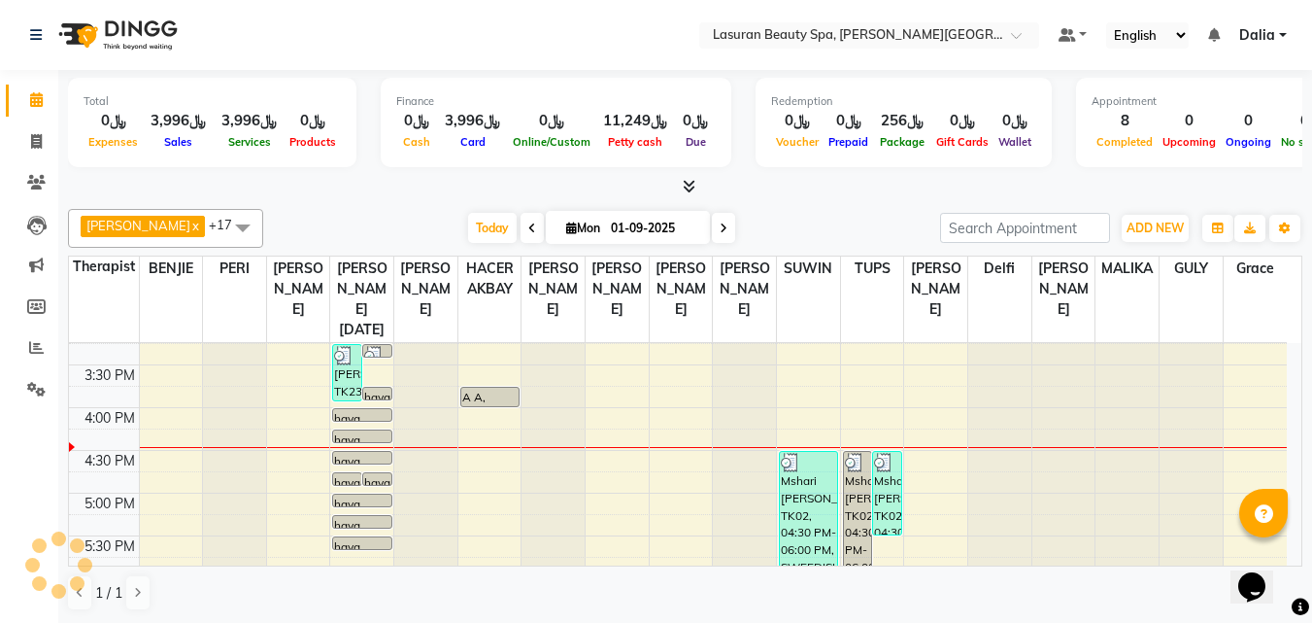
scroll to position [389, 0]
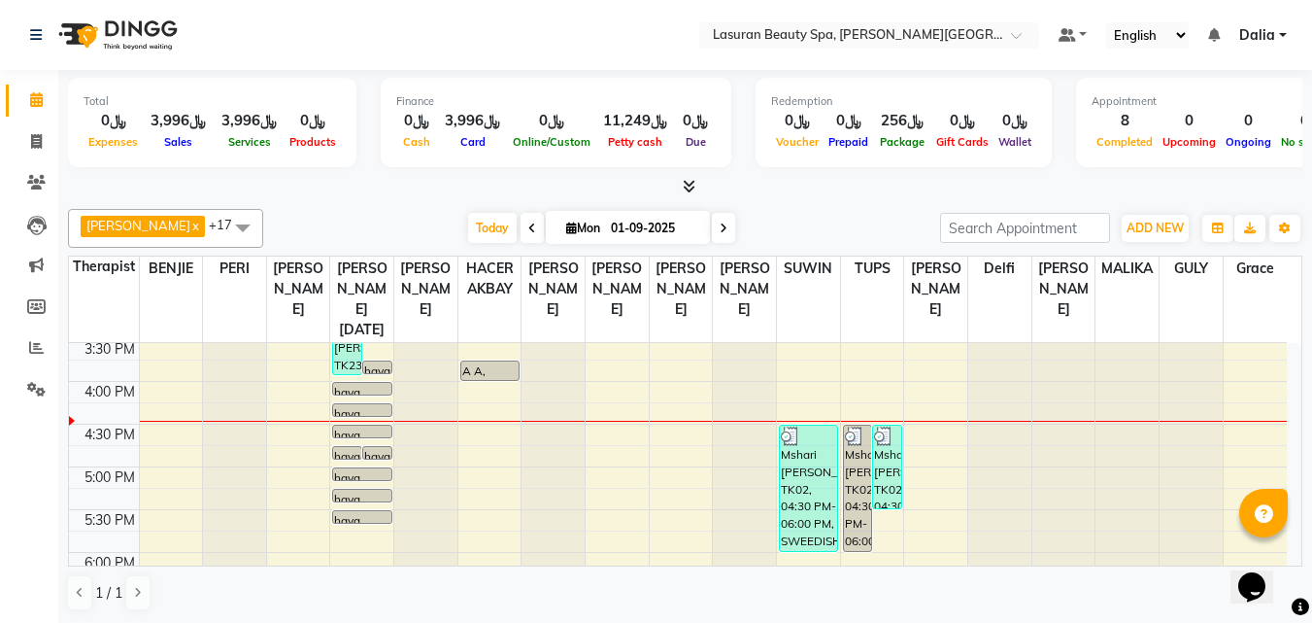
click at [362, 394] on link "haya, TK07, 04:00 PM-04:01 PM, Service Test" at bounding box center [361, 389] width 59 height 14
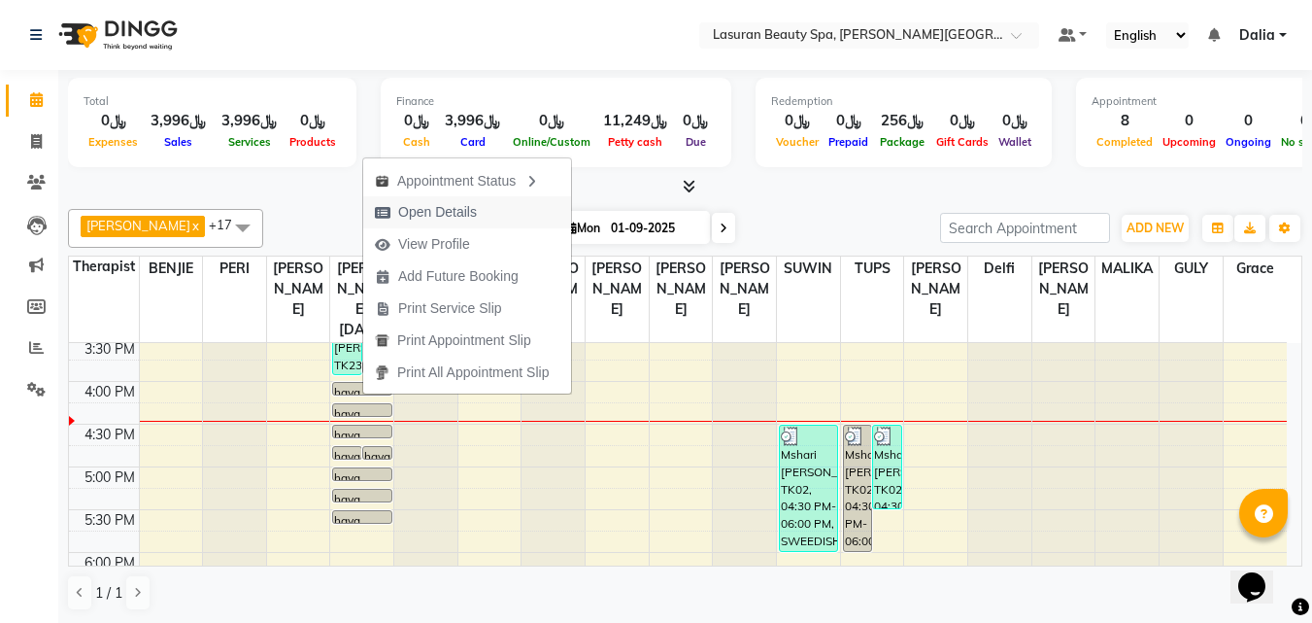
click at [476, 215] on span "Open Details" at bounding box center [437, 212] width 79 height 20
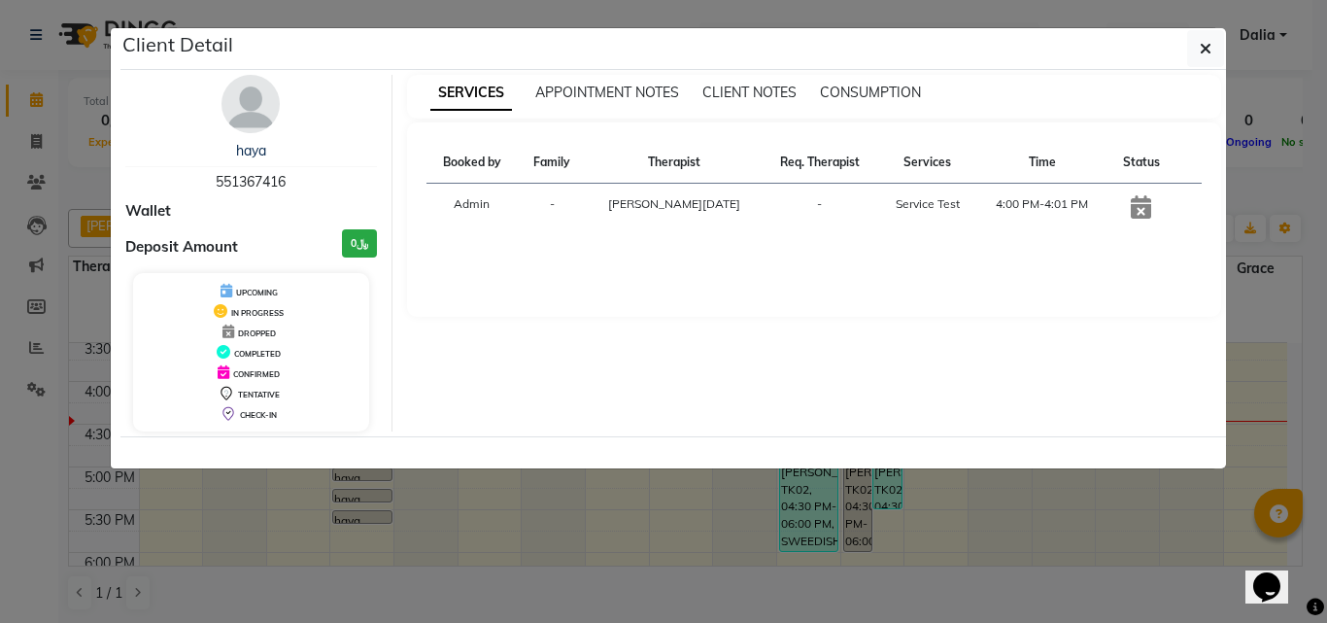
click at [501, 503] on ngb-modal-window "Client Detail haya 551367416 Wallet Deposit Amount ﷼0 UPCOMING IN PROGRESS DROP…" at bounding box center [663, 311] width 1327 height 623
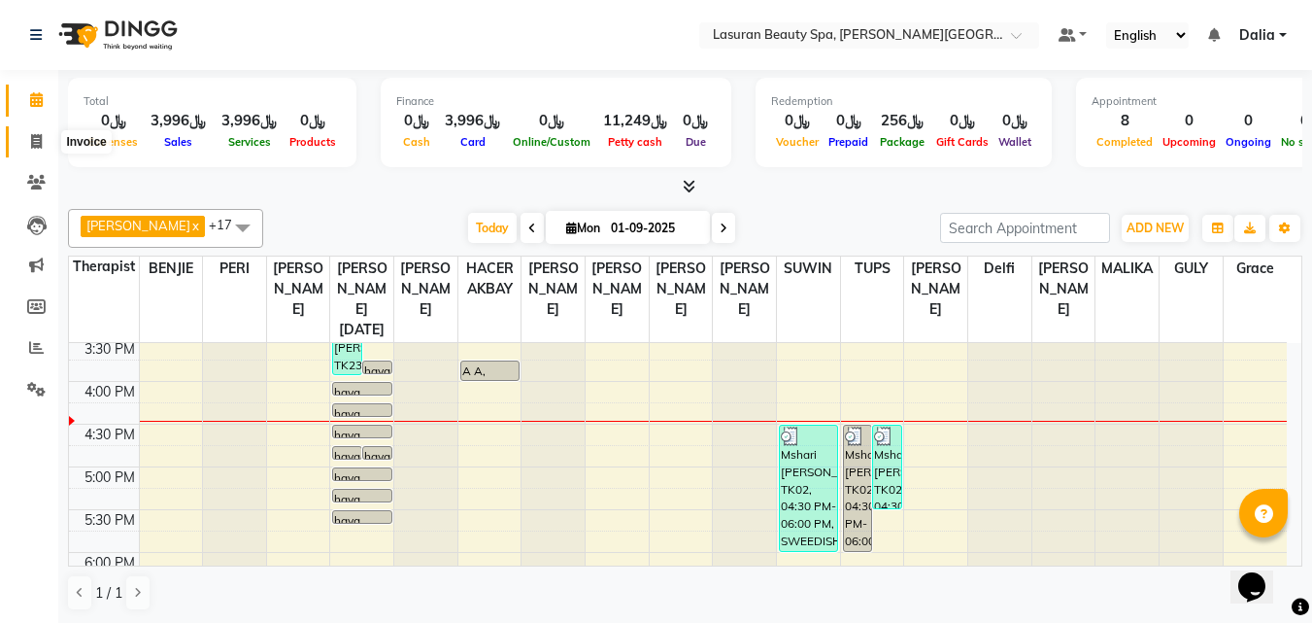
click at [37, 139] on icon at bounding box center [36, 141] width 11 height 15
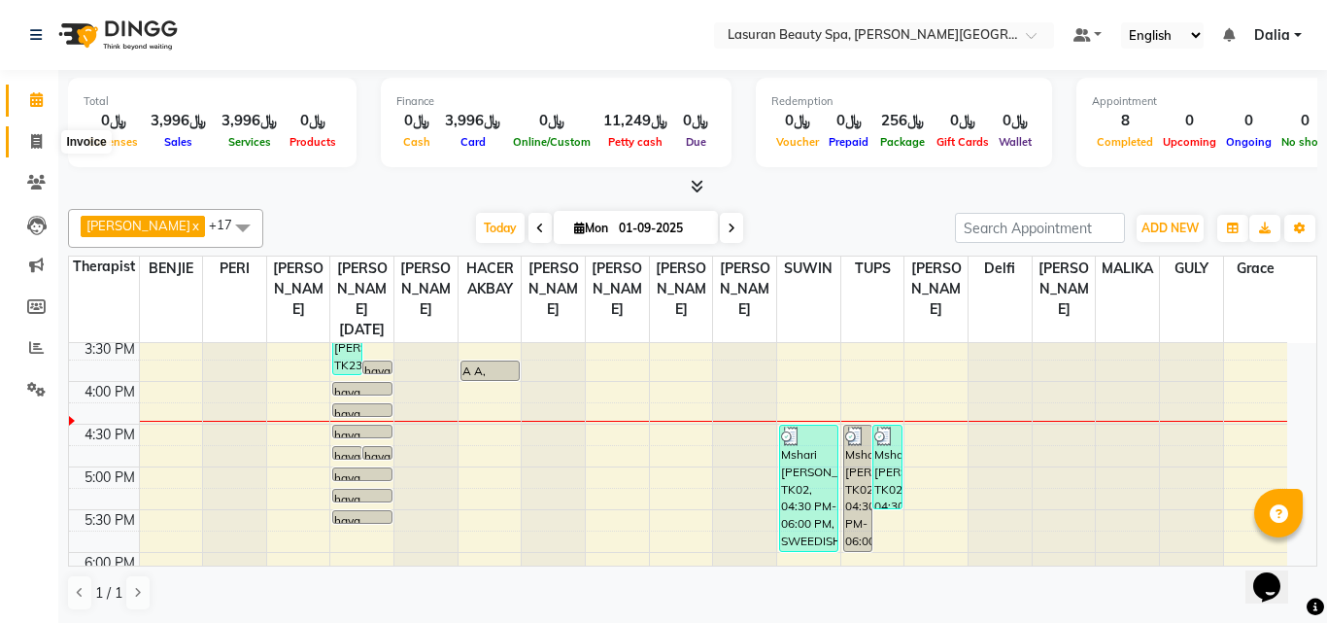
select select "6941"
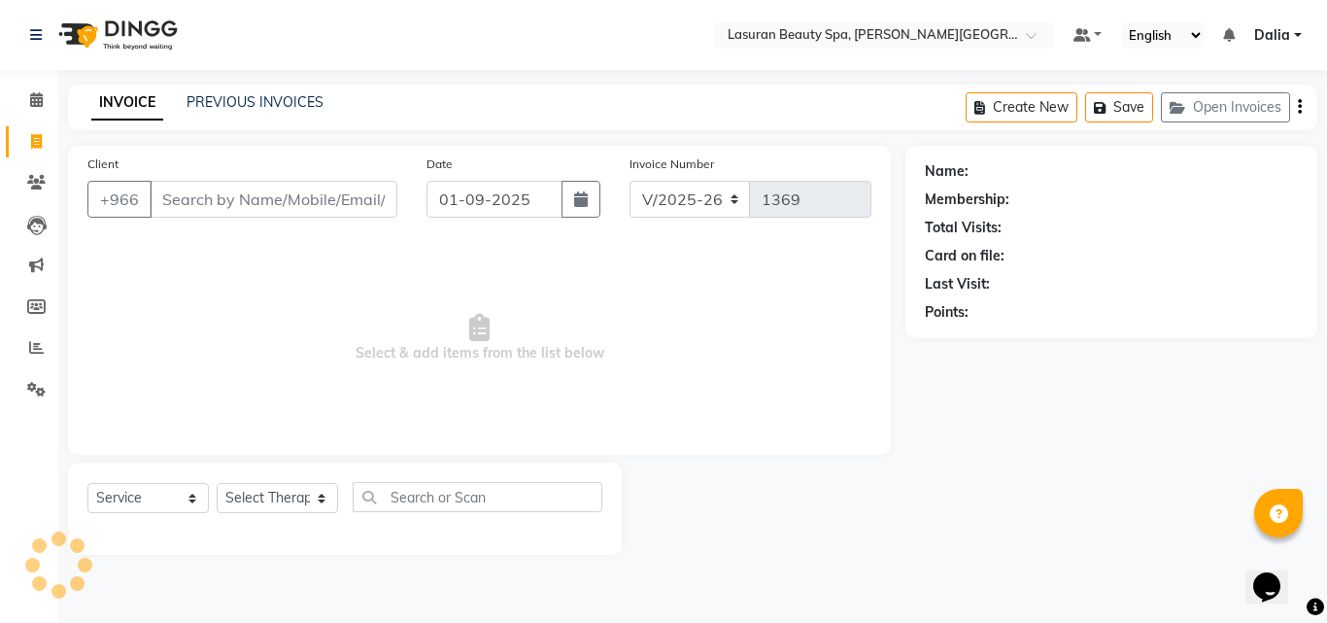
select select "V"
select select "66975"
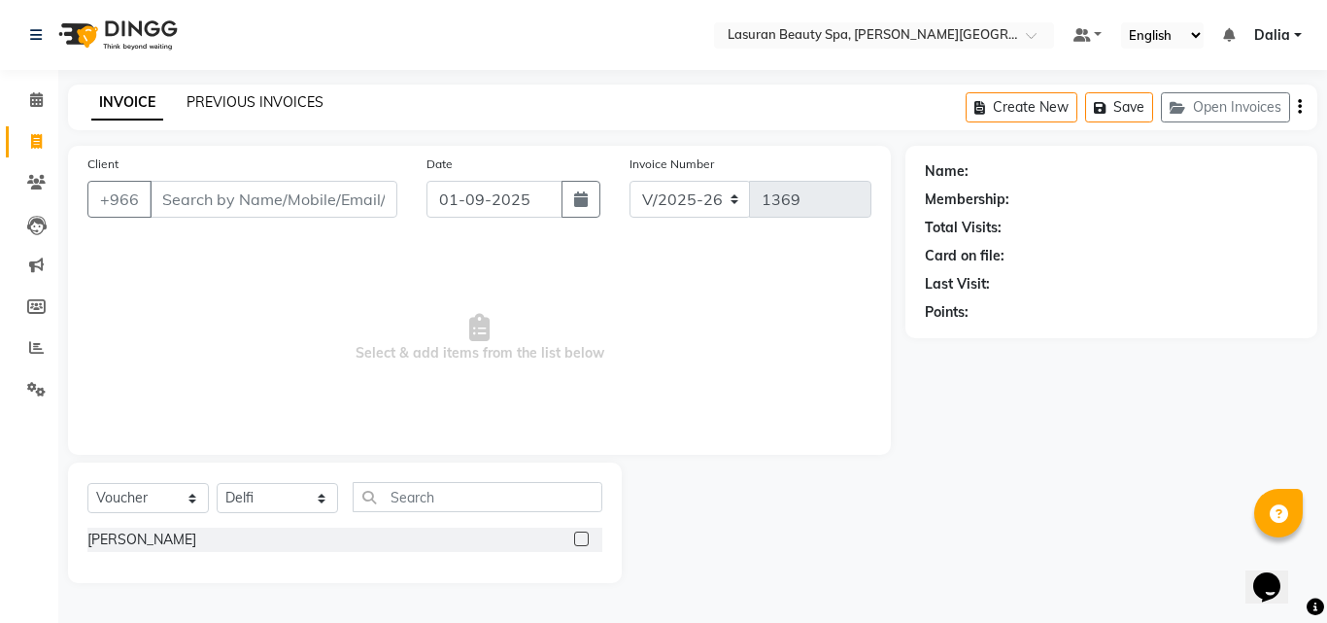
click at [290, 96] on link "PREVIOUS INVOICES" at bounding box center [255, 101] width 137 height 17
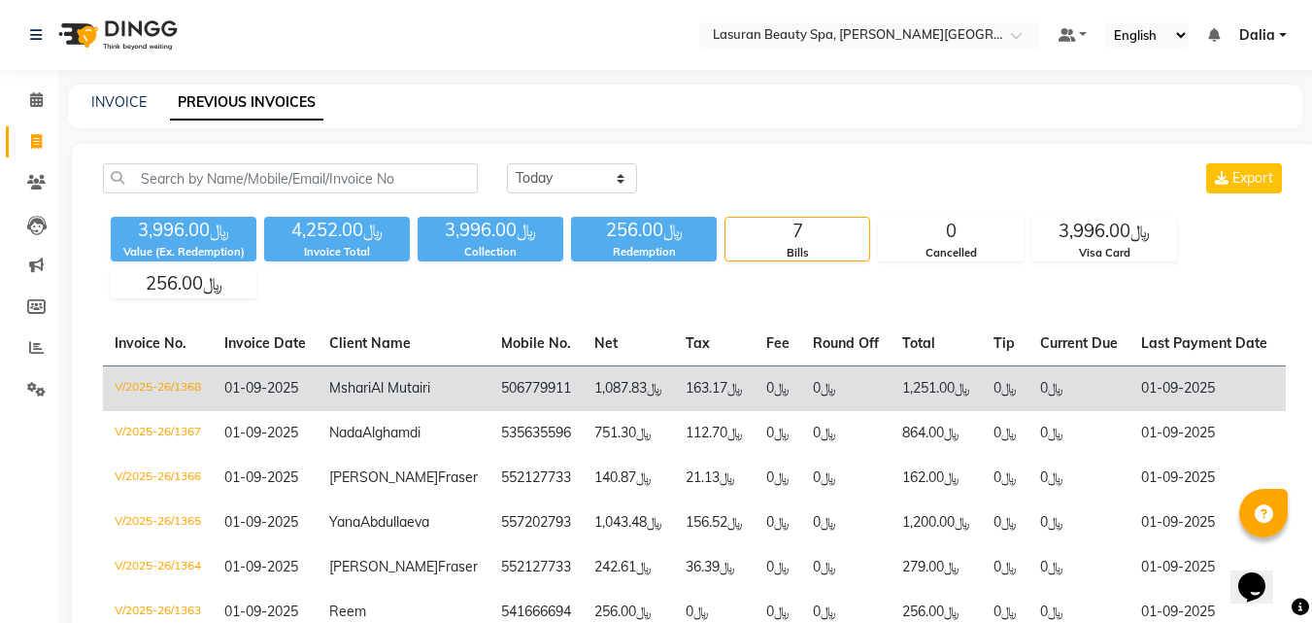
click at [421, 382] on td "Mshari Al Mutairi" at bounding box center [404, 389] width 172 height 46
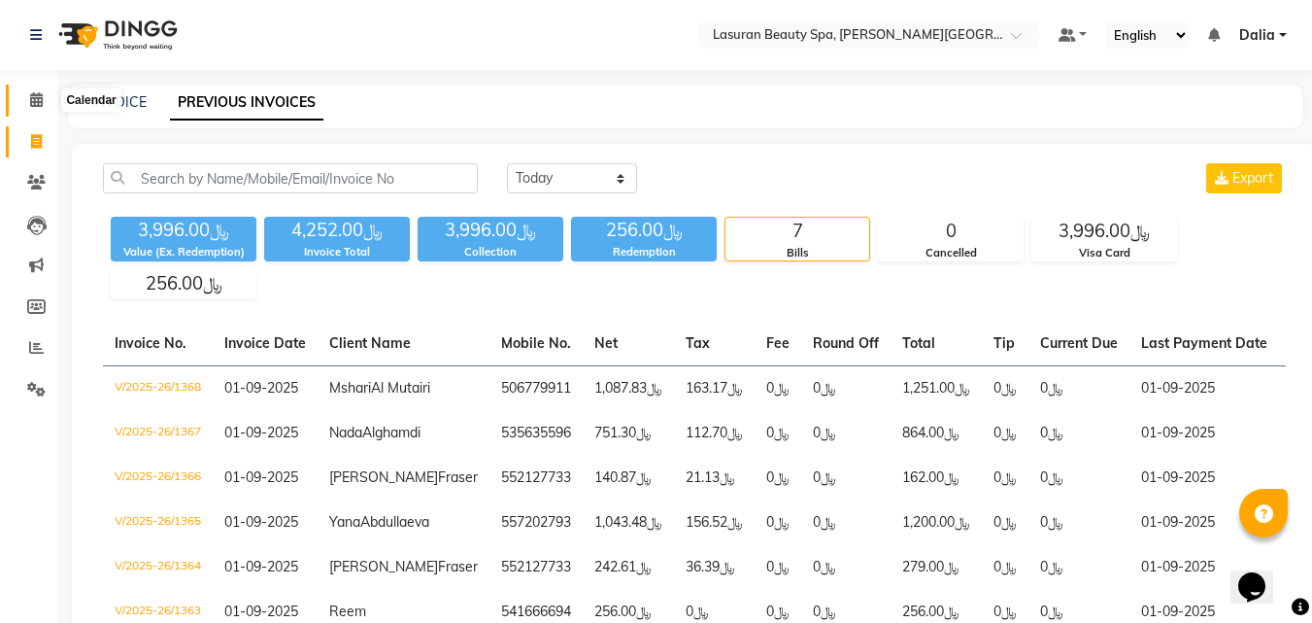
click at [42, 95] on icon at bounding box center [36, 99] width 13 height 15
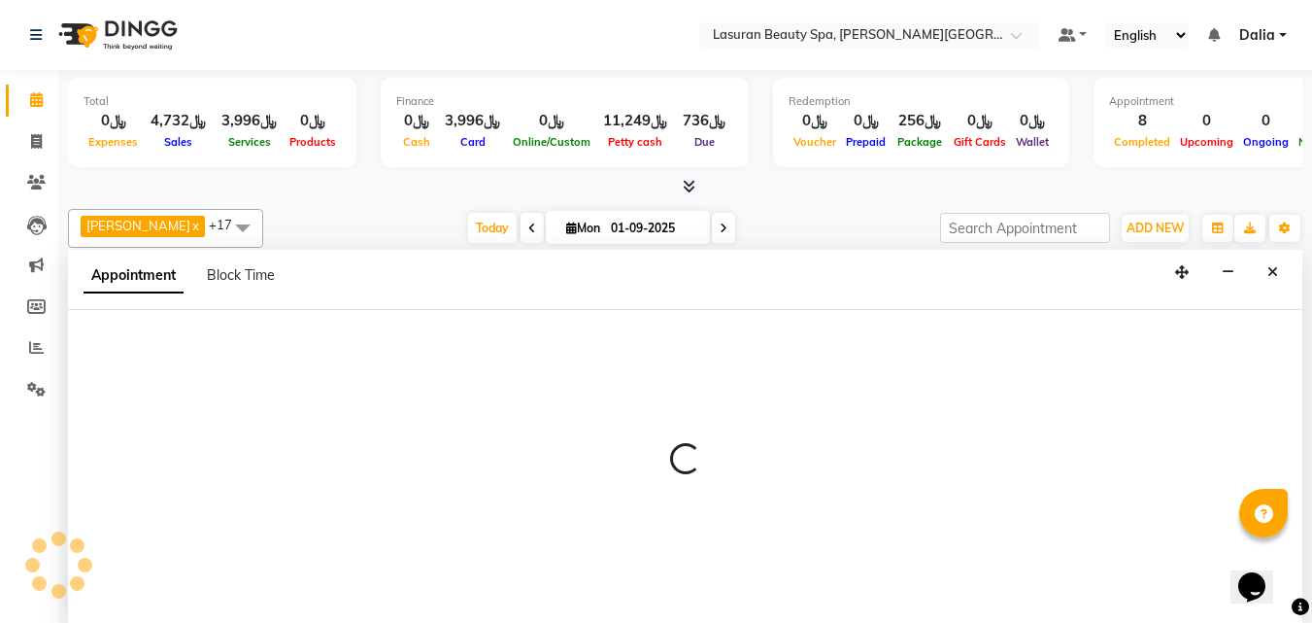
scroll to position [1, 0]
select select "54630"
select select "780"
select select "tentative"
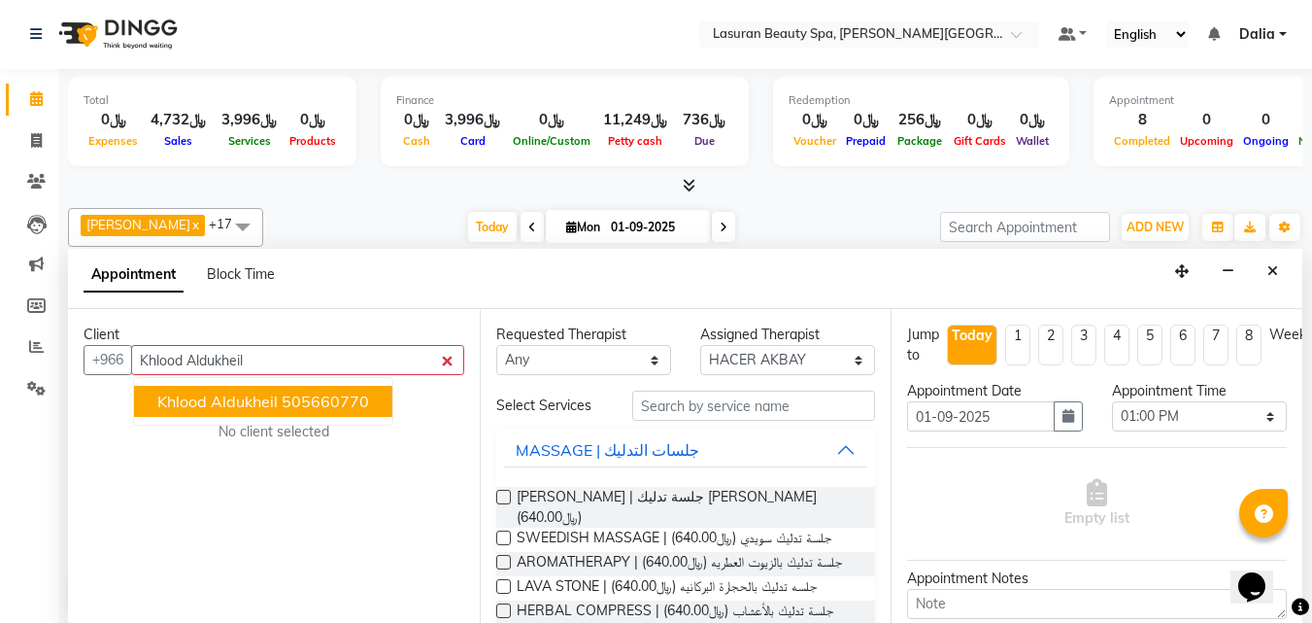
click at [335, 402] on ngb-highlight "505660770" at bounding box center [325, 400] width 87 height 19
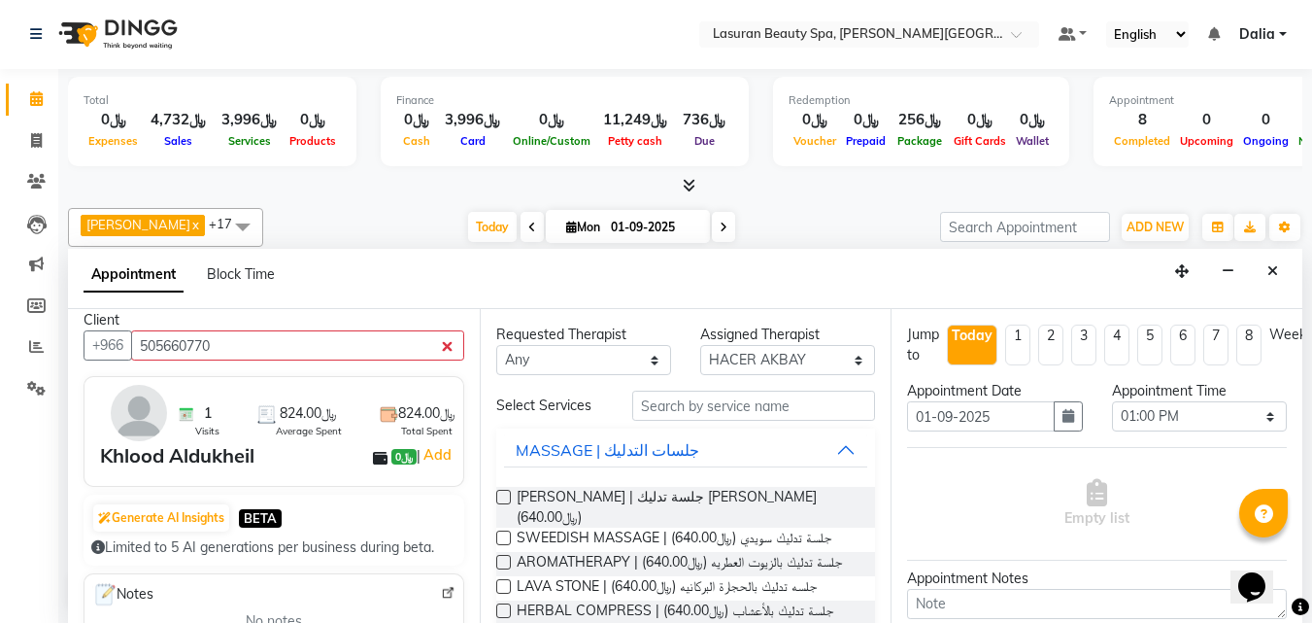
scroll to position [0, 0]
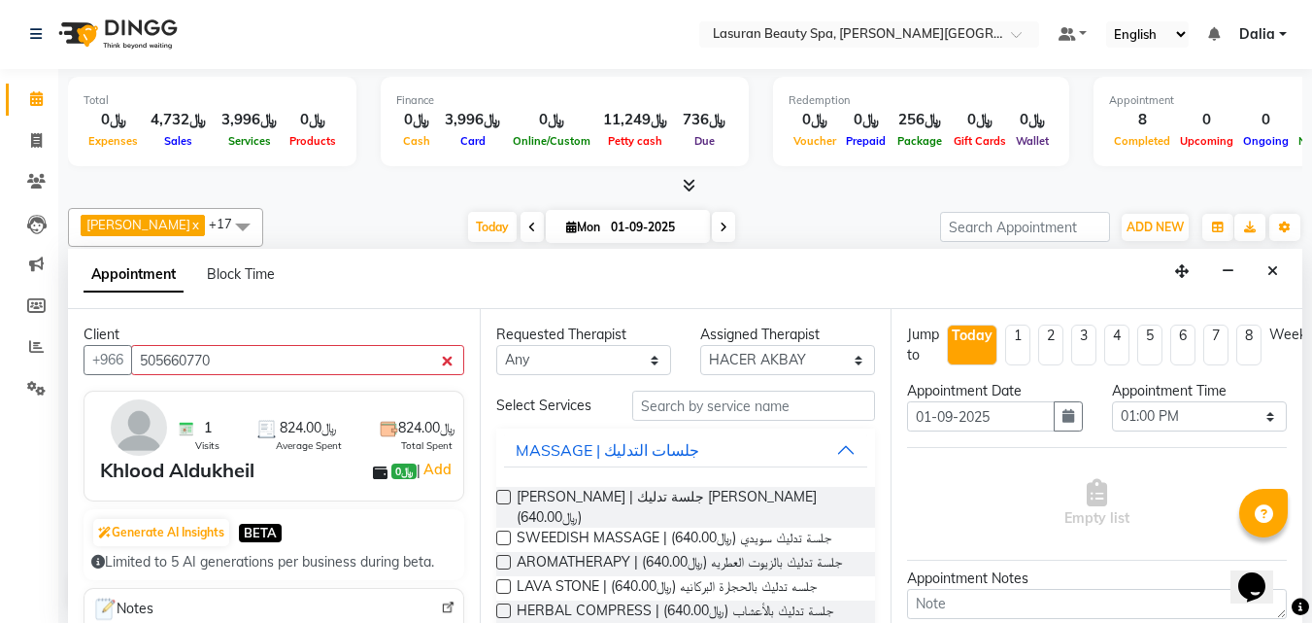
type input "505660770"
click at [146, 431] on img at bounding box center [139, 427] width 56 height 56
drag, startPoint x: 271, startPoint y: 425, endPoint x: 301, endPoint y: 425, distance: 30.1
click at [301, 425] on span "﷼824.00" at bounding box center [308, 428] width 57 height 20
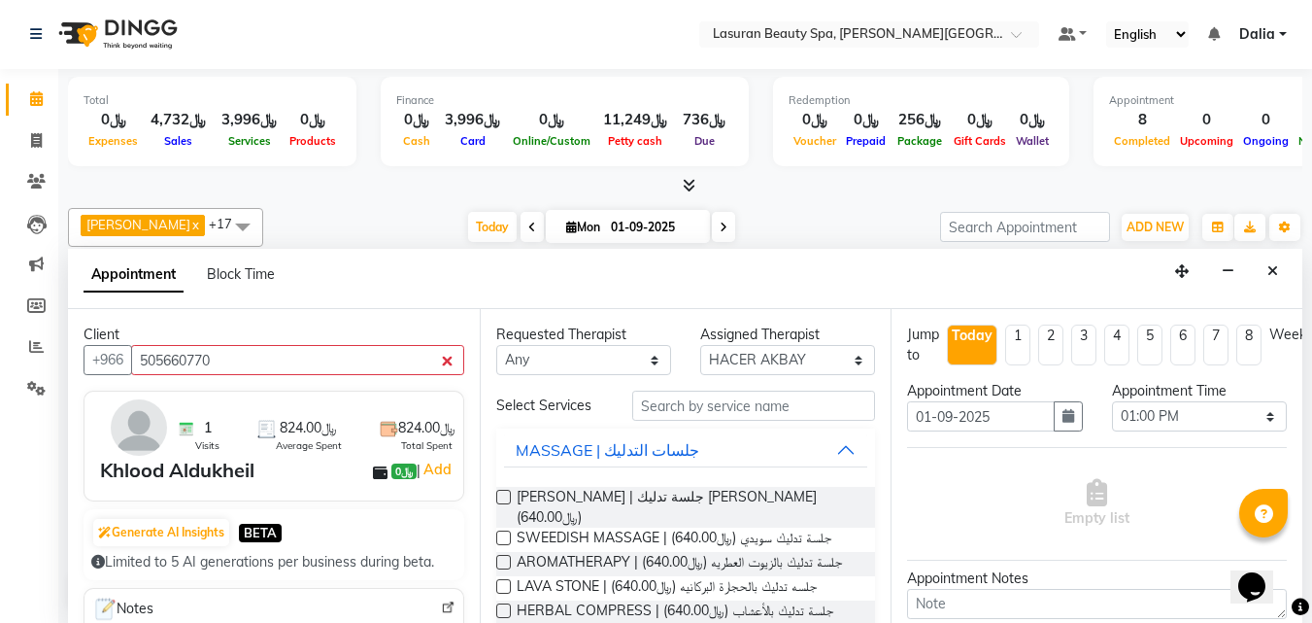
click at [298, 444] on span "Average Spent" at bounding box center [309, 445] width 66 height 15
click at [380, 427] on img at bounding box center [389, 429] width 18 height 18
click at [398, 425] on span "﷼824.00" at bounding box center [426, 428] width 57 height 20
click at [19, 507] on div "Calendar Invoice Clients Leads Marketing Members Reports Settings Completed InP…" at bounding box center [131, 323] width 262 height 539
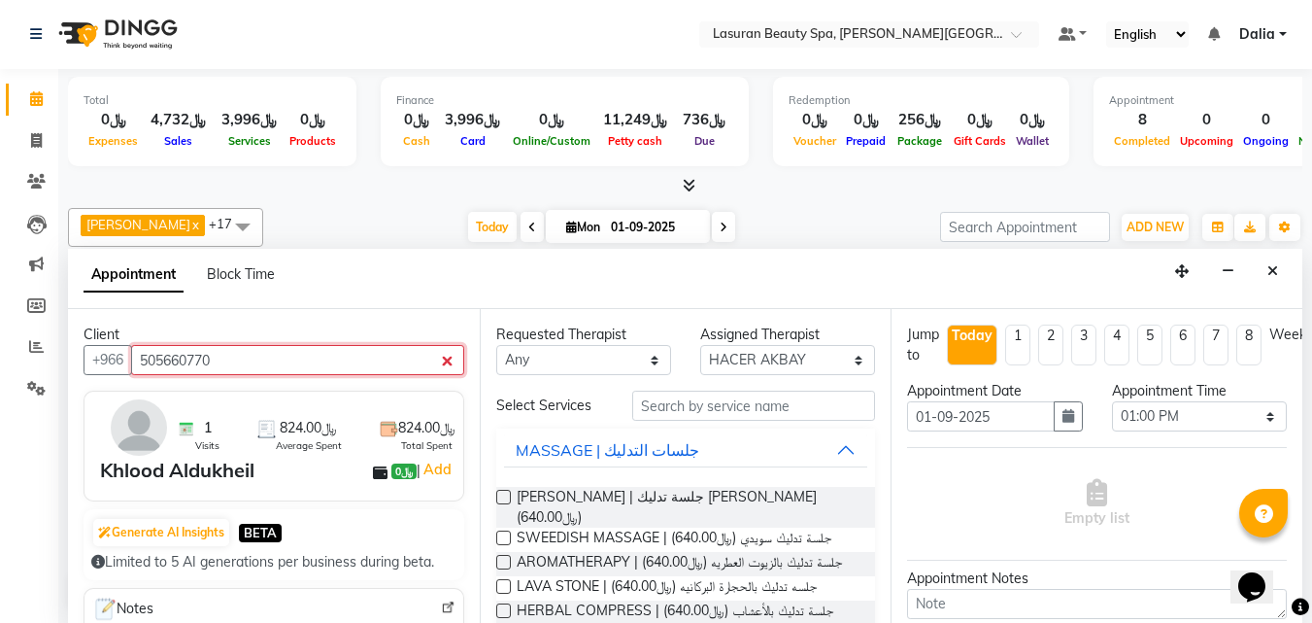
click at [434, 358] on input "505660770" at bounding box center [297, 360] width 333 height 30
click at [431, 358] on input "505660770" at bounding box center [297, 360] width 333 height 30
click at [422, 358] on input "505660770" at bounding box center [297, 360] width 333 height 30
click at [435, 358] on input "505660770" at bounding box center [297, 360] width 333 height 30
click at [29, 136] on span at bounding box center [36, 141] width 34 height 22
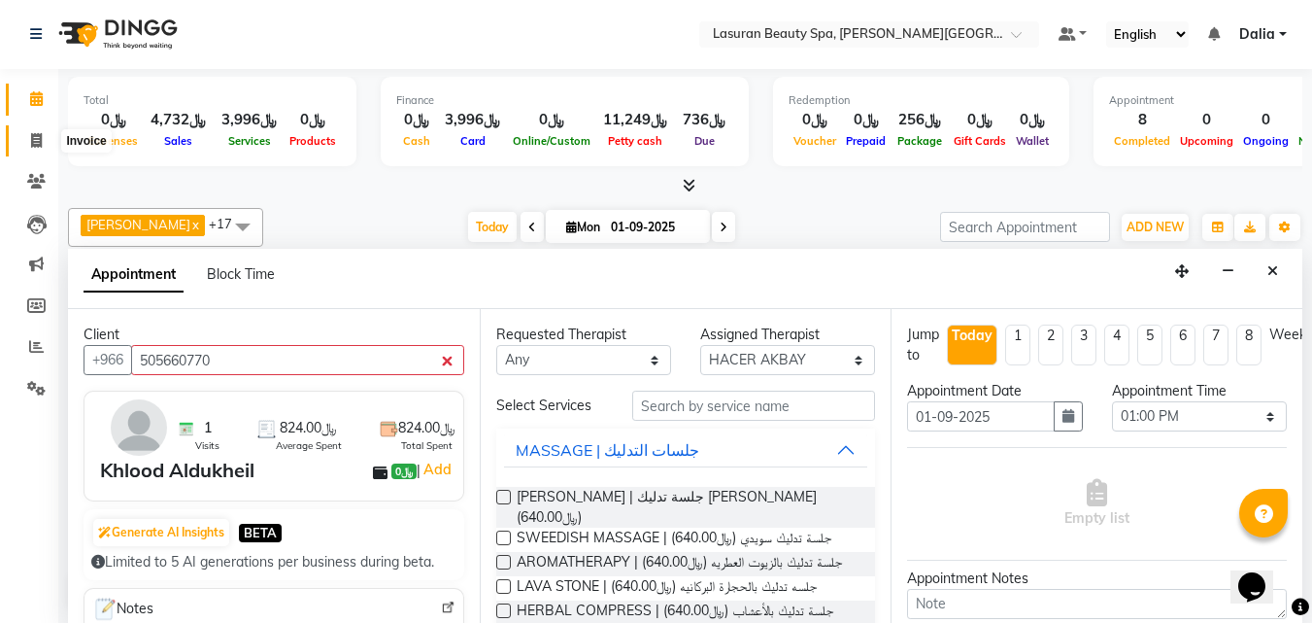
select select "6941"
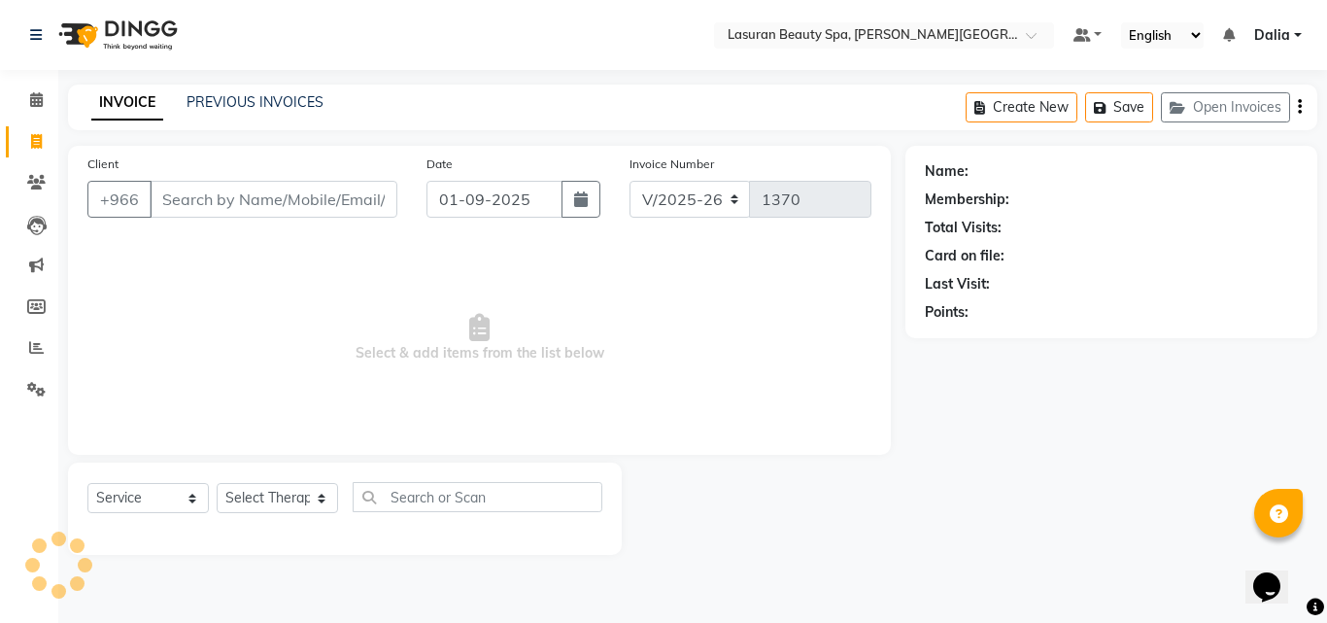
select select "V"
select select "66975"
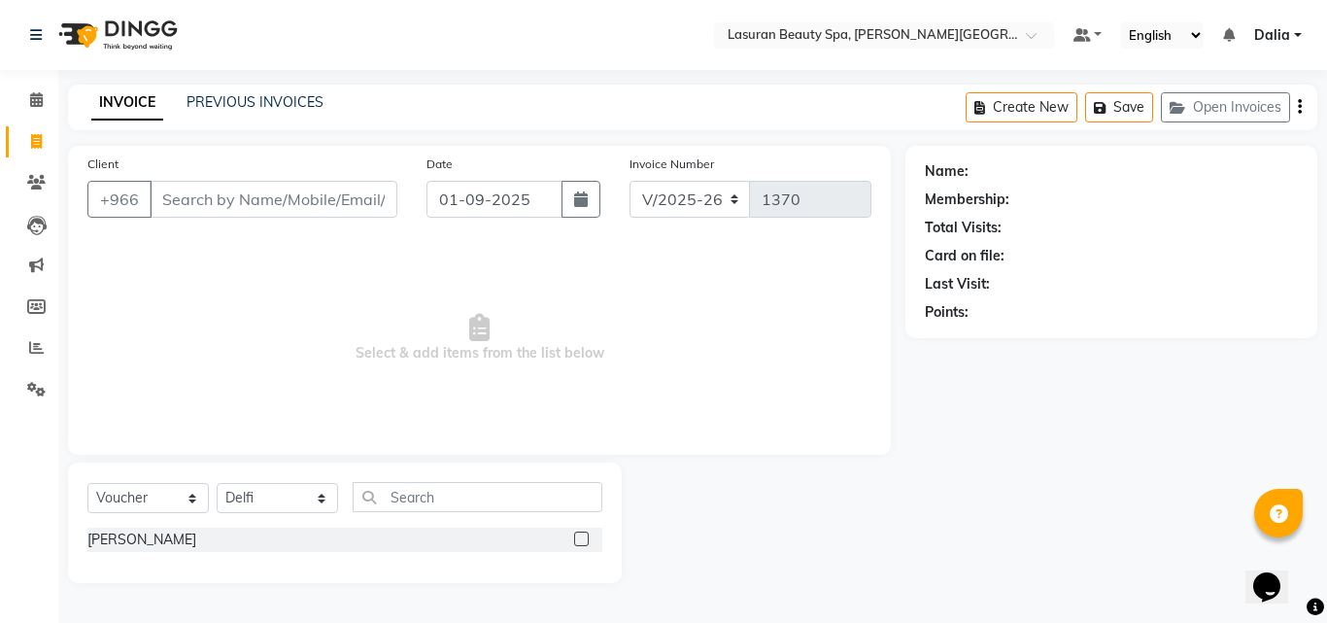
click at [331, 190] on input "Client" at bounding box center [274, 199] width 248 height 37
type input "Munira"
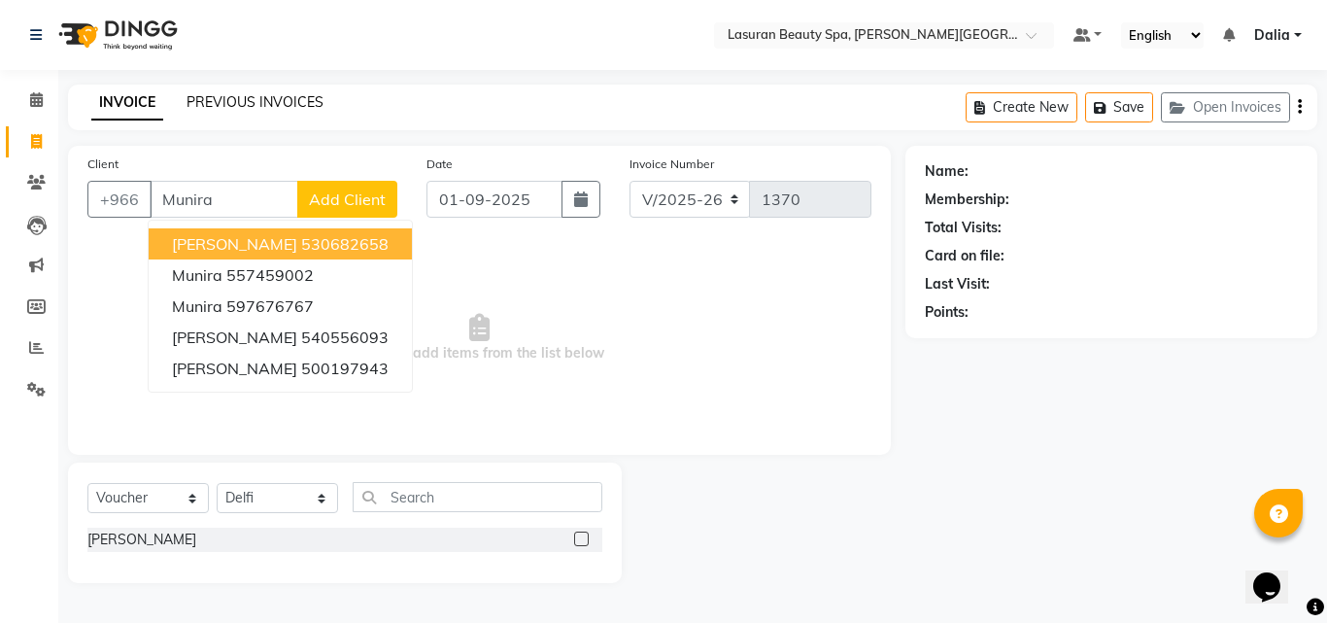
click at [289, 99] on link "PREVIOUS INVOICES" at bounding box center [255, 101] width 137 height 17
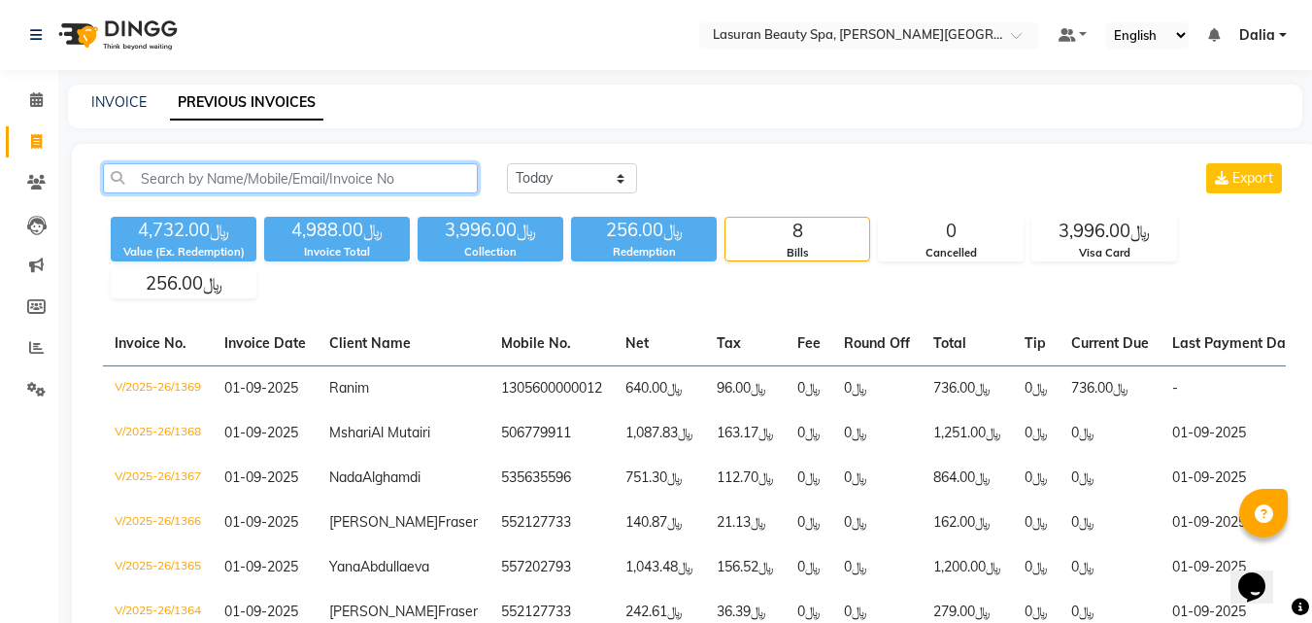
click at [370, 178] on input "text" at bounding box center [290, 178] width 375 height 30
paste input "Munira"
type input "Munira"
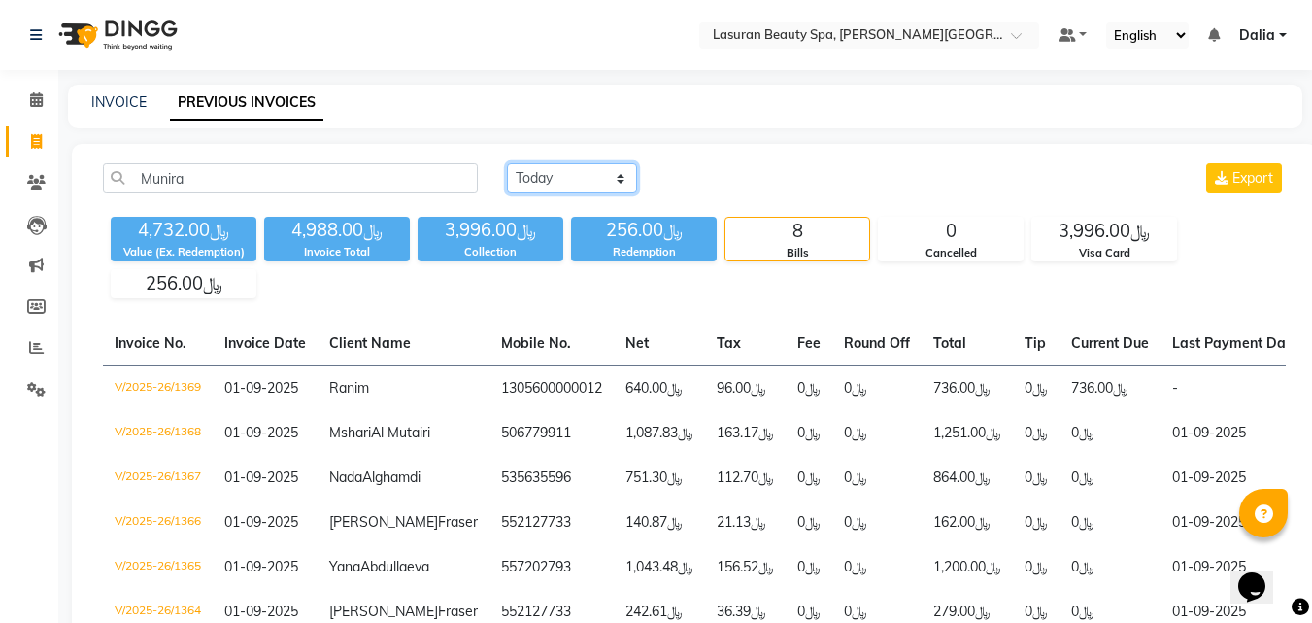
click at [591, 186] on select "Today Yesterday Custom Range" at bounding box center [572, 178] width 130 height 30
select select "range"
click at [507, 163] on select "Today Yesterday Custom Range" at bounding box center [572, 178] width 130 height 30
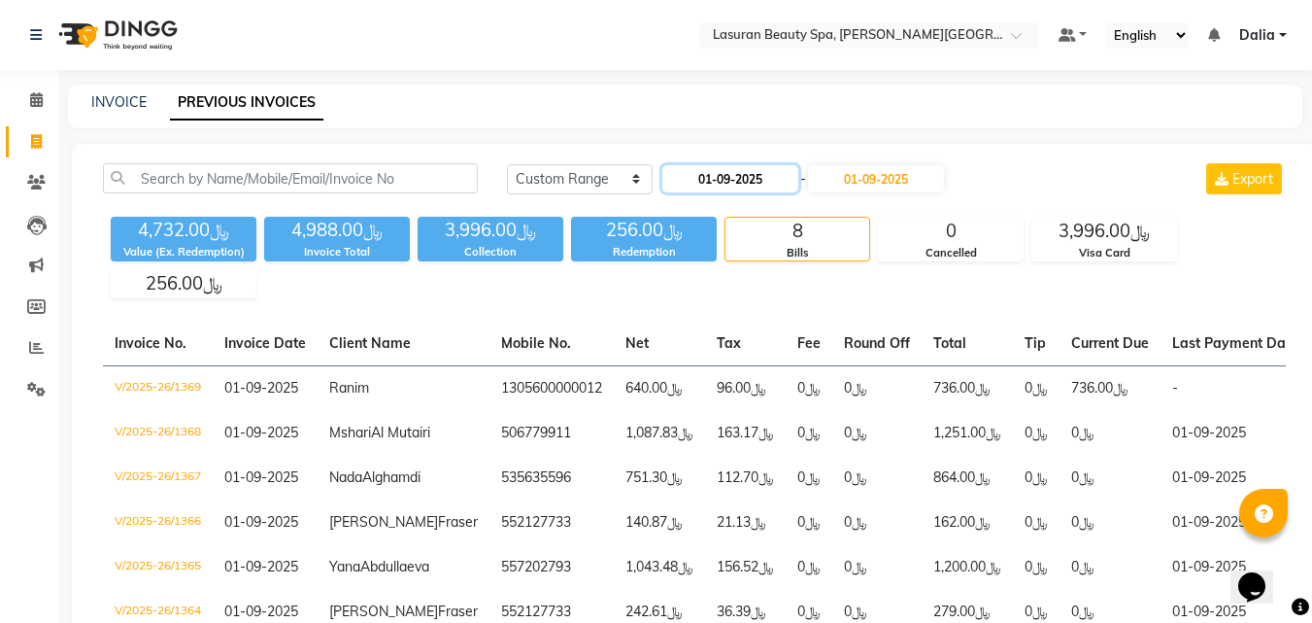
click at [712, 180] on input "01-09-2025" at bounding box center [731, 178] width 136 height 27
select select "9"
select select "2025"
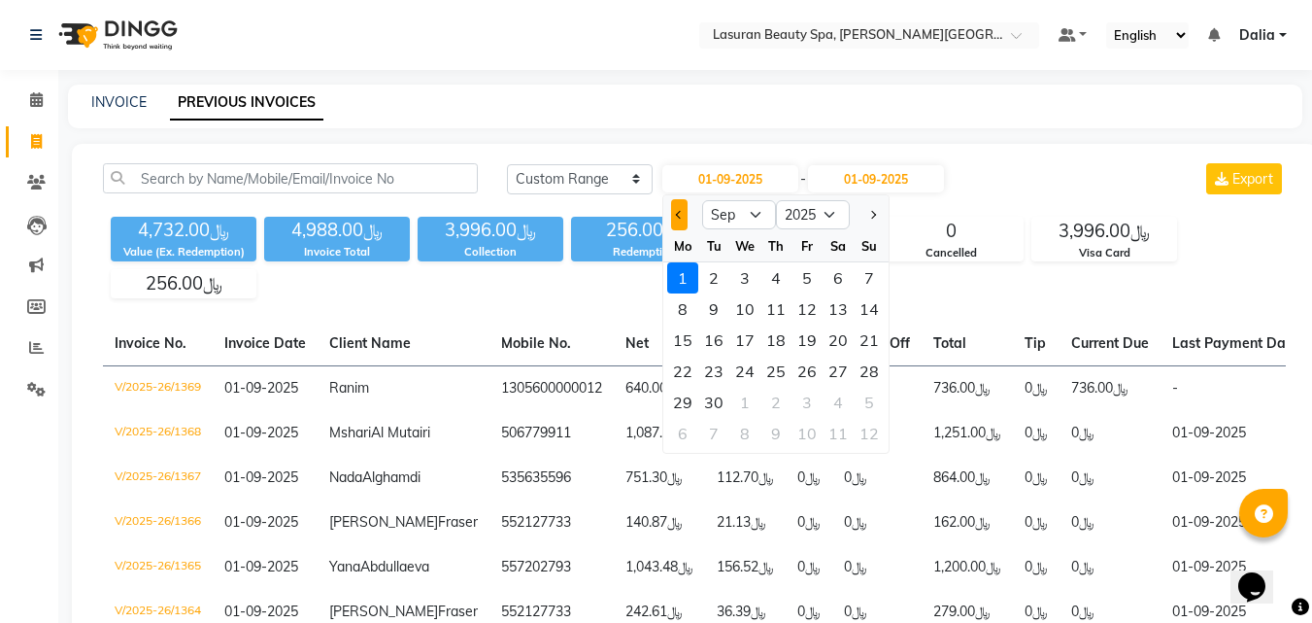
click at [680, 215] on span "Previous month" at bounding box center [680, 215] width 8 height 8
select select "8"
click at [808, 278] on div "1" at bounding box center [807, 277] width 31 height 31
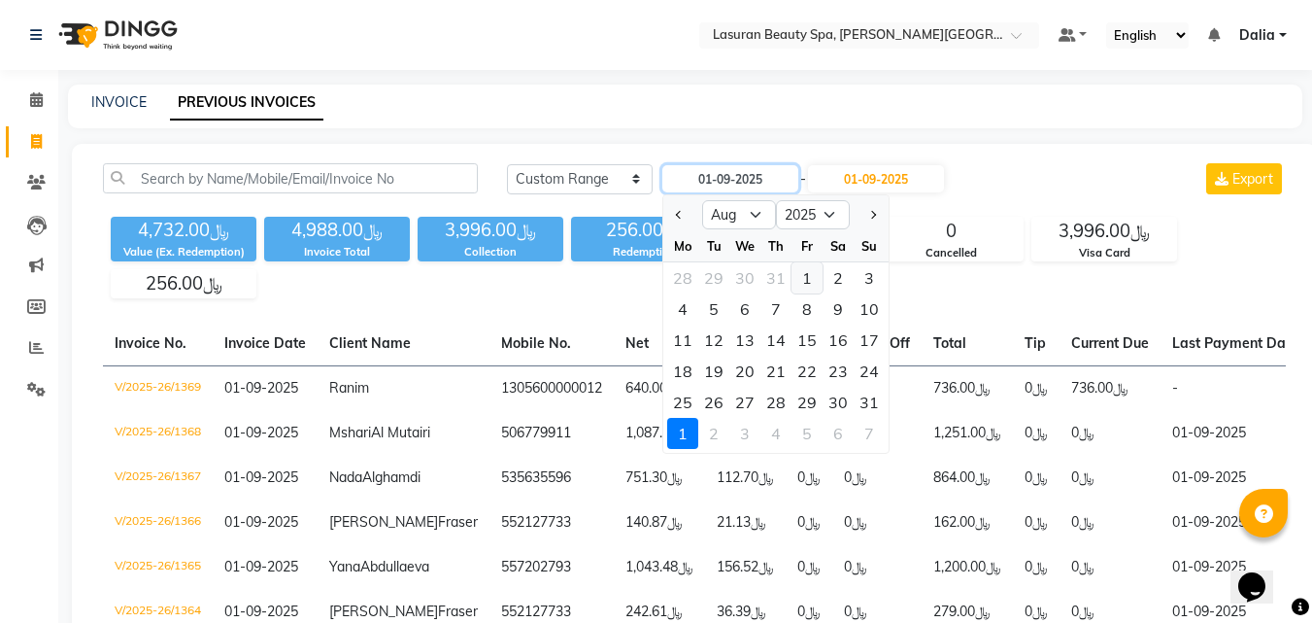
type input "01-08-2025"
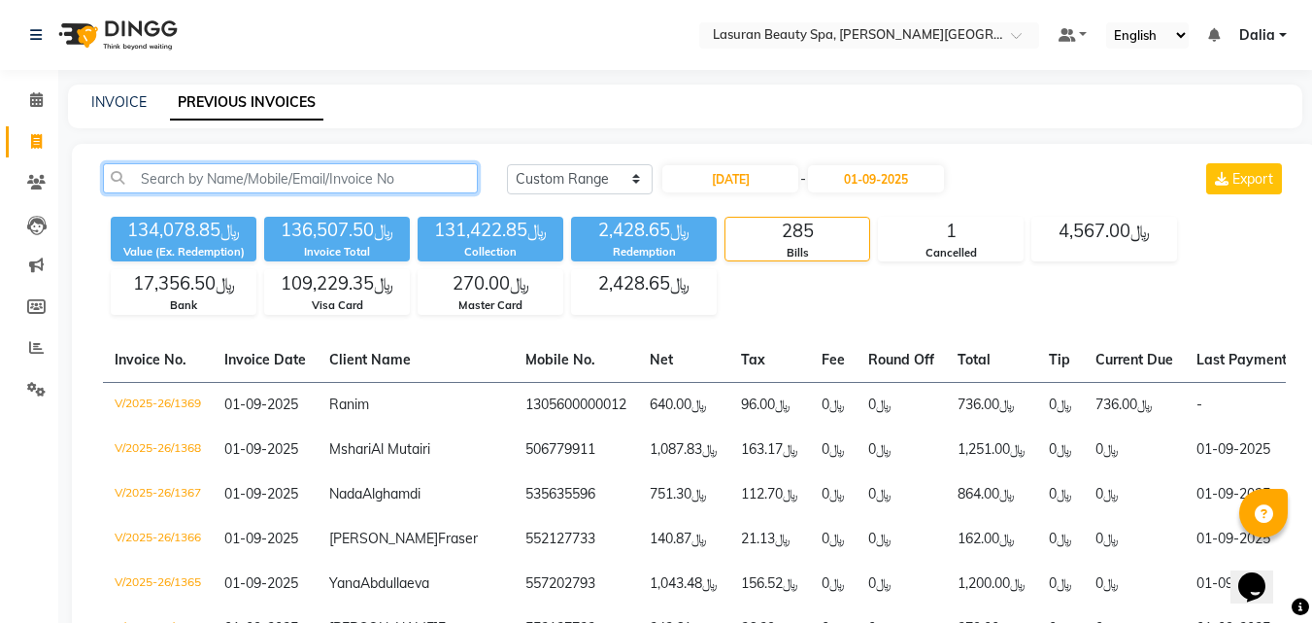
click at [378, 170] on input "text" at bounding box center [290, 178] width 375 height 30
click at [363, 182] on input "text" at bounding box center [290, 178] width 375 height 30
click at [293, 182] on input "text" at bounding box center [290, 178] width 375 height 30
paste input "Munira"
click at [166, 173] on input "Munira" at bounding box center [290, 178] width 375 height 30
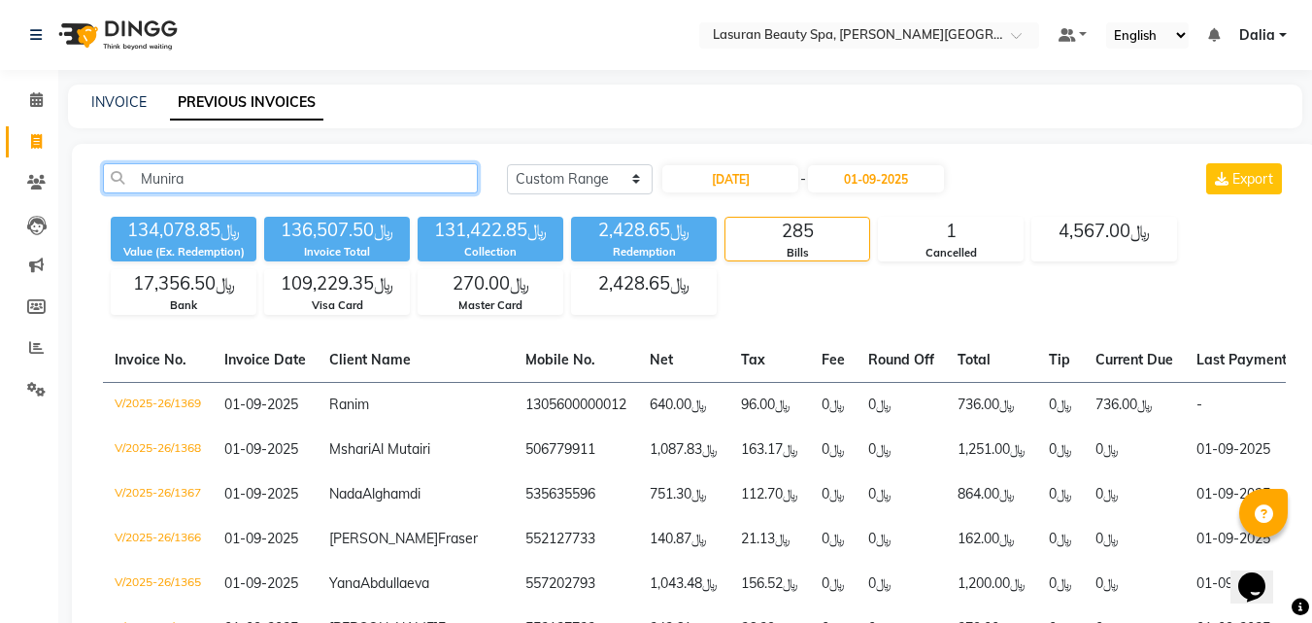
click at [166, 173] on input "Munira" at bounding box center [290, 178] width 375 height 30
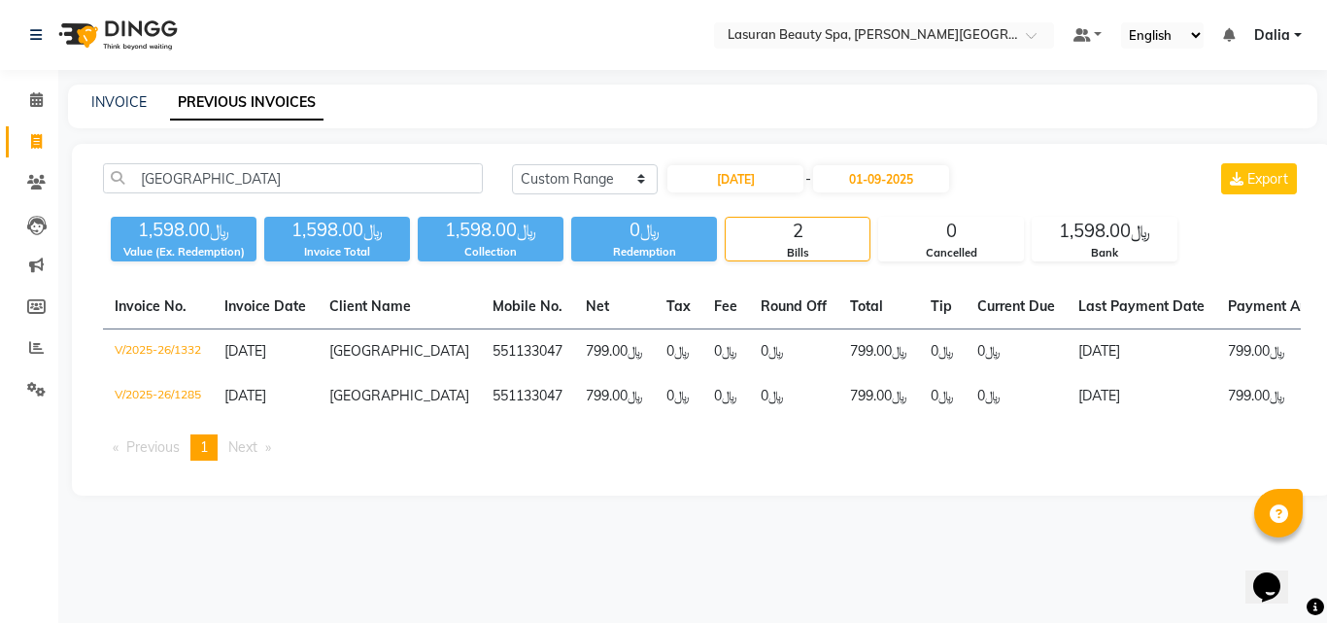
click at [799, 257] on div "Bills" at bounding box center [798, 253] width 144 height 17
click at [1276, 184] on span "Export" at bounding box center [1267, 178] width 41 height 17
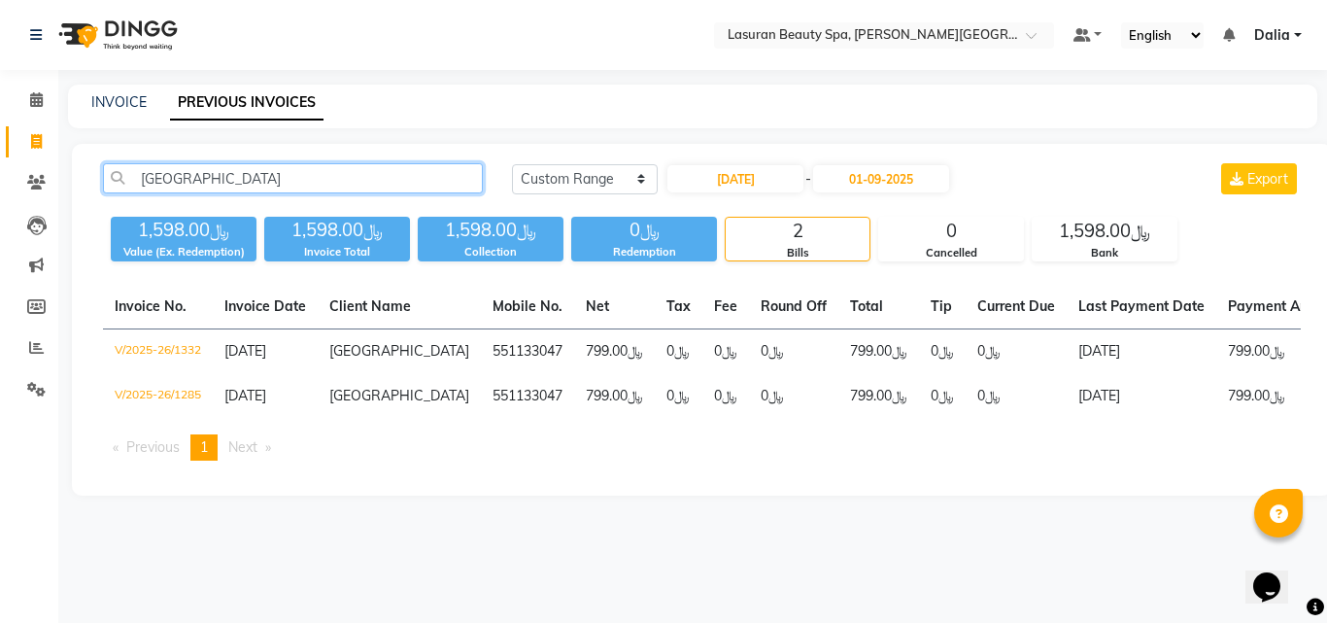
paste input "Khlood Aldukheil"
drag, startPoint x: 183, startPoint y: 178, endPoint x: 135, endPoint y: 170, distance: 48.2
click at [135, 170] on input "SabahKhlood Aldukheil" at bounding box center [293, 178] width 380 height 30
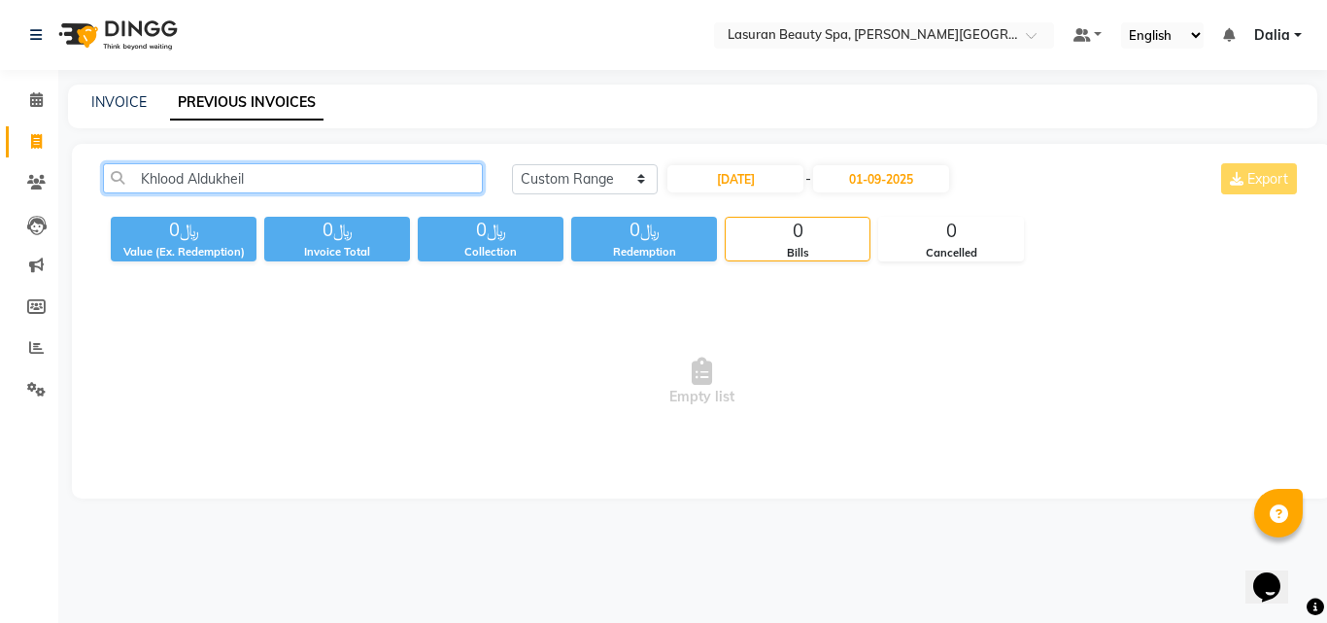
click at [357, 174] on input "Khlood Aldukheil" at bounding box center [293, 178] width 380 height 30
type input "Khlood Aldukheil"
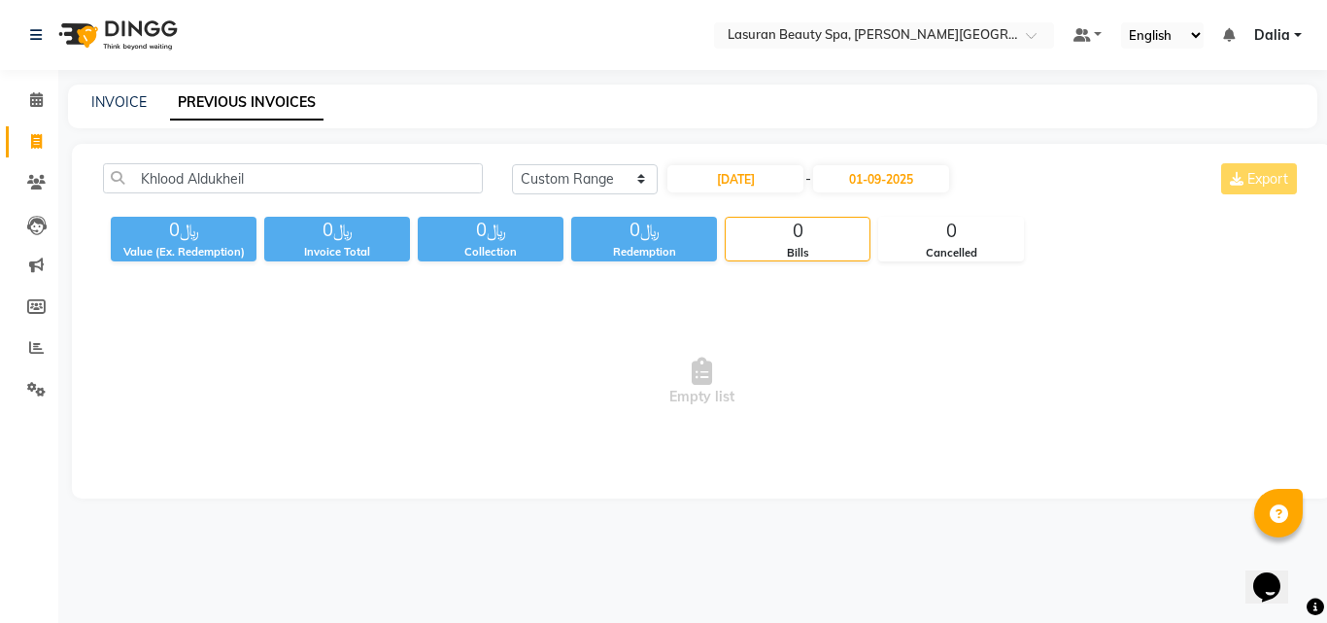
click at [524, 439] on span "Empty list" at bounding box center [702, 382] width 1198 height 194
click at [815, 239] on div "0" at bounding box center [798, 231] width 144 height 27
click at [795, 177] on input "01-08-2025" at bounding box center [735, 178] width 136 height 27
select select "8"
select select "2025"
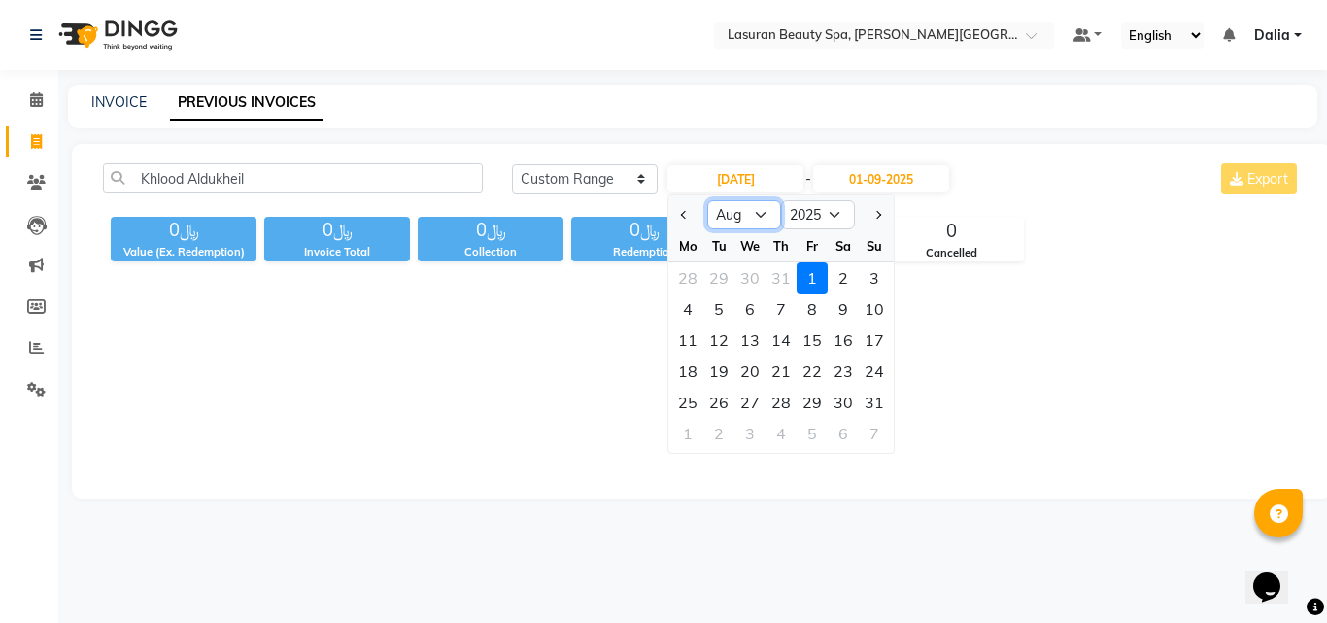
click at [741, 209] on select "Jan Feb Mar Apr May Jun Jul Aug Sep Oct Nov Dec" at bounding box center [744, 214] width 74 height 29
select select "1"
click at [707, 200] on select "Jan Feb Mar Apr May Jun Jul Aug Sep Oct Nov Dec" at bounding box center [744, 214] width 74 height 29
click at [1027, 281] on div "Khlood Aldukheil Today Yesterday Custom Range 01-08-2025 Jan Feb Mar Apr May Ju…" at bounding box center [702, 321] width 1260 height 355
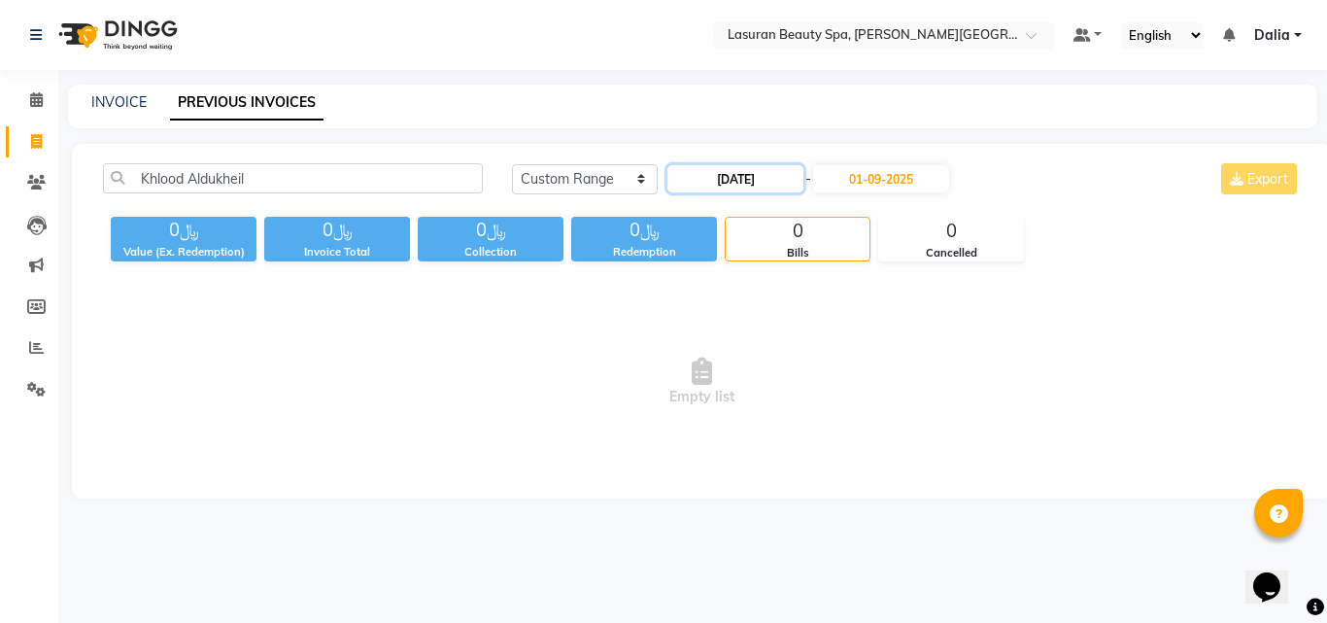
click at [731, 176] on input "01-08-2025" at bounding box center [735, 178] width 136 height 27
select select "8"
select select "2025"
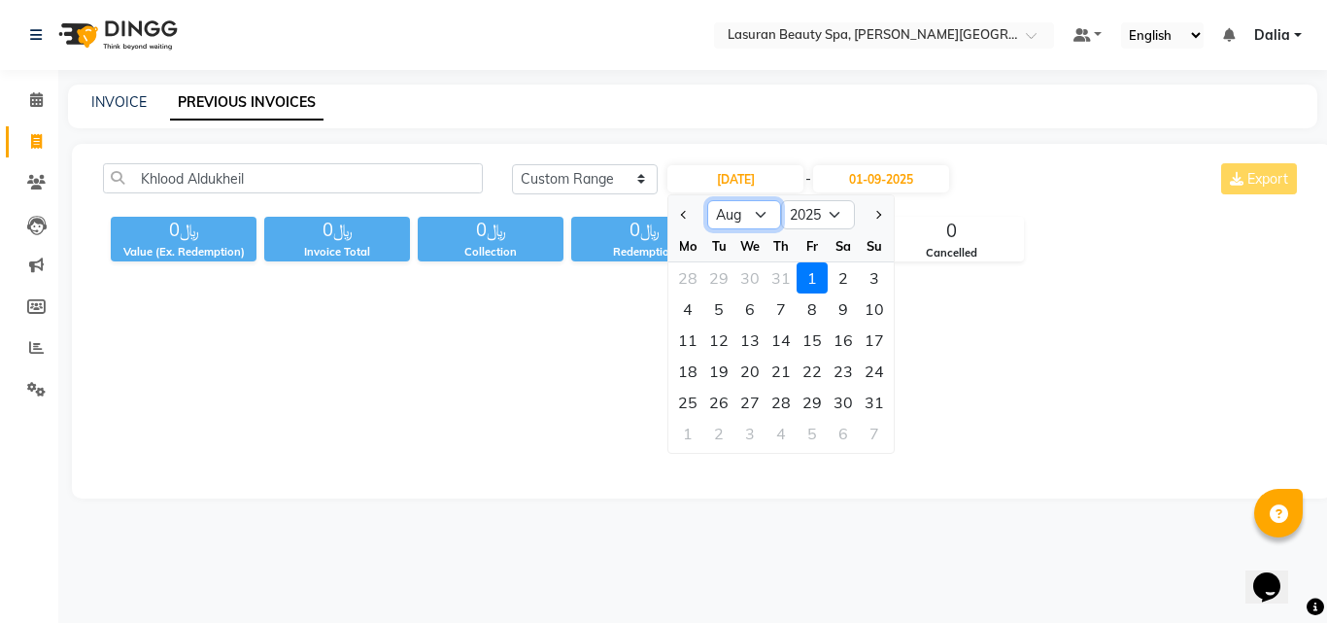
click at [742, 203] on select "Jan Feb Mar Apr May Jun Jul Aug Sep Oct Nov Dec" at bounding box center [744, 214] width 74 height 29
select select "1"
click at [707, 200] on select "Jan Feb Mar Apr May Jun Jul Aug Sep Oct Nov Dec" at bounding box center [744, 214] width 74 height 29
click at [752, 283] on div "1" at bounding box center [749, 277] width 31 height 31
type input "01-01-2025"
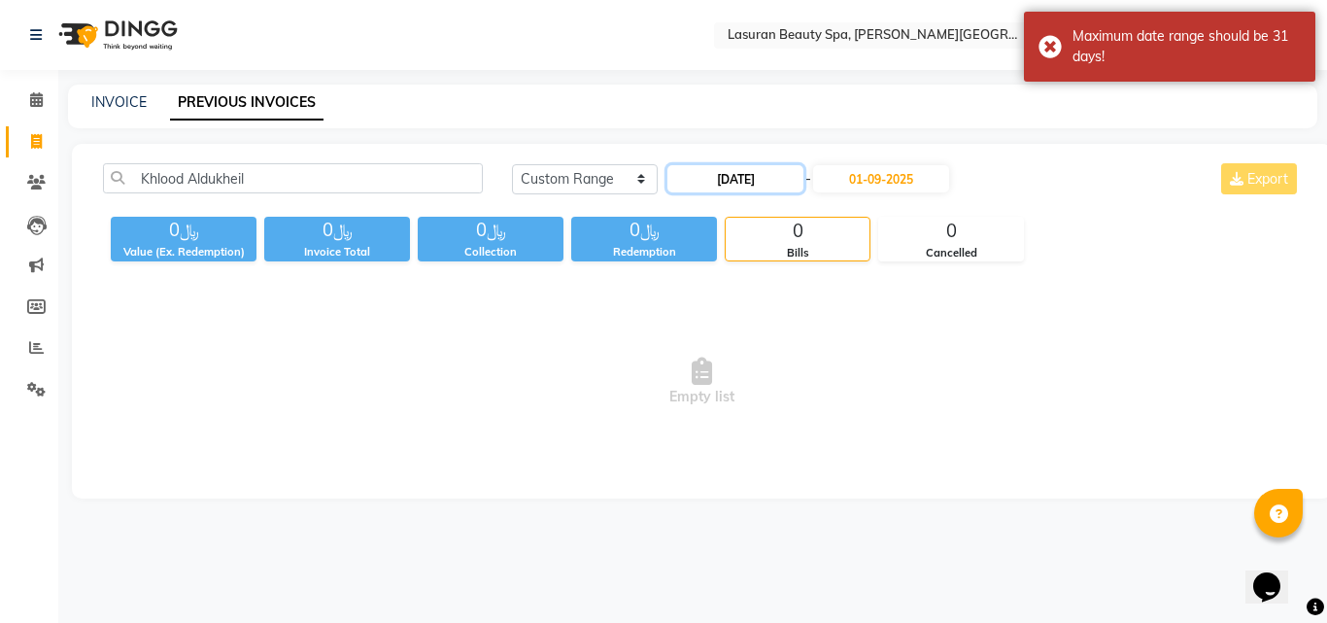
click at [784, 182] on input "01-01-2025" at bounding box center [735, 178] width 136 height 27
select select "2025"
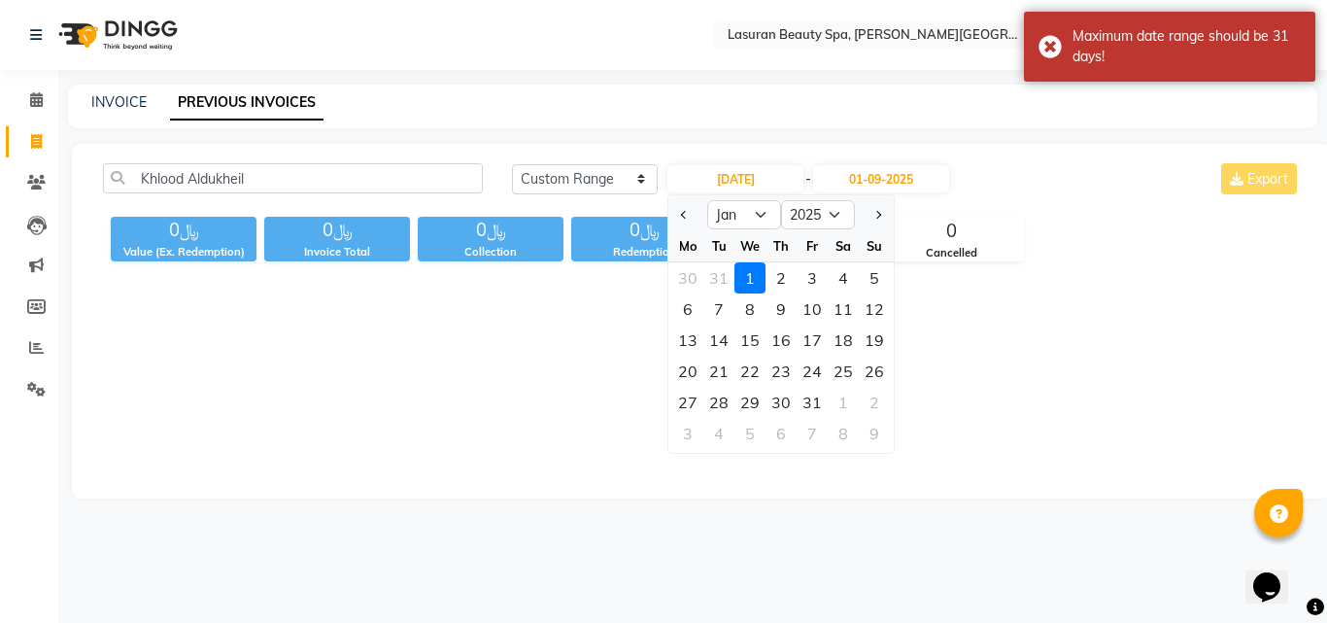
click at [1140, 246] on div "﷼0 Value (Ex. Redemption) ﷼0 Invoice Total ﷼0 Collection ﷼0 Redemption 0 Bills …" at bounding box center [702, 235] width 1198 height 52
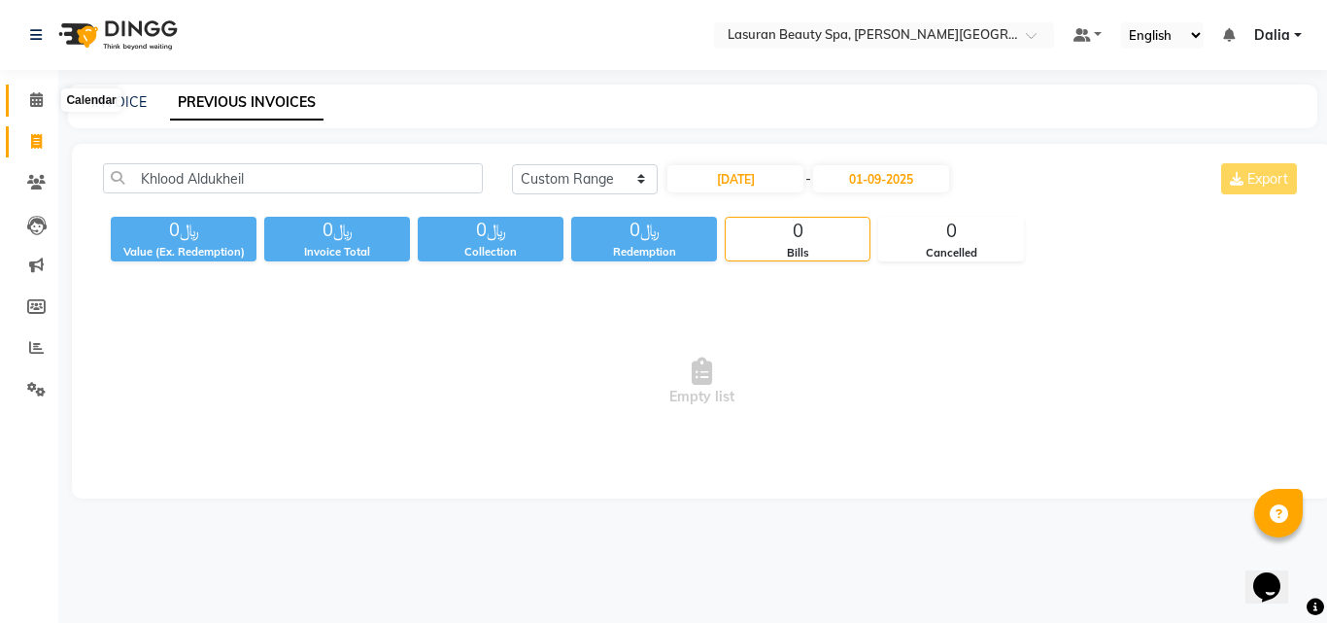
click at [31, 89] on span at bounding box center [36, 100] width 34 height 22
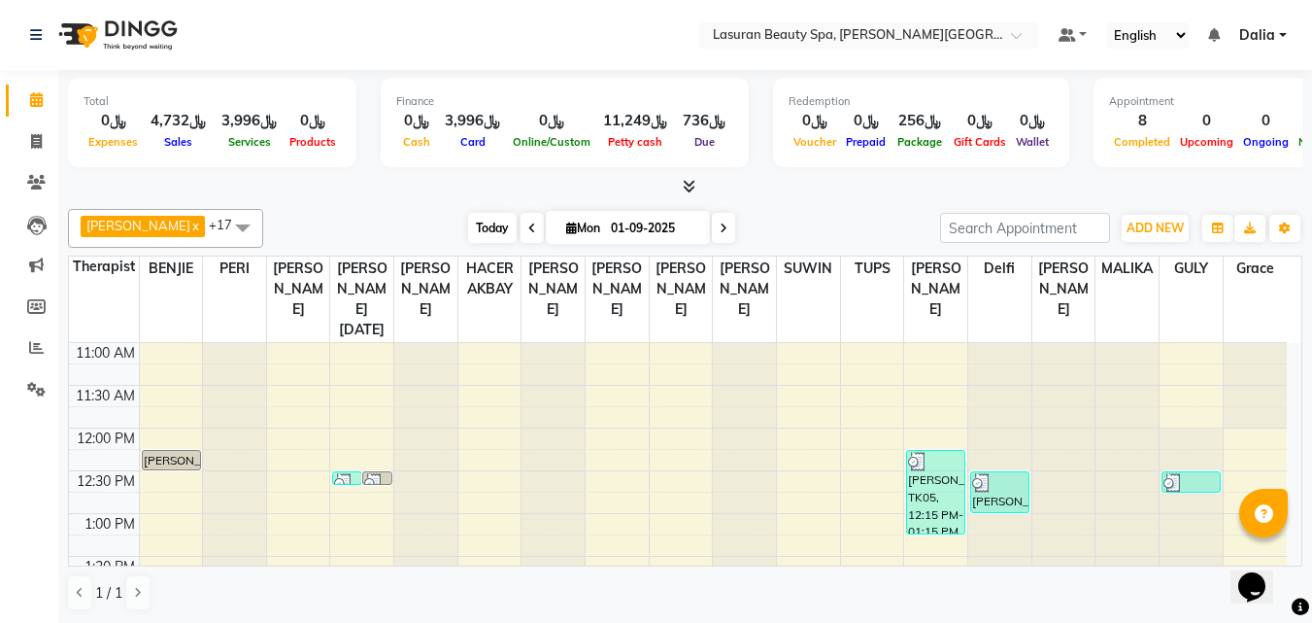
click at [494, 225] on span "Today" at bounding box center [492, 228] width 49 height 30
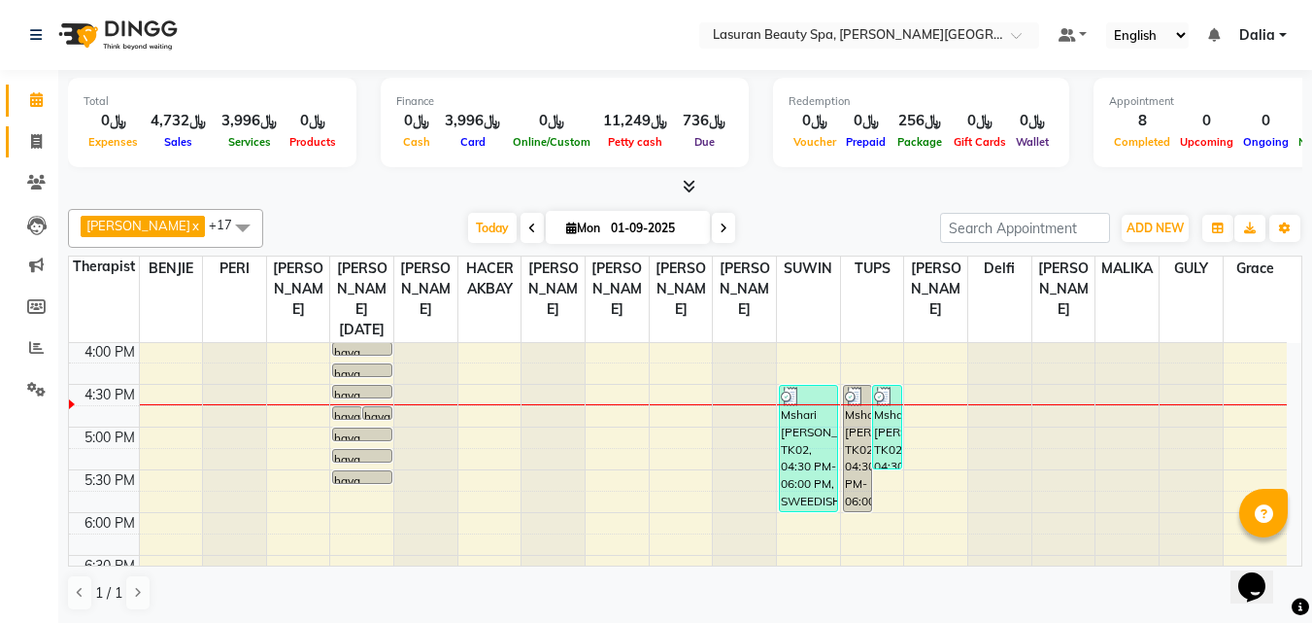
click at [36, 139] on icon at bounding box center [36, 141] width 11 height 15
select select "service"
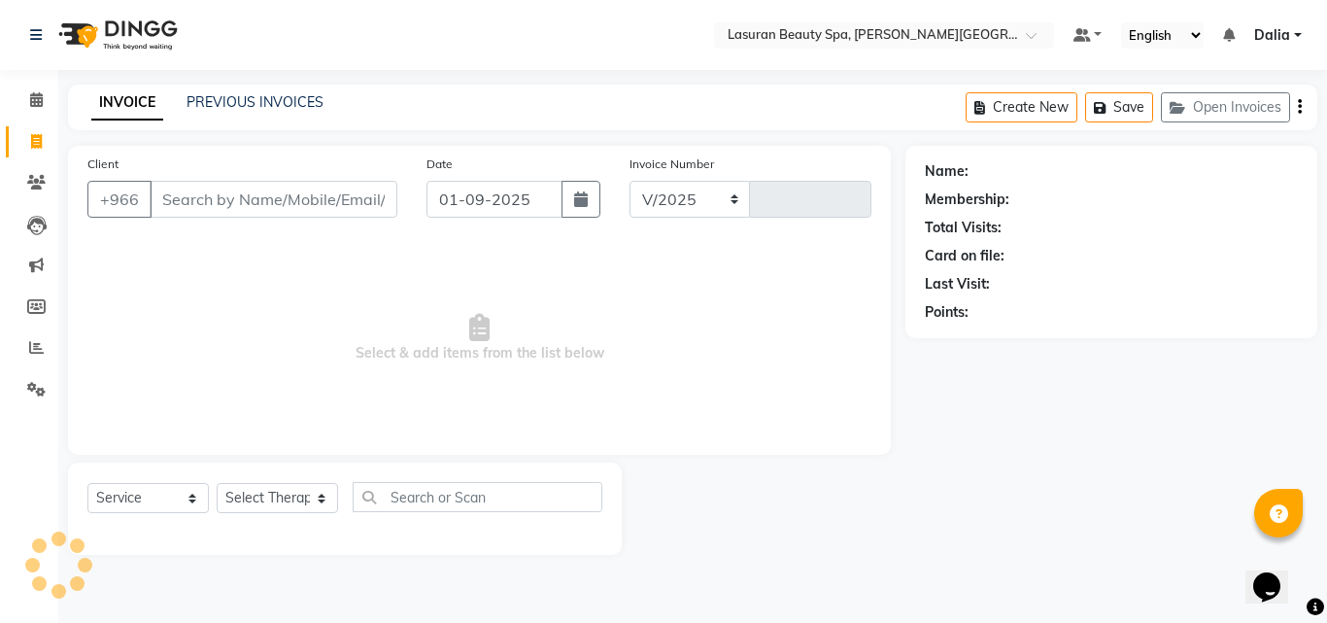
select select "6941"
type input "1370"
select select "V"
select select "66975"
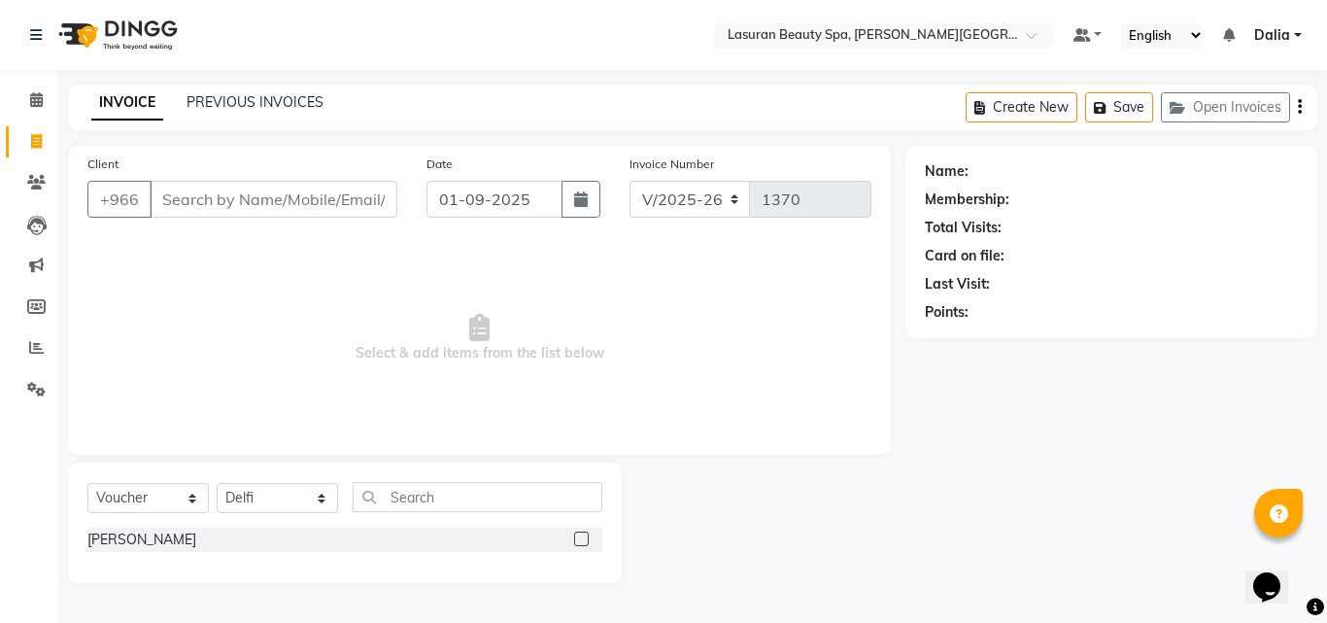
click at [328, 202] on input "Client" at bounding box center [274, 199] width 248 height 37
click at [337, 207] on input "Client" at bounding box center [274, 199] width 248 height 37
click at [316, 202] on input "Client" at bounding box center [274, 199] width 248 height 37
click at [315, 195] on input "Client" at bounding box center [274, 199] width 248 height 37
click at [313, 194] on input "Client" at bounding box center [274, 199] width 248 height 37
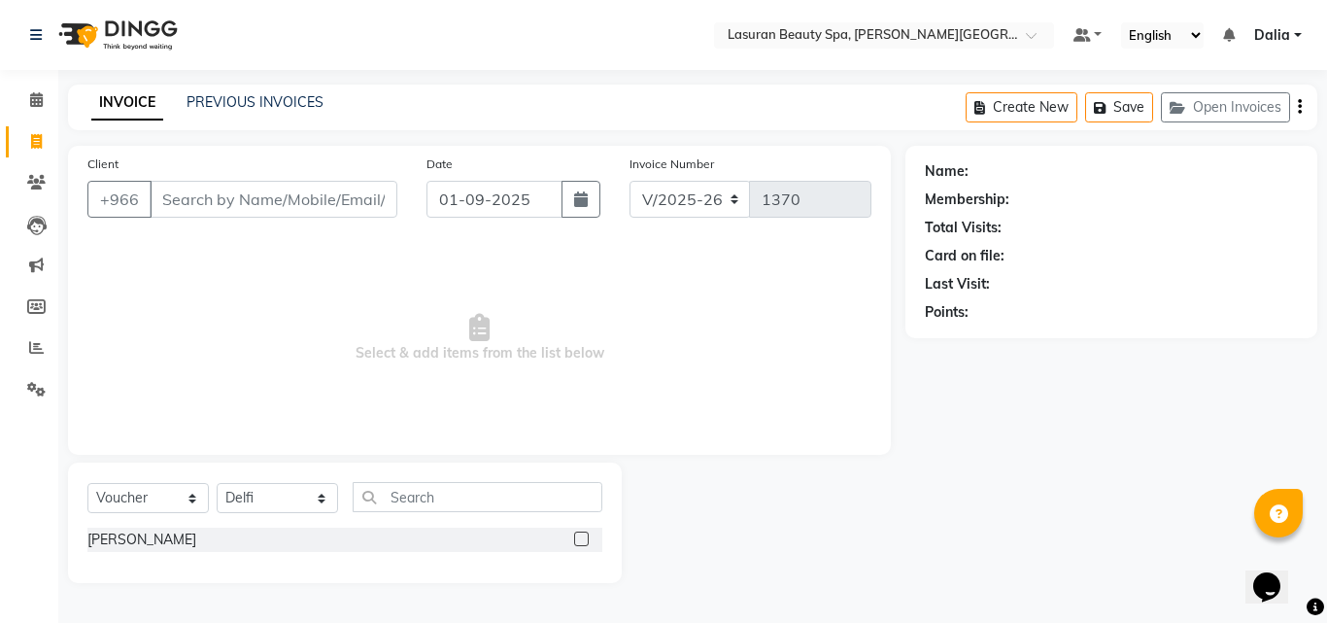
click at [312, 201] on input "Client" at bounding box center [274, 199] width 248 height 37
click at [318, 202] on input "Client" at bounding box center [274, 199] width 248 height 37
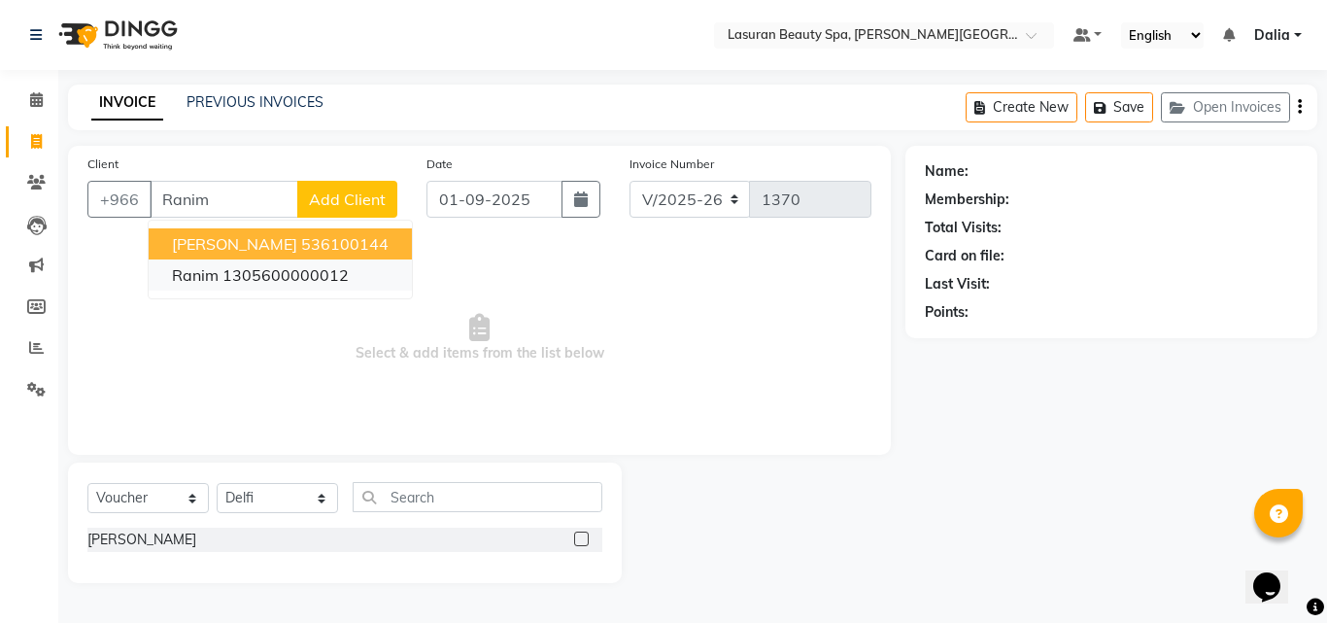
click at [290, 278] on ngb-highlight "1305600000012" at bounding box center [285, 274] width 126 height 19
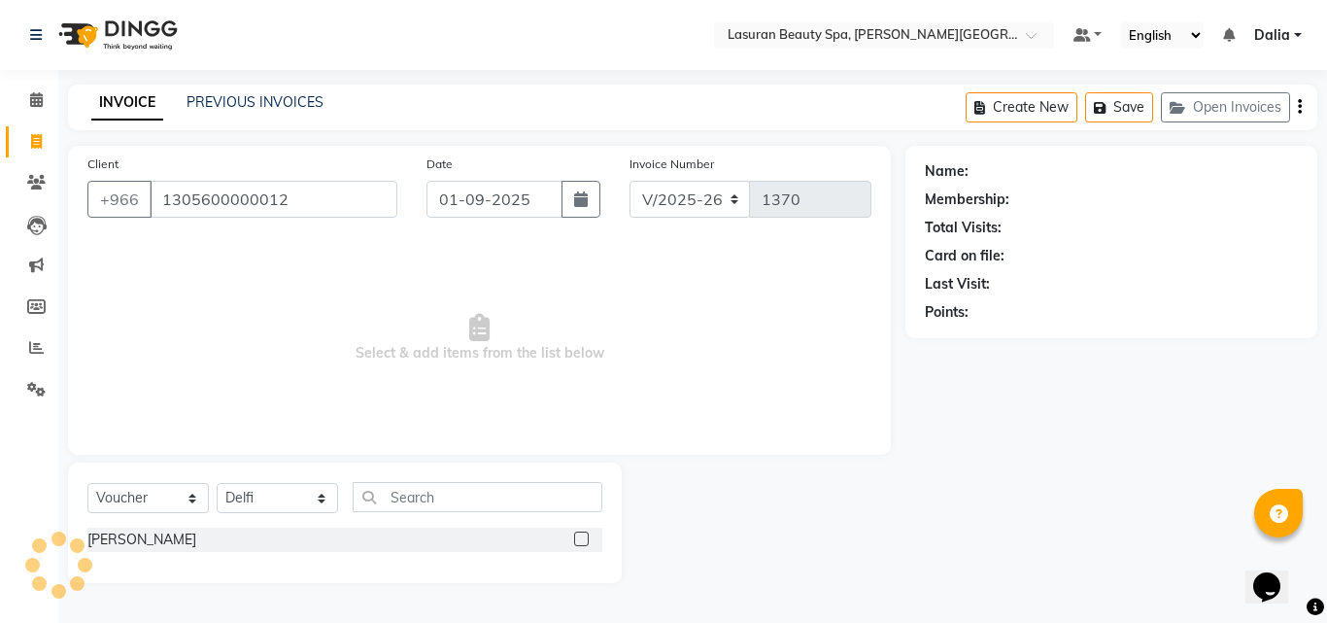
type input "1305600000012"
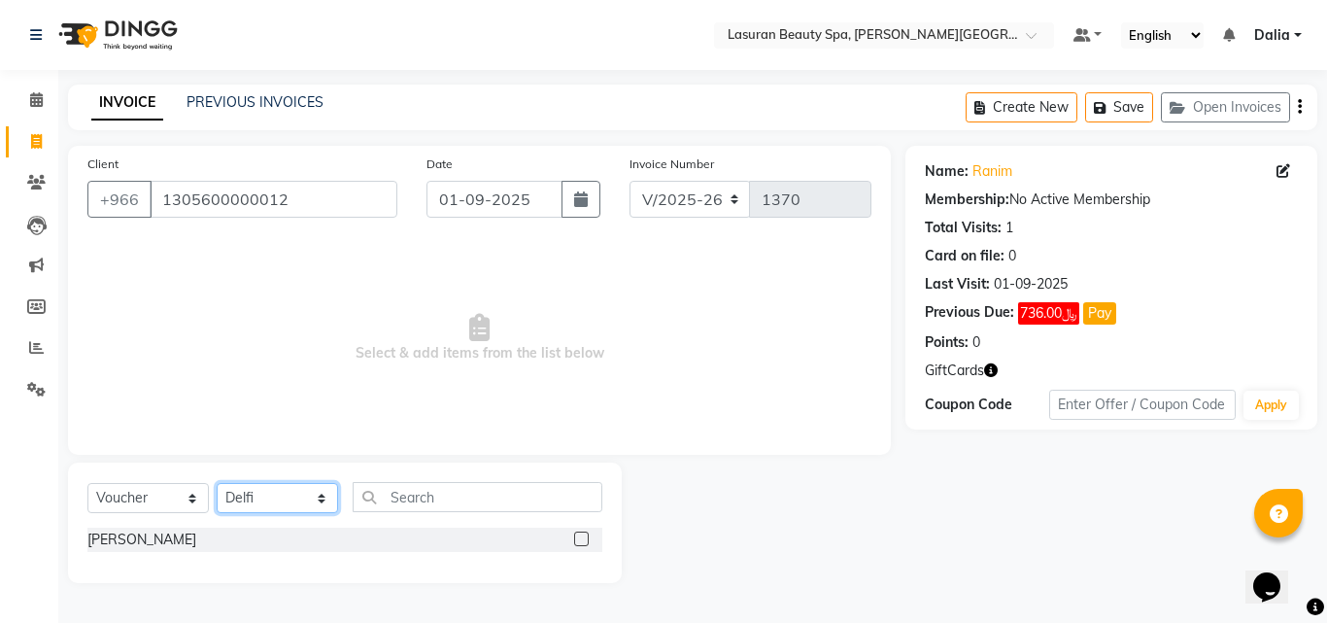
click at [293, 506] on select "Select Therapist [PERSON_NAME] ALJOHARY [PERSON_NAME] Kouraichy [PERSON_NAME] […" at bounding box center [277, 498] width 121 height 30
click at [167, 506] on select "Select Service Product Membership Package Voucher Prepaid Gift Card" at bounding box center [147, 498] width 121 height 30
select select "service"
click at [87, 483] on select "Select Service Product Membership Package Voucher Prepaid Gift Card" at bounding box center [147, 498] width 121 height 30
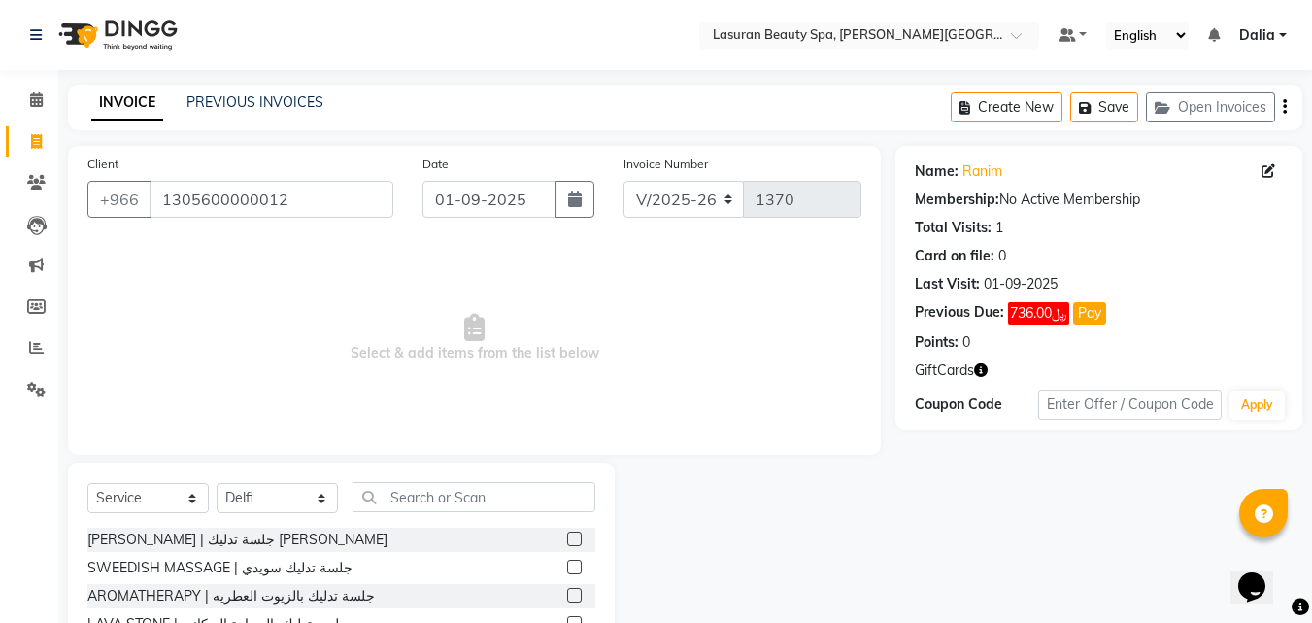
click at [361, 547] on div "[PERSON_NAME] | جلسة تدليك [PERSON_NAME]" at bounding box center [341, 539] width 508 height 24
click at [567, 539] on label at bounding box center [574, 538] width 15 height 15
click at [567, 539] on input "checkbox" at bounding box center [573, 539] width 13 height 13
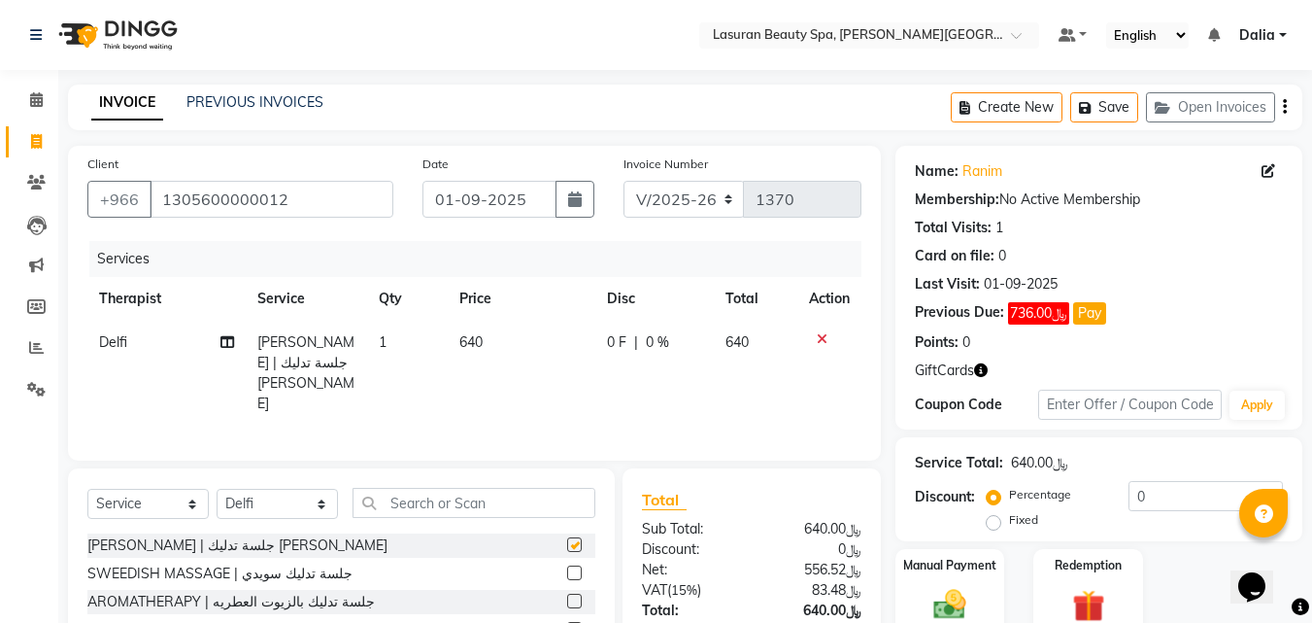
checkbox input "false"
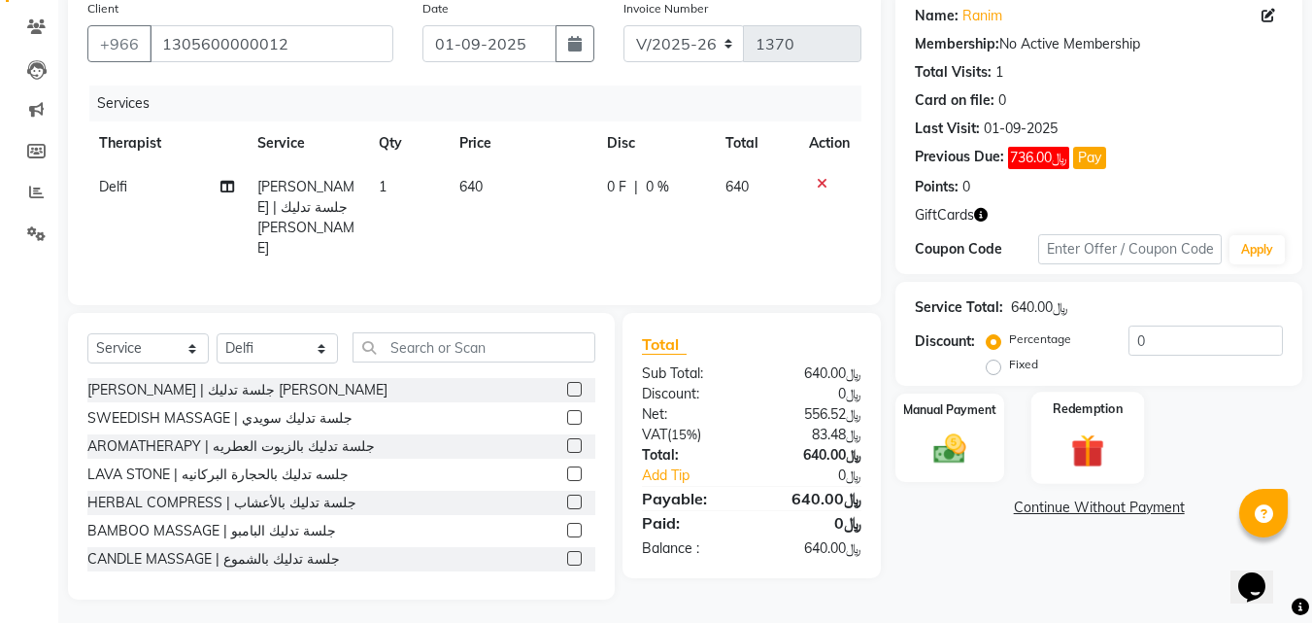
click at [1100, 449] on img at bounding box center [1088, 450] width 54 height 42
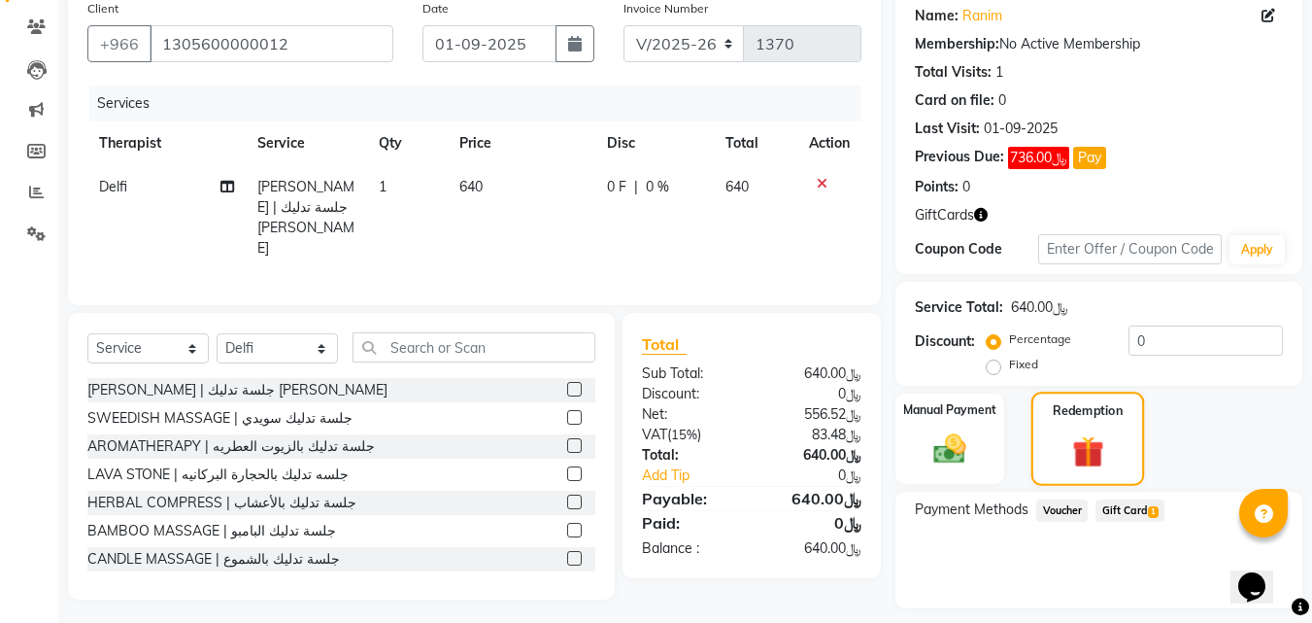
click at [971, 449] on img at bounding box center [950, 448] width 52 height 37
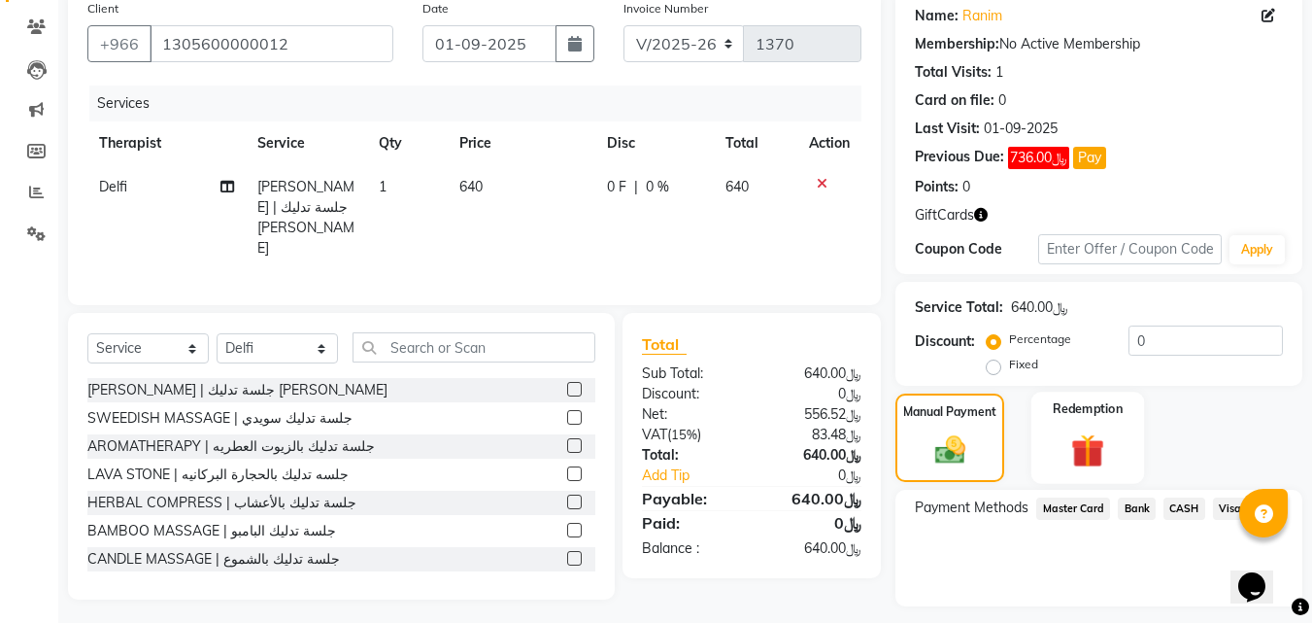
click at [1099, 464] on img at bounding box center [1088, 450] width 54 height 42
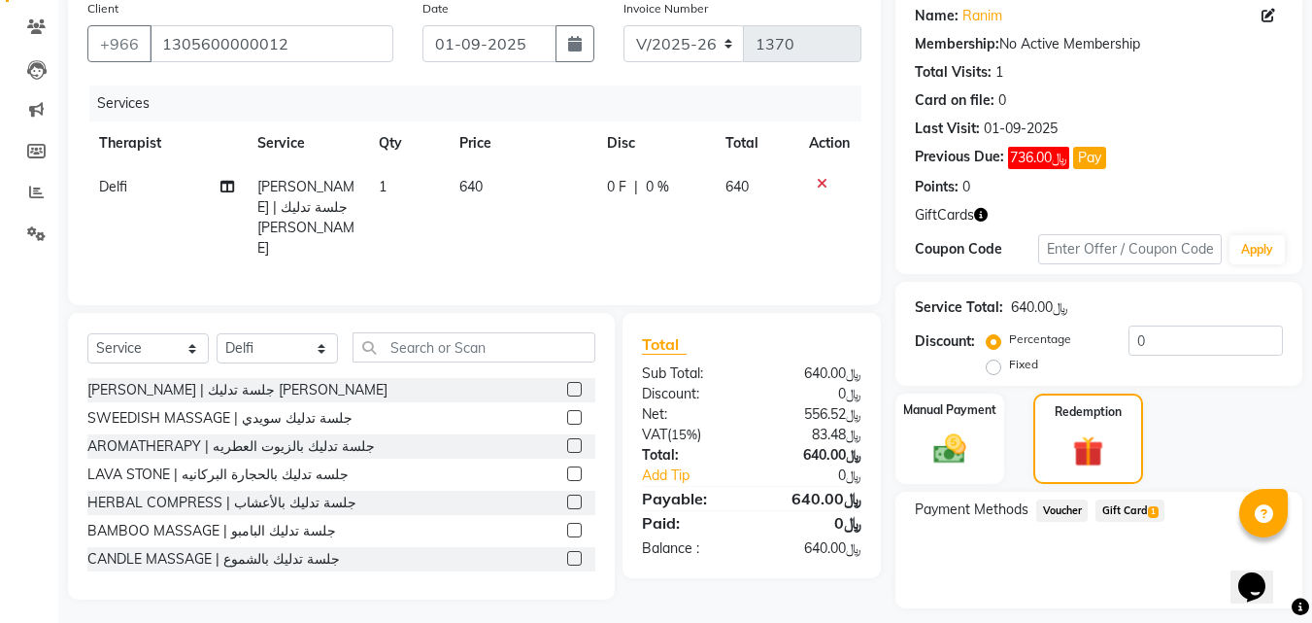
click at [1155, 512] on span "1" at bounding box center [1153, 512] width 11 height 12
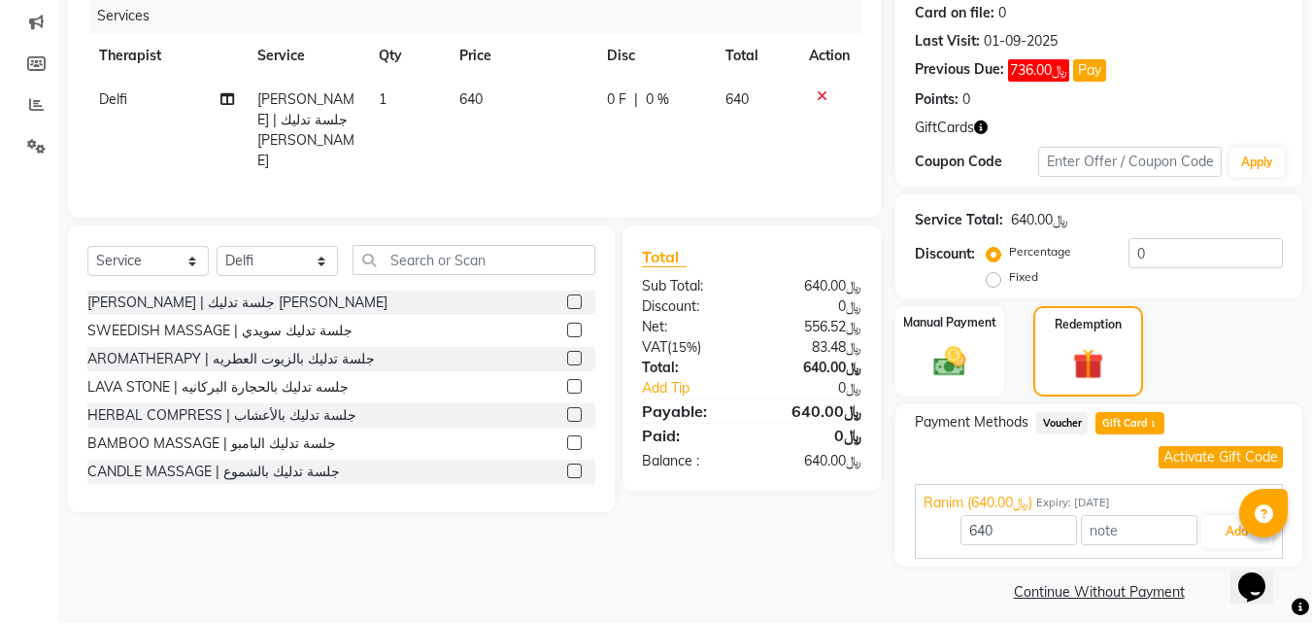
scroll to position [255, 0]
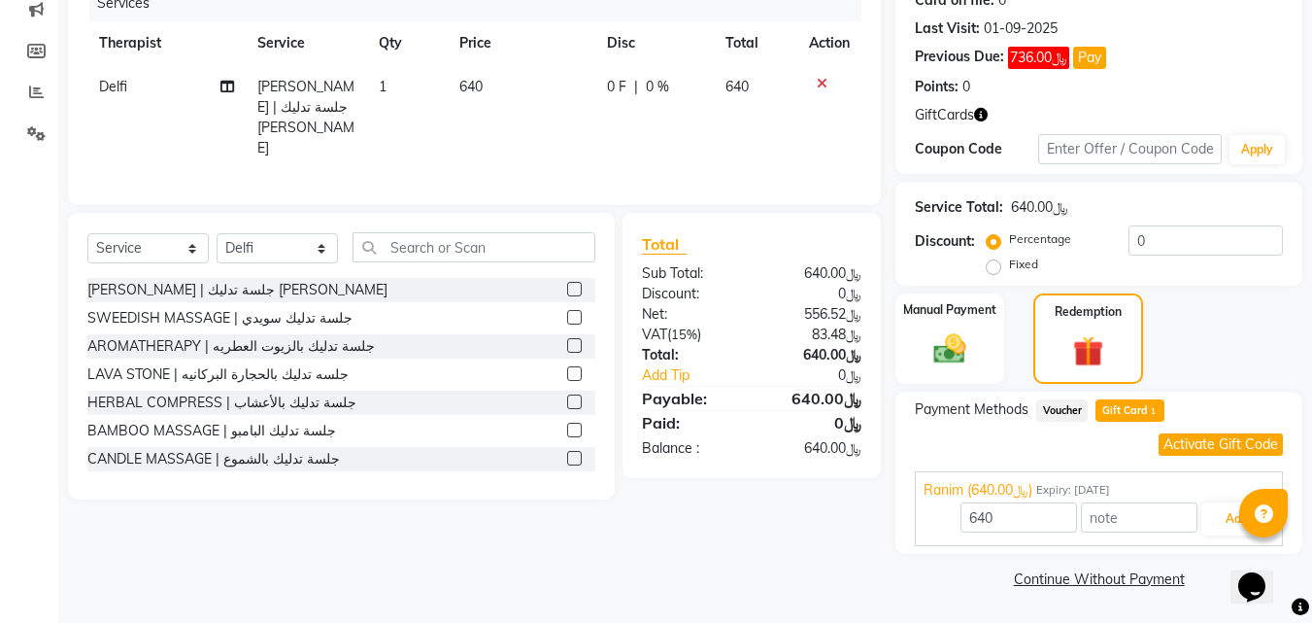
click at [1244, 445] on button "Activate Gift Code" at bounding box center [1221, 444] width 124 height 22
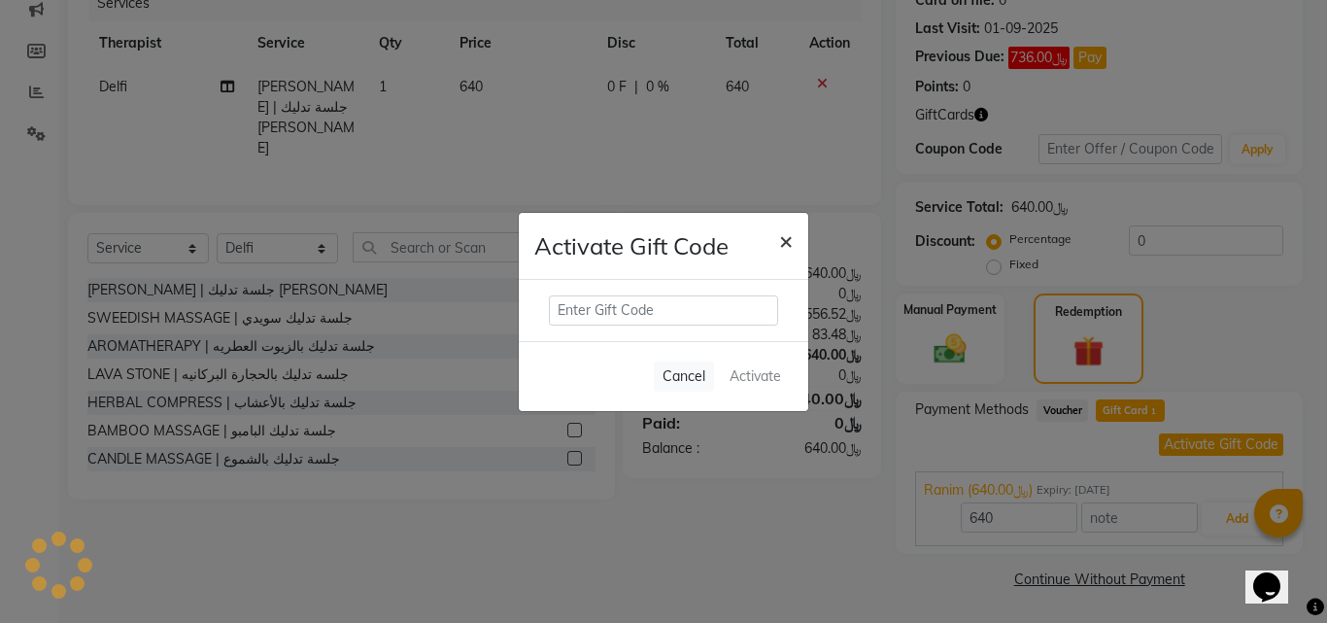
click at [794, 228] on button "×" at bounding box center [786, 240] width 45 height 54
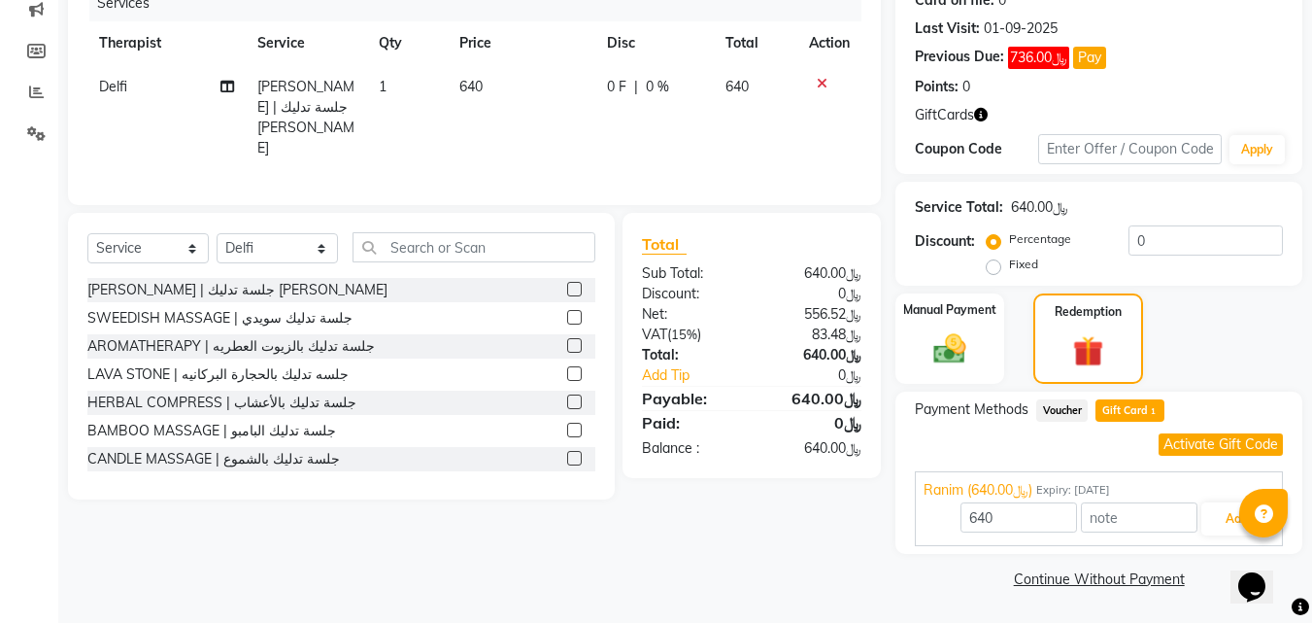
scroll to position [0, 0]
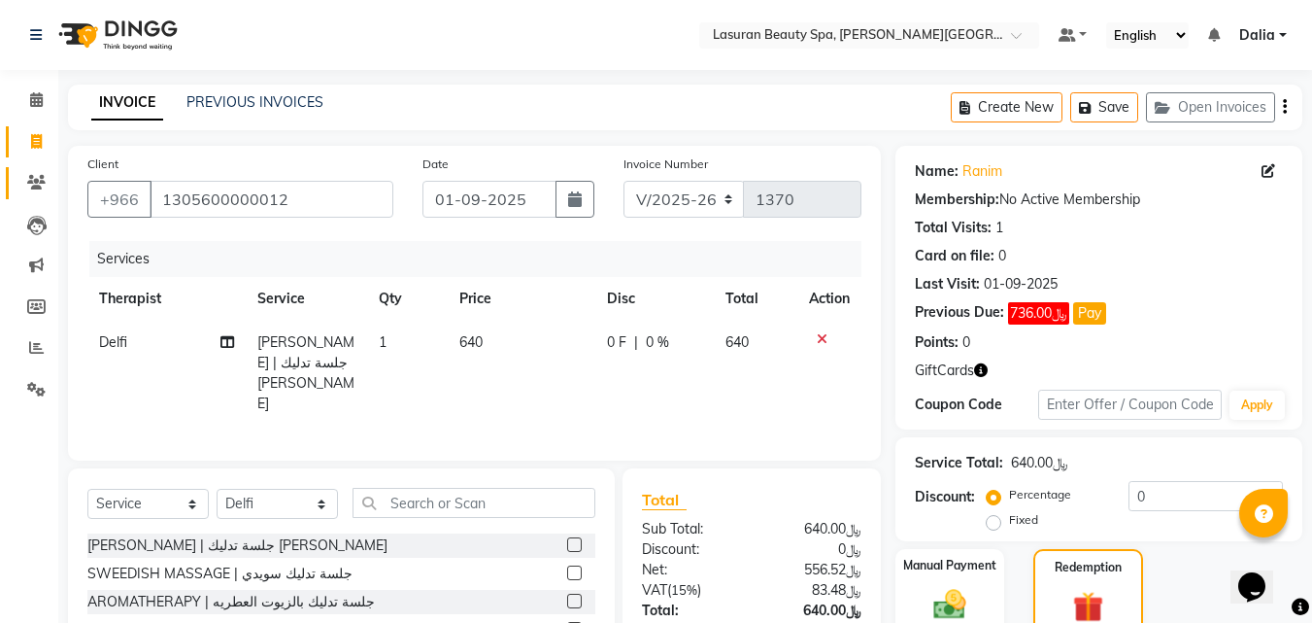
click at [51, 189] on span at bounding box center [36, 183] width 34 height 22
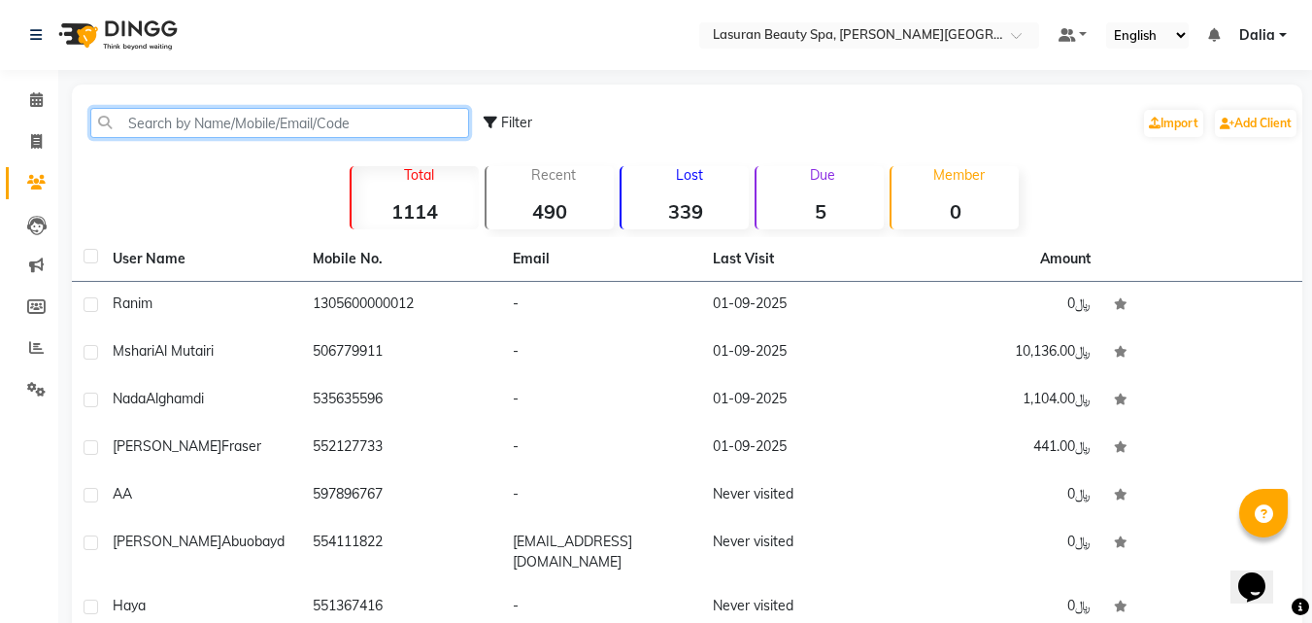
click at [299, 126] on input "text" at bounding box center [279, 123] width 379 height 30
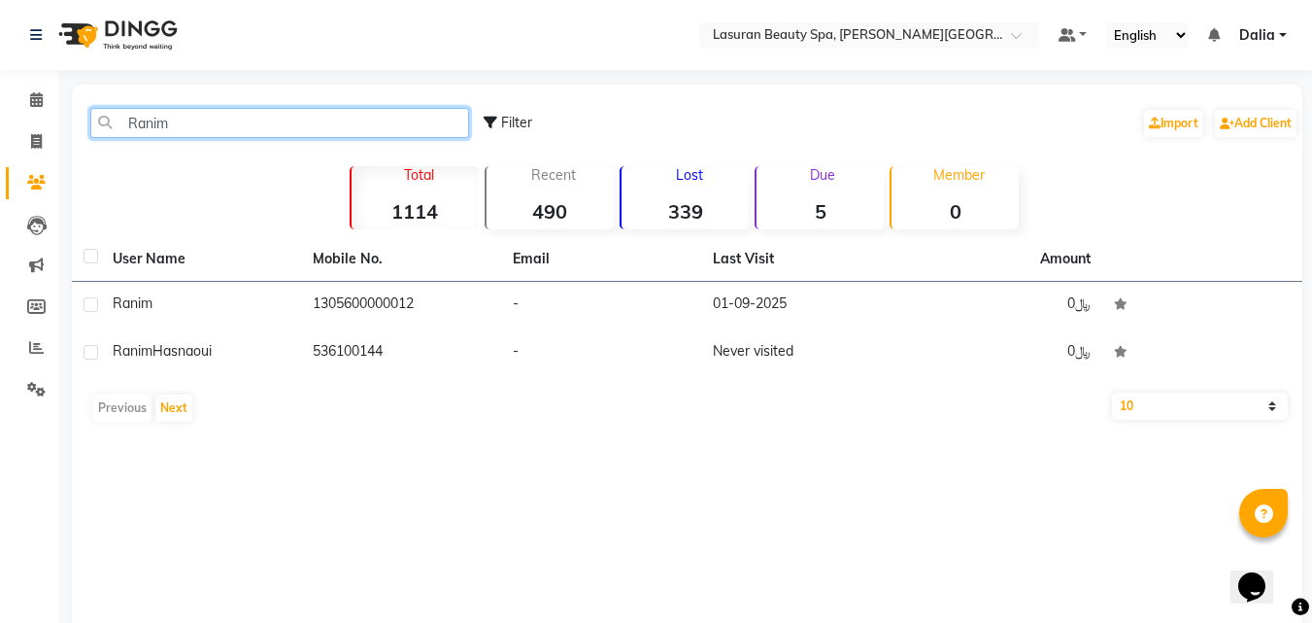
type input "Ranim"
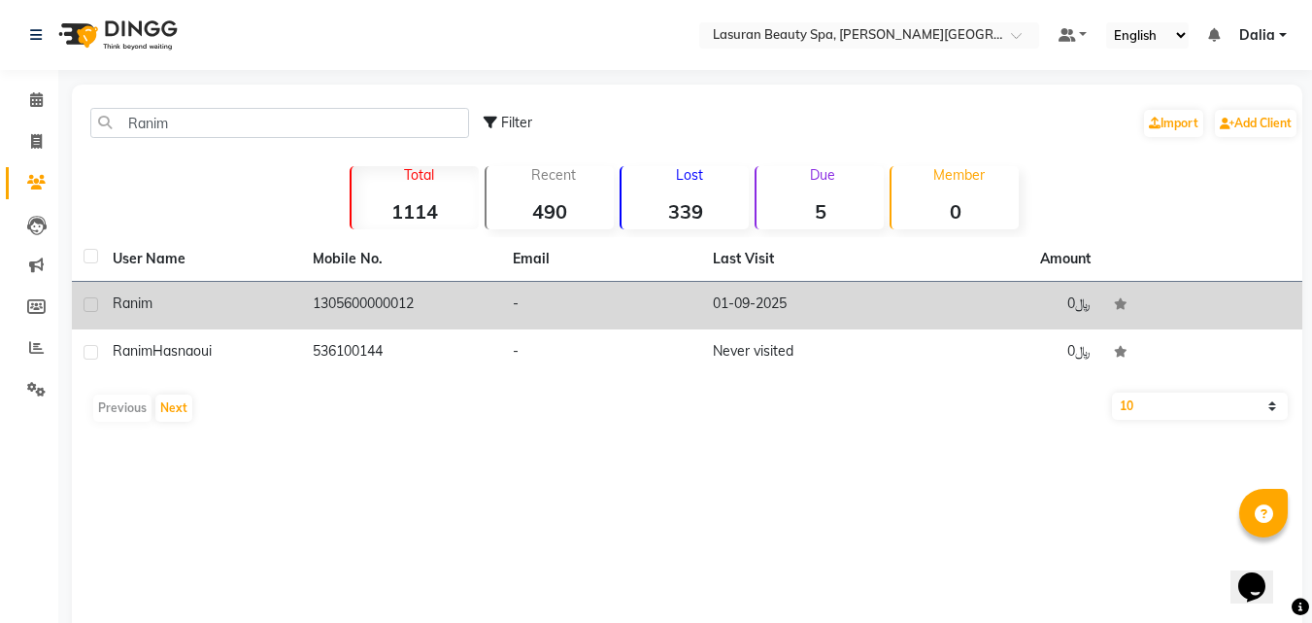
click at [394, 309] on td "1305600000012" at bounding box center [401, 306] width 200 height 48
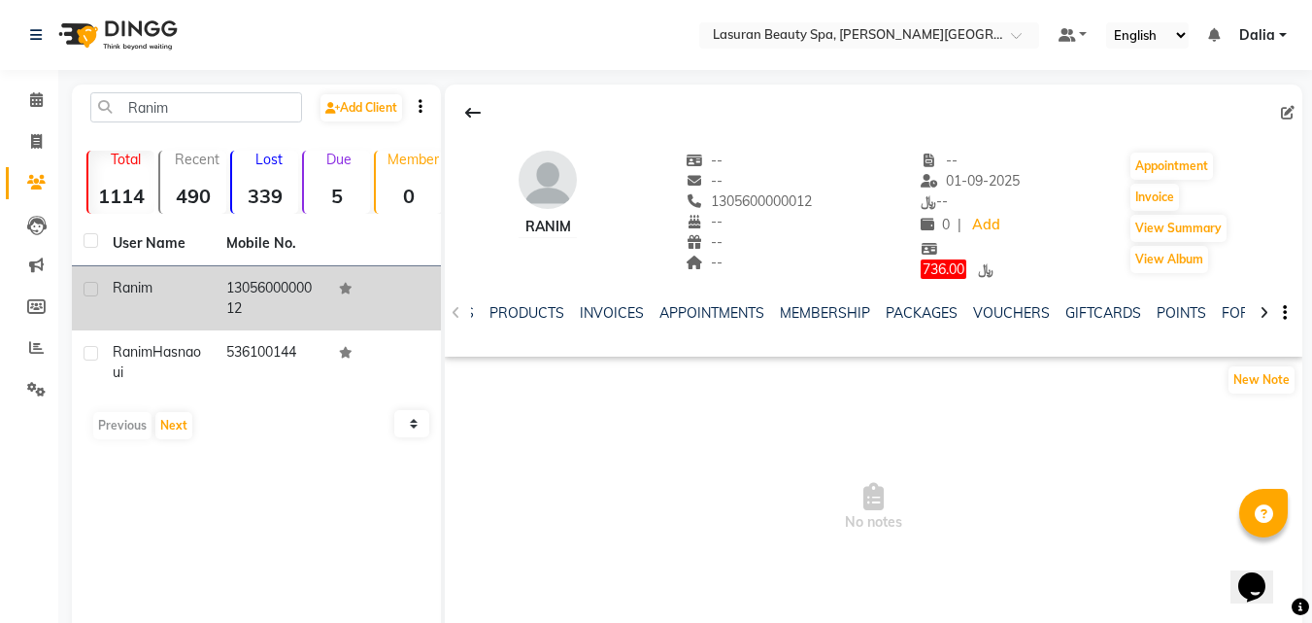
scroll to position [0, 228]
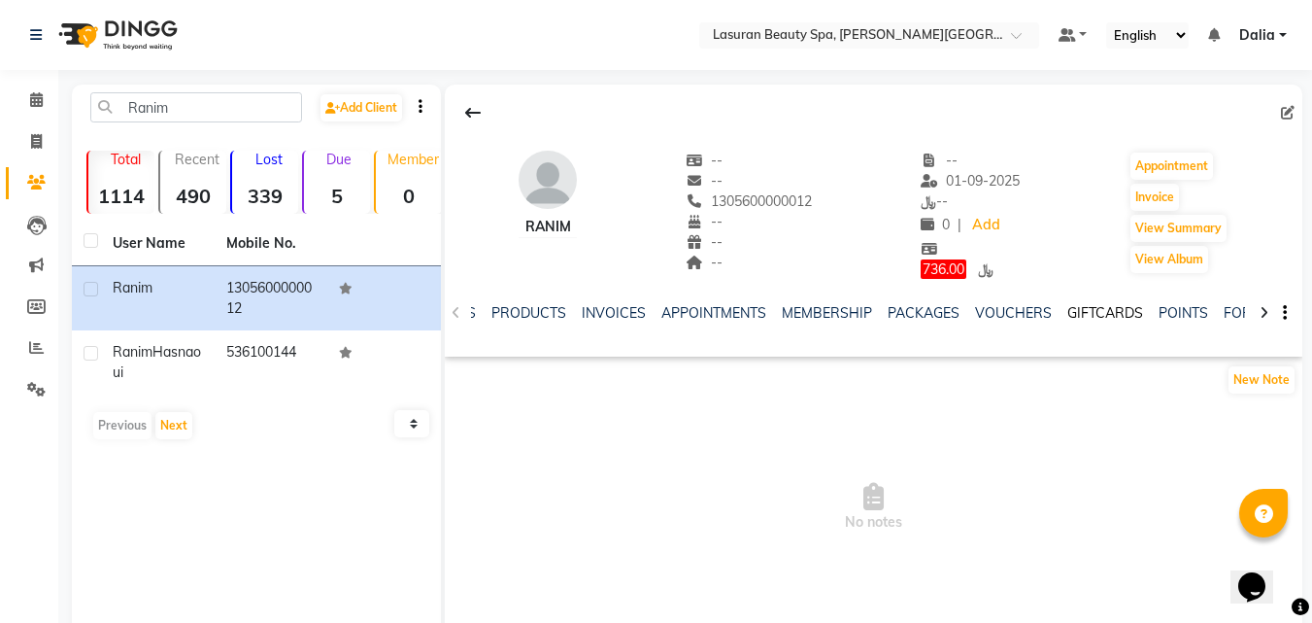
click at [1120, 318] on link "GIFTCARDS" at bounding box center [1106, 312] width 76 height 17
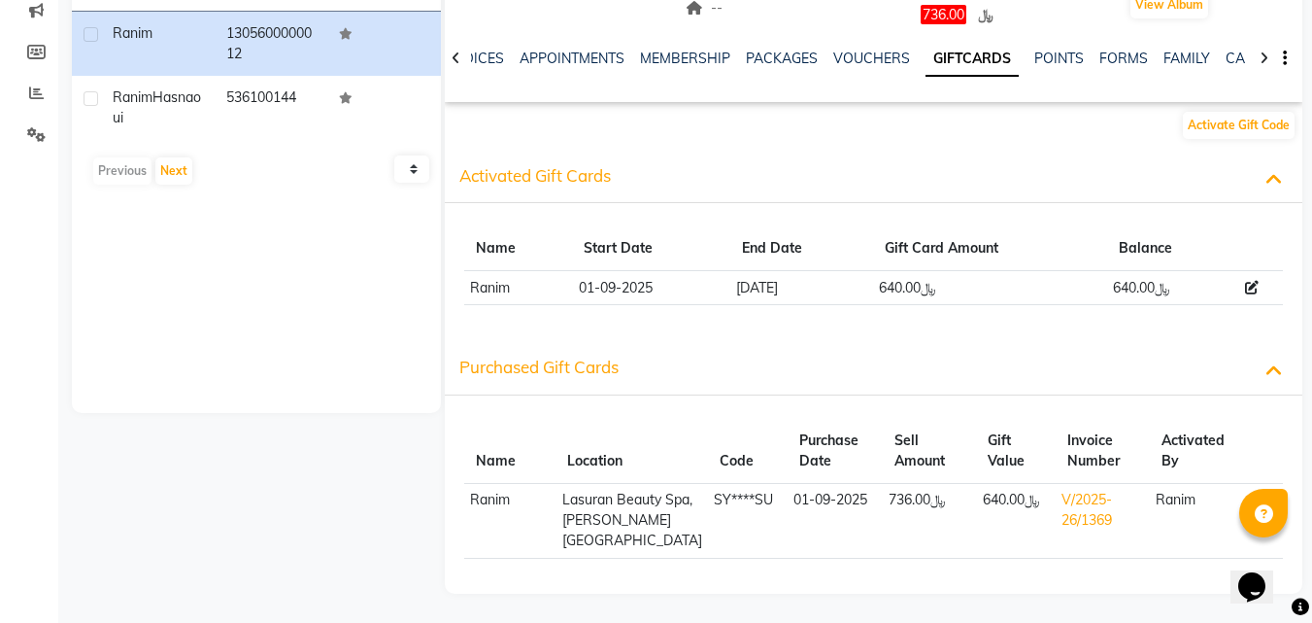
scroll to position [127, 0]
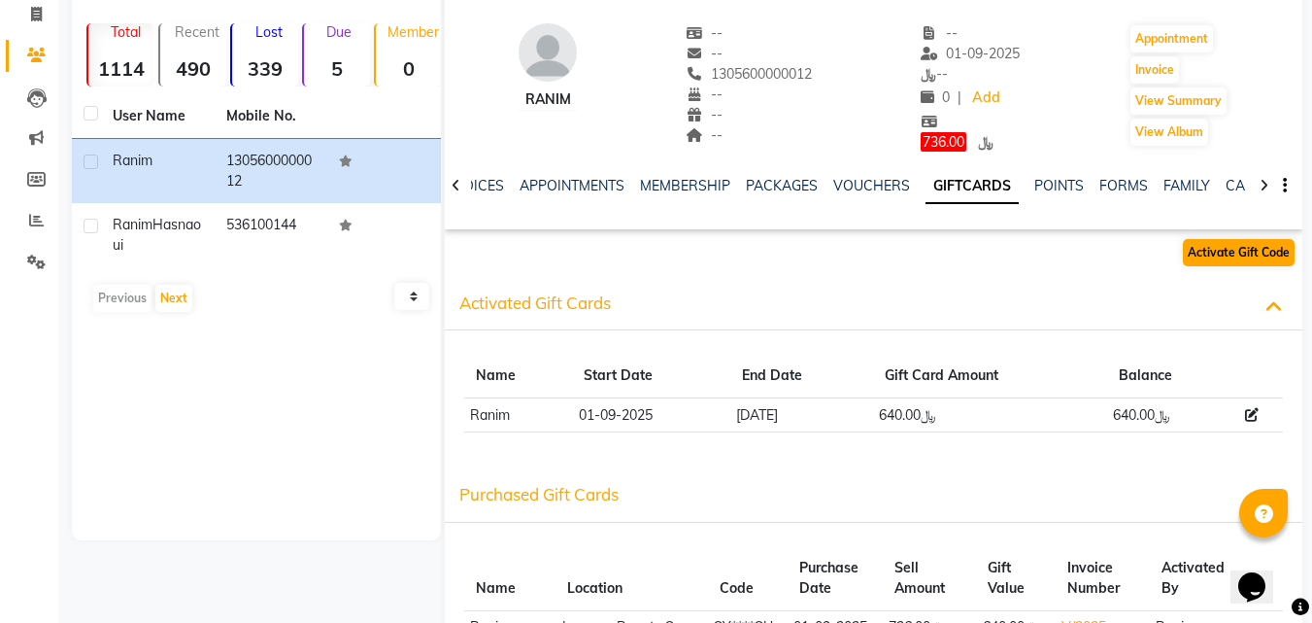
click at [1250, 252] on button "Activate Gift Code" at bounding box center [1239, 252] width 112 height 27
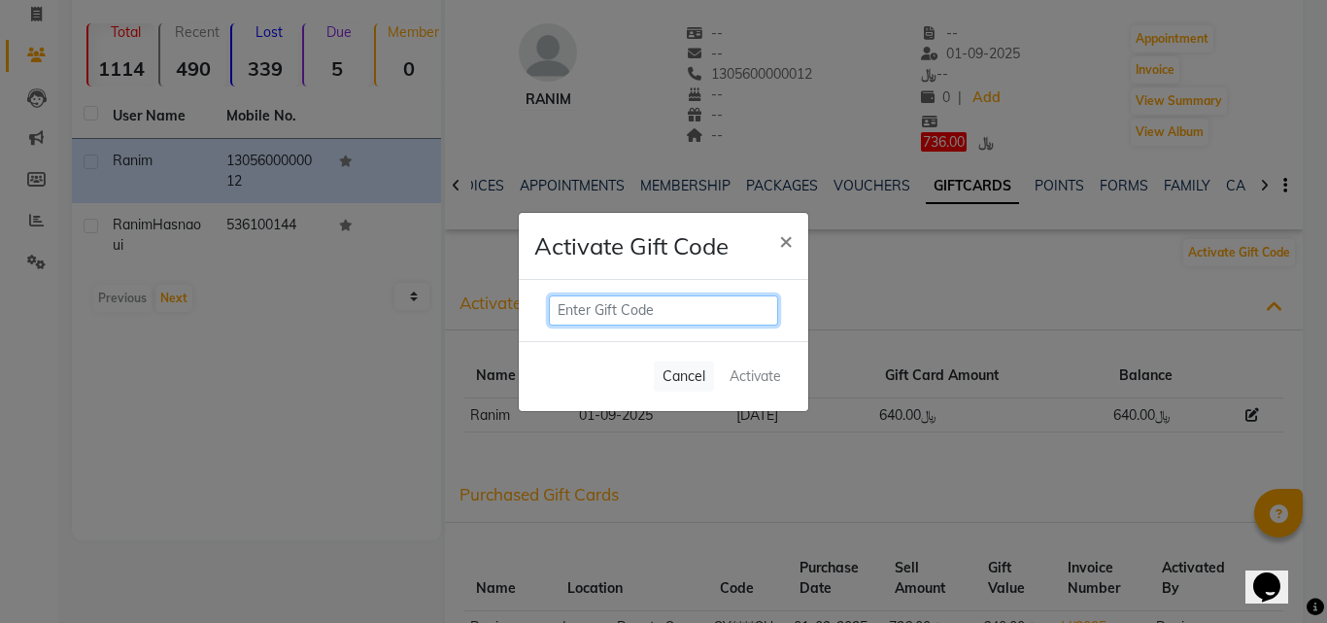
click at [679, 302] on input "text" at bounding box center [663, 310] width 229 height 30
click at [663, 317] on input "text" at bounding box center [663, 310] width 229 height 30
click at [806, 229] on button "×" at bounding box center [786, 240] width 45 height 54
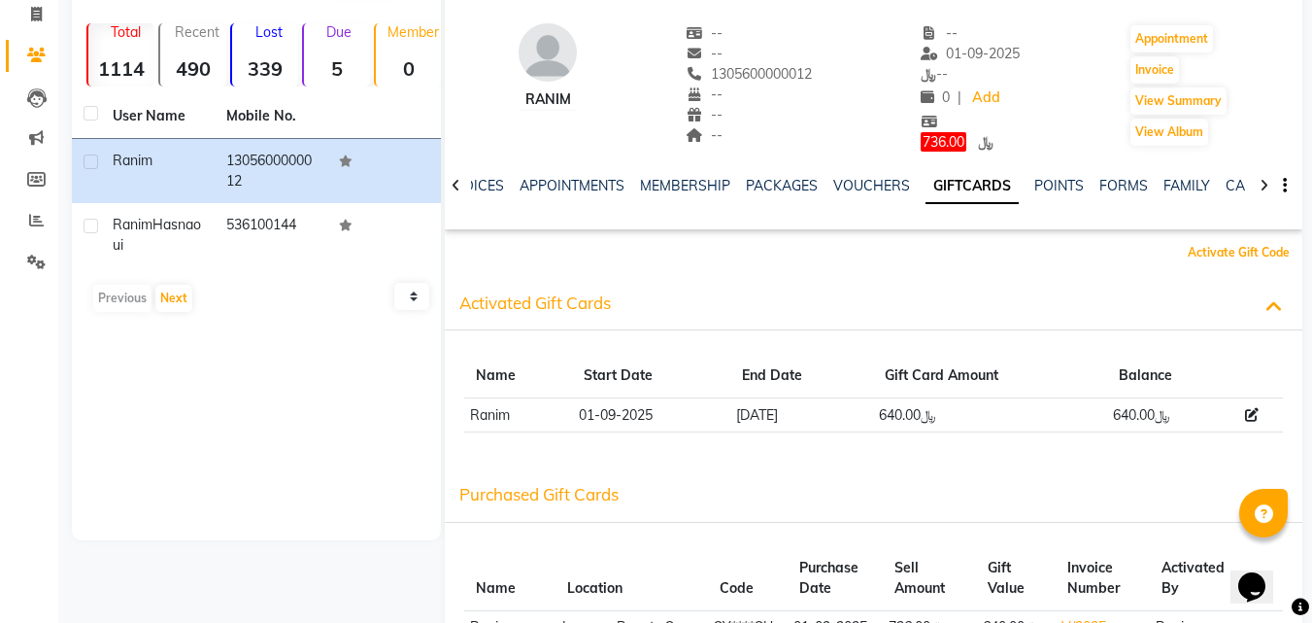
scroll to position [0, 0]
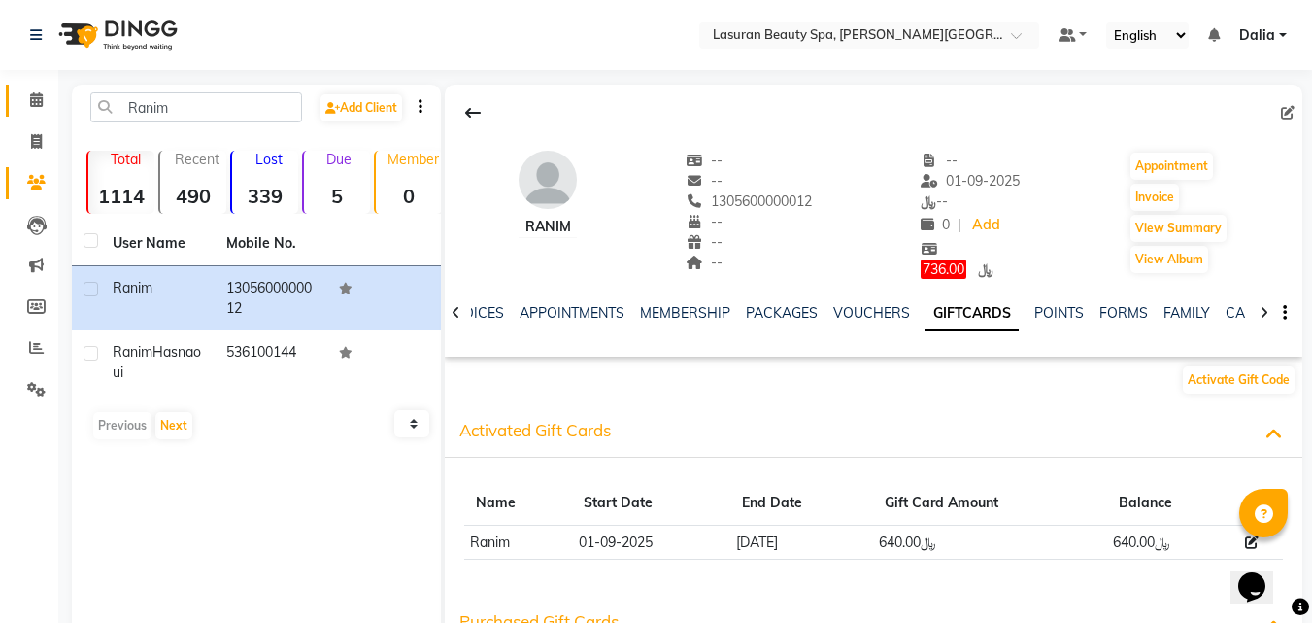
click at [36, 101] on icon at bounding box center [36, 99] width 13 height 15
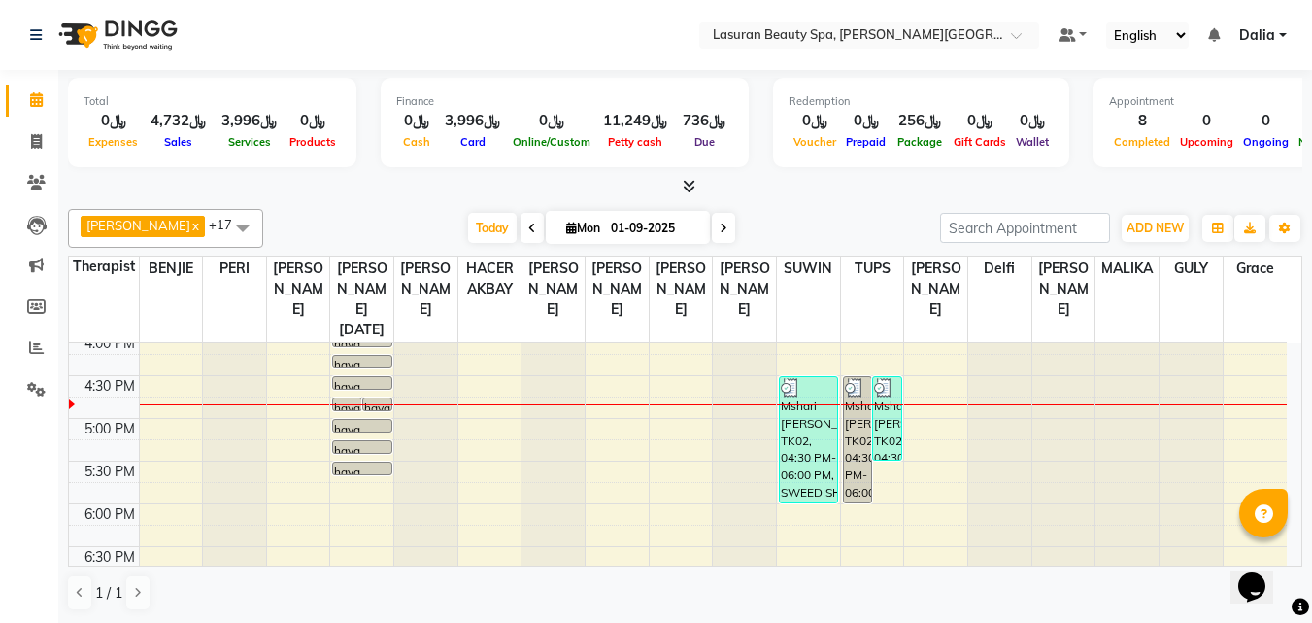
scroll to position [486, 0]
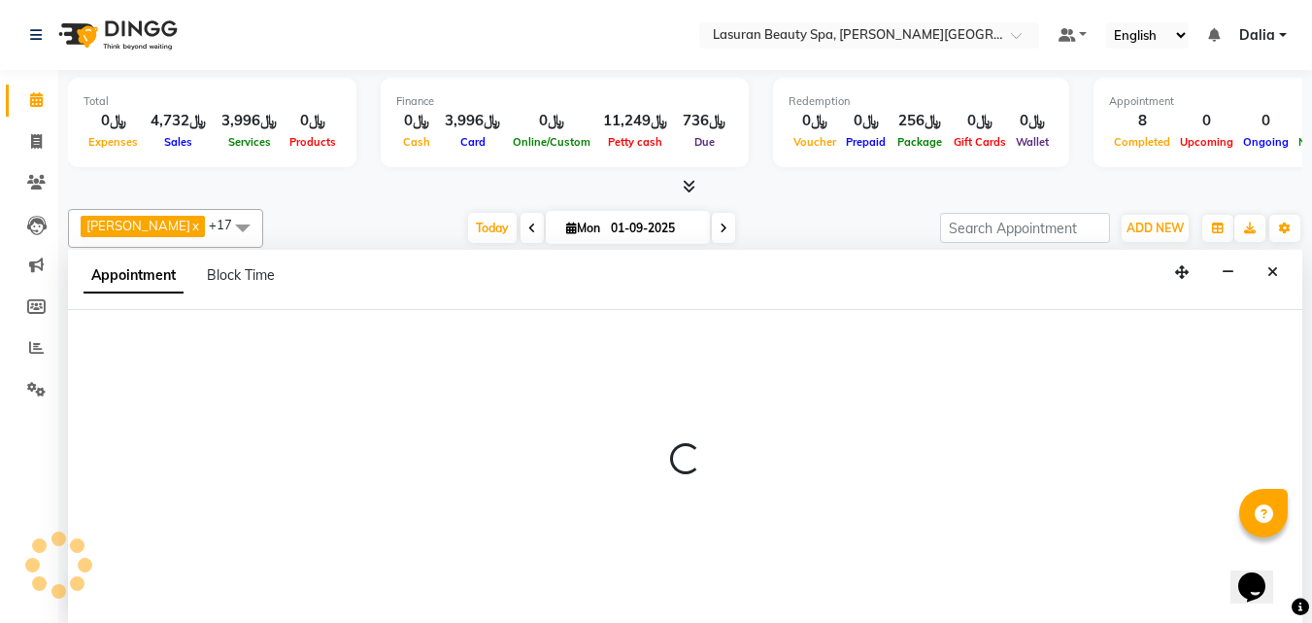
scroll to position [1, 0]
select select "67194"
select select "tentative"
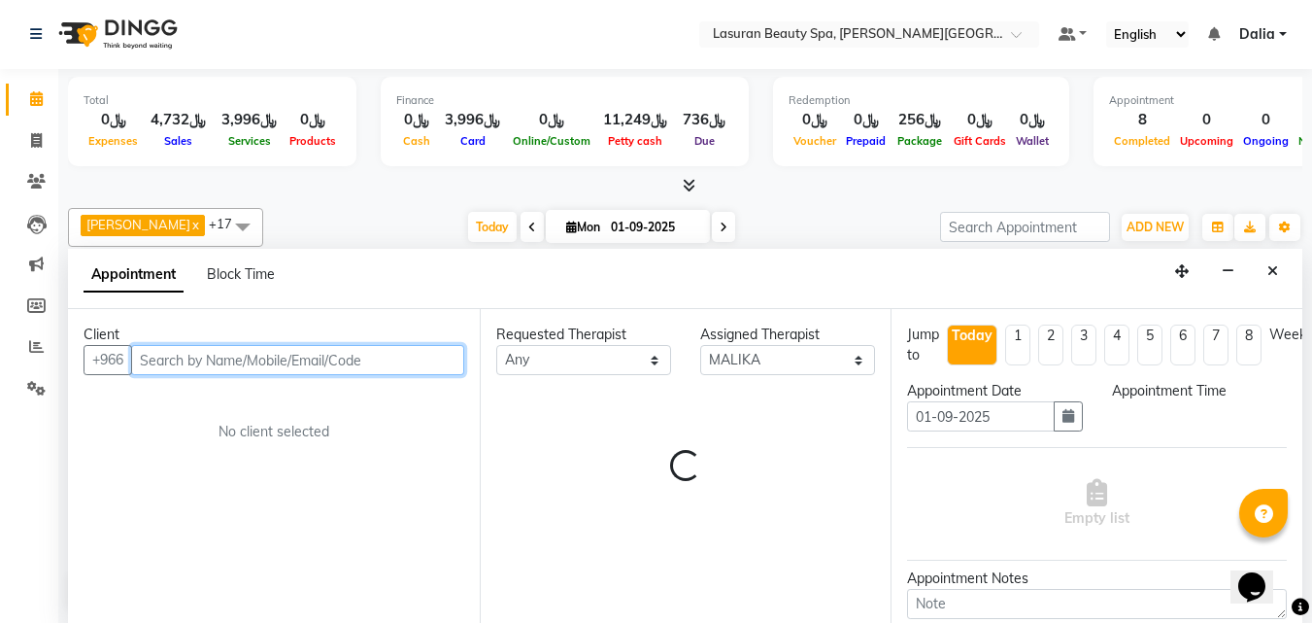
select select "1020"
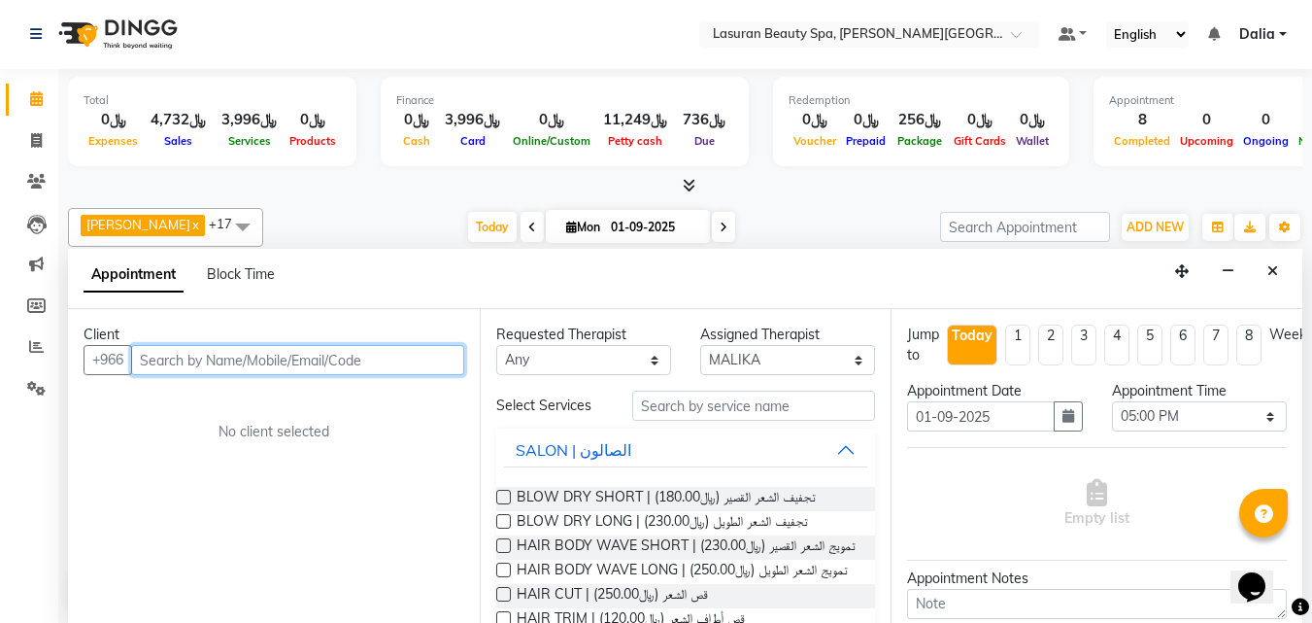
paste input "509854525"
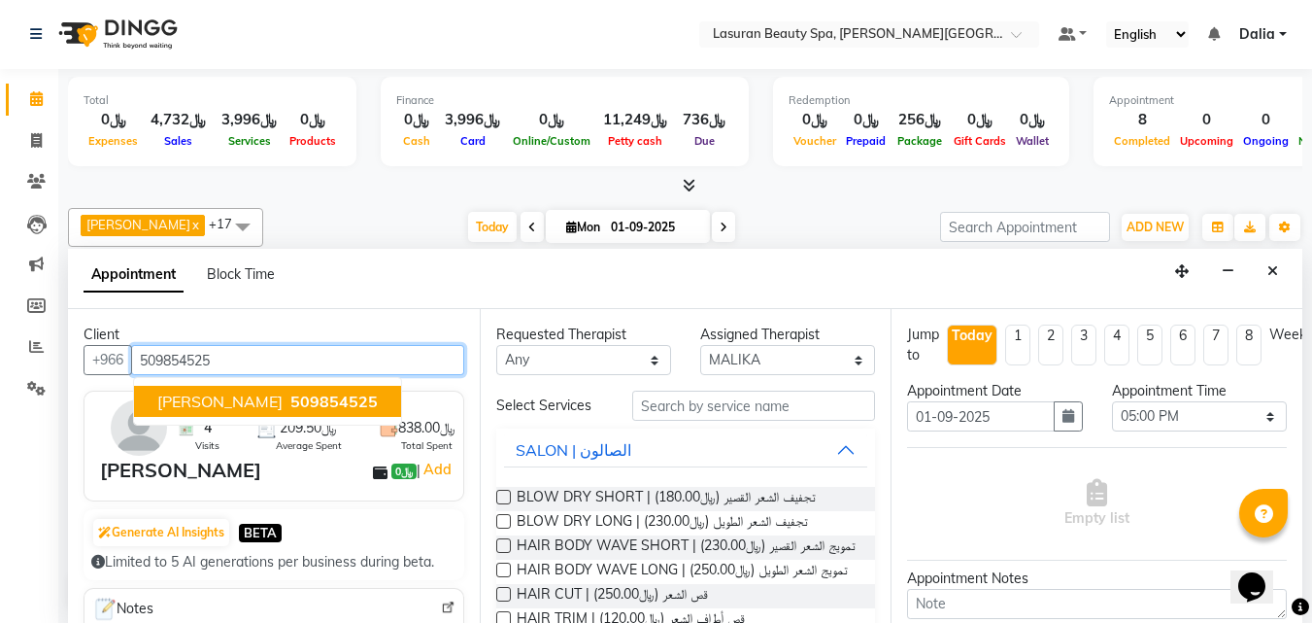
click at [290, 393] on span "509854525" at bounding box center [333, 400] width 87 height 19
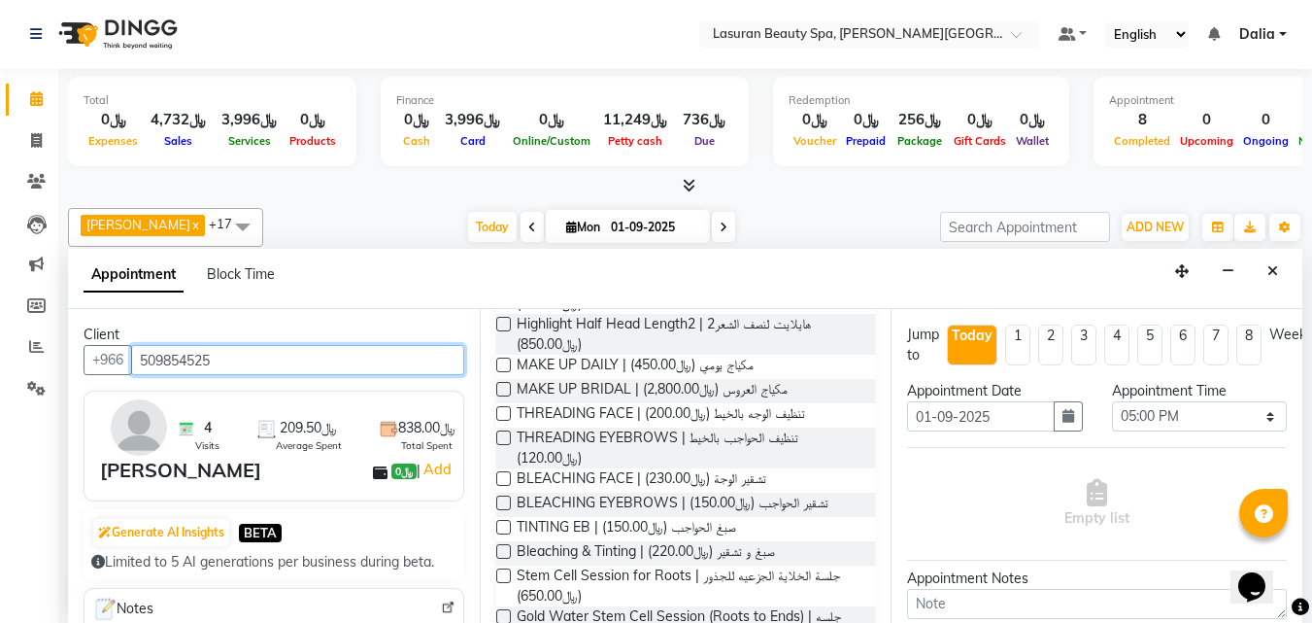
scroll to position [1166, 0]
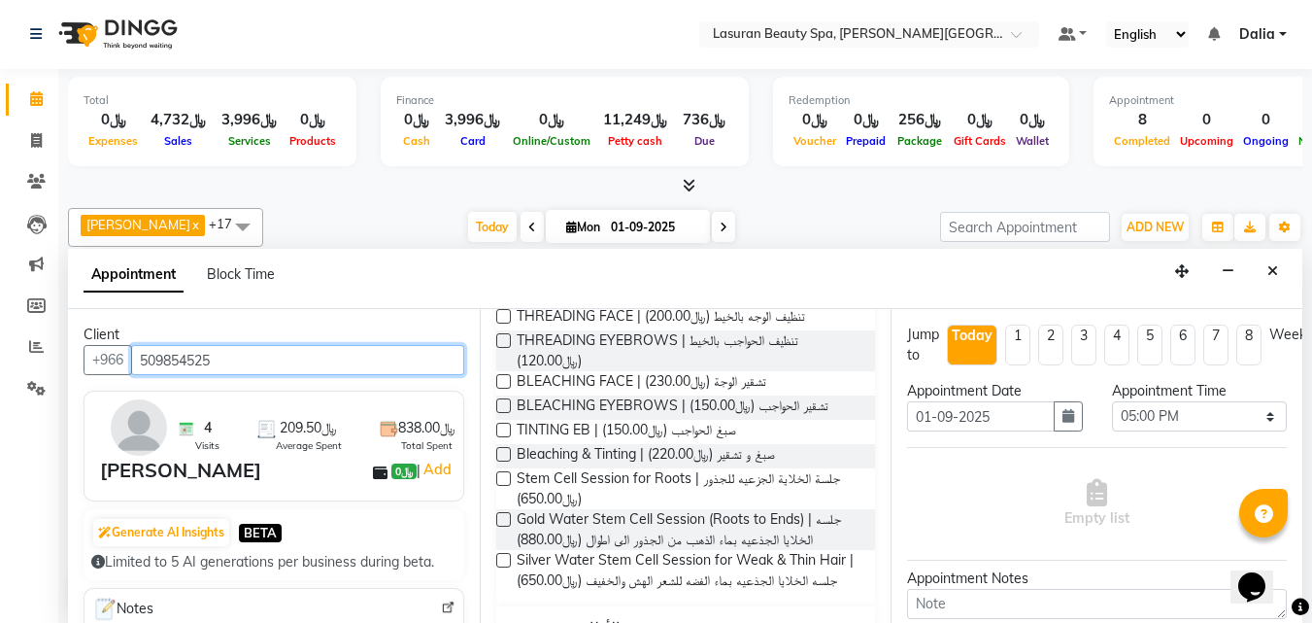
type input "509854525"
click at [786, 371] on span "THREADING EYEBROWS | تنظيف الحواجب بالخيط (﷼120.00)" at bounding box center [689, 350] width 344 height 41
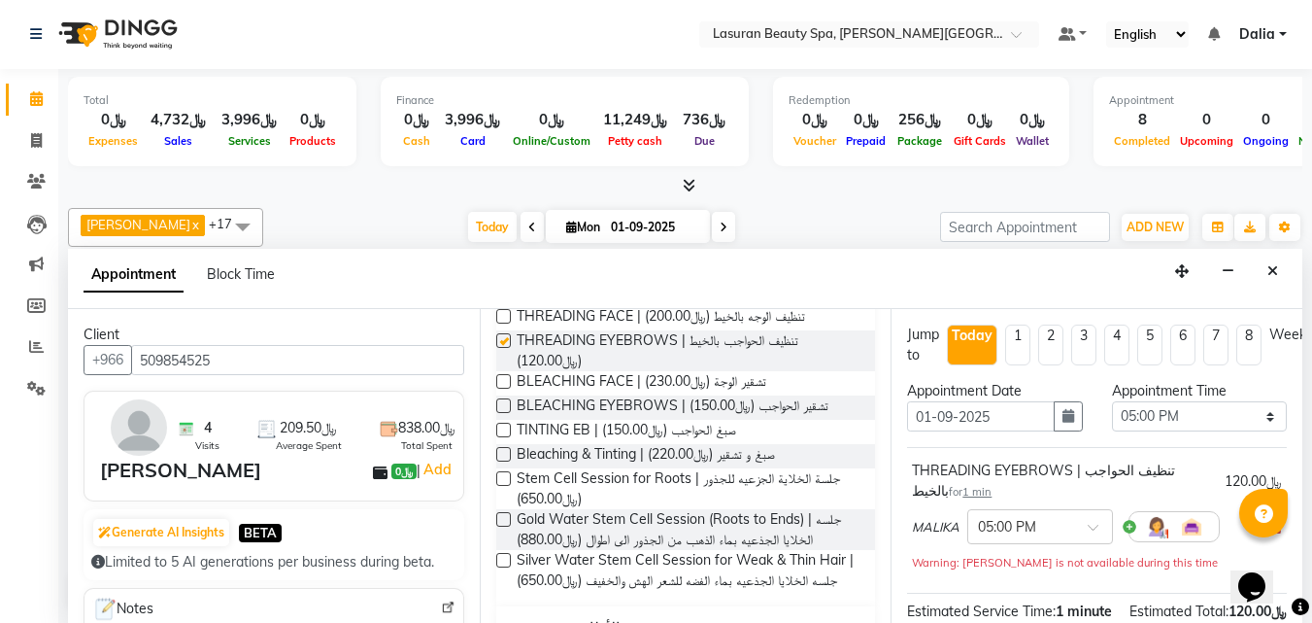
checkbox input "false"
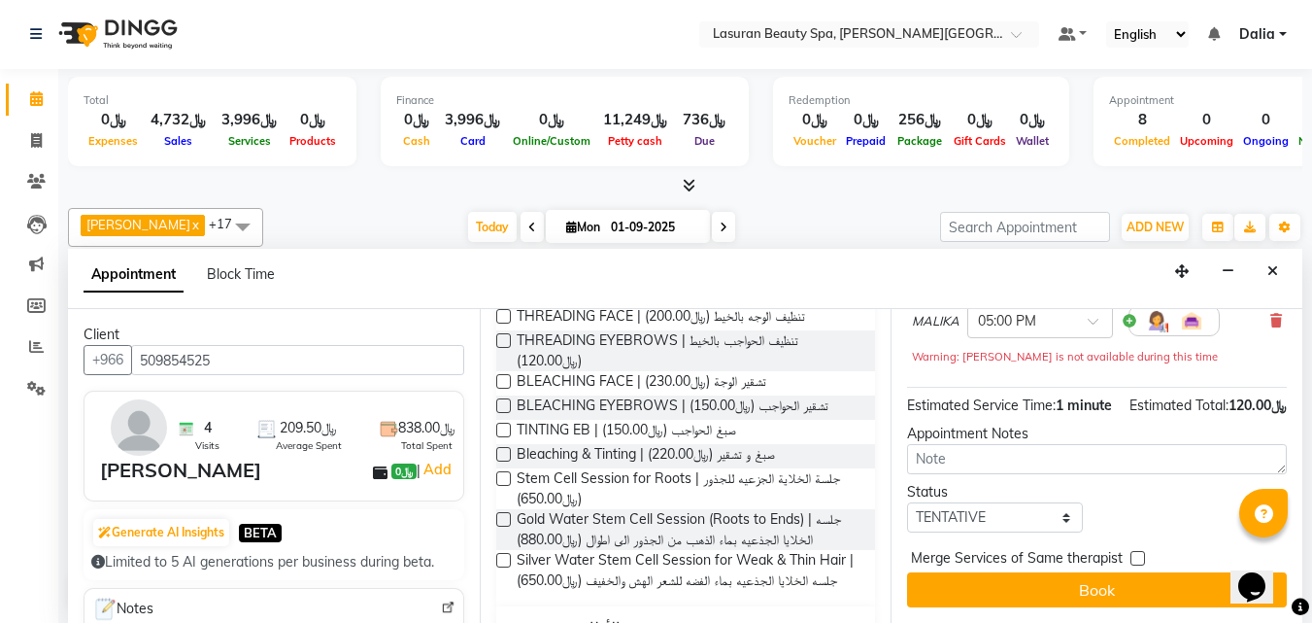
scroll to position [241, 0]
click at [1003, 502] on select "Select TENTATIVE CONFIRM CHECK-IN UPCOMING" at bounding box center [994, 517] width 175 height 30
select select "confirm booking"
click at [907, 502] on select "Select TENTATIVE CONFIRM CHECK-IN UPCOMING" at bounding box center [994, 517] width 175 height 30
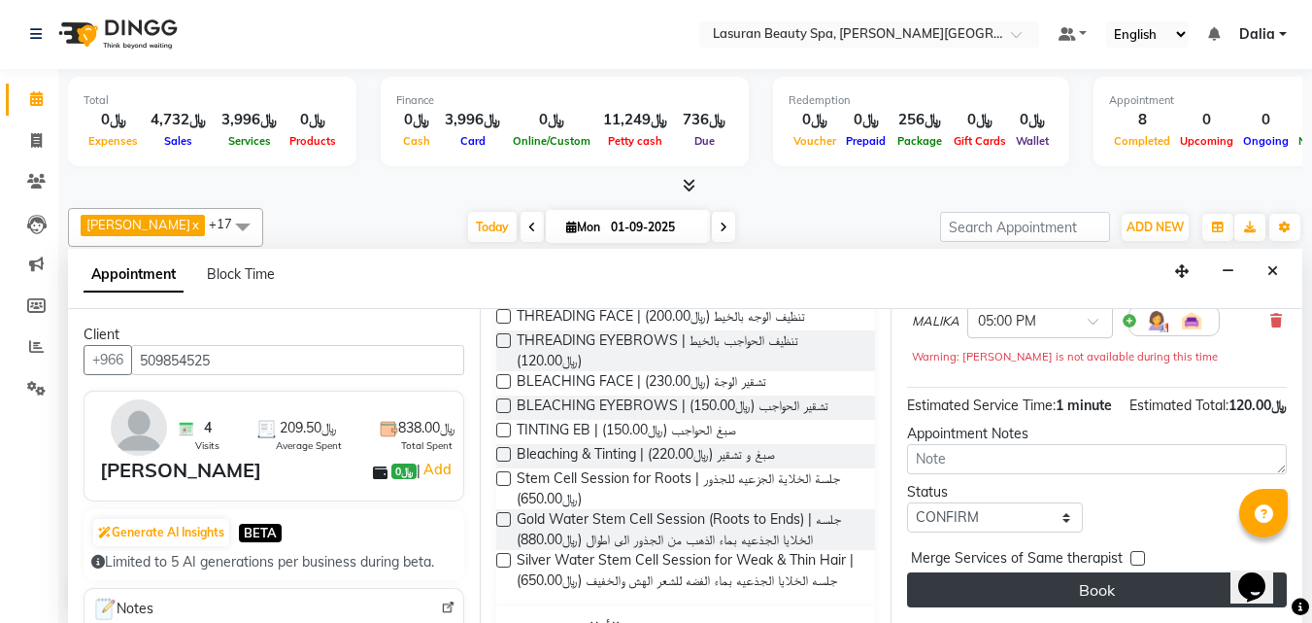
click at [996, 572] on button "Book" at bounding box center [1097, 589] width 380 height 35
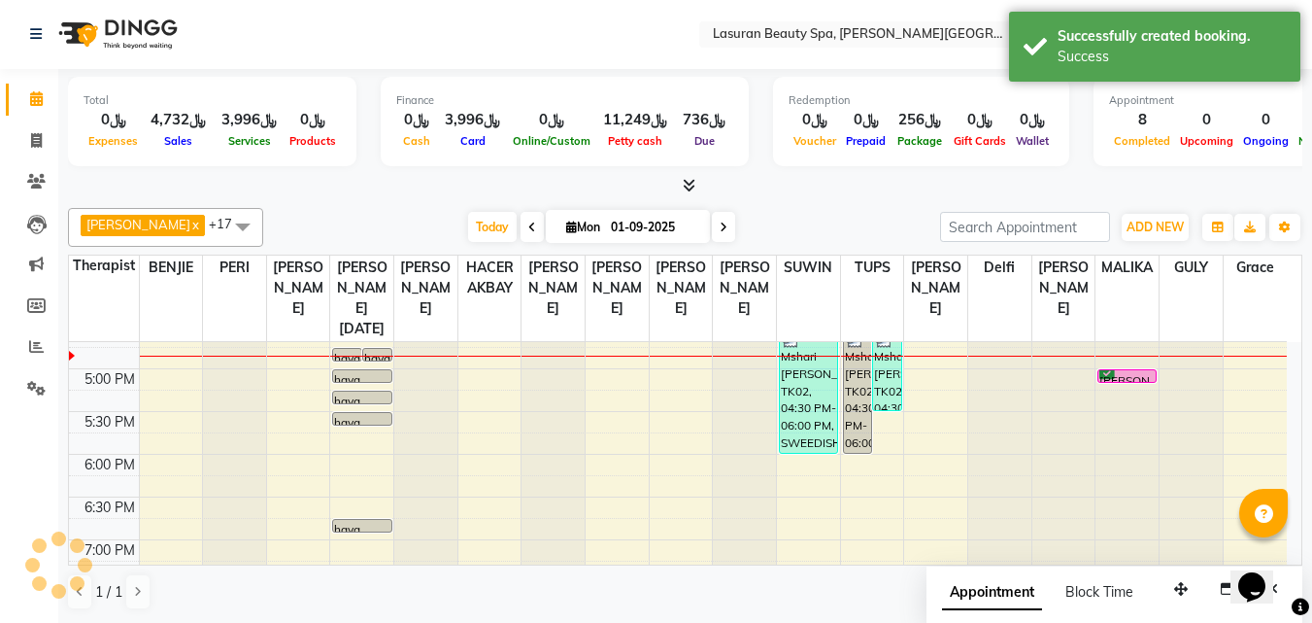
scroll to position [0, 0]
click at [1138, 381] on div at bounding box center [1127, 383] width 57 height 8
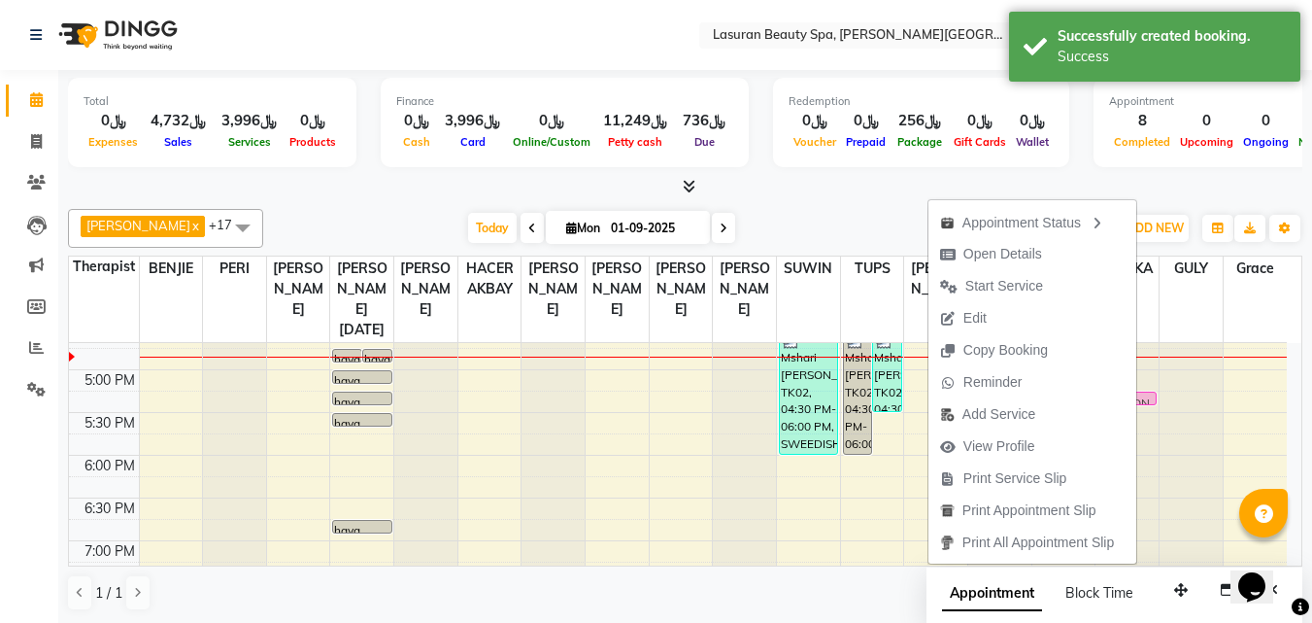
drag, startPoint x: 1153, startPoint y: 374, endPoint x: 1153, endPoint y: 391, distance: 16.5
click at [1153, 396] on div "Mimi Fraser, TK22, 02:40 PM-02:41 PM, BLOW DRY SHORT | تجفيف الشعر القصير Nora,…" at bounding box center [1127, 326] width 63 height 939
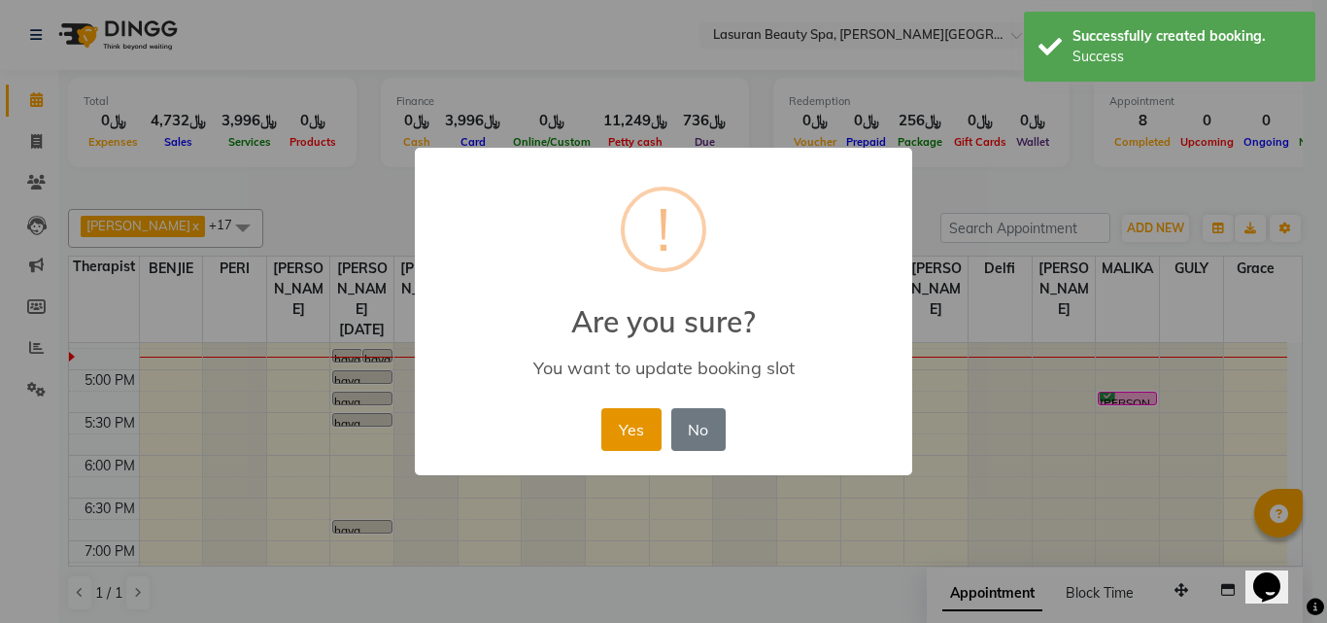
click at [633, 431] on button "Yes" at bounding box center [630, 429] width 59 height 43
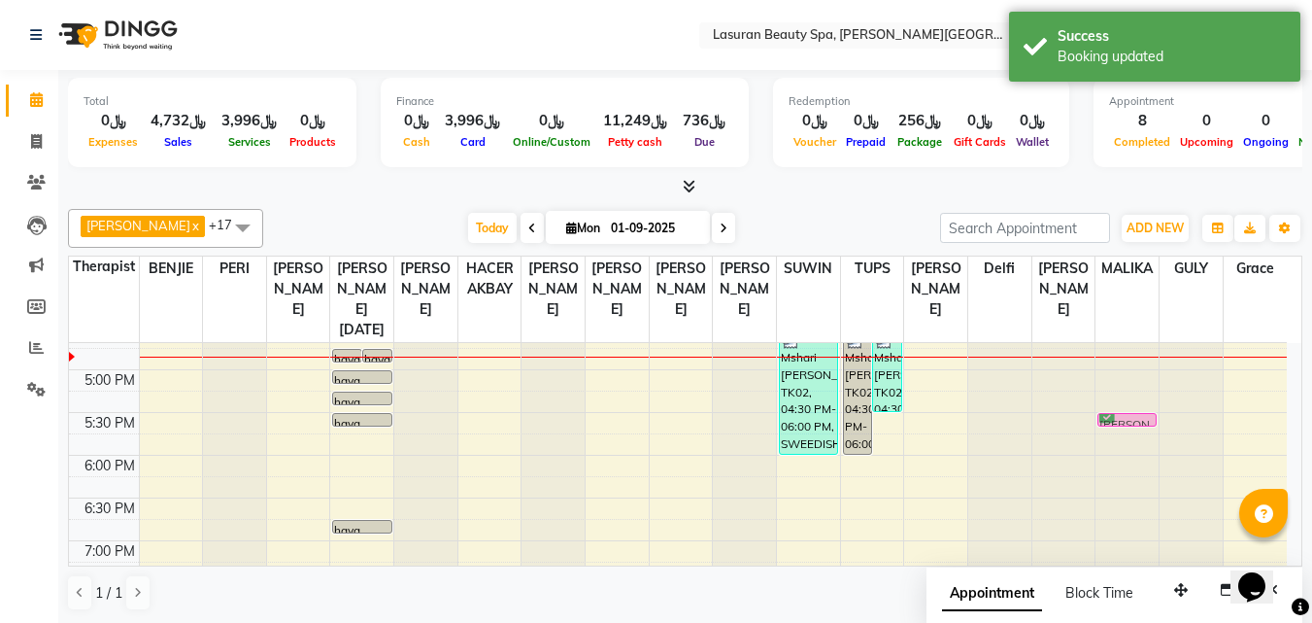
drag, startPoint x: 1125, startPoint y: 396, endPoint x: 1128, endPoint y: 419, distance: 22.5
click at [1128, 419] on div "Mimi Fraser, TK22, 02:40 PM-02:41 PM, BLOW DRY SHORT | تجفيف الشعر القصير Nora,…" at bounding box center [1127, 326] width 63 height 939
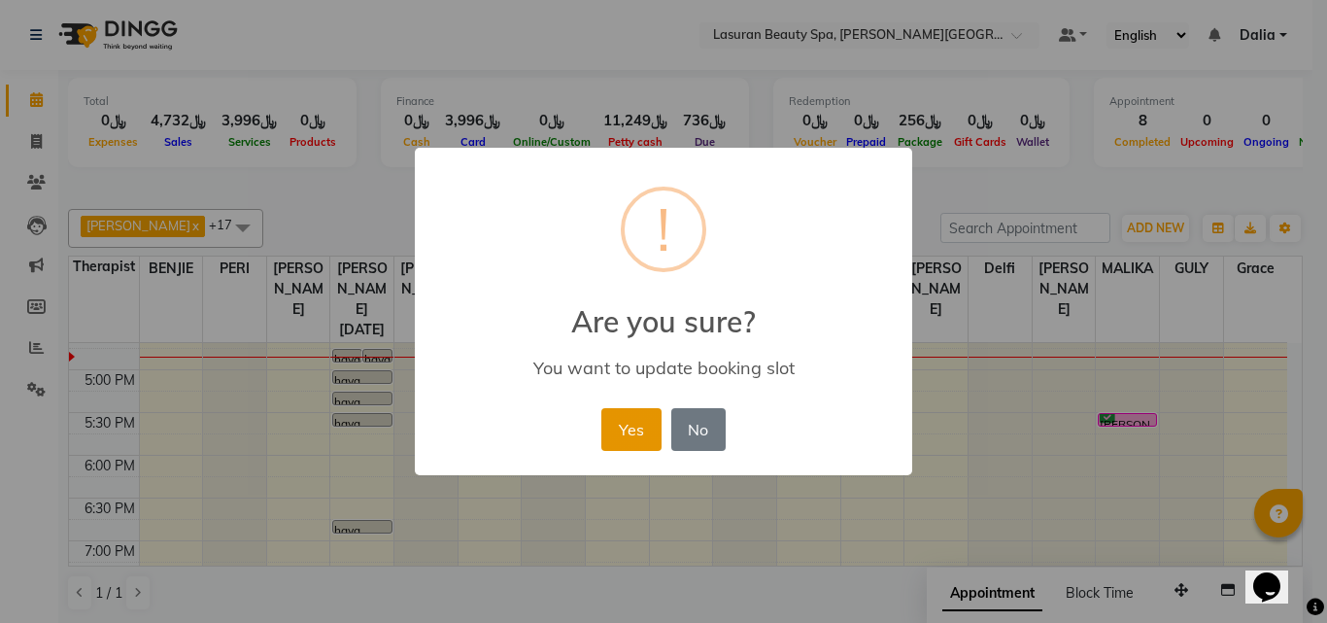
click at [648, 427] on button "Yes" at bounding box center [630, 429] width 59 height 43
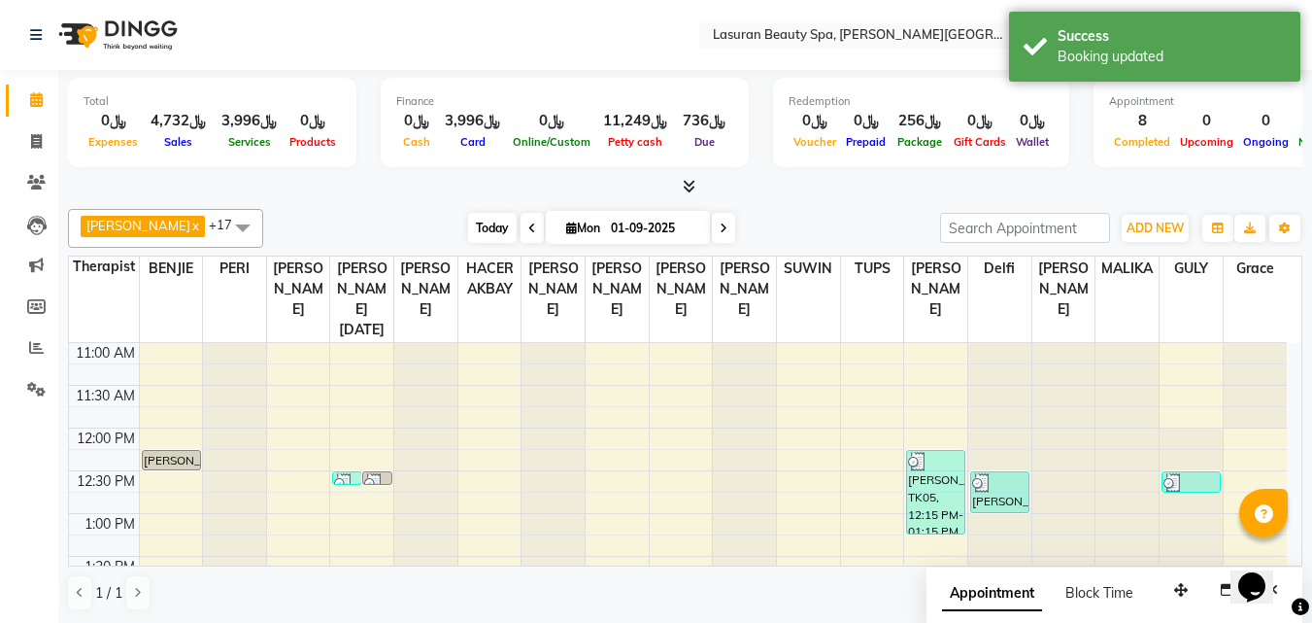
click at [475, 227] on span "Today" at bounding box center [492, 228] width 49 height 30
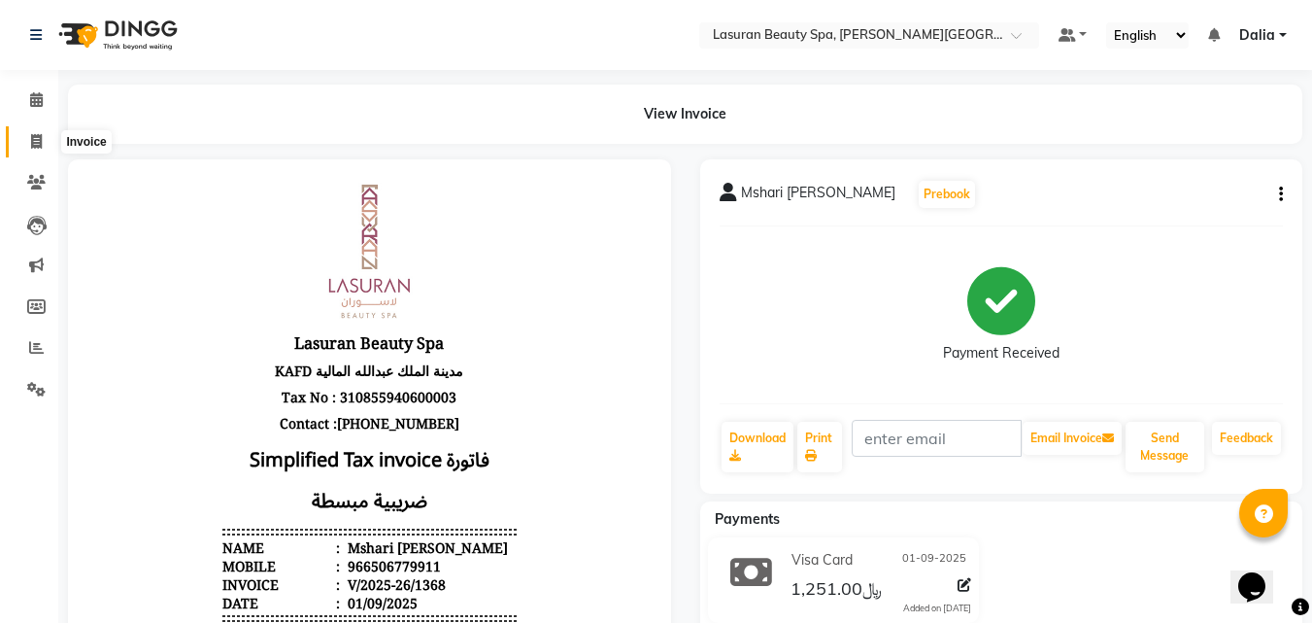
click at [48, 137] on span at bounding box center [36, 142] width 34 height 22
select select "service"
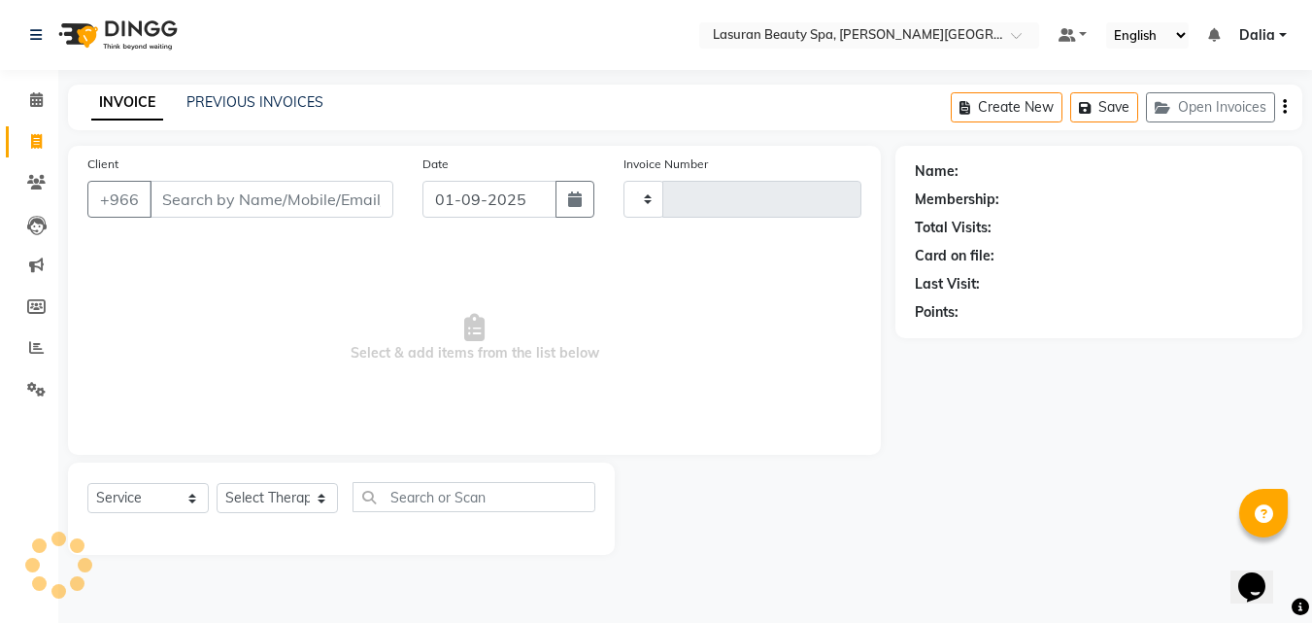
type input "1369"
select select "6941"
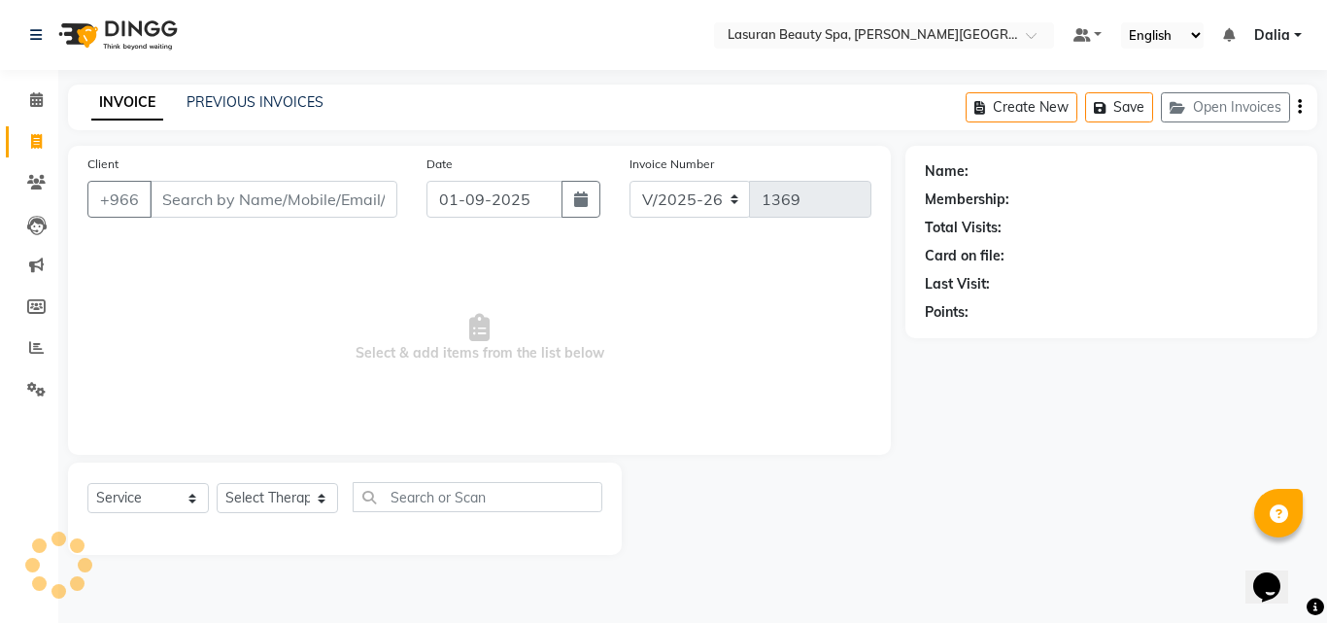
select select "V"
select select "66975"
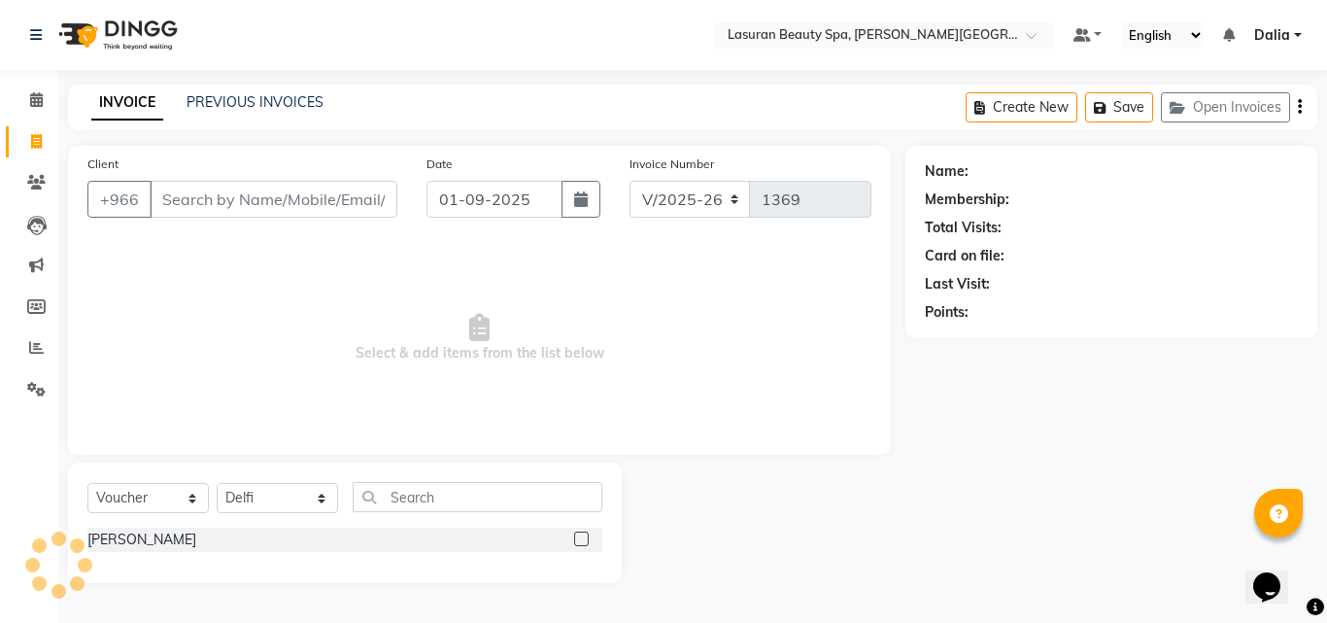
click at [221, 198] on input "Client" at bounding box center [274, 199] width 248 height 37
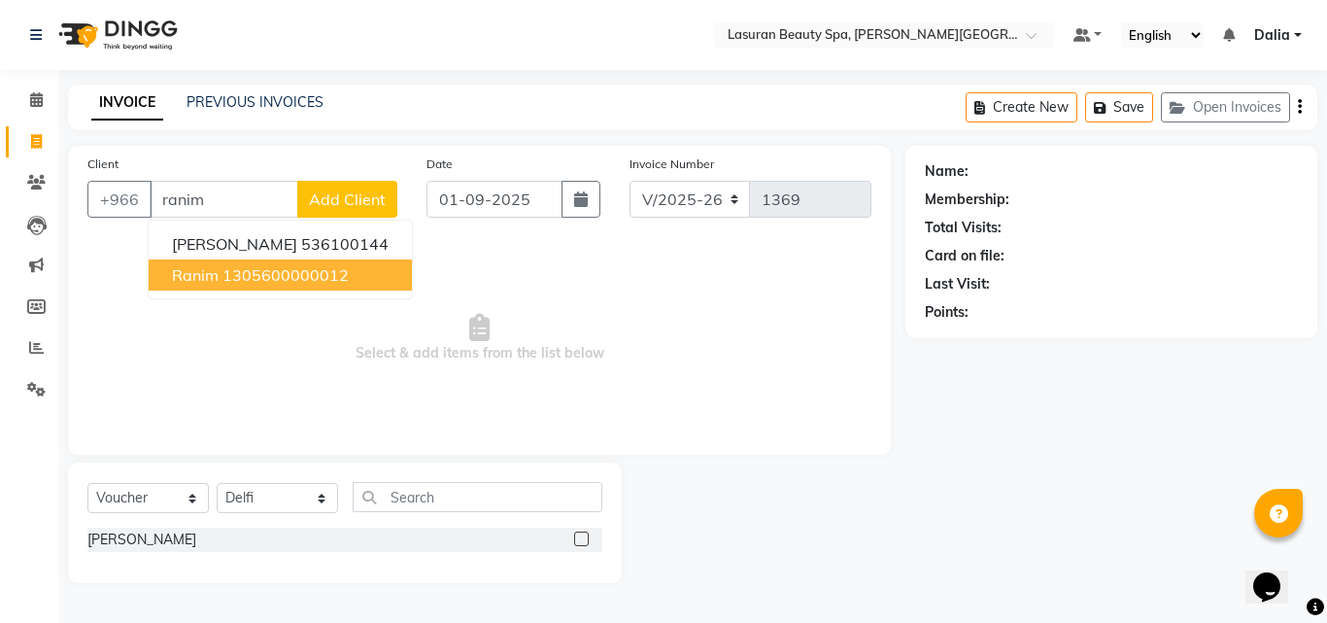
click at [333, 267] on ngb-highlight "1305600000012" at bounding box center [285, 274] width 126 height 19
type input "1305600000012"
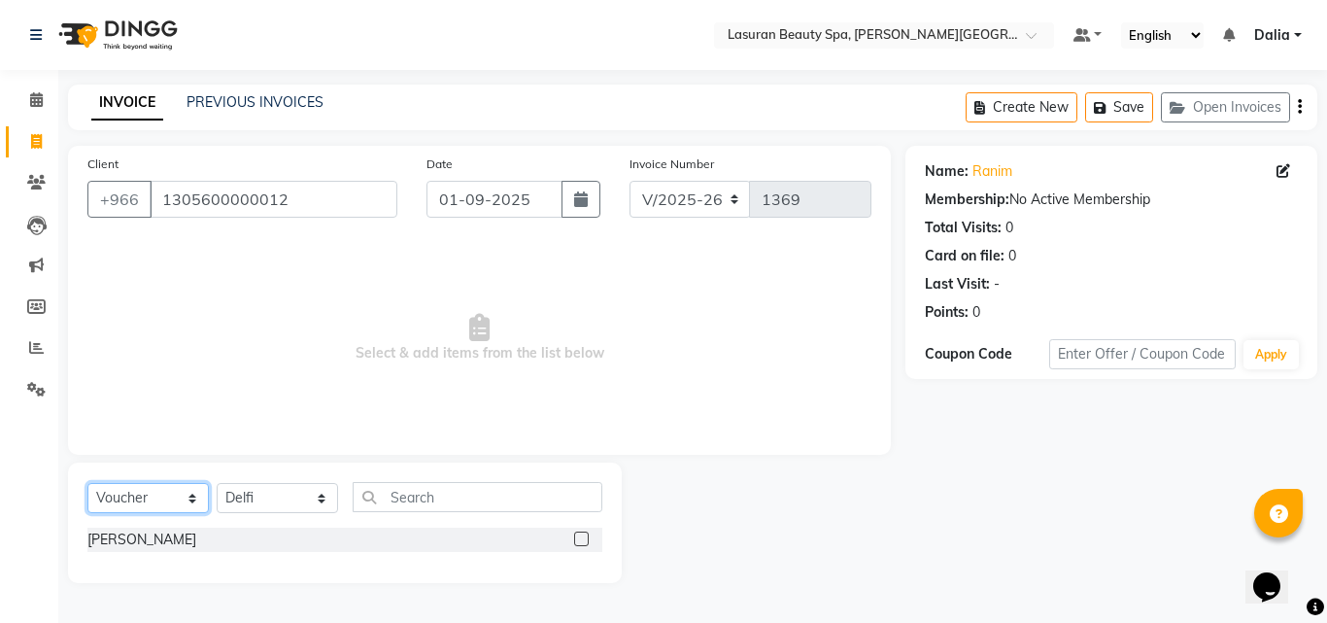
click at [191, 497] on select "Select Service Product Membership Package Voucher Prepaid Gift Card" at bounding box center [147, 498] width 121 height 30
select select "service"
click at [87, 483] on select "Select Service Product Membership Package Voucher Prepaid Gift Card" at bounding box center [147, 498] width 121 height 30
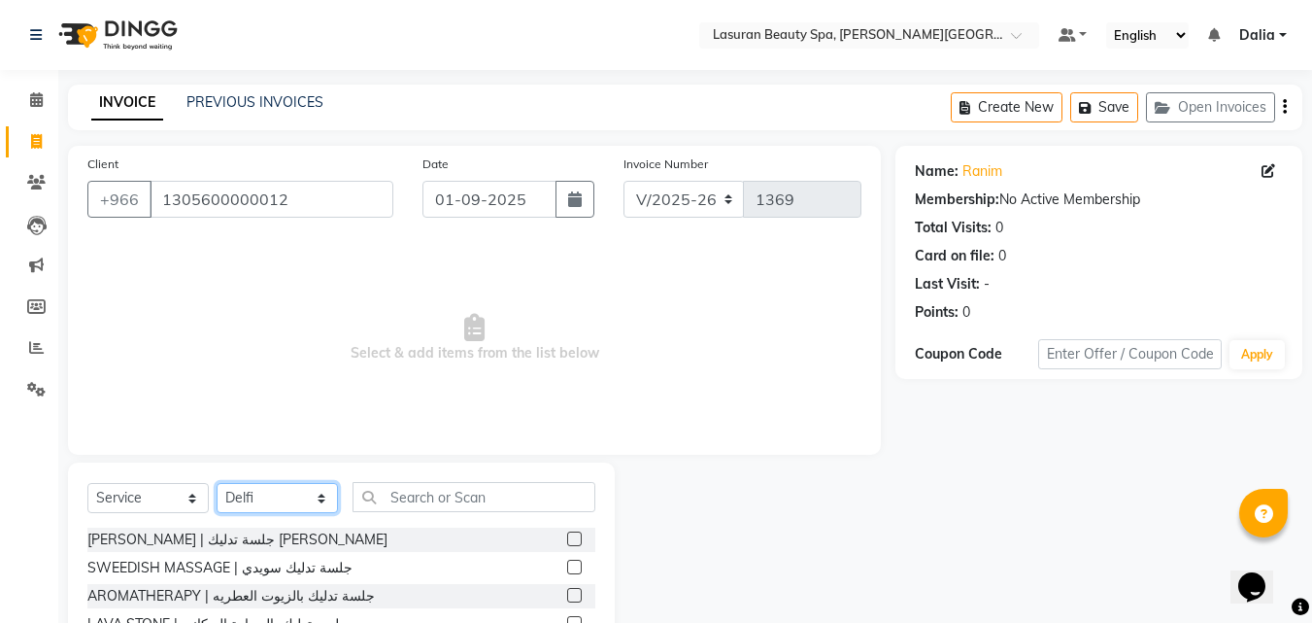
click at [286, 496] on select "Select Therapist [PERSON_NAME] ALJOHARY [PERSON_NAME] Kouraichy [PERSON_NAME] […" at bounding box center [277, 498] width 121 height 30
click at [217, 483] on select "Select Therapist [PERSON_NAME] ALJOHARY [PERSON_NAME] Kouraichy [PERSON_NAME] […" at bounding box center [277, 498] width 121 height 30
drag, startPoint x: 292, startPoint y: 506, endPoint x: 285, endPoint y: 487, distance: 20.9
click at [292, 506] on select "Select Therapist [PERSON_NAME] ALJOHARY [PERSON_NAME] Kouraichy [PERSON_NAME] […" at bounding box center [277, 498] width 121 height 30
select select "66975"
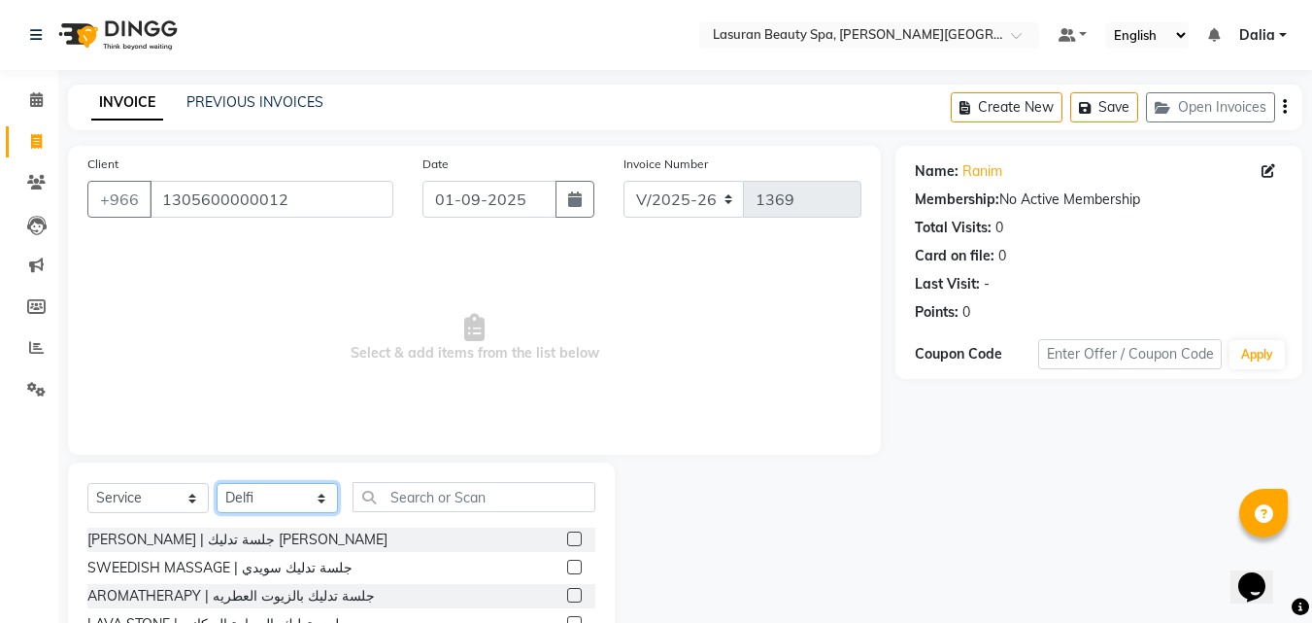
click at [217, 483] on select "Select Therapist [PERSON_NAME] ALJOHARY [PERSON_NAME] Kouraichy [PERSON_NAME] […" at bounding box center [277, 498] width 121 height 30
click at [567, 539] on label at bounding box center [574, 538] width 15 height 15
click at [567, 539] on input "checkbox" at bounding box center [573, 539] width 13 height 13
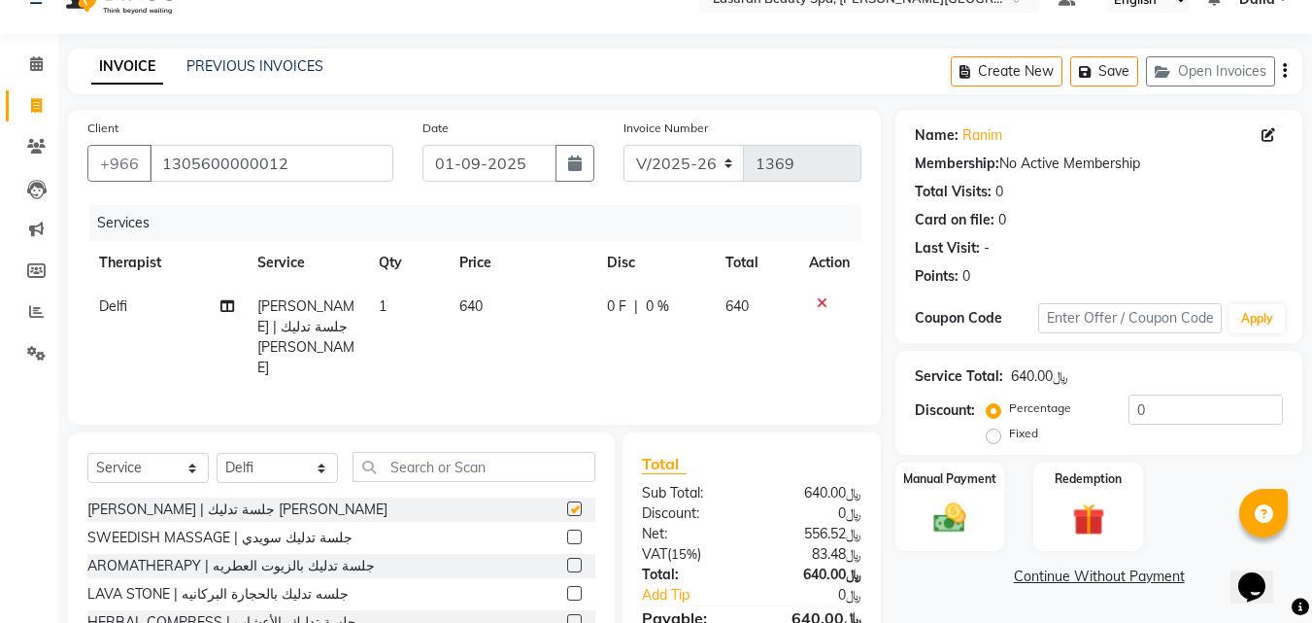
checkbox input "false"
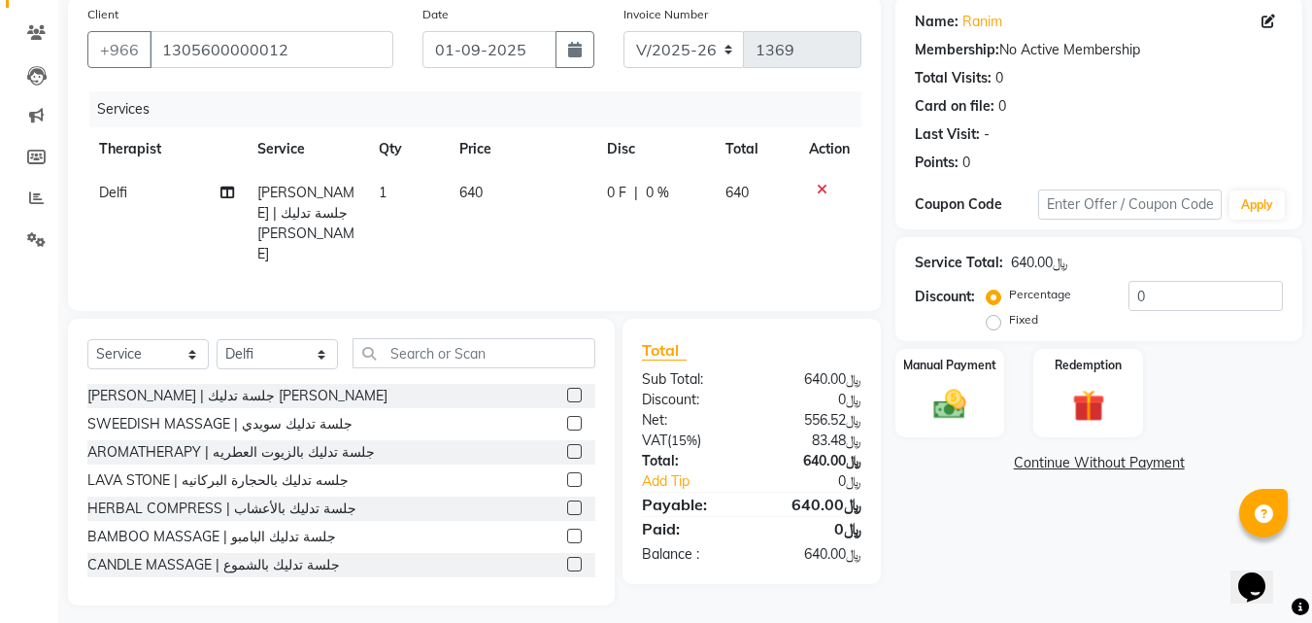
scroll to position [155, 0]
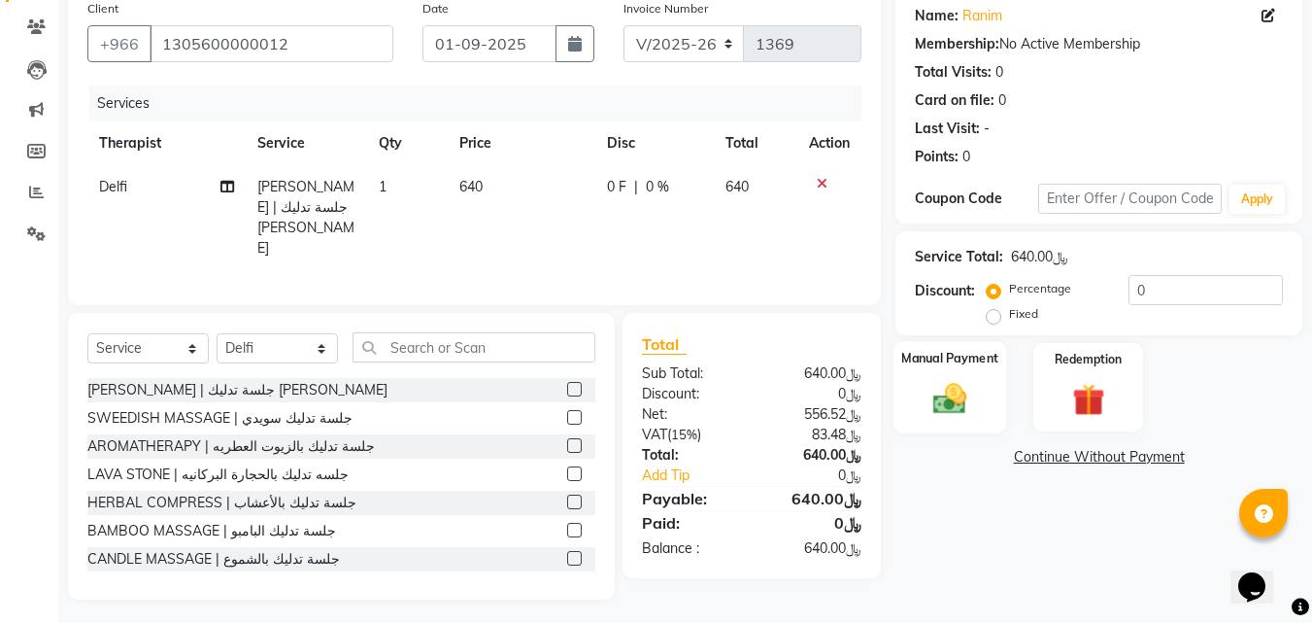
click at [983, 384] on div "Manual Payment" at bounding box center [951, 387] width 114 height 92
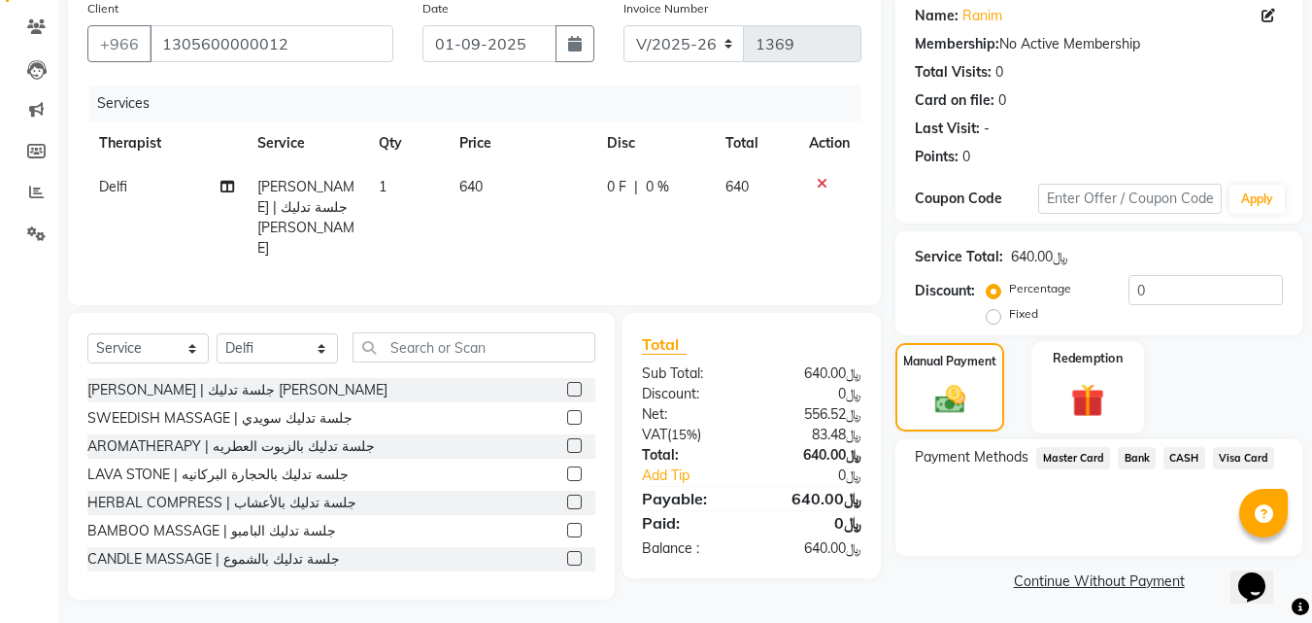
click at [1116, 374] on div "Redemption" at bounding box center [1089, 387] width 114 height 92
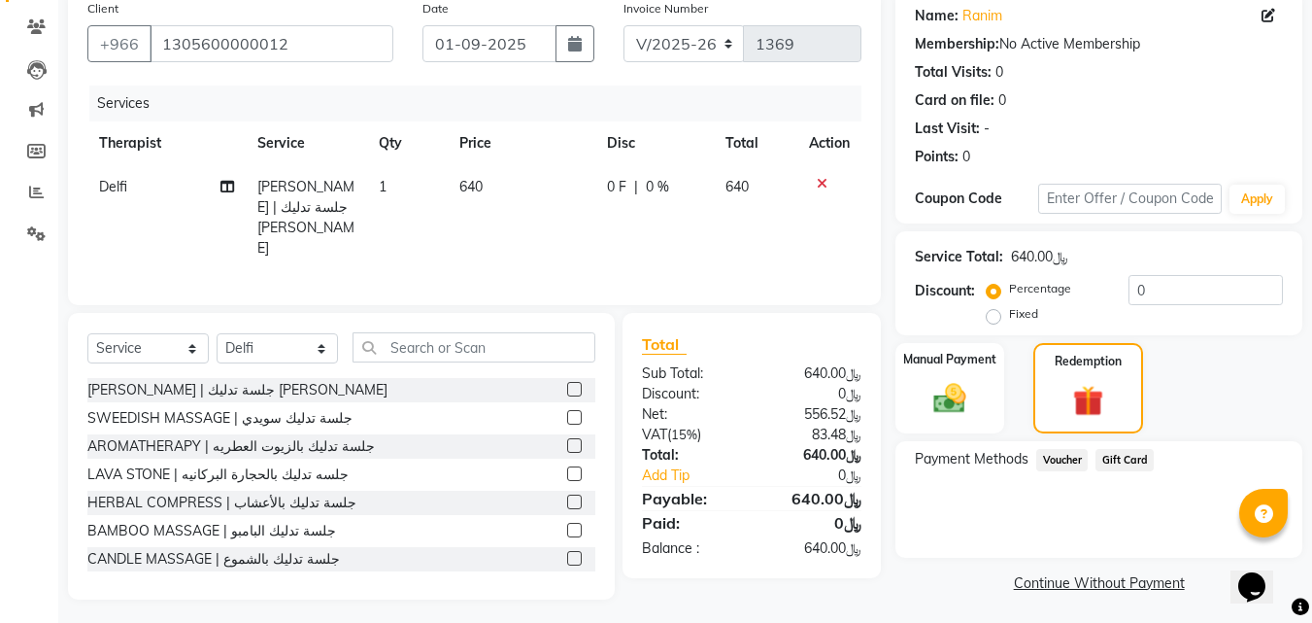
click at [1203, 369] on div "Manual Payment Redemption" at bounding box center [1099, 388] width 436 height 90
click at [969, 373] on div "Manual Payment" at bounding box center [951, 388] width 114 height 94
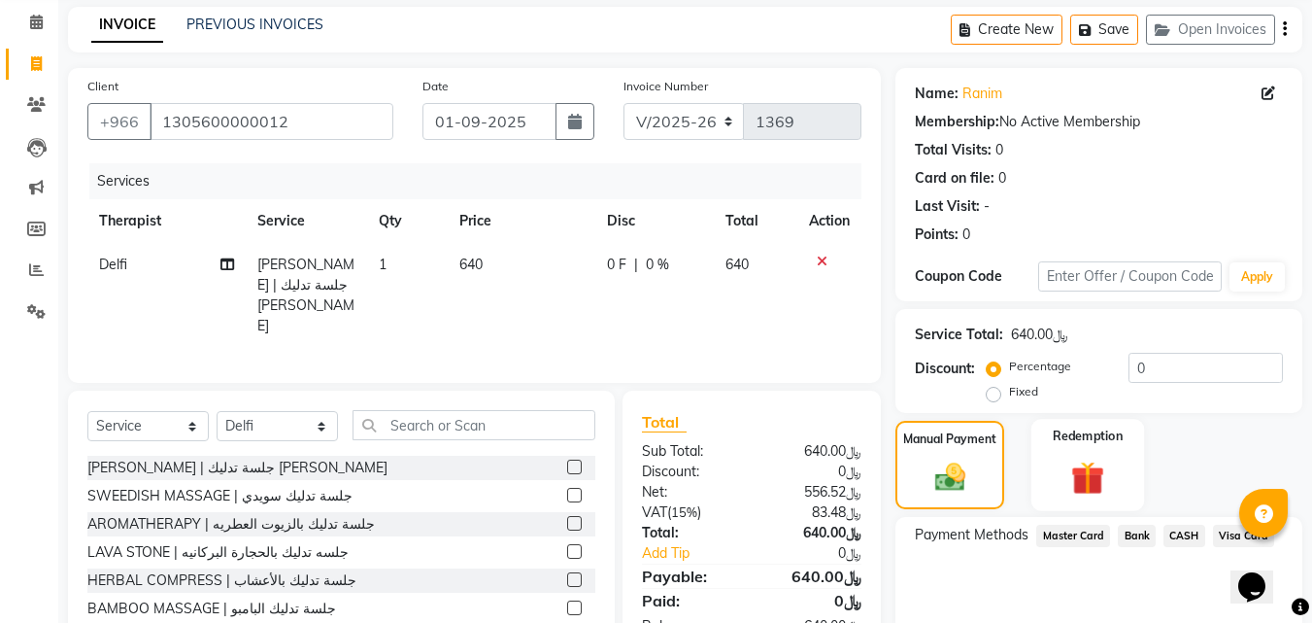
scroll to position [157, 0]
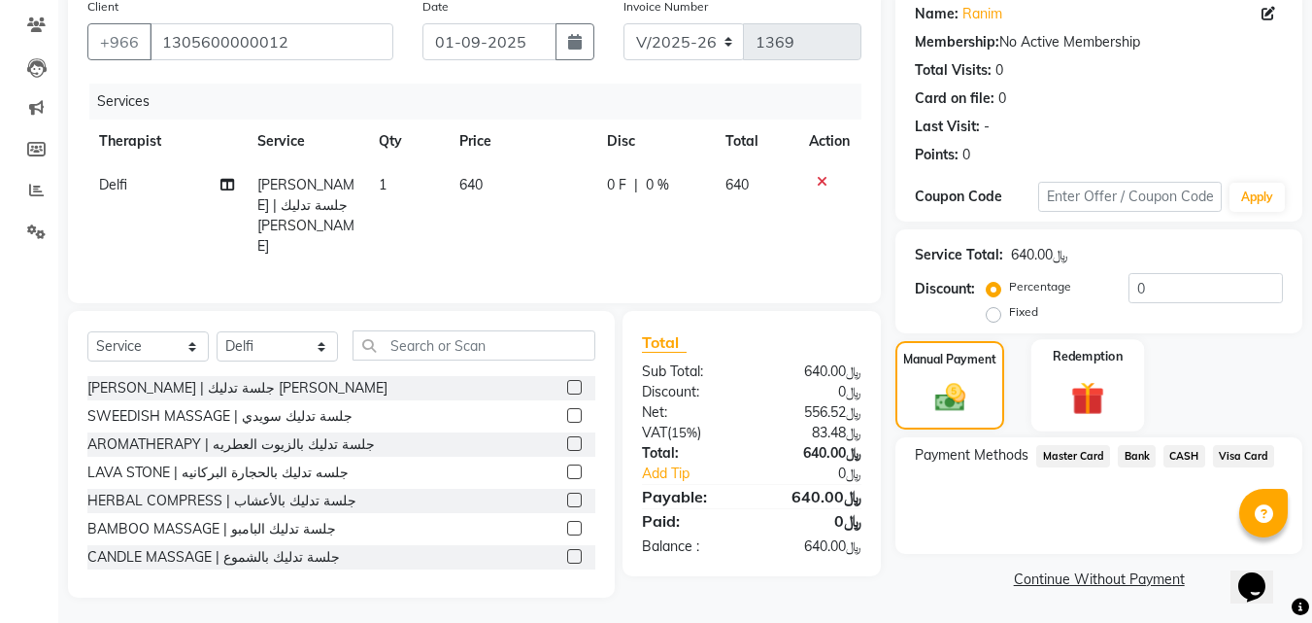
click at [1116, 417] on div "Redemption" at bounding box center [1089, 385] width 114 height 92
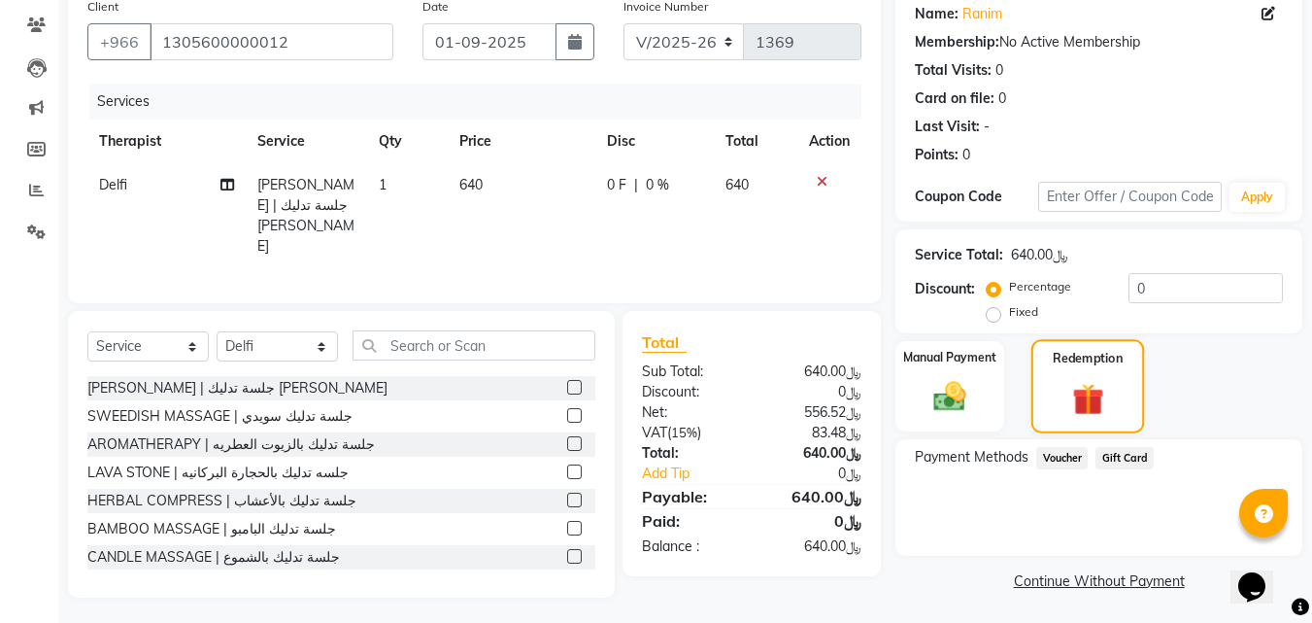
click at [1110, 390] on img at bounding box center [1088, 399] width 51 height 40
click at [1114, 459] on span "Gift Card" at bounding box center [1125, 458] width 58 height 22
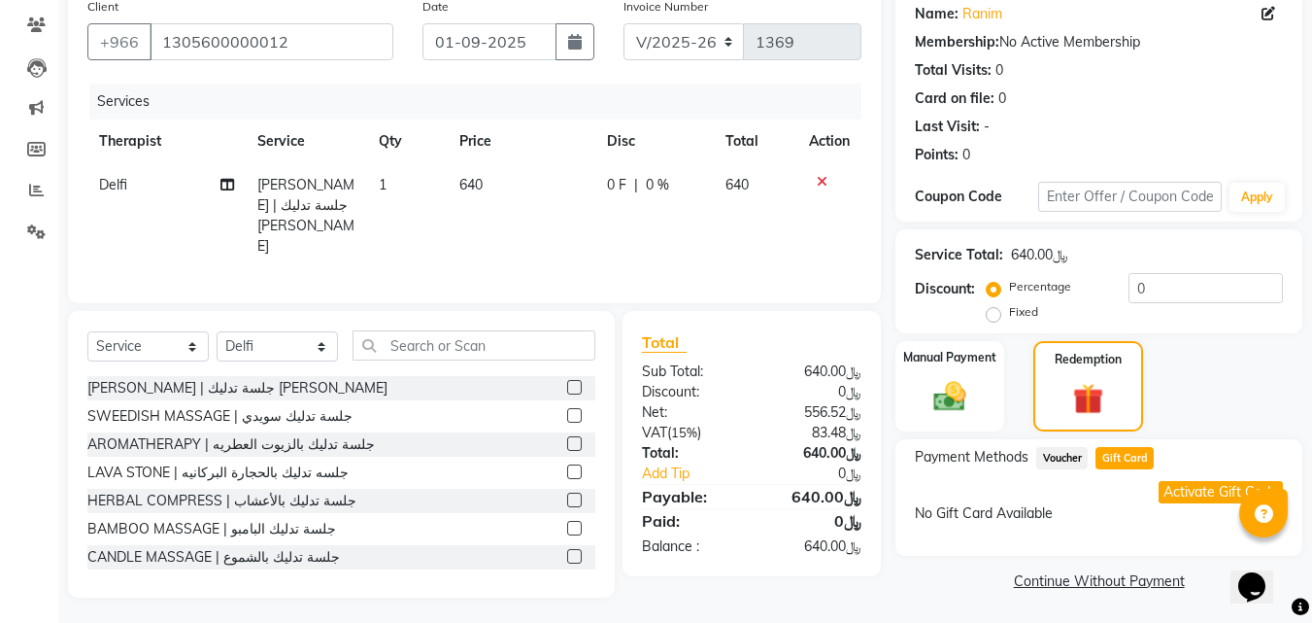
scroll to position [159, 0]
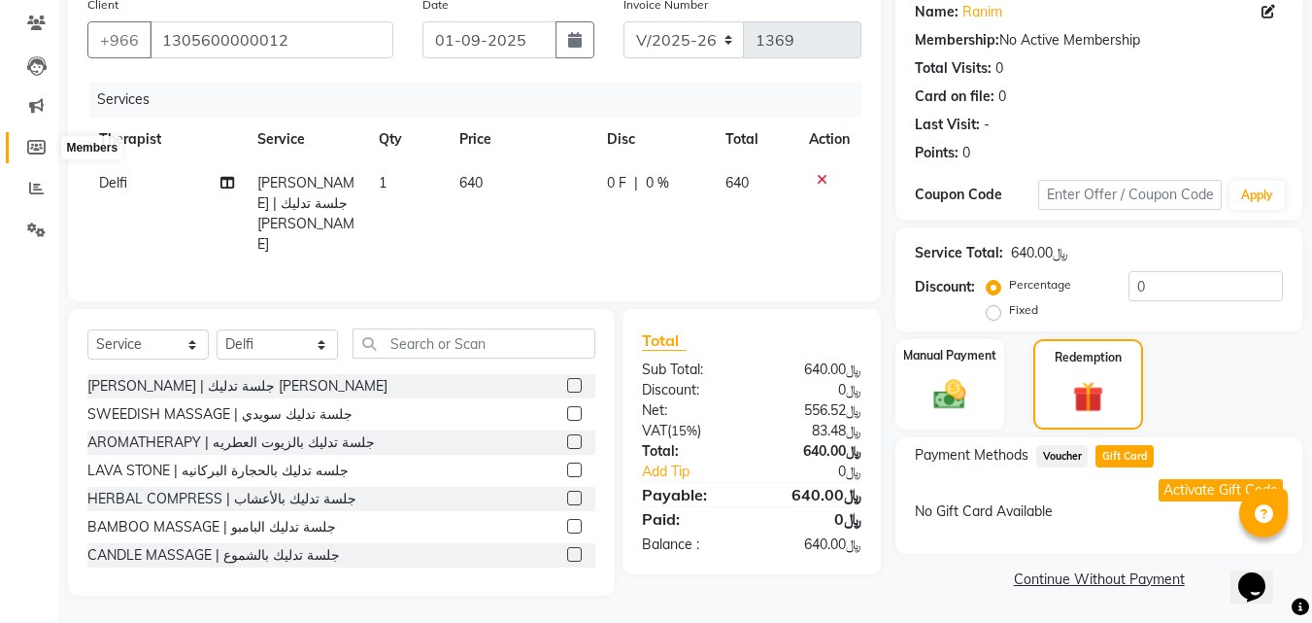
click at [38, 142] on icon at bounding box center [36, 147] width 18 height 15
select select
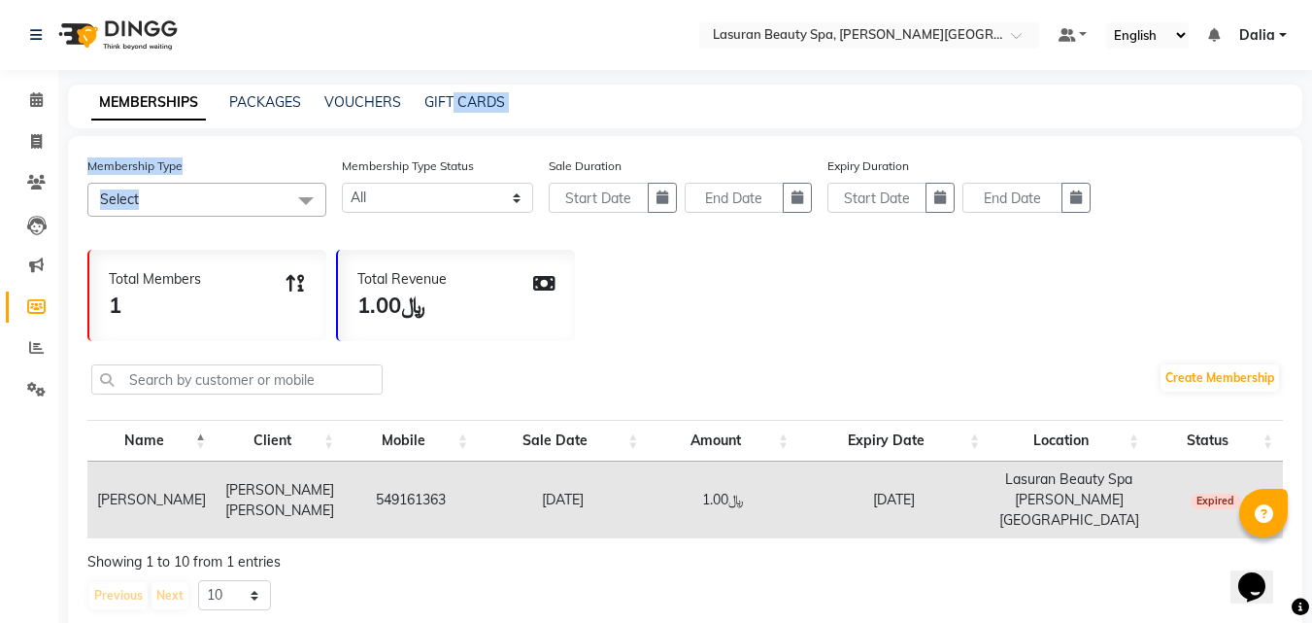
click at [472, 129] on div "Select Location × Lasuran Beauty Spa, [PERSON_NAME] Financial District Default …" at bounding box center [656, 333] width 1312 height 667
click at [461, 105] on link "GIFT CARDS" at bounding box center [465, 101] width 81 height 17
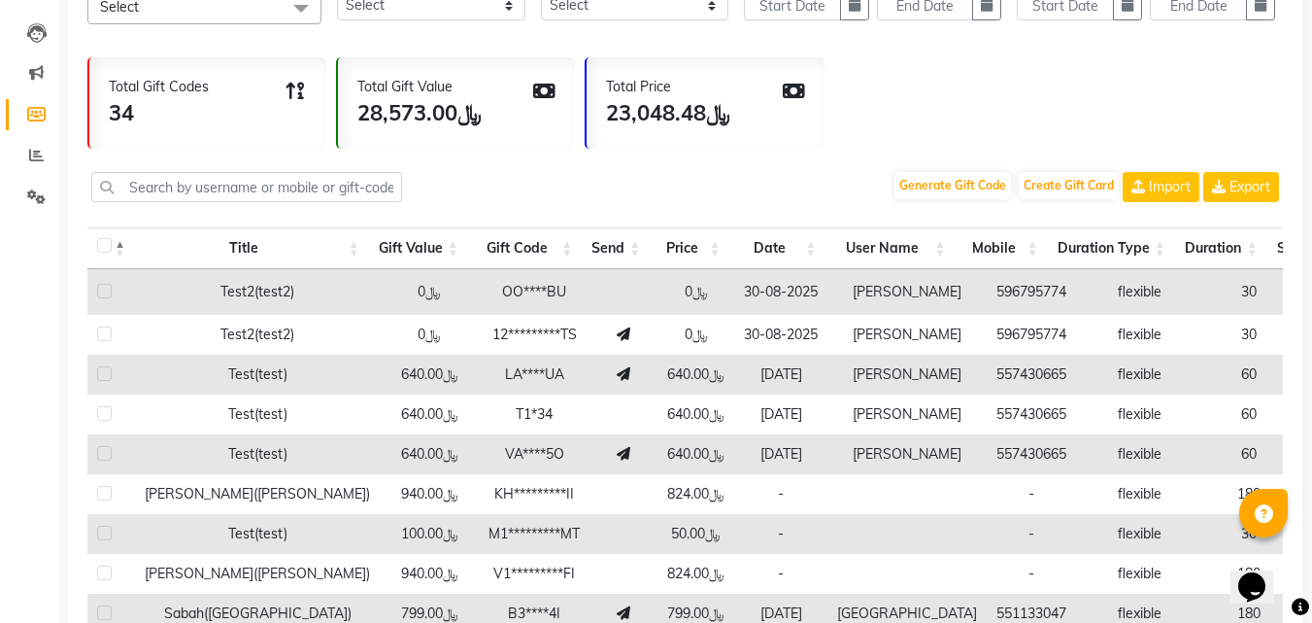
scroll to position [194, 0]
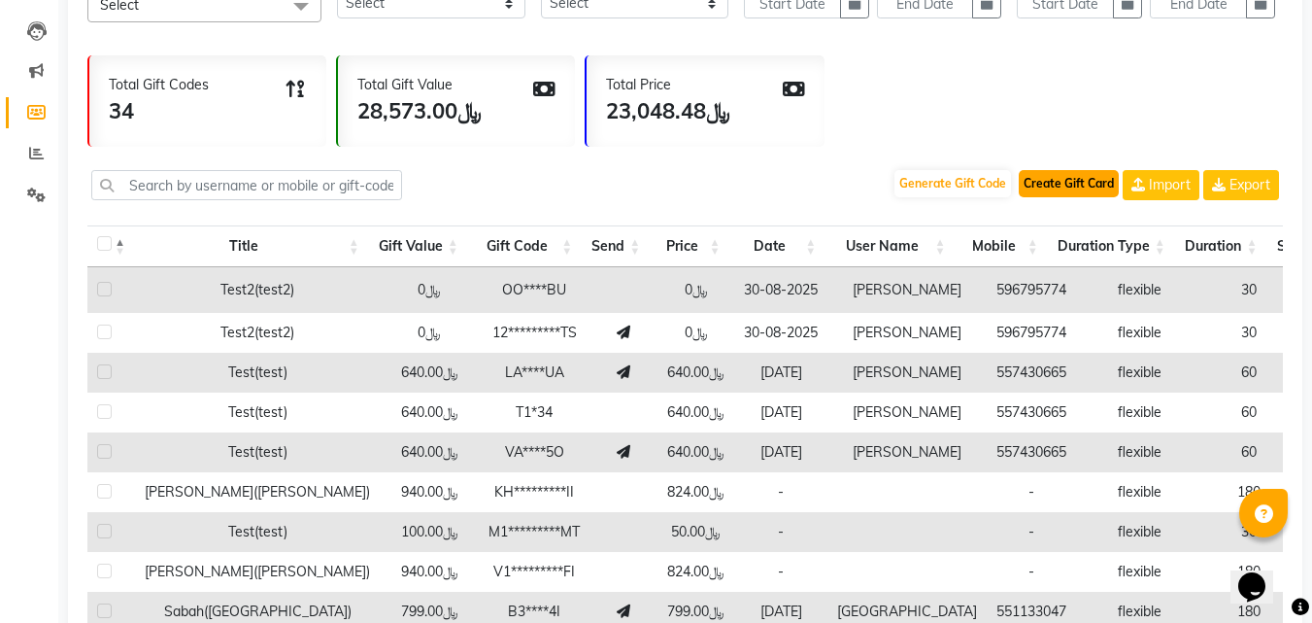
click at [1055, 189] on button "Create Gift Card" at bounding box center [1069, 183] width 100 height 27
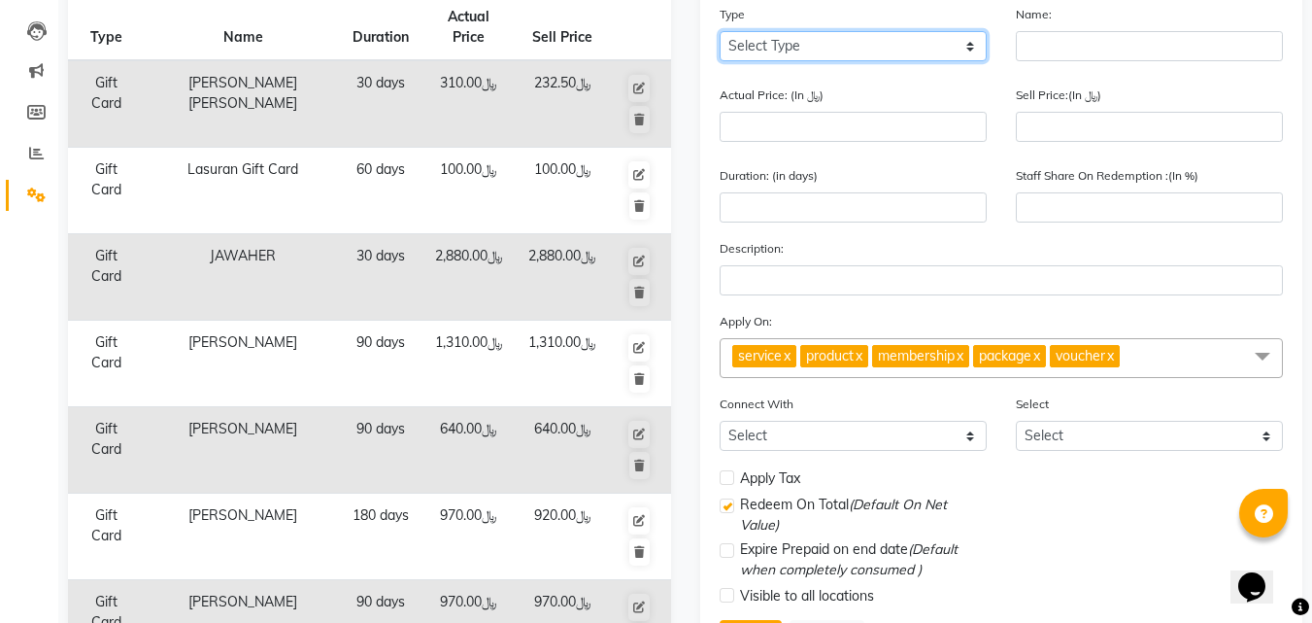
click at [803, 40] on select "Select Type Voucher Prepaid Gift Card" at bounding box center [853, 46] width 267 height 30
select select "G"
click at [720, 31] on select "Select Type Voucher Prepaid Gift Card" at bounding box center [853, 46] width 267 height 30
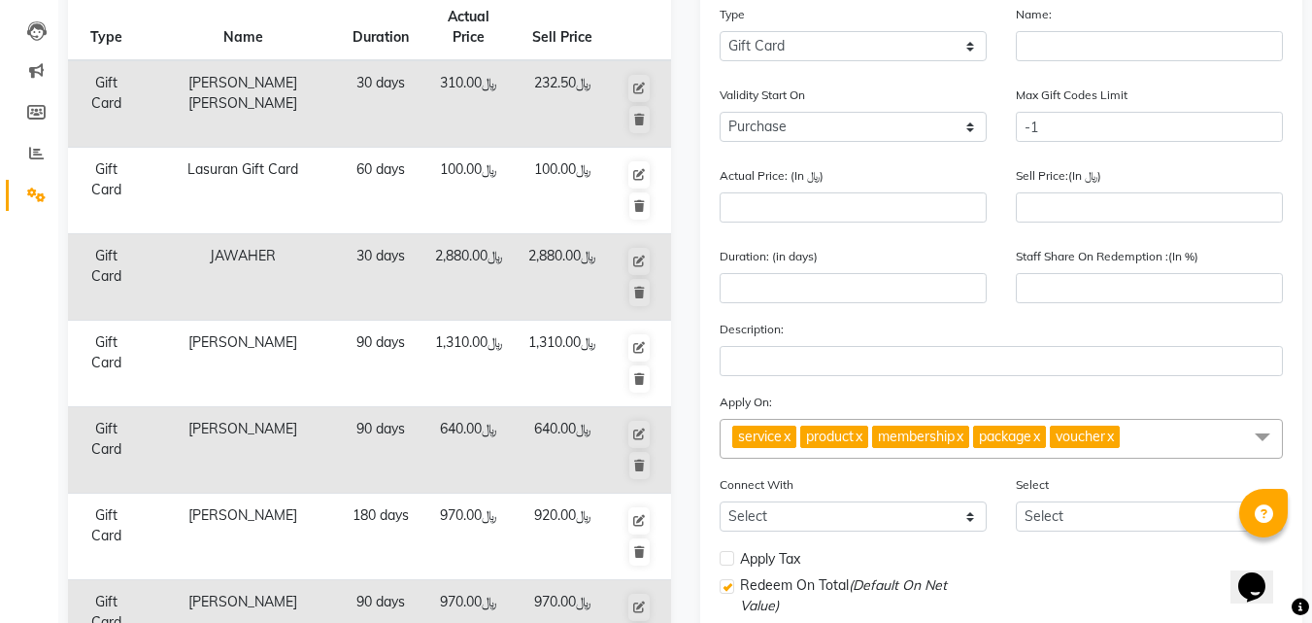
click at [1070, 65] on div "Name:" at bounding box center [1150, 40] width 296 height 73
click at [1071, 55] on input "text" at bounding box center [1149, 46] width 267 height 30
type input "Ranim"
click at [960, 134] on select "Purchase Activate" at bounding box center [853, 127] width 267 height 30
click at [935, 141] on select "Purchase Activate" at bounding box center [853, 127] width 267 height 30
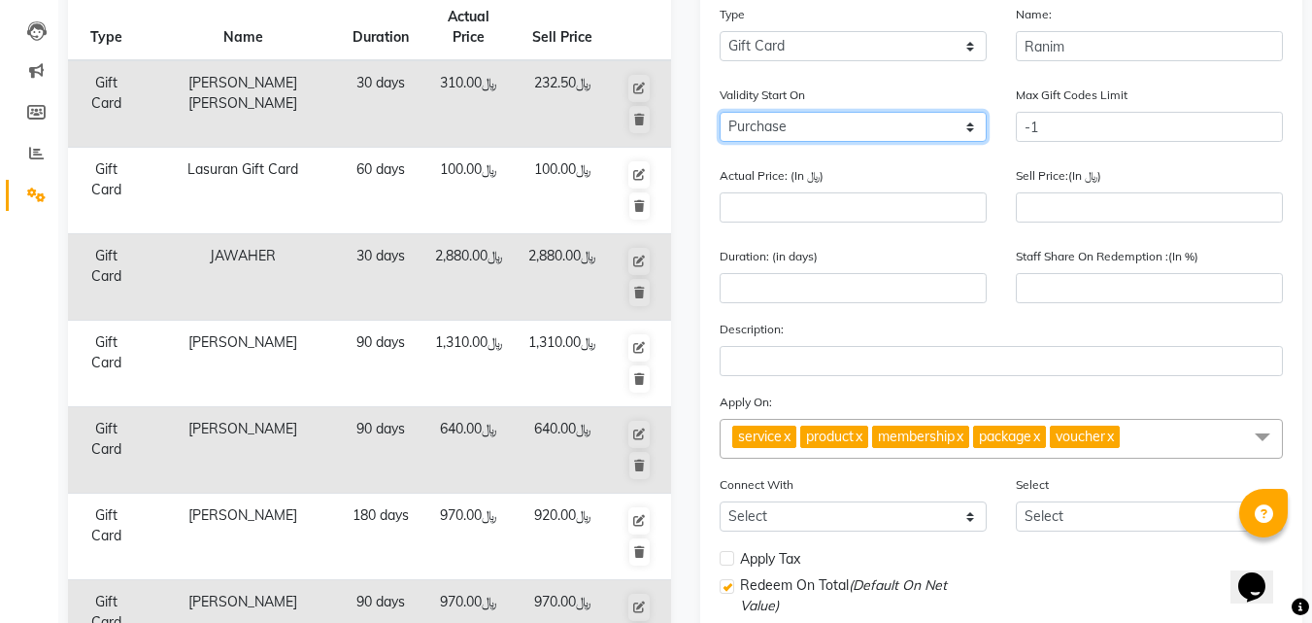
click at [927, 122] on select "Purchase Activate" at bounding box center [853, 127] width 267 height 30
click at [720, 112] on select "Purchase Activate" at bounding box center [853, 127] width 267 height 30
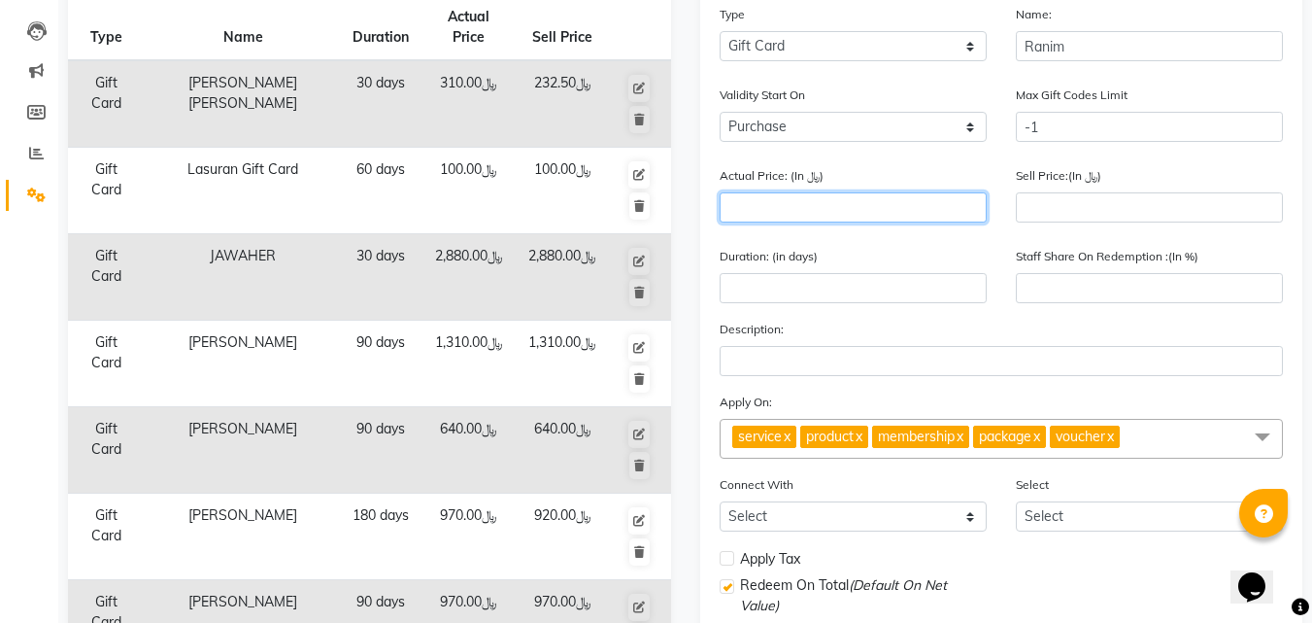
click at [863, 208] on input "number" at bounding box center [853, 207] width 267 height 30
type input "6"
type input "0"
type input "640"
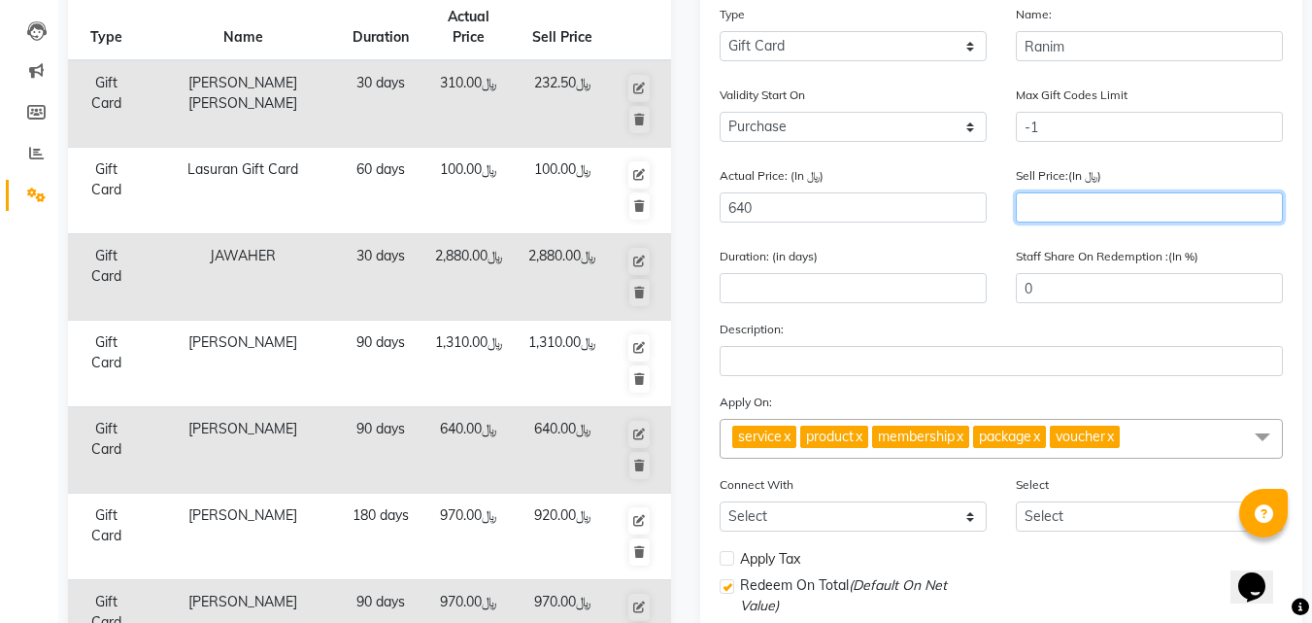
click at [1095, 213] on input "number" at bounding box center [1149, 207] width 267 height 30
type input "6"
type input "1"
type input "64"
type input "10"
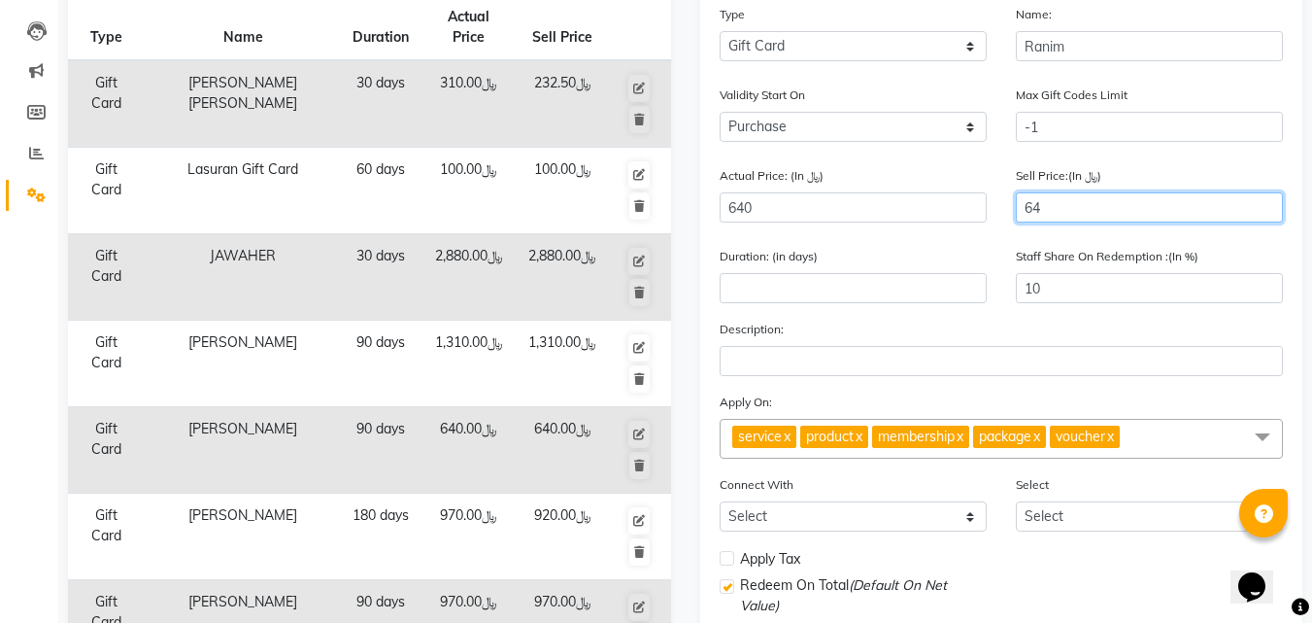
type input "640"
type input "100"
type input "640"
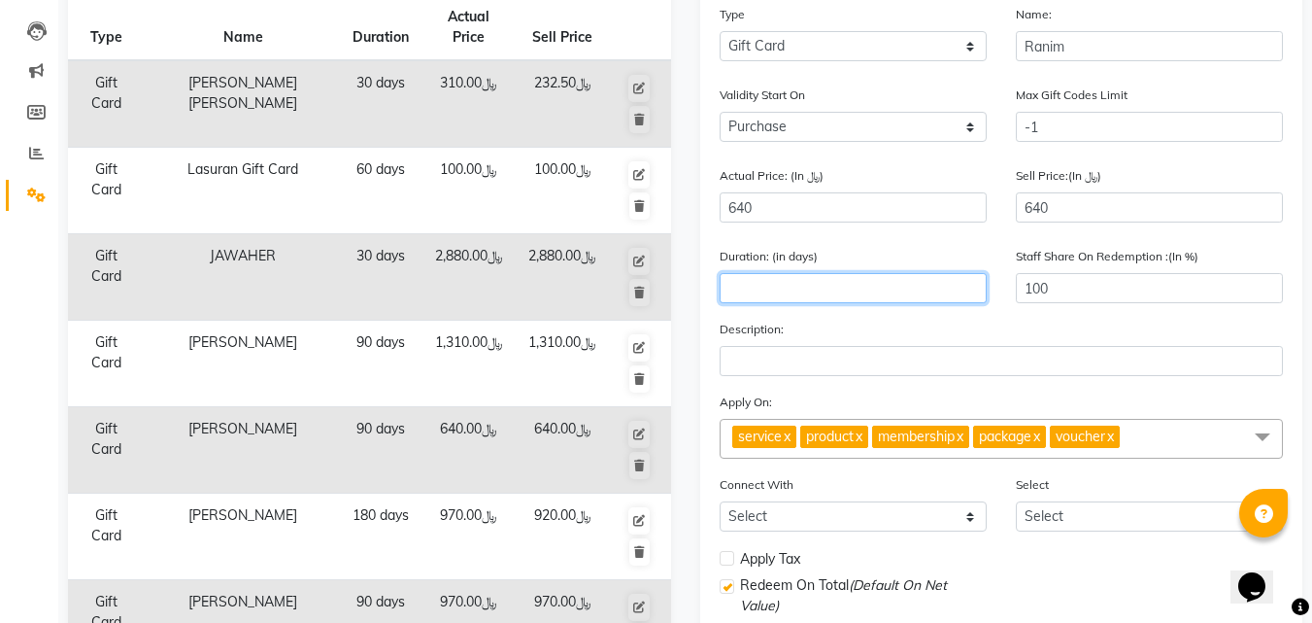
click at [903, 288] on input "number" at bounding box center [853, 288] width 267 height 30
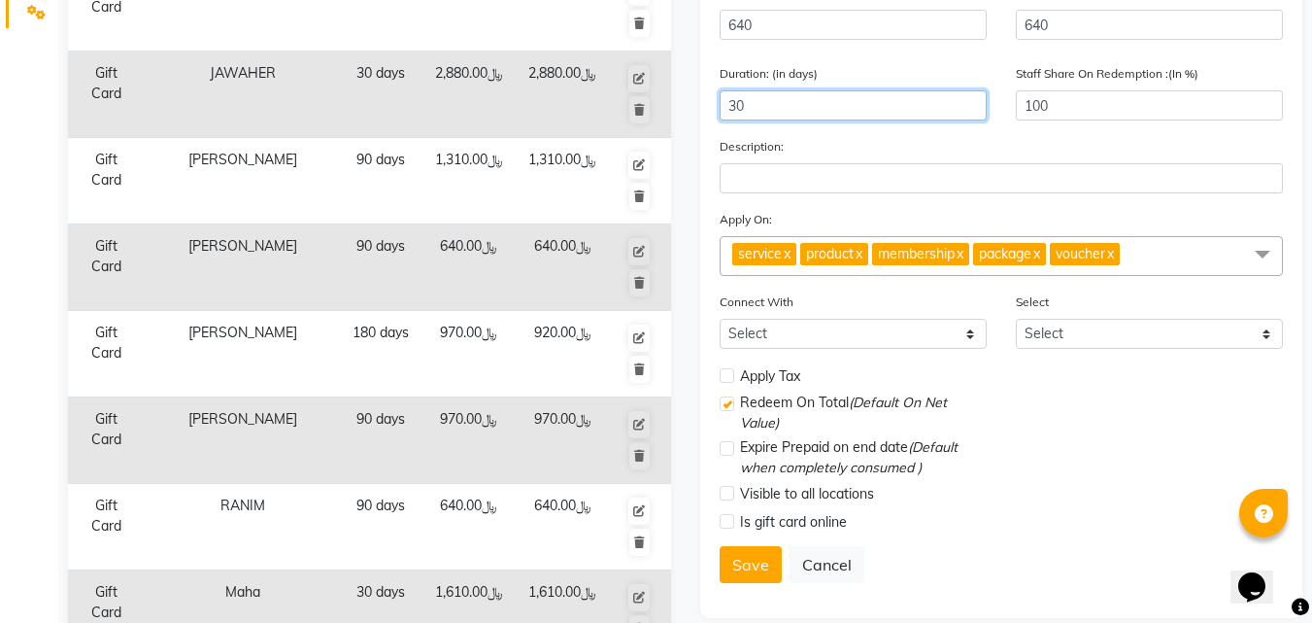
scroll to position [401, 0]
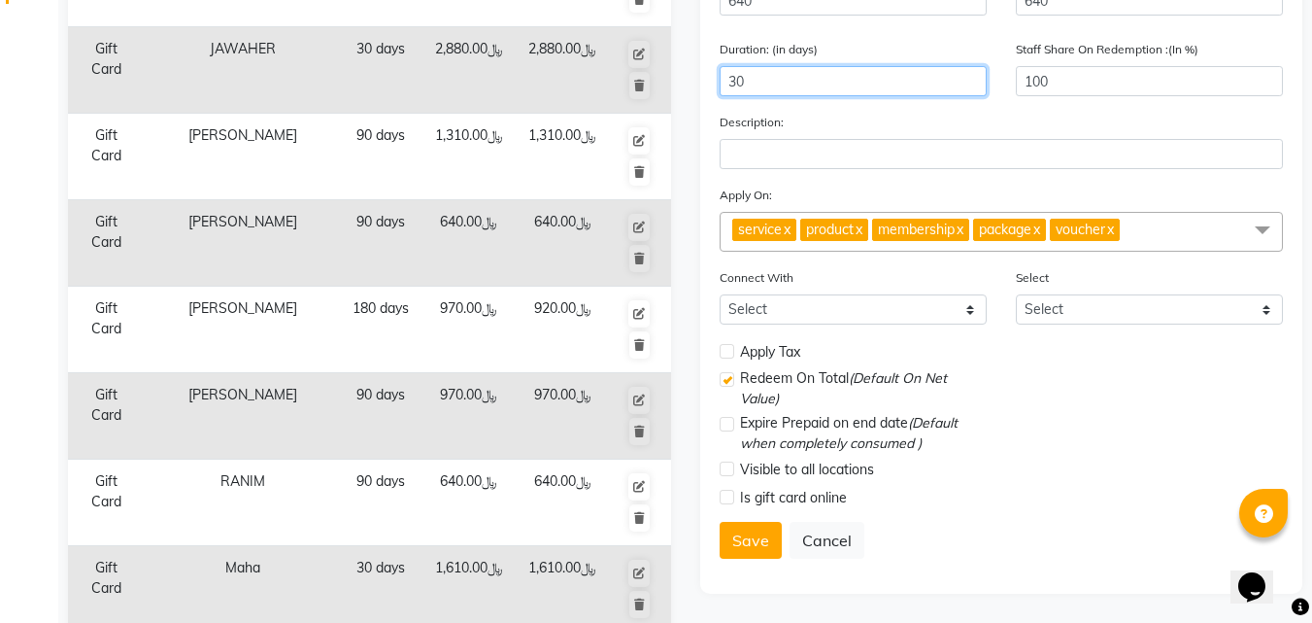
type input "30"
click at [731, 355] on label at bounding box center [727, 351] width 15 height 15
click at [731, 355] on input "checkbox" at bounding box center [726, 352] width 13 height 13
checkbox input "true"
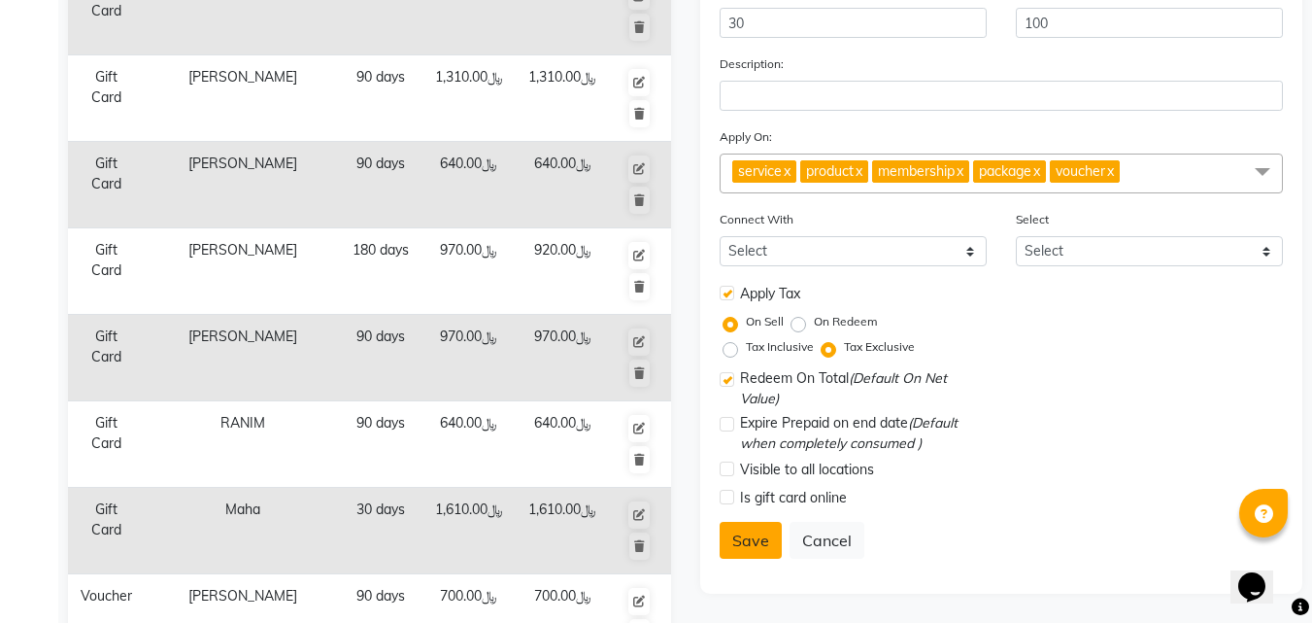
click at [752, 535] on button "Save" at bounding box center [751, 540] width 62 height 37
select select
checkbox input "false"
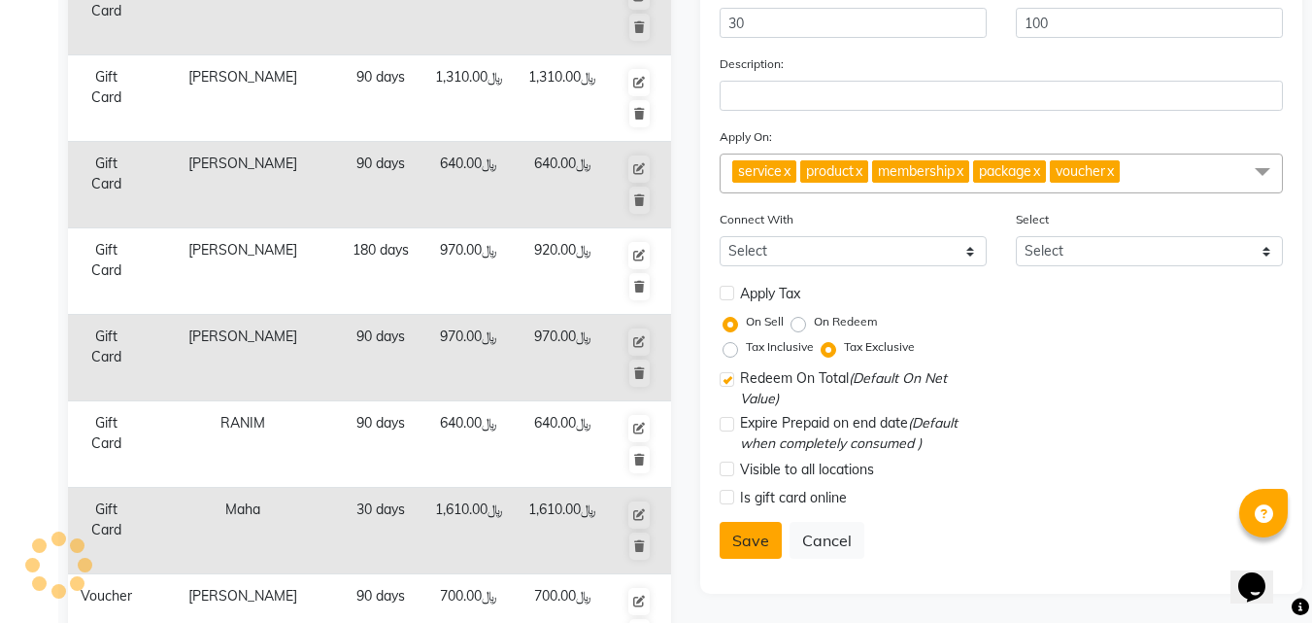
checkbox input "true"
checkbox input "false"
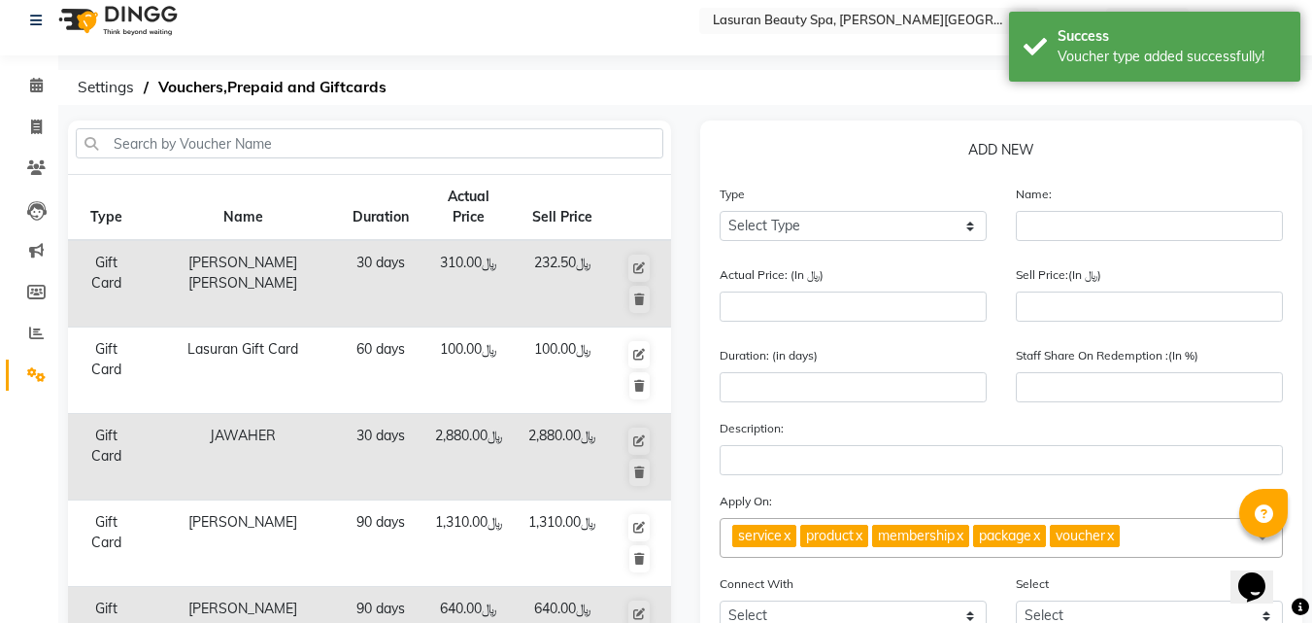
scroll to position [0, 0]
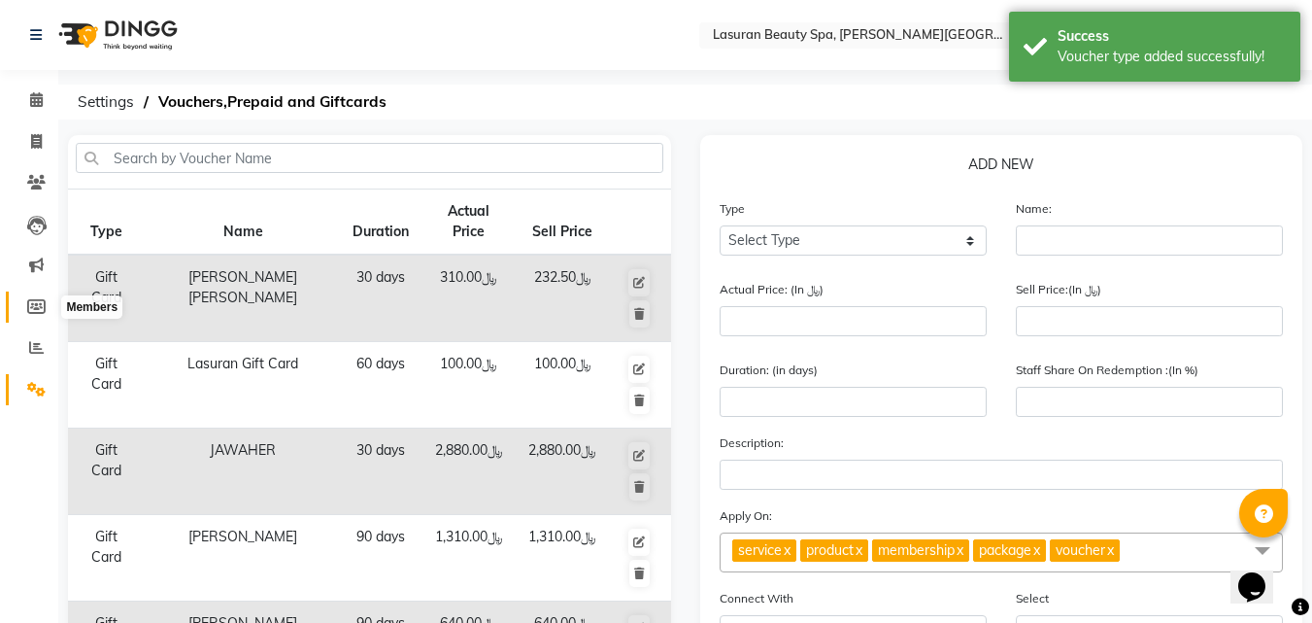
click at [51, 296] on span at bounding box center [36, 307] width 34 height 22
select select
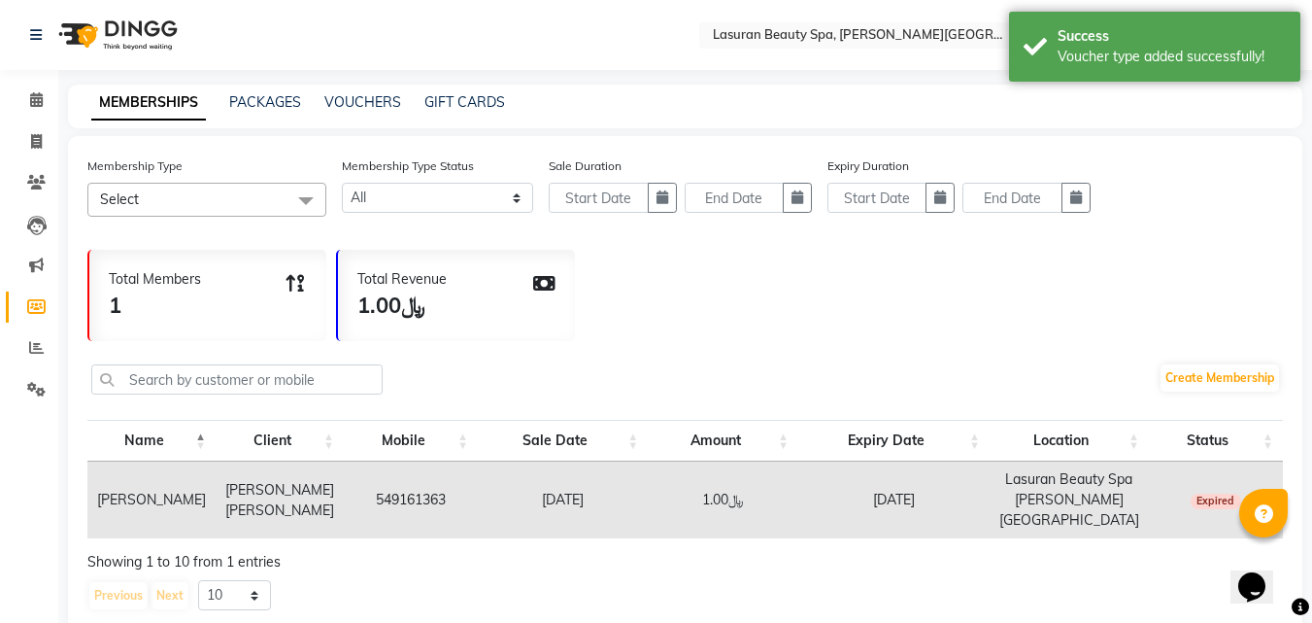
click at [475, 116] on div "MEMBERSHIPS PACKAGES VOUCHERS GIFT CARDS" at bounding box center [685, 107] width 1235 height 44
click at [475, 99] on link "GIFT CARDS" at bounding box center [465, 101] width 81 height 17
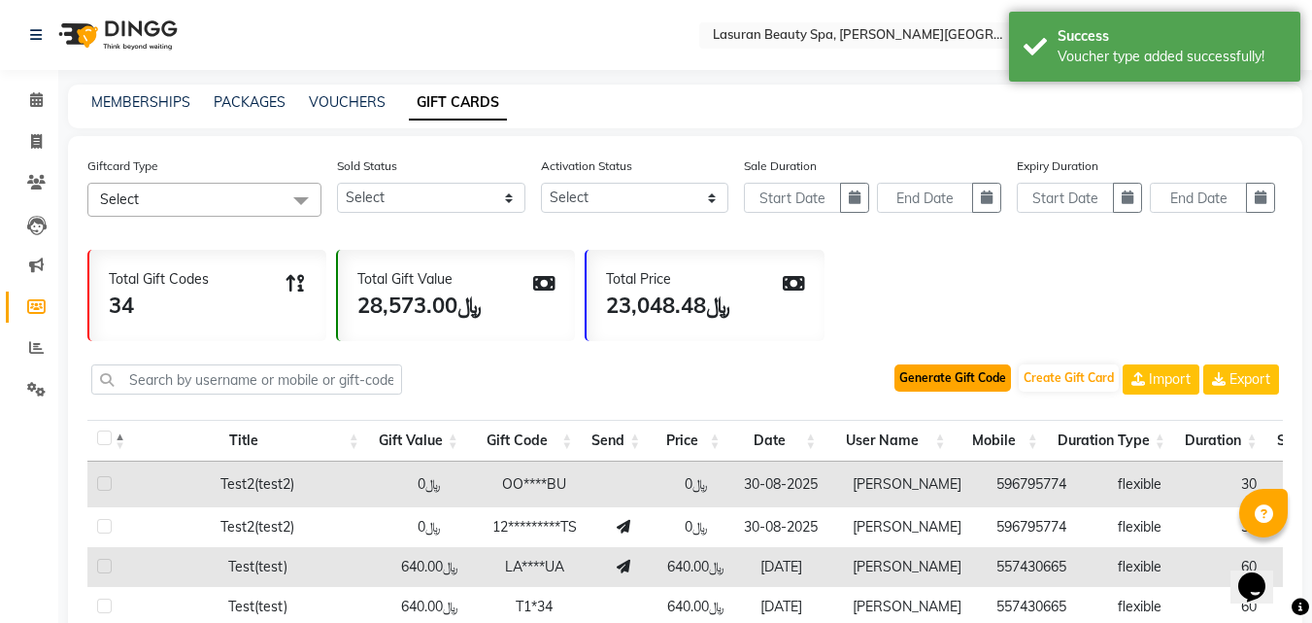
click at [947, 375] on button "Generate Gift Code" at bounding box center [953, 377] width 117 height 27
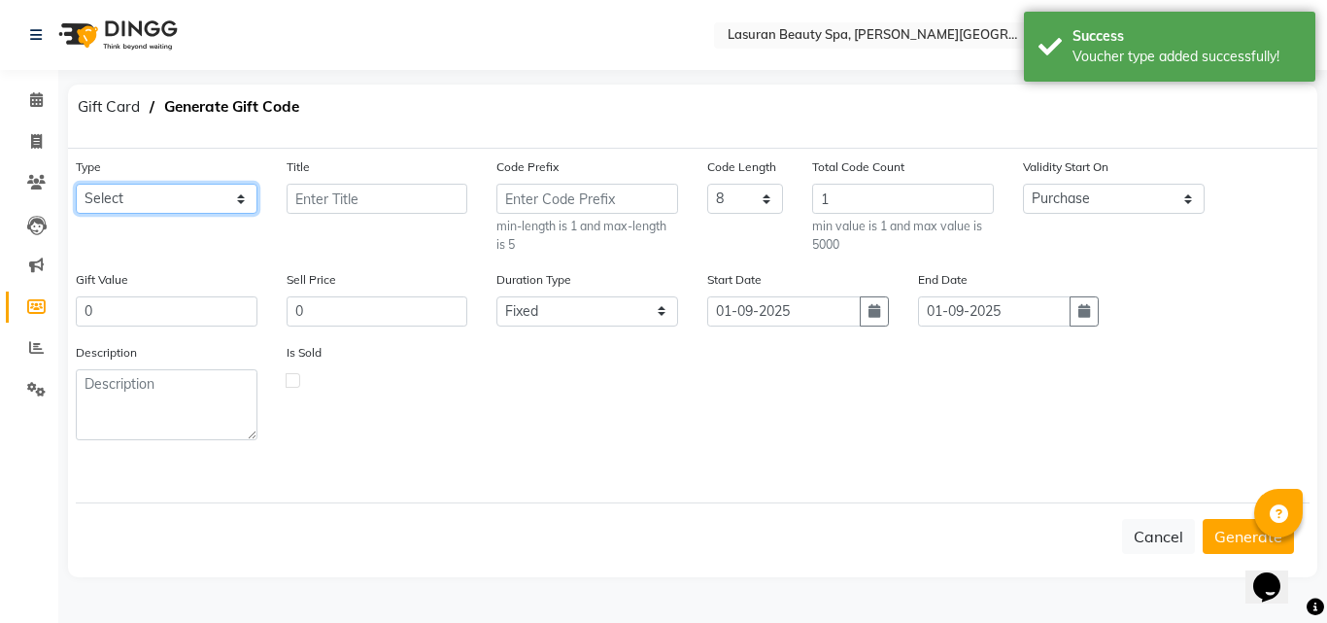
click at [242, 204] on select "Select [PERSON_NAME] [PERSON_NAME] Lasuran Gift Card JAWAHER [GEOGRAPHIC_DATA] …" at bounding box center [167, 199] width 182 height 30
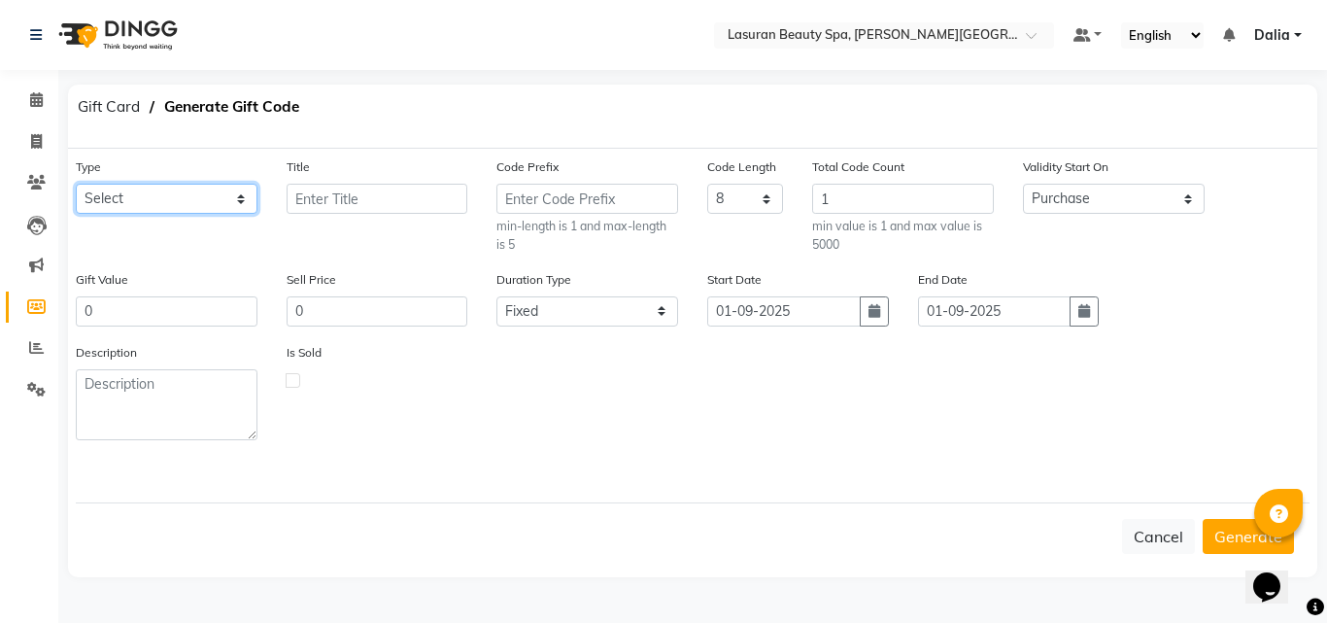
select select "24557"
click at [76, 184] on select "Select [PERSON_NAME] [PERSON_NAME] Lasuran Gift Card JAWAHER [GEOGRAPHIC_DATA] …" at bounding box center [167, 199] width 182 height 30
type input "Ranim"
type input "640"
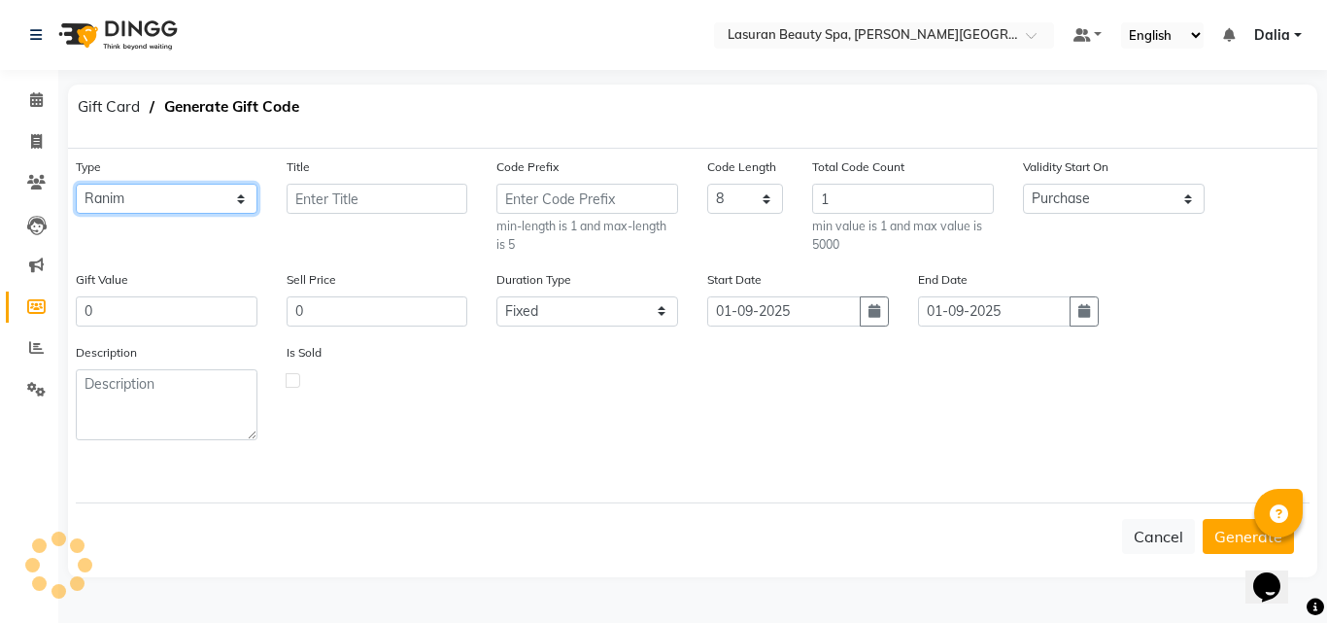
select select "flexible"
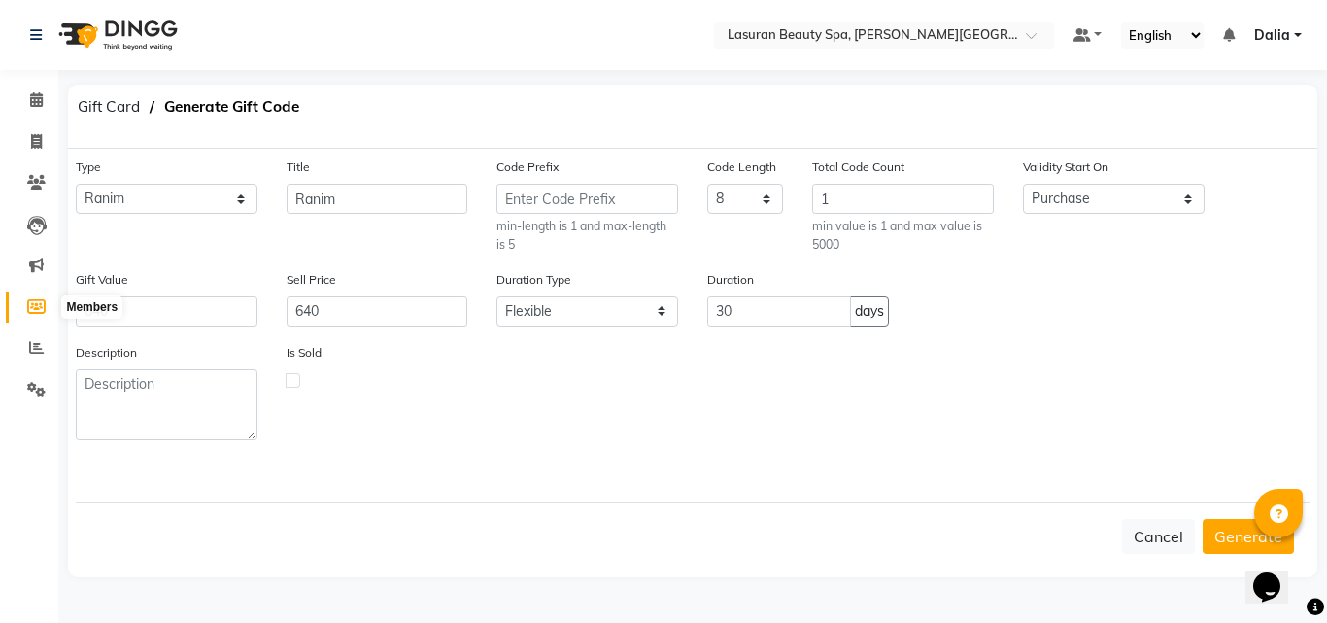
click at [35, 309] on icon at bounding box center [36, 306] width 18 height 15
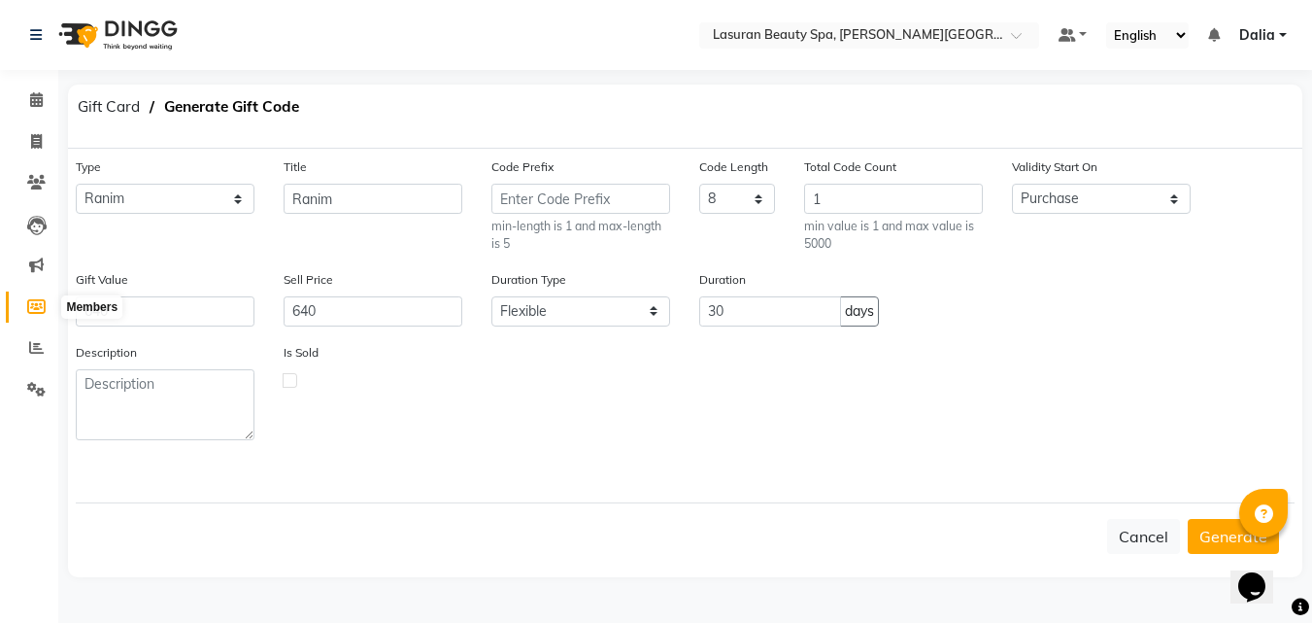
select select
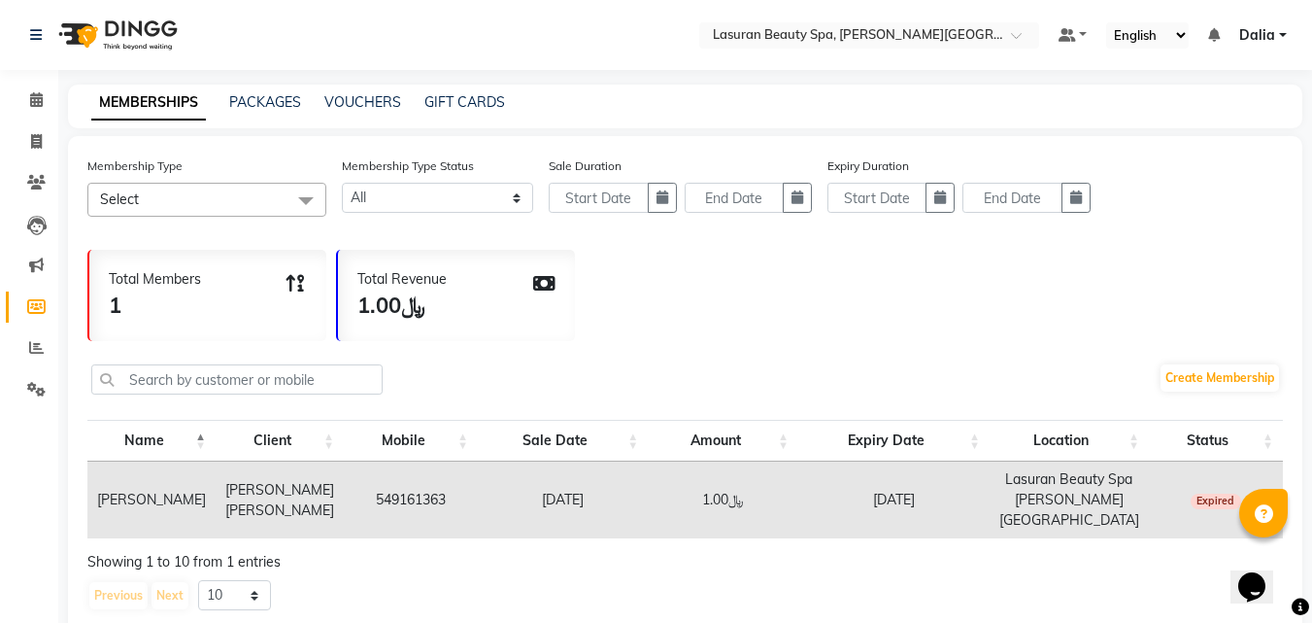
click at [448, 112] on div "GIFT CARDS" at bounding box center [465, 102] width 81 height 20
click at [454, 99] on link "GIFT CARDS" at bounding box center [465, 101] width 81 height 17
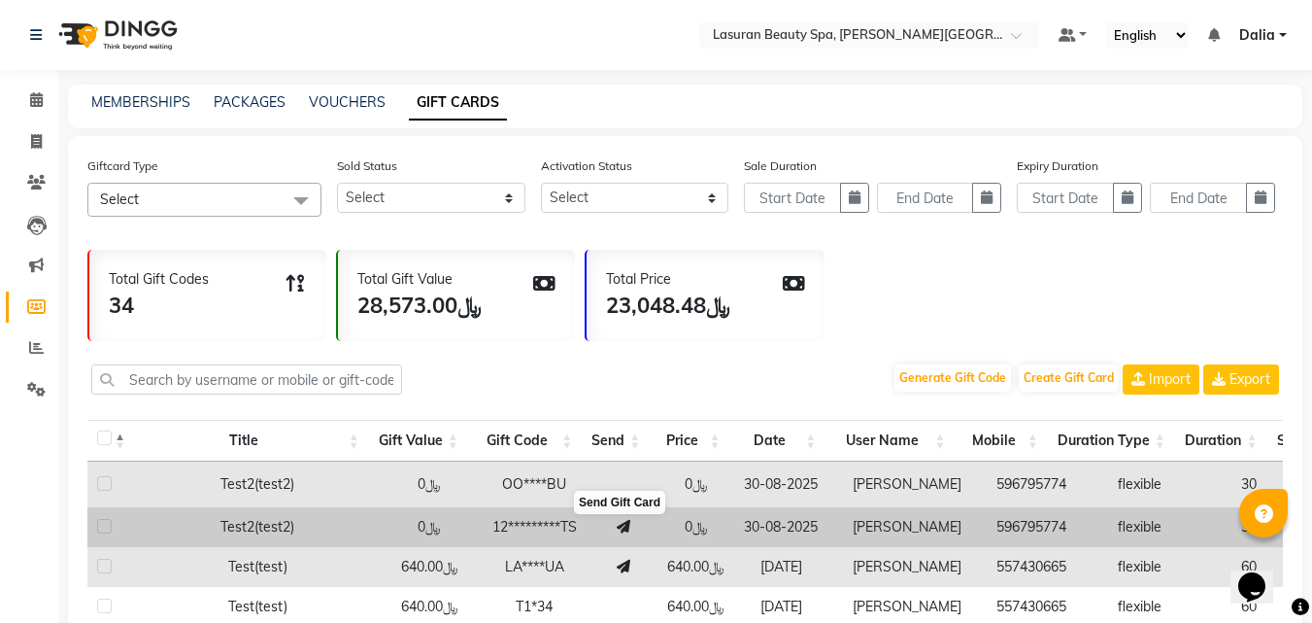
click at [622, 525] on icon at bounding box center [624, 527] width 14 height 14
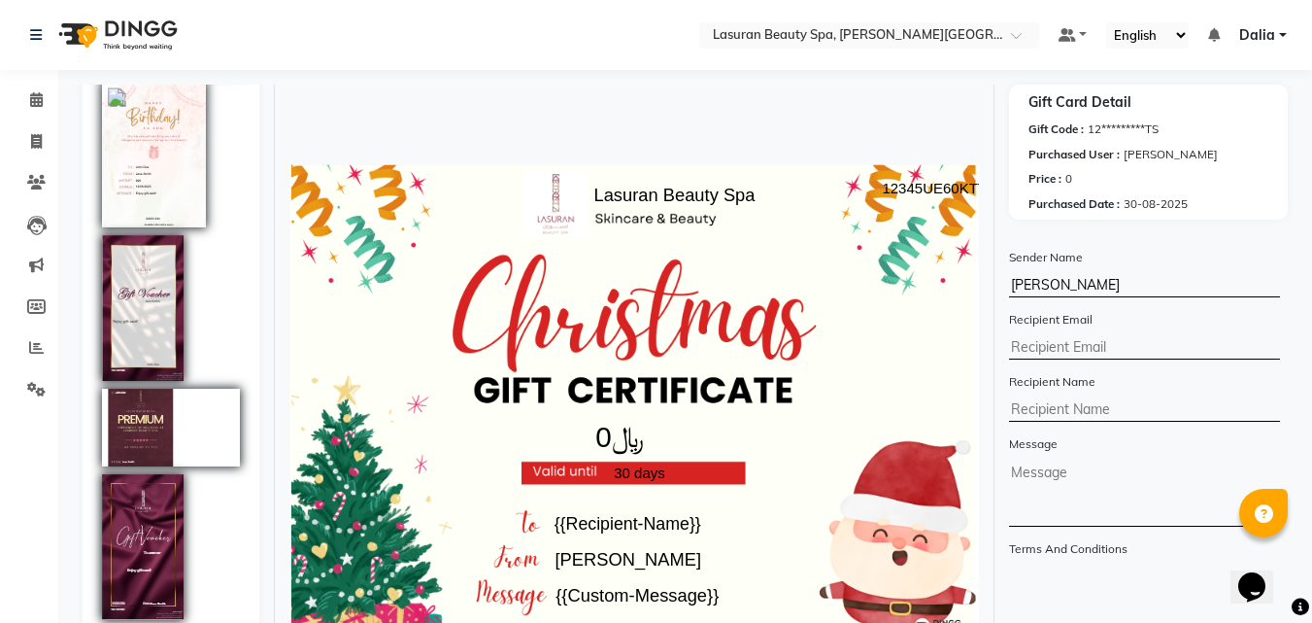
click at [888, 185] on tspan "12345UE60KTTS" at bounding box center [940, 188] width 115 height 17
copy g "12345UE60KTTS"
click at [40, 172] on span at bounding box center [36, 183] width 34 height 22
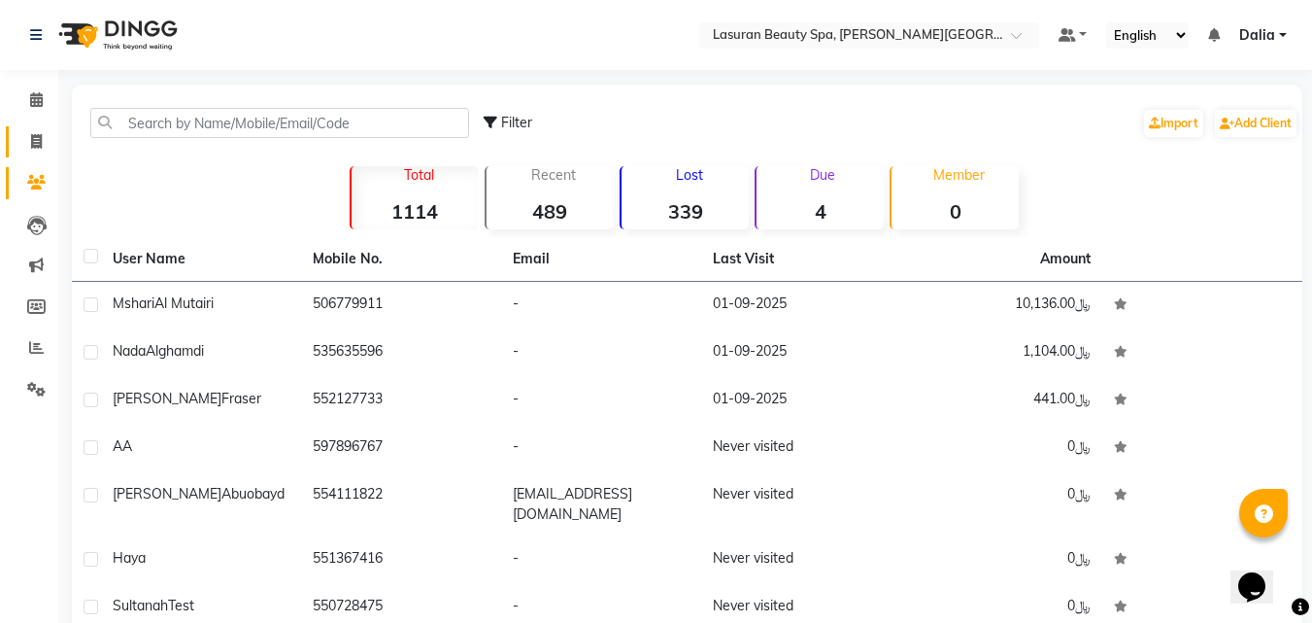
click at [36, 156] on link "Invoice" at bounding box center [29, 142] width 47 height 32
select select "service"
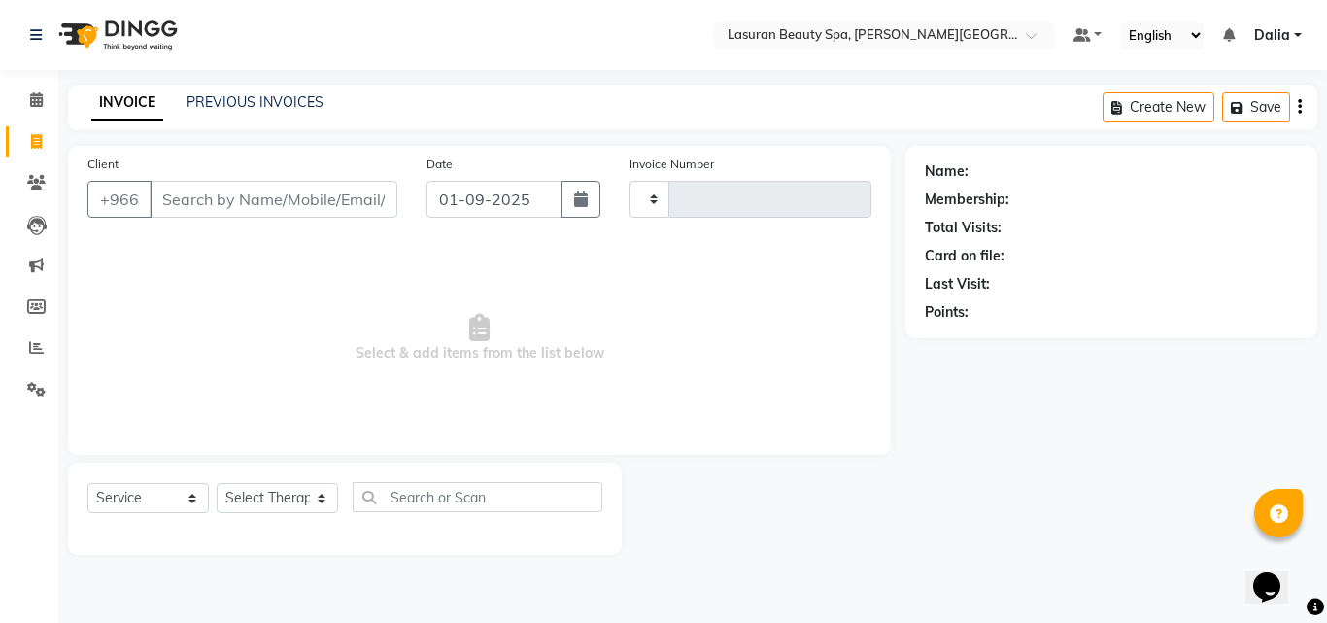
type input "1369"
select select "6941"
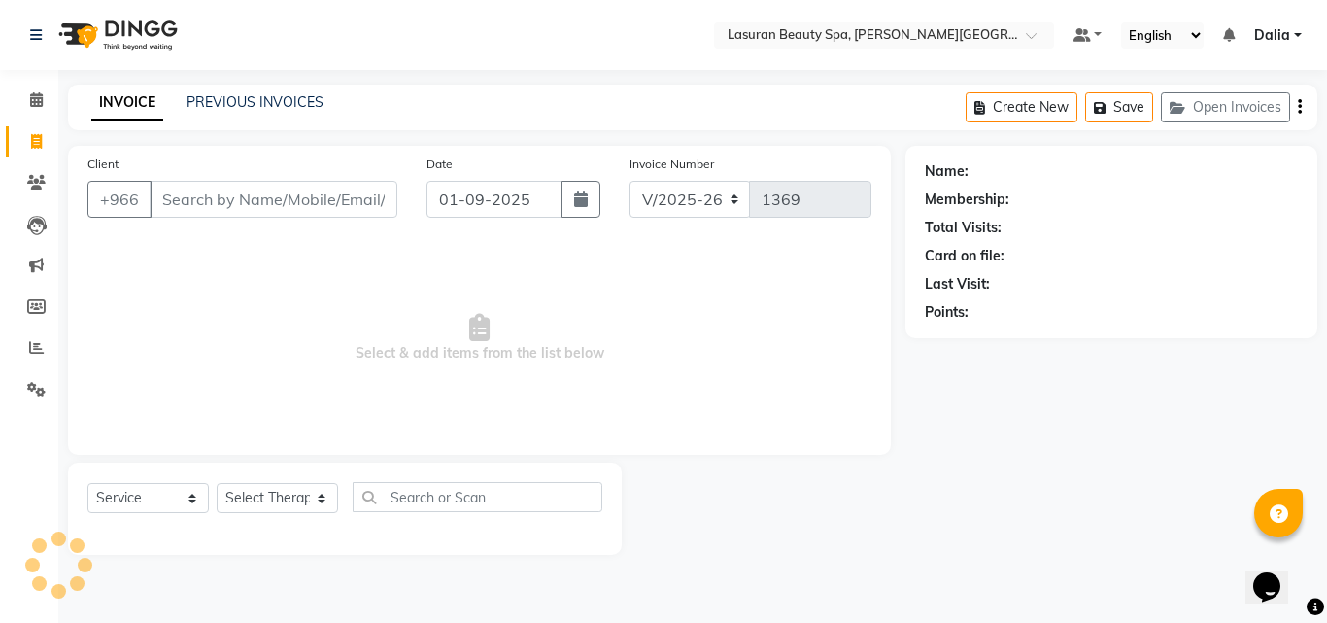
select select "V"
select select "66975"
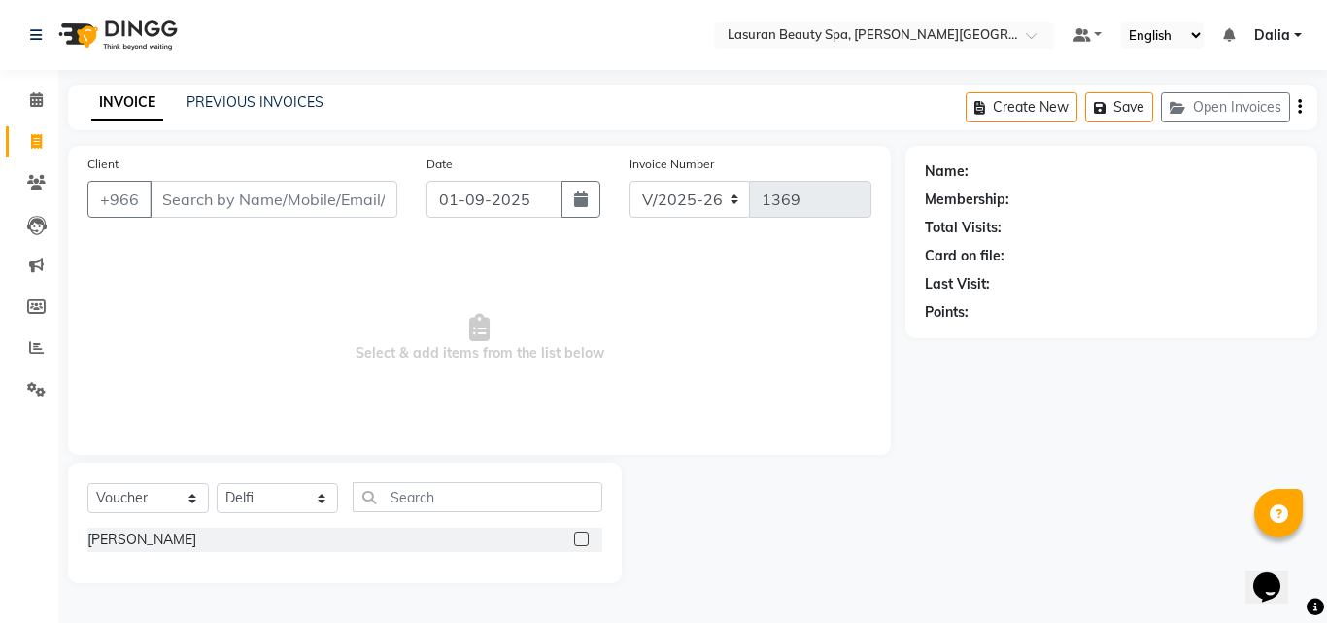
click at [355, 202] on input "Client" at bounding box center [274, 199] width 248 height 37
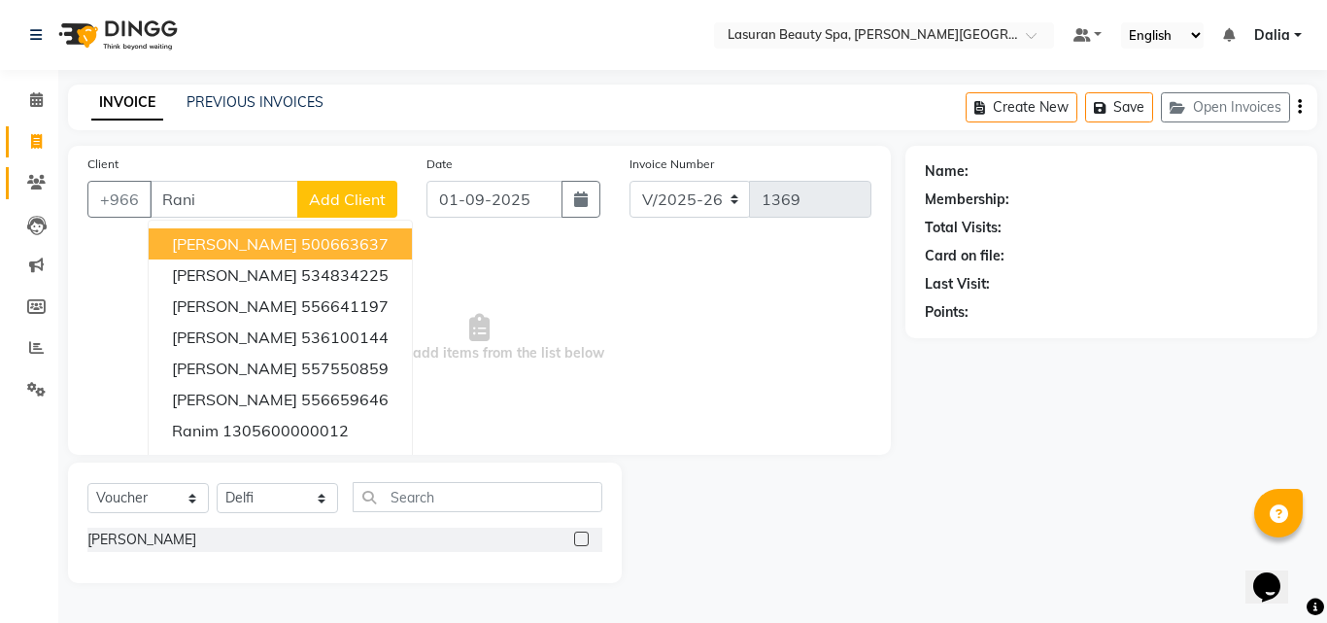
type input "Rani"
click at [28, 174] on span at bounding box center [36, 183] width 34 height 22
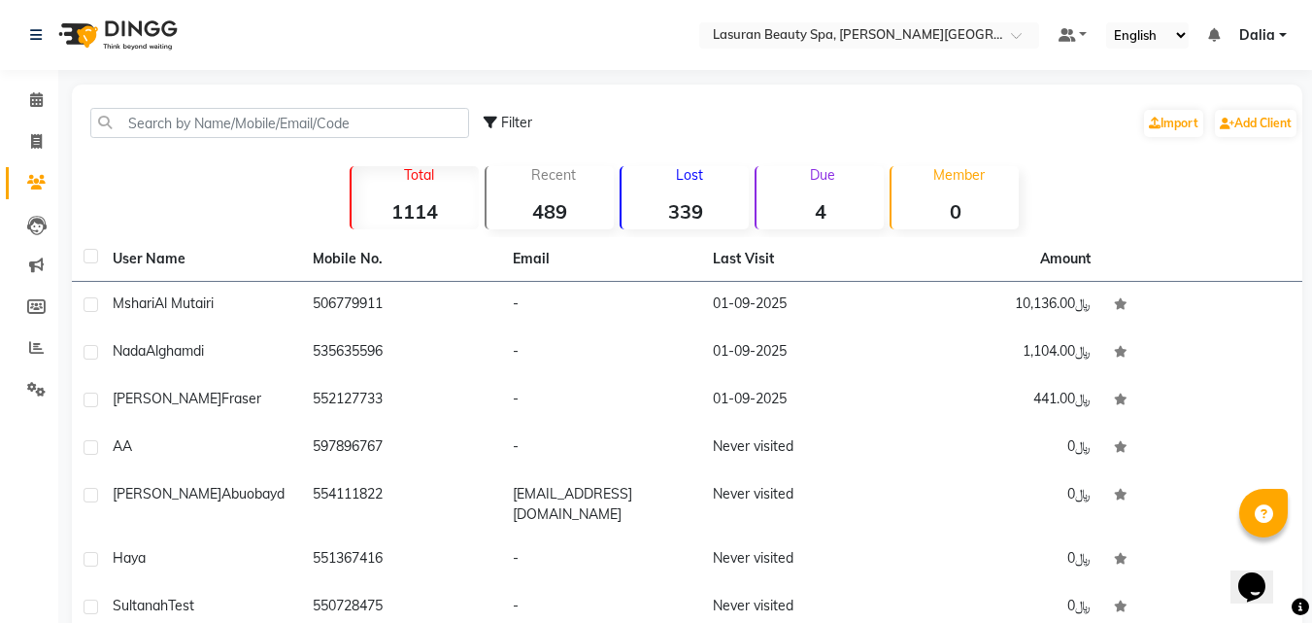
click at [289, 104] on div "Filter Import Add Client" at bounding box center [687, 122] width 1223 height 61
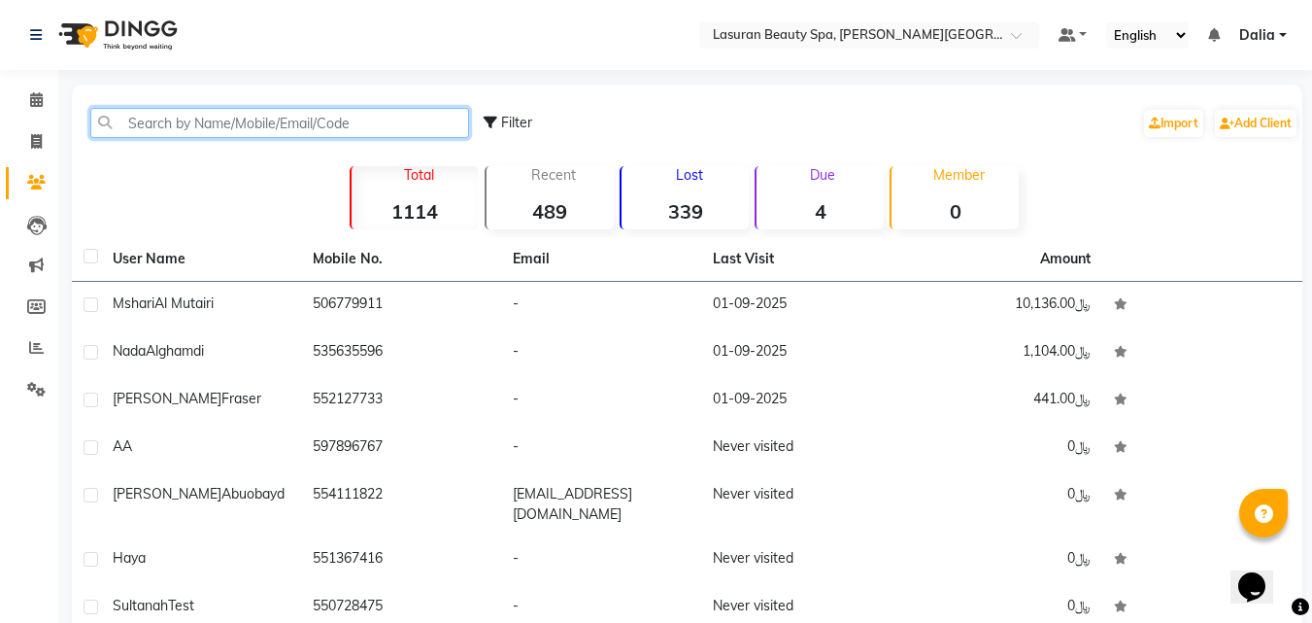
drag, startPoint x: 289, startPoint y: 124, endPoint x: 375, endPoint y: 215, distance: 124.4
click at [289, 124] on input "text" at bounding box center [279, 123] width 379 height 30
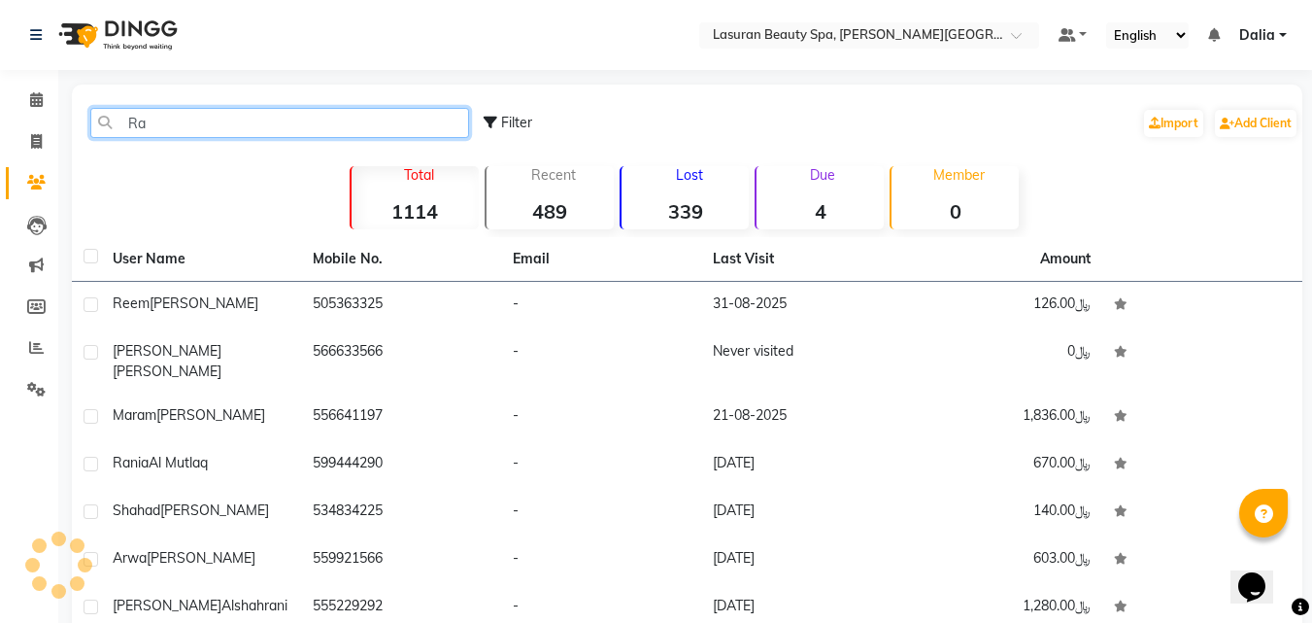
type input "R"
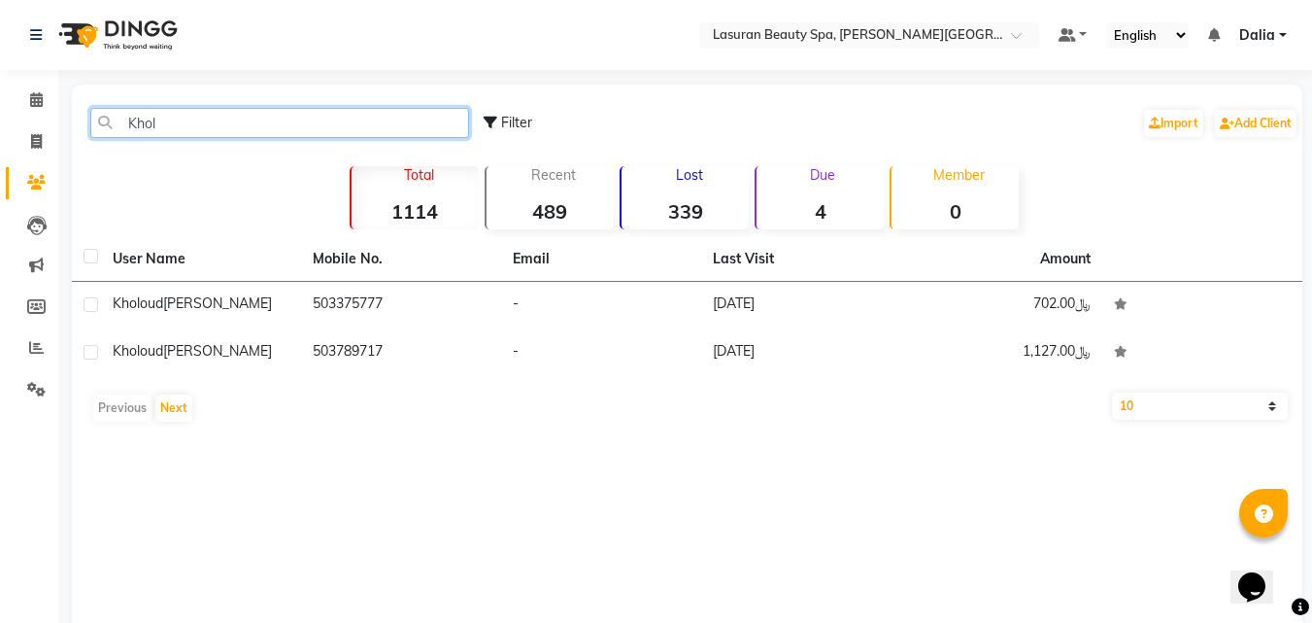
click at [406, 130] on input "Khol" at bounding box center [279, 123] width 379 height 30
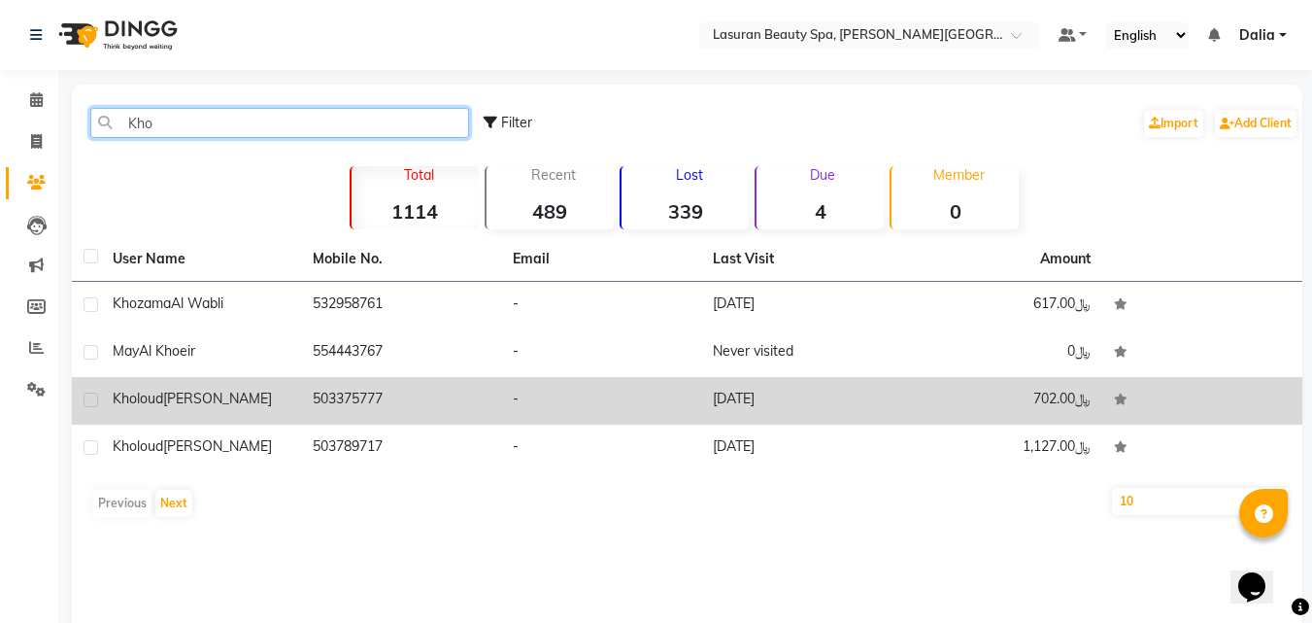
type input "Kho"
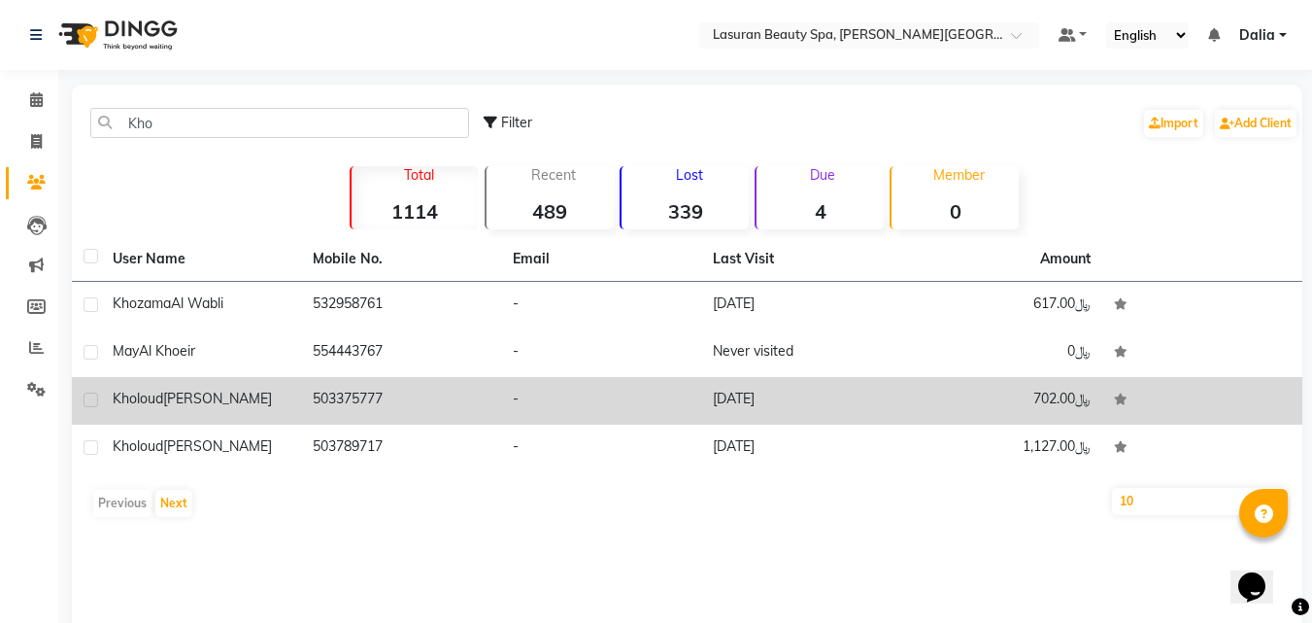
click at [394, 417] on td "503375777" at bounding box center [401, 401] width 200 height 48
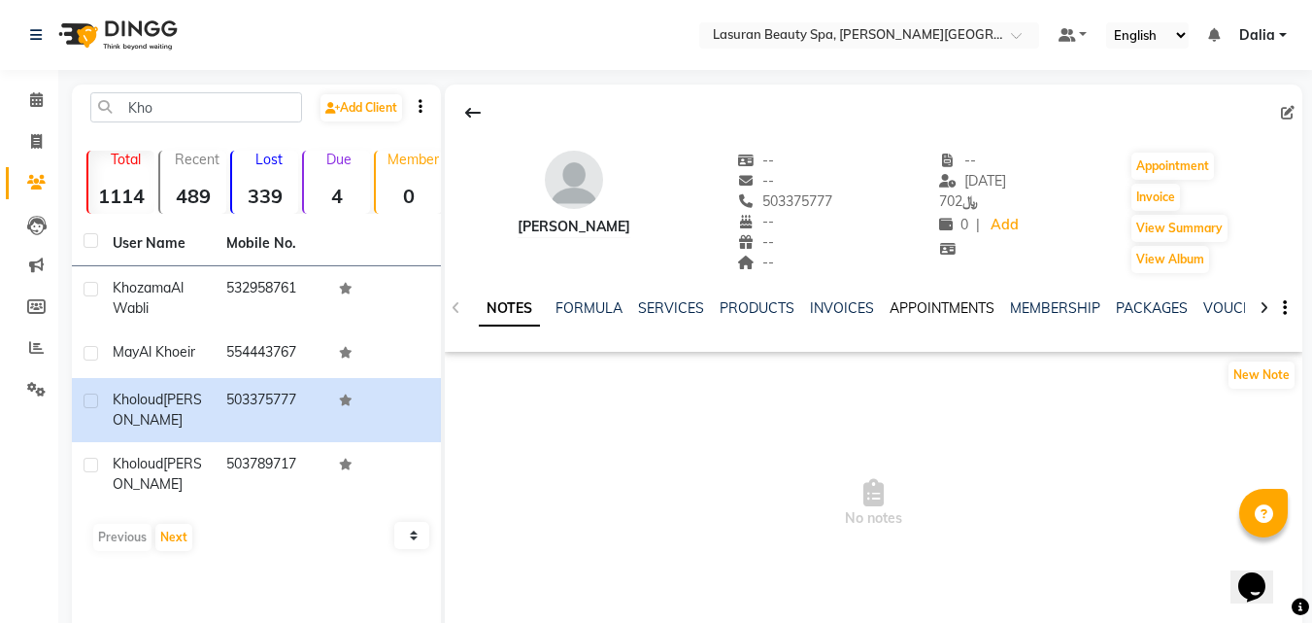
click at [923, 309] on link "APPOINTMENTS" at bounding box center [942, 307] width 105 height 17
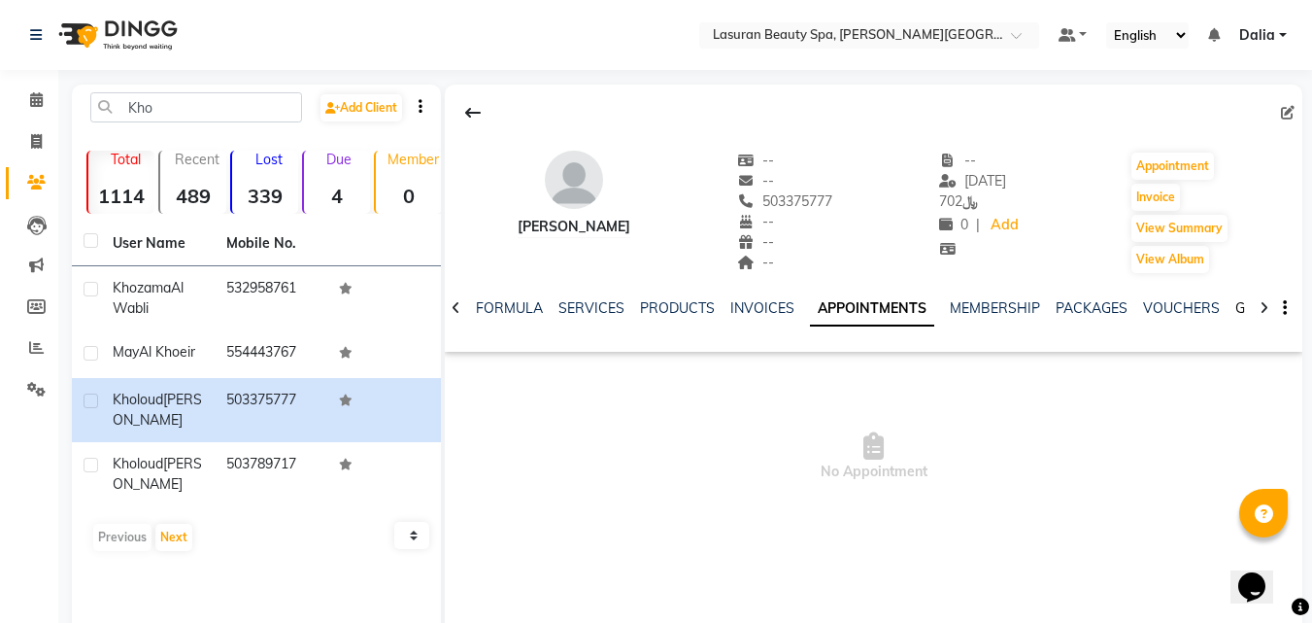
click at [1236, 310] on link "GIFTCARDS" at bounding box center [1274, 307] width 76 height 17
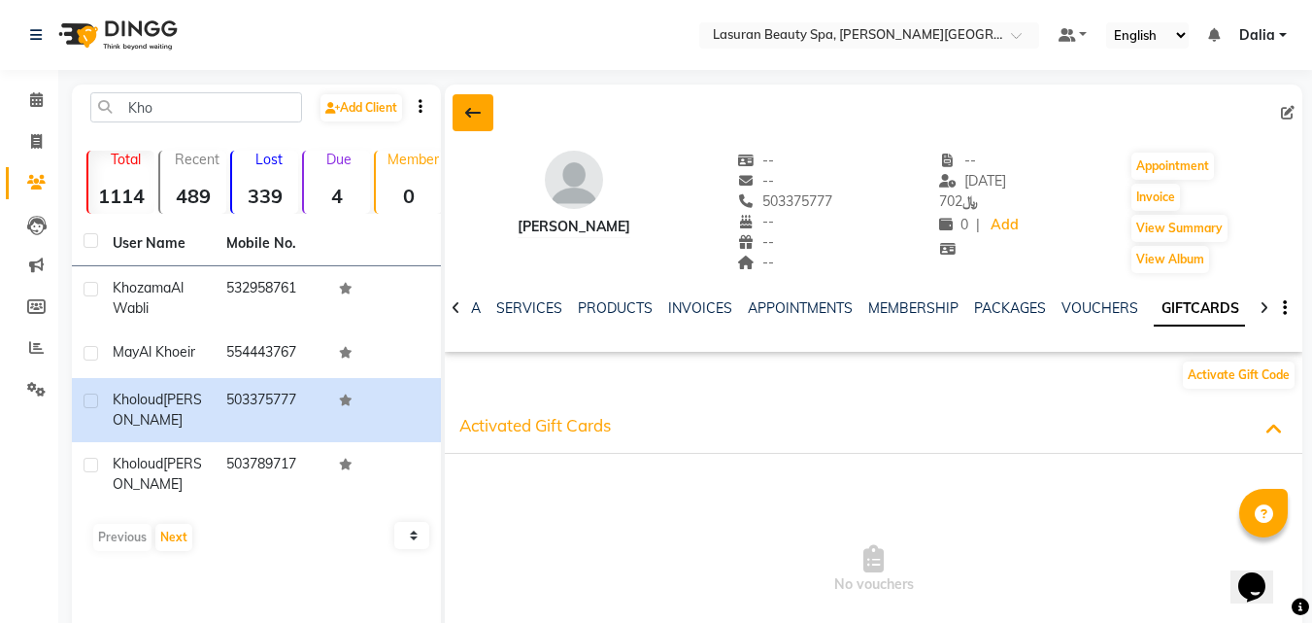
click at [462, 109] on button at bounding box center [473, 112] width 41 height 37
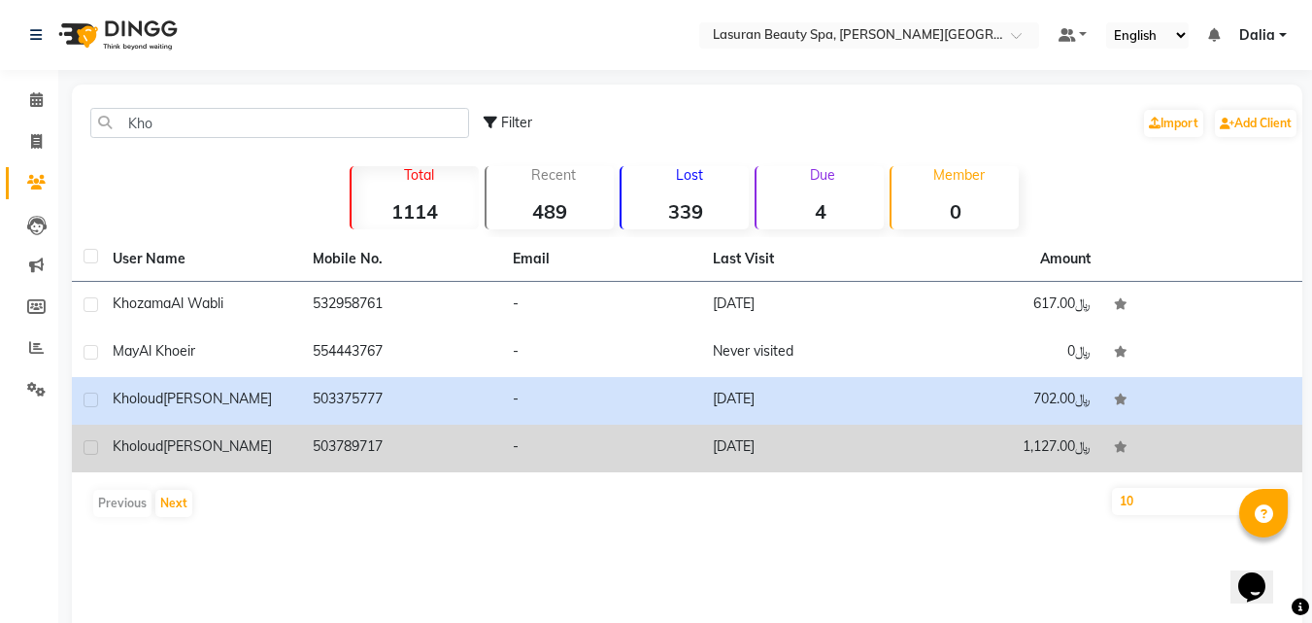
click at [529, 446] on td "-" at bounding box center [601, 449] width 200 height 48
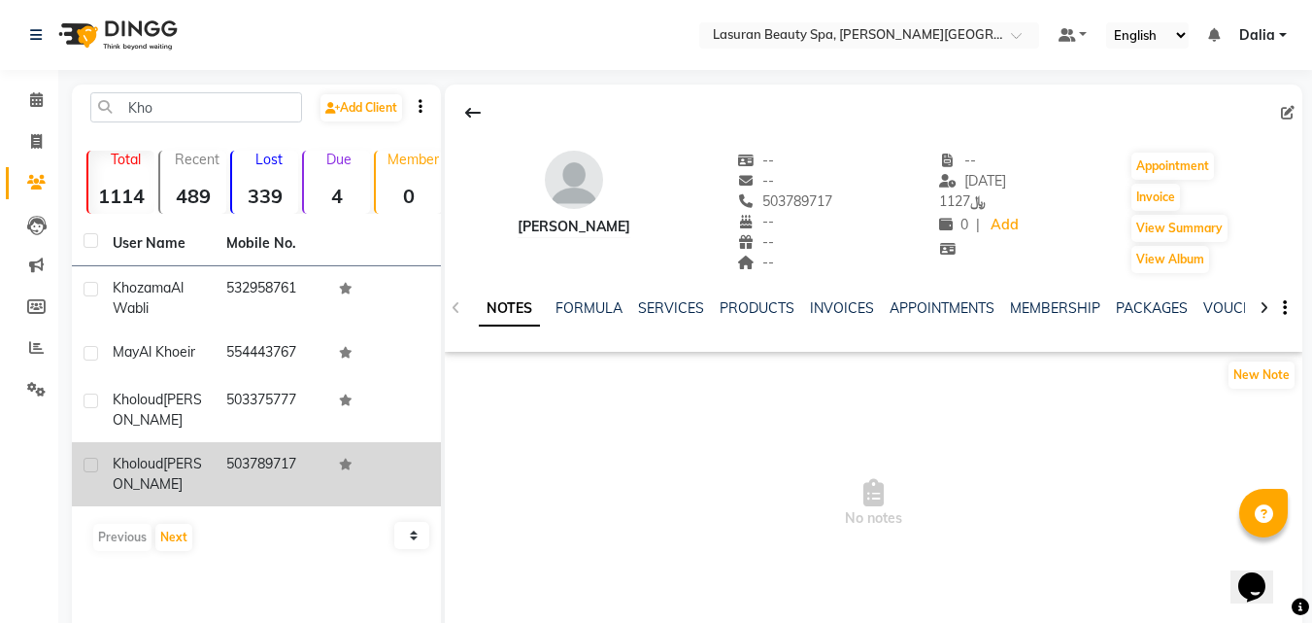
click at [1263, 311] on icon at bounding box center [1264, 308] width 9 height 14
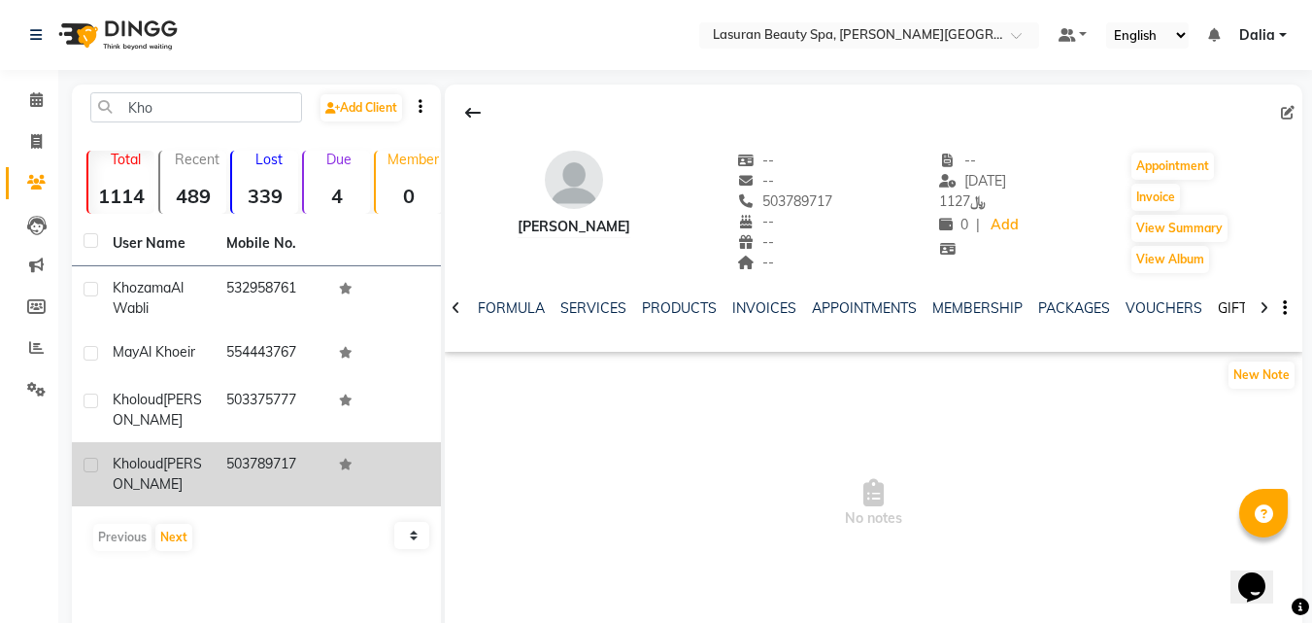
click at [1226, 299] on link "GIFTCARDS" at bounding box center [1256, 307] width 76 height 17
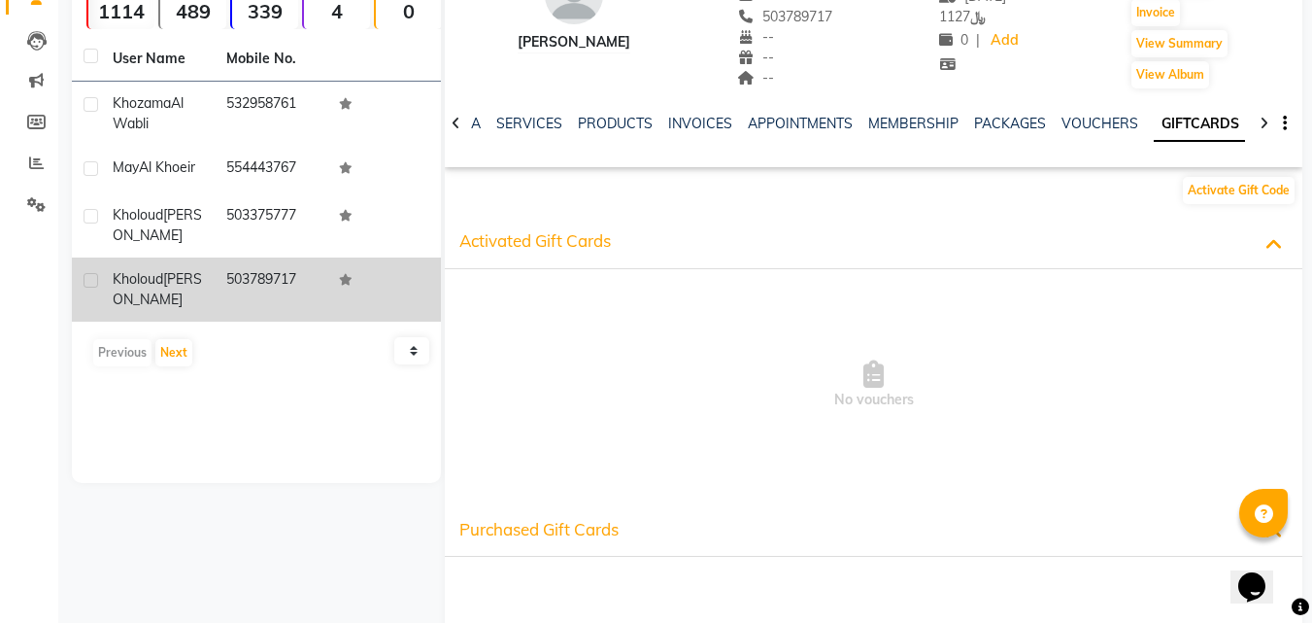
scroll to position [381, 0]
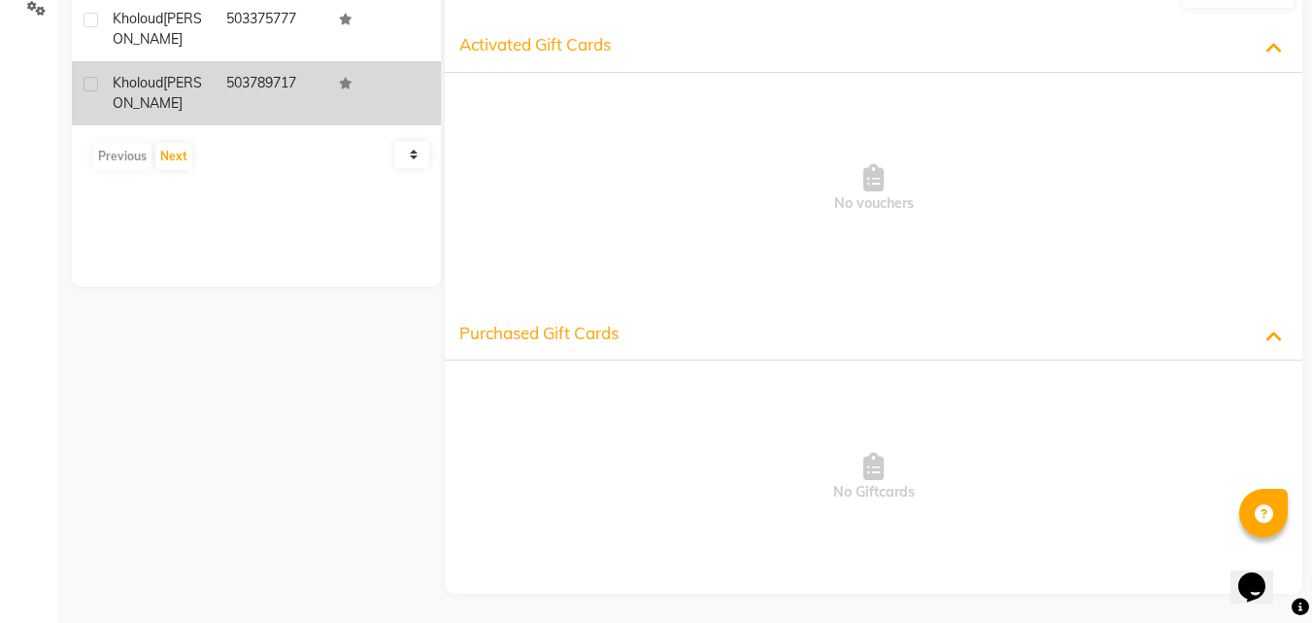
click at [1033, 346] on div "Purchased Gift Cards" at bounding box center [874, 333] width 858 height 54
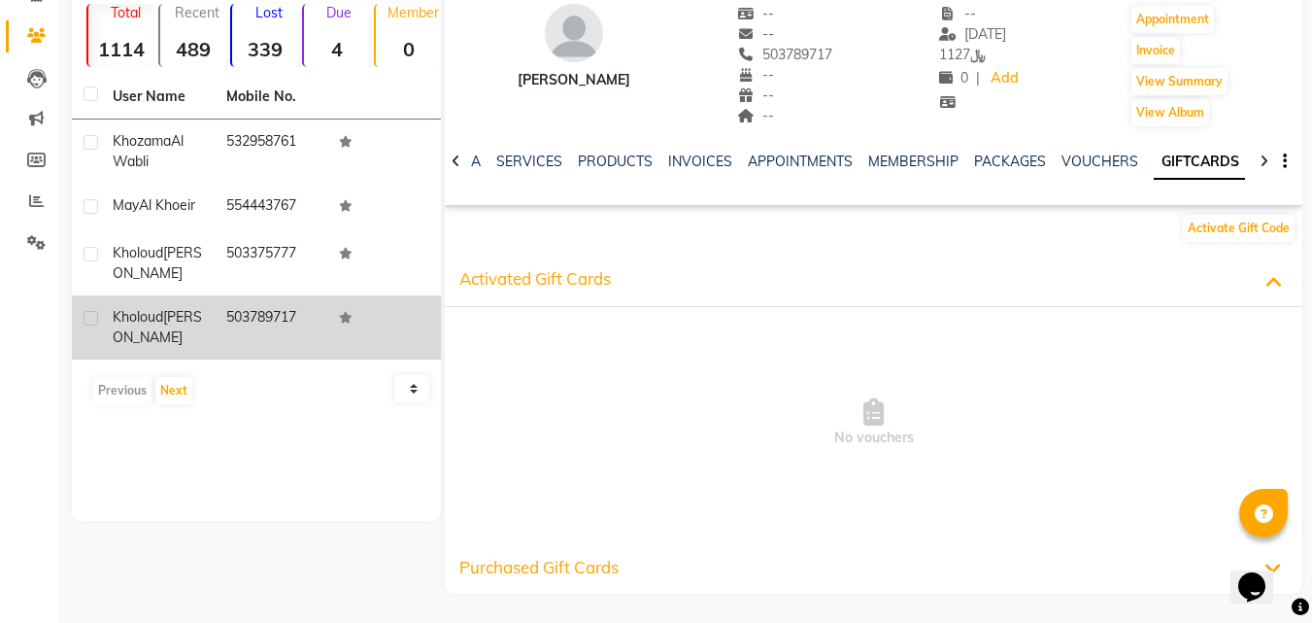
scroll to position [147, 0]
click at [1281, 224] on button "Activate Gift Code" at bounding box center [1239, 228] width 112 height 27
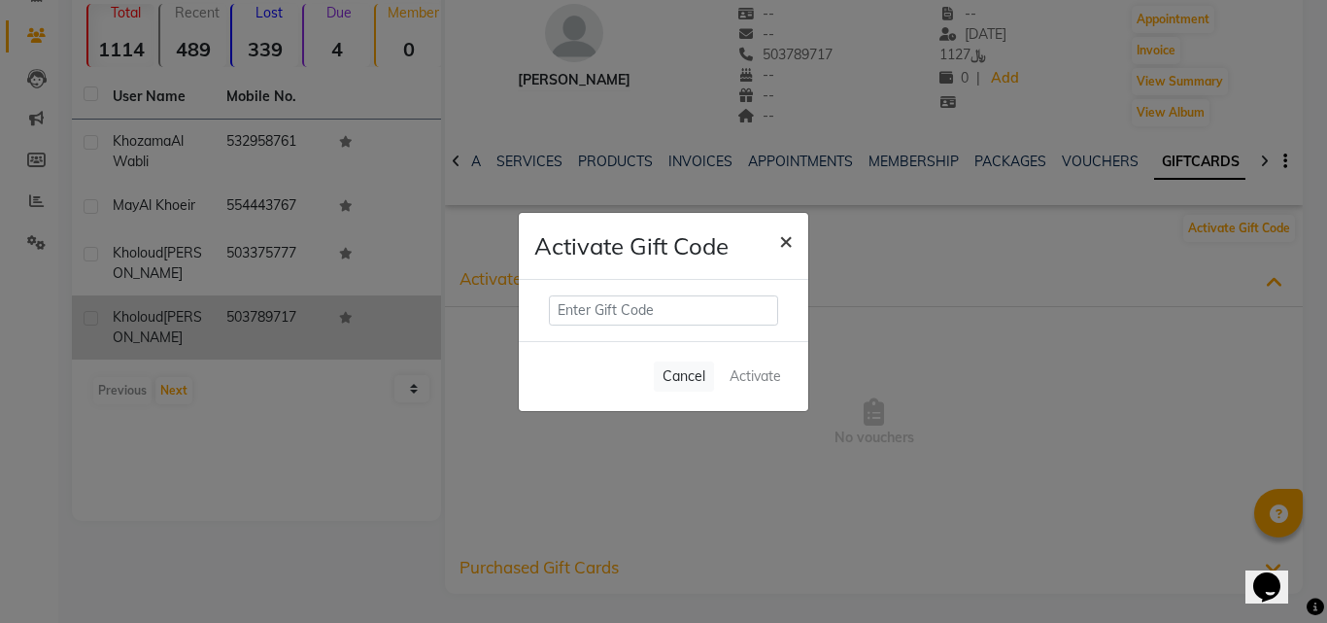
click at [782, 246] on span "×" at bounding box center [786, 239] width 14 height 29
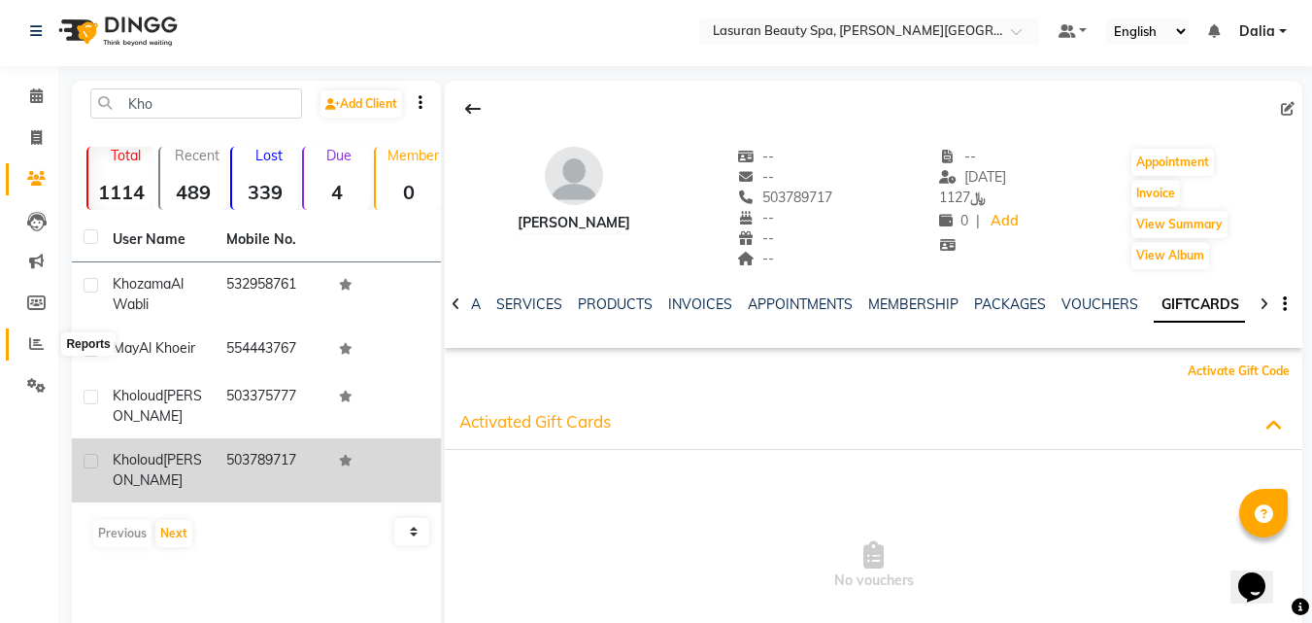
scroll to position [0, 0]
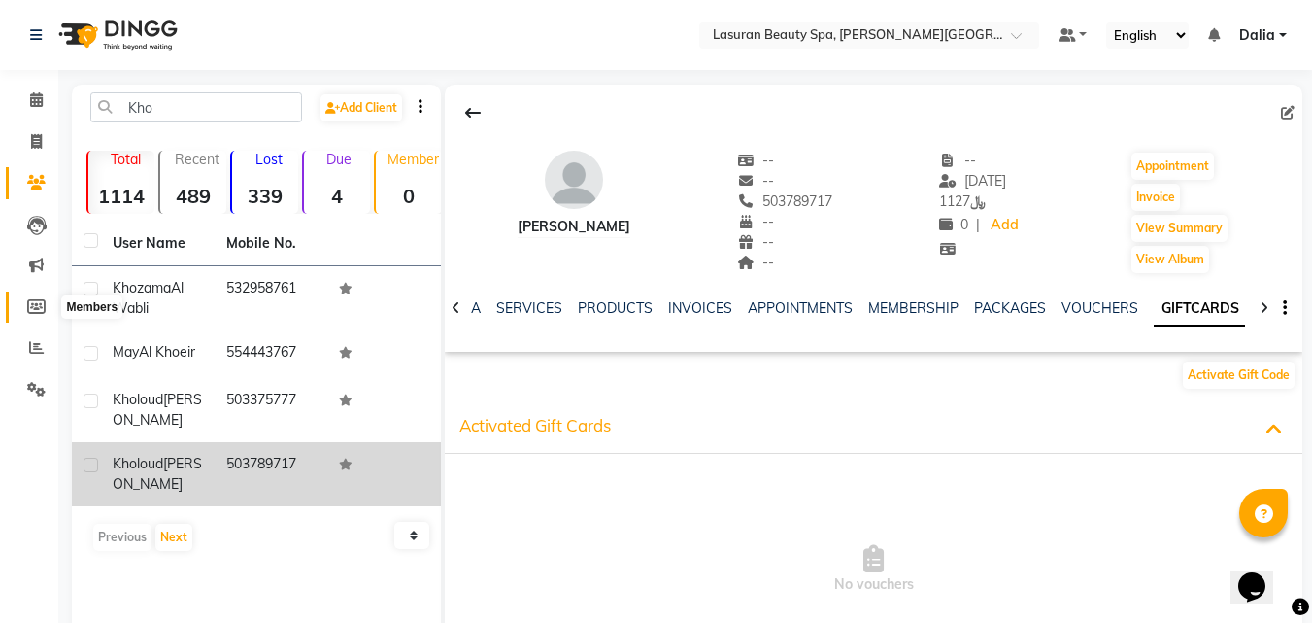
click at [32, 315] on span at bounding box center [36, 307] width 34 height 22
select select
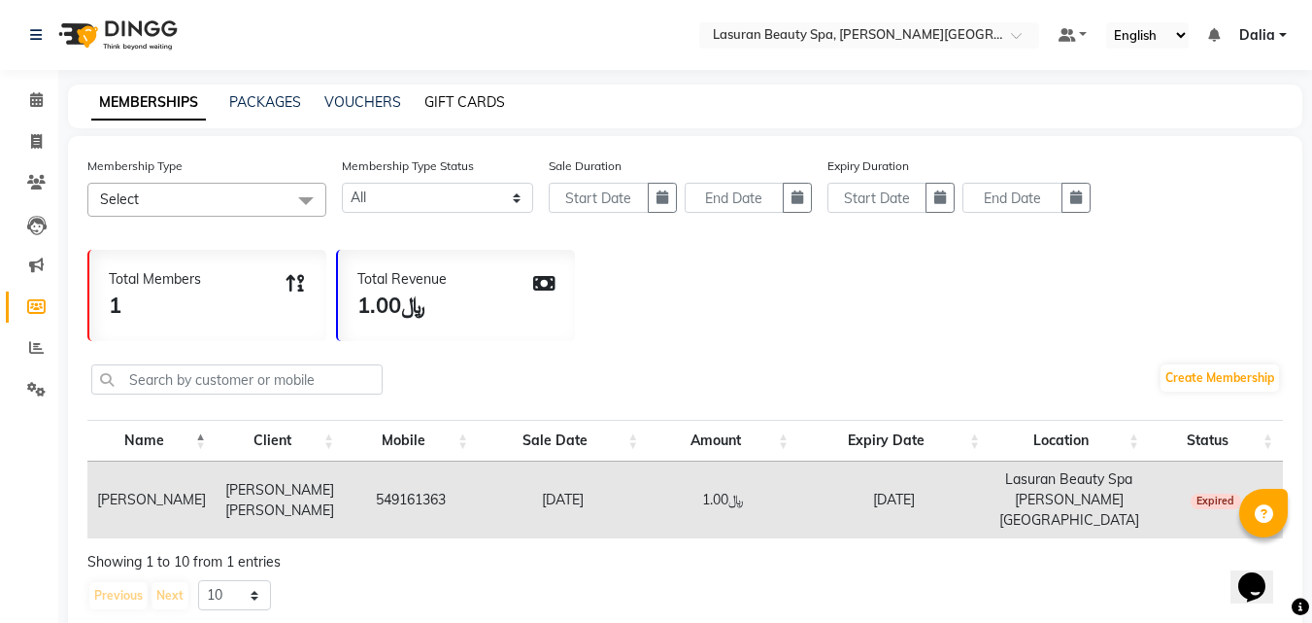
click at [499, 107] on link "GIFT CARDS" at bounding box center [465, 101] width 81 height 17
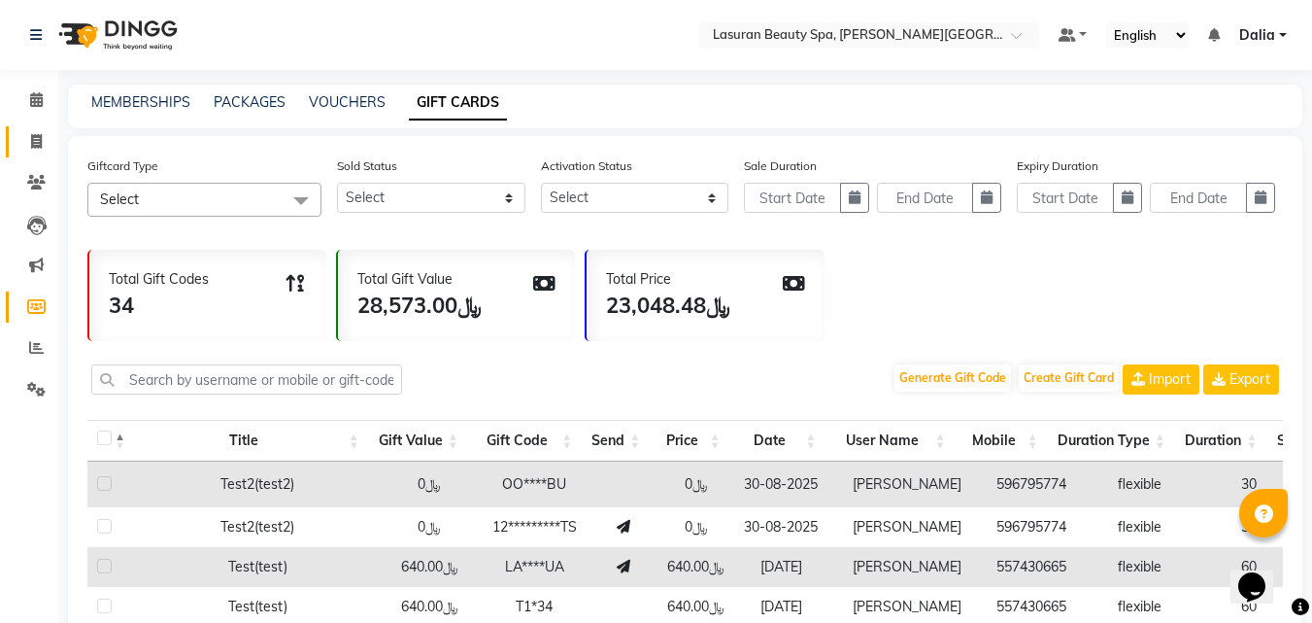
click at [17, 147] on link "Invoice" at bounding box center [29, 142] width 47 height 32
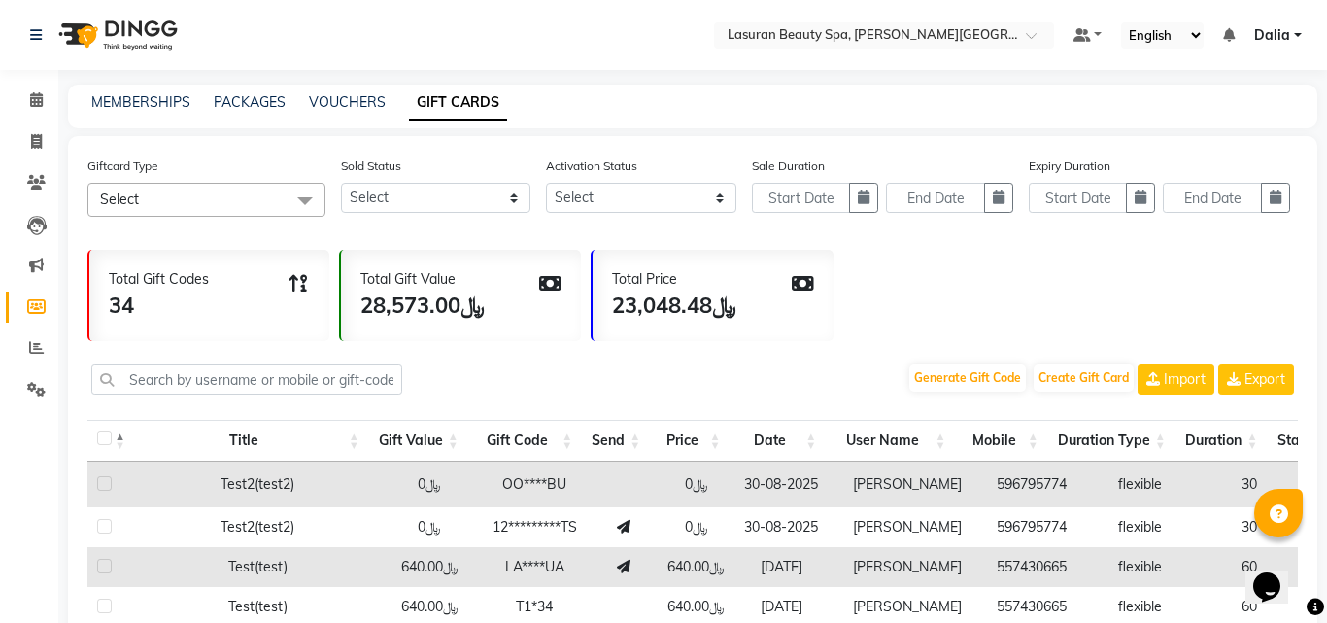
select select "6941"
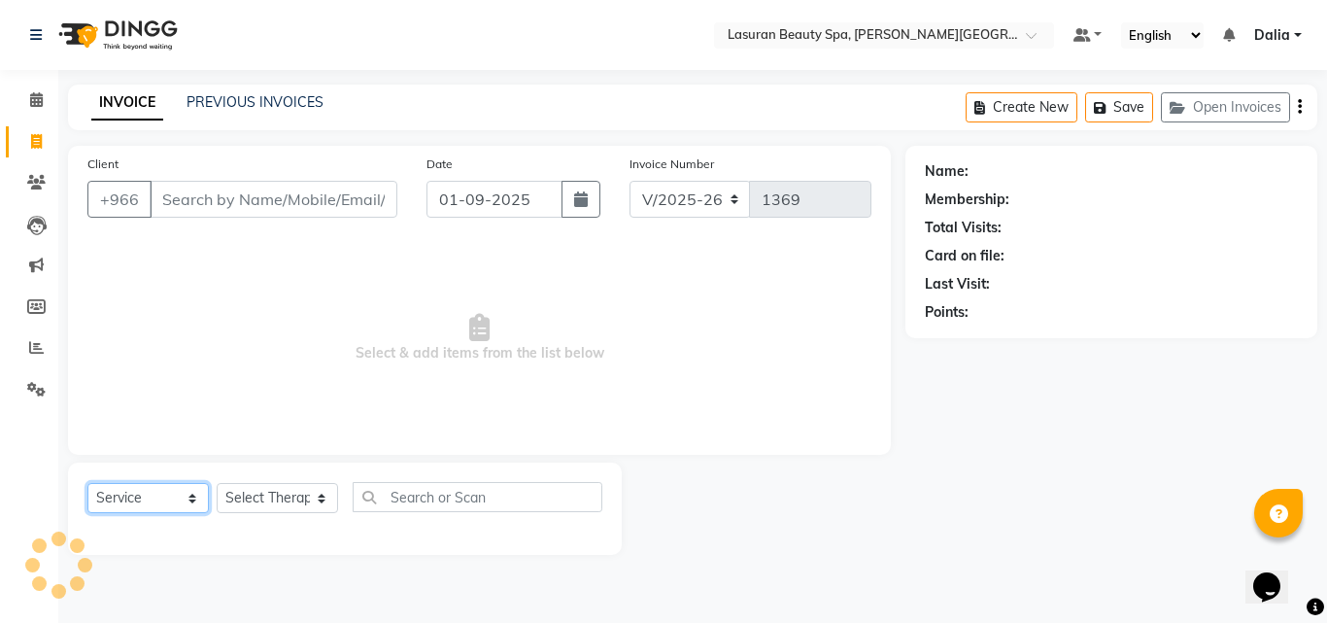
select select "V"
click at [154, 492] on select "Select Service Product Membership Package Voucher Prepaid Gift Card" at bounding box center [147, 498] width 121 height 30
select select "66975"
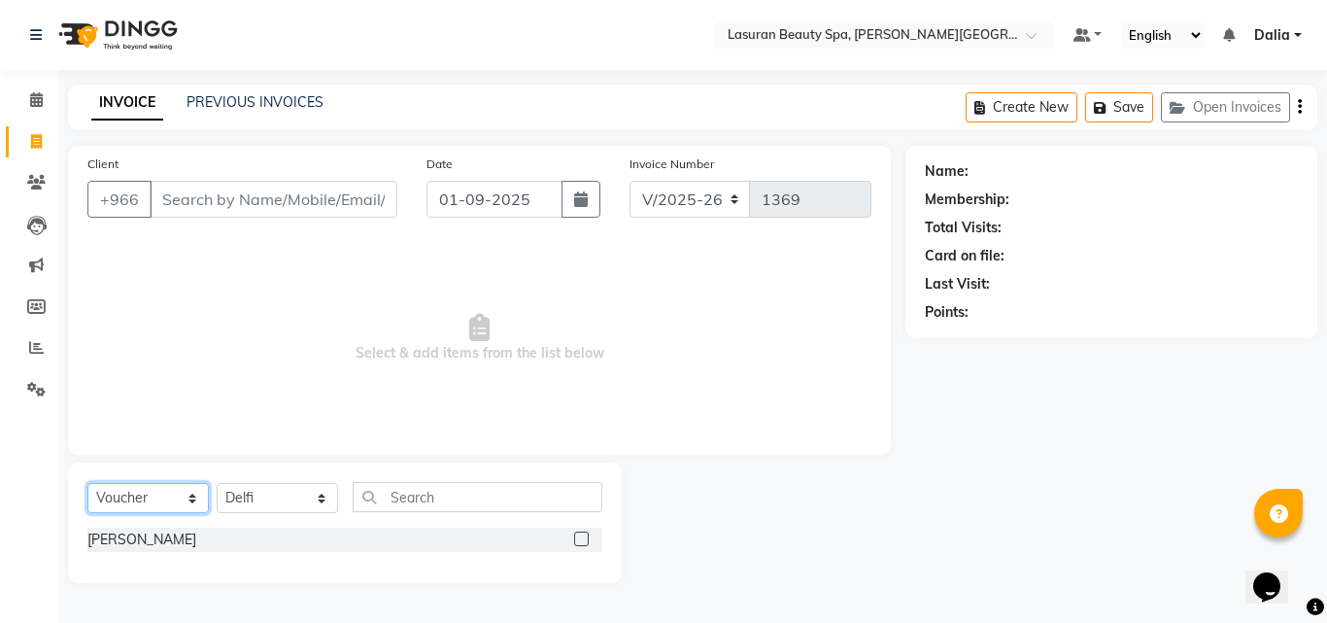
select select "G"
click at [87, 483] on select "Select Service Product Membership Package Voucher Prepaid Gift Card" at bounding box center [147, 498] width 121 height 30
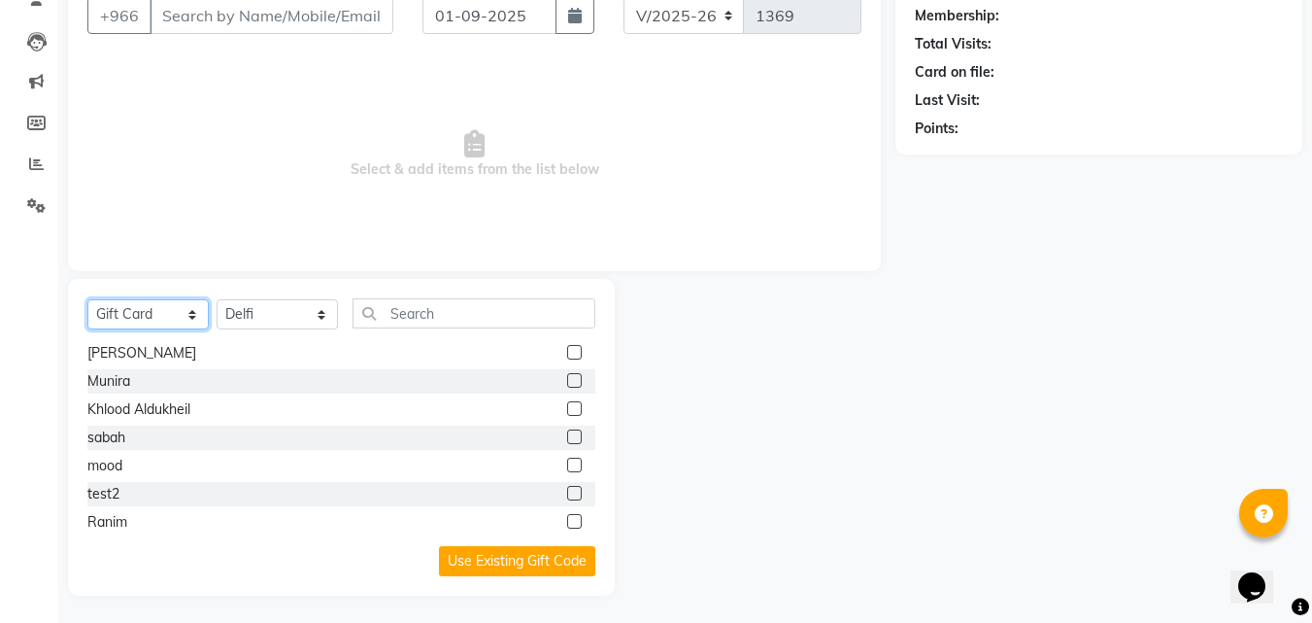
scroll to position [186, 0]
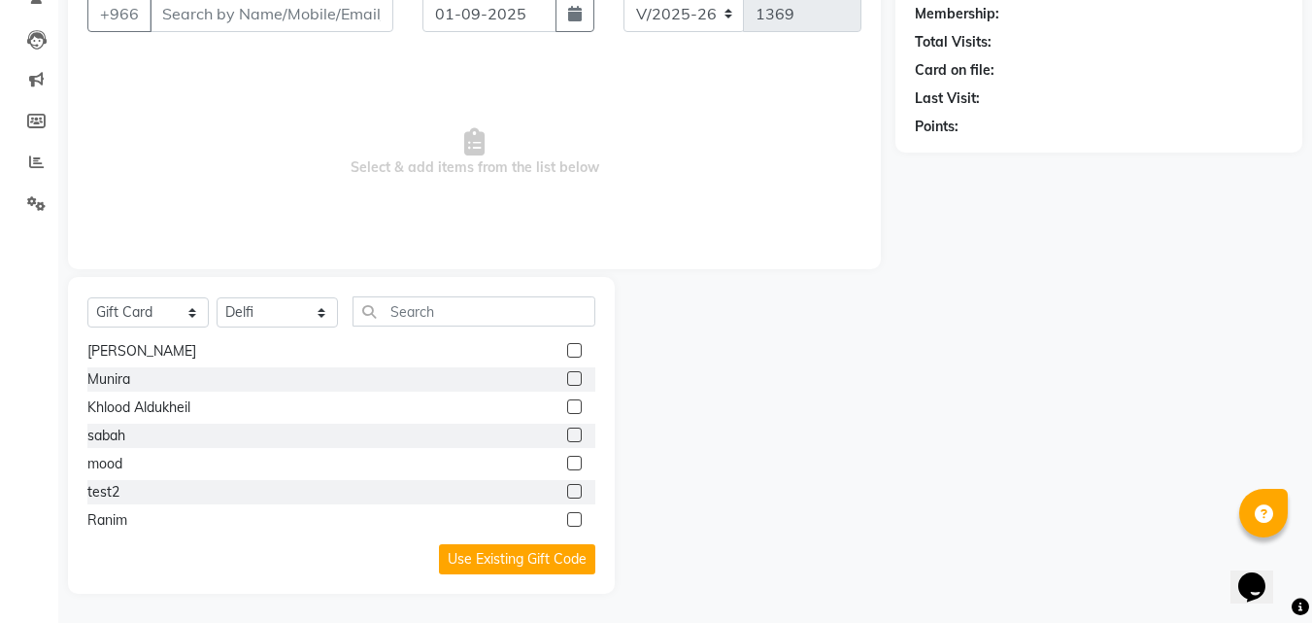
click at [567, 522] on label at bounding box center [574, 519] width 15 height 15
click at [567, 522] on input "checkbox" at bounding box center [573, 520] width 13 height 13
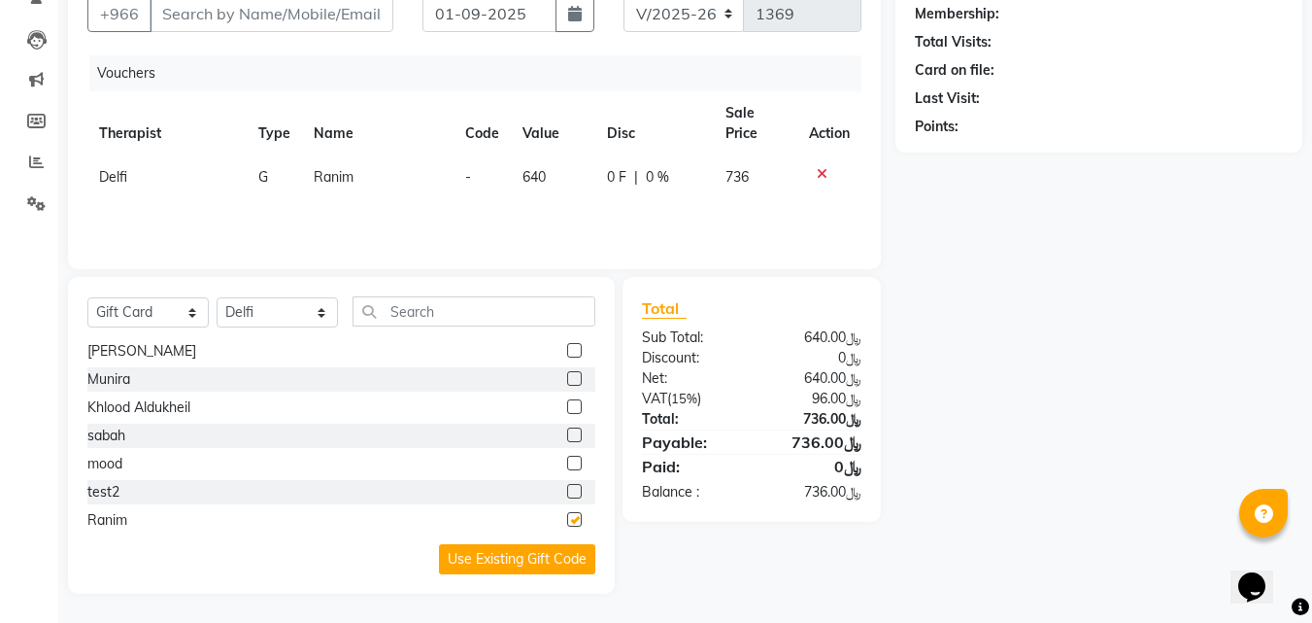
checkbox input "false"
click at [260, 20] on input "Client" at bounding box center [272, 13] width 244 height 37
click at [244, 11] on input "Client" at bounding box center [272, 13] width 244 height 37
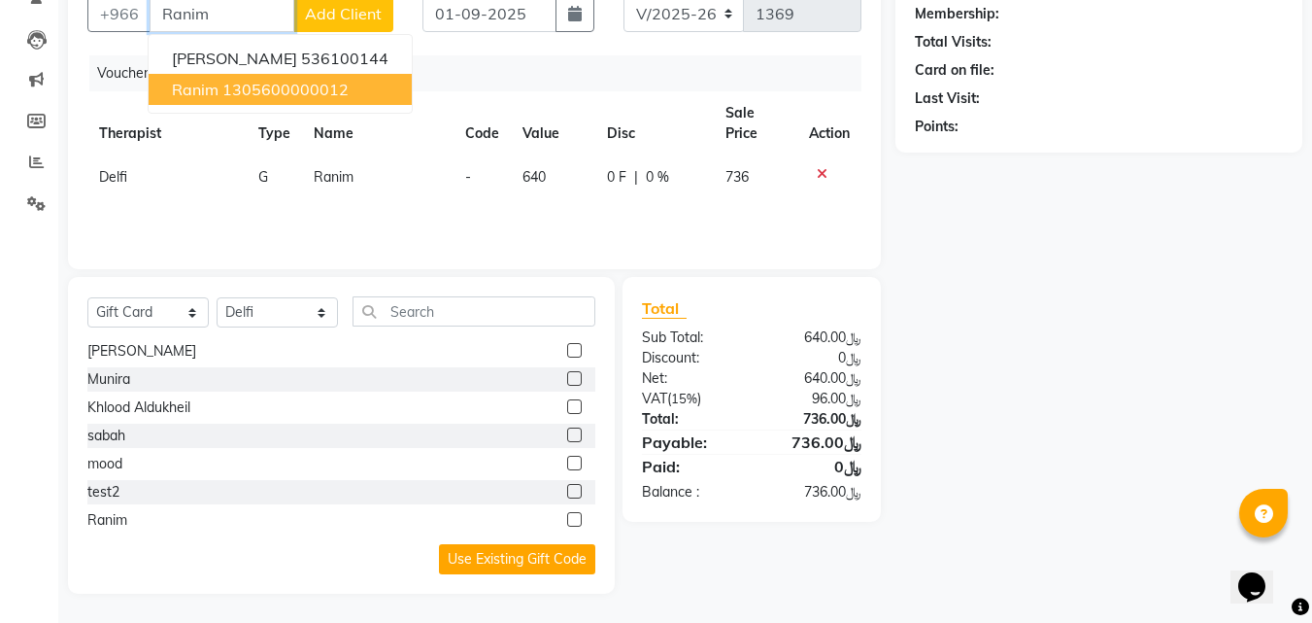
click at [274, 93] on ngb-highlight "1305600000012" at bounding box center [285, 89] width 126 height 19
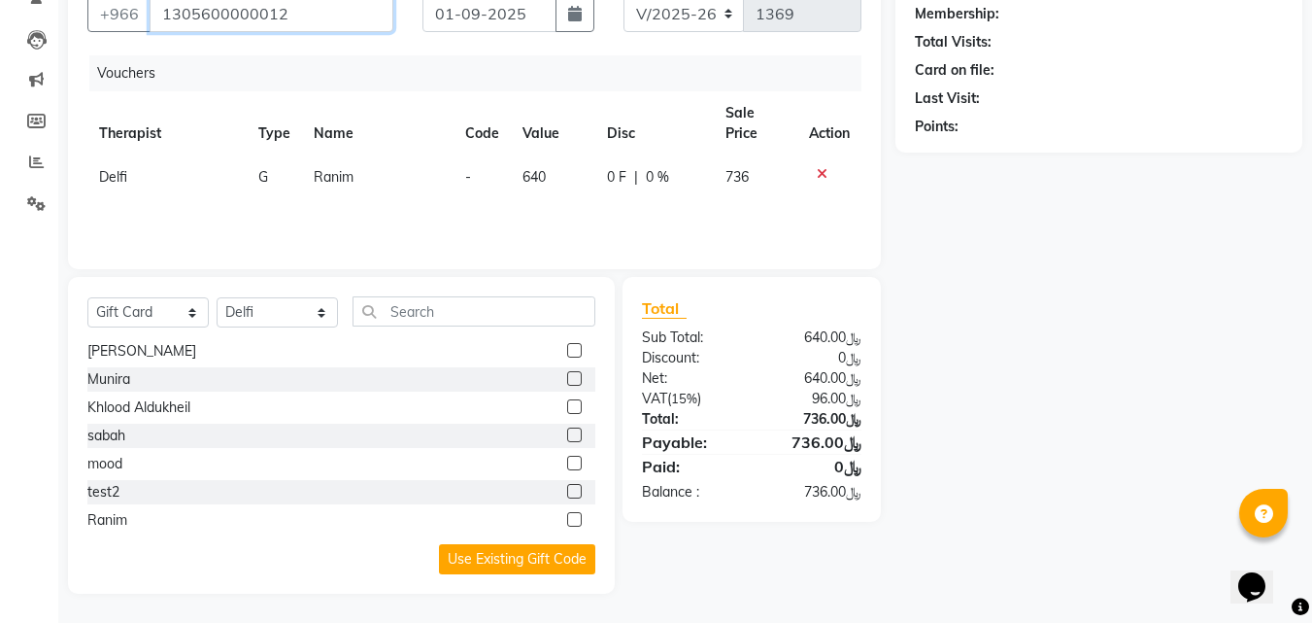
type input "1305600000012"
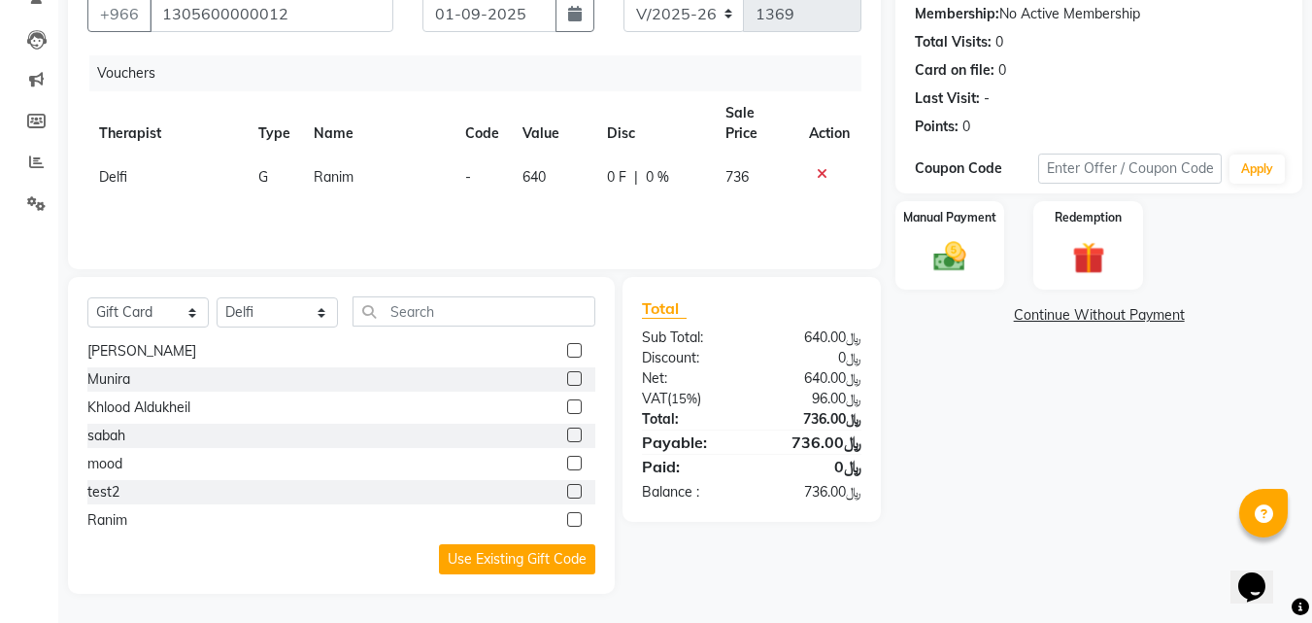
click at [821, 168] on icon at bounding box center [822, 174] width 11 height 14
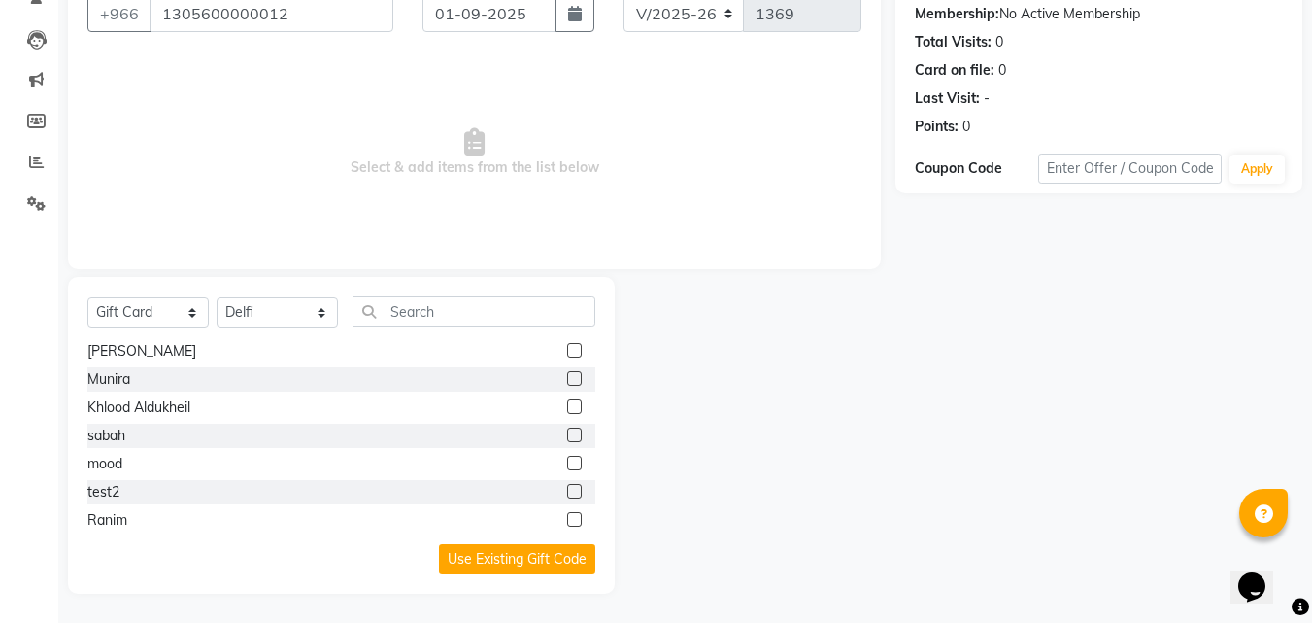
click at [567, 523] on label at bounding box center [574, 519] width 15 height 15
click at [567, 523] on input "checkbox" at bounding box center [573, 520] width 13 height 13
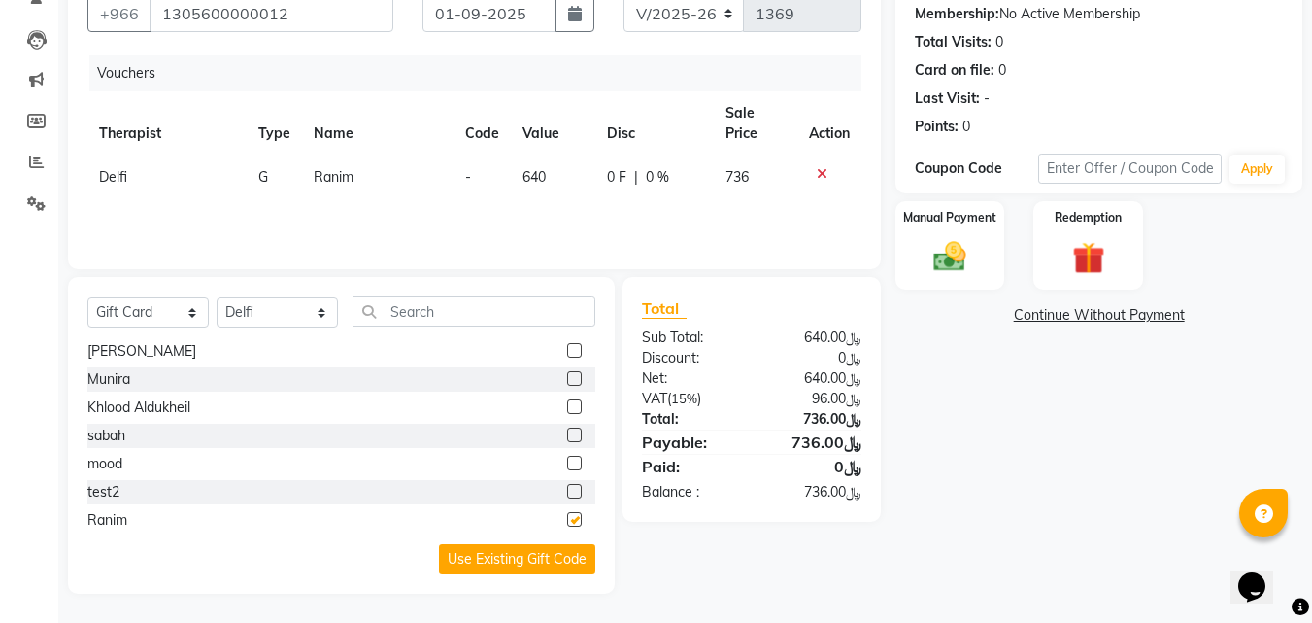
checkbox input "false"
click at [1039, 316] on link "Continue Without Payment" at bounding box center [1099, 315] width 399 height 20
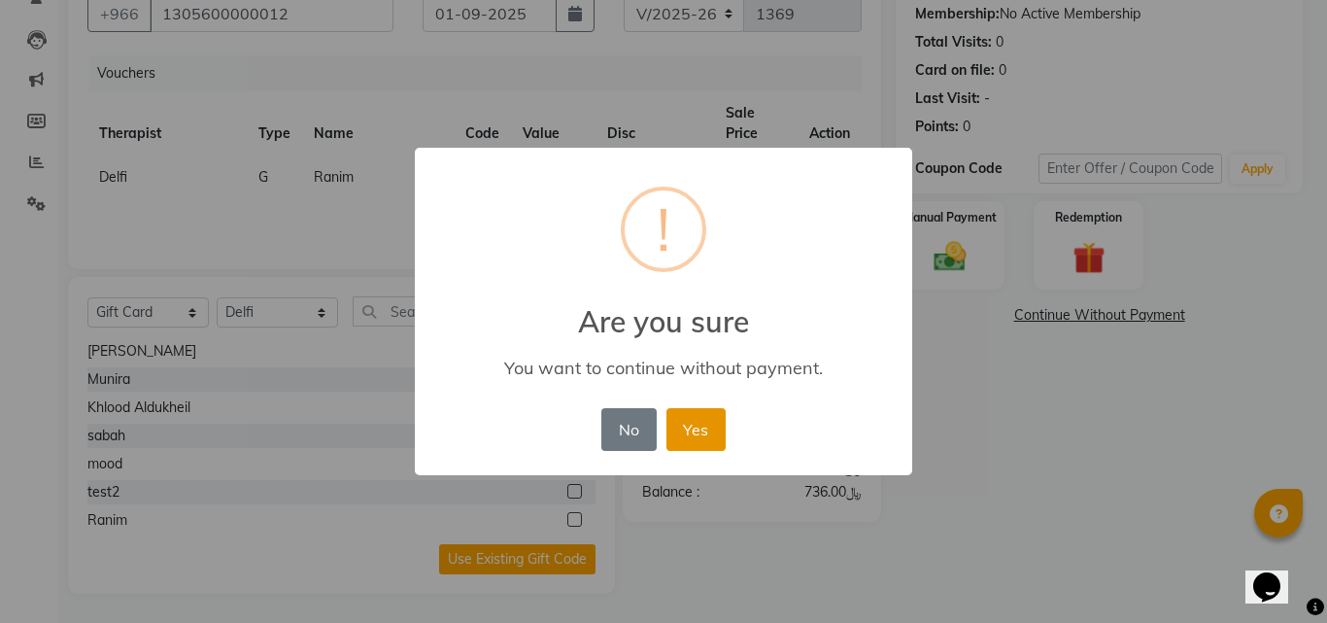
click at [702, 440] on button "Yes" at bounding box center [695, 429] width 59 height 43
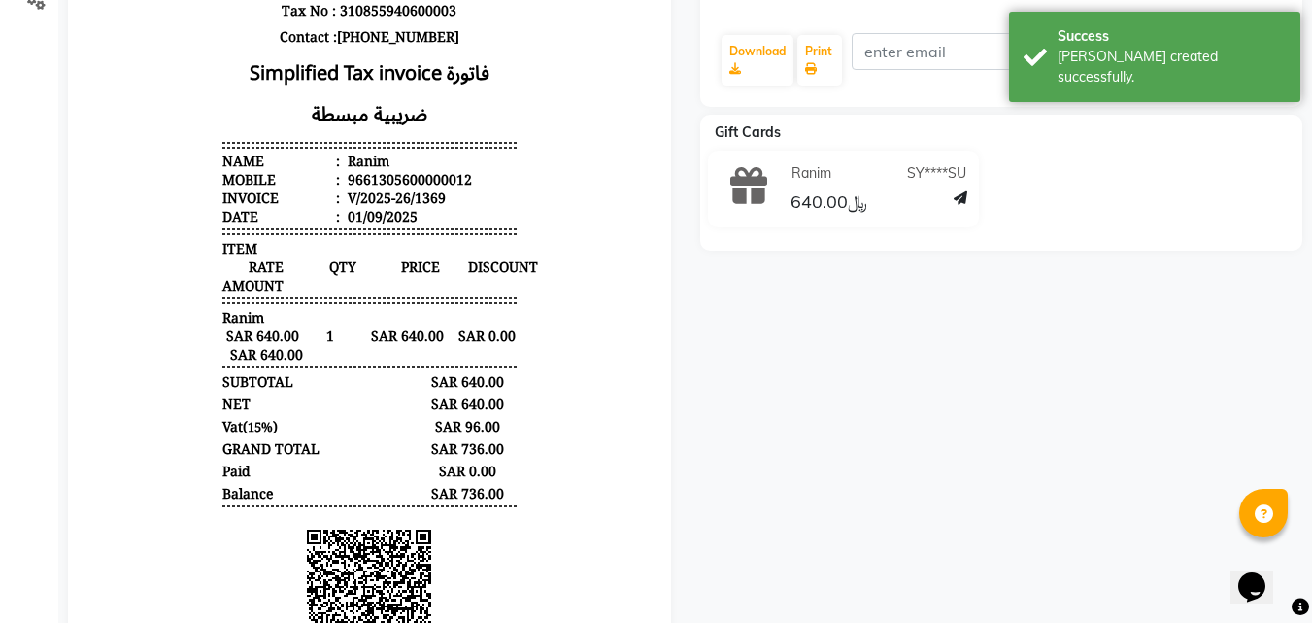
scroll to position [389, 0]
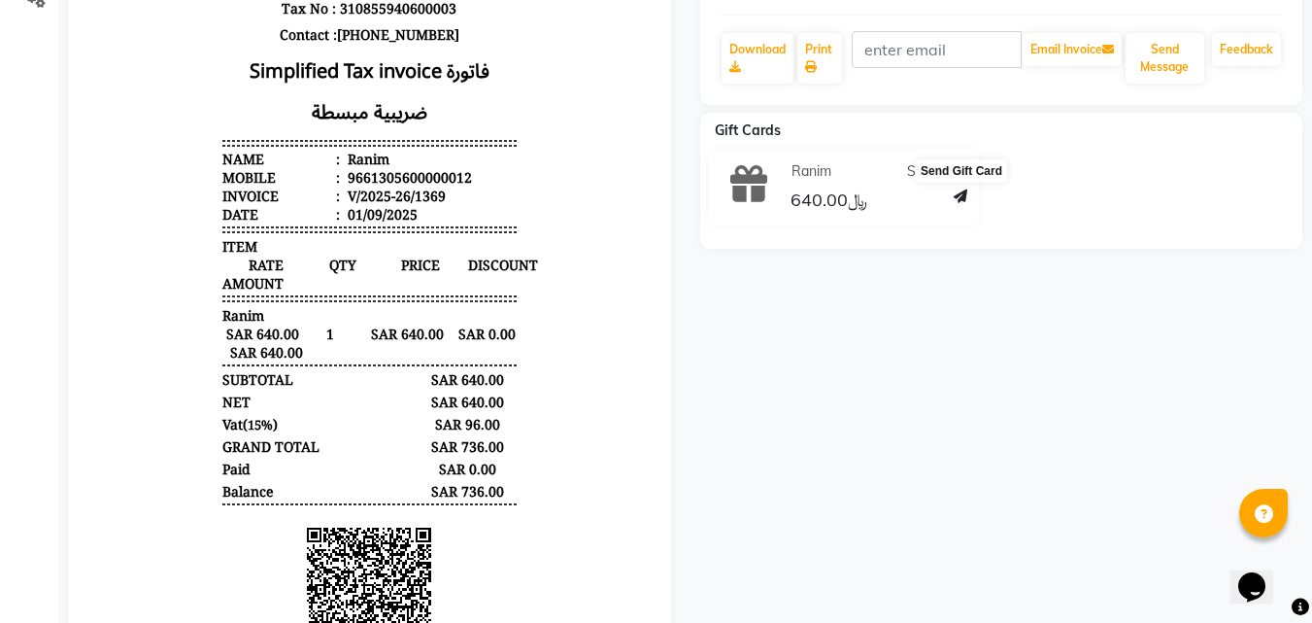
click at [961, 191] on icon at bounding box center [961, 196] width 14 height 14
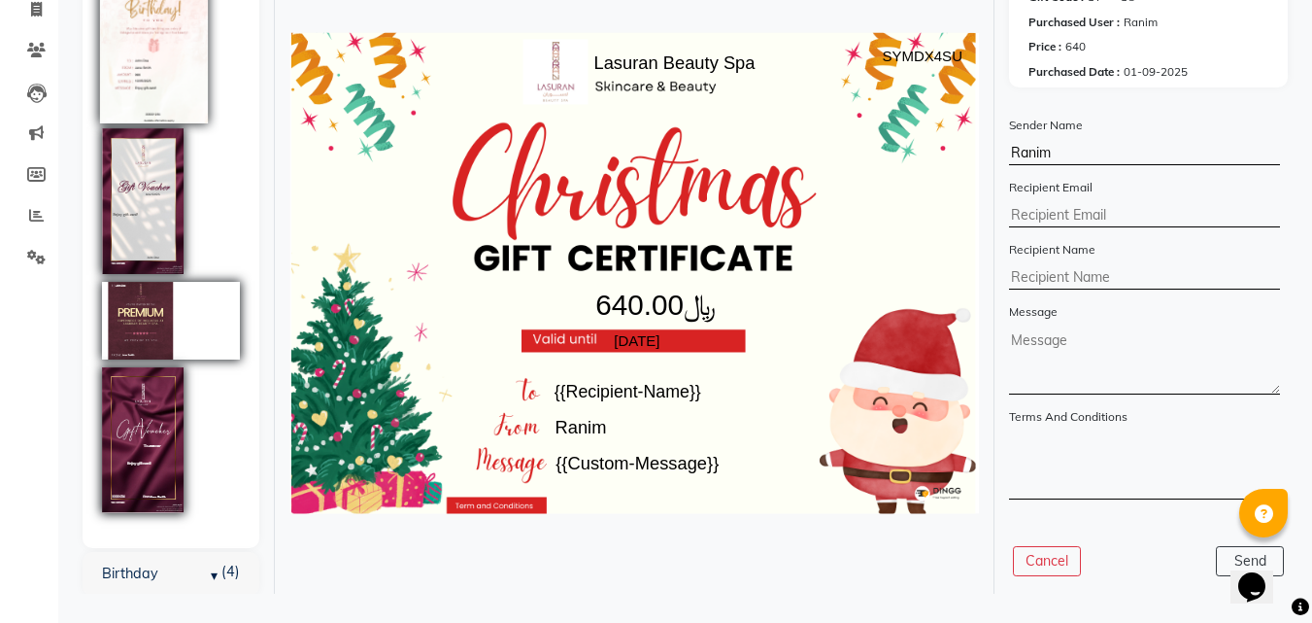
scroll to position [414, 0]
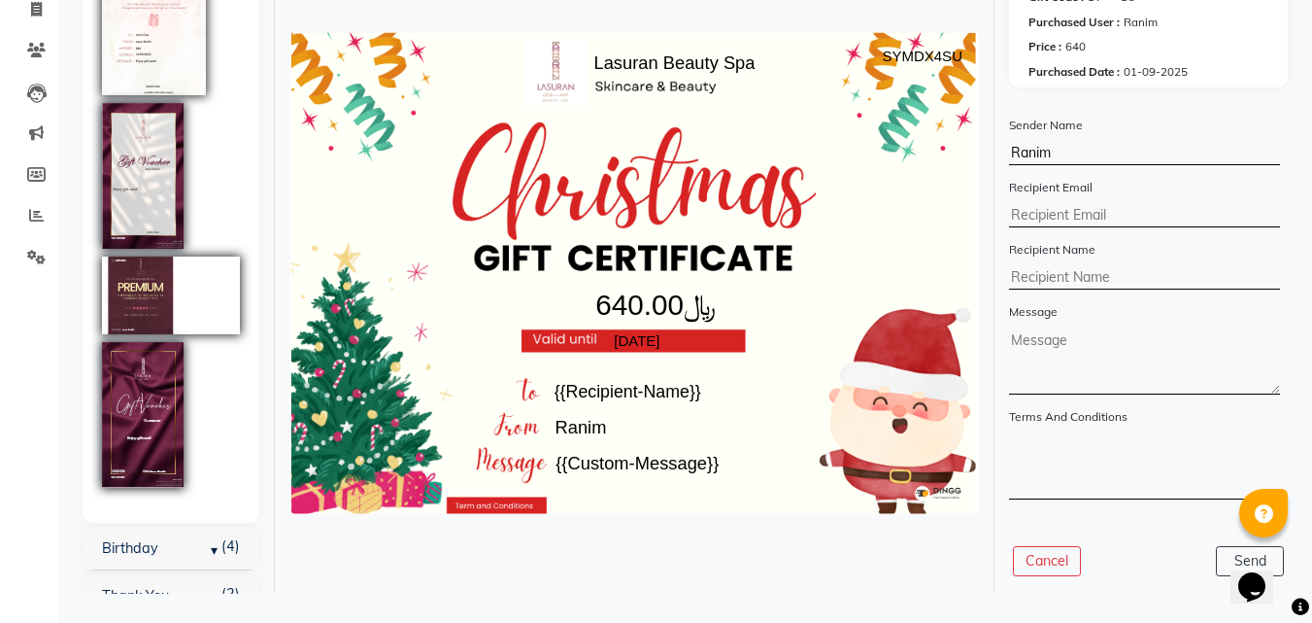
click at [922, 59] on tspan "SYMDX4SU" at bounding box center [923, 56] width 81 height 17
copy tspan "SYMDX4SU"
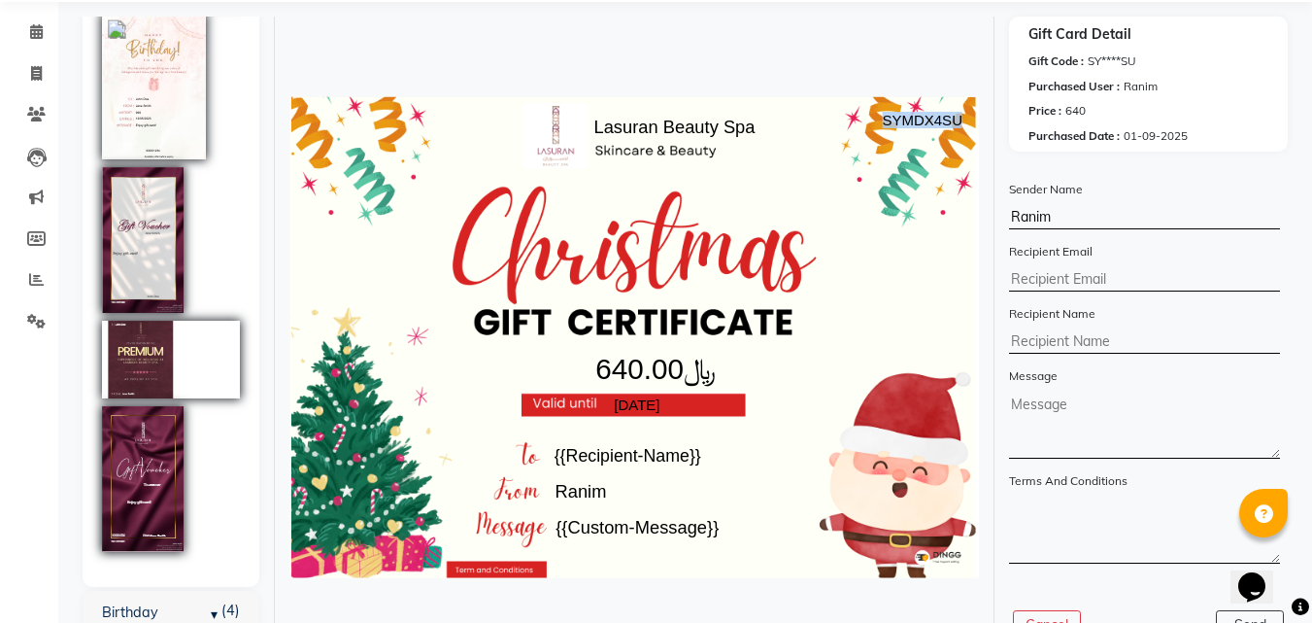
scroll to position [132, 0]
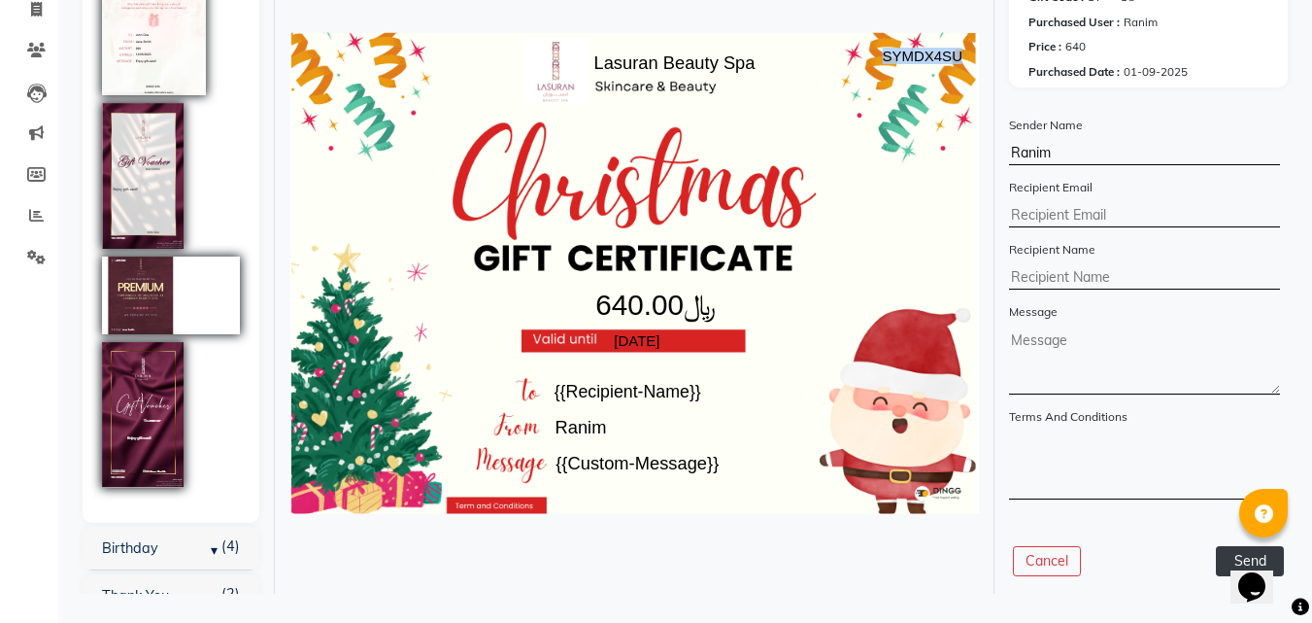
click at [1223, 548] on button "Send" at bounding box center [1250, 561] width 68 height 30
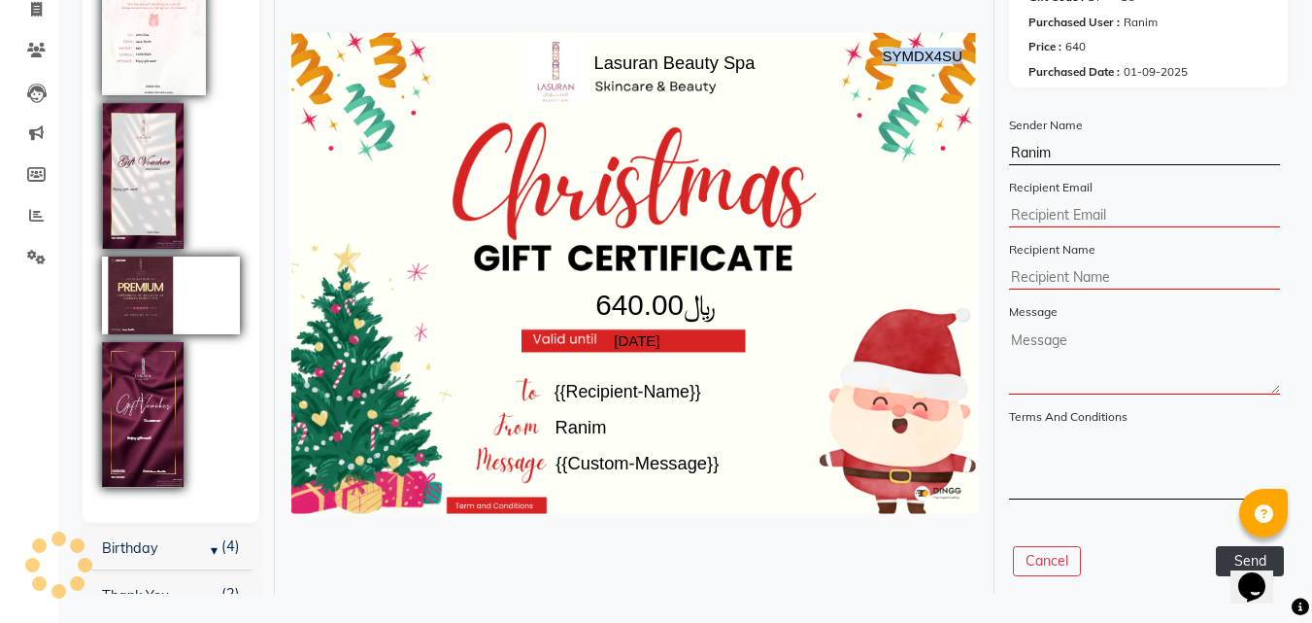
click at [1223, 548] on button "Send" at bounding box center [1250, 561] width 68 height 30
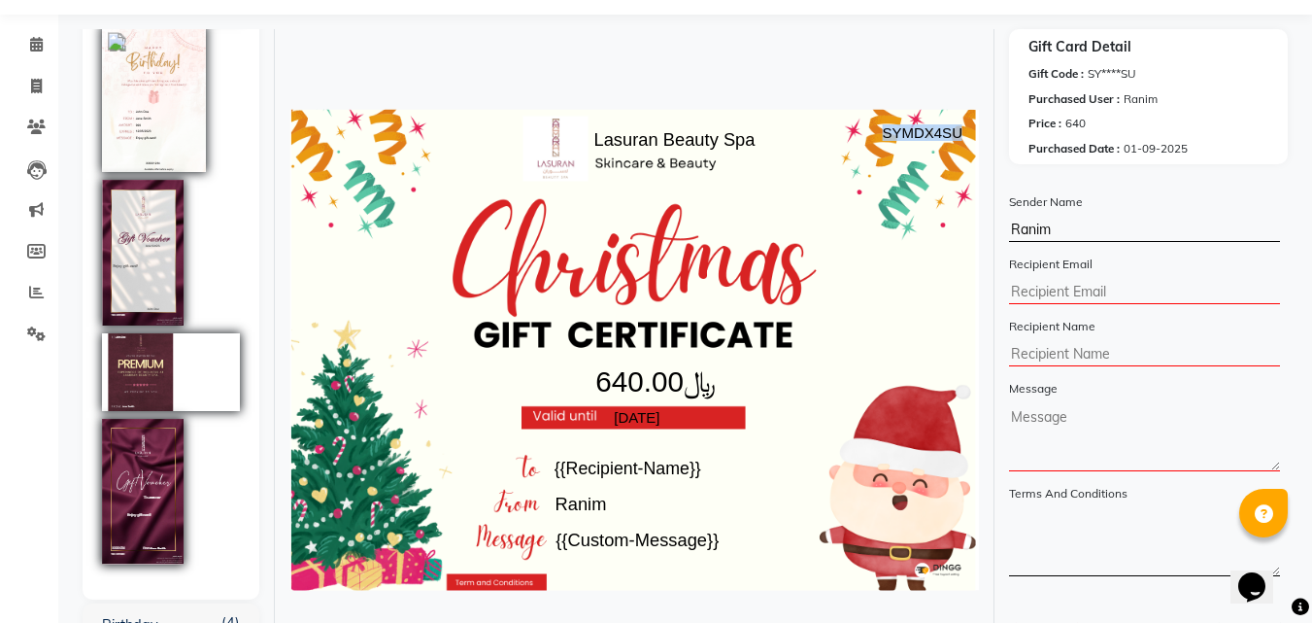
scroll to position [97, 0]
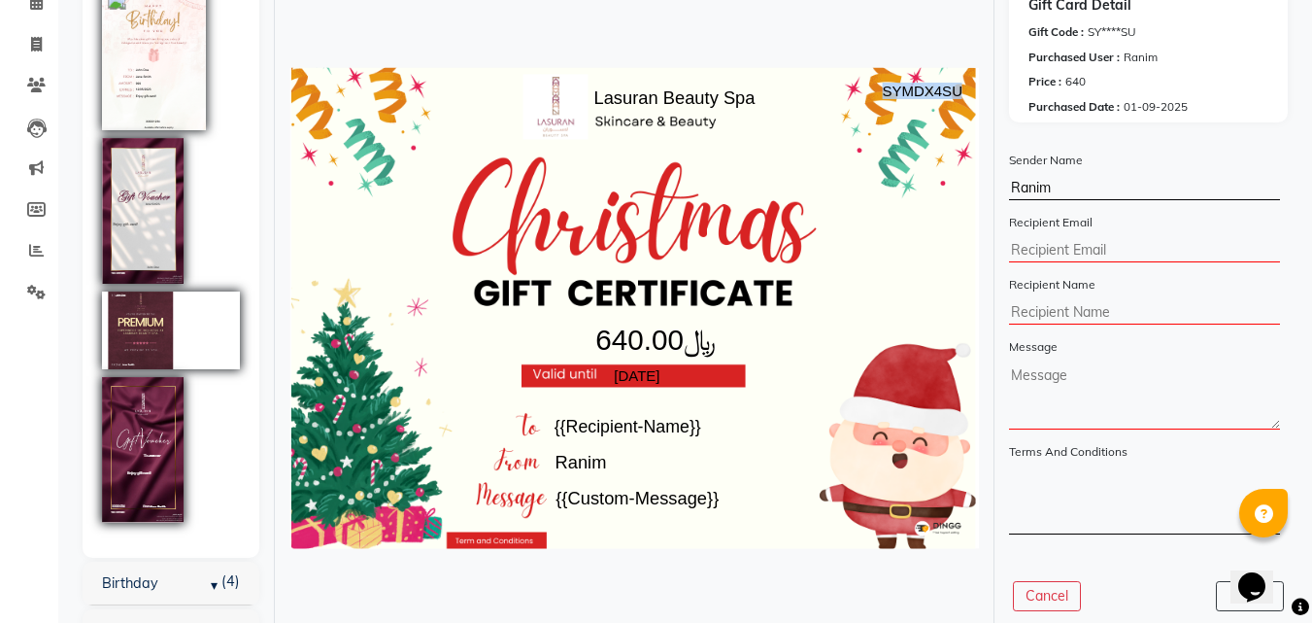
click at [1156, 257] on input "text" at bounding box center [1144, 250] width 271 height 23
type input "[EMAIL_ADDRESS][DOMAIN_NAME]"
drag, startPoint x: 1124, startPoint y: 314, endPoint x: 1125, endPoint y: 324, distance: 10.7
click at [1124, 314] on input "text" at bounding box center [1144, 312] width 271 height 23
type input "Halah"
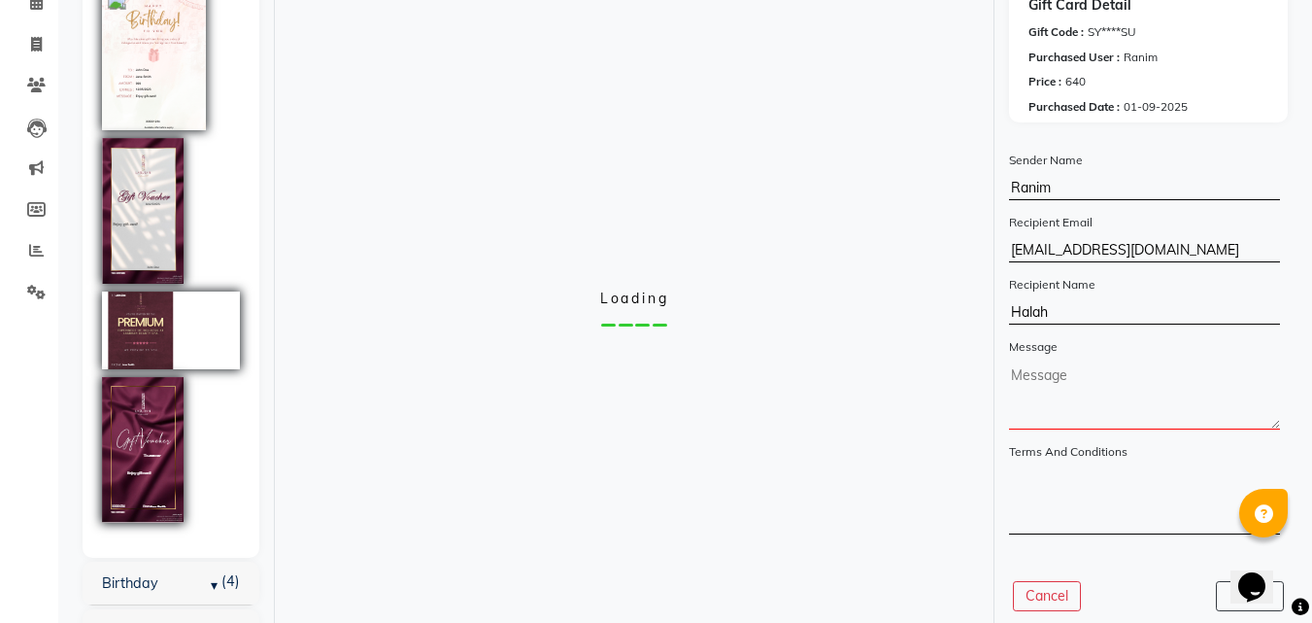
click at [1088, 408] on textarea at bounding box center [1144, 396] width 271 height 66
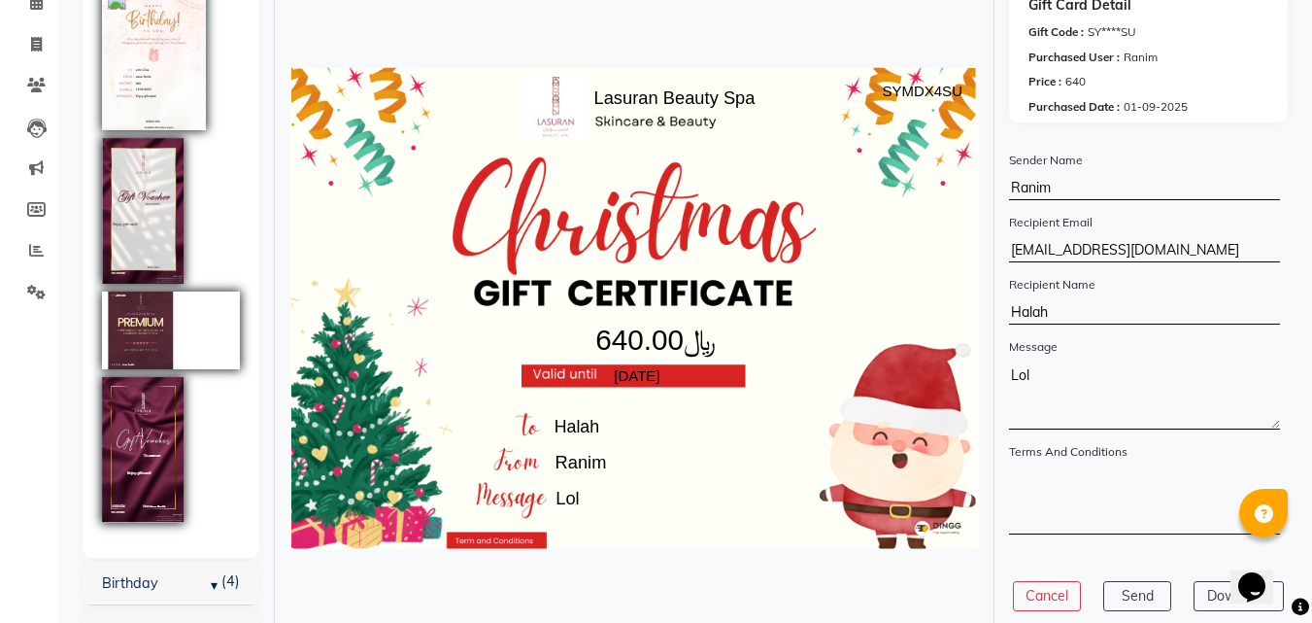
scroll to position [132, 0]
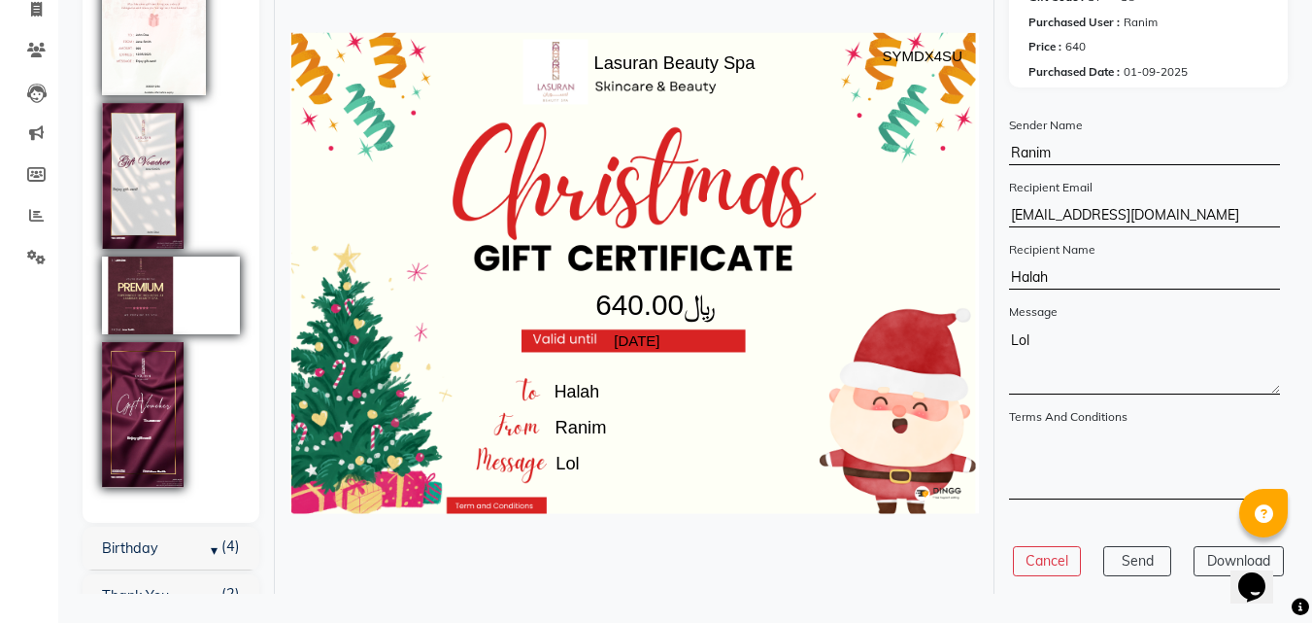
type textarea "Lol"
click at [1201, 567] on button "Download" at bounding box center [1239, 561] width 90 height 30
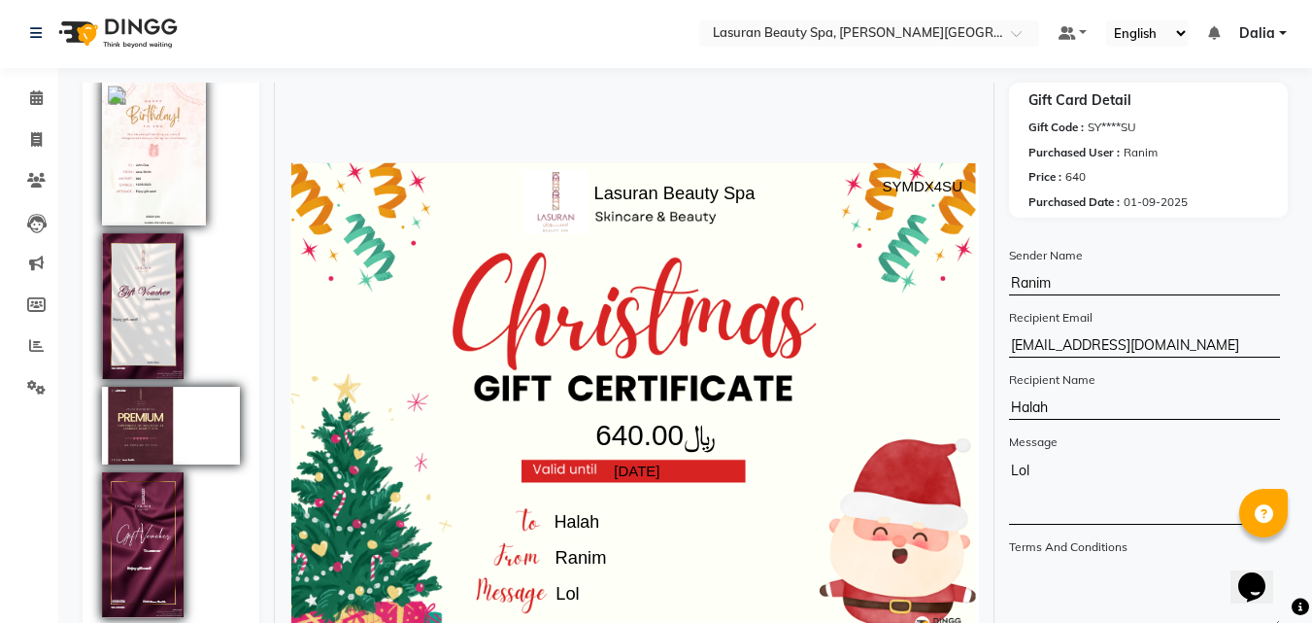
scroll to position [0, 0]
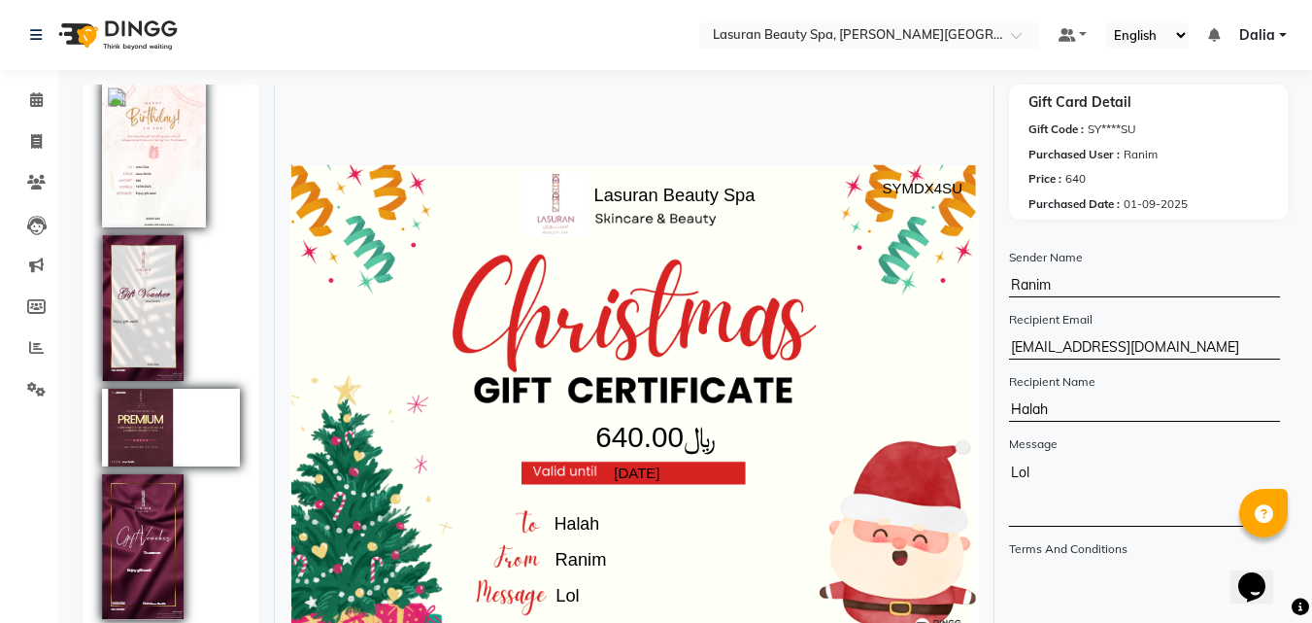
click at [93, 25] on img at bounding box center [116, 35] width 133 height 54
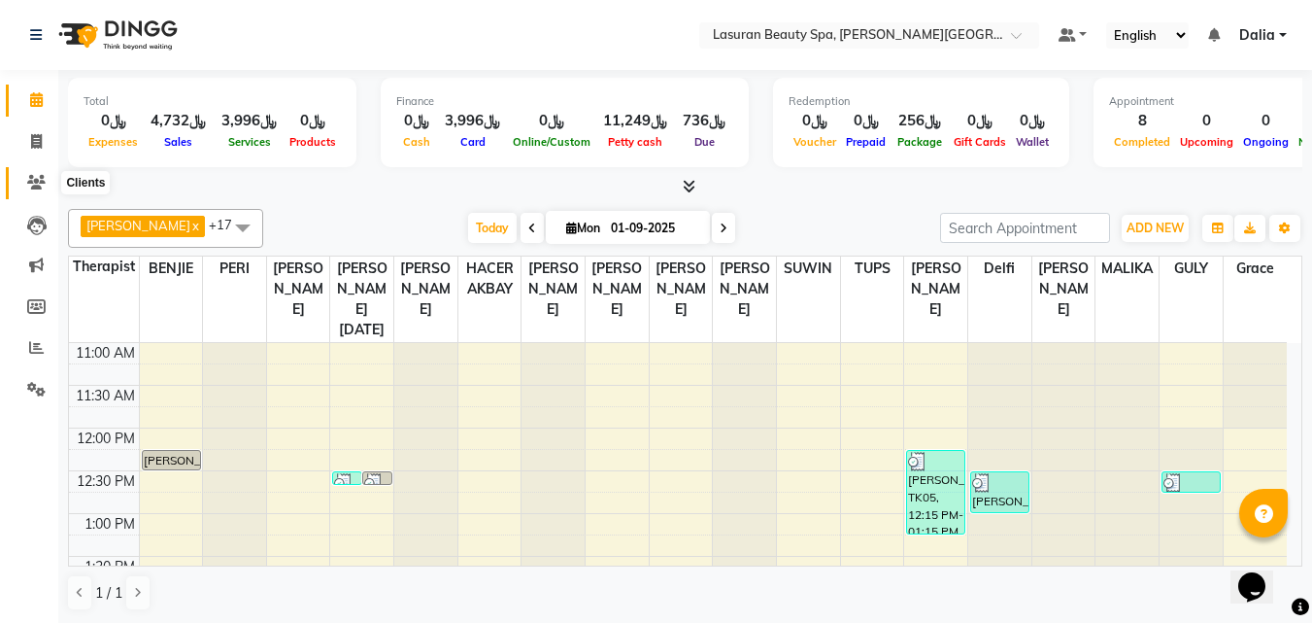
click at [31, 189] on span at bounding box center [36, 183] width 34 height 22
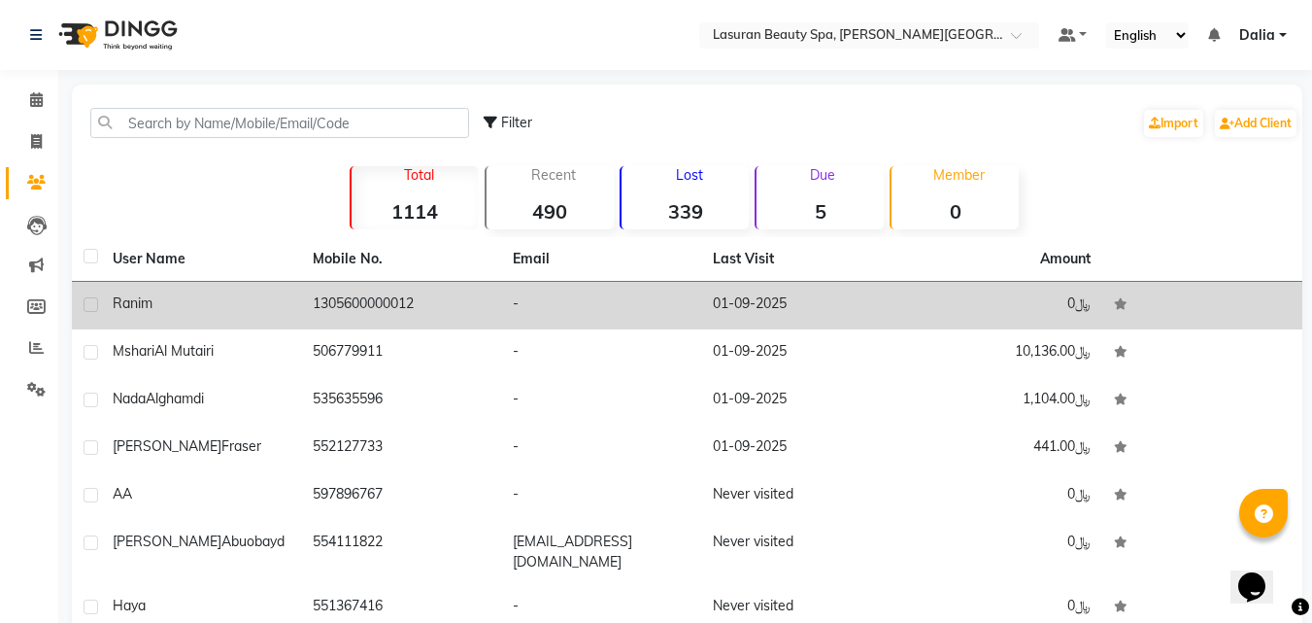
click at [452, 306] on td "1305600000012" at bounding box center [401, 306] width 200 height 48
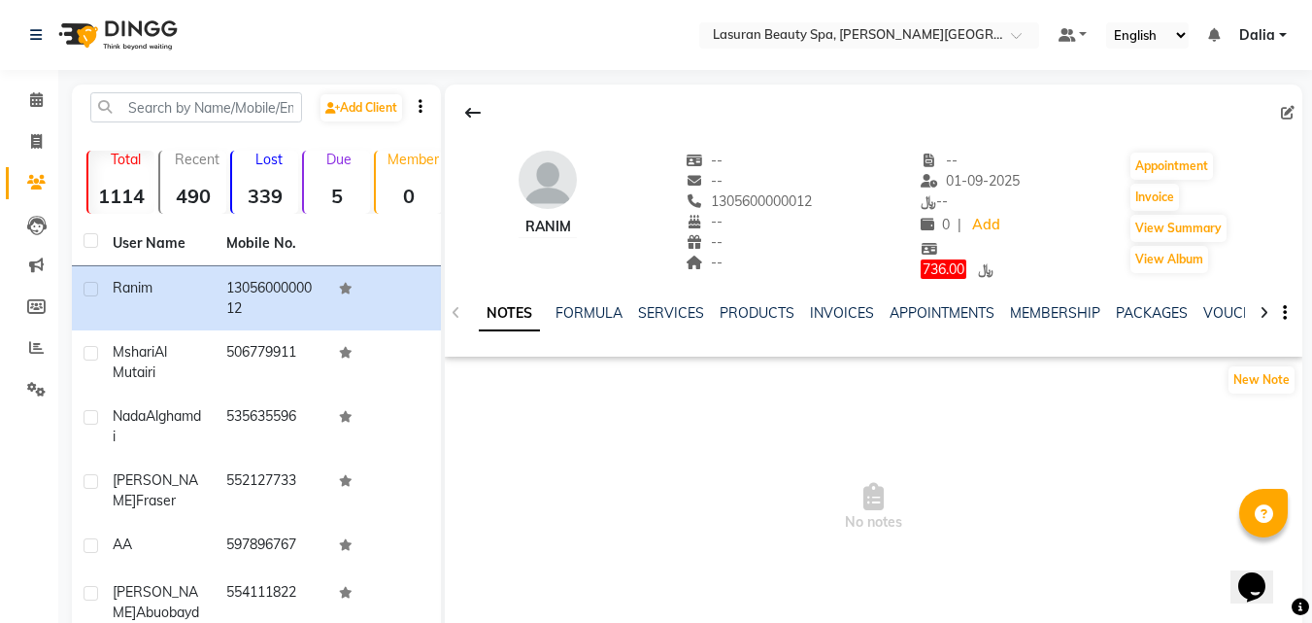
click at [1270, 322] on div at bounding box center [1264, 311] width 22 height 38
click at [1270, 319] on div at bounding box center [1264, 311] width 22 height 38
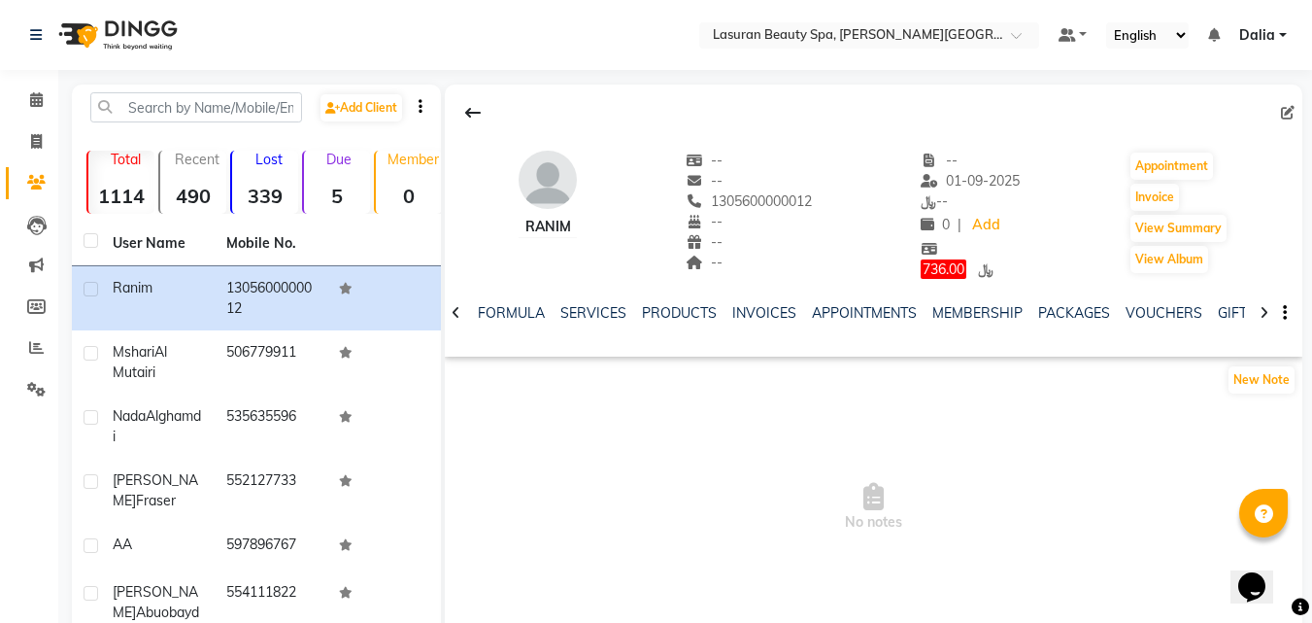
click at [1270, 319] on div at bounding box center [1264, 311] width 22 height 38
click at [1206, 306] on link "GIFTCARDS" at bounding box center [1241, 312] width 76 height 17
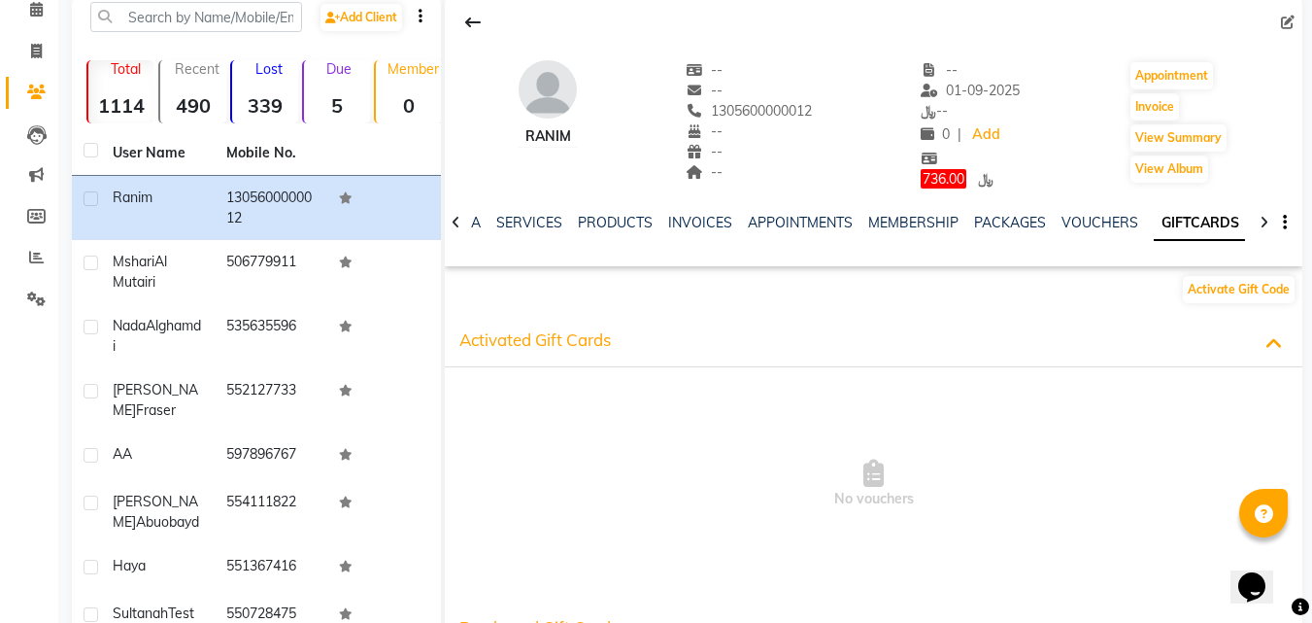
scroll to position [80, 0]
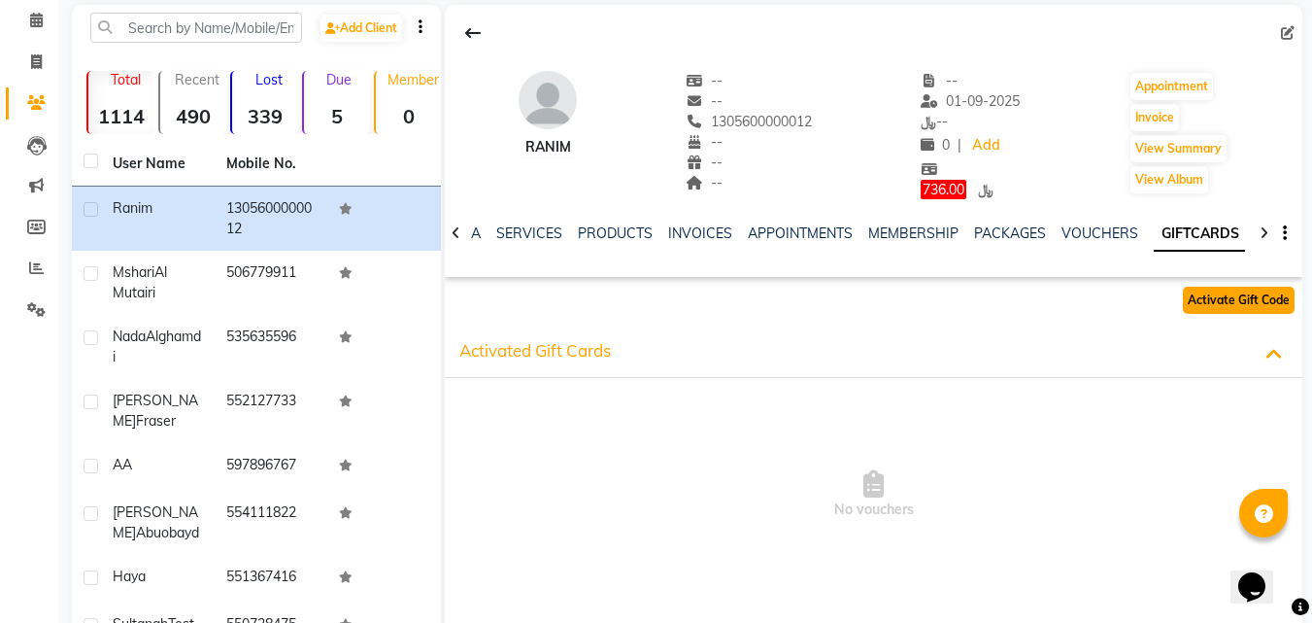
click at [1267, 298] on button "Activate Gift Code" at bounding box center [1239, 300] width 112 height 27
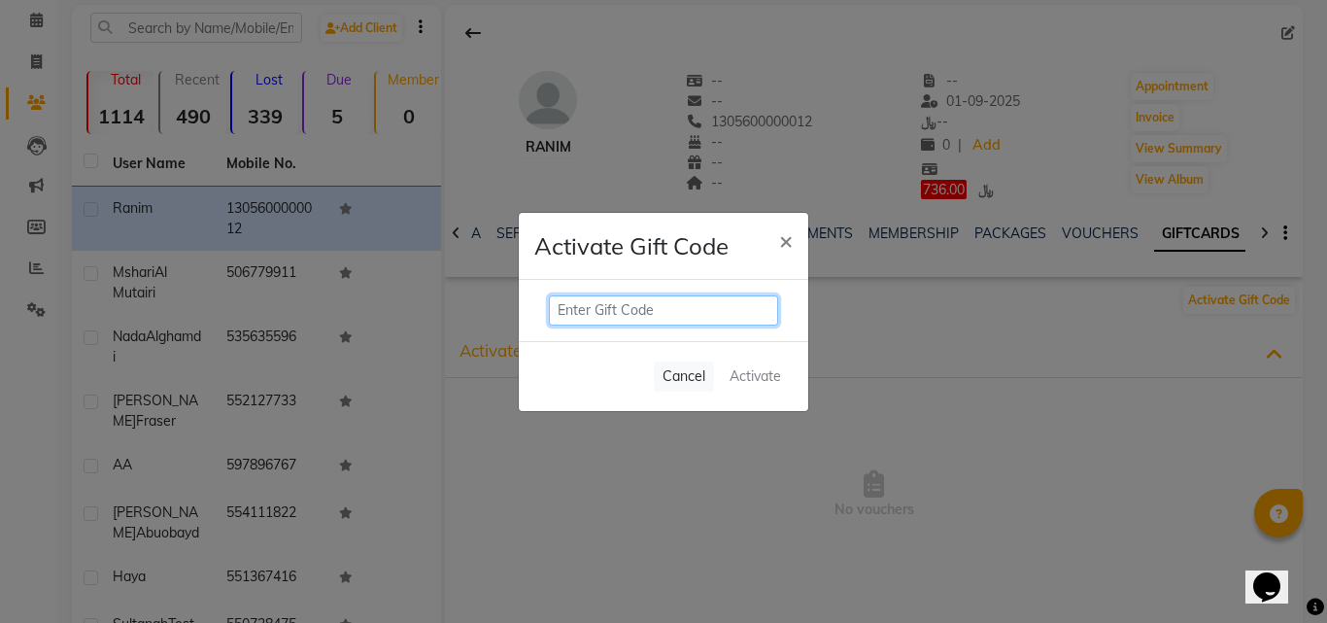
paste input "SYMDX4SU"
type input "SYMDX4SU"
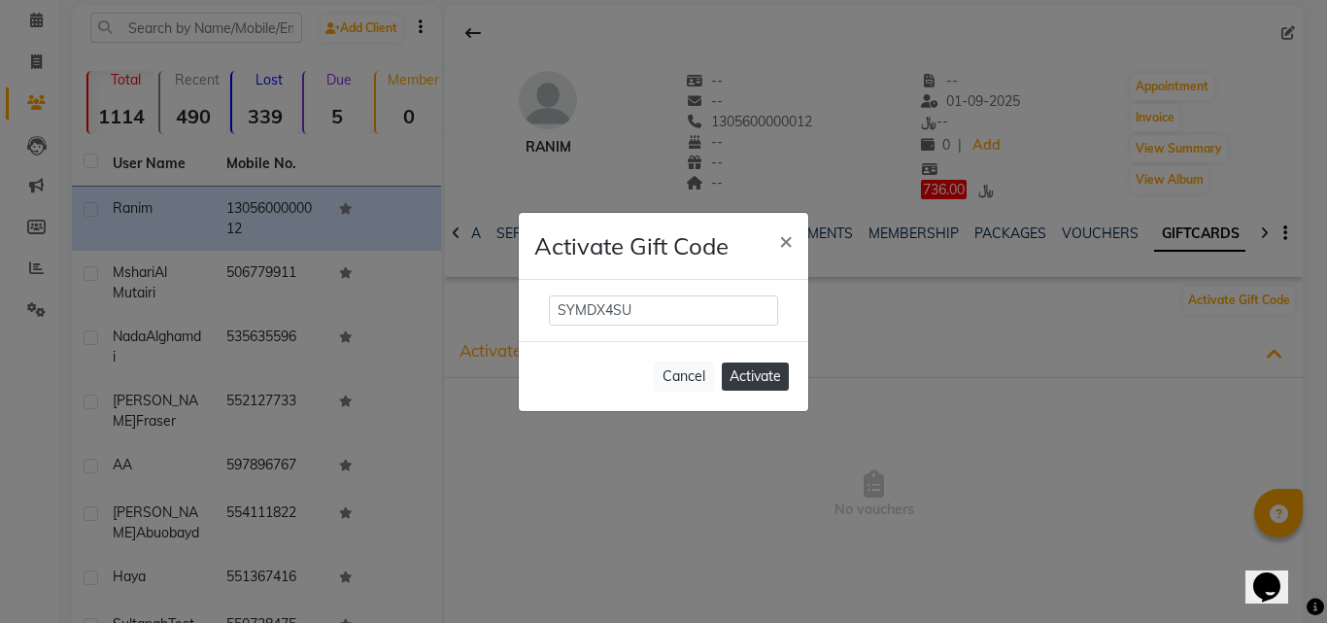
click at [728, 370] on button "Activate" at bounding box center [755, 376] width 67 height 28
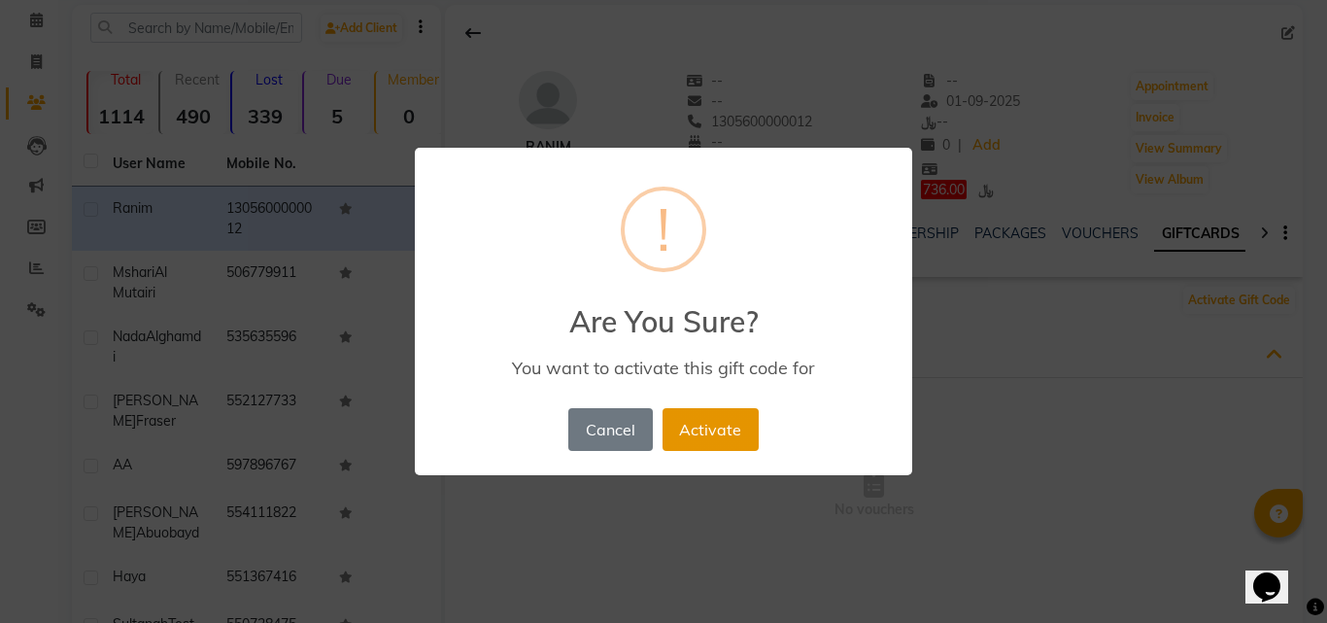
click at [751, 430] on button "Activate" at bounding box center [711, 429] width 96 height 43
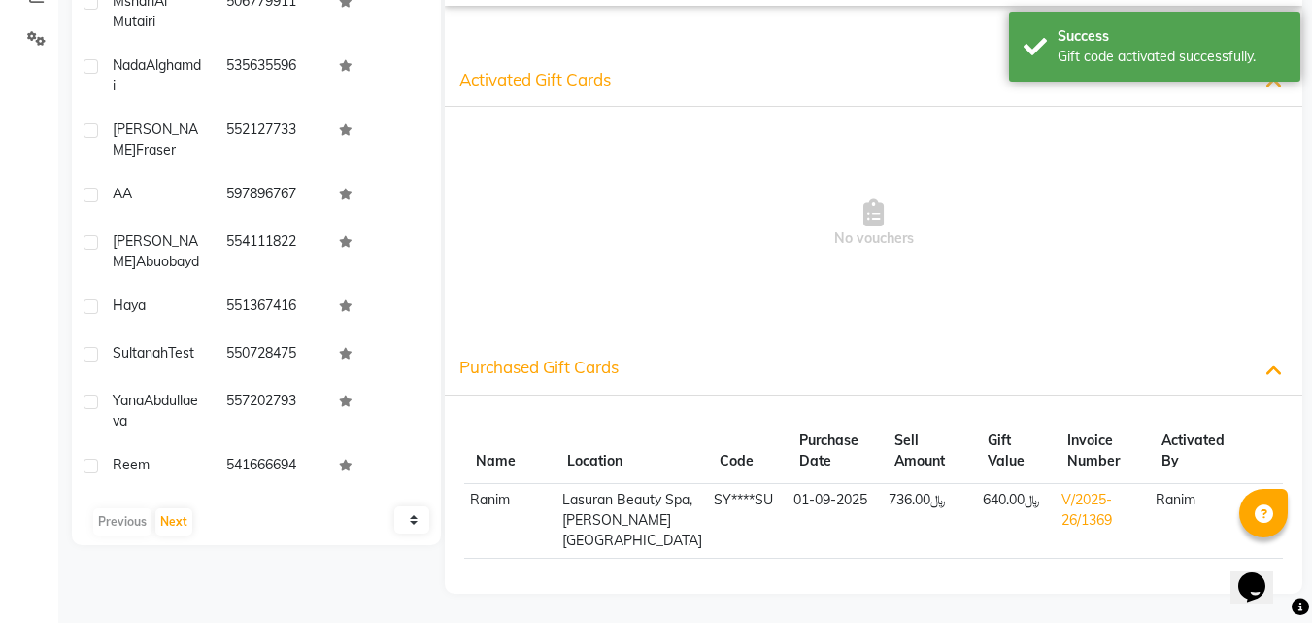
scroll to position [0, 0]
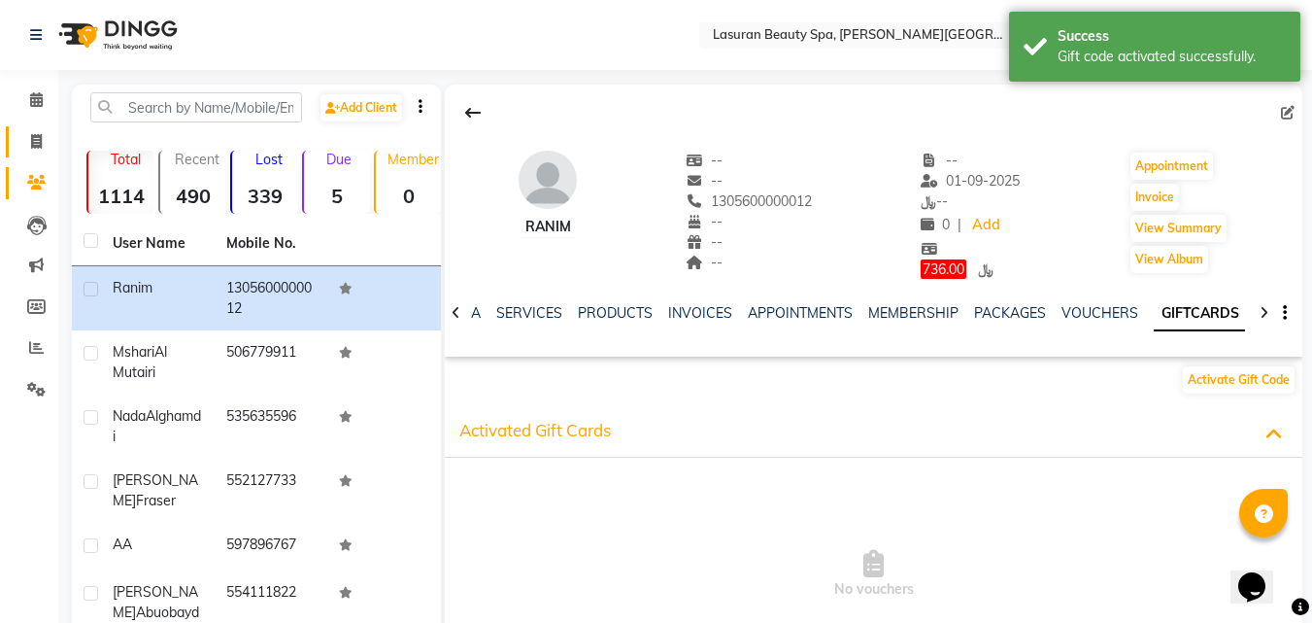
click at [31, 155] on link "Invoice" at bounding box center [29, 142] width 47 height 32
select select "service"
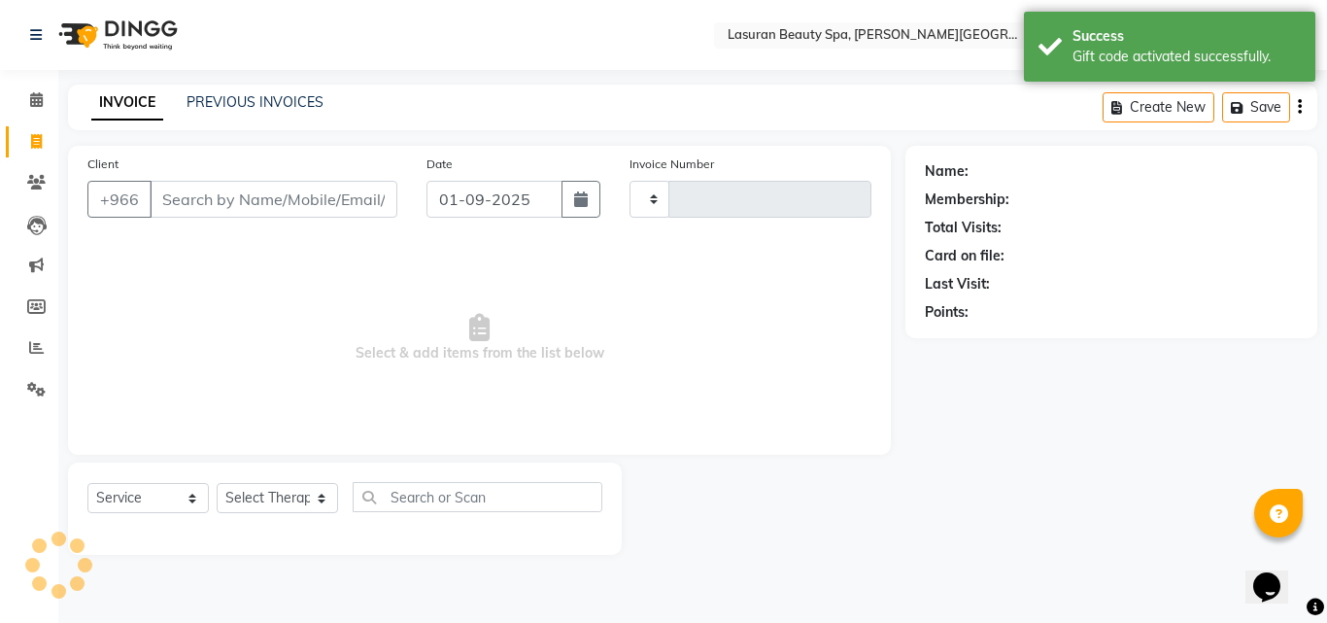
type input "1370"
select select "6941"
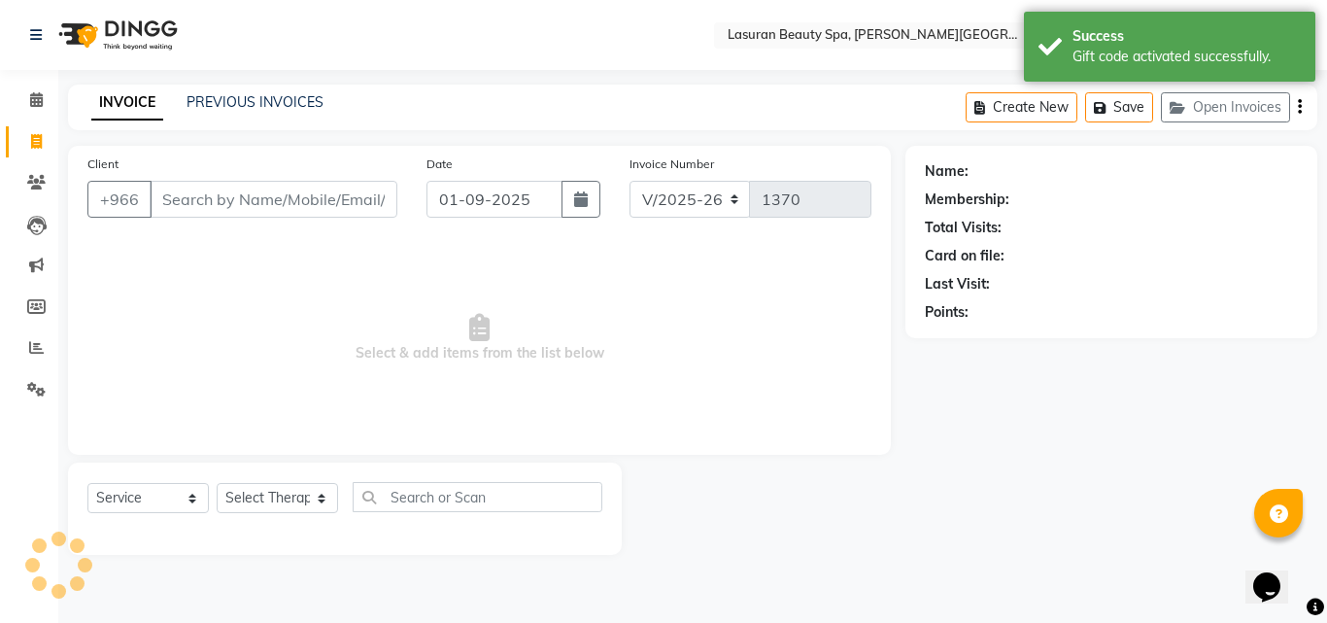
select select "V"
select select "66975"
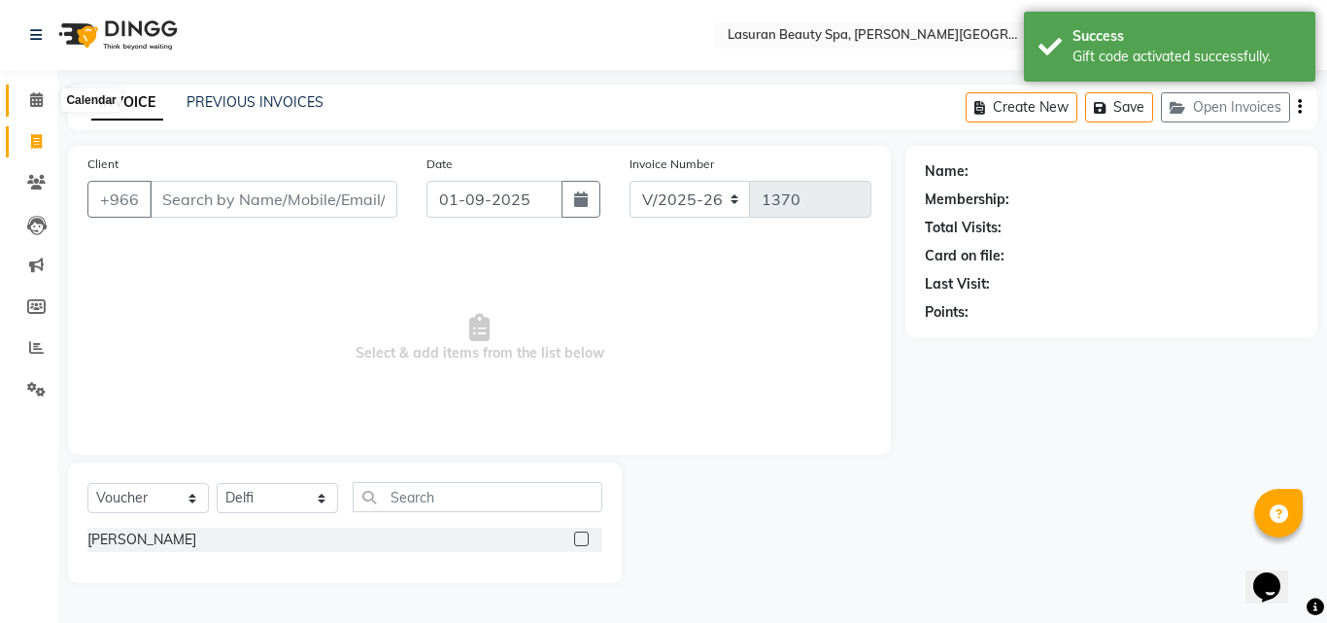
click at [25, 106] on span at bounding box center [36, 100] width 34 height 22
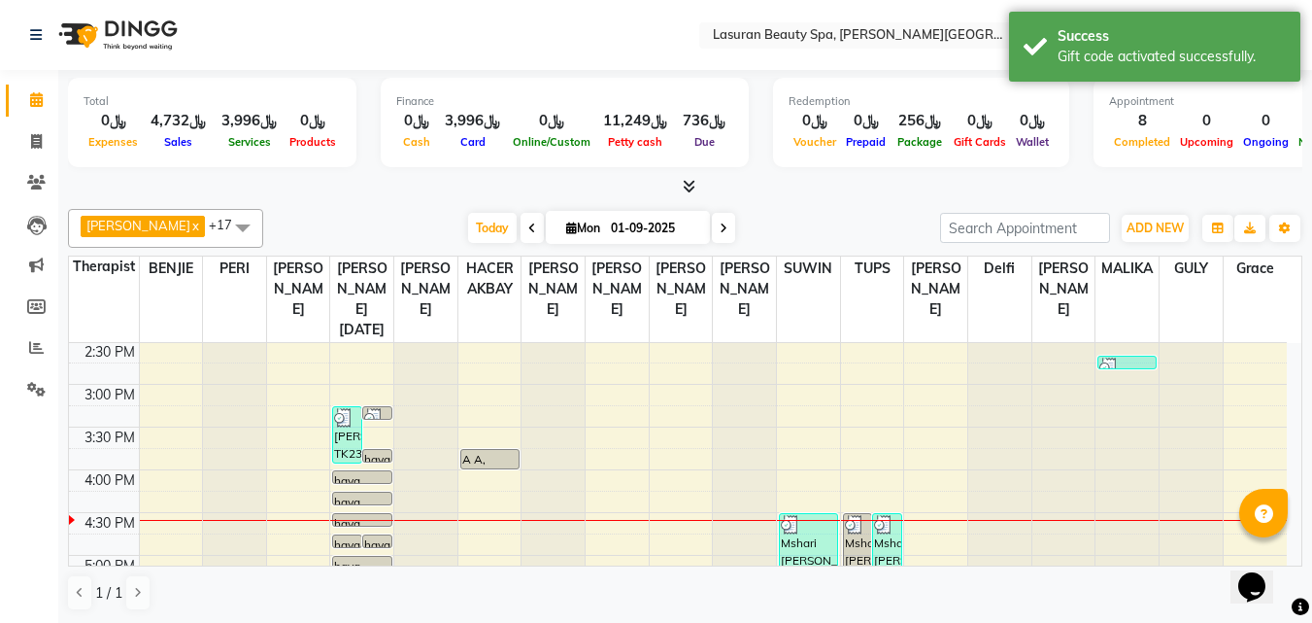
scroll to position [389, 0]
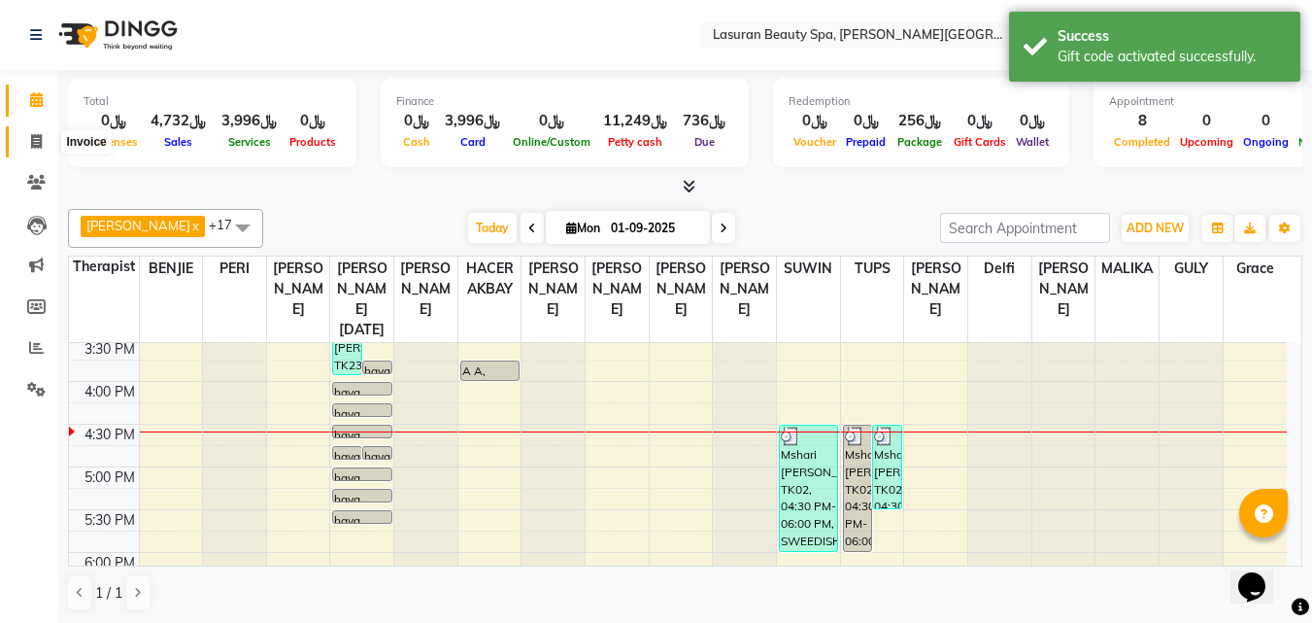
click at [38, 137] on icon at bounding box center [36, 141] width 11 height 15
select select "service"
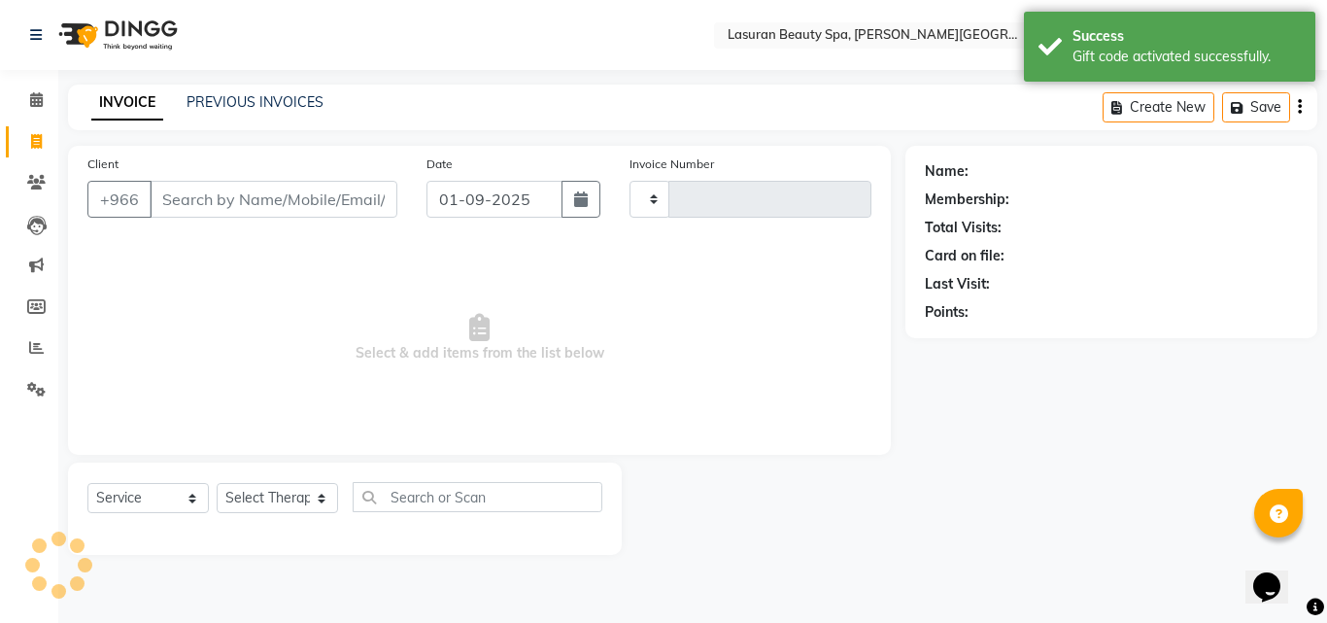
type input "1370"
select select "6941"
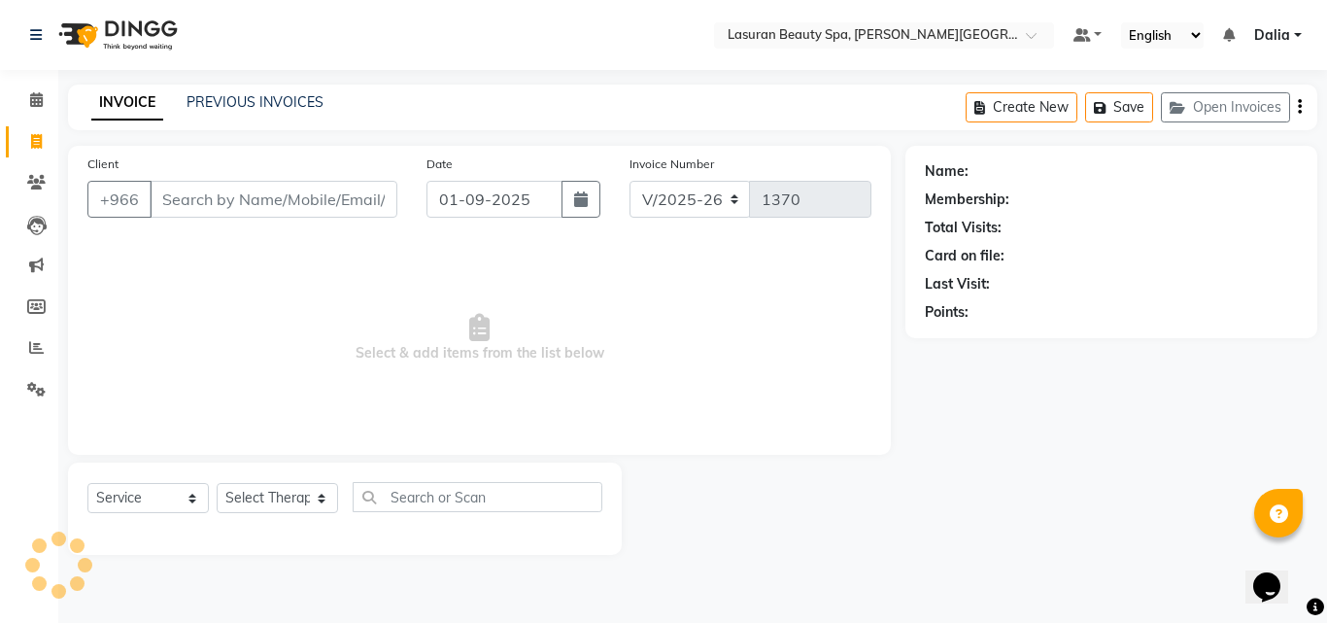
select select "V"
select select "66975"
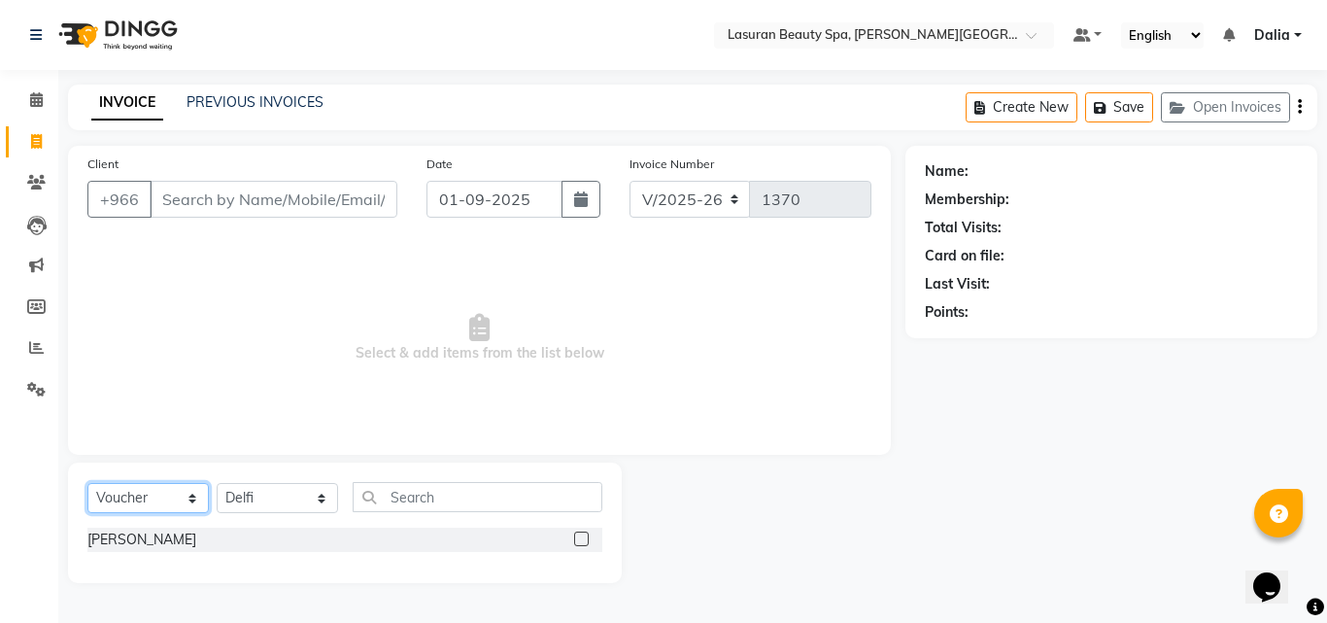
click at [169, 493] on select "Select Service Product Membership Package Voucher Prepaid Gift Card" at bounding box center [147, 498] width 121 height 30
select select "service"
click at [87, 483] on select "Select Service Product Membership Package Voucher Prepaid Gift Card" at bounding box center [147, 498] width 121 height 30
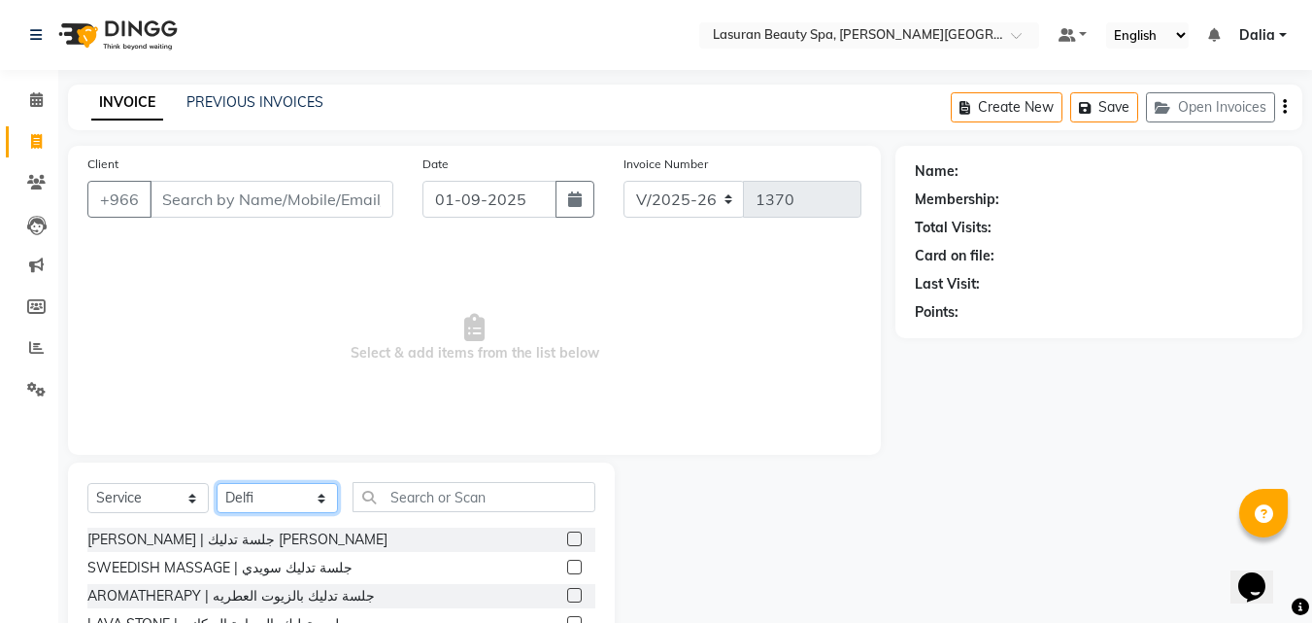
click at [262, 501] on select "Select Therapist [PERSON_NAME] ALJOHARY [PERSON_NAME] Kouraichy [PERSON_NAME] […" at bounding box center [277, 498] width 121 height 30
click at [567, 534] on label at bounding box center [574, 538] width 15 height 15
click at [567, 534] on input "checkbox" at bounding box center [573, 539] width 13 height 13
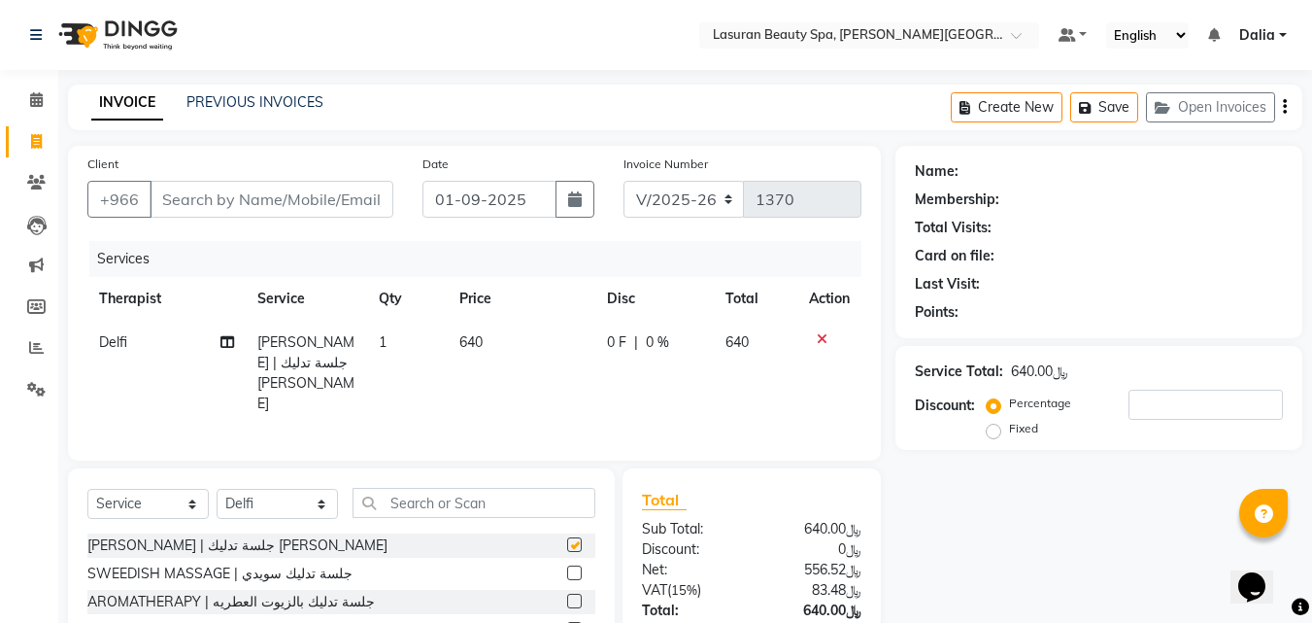
checkbox input "false"
click at [323, 204] on input "Client" at bounding box center [272, 199] width 244 height 37
type input "E"
type input "0"
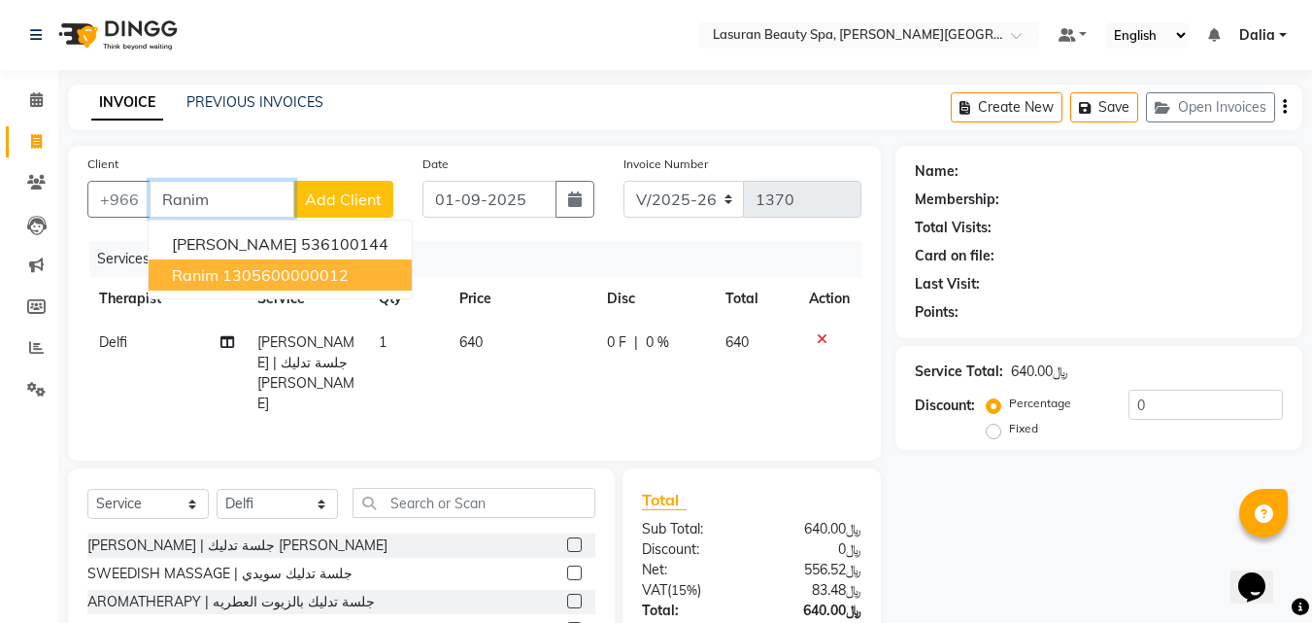
click at [320, 268] on ngb-highlight "1305600000012" at bounding box center [285, 274] width 126 height 19
type input "1305600000012"
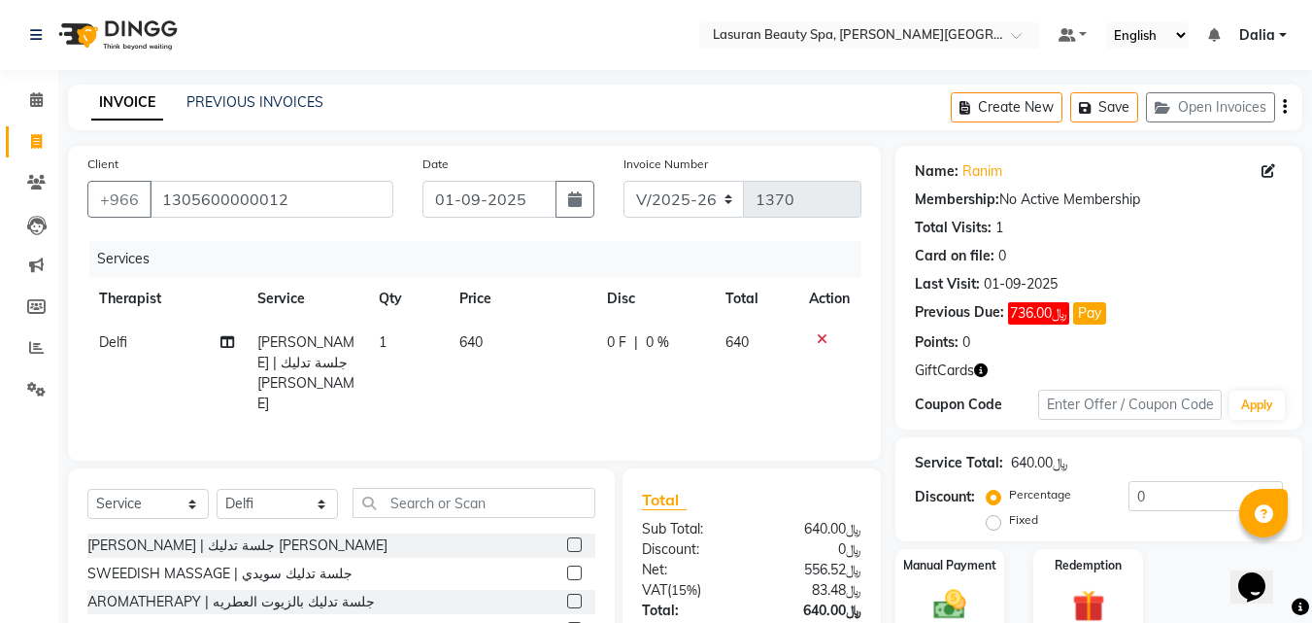
scroll to position [155, 0]
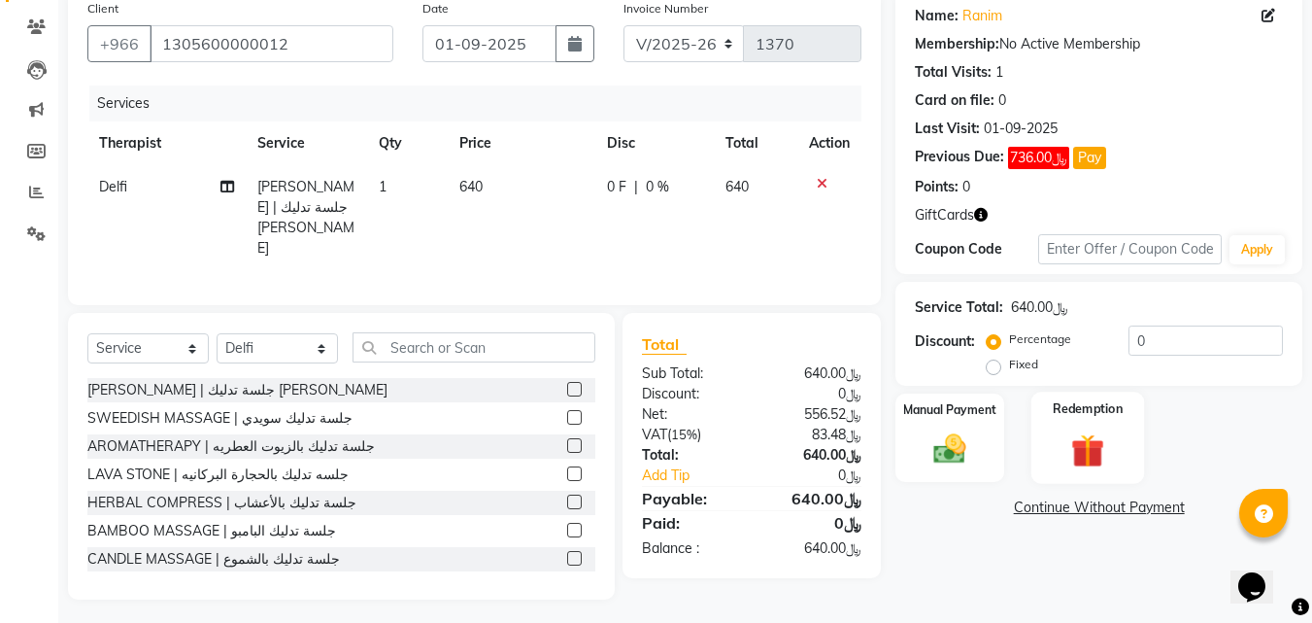
click at [1091, 449] on img at bounding box center [1088, 450] width 54 height 42
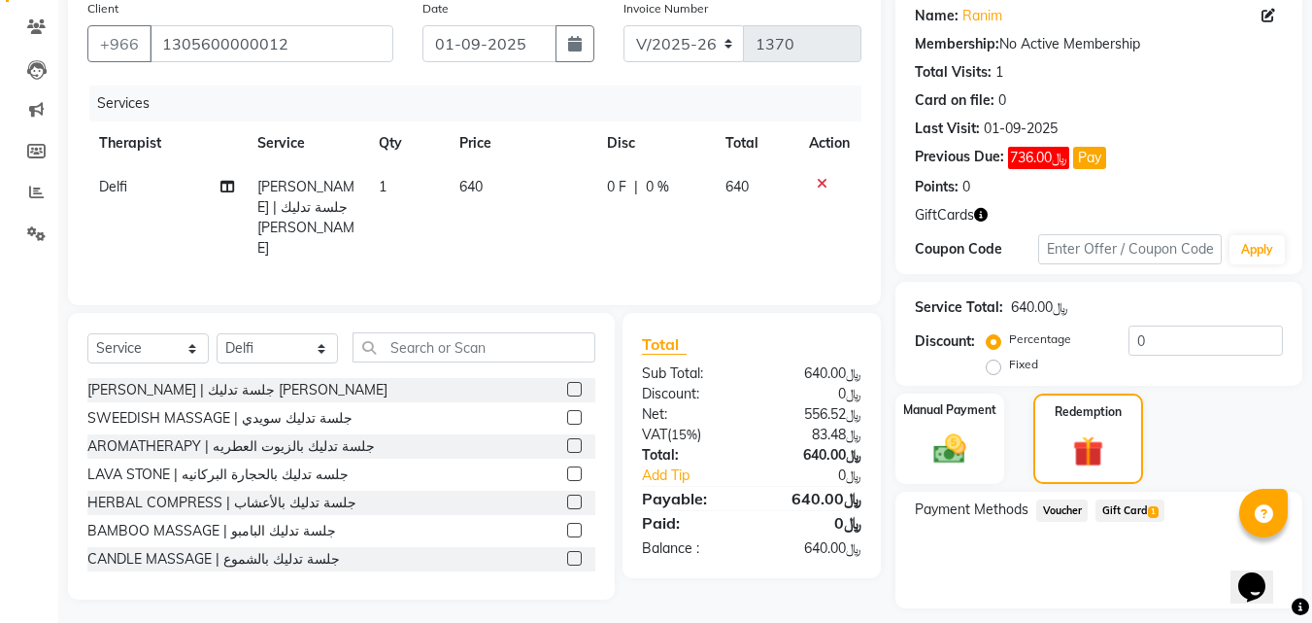
click at [1135, 508] on span "Gift Card 1" at bounding box center [1130, 510] width 69 height 22
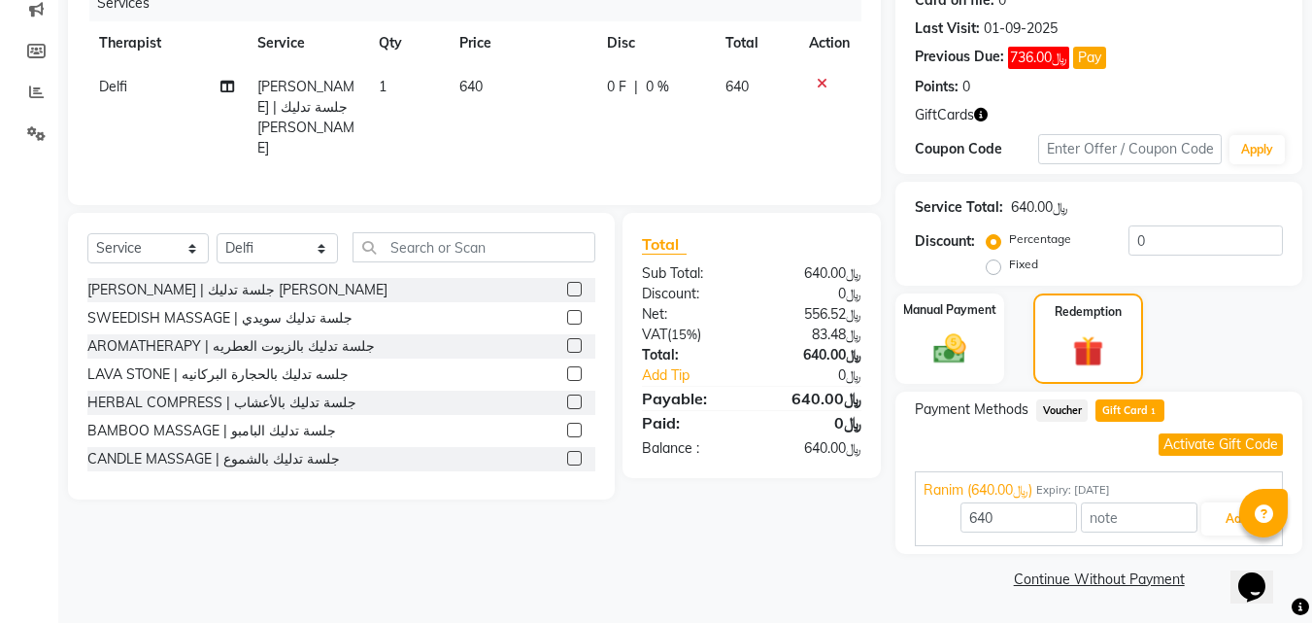
scroll to position [0, 0]
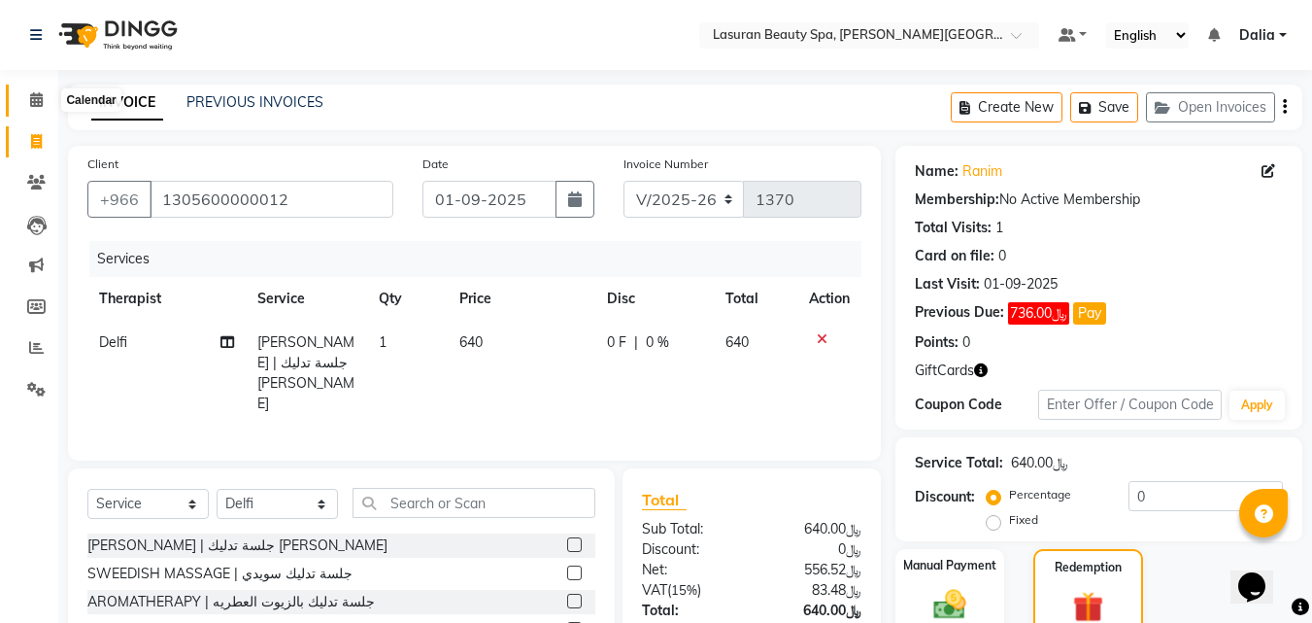
click at [26, 96] on span at bounding box center [36, 100] width 34 height 22
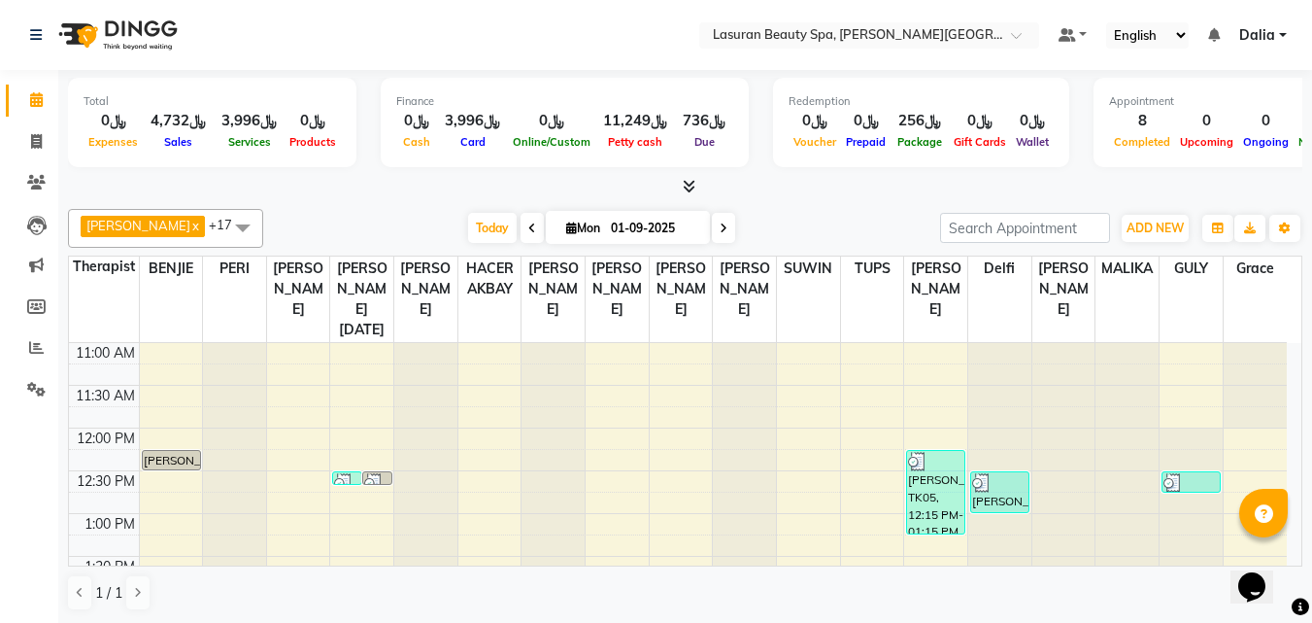
scroll to position [389, 0]
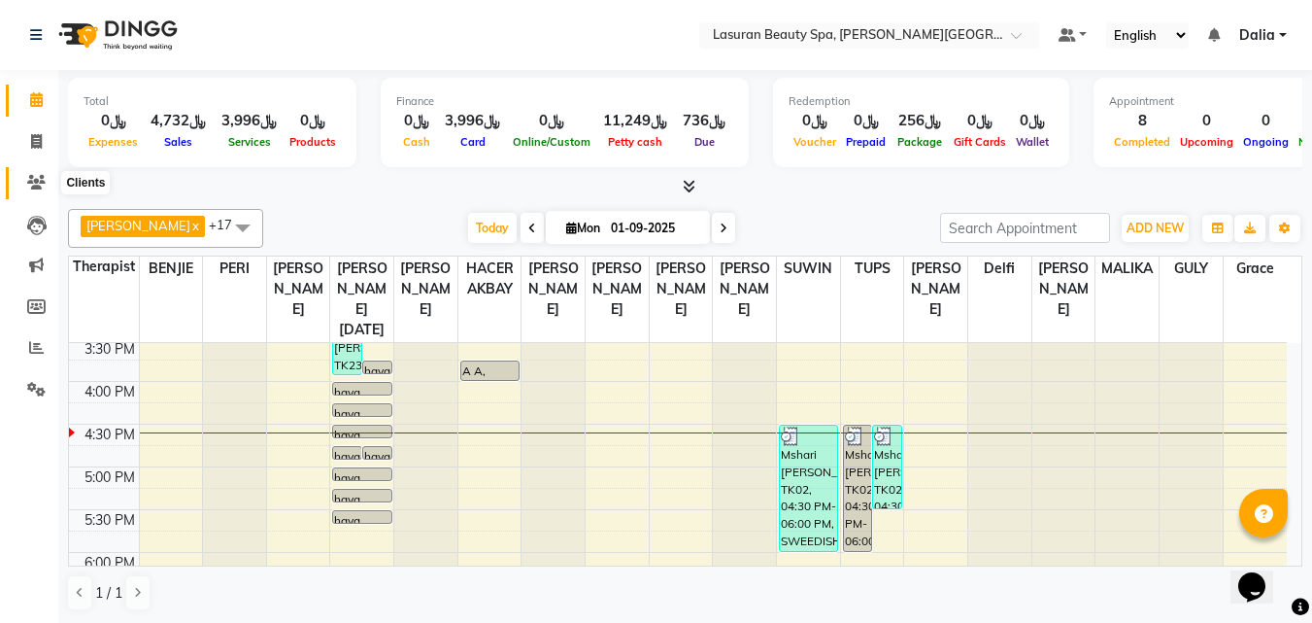
click at [38, 187] on icon at bounding box center [36, 182] width 18 height 15
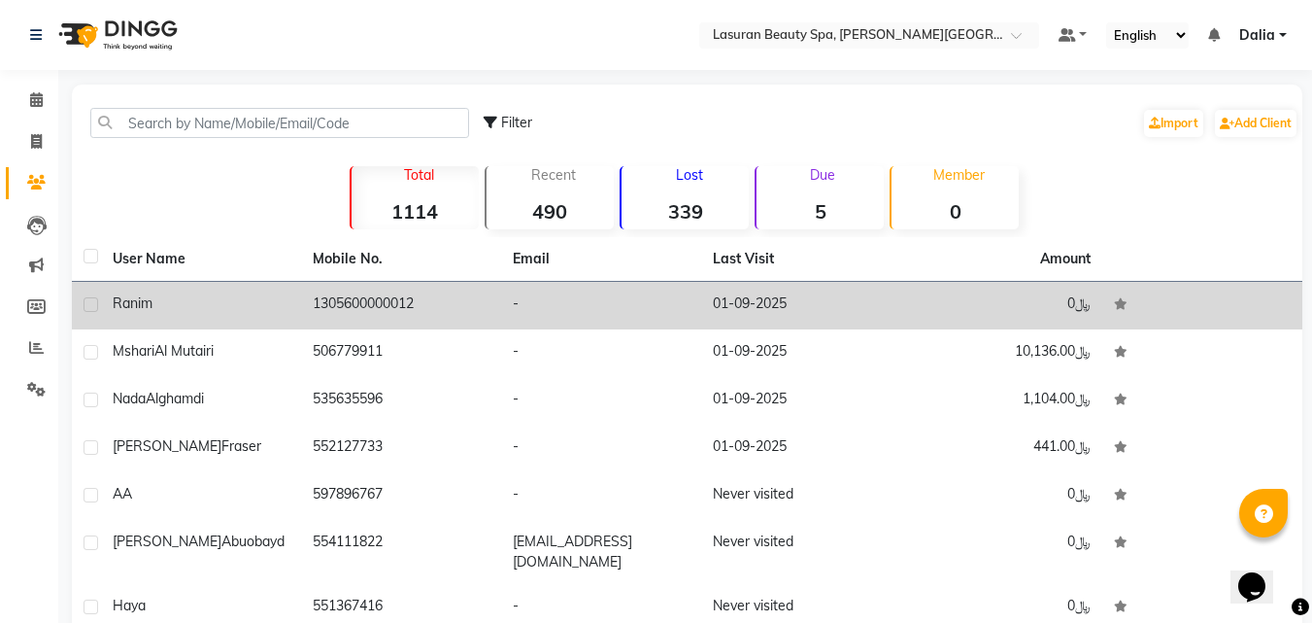
click at [281, 299] on div "Ranim" at bounding box center [201, 303] width 177 height 20
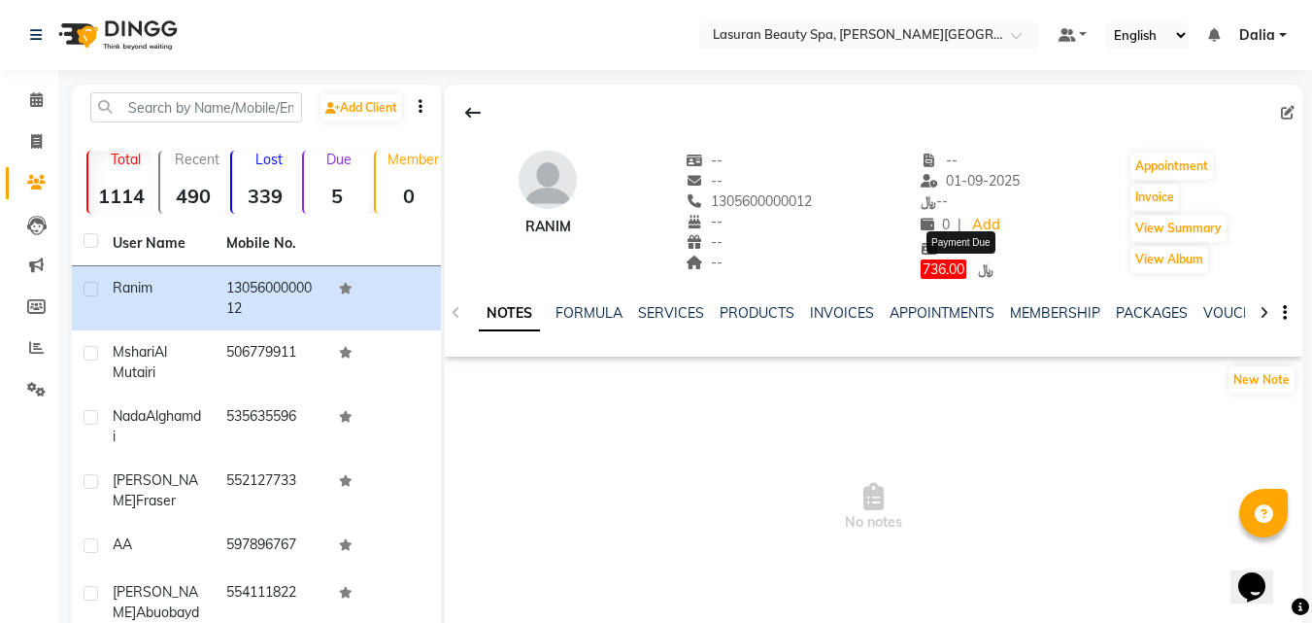
click at [993, 269] on span "﷼" at bounding box center [986, 268] width 16 height 17
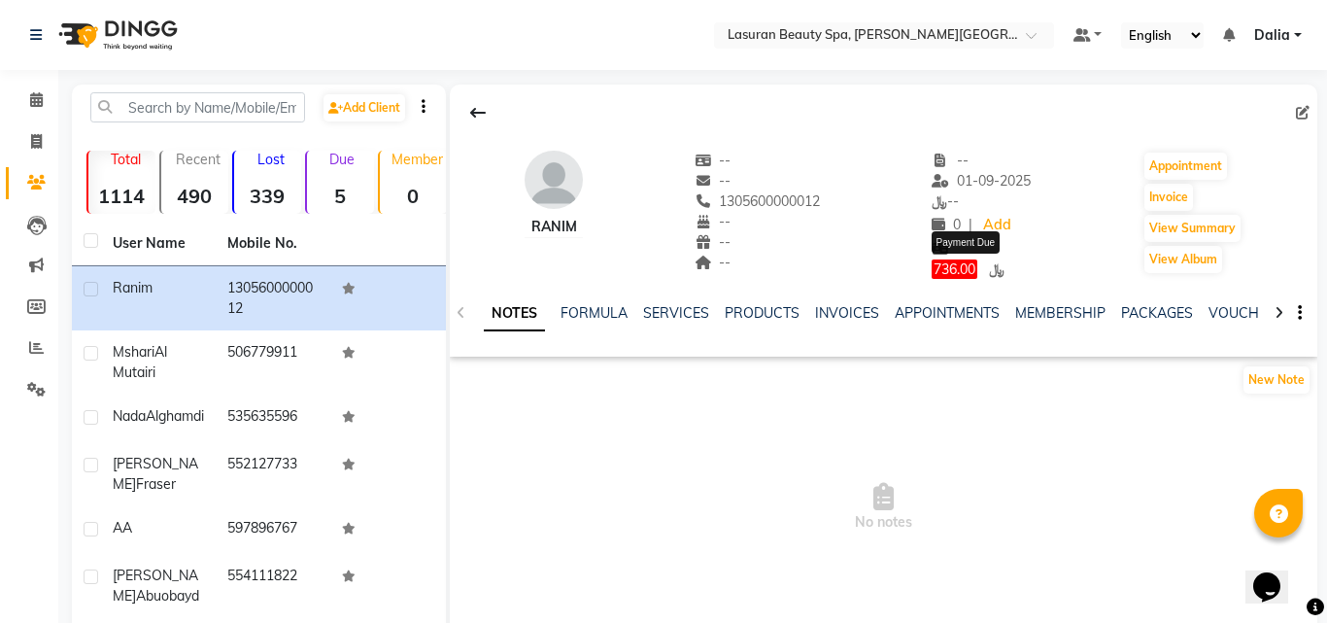
select select "1"
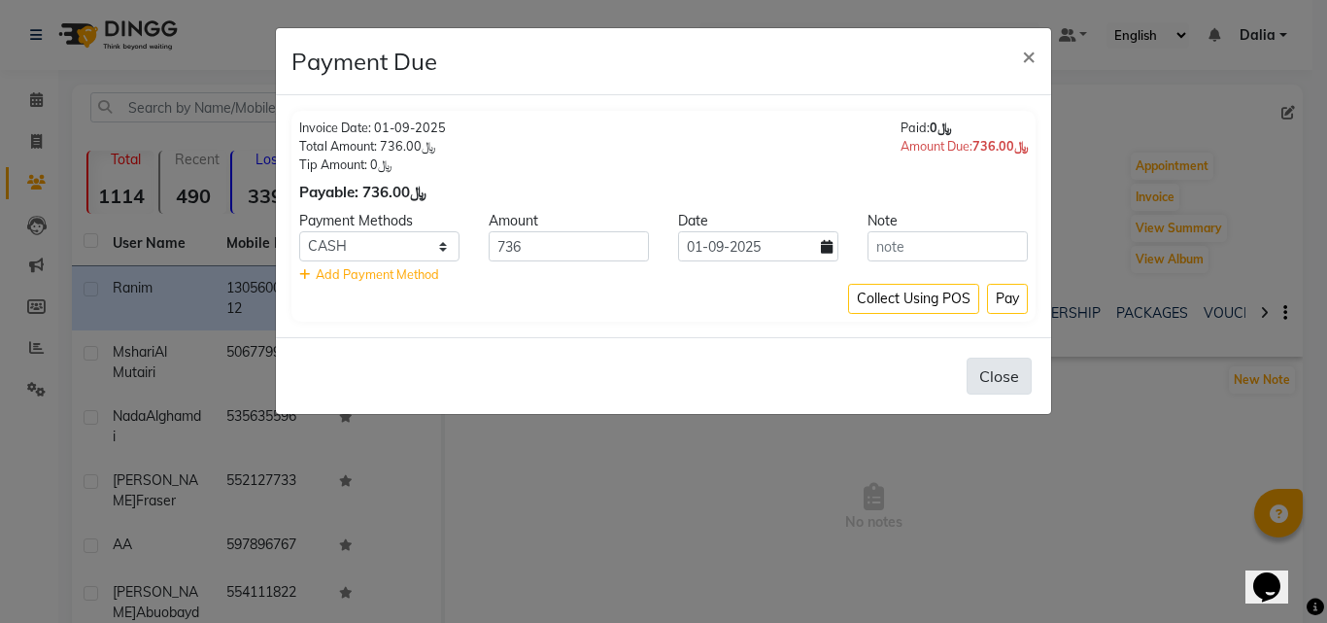
click at [997, 383] on button "Close" at bounding box center [999, 375] width 65 height 37
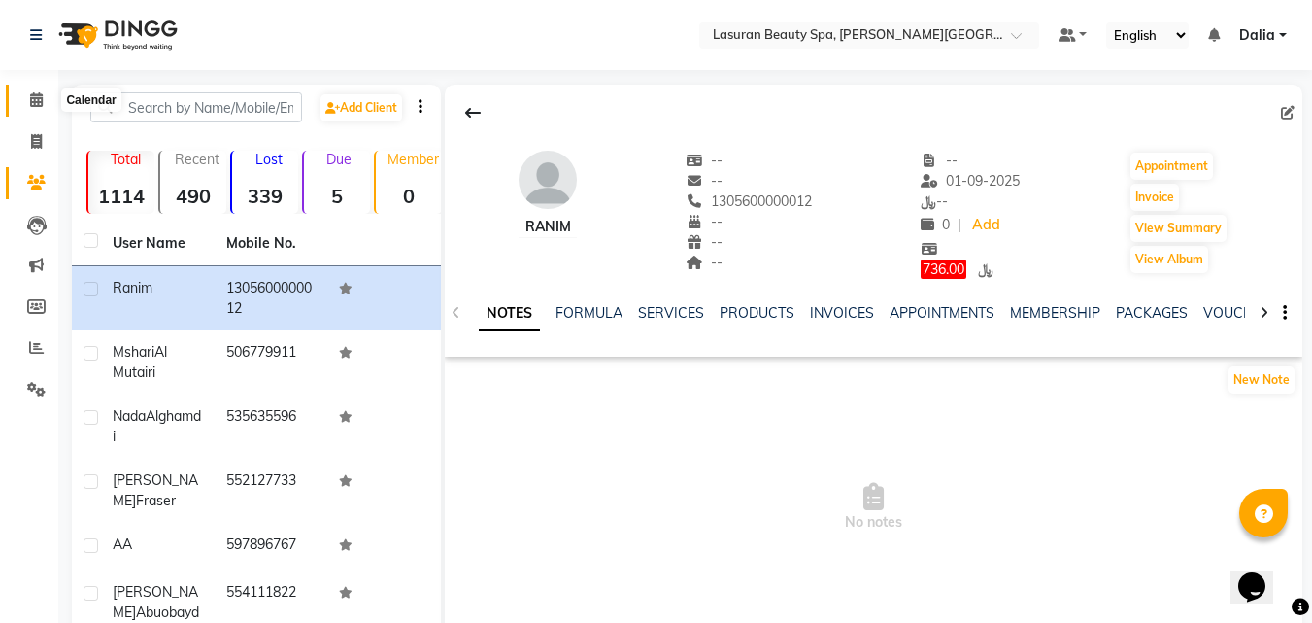
click at [22, 108] on span at bounding box center [36, 100] width 34 height 22
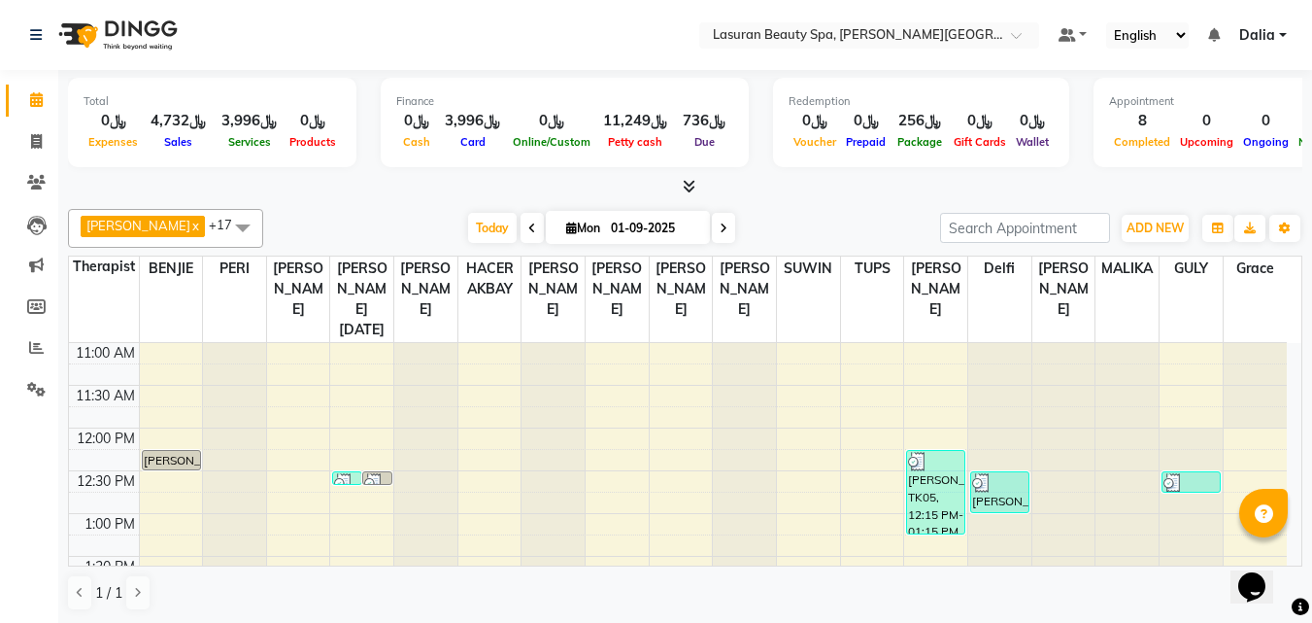
click at [690, 195] on span at bounding box center [685, 187] width 20 height 20
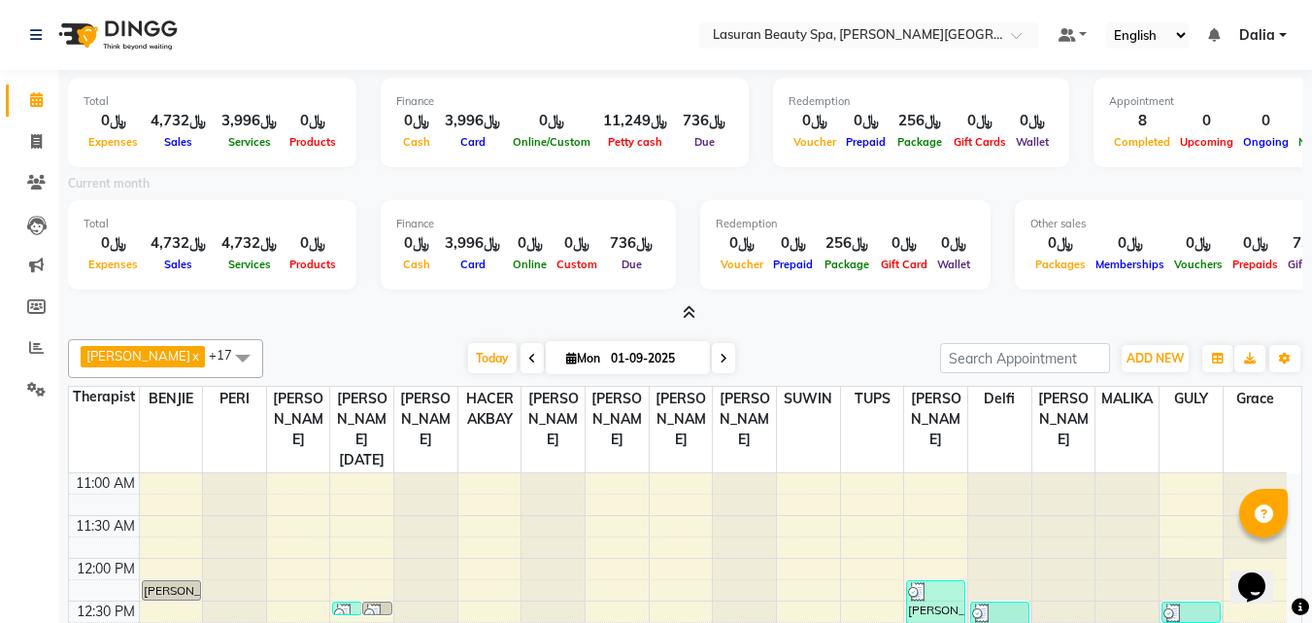
click at [688, 321] on span at bounding box center [685, 313] width 20 height 20
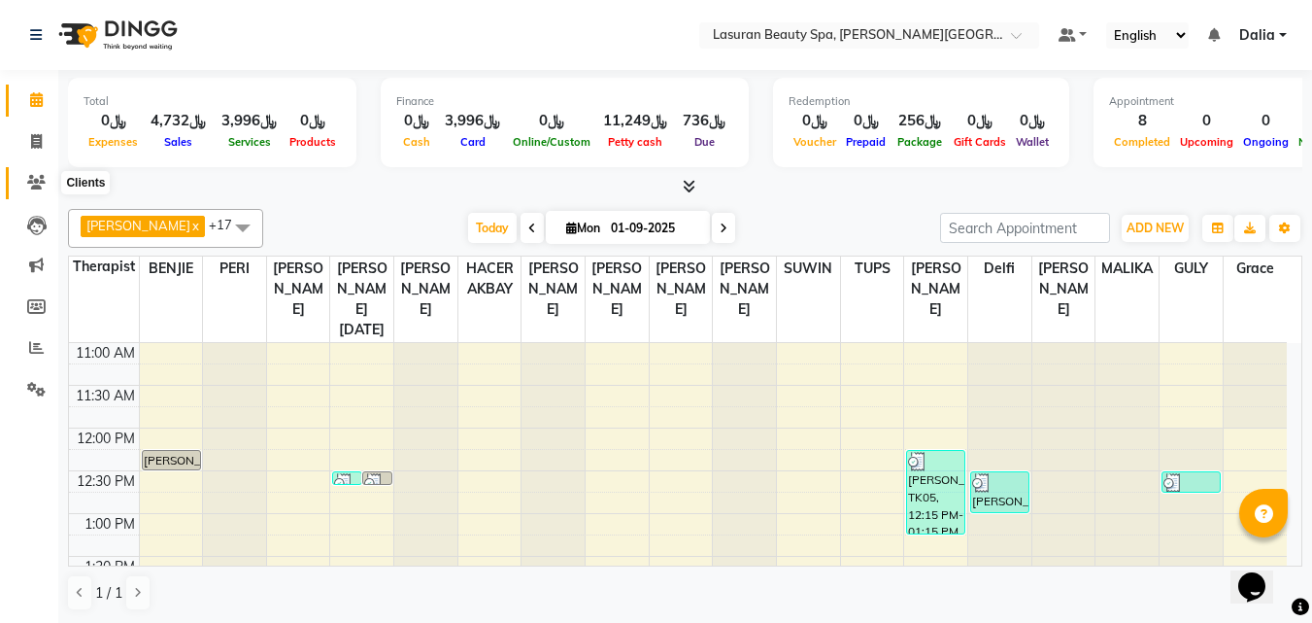
click at [24, 173] on span at bounding box center [36, 183] width 34 height 22
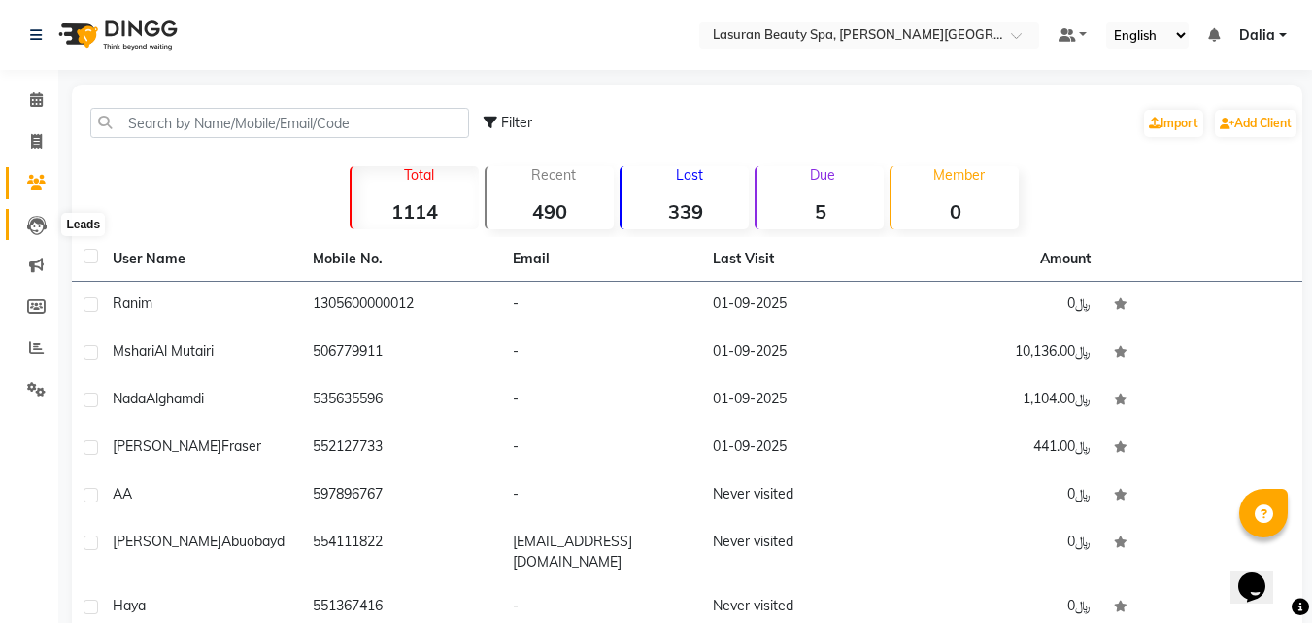
click at [35, 224] on icon at bounding box center [36, 225] width 19 height 19
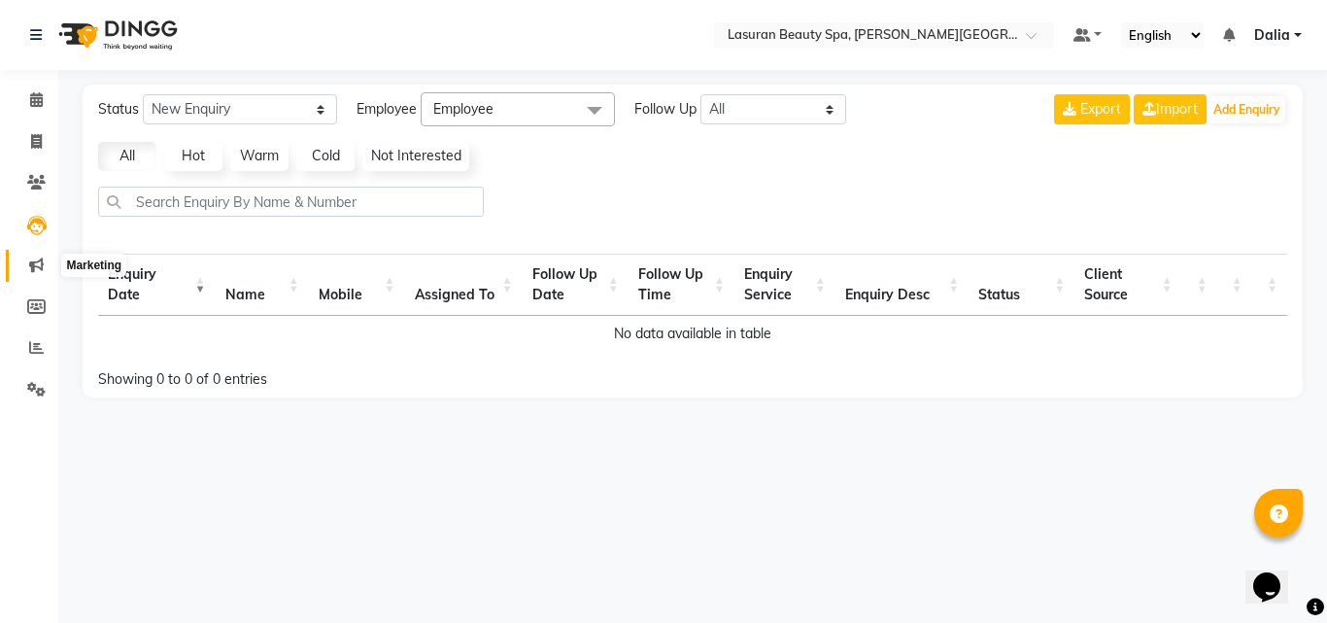
click at [34, 273] on span at bounding box center [36, 266] width 34 height 22
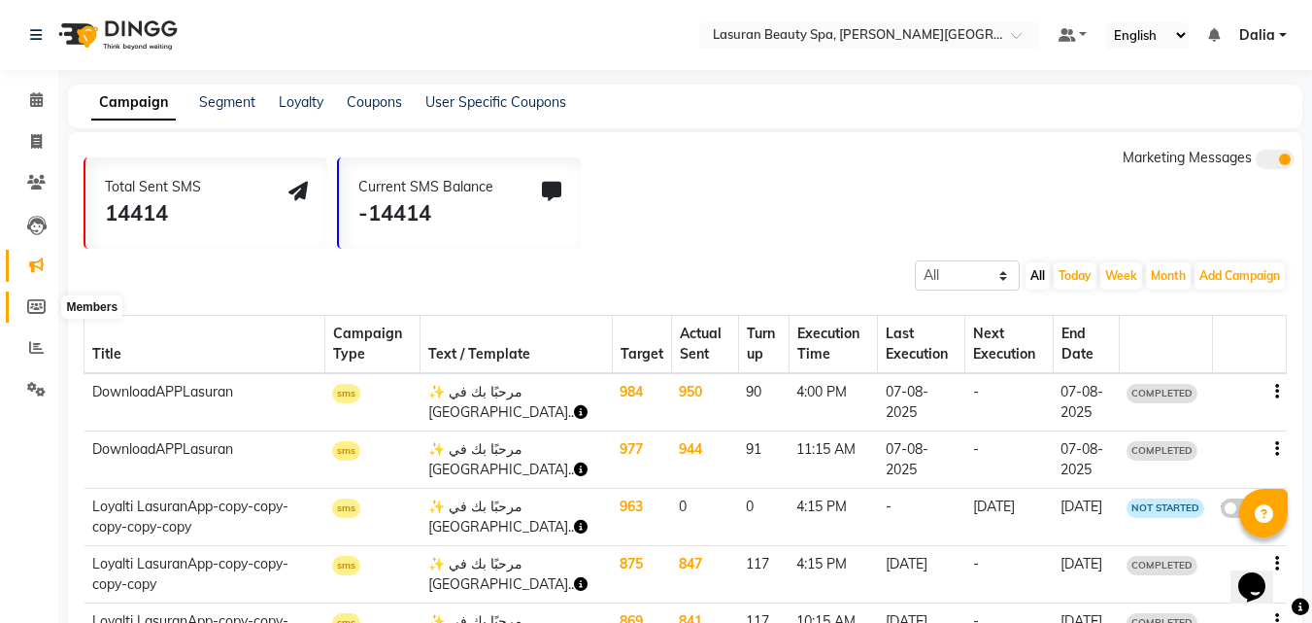
click at [34, 304] on icon at bounding box center [36, 306] width 18 height 15
select select
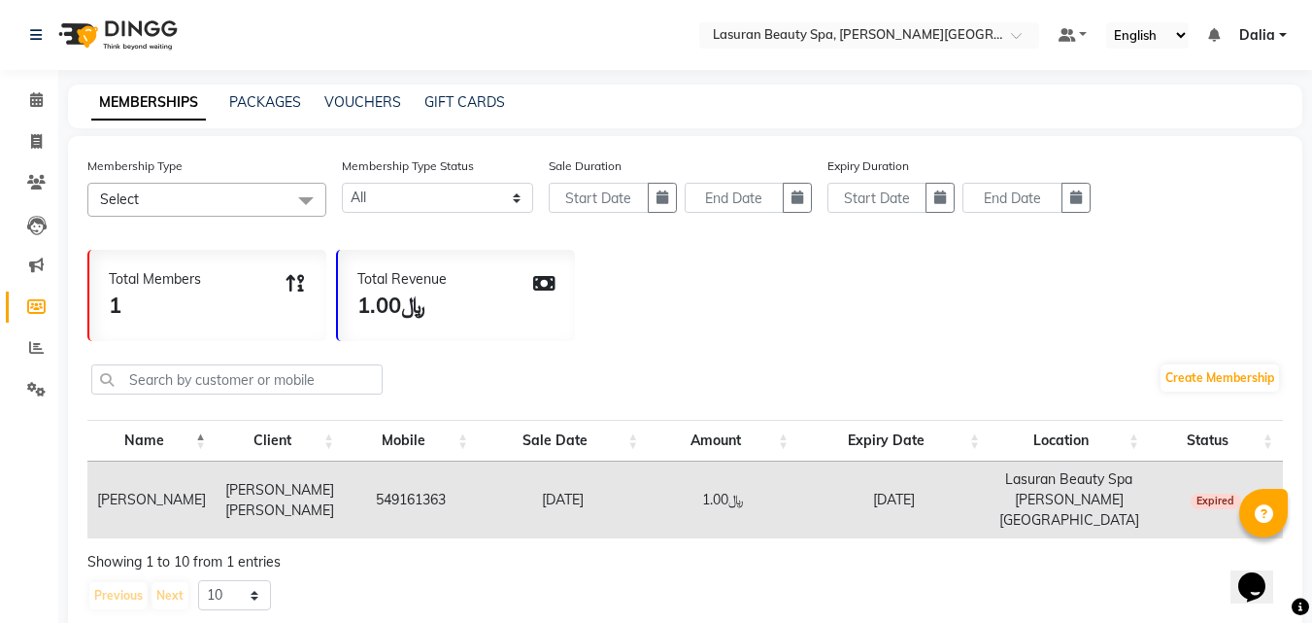
scroll to position [45, 0]
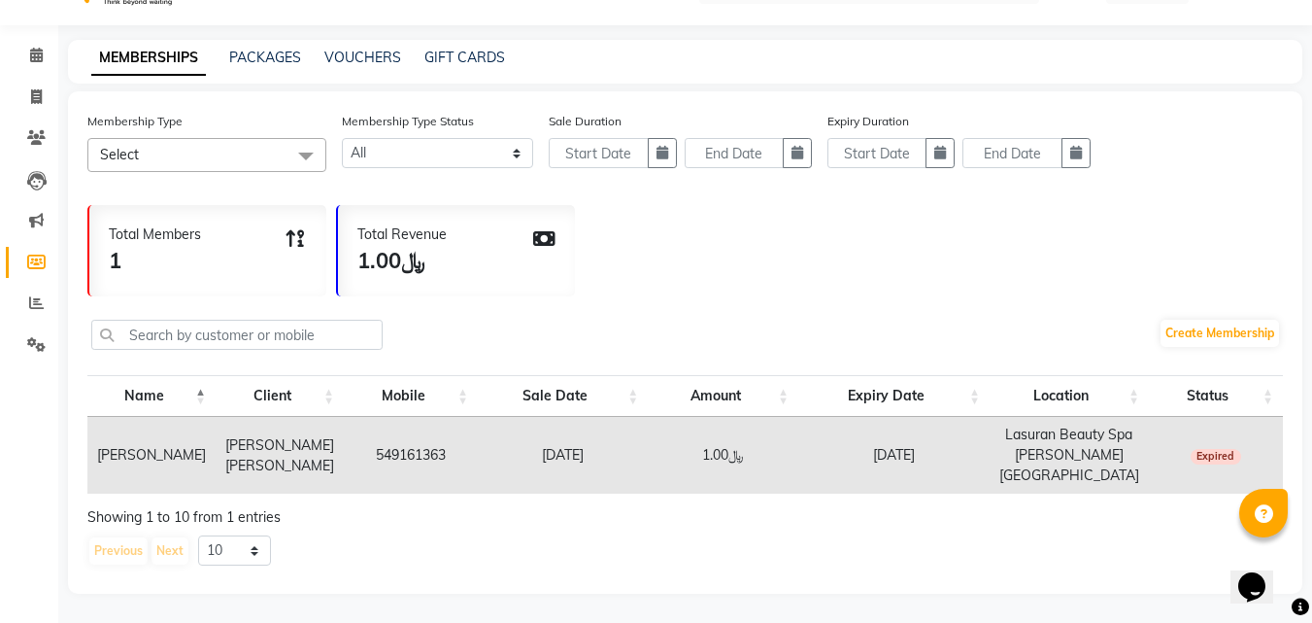
click at [1263, 394] on th "Status" at bounding box center [1216, 396] width 134 height 42
click at [27, 305] on span at bounding box center [36, 303] width 34 height 22
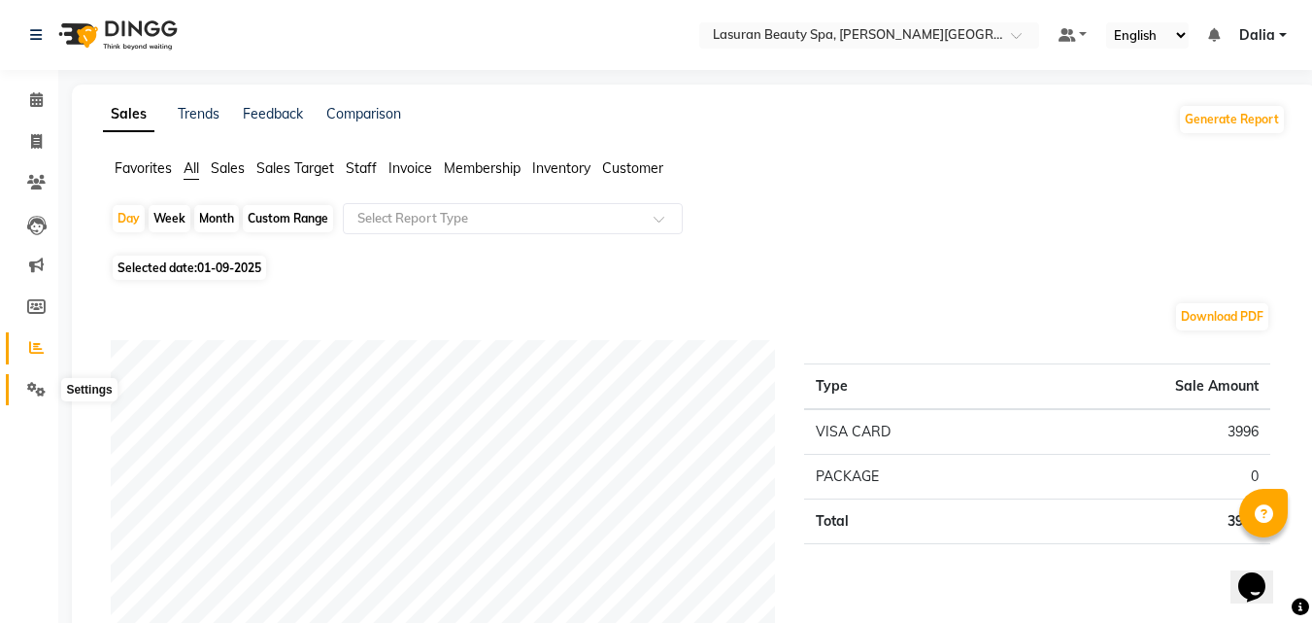
click at [40, 391] on icon at bounding box center [36, 389] width 18 height 15
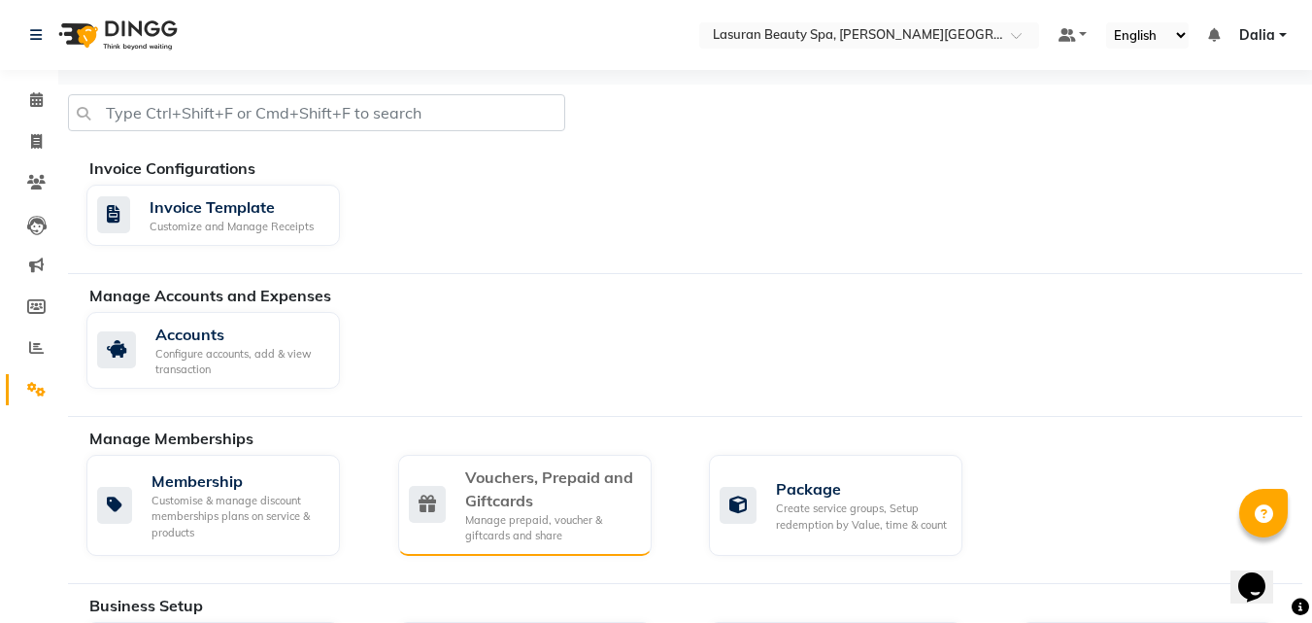
click at [583, 510] on div "Vouchers, Prepaid and Giftcards" at bounding box center [550, 488] width 171 height 47
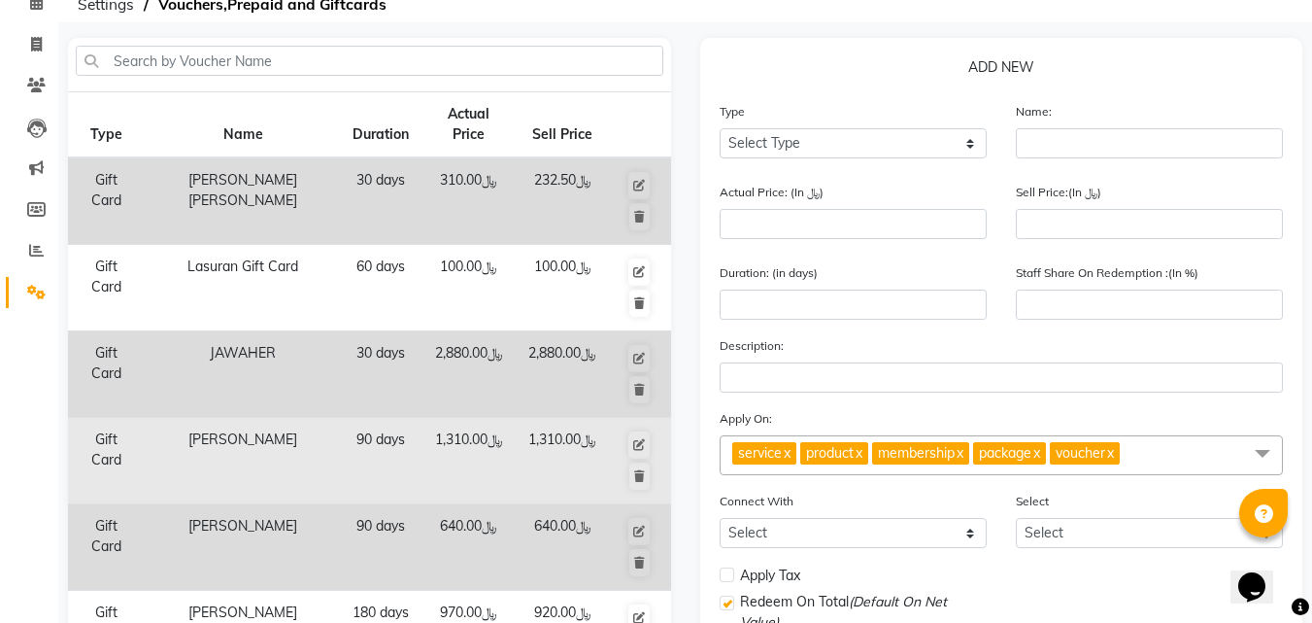
scroll to position [292, 0]
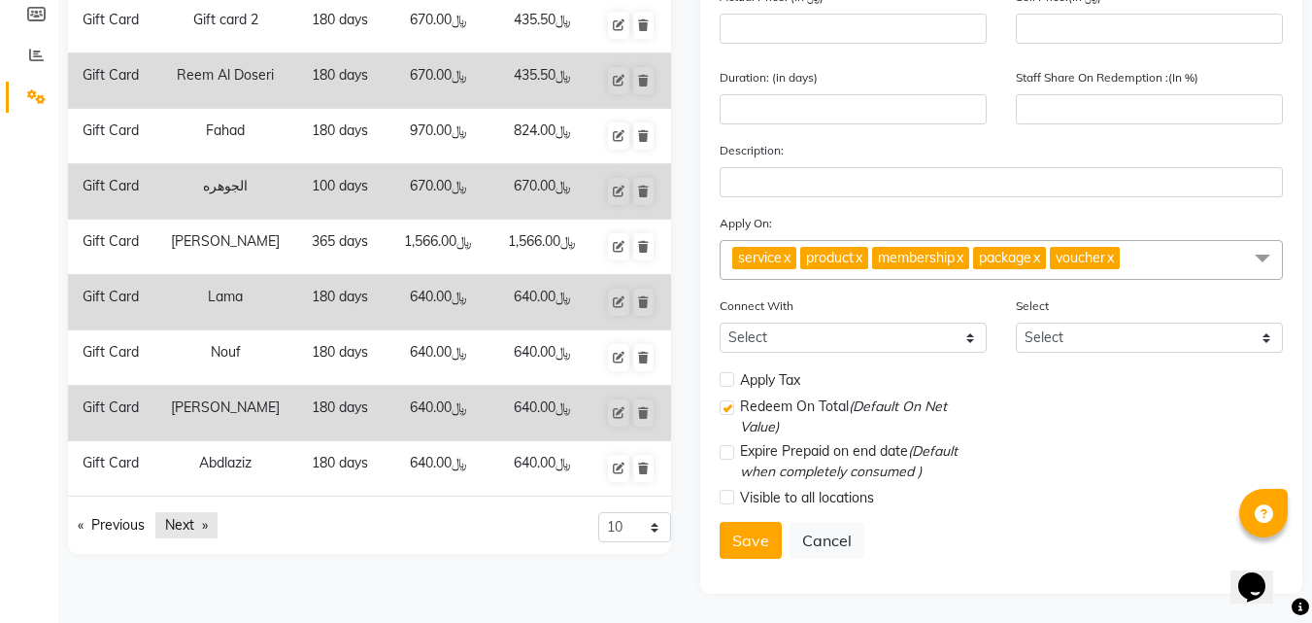
click at [187, 516] on link "Next page" at bounding box center [186, 525] width 62 height 26
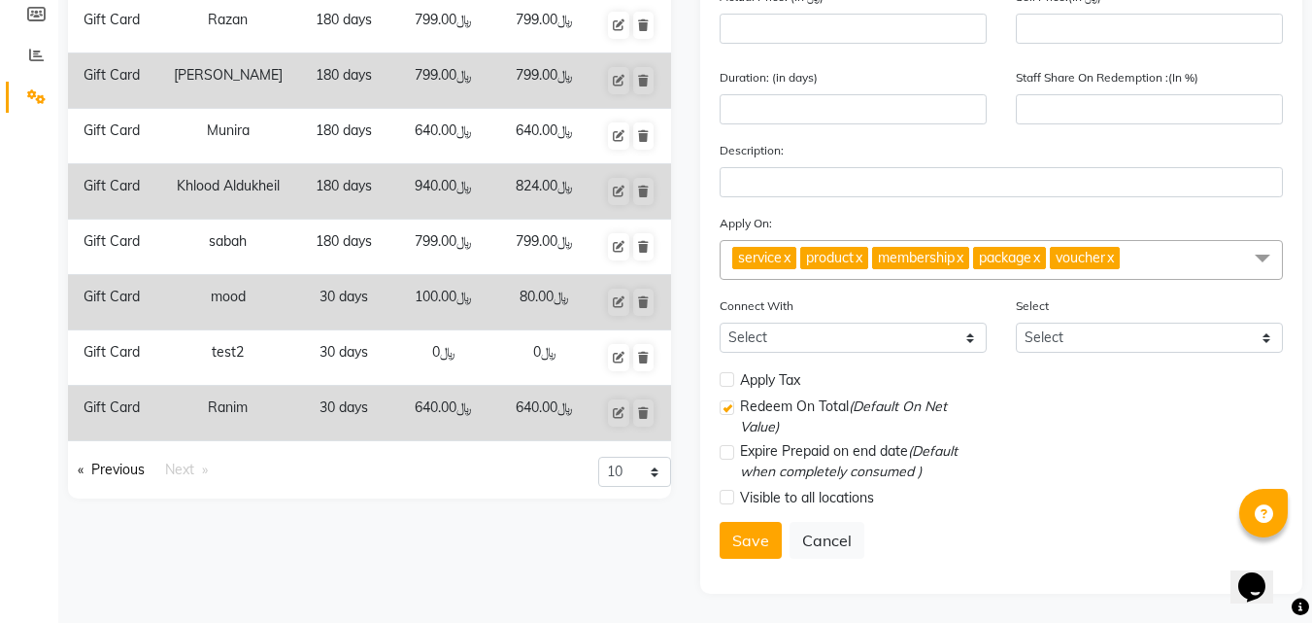
click at [187, 516] on div "Type Name Duration Actual Price Sell Price Gift Card Lamiaa 180 days ﷼640.00 ﷼6…" at bounding box center [369, 218] width 632 height 751
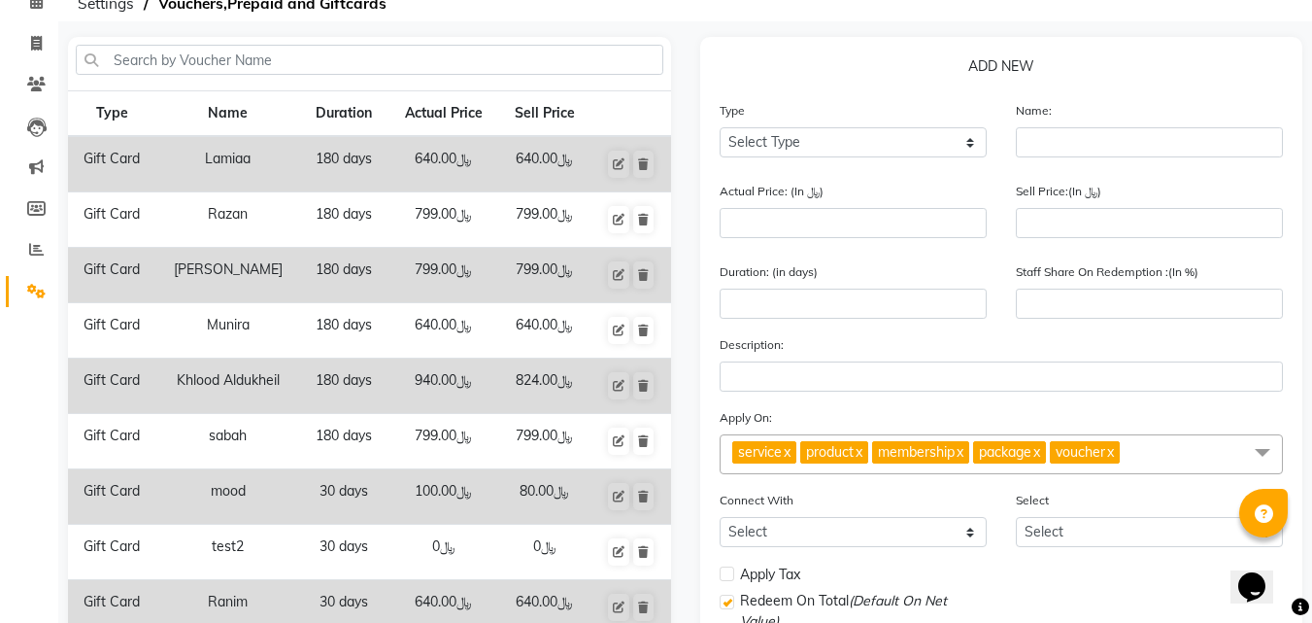
scroll to position [195, 0]
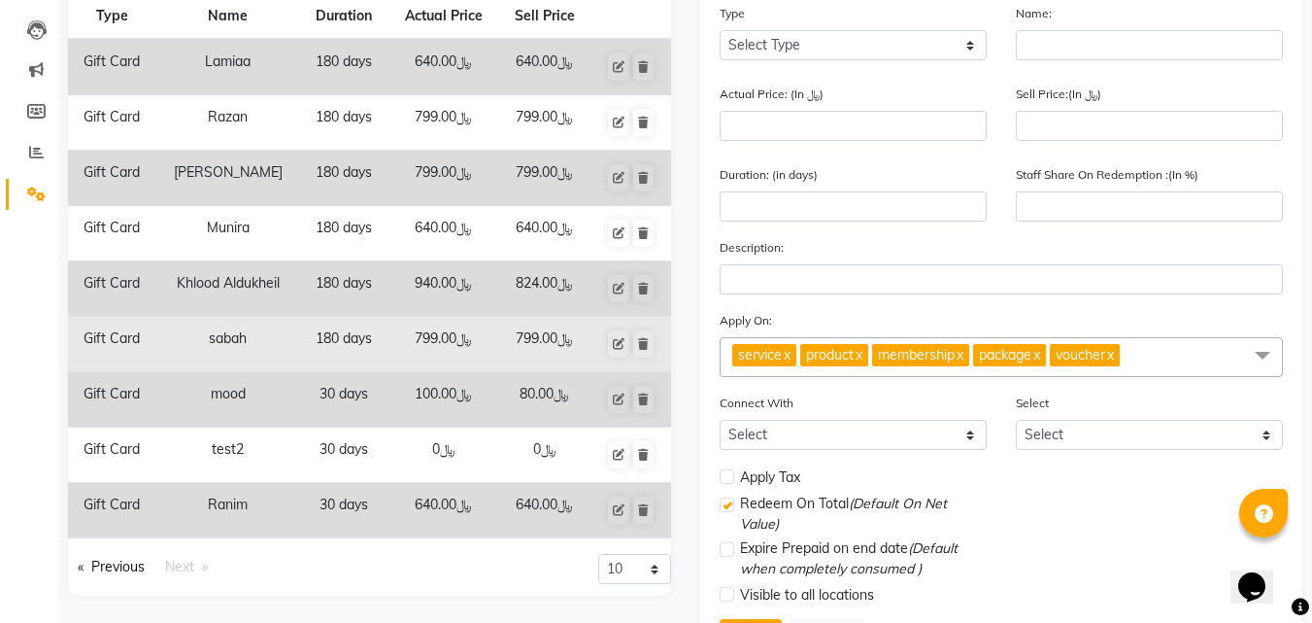
click at [232, 337] on td "sabah" at bounding box center [227, 344] width 145 height 55
click at [278, 352] on td "sabah" at bounding box center [227, 344] width 145 height 55
click at [618, 346] on icon at bounding box center [619, 344] width 12 height 12
select select "G"
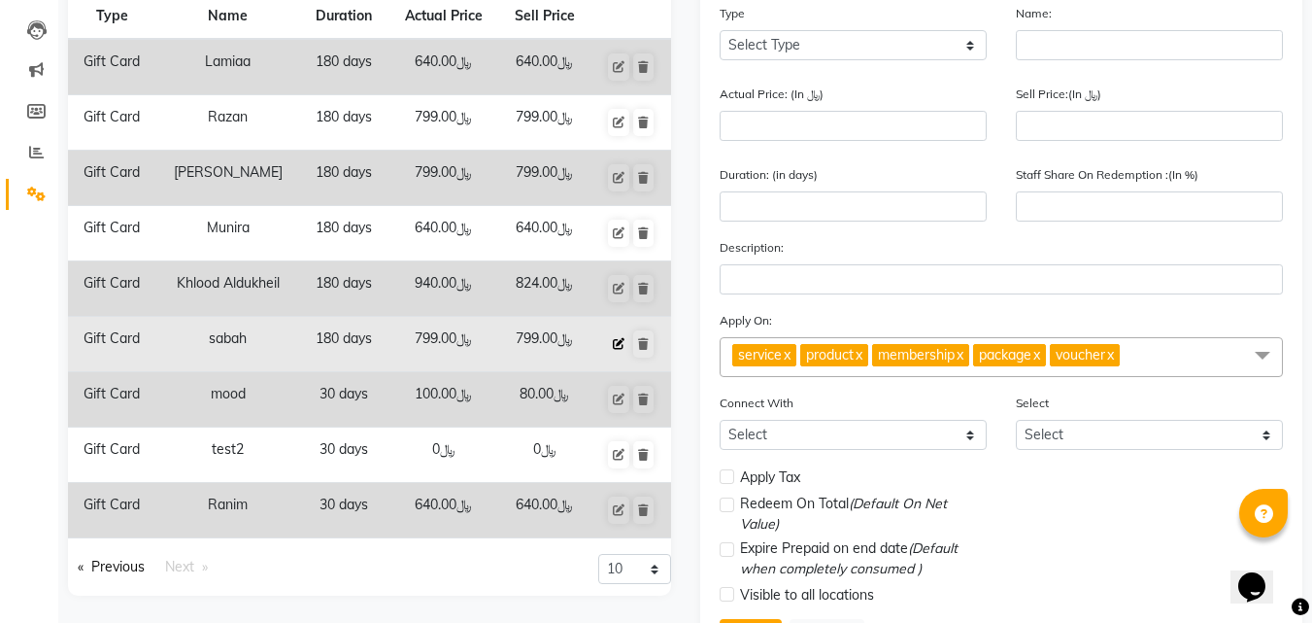
type input "sabah"
type input "799"
type input "180"
type input "100"
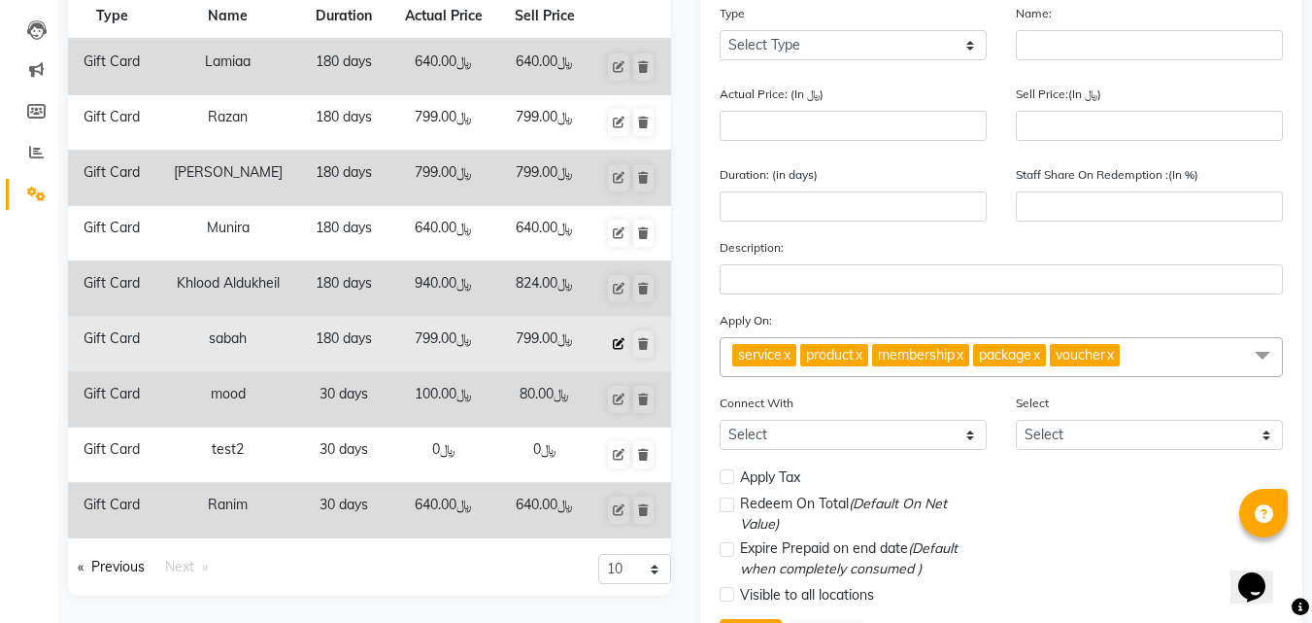
type input "Nova package"
checkbox input "false"
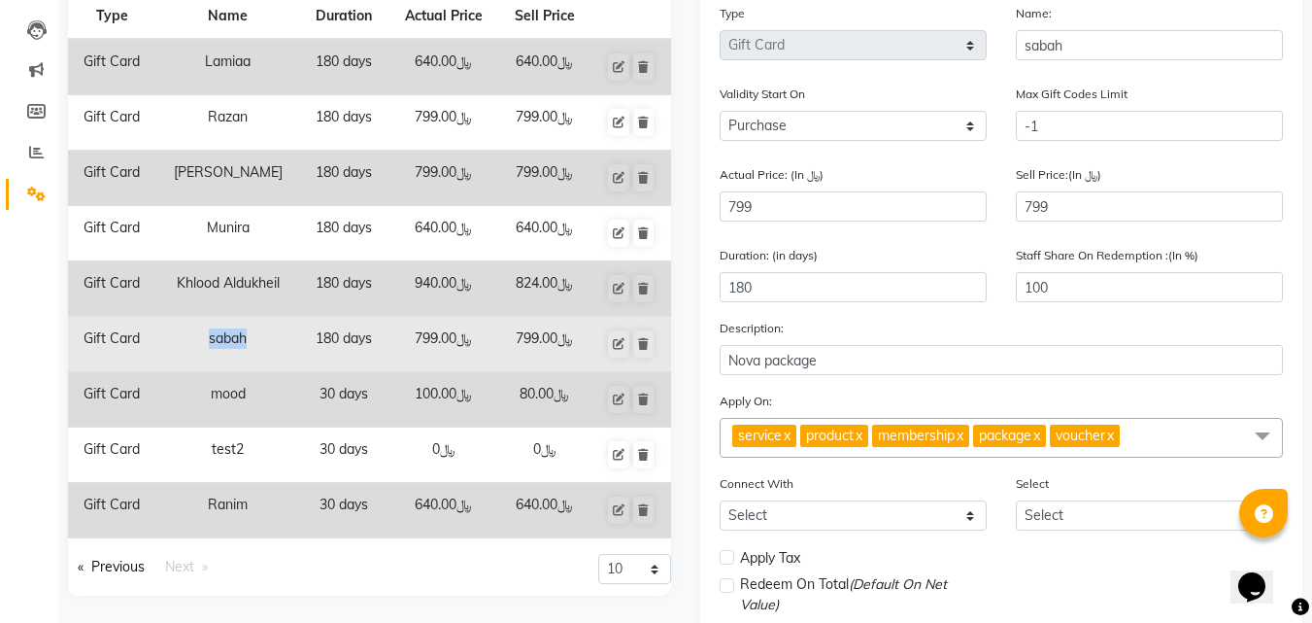
drag, startPoint x: 246, startPoint y: 335, endPoint x: 192, endPoint y: 343, distance: 54.0
click at [192, 343] on td "sabah" at bounding box center [227, 344] width 145 height 55
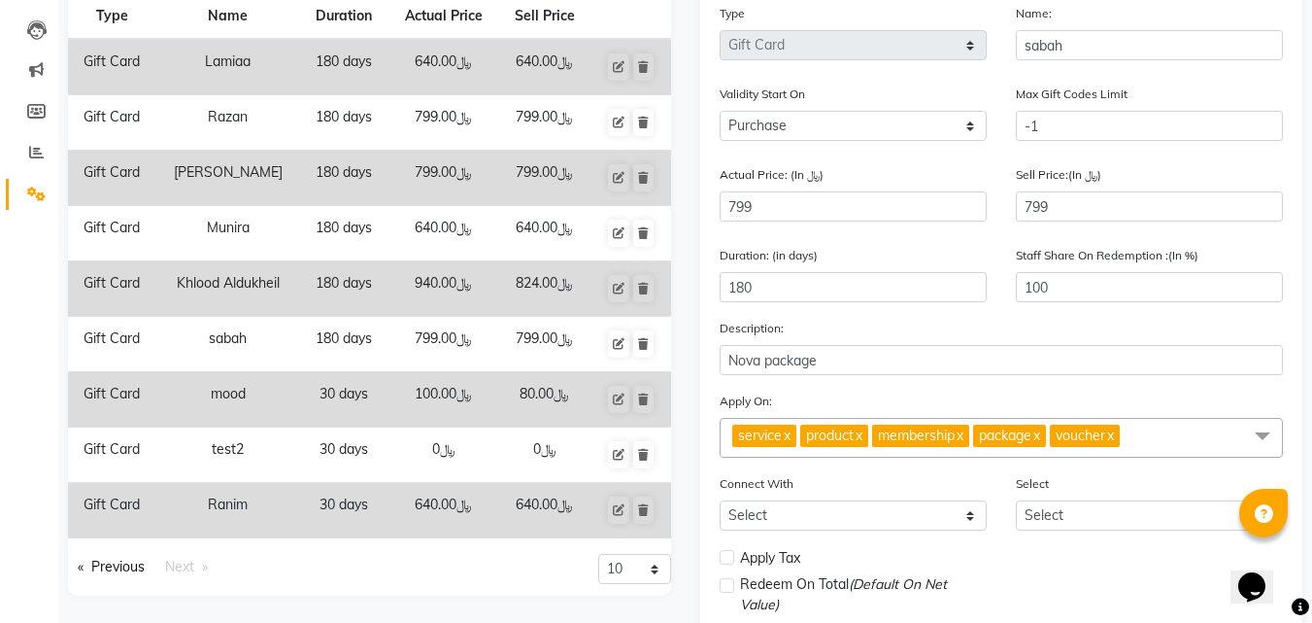
click at [221, 284] on td "Khlood Aldukheil" at bounding box center [227, 288] width 145 height 55
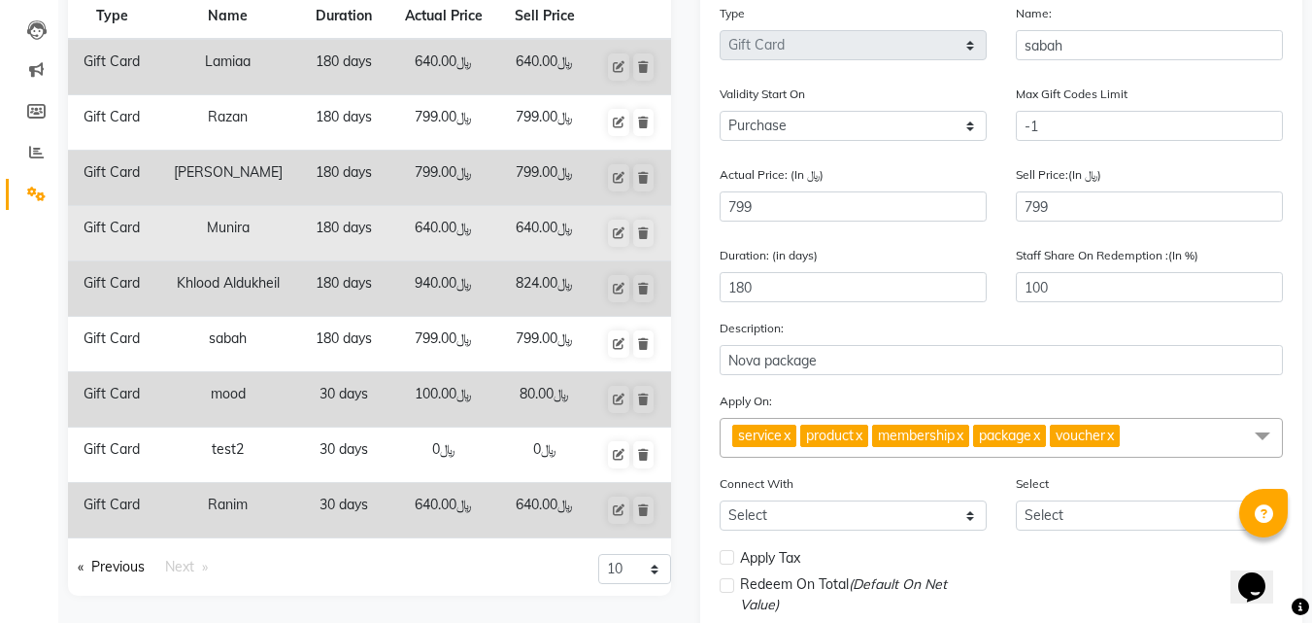
click at [222, 225] on td "Munira" at bounding box center [227, 233] width 145 height 55
copy td "Munira"
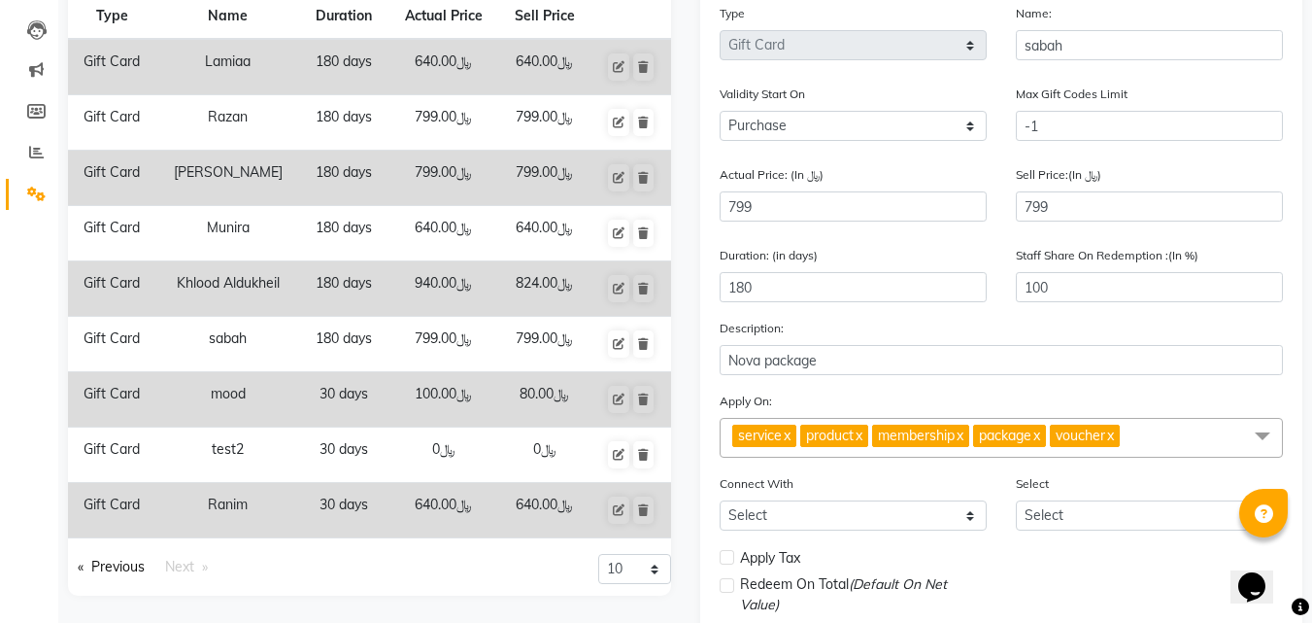
click at [213, 281] on td "Khlood Aldukheil" at bounding box center [227, 288] width 145 height 55
copy td "Khlood Aldukheil"
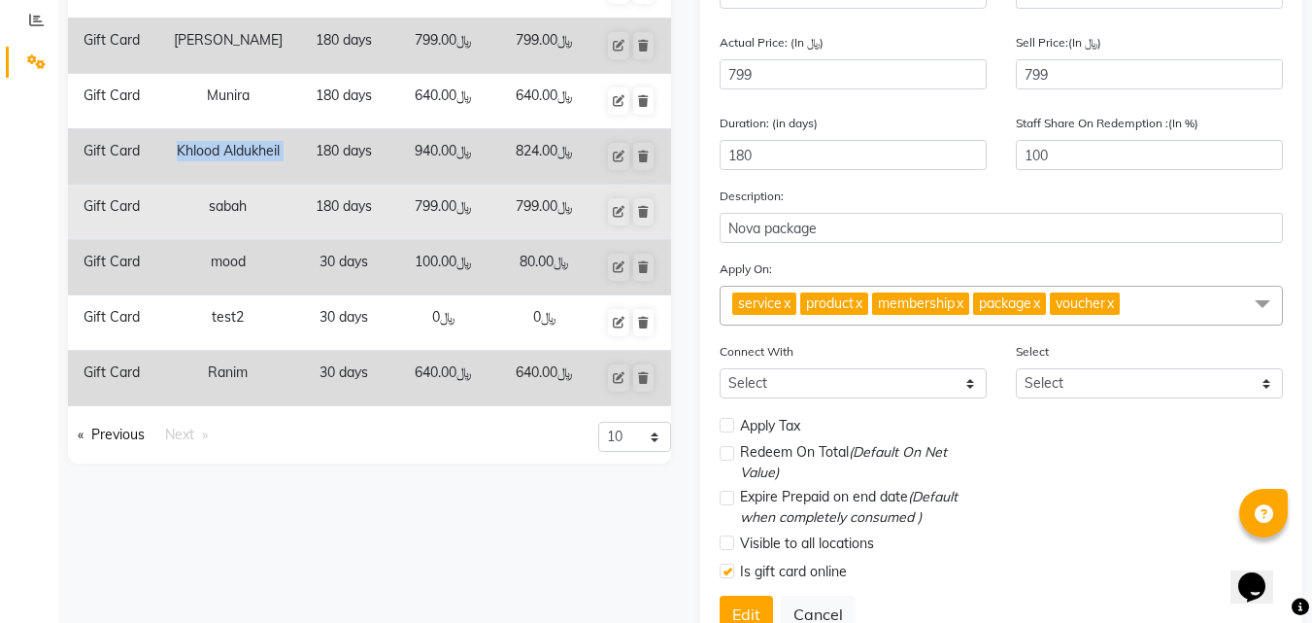
scroll to position [401, 0]
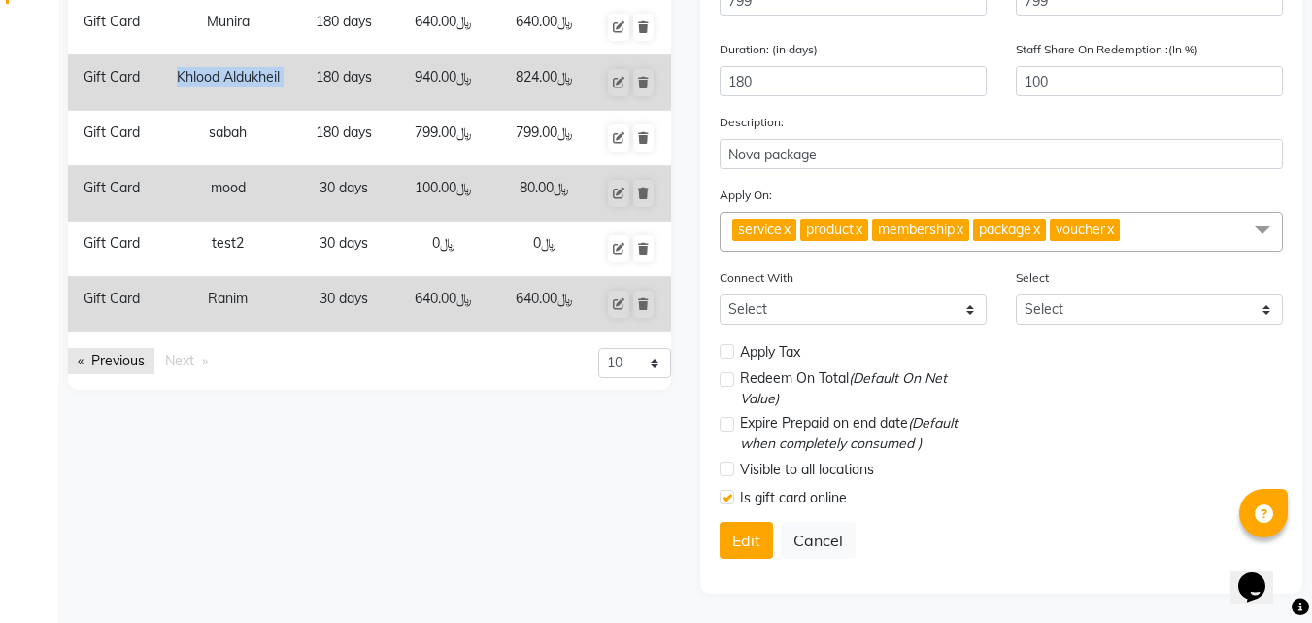
click at [133, 363] on link "Previous page" at bounding box center [111, 361] width 86 height 26
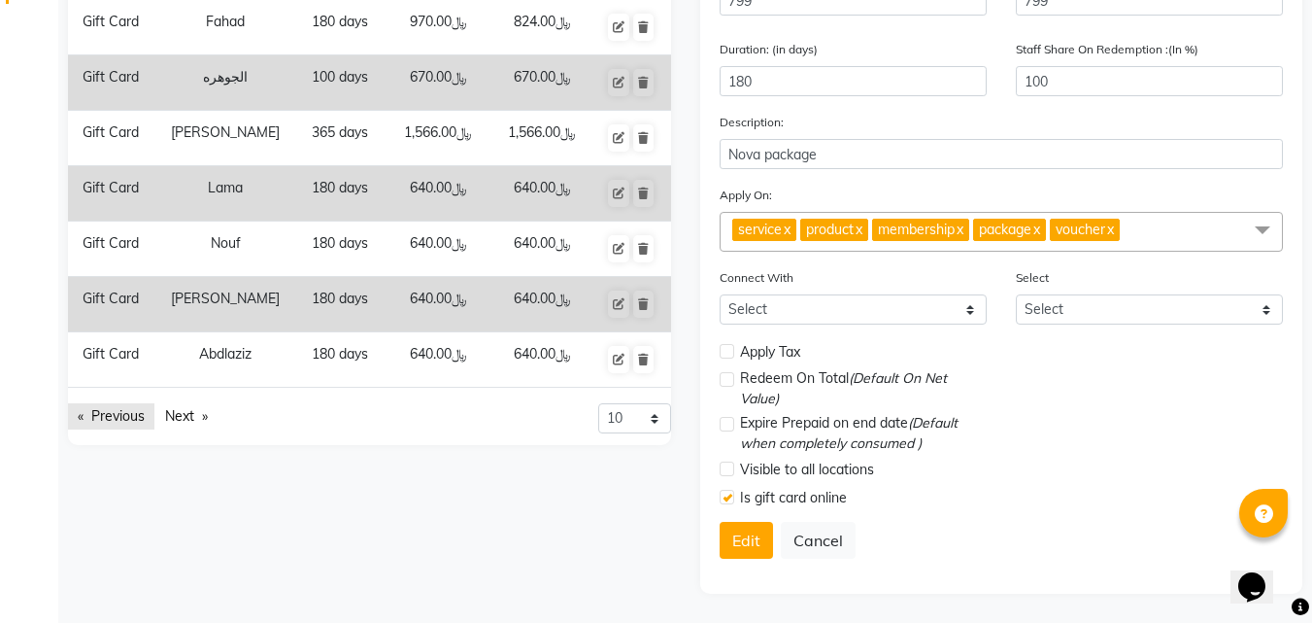
click at [121, 418] on link "Previous page" at bounding box center [111, 416] width 86 height 26
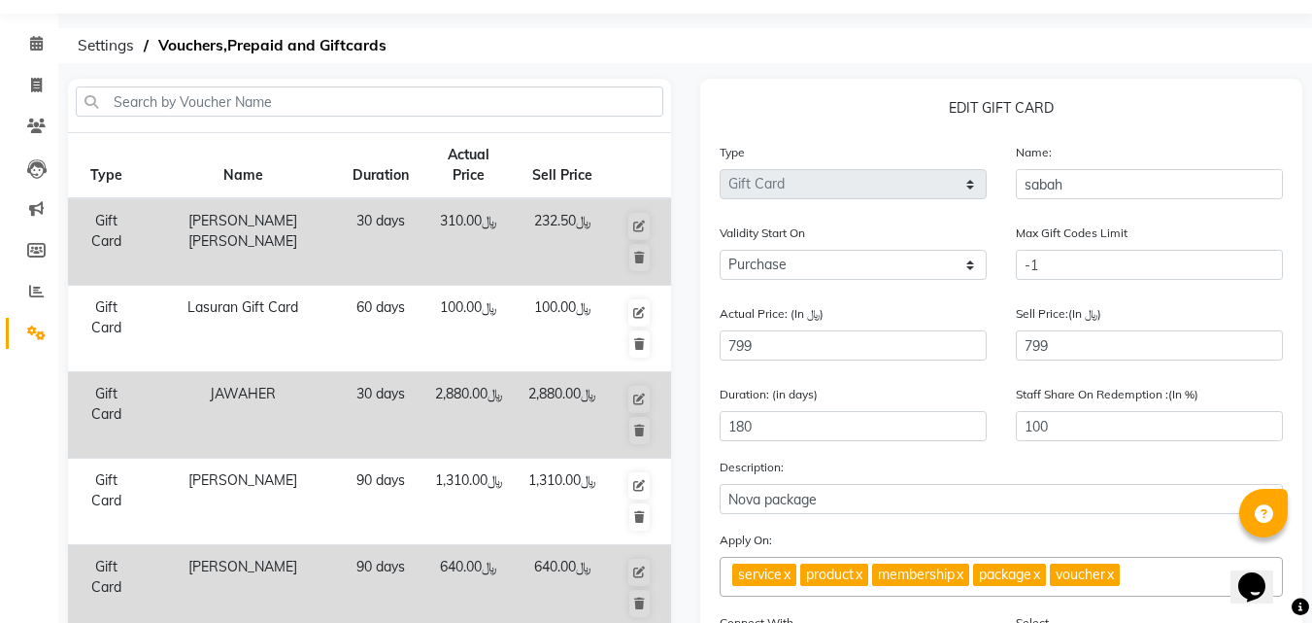
scroll to position [13, 0]
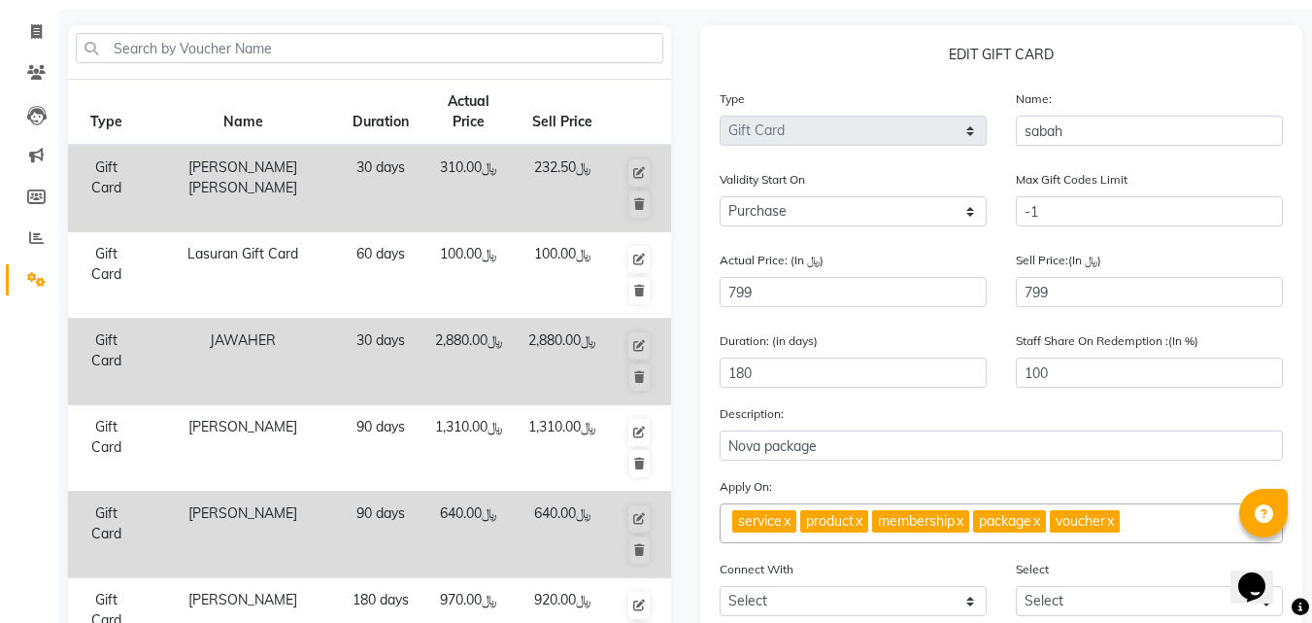
scroll to position [389, 0]
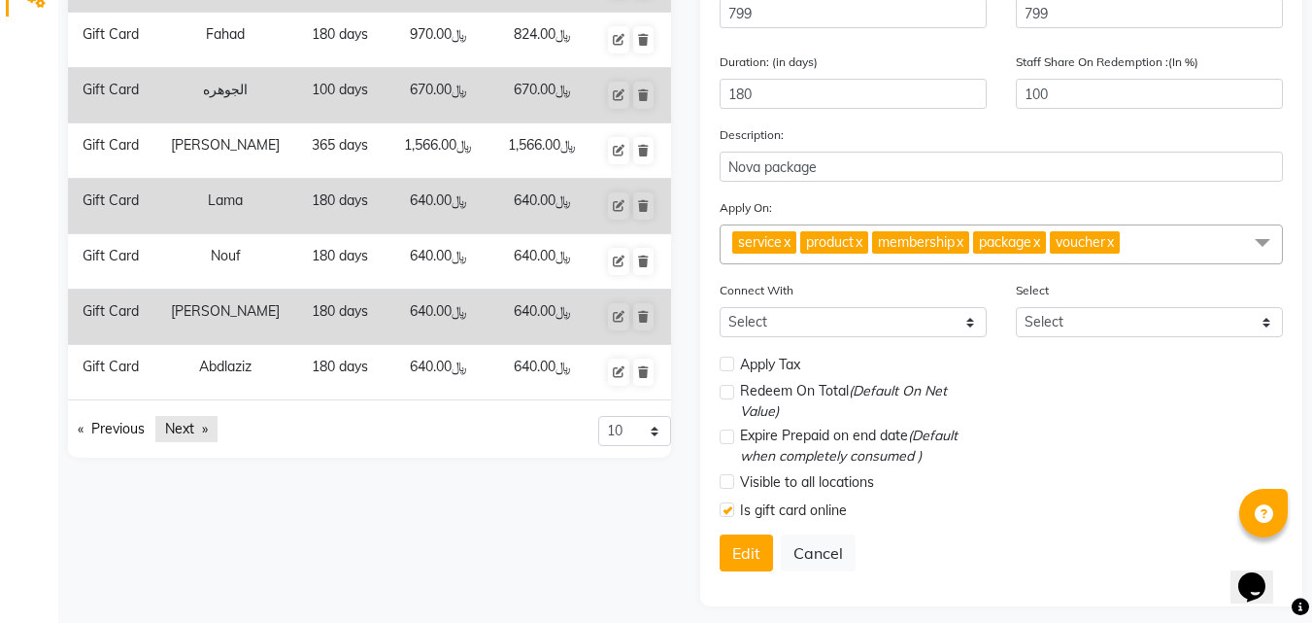
scroll to position [224, 0]
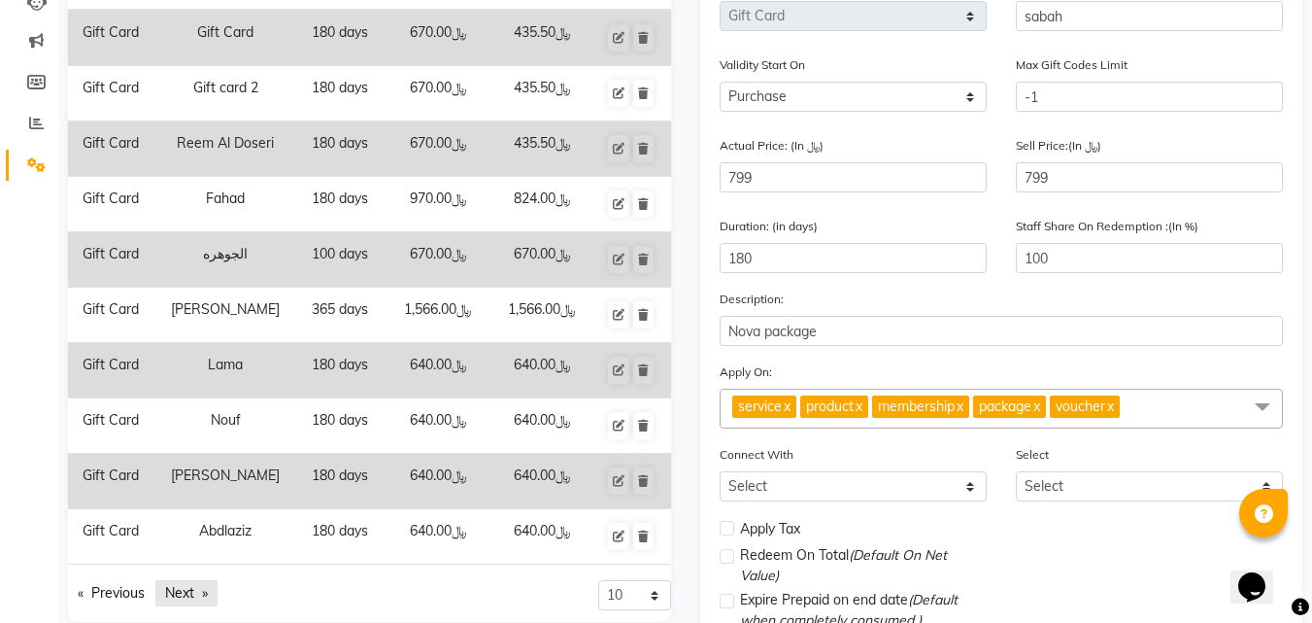
click at [213, 593] on link "Next page" at bounding box center [186, 593] width 62 height 26
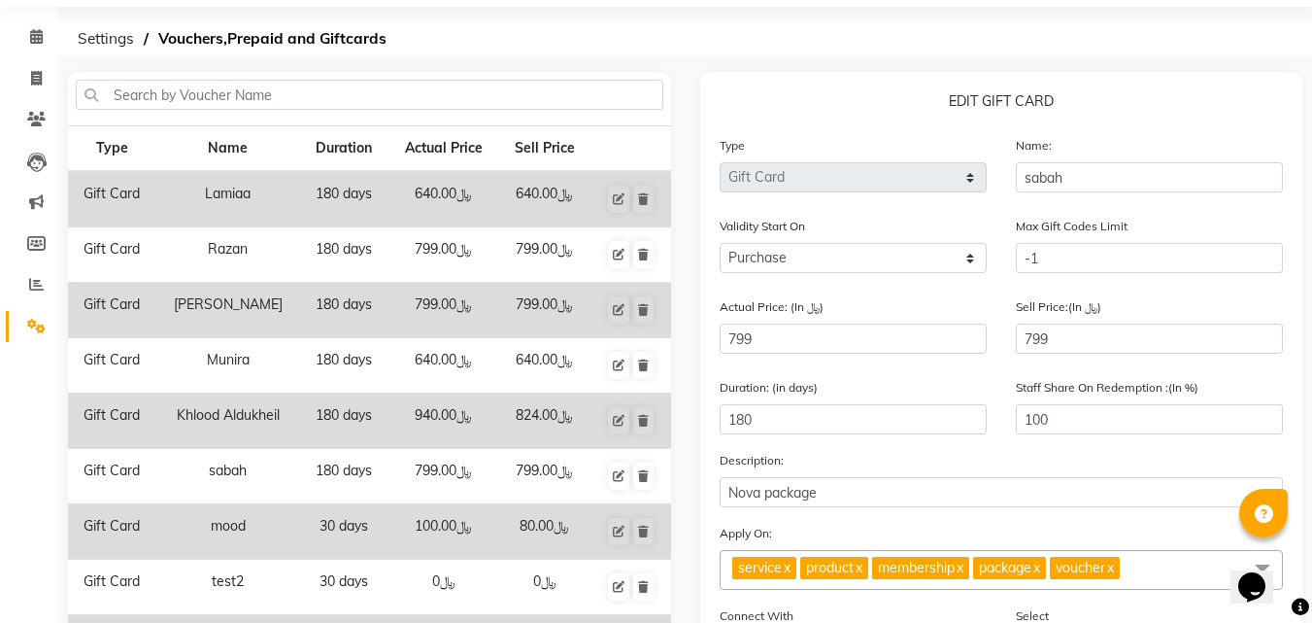
scroll to position [64, 0]
drag, startPoint x: 213, startPoint y: 593, endPoint x: 720, endPoint y: 102, distance: 705.6
click at [720, 102] on p "EDIT GIFT CARD" at bounding box center [1002, 104] width 564 height 28
click at [37, 283] on icon at bounding box center [36, 283] width 15 height 15
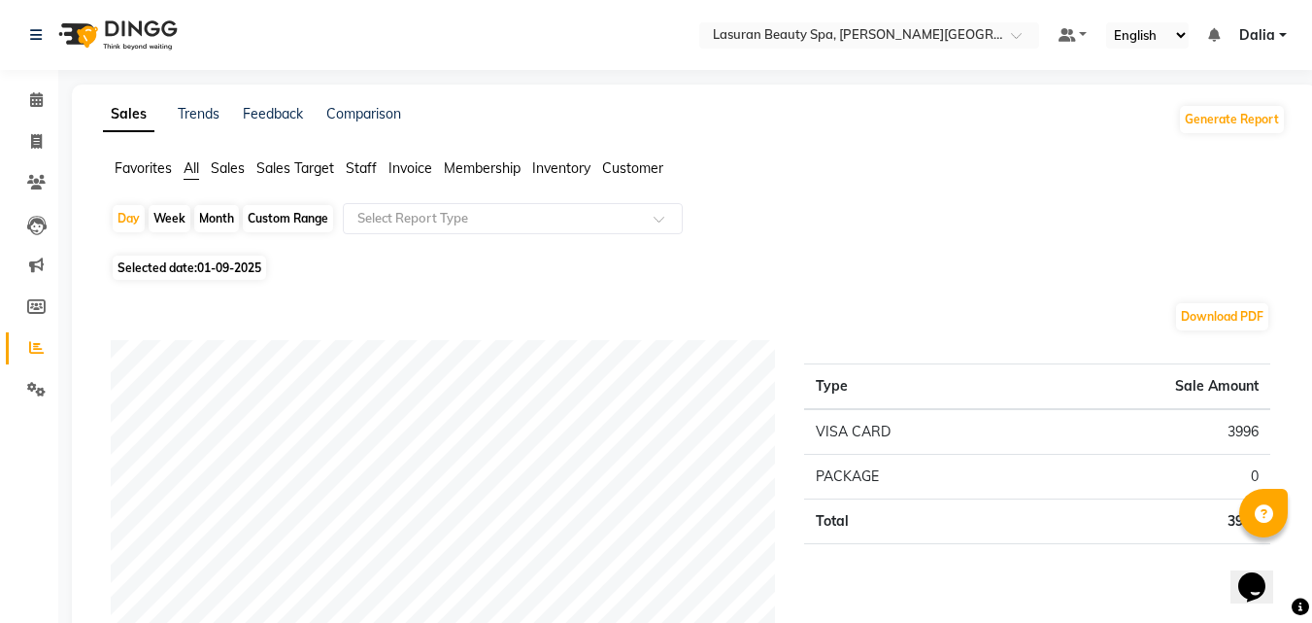
click at [239, 168] on span "Sales" at bounding box center [228, 167] width 34 height 17
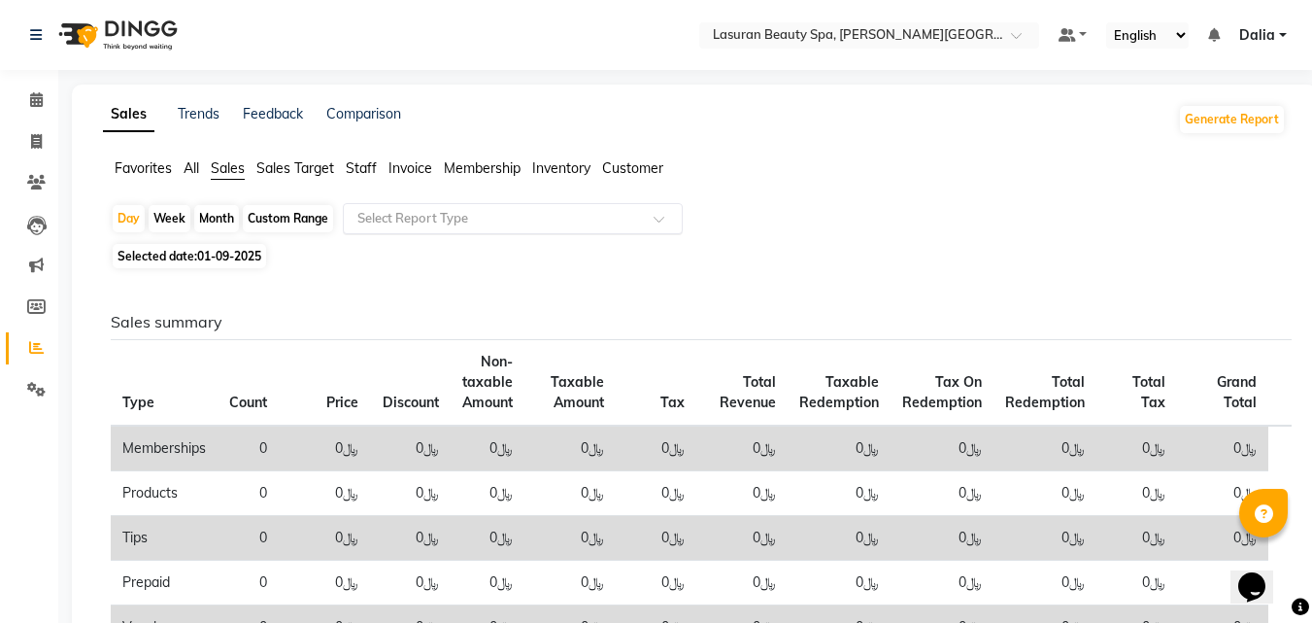
click at [435, 216] on input "text" at bounding box center [494, 218] width 280 height 19
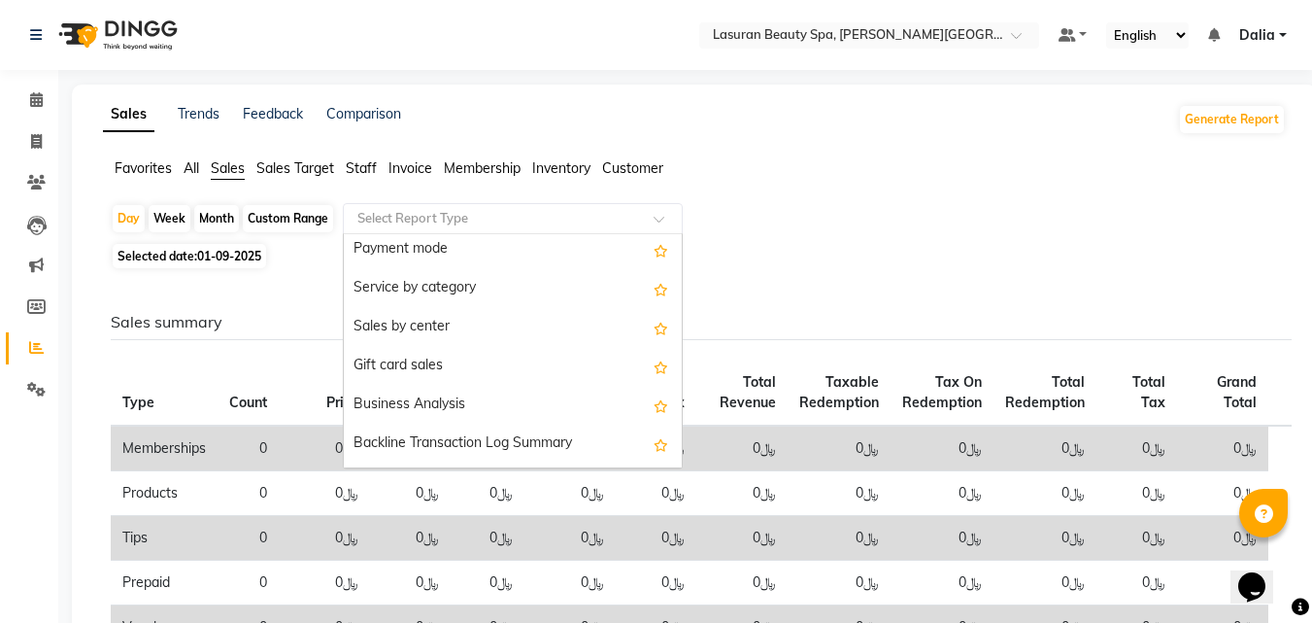
scroll to position [356, 0]
click at [468, 379] on div "Gift card sales" at bounding box center [513, 364] width 338 height 39
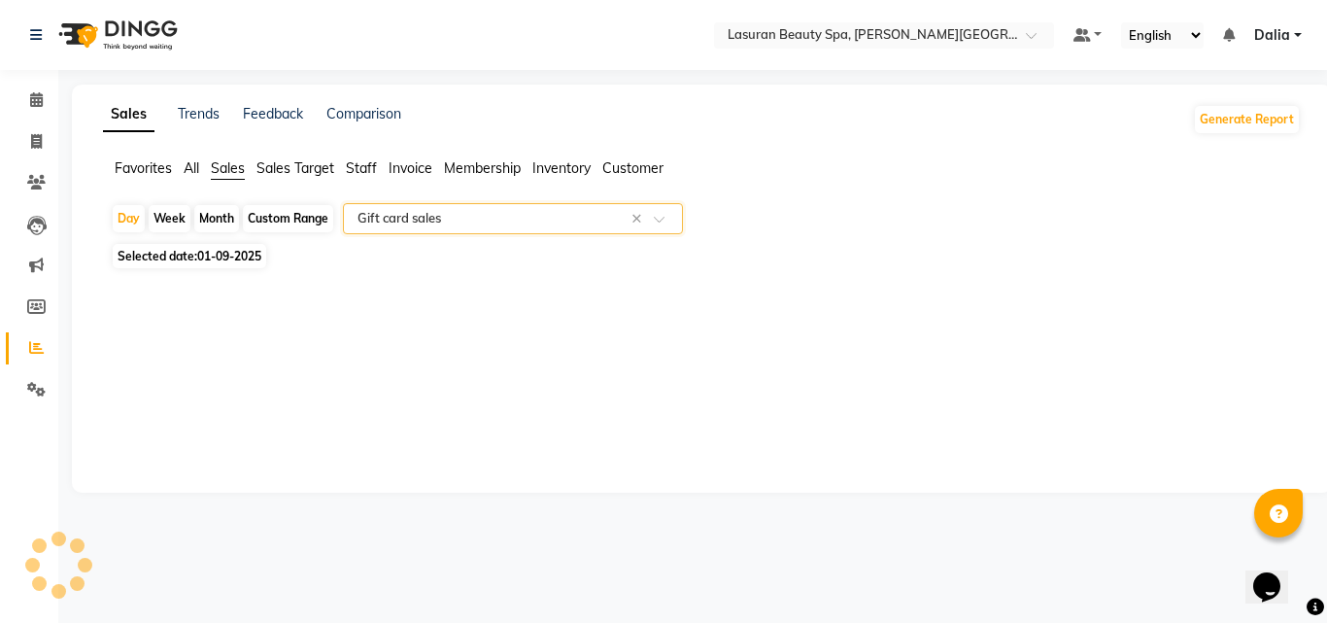
select select "filtered_report"
select select "csv"
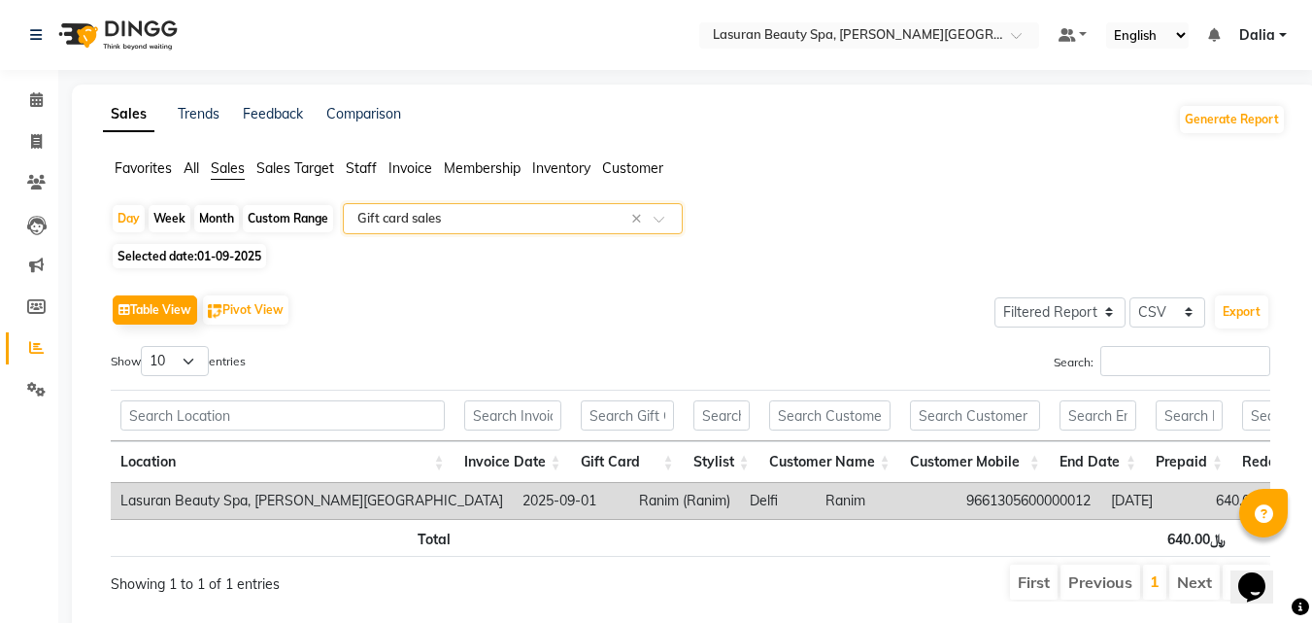
click at [198, 260] on span "Selected date: [DATE]" at bounding box center [189, 256] width 153 height 24
select select "9"
select select "2025"
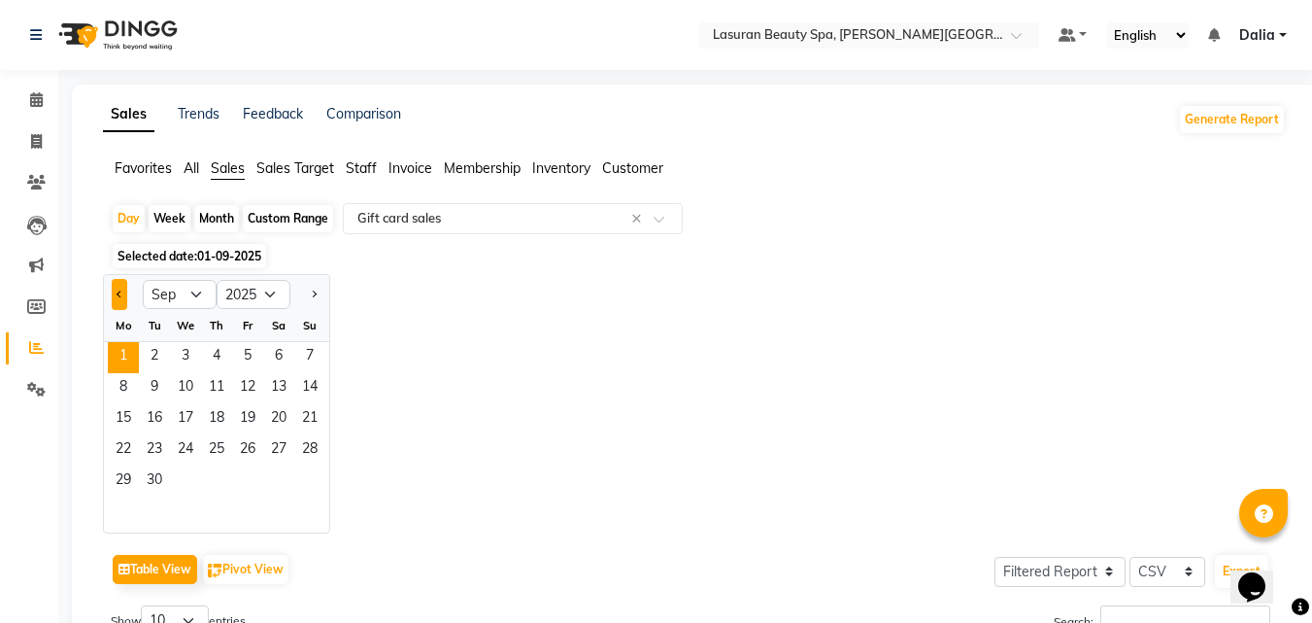
click at [119, 293] on span "Previous month" at bounding box center [120, 293] width 7 height 7
select select "7"
click at [186, 355] on span "2" at bounding box center [185, 357] width 31 height 31
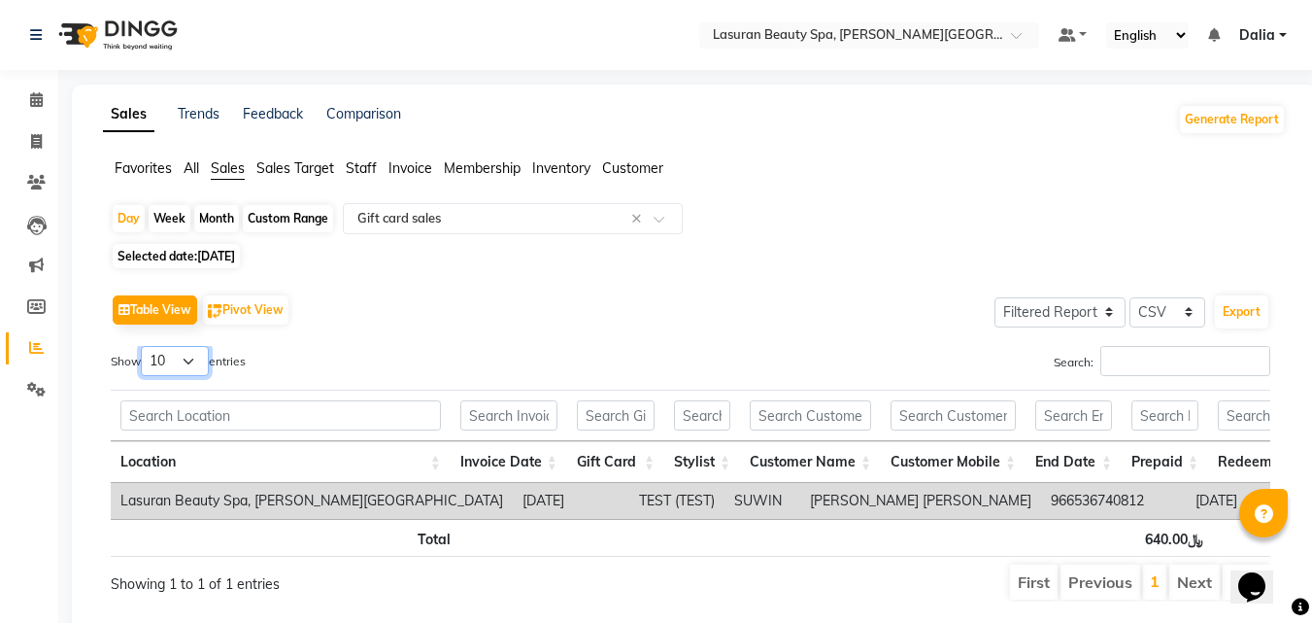
click at [169, 356] on select "10 25 50 100" at bounding box center [175, 361] width 68 height 30
click at [235, 251] on span "[DATE]" at bounding box center [216, 256] width 38 height 15
select select "7"
select select "2025"
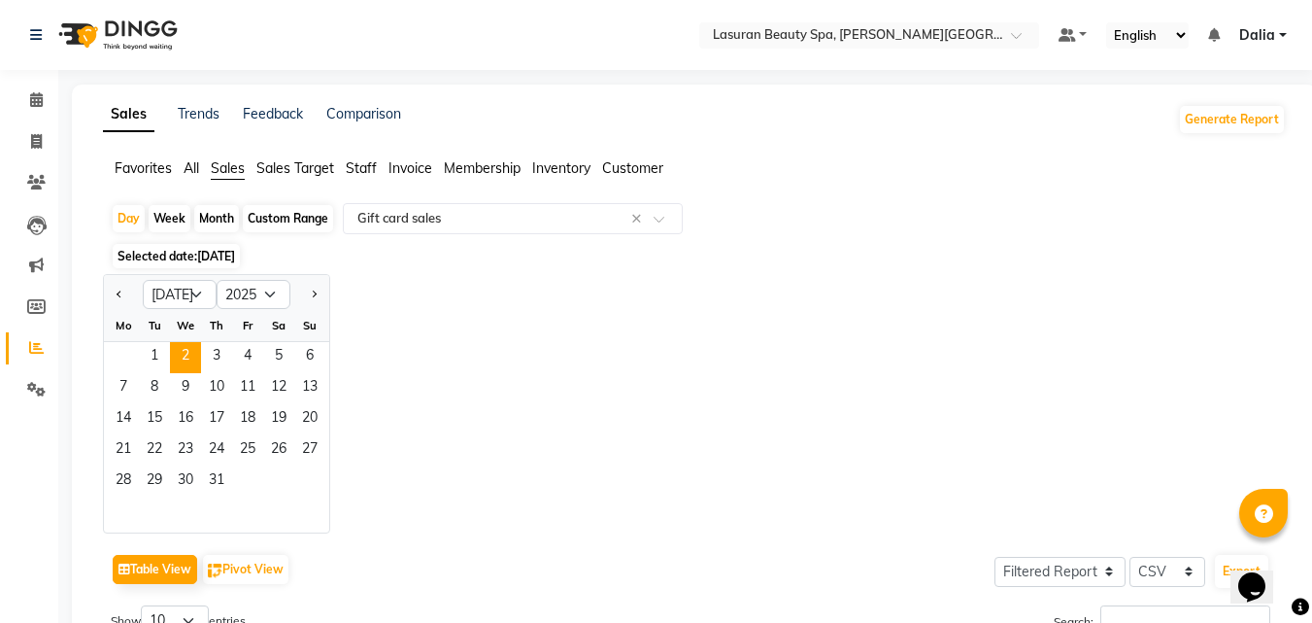
click at [185, 355] on span "2" at bounding box center [185, 357] width 31 height 31
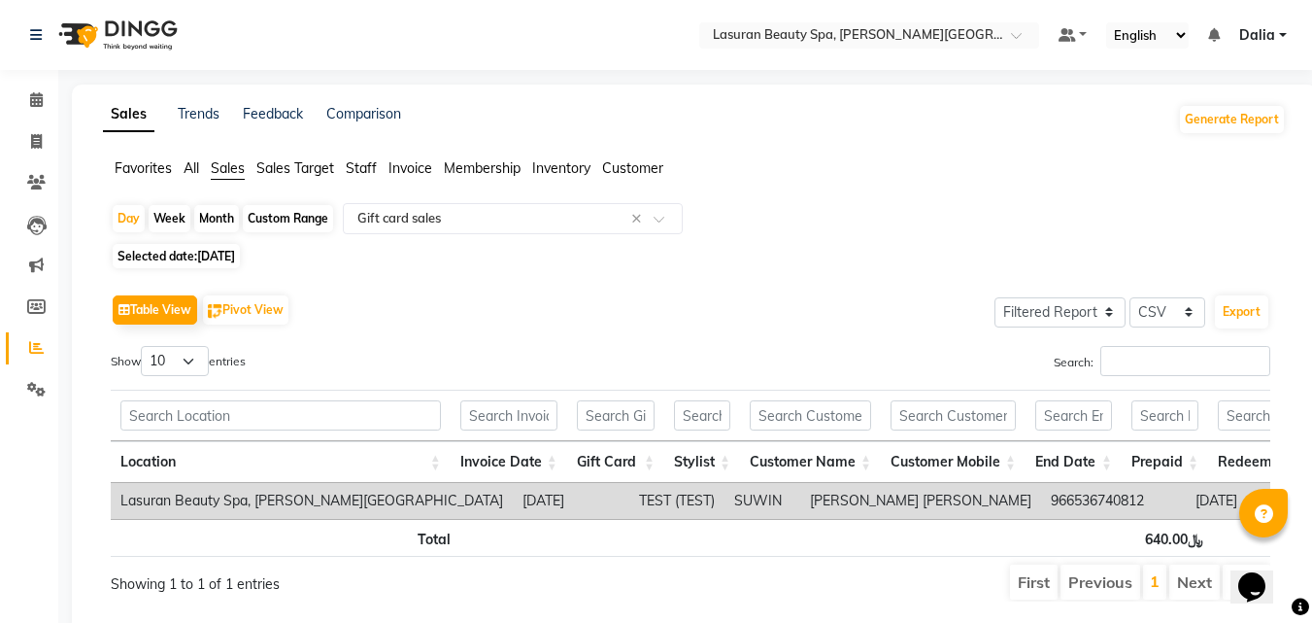
click at [301, 221] on div "Custom Range" at bounding box center [288, 218] width 90 height 27
select select "7"
select select "2025"
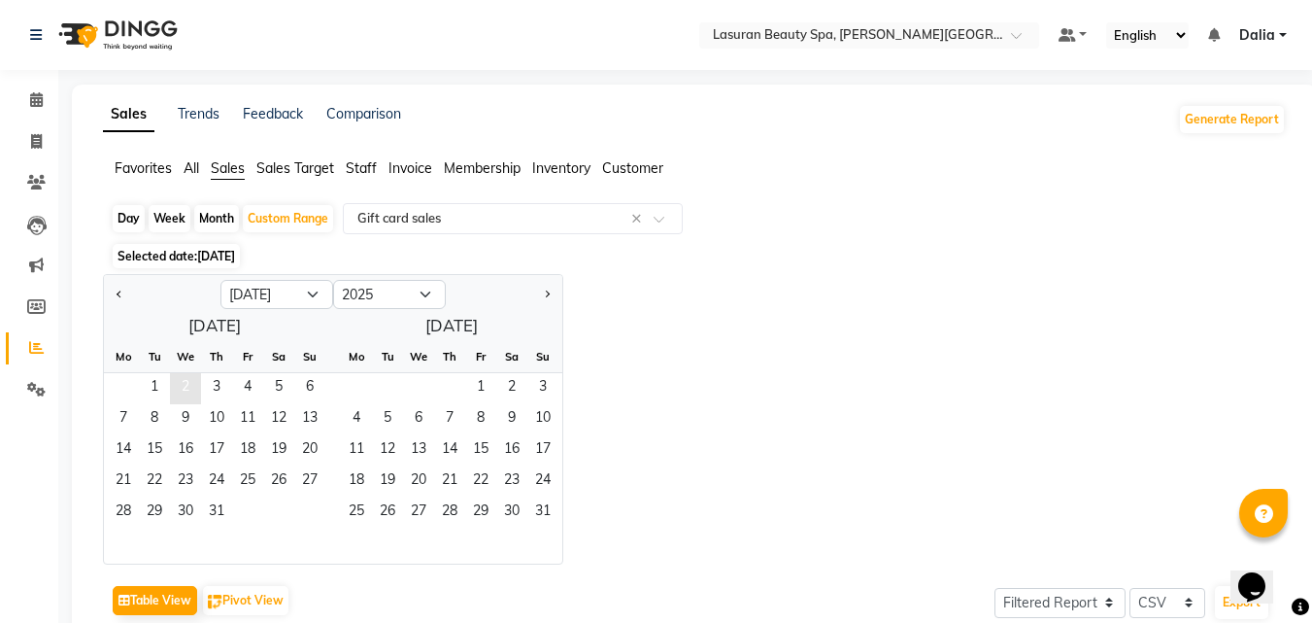
click at [187, 379] on span "2" at bounding box center [185, 388] width 31 height 31
click at [547, 293] on span "Next month" at bounding box center [546, 293] width 7 height 7
select select "8"
click at [388, 386] on span "2" at bounding box center [387, 388] width 31 height 31
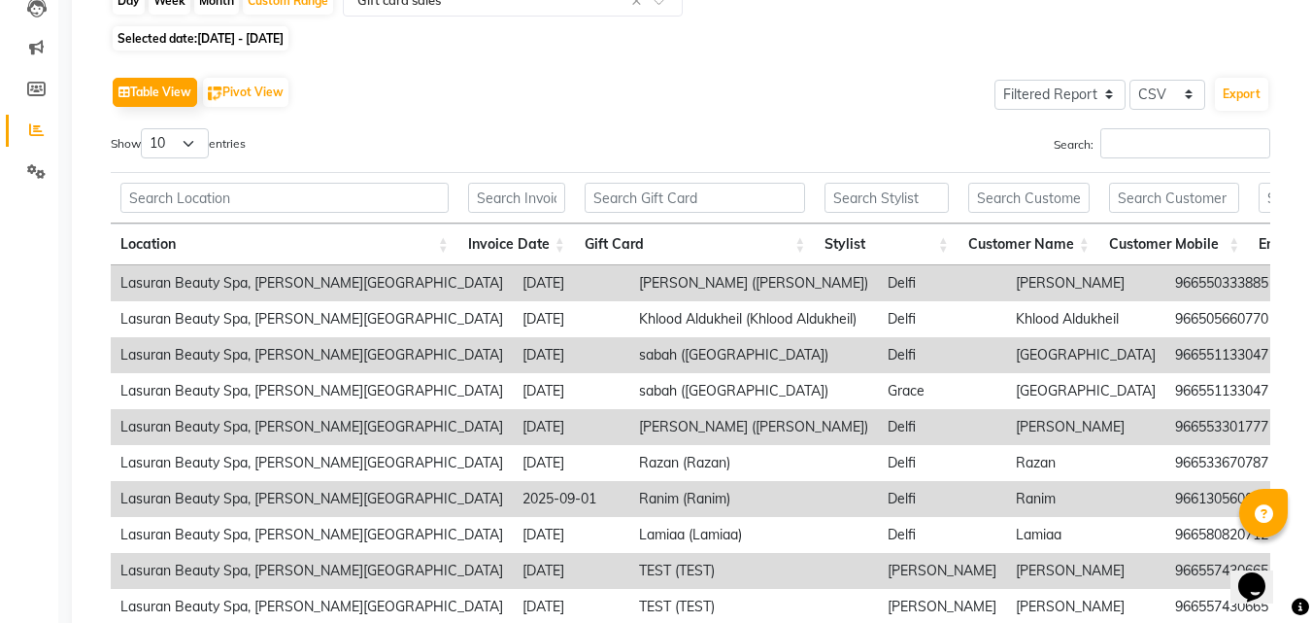
scroll to position [208, 0]
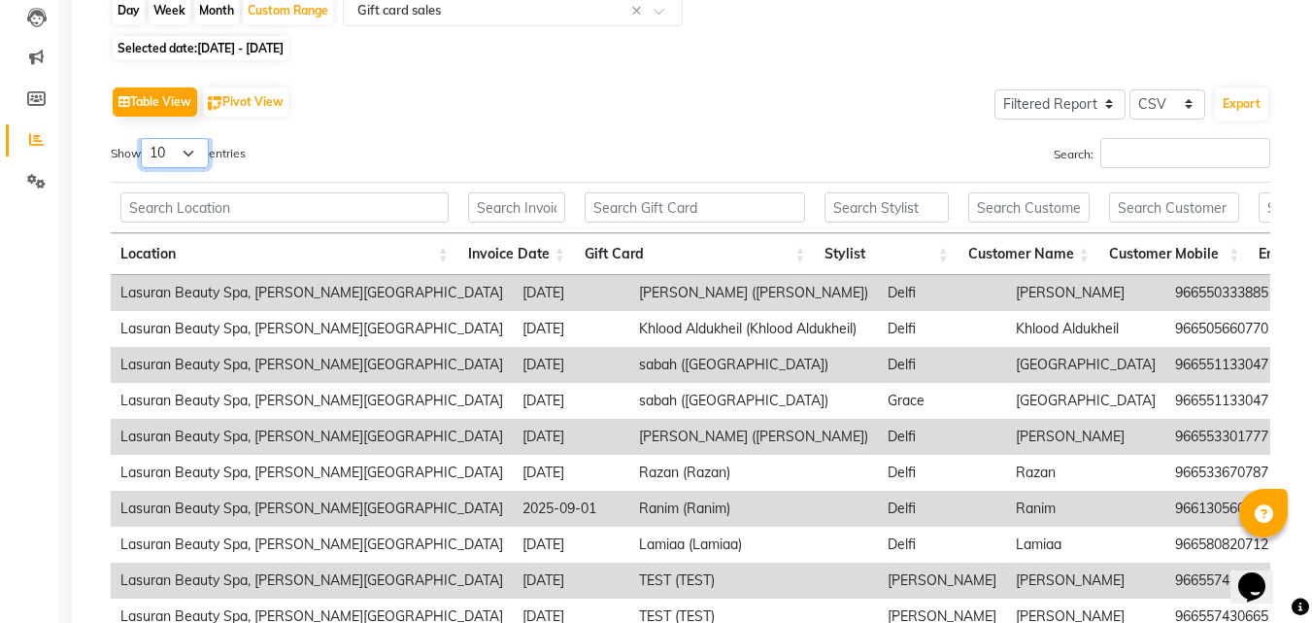
click at [209, 154] on select "10 25 50 100" at bounding box center [175, 153] width 68 height 30
select select "100"
click at [144, 138] on select "10 25 50 100" at bounding box center [175, 153] width 68 height 30
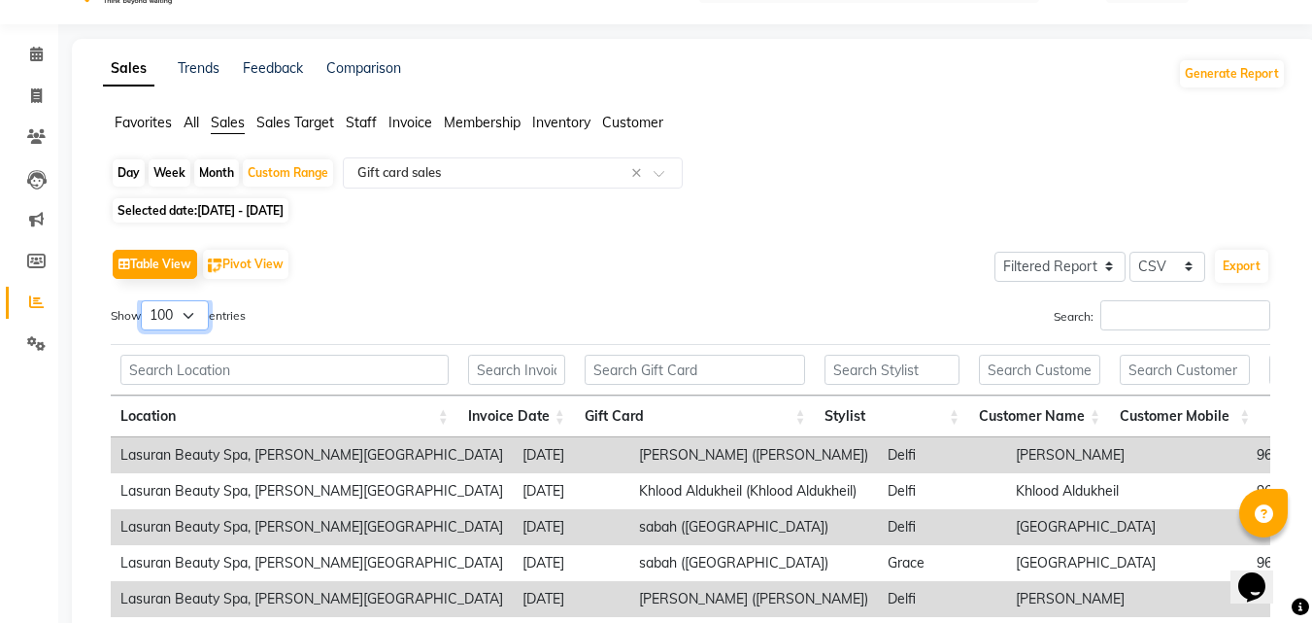
scroll to position [0, 0]
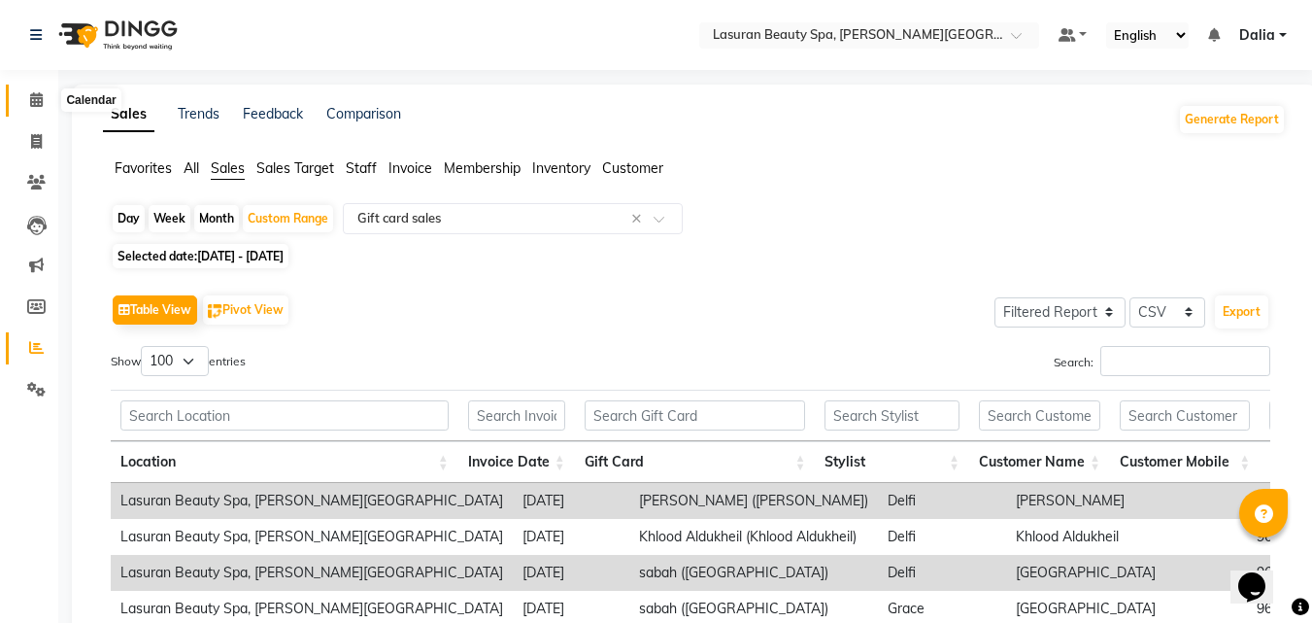
click at [45, 103] on span at bounding box center [36, 100] width 34 height 22
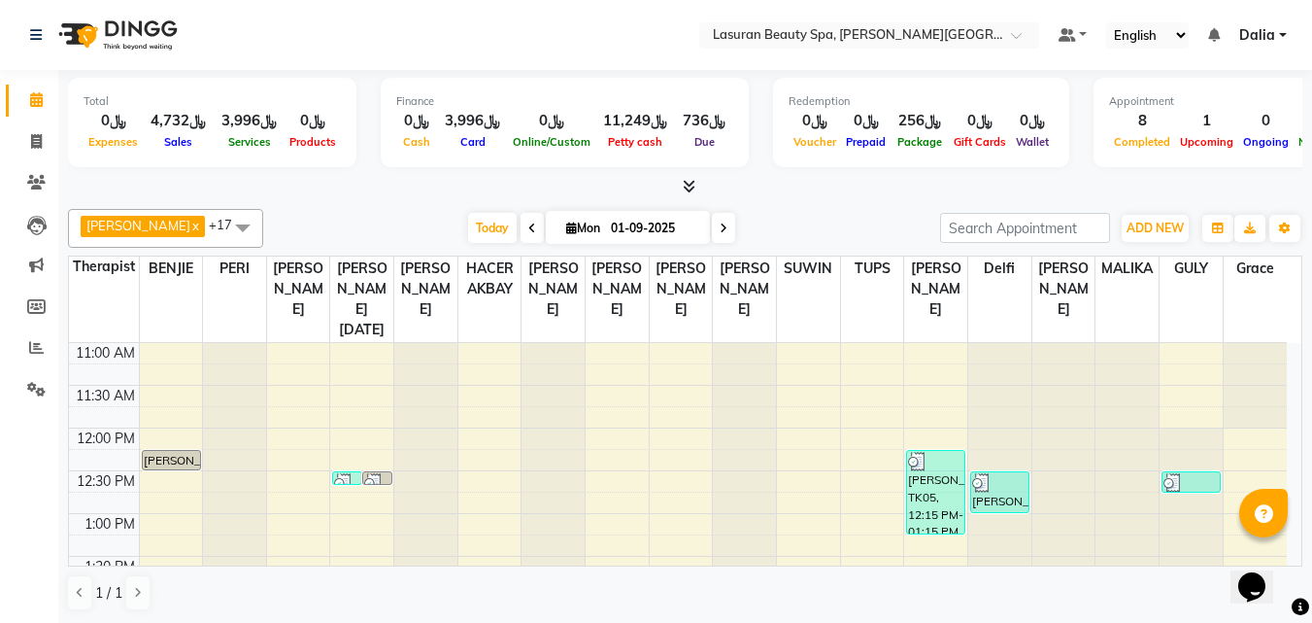
click at [173, 165] on div "Total ﷼0 Expenses ﷼4,732 Sales ﷼3,996 Services ﷼0 Products" at bounding box center [212, 122] width 289 height 89
click at [465, 197] on div "Total ﷼0 Expenses ﷼4,732 Sales ﷼3,996 Services ﷼0 Products Finance ﷼0 Cash ﷼3,9…" at bounding box center [685, 347] width 1254 height 554
click at [472, 260] on span "HACER AKBAY" at bounding box center [490, 278] width 63 height 45
click at [496, 226] on span "Today" at bounding box center [492, 228] width 49 height 30
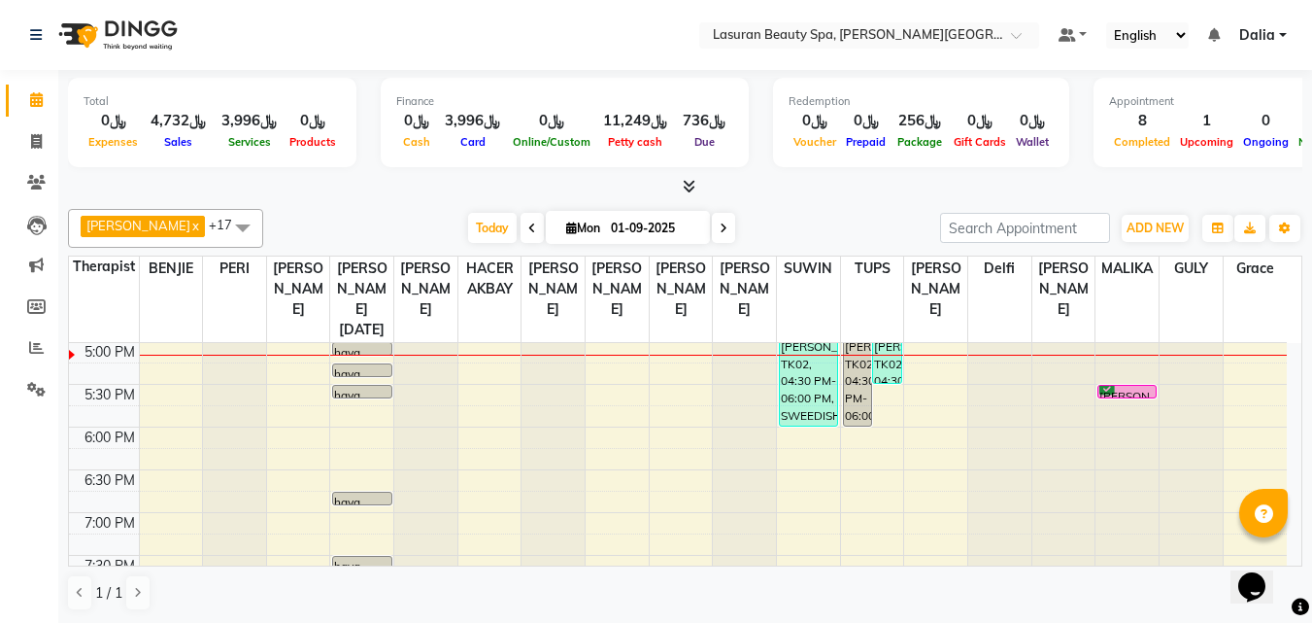
click at [1122, 391] on div "[PERSON_NAME], TK24, 05:30 PM-05:31 PM, THREADING EYEBROWS | تنظيف الحواجب بالخ…" at bounding box center [1127, 392] width 57 height 12
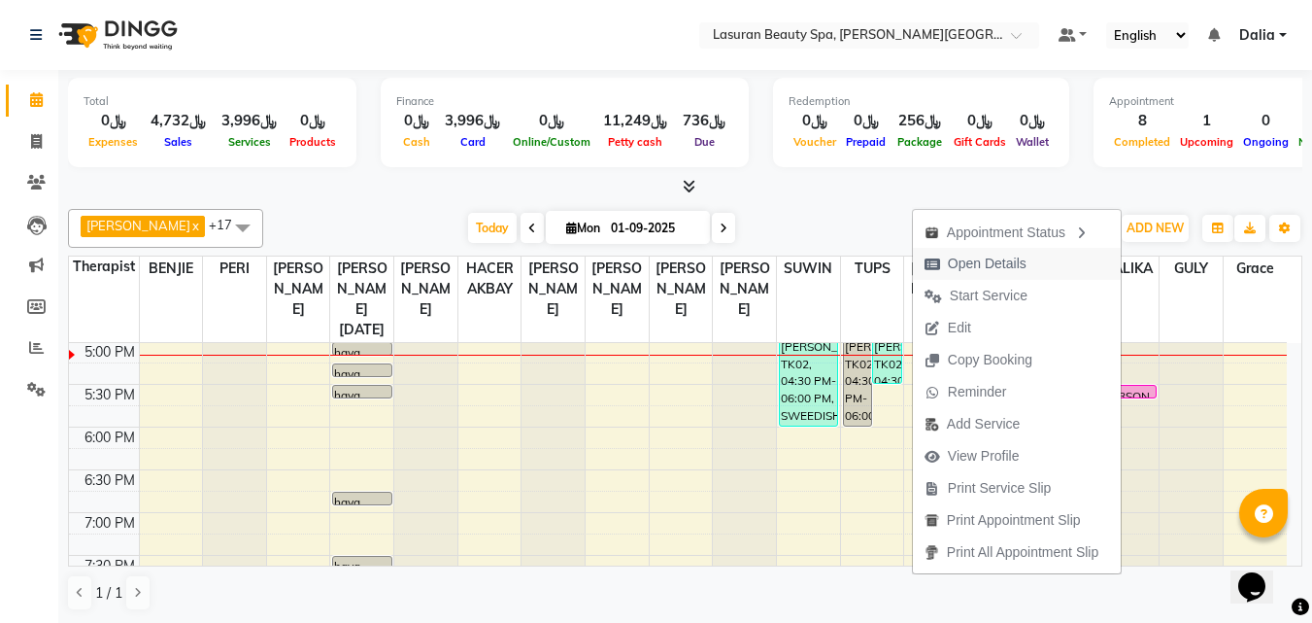
click at [1043, 266] on button "Open Details" at bounding box center [1017, 264] width 208 height 32
select select "6"
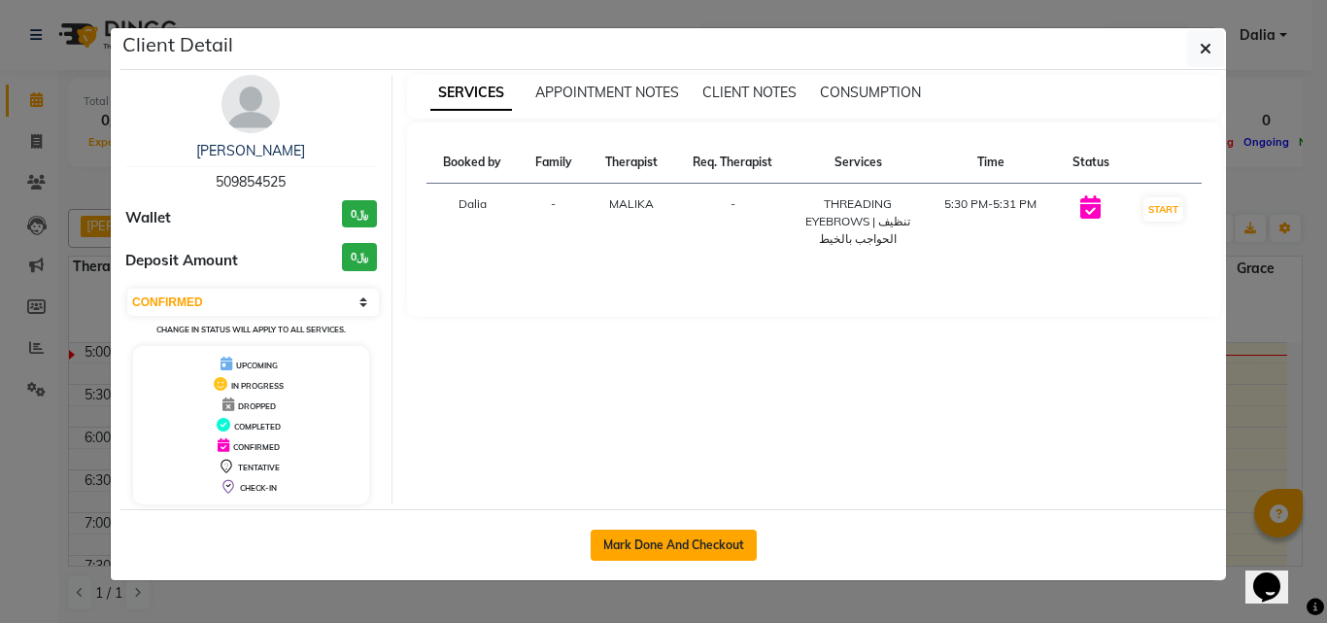
click at [742, 551] on button "Mark Done And Checkout" at bounding box center [674, 544] width 166 height 31
select select "service"
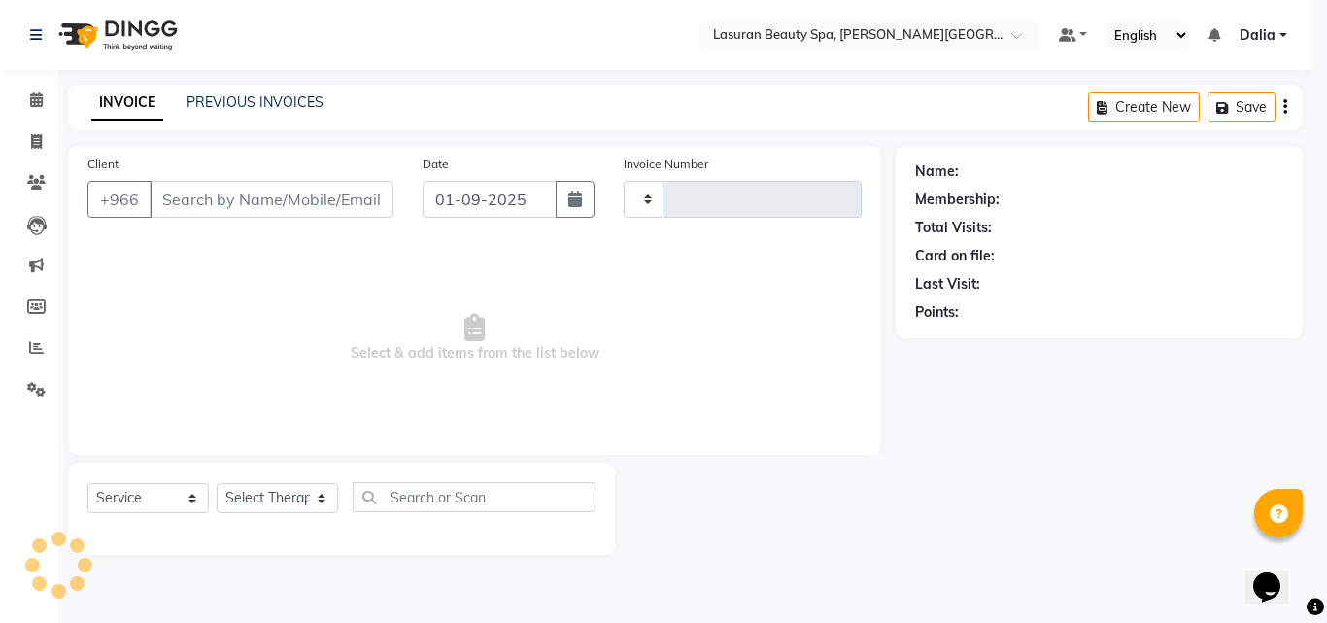
type input "1370"
select select "6941"
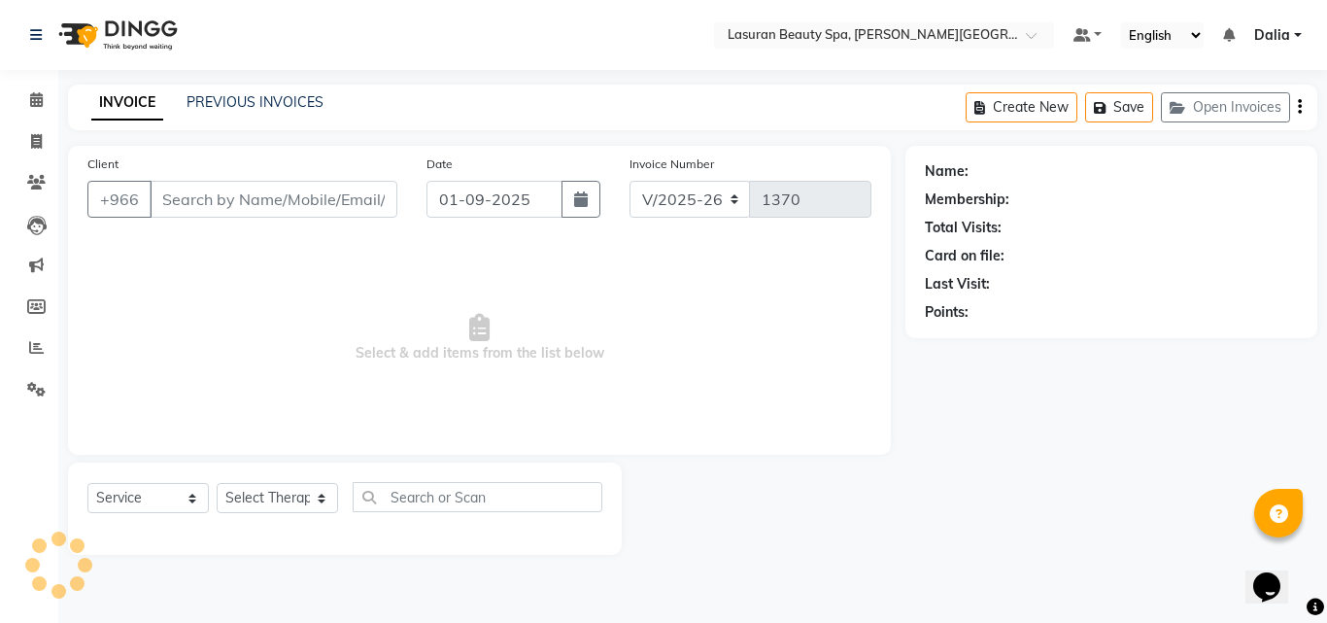
select select "V"
select select "66975"
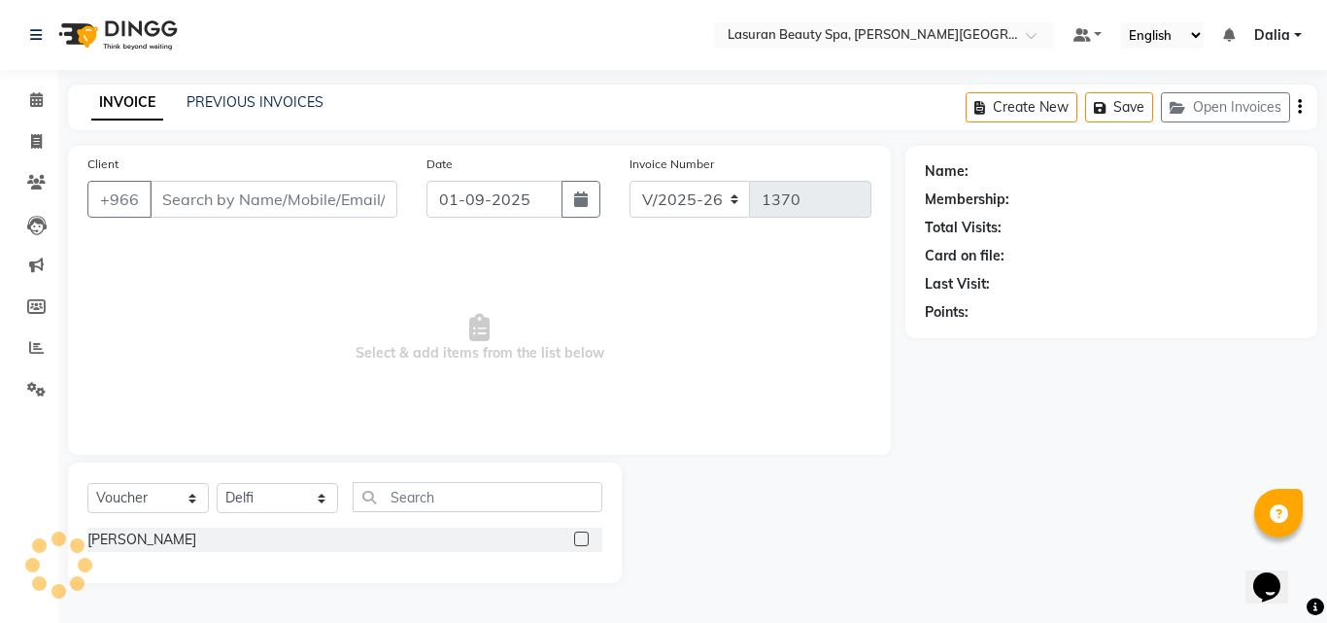
type input "509854525"
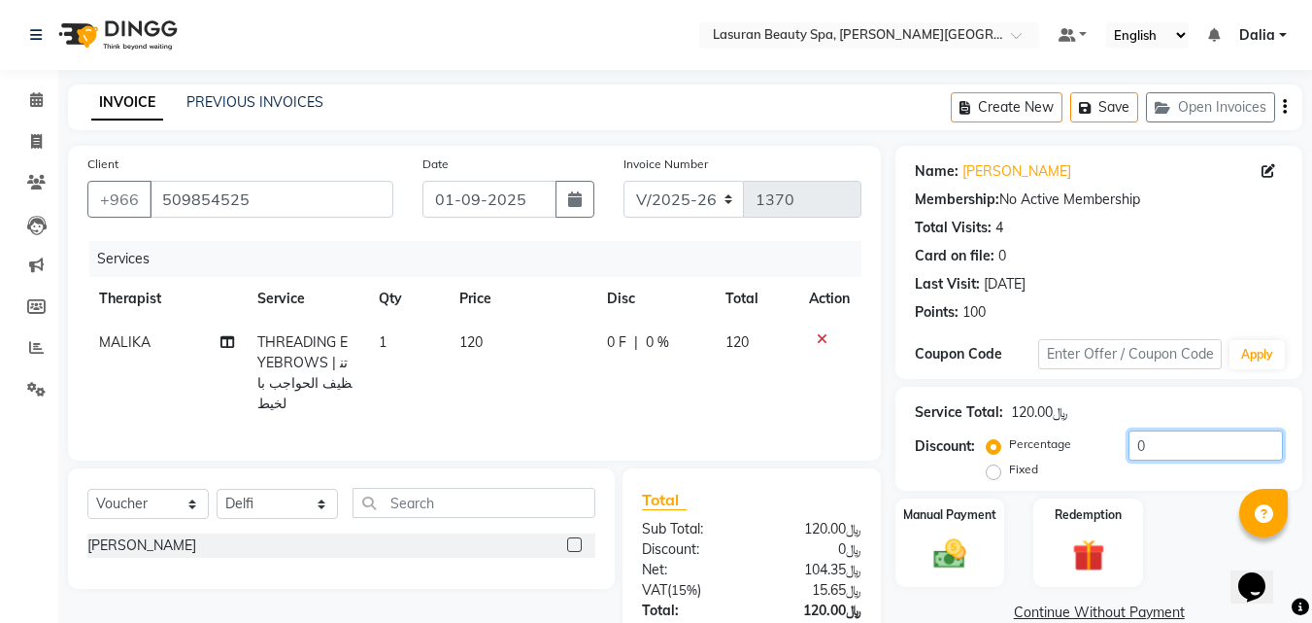
click at [1197, 450] on input "0" at bounding box center [1206, 445] width 154 height 30
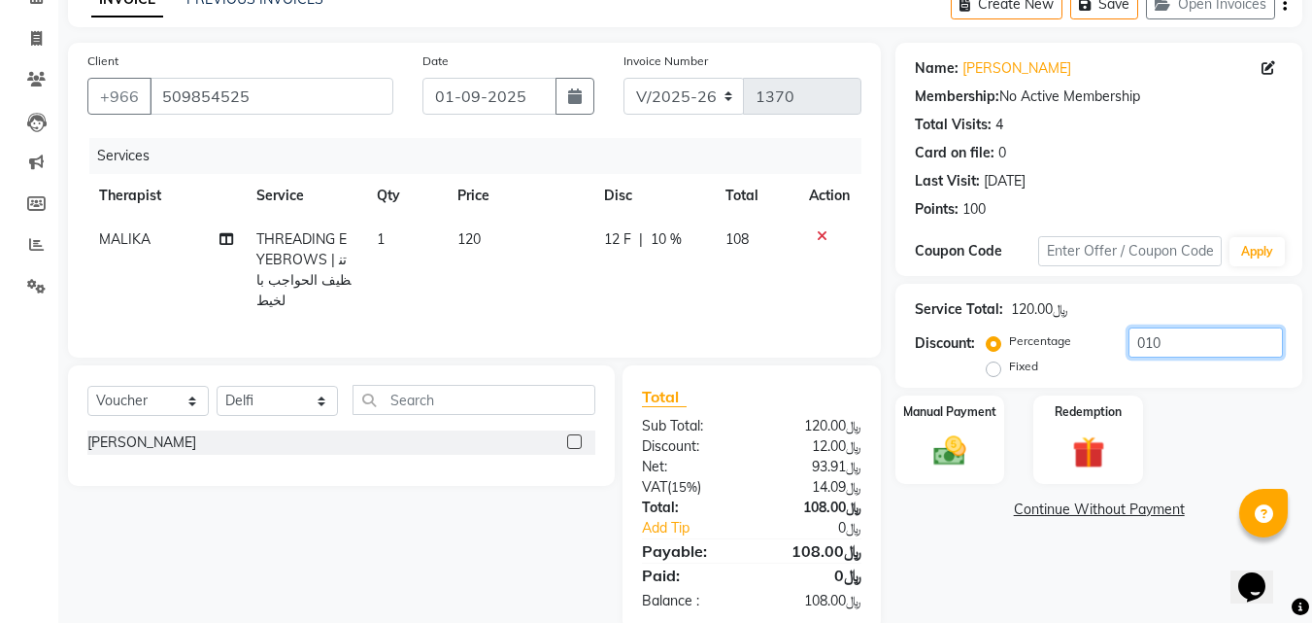
scroll to position [134, 0]
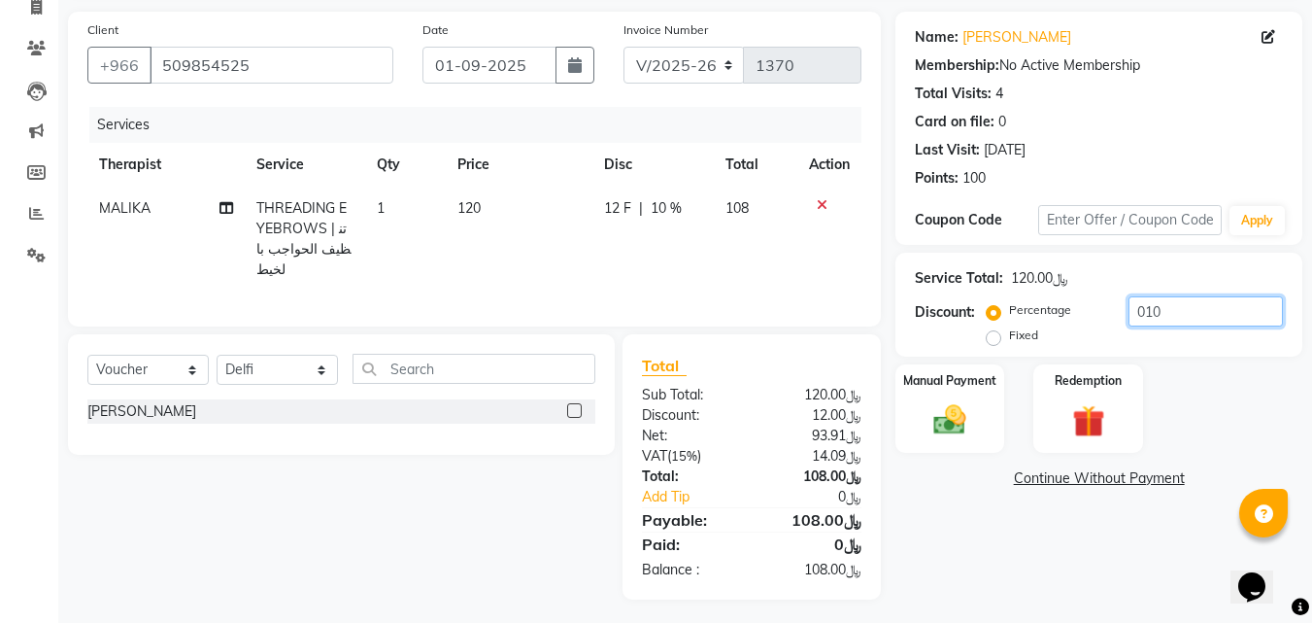
type input "010"
click at [950, 427] on img at bounding box center [950, 419] width 54 height 39
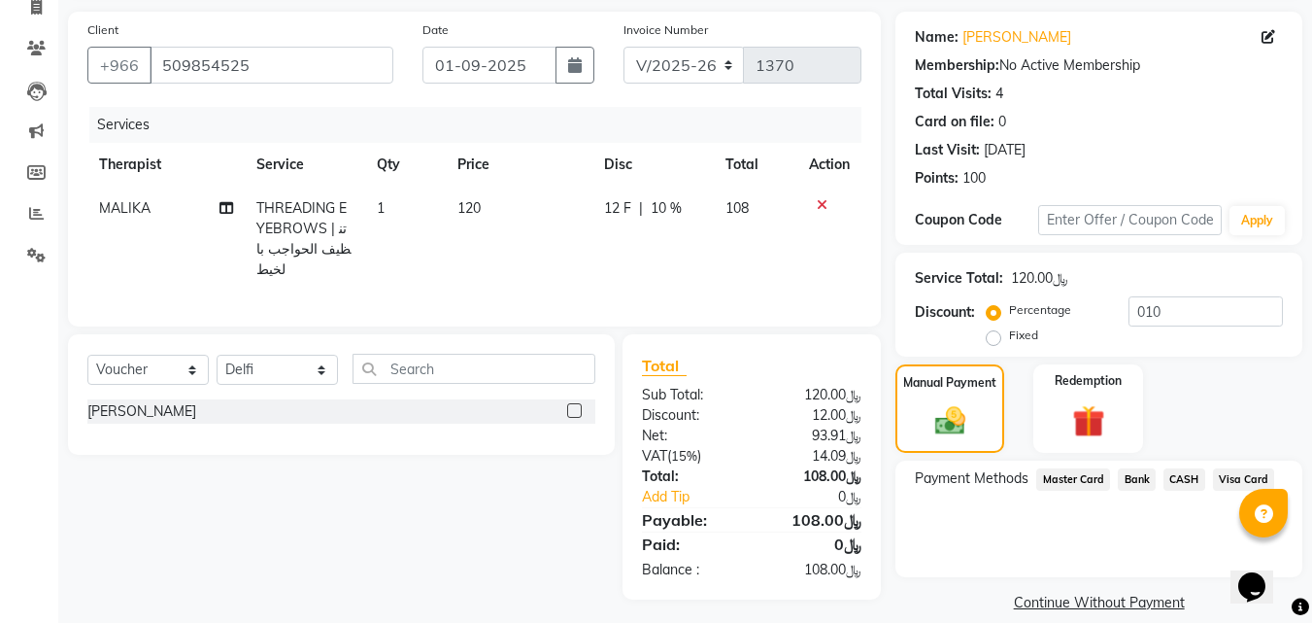
click at [1233, 471] on span "Visa Card" at bounding box center [1244, 479] width 62 height 22
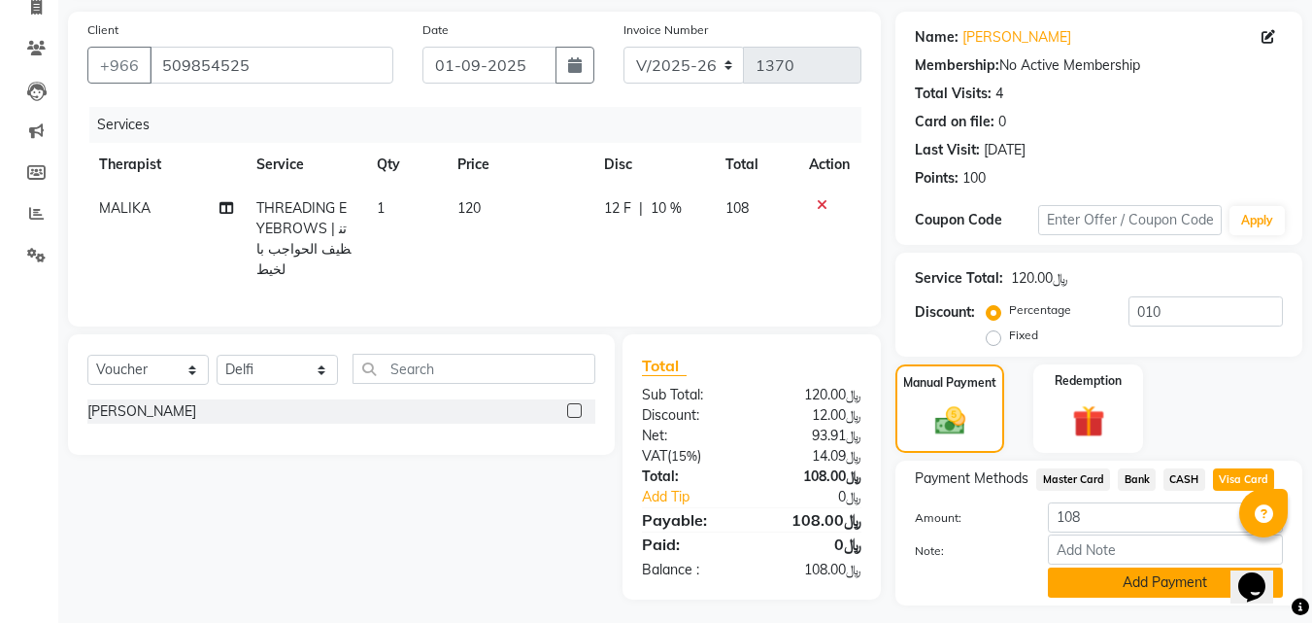
click at [1098, 586] on button "Add Payment" at bounding box center [1165, 582] width 235 height 30
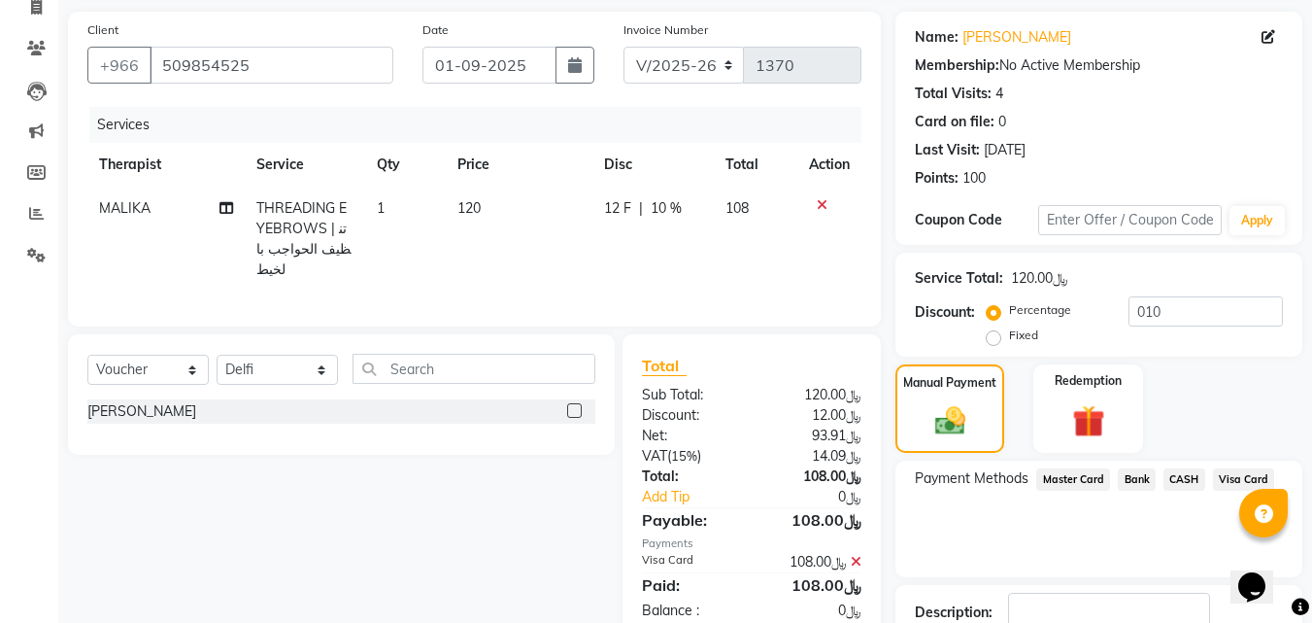
scroll to position [239, 0]
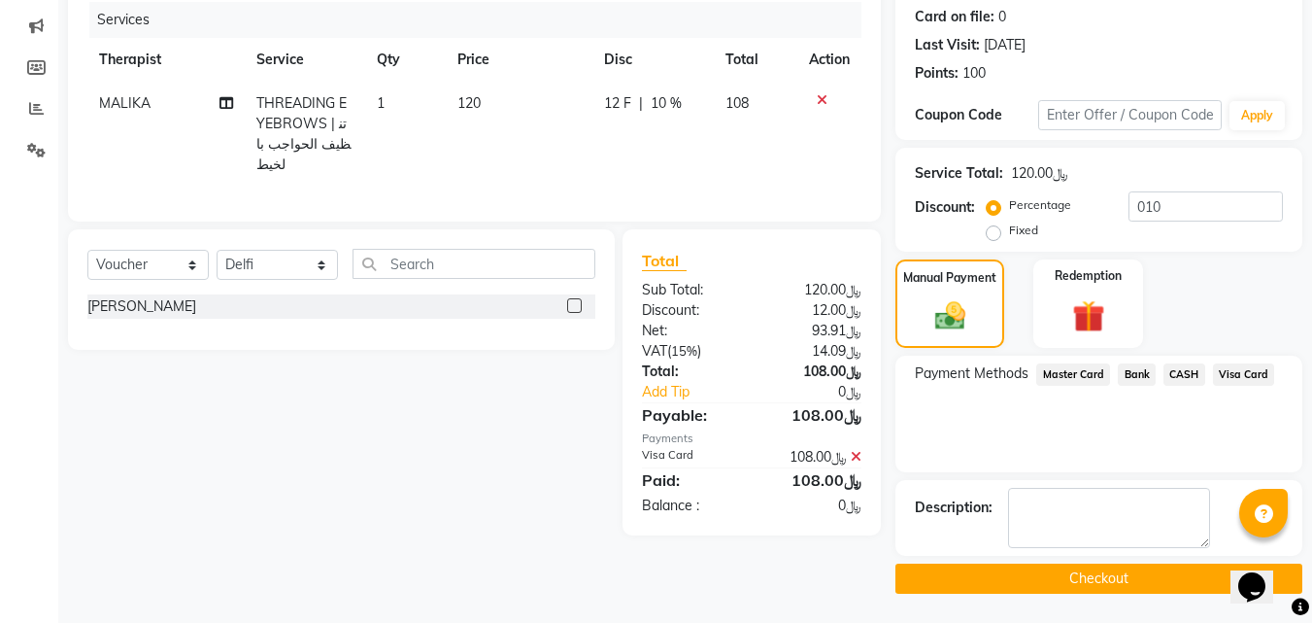
click at [979, 581] on button "Checkout" at bounding box center [1099, 578] width 407 height 30
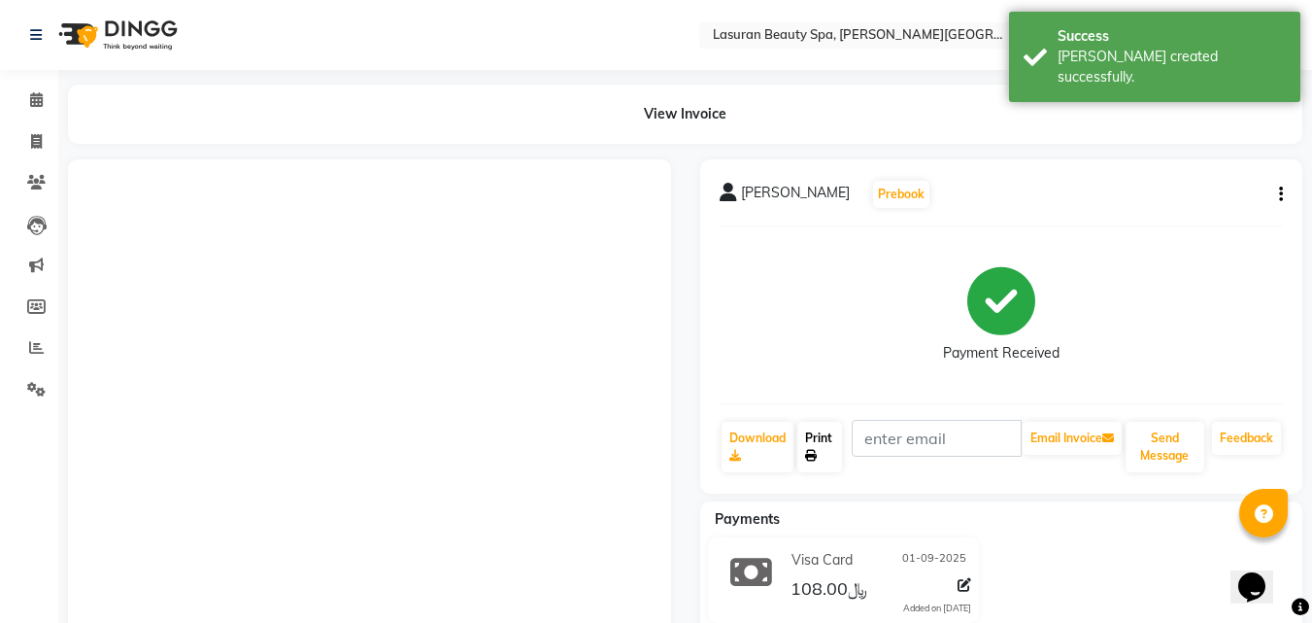
click at [824, 456] on link "Print" at bounding box center [820, 447] width 45 height 51
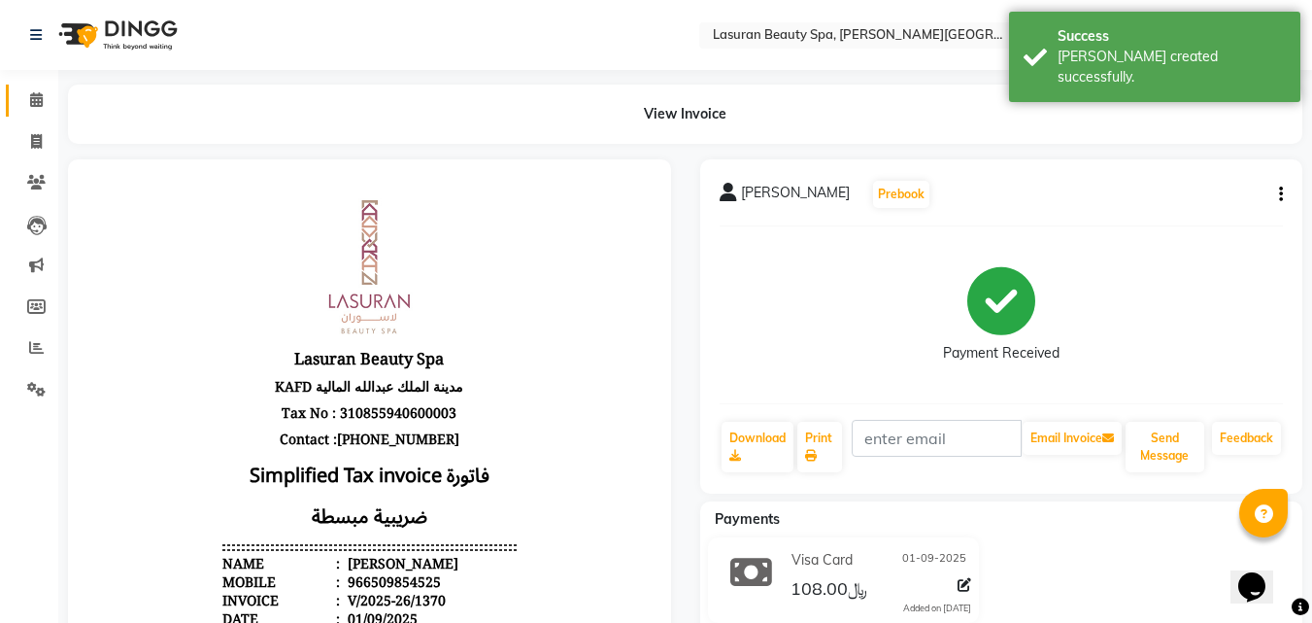
click at [19, 90] on span at bounding box center [36, 100] width 34 height 22
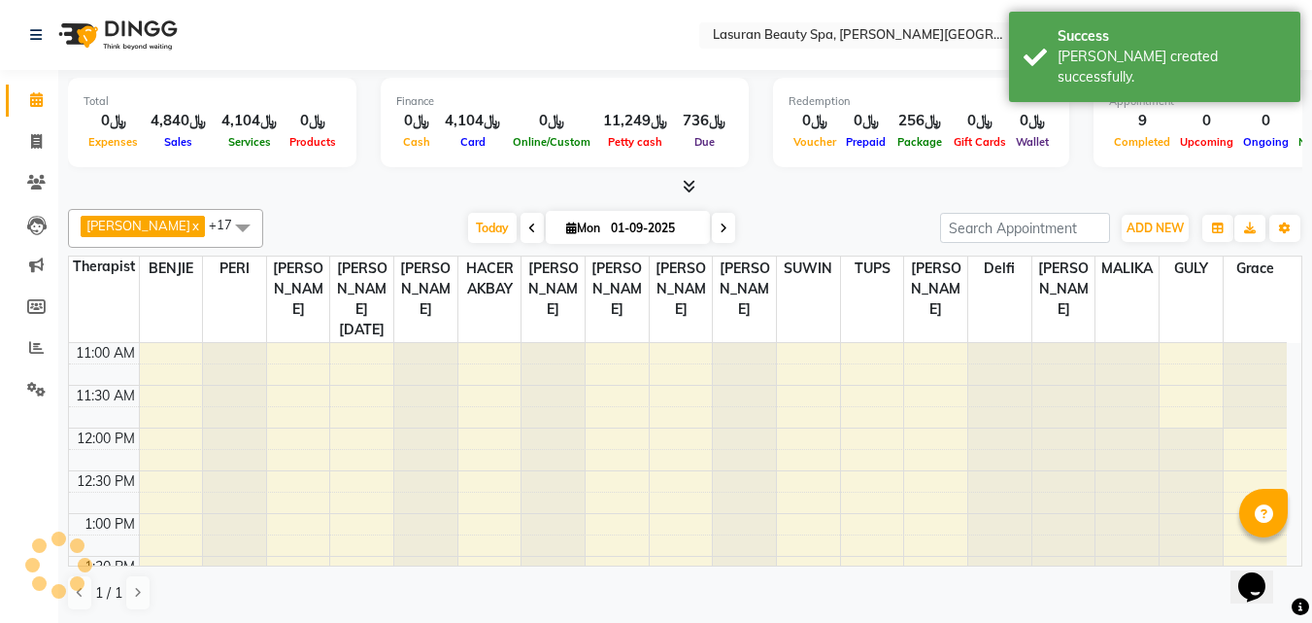
scroll to position [514, 0]
